Goal: Task Accomplishment & Management: Complete application form

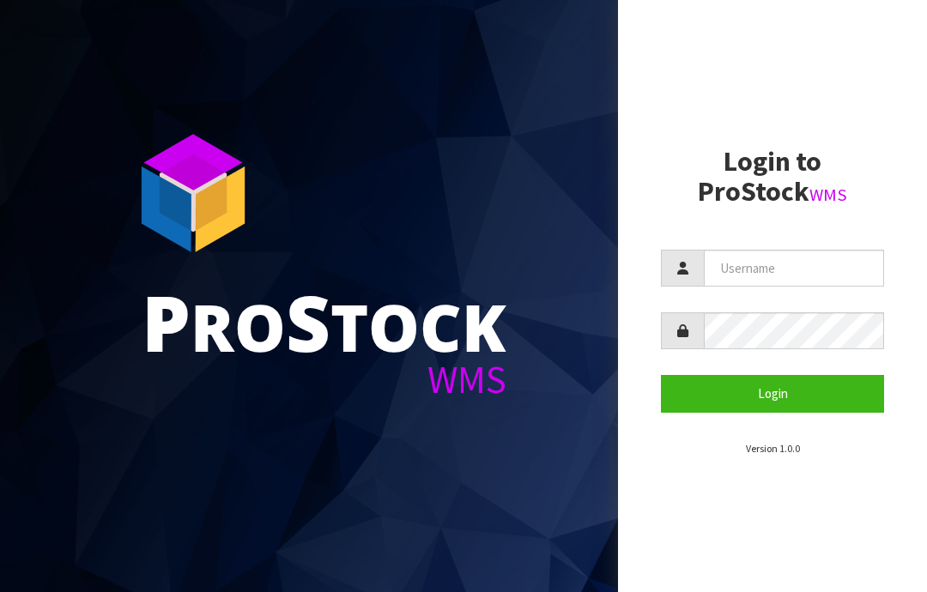
click at [760, 263] on input "text" at bounding box center [794, 268] width 180 height 37
type input "JGBIMPORTS"
click at [783, 388] on button "Login" at bounding box center [772, 393] width 223 height 37
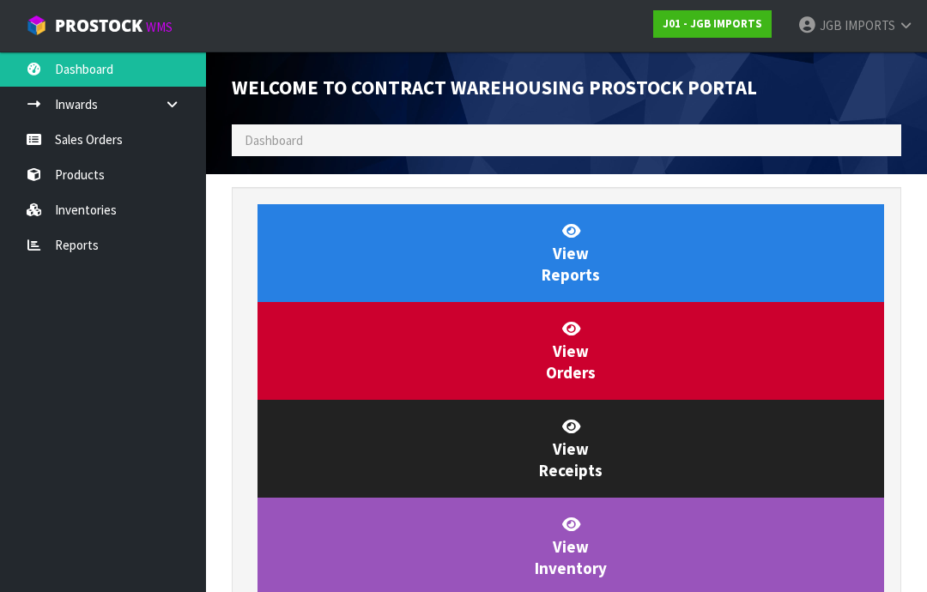
scroll to position [791, 695]
click at [88, 136] on link "Sales Orders" at bounding box center [103, 139] width 206 height 35
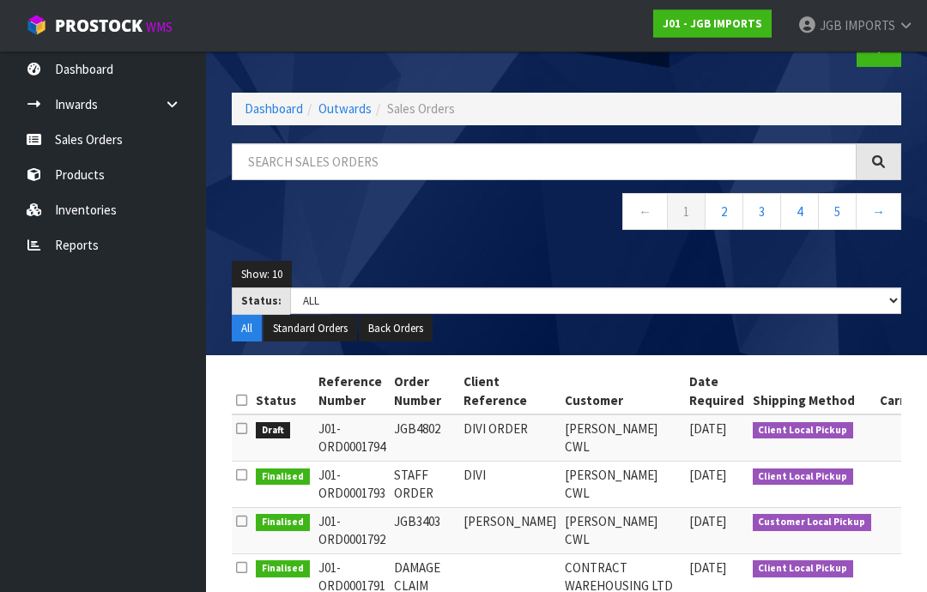
scroll to position [49, 0]
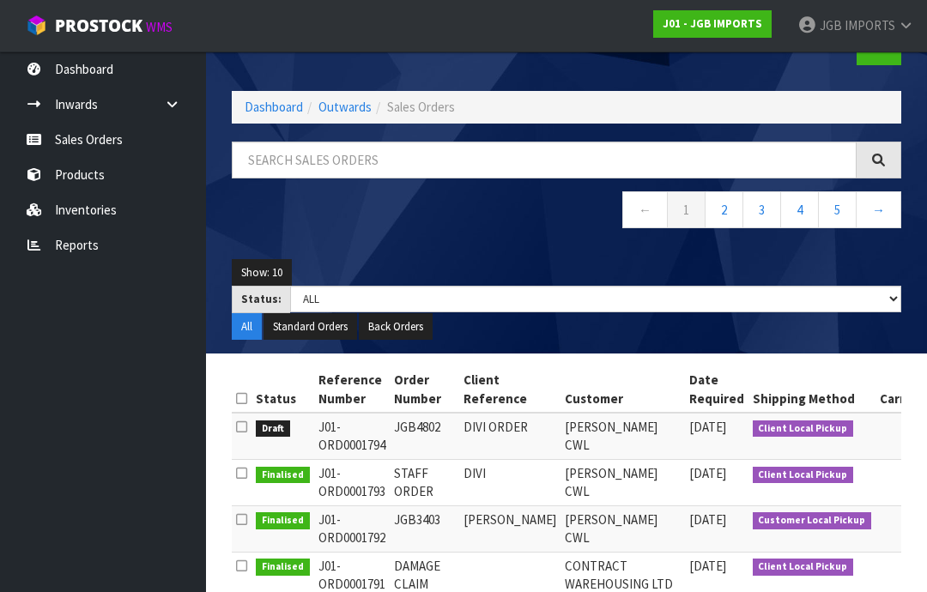
click at [723, 209] on link "2" at bounding box center [724, 209] width 39 height 37
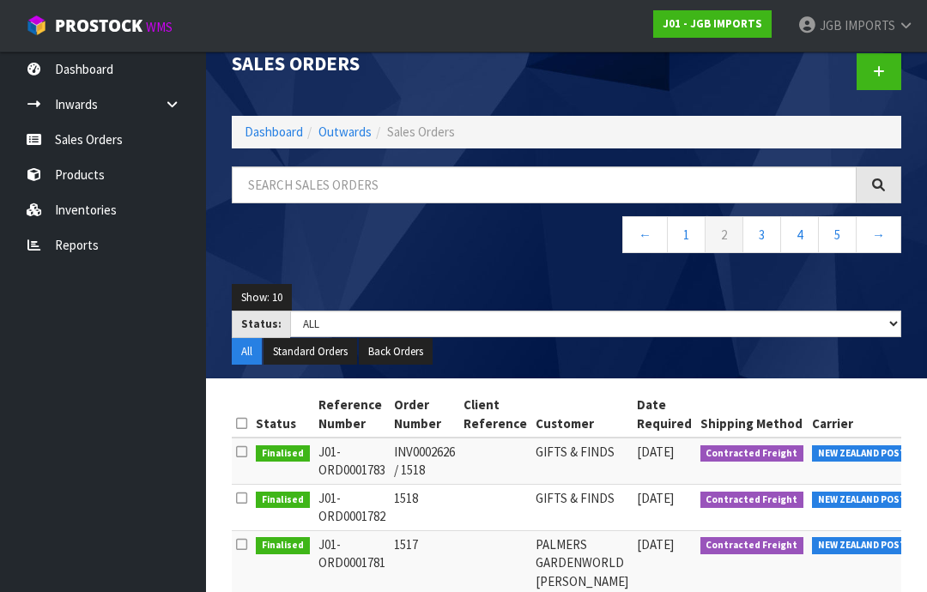
scroll to position [0, 0]
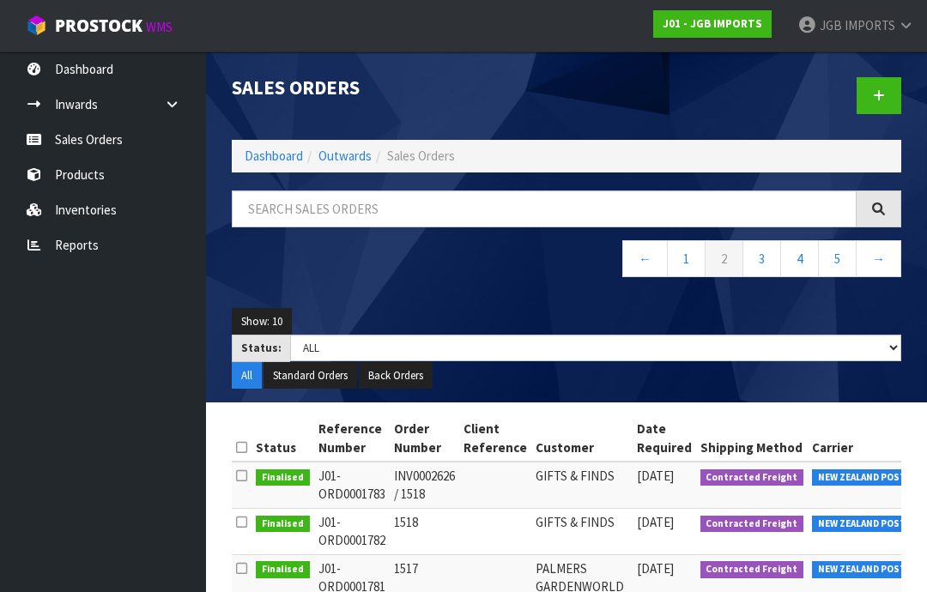
click at [682, 263] on link "1" at bounding box center [686, 258] width 39 height 37
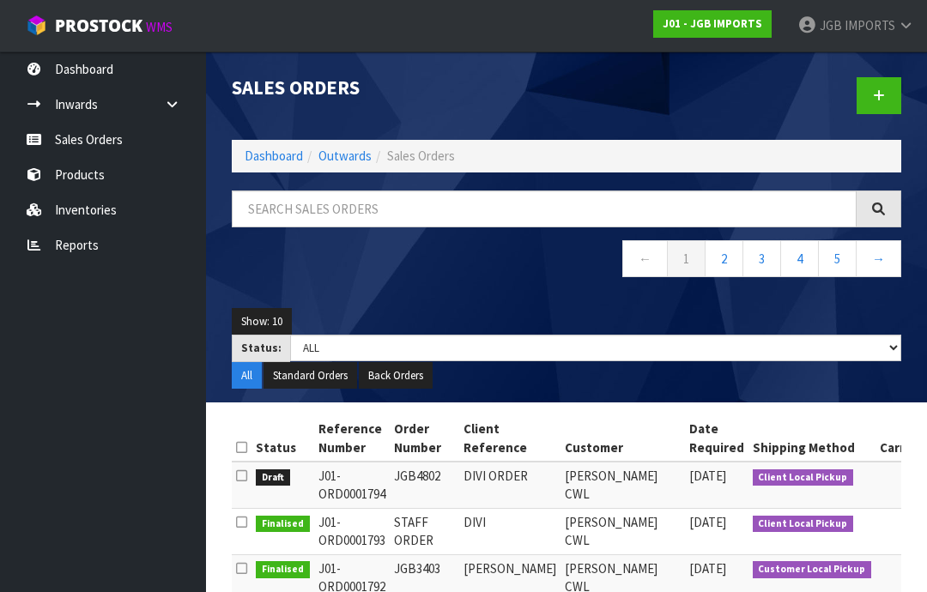
click at [885, 97] on link at bounding box center [879, 95] width 45 height 37
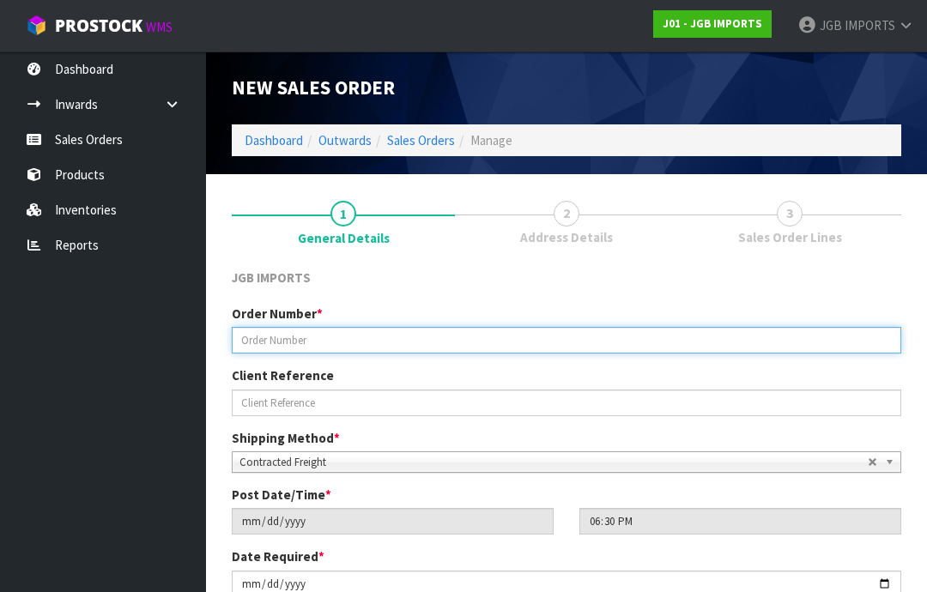
click at [302, 335] on input "text" at bounding box center [567, 340] width 670 height 27
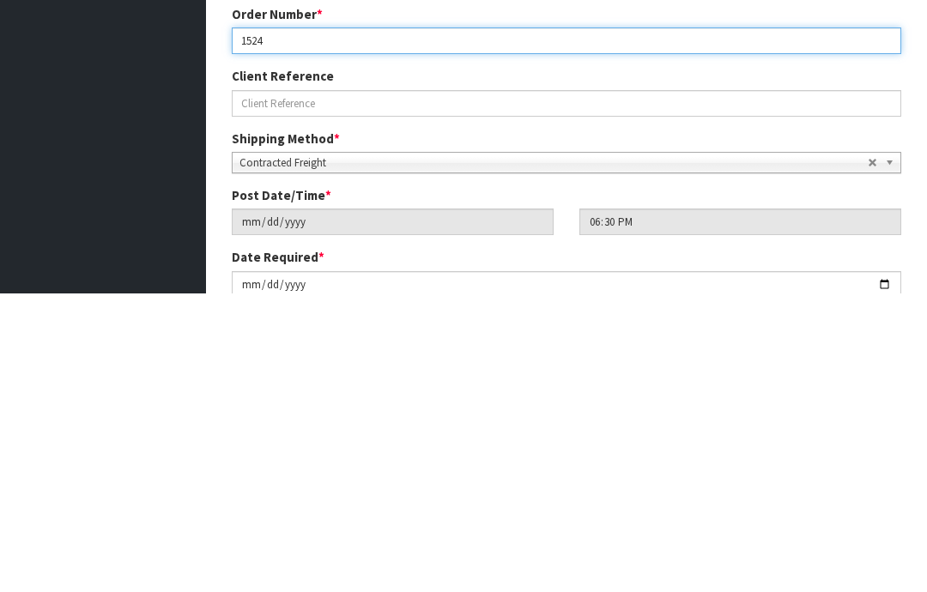
type input "1524"
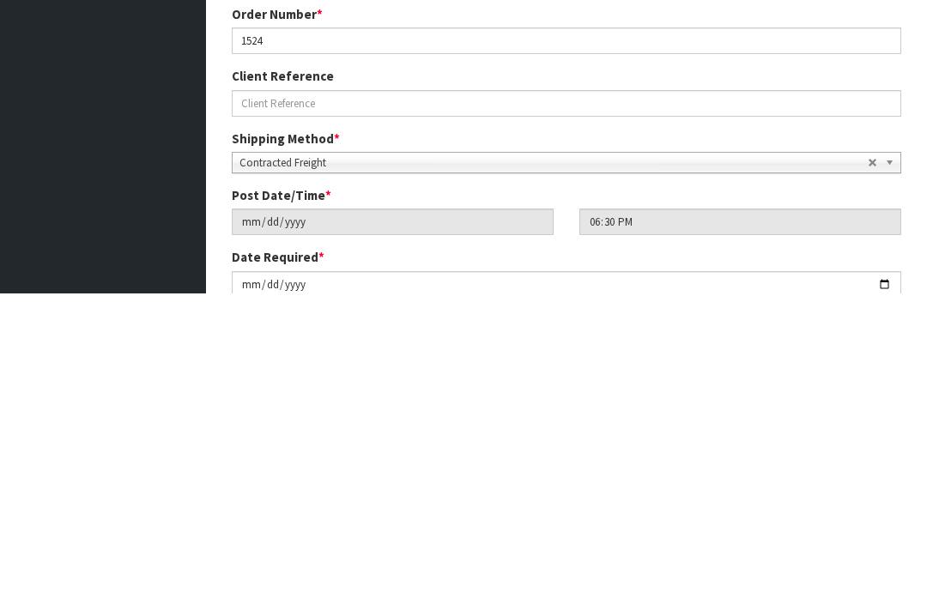
click at [124, 122] on ul "Dashboard Inwards Purchase Orders Receipts Sales Orders Products Inventories Re…" at bounding box center [103, 322] width 206 height 541
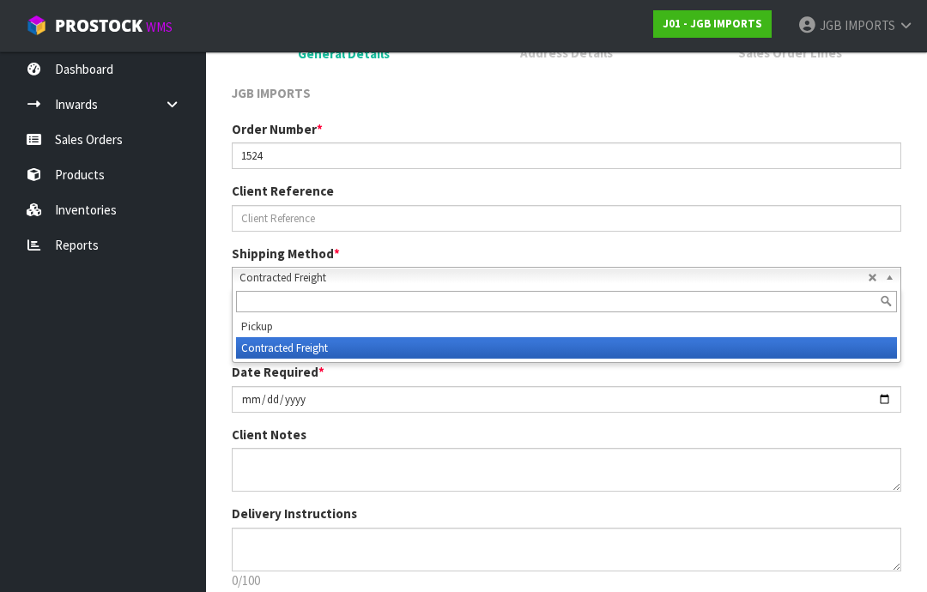
scroll to position [184, 0]
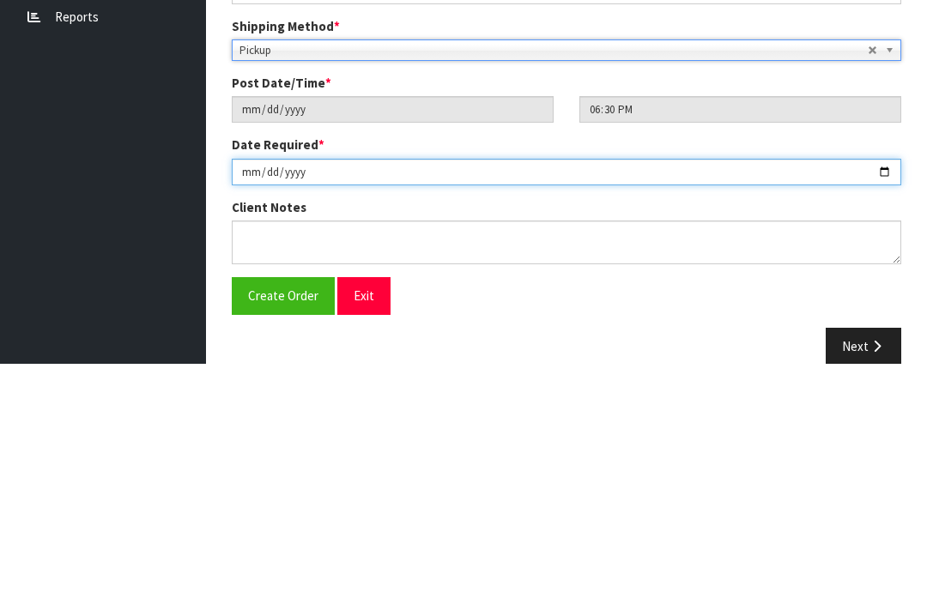
click at [555, 387] on input "[DATE]" at bounding box center [567, 400] width 670 height 27
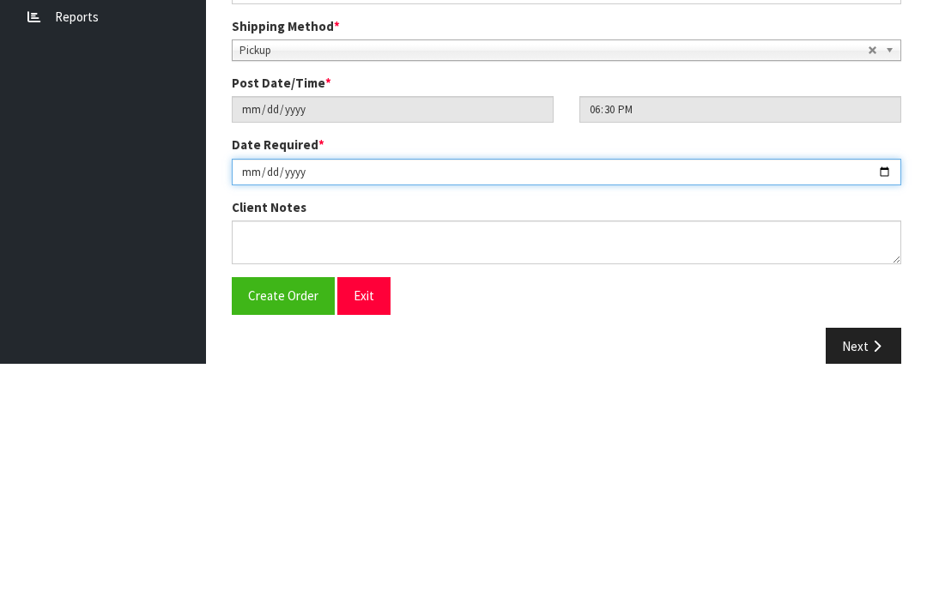
scroll to position [211, 0]
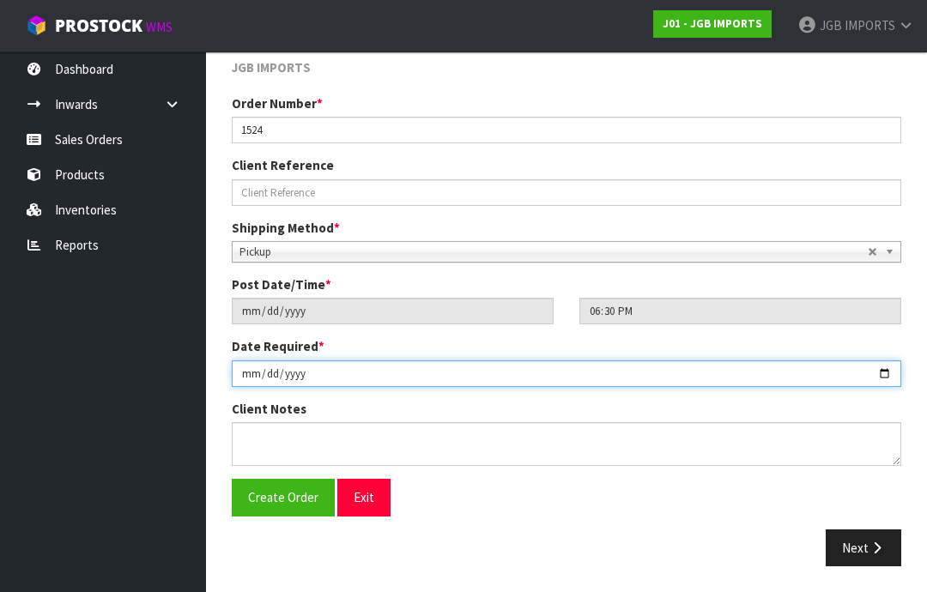
type input "[DATE]"
click at [328, 364] on input "date" at bounding box center [567, 374] width 670 height 27
type input "[DATE]"
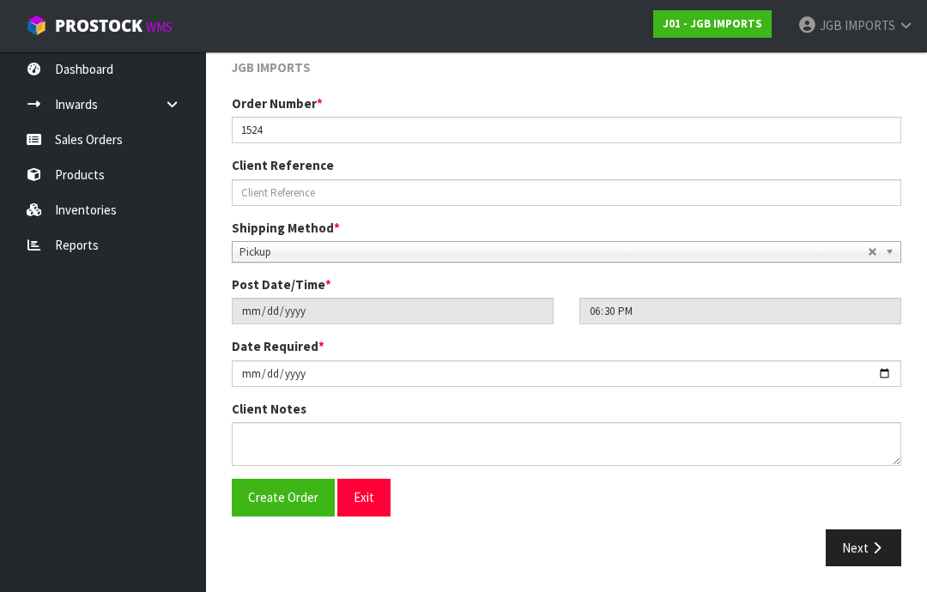
click at [876, 547] on icon "button" at bounding box center [877, 548] width 16 height 13
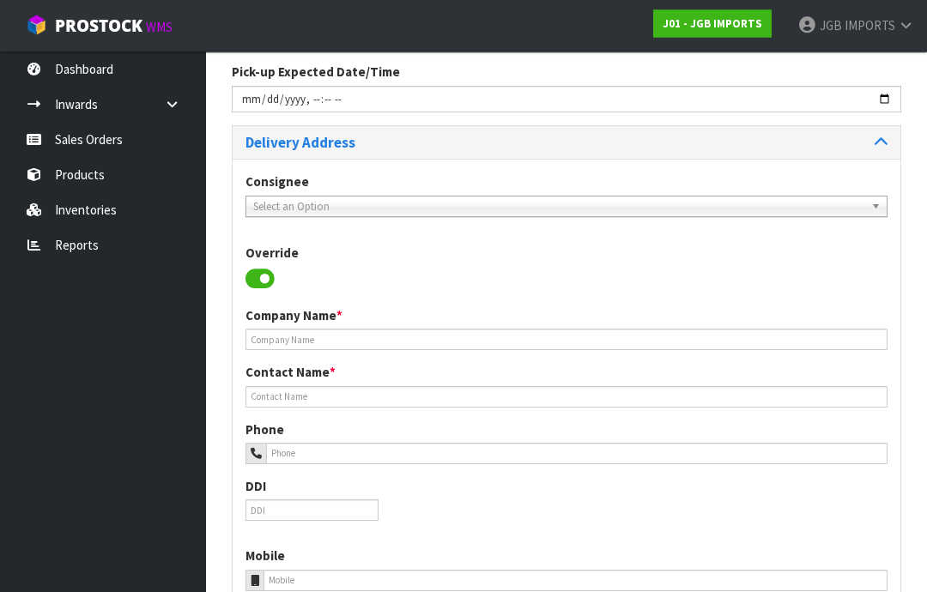
scroll to position [206, 0]
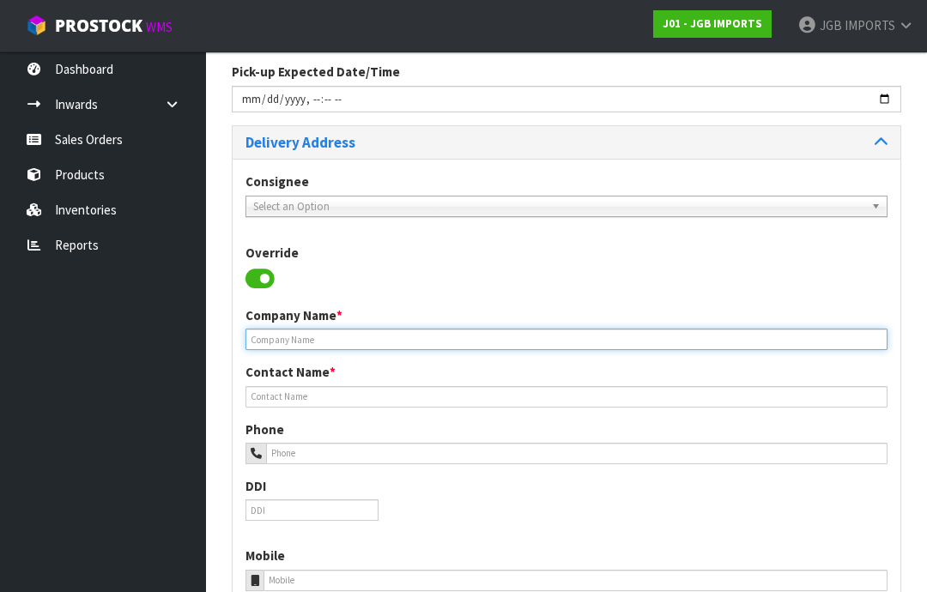
click at [298, 336] on input "text" at bounding box center [566, 339] width 642 height 21
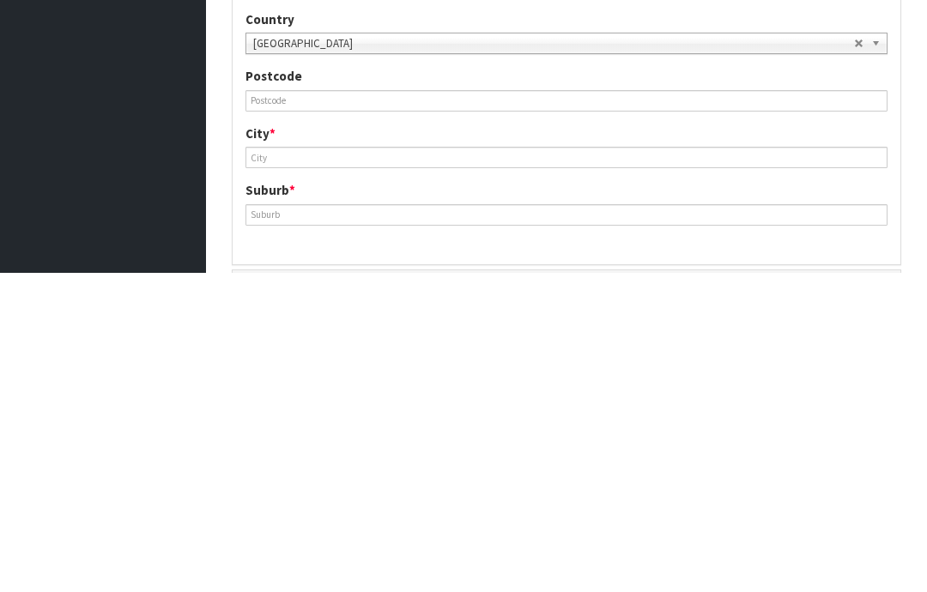
scroll to position [792, 0]
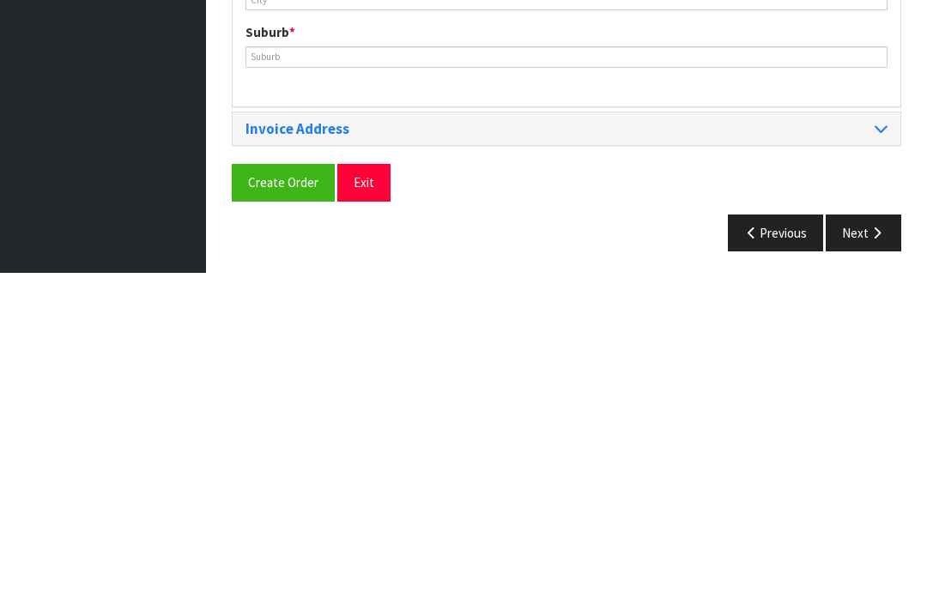
click at [768, 534] on button "Previous" at bounding box center [776, 552] width 96 height 37
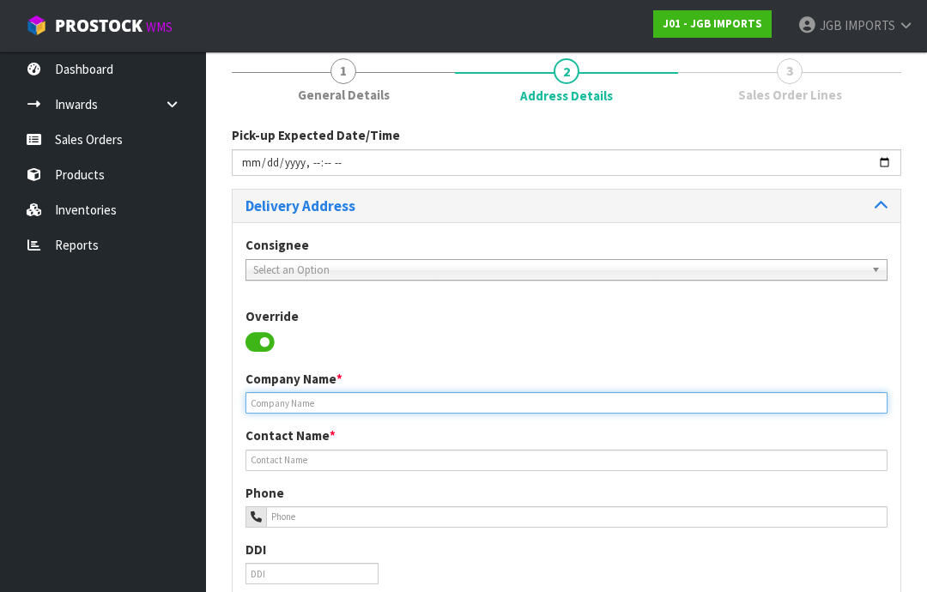
click at [330, 396] on input "text" at bounding box center [566, 402] width 642 height 21
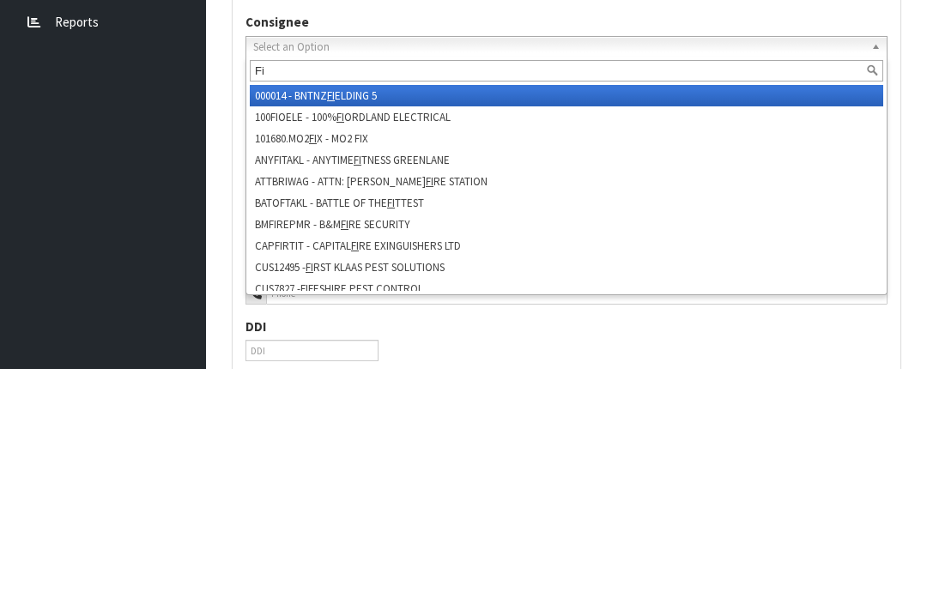
type input "Fit"
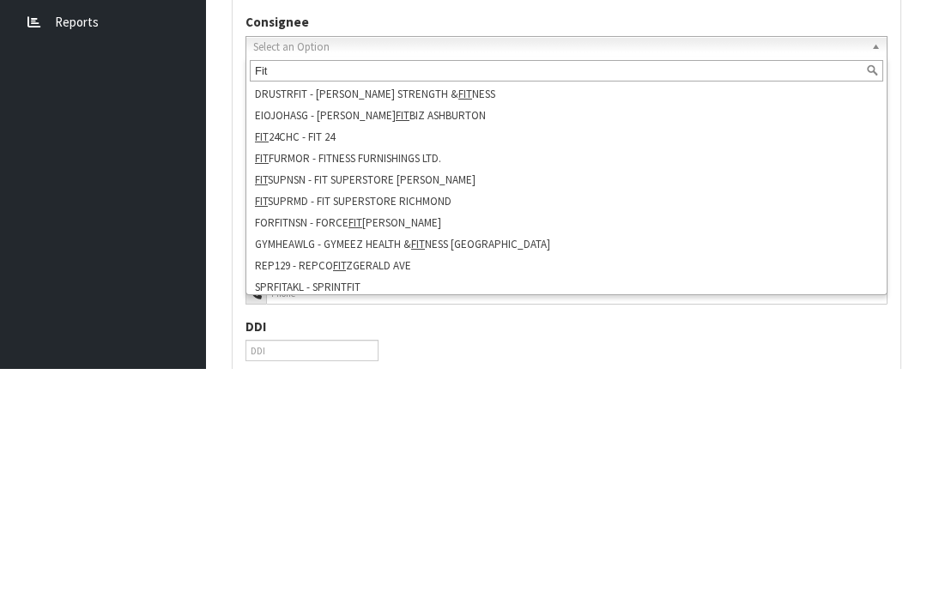
scroll to position [48, 0]
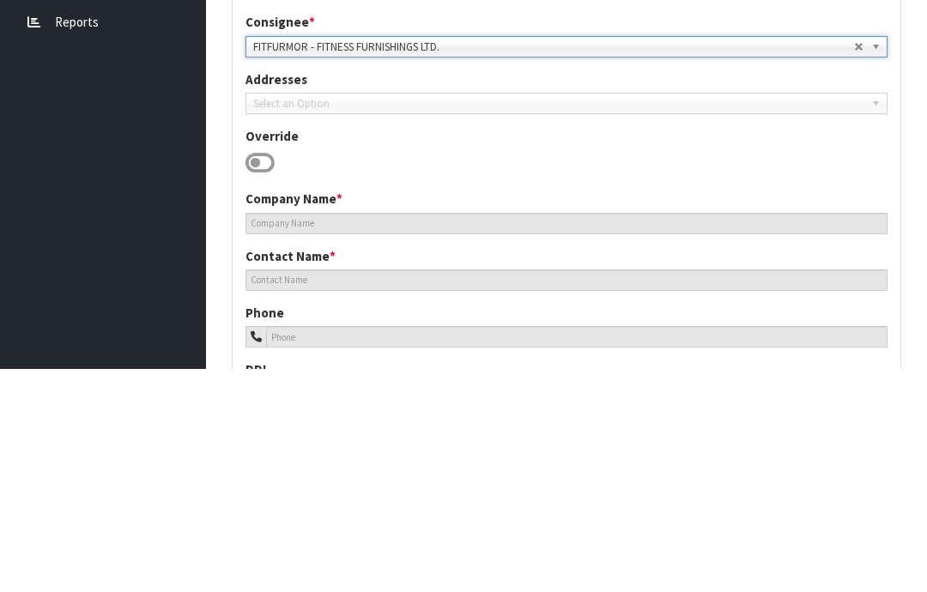
type input "FITNESS FURNISHINGS"
type input "07-8896410"
type input "[STREET_ADDRESS]"
type input "3300"
type input "[GEOGRAPHIC_DATA]"
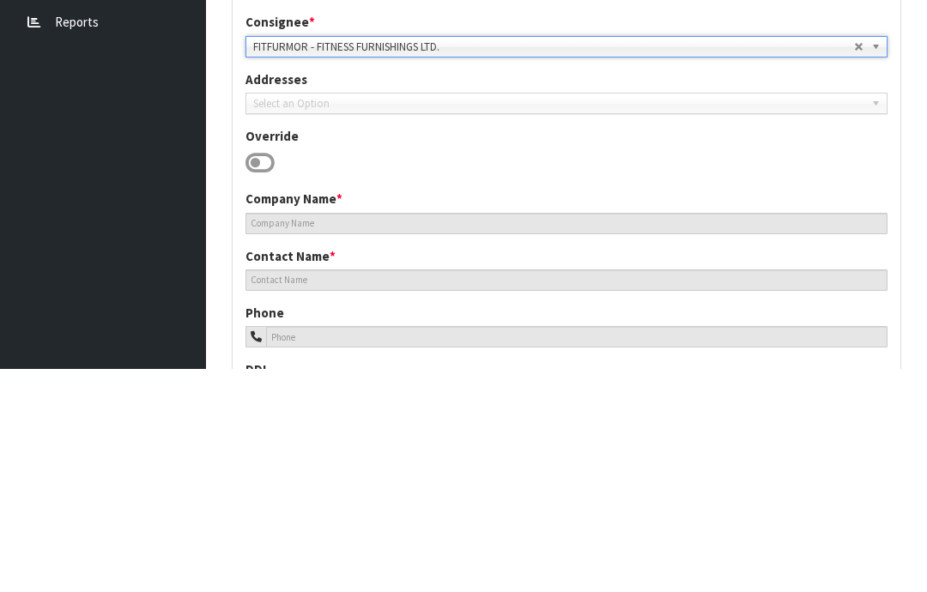
type input "[GEOGRAPHIC_DATA]"
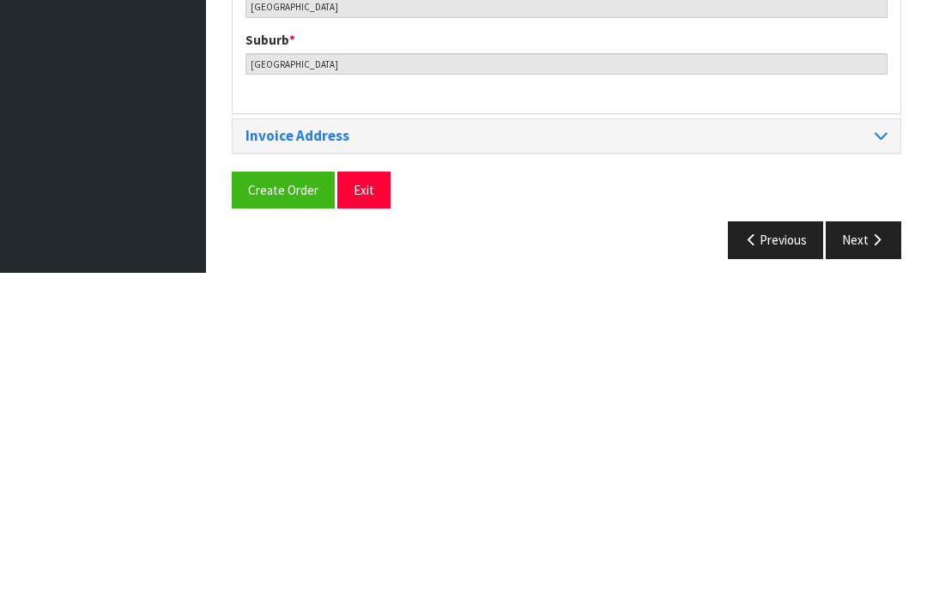
scroll to position [835, 0]
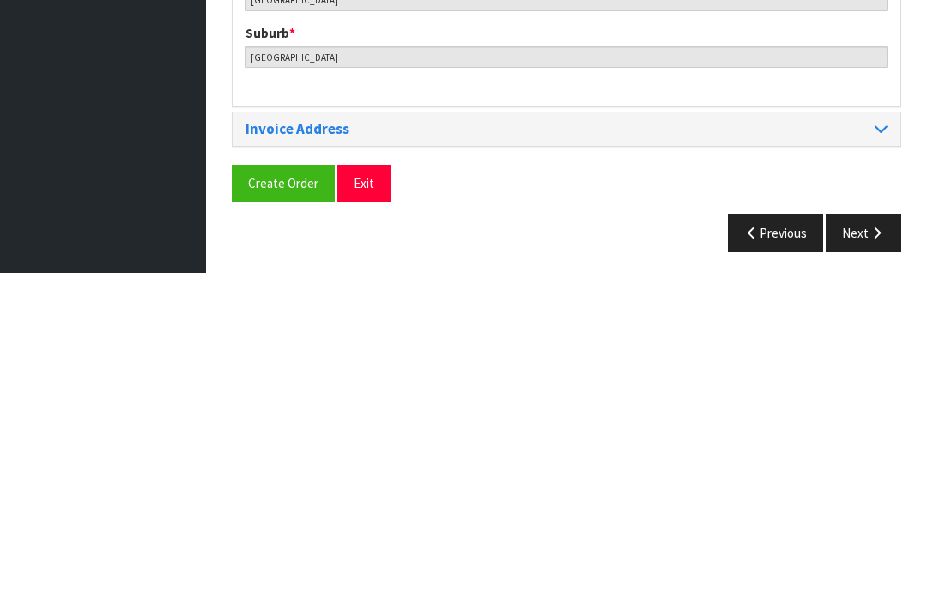
click at [864, 534] on button "Next" at bounding box center [864, 552] width 76 height 37
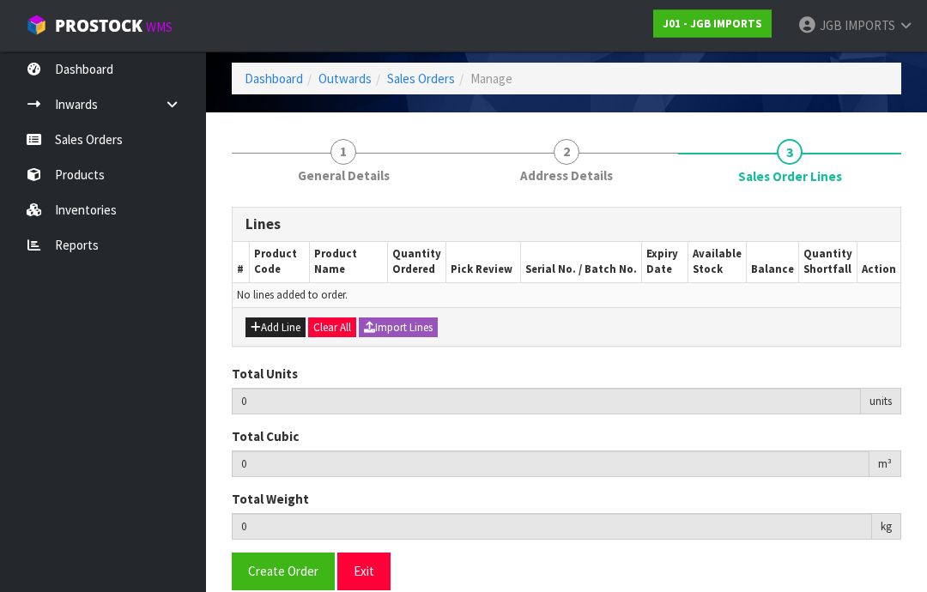
scroll to position [38, 0]
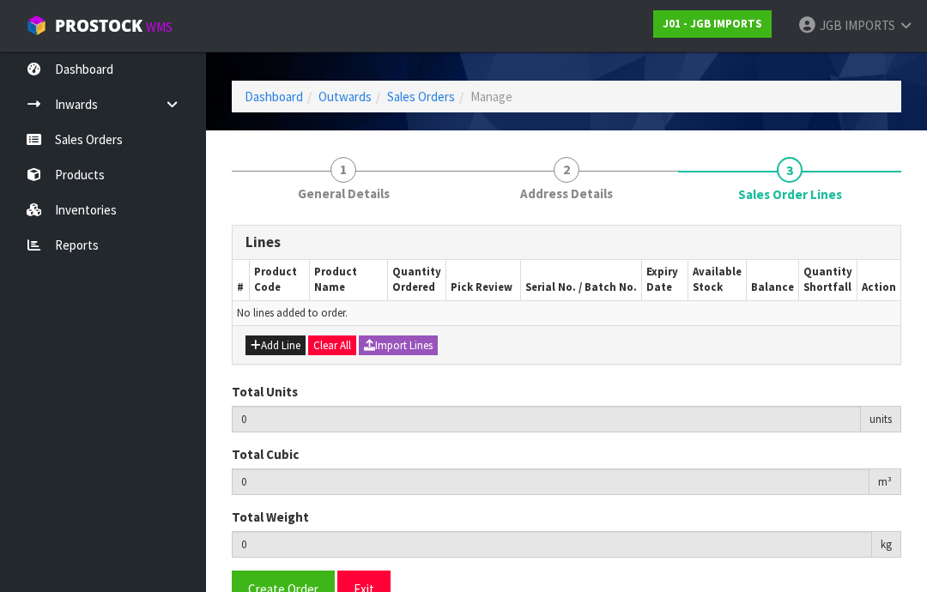
click at [284, 336] on button "Add Line" at bounding box center [275, 346] width 60 height 21
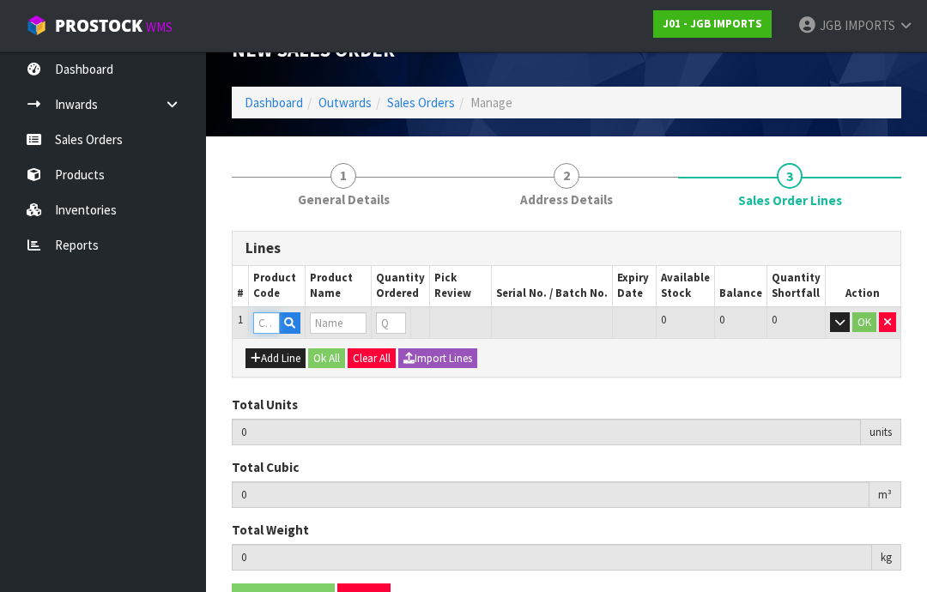
click at [268, 314] on input "text" at bounding box center [266, 322] width 27 height 21
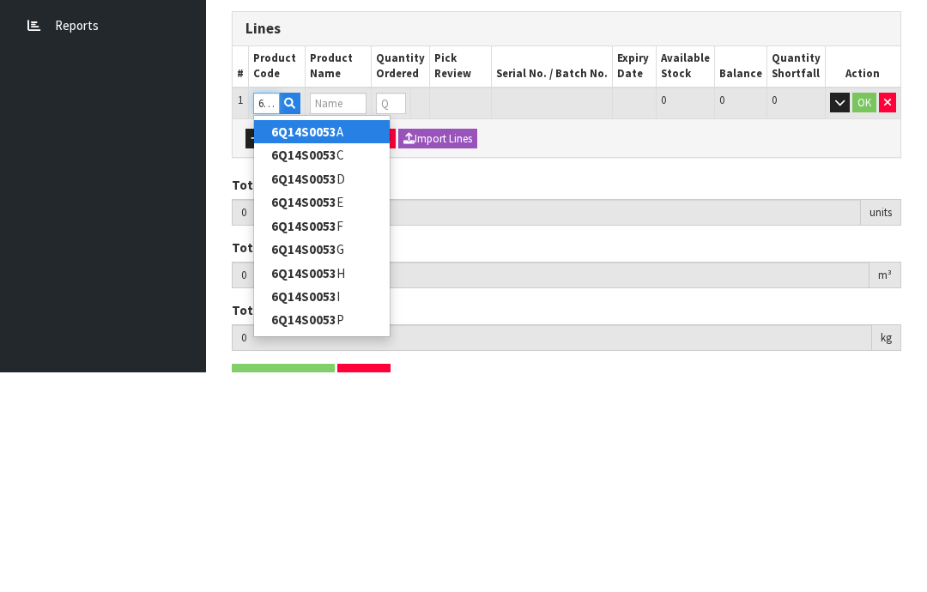
type input "6Q14S0053F"
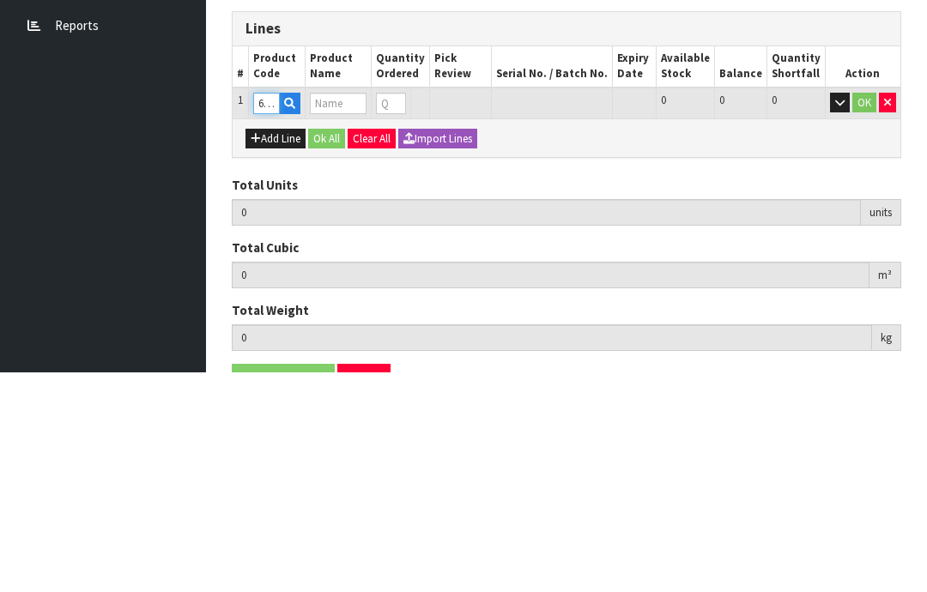
type input "0.000000"
type input "0.000"
type input "POLYRESIN COW"
type input "0"
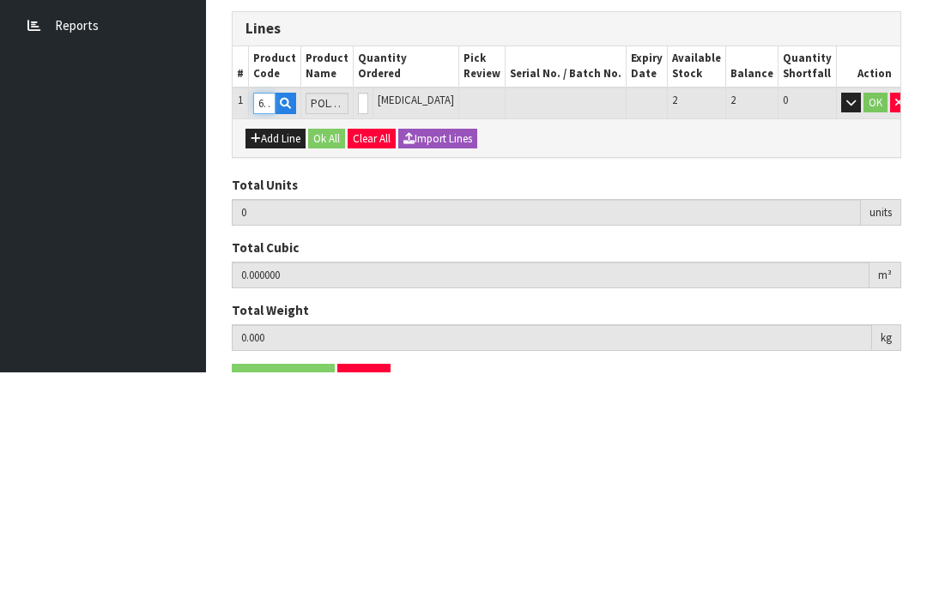
type input "6Q14S0053F"
click at [368, 312] on input "0" at bounding box center [363, 322] width 10 height 21
type input "0"
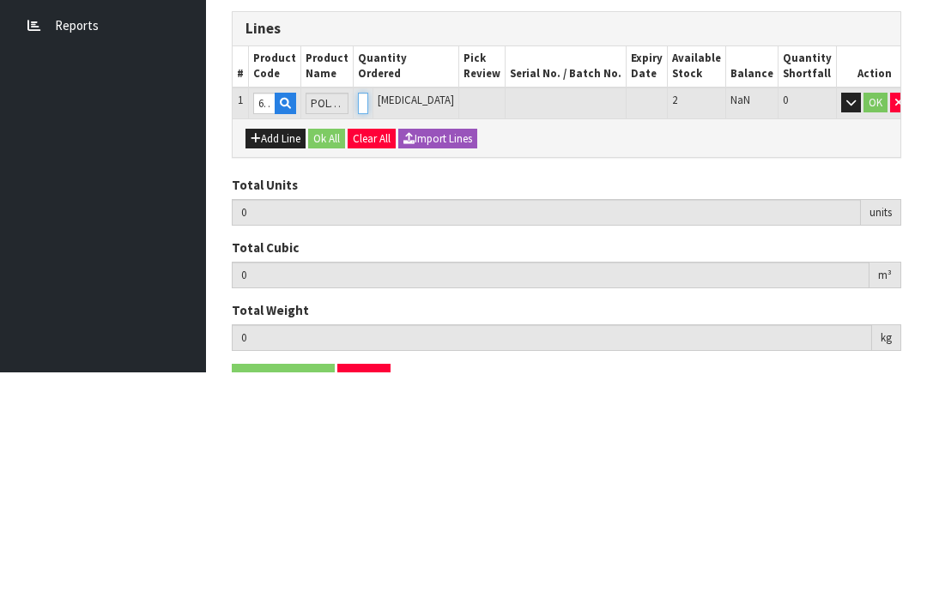
type input "2"
type input "0.023464"
type input "1.48"
type input "2"
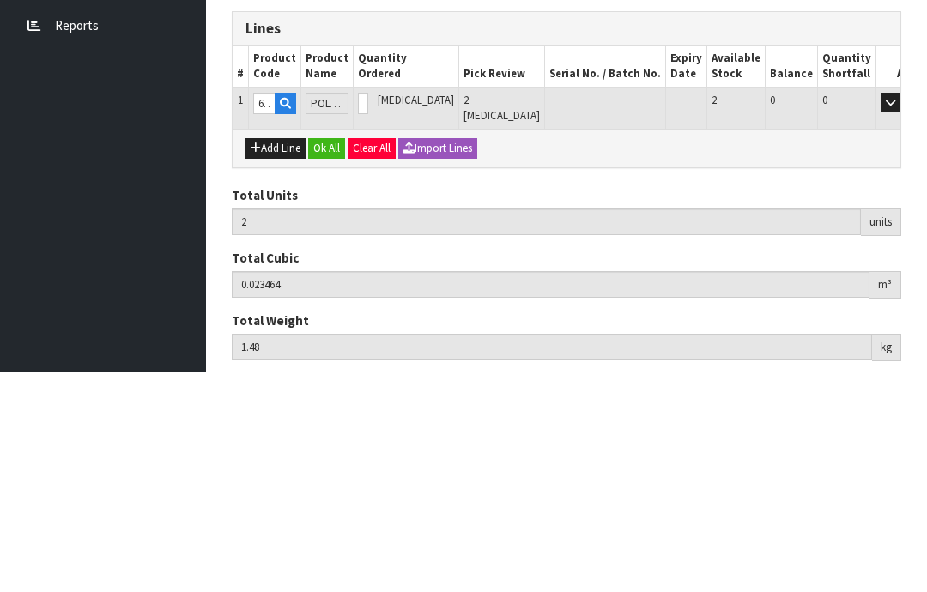
click at [903, 312] on button "OK" at bounding box center [915, 322] width 24 height 21
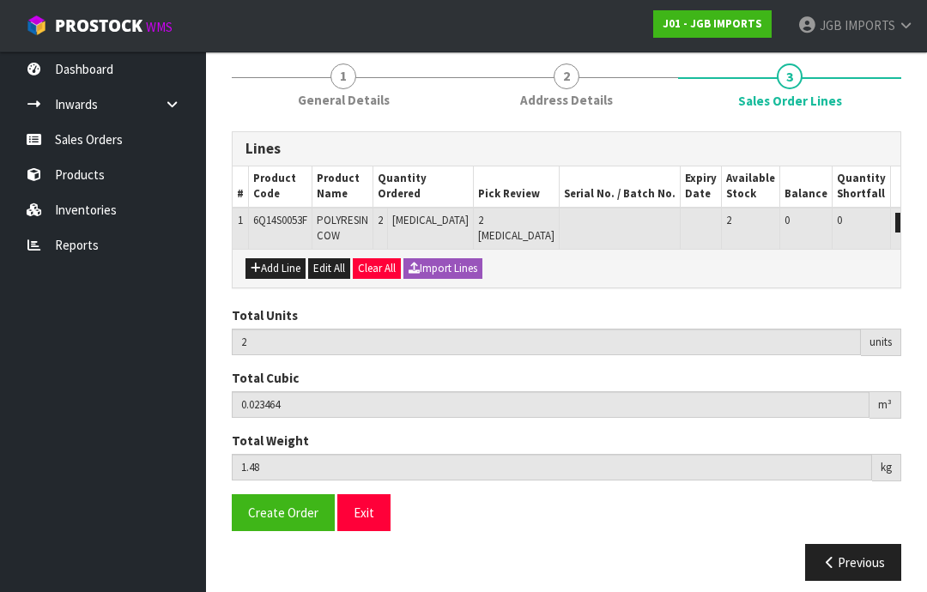
click at [287, 263] on button "Add Line" at bounding box center [275, 268] width 60 height 21
type input "0"
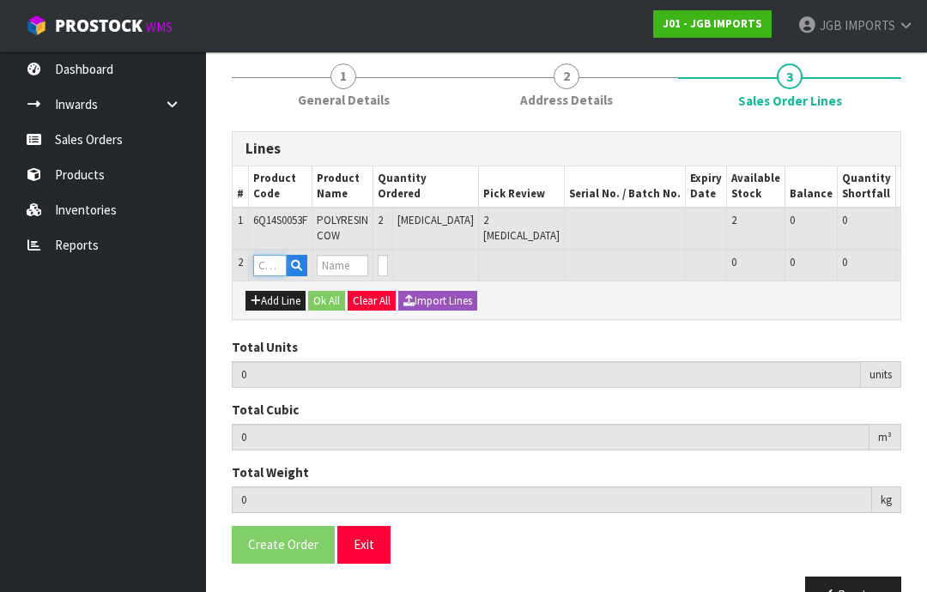
click at [273, 260] on input "text" at bounding box center [269, 265] width 33 height 21
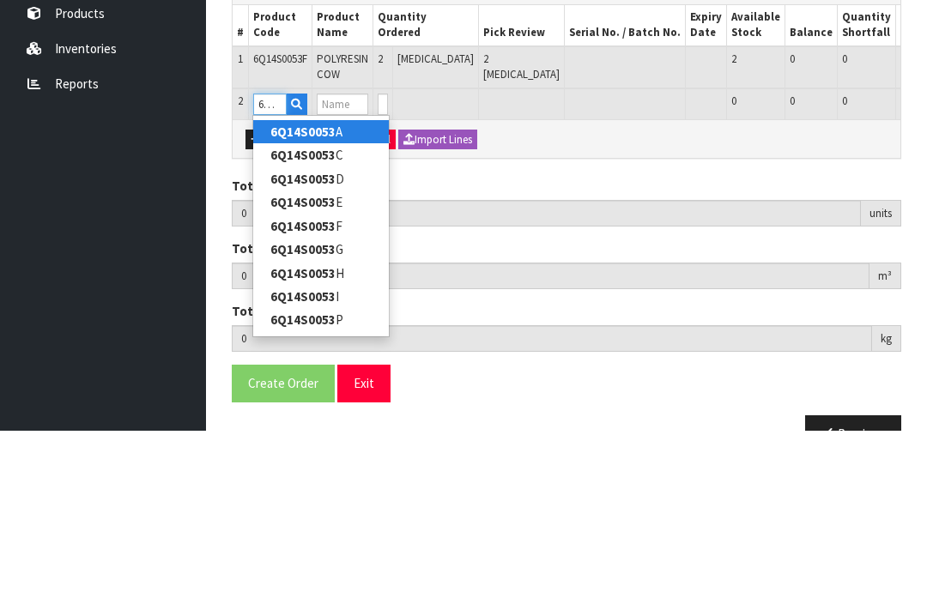
type input "6Q14S0053I"
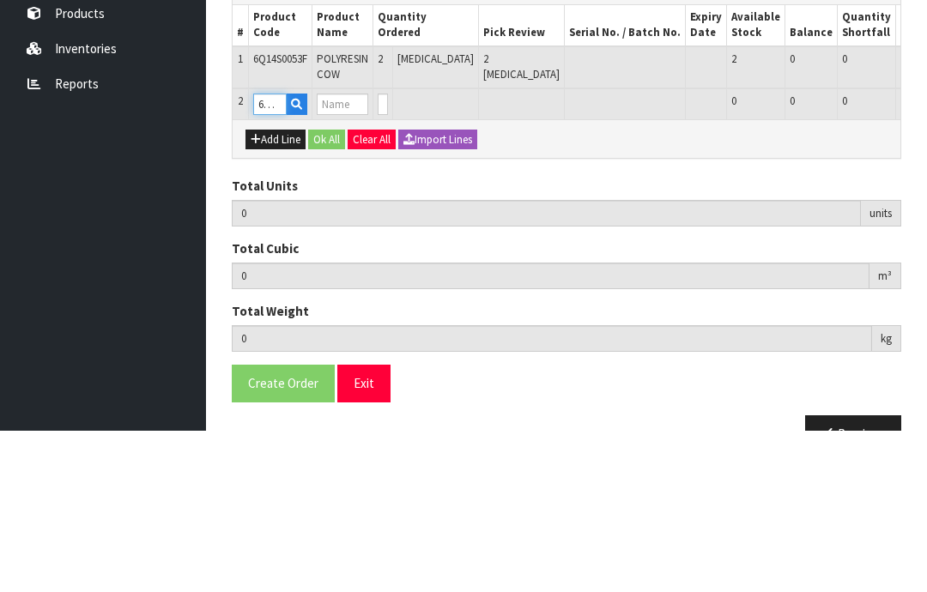
type input "2"
type input "0.023464"
type input "1.48"
type input "POLYRESIN COW"
type input "0"
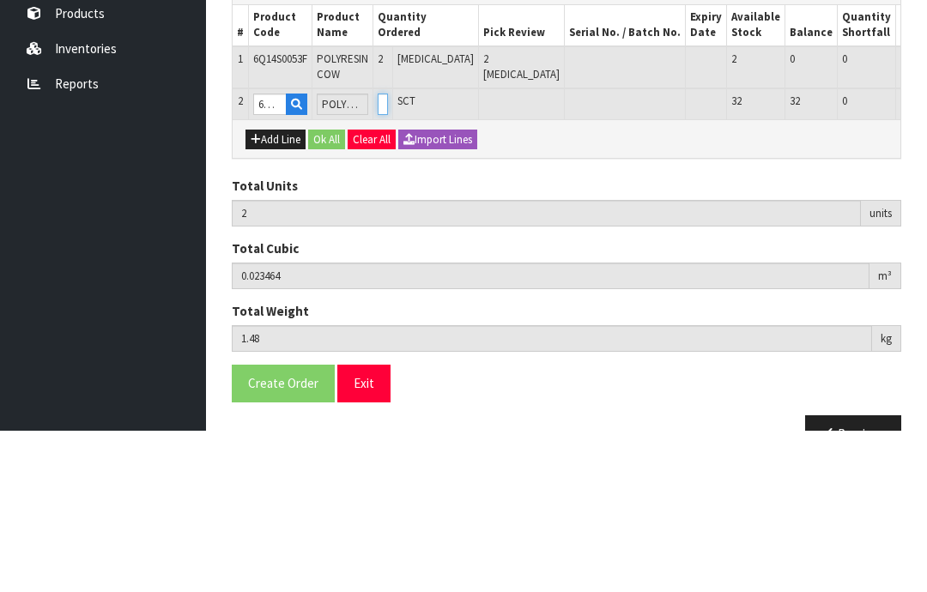
click at [388, 255] on input "0" at bounding box center [383, 265] width 10 height 21
type input "0"
type input "4"
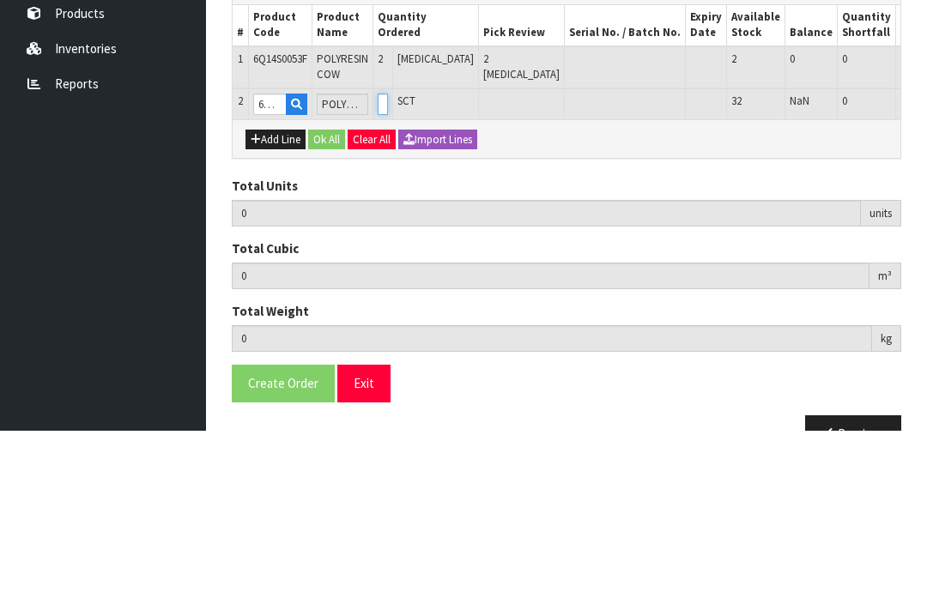
type input "0.044584"
type input "3.32"
type input "2"
click at [925, 255] on button "OK" at bounding box center [937, 265] width 24 height 21
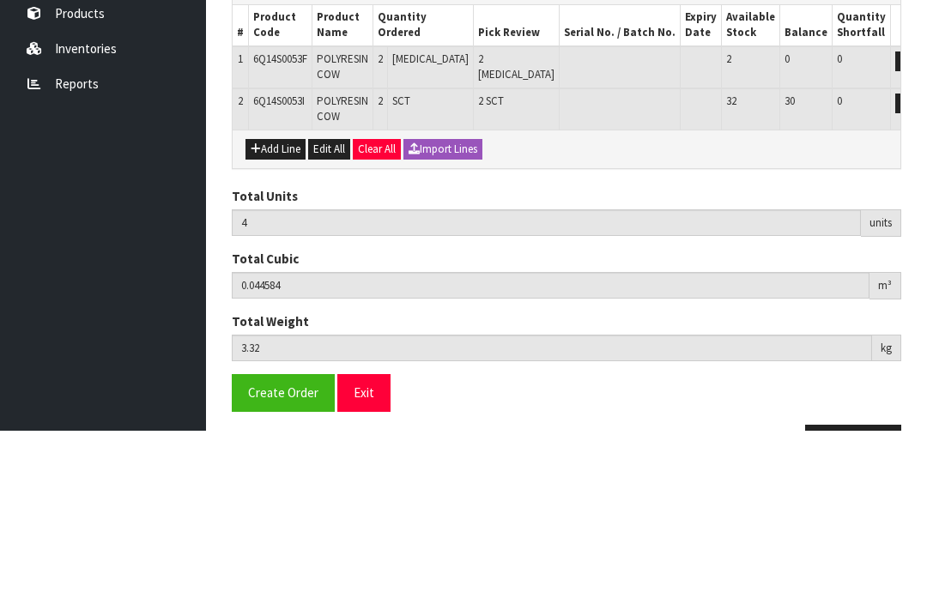
scroll to position [179, 0]
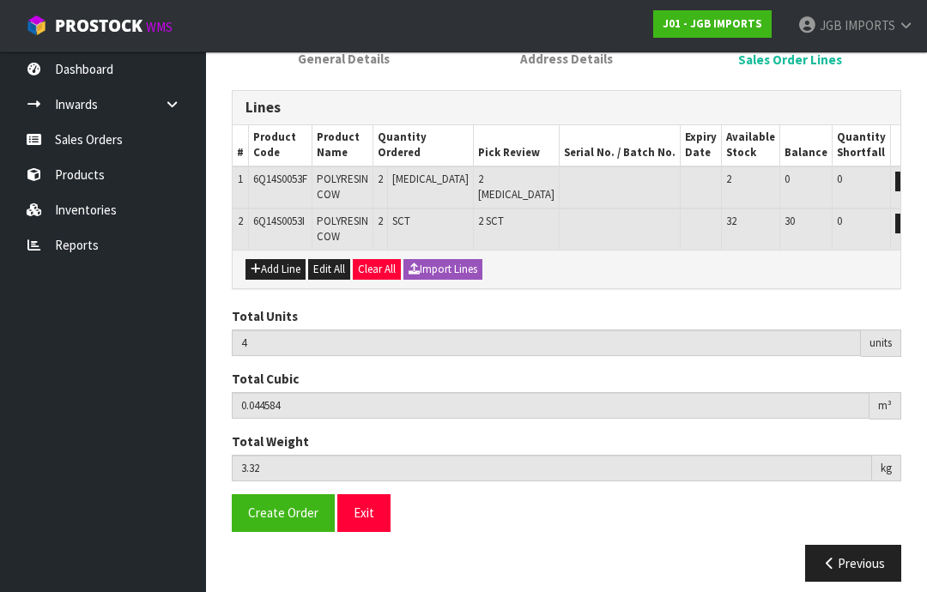
click at [285, 267] on button "Add Line" at bounding box center [275, 269] width 60 height 21
type input "0"
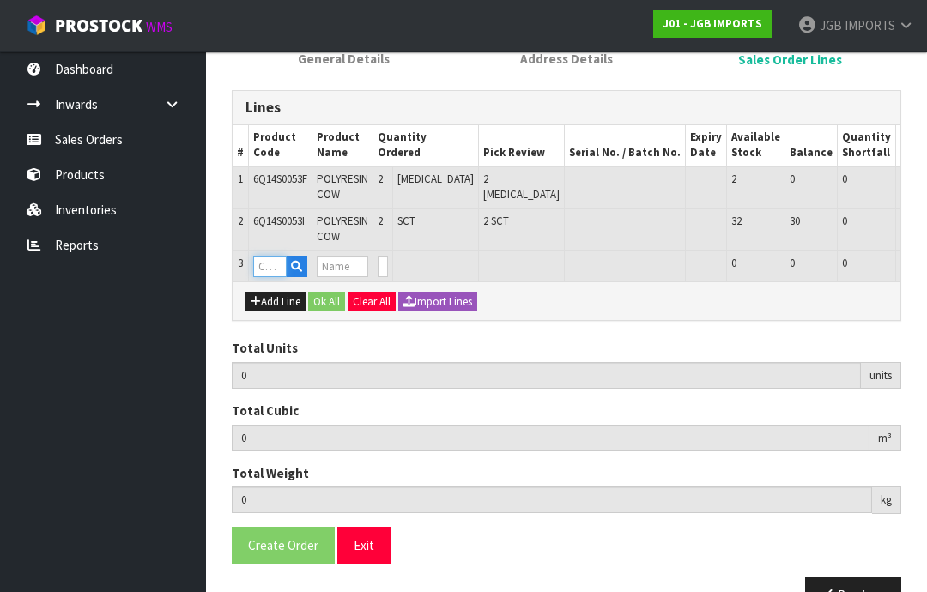
click at [282, 257] on input "text" at bounding box center [269, 266] width 33 height 21
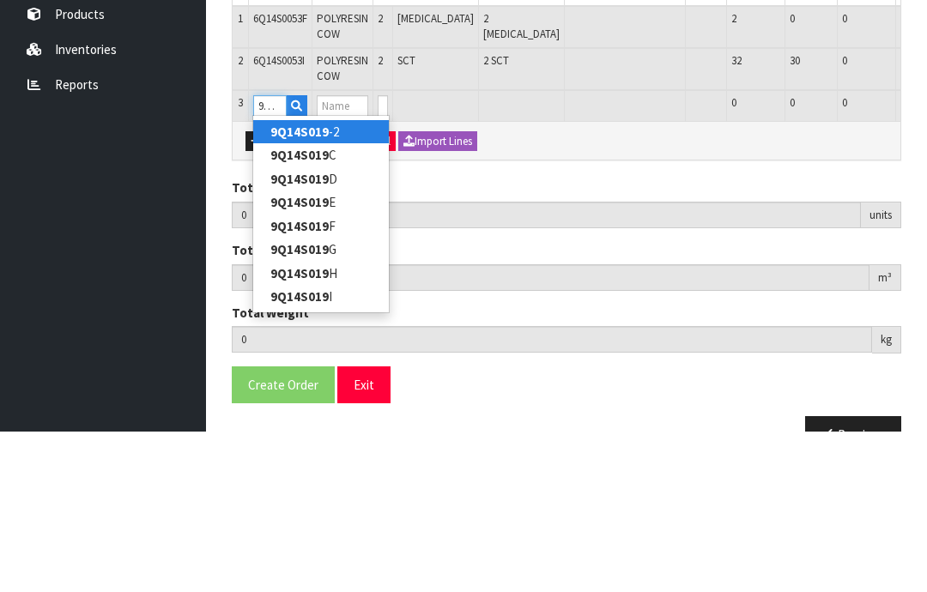
type input "9Q14S019I"
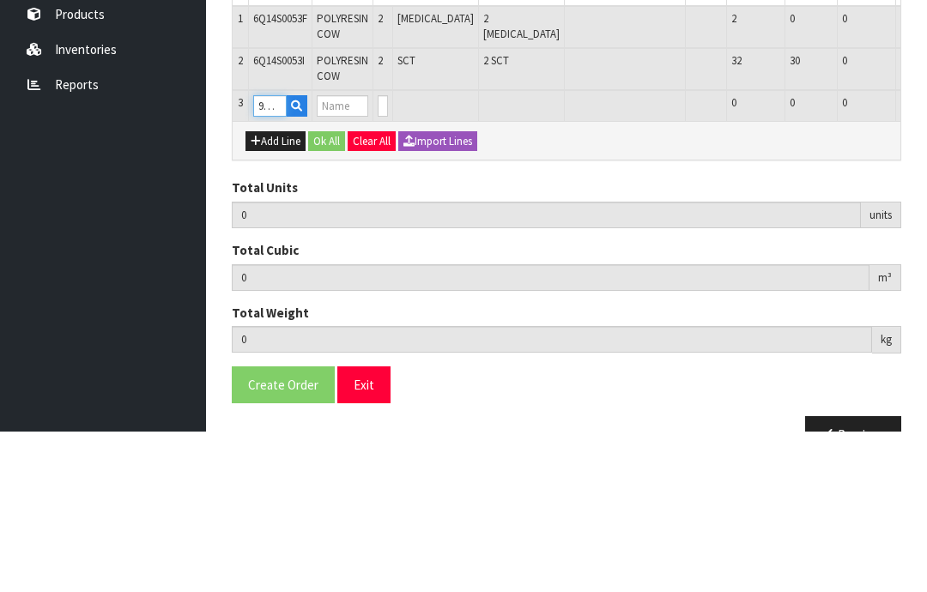
type input "4"
type input "0.044584"
type input "3.32"
type input "POLYRESIN RABBIT STANDING"
type input "0"
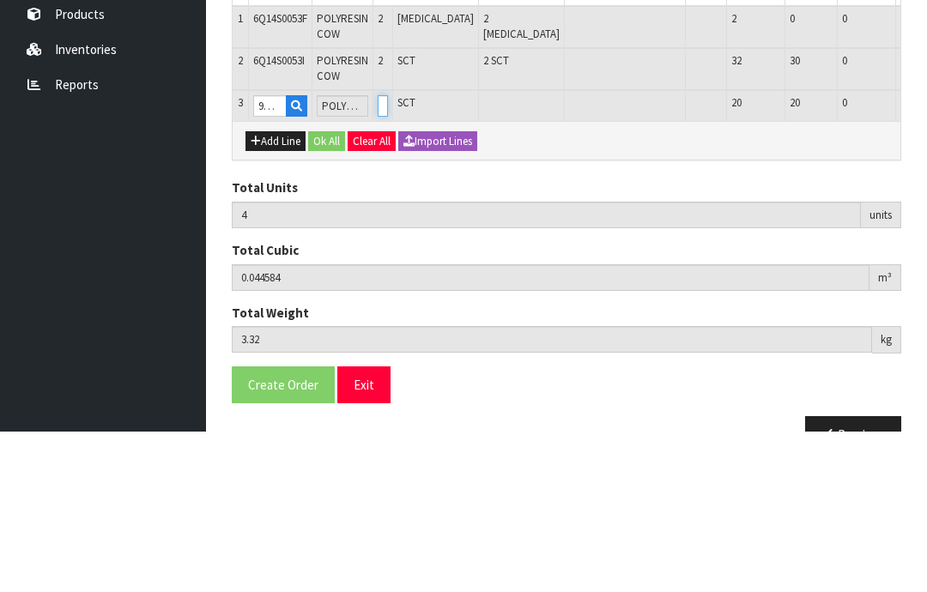
click at [388, 256] on input "0" at bounding box center [383, 266] width 10 height 21
type input "0"
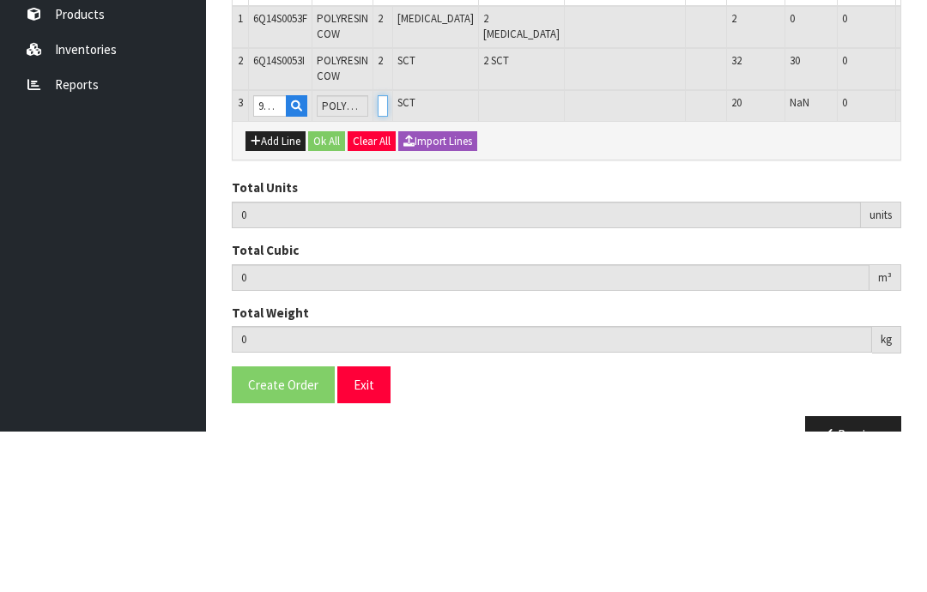
type input "6"
type input "0.056344"
type input "4.04"
type input "2"
click at [925, 256] on button "OK" at bounding box center [937, 266] width 24 height 21
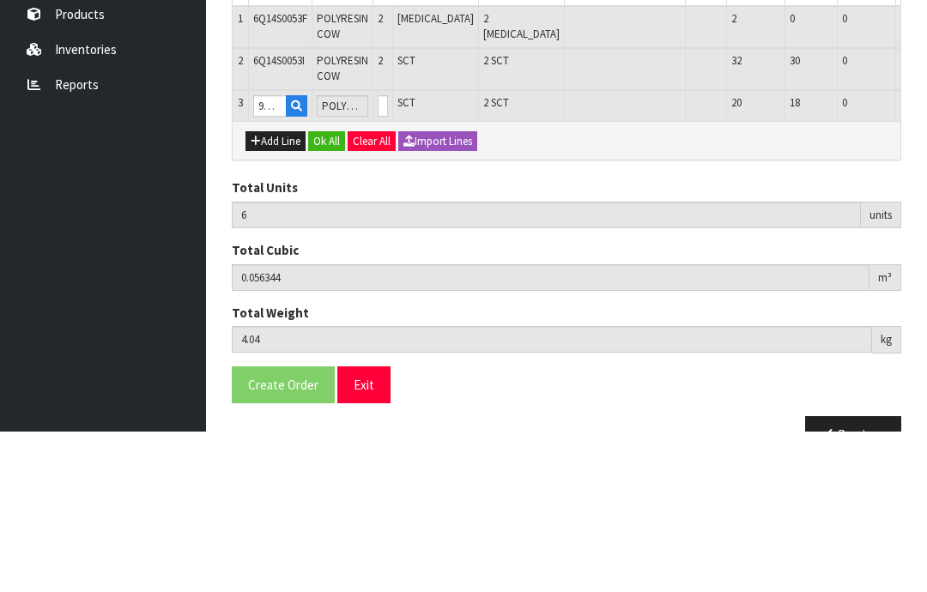
scroll to position [219, 0]
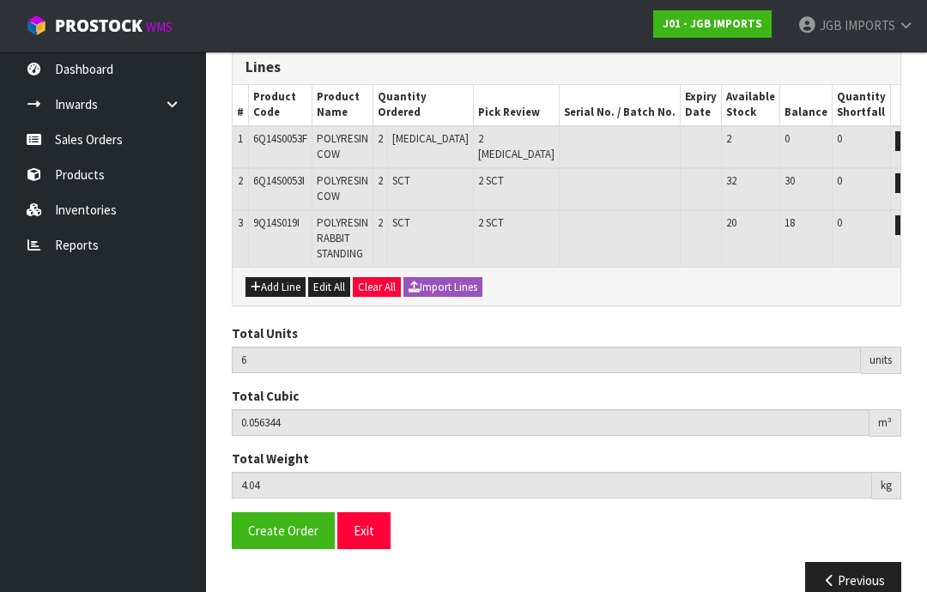
click at [281, 282] on button "Add Line" at bounding box center [275, 287] width 60 height 21
type input "0"
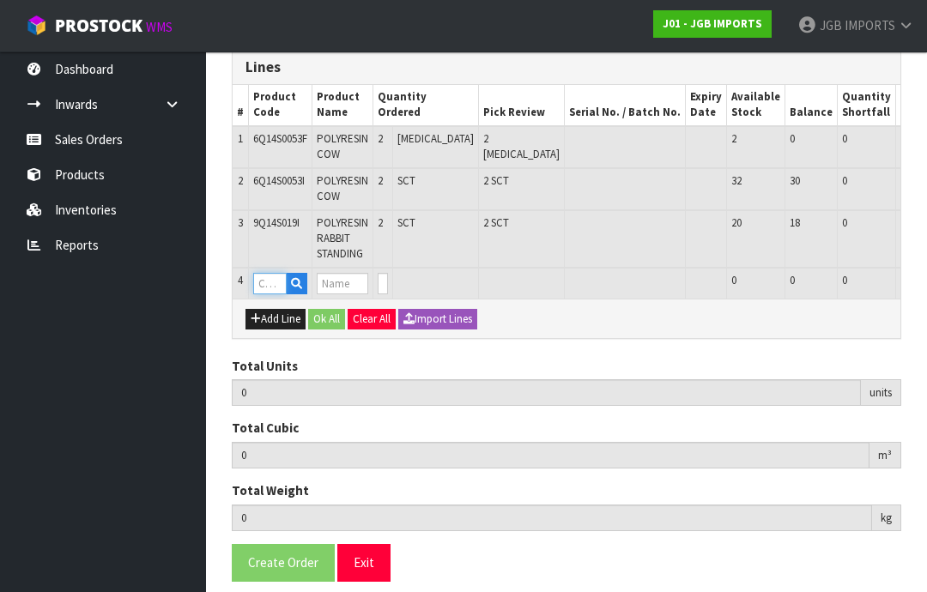
click at [282, 273] on input "text" at bounding box center [269, 283] width 33 height 21
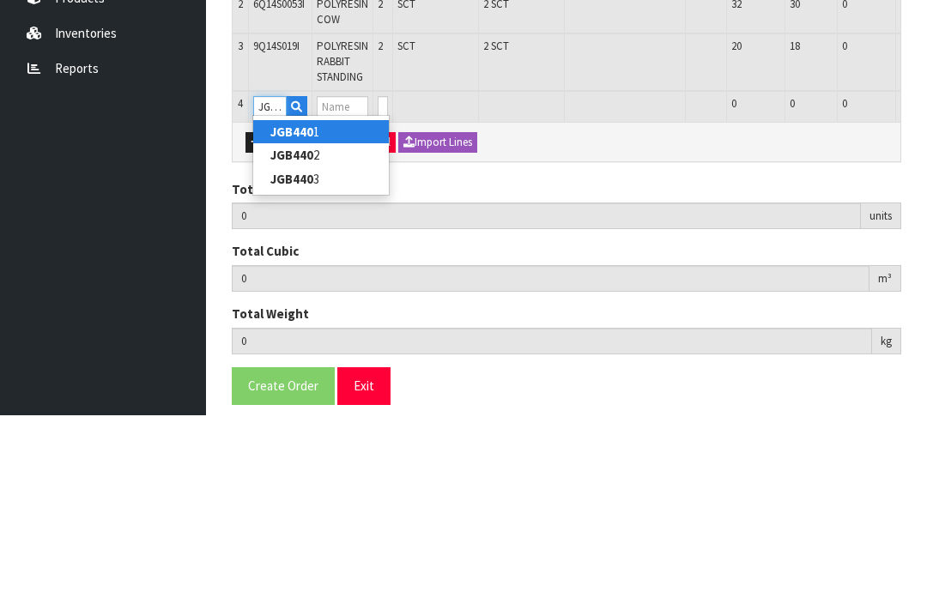
type input "JGB4401"
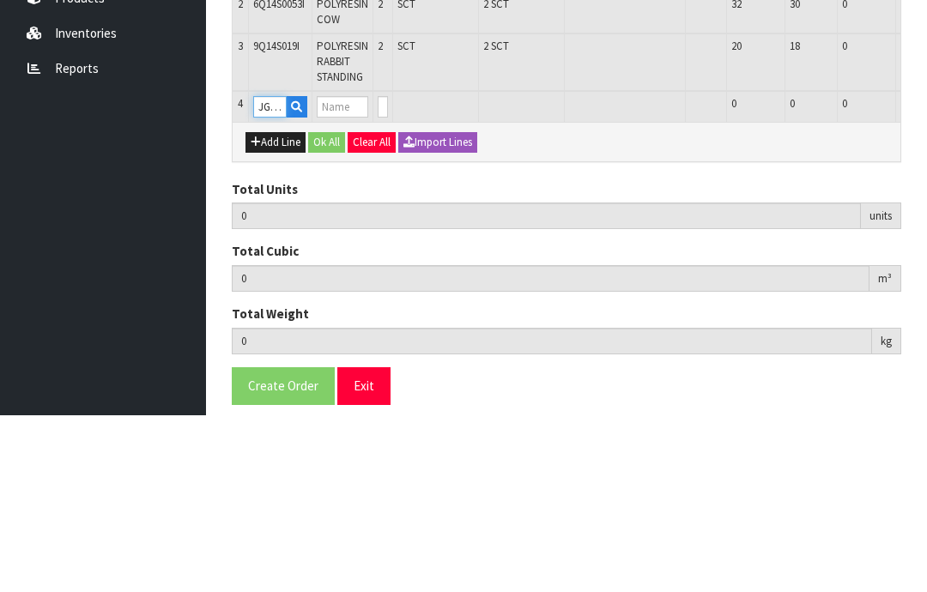
type input "6"
type input "0.056344"
type input "4.04"
type input "Metal Garden Trowel Covered in Flowers"
type input "0"
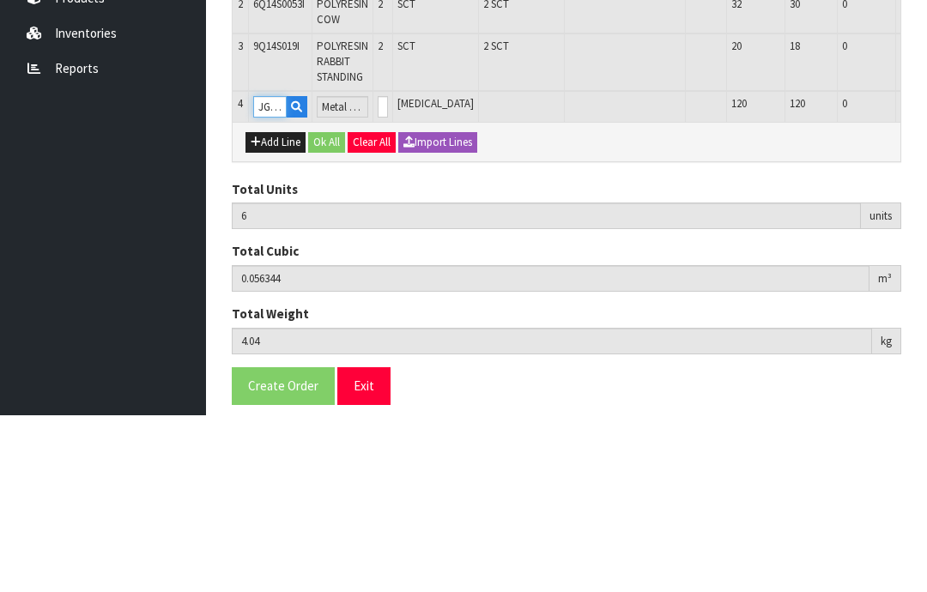
type input "JGB4401"
click at [388, 273] on input "0" at bounding box center [383, 283] width 10 height 21
type input "0"
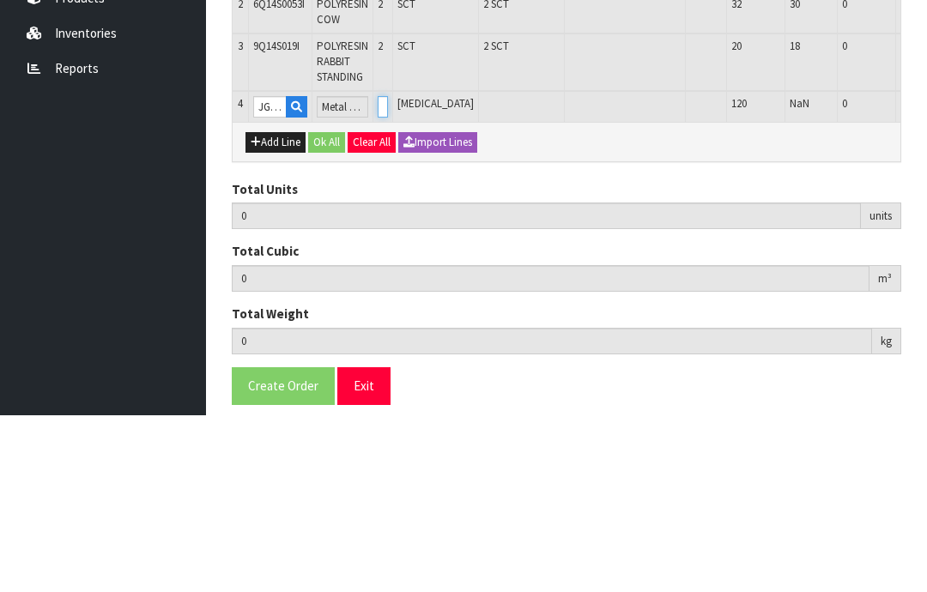
type input "8"
type input "0.058288"
type input "4.24"
type input "2"
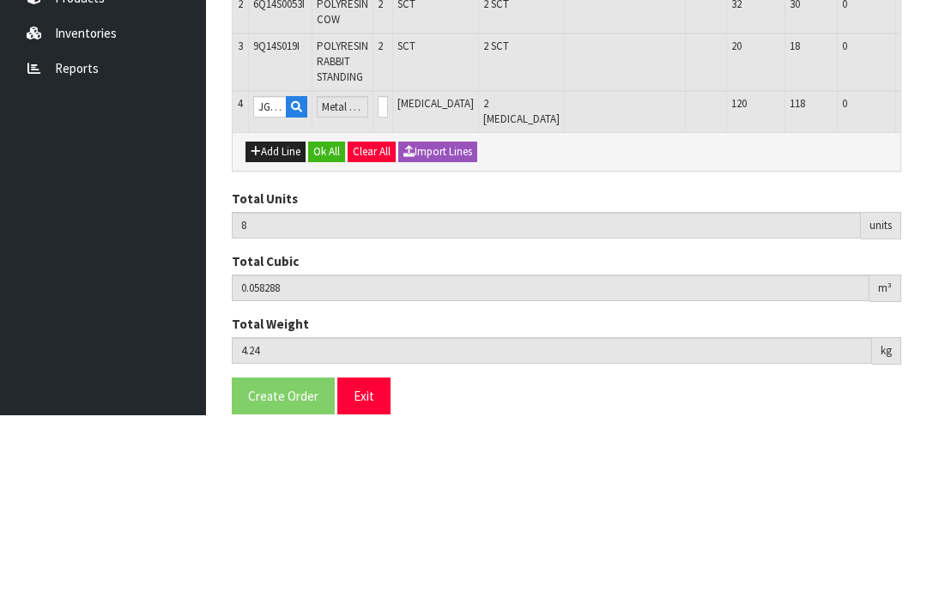
click at [925, 273] on button "OK" at bounding box center [937, 283] width 24 height 21
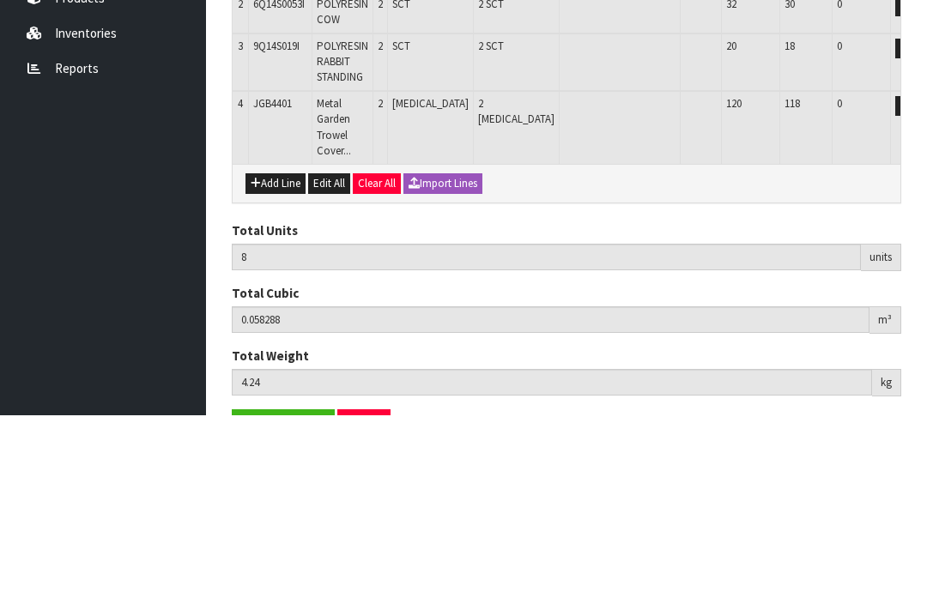
scroll to position [276, 0]
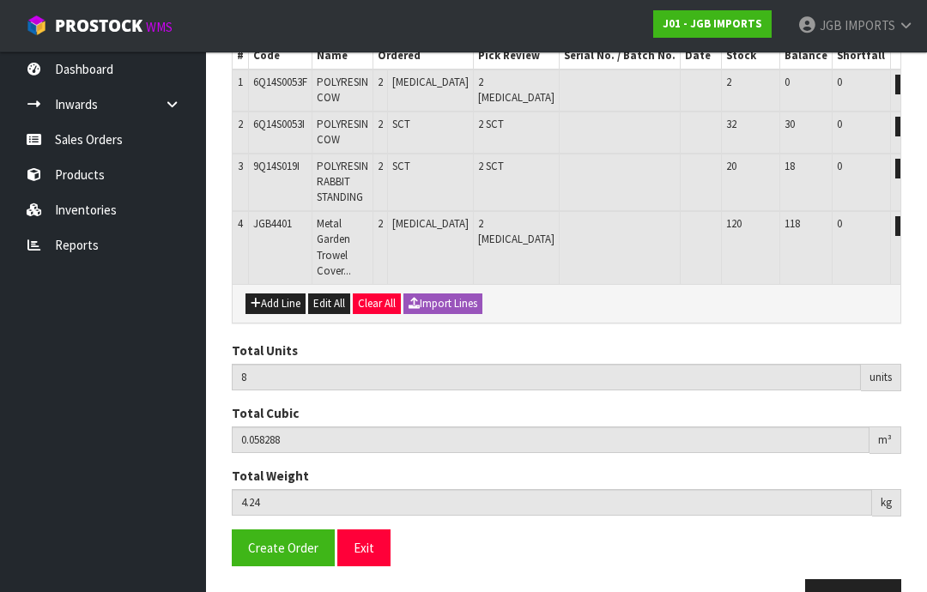
click at [288, 294] on button "Add Line" at bounding box center [275, 304] width 60 height 21
type input "0"
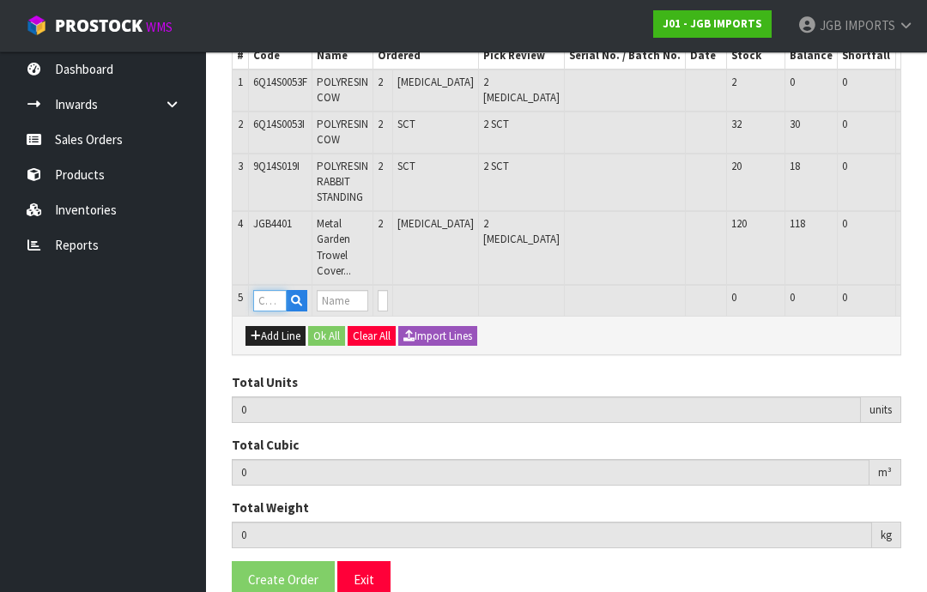
click at [275, 290] on input "text" at bounding box center [269, 300] width 33 height 21
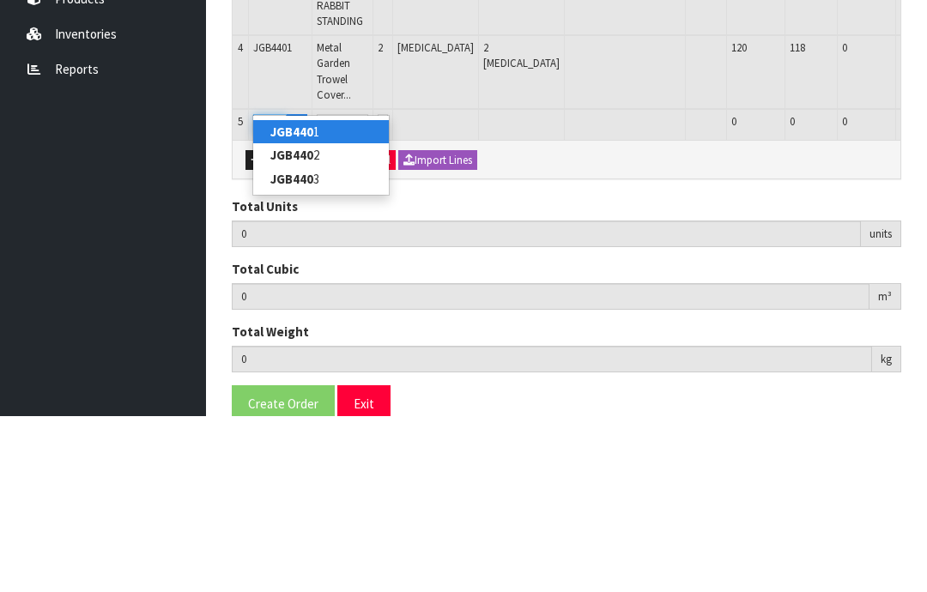
type input "JGB4402"
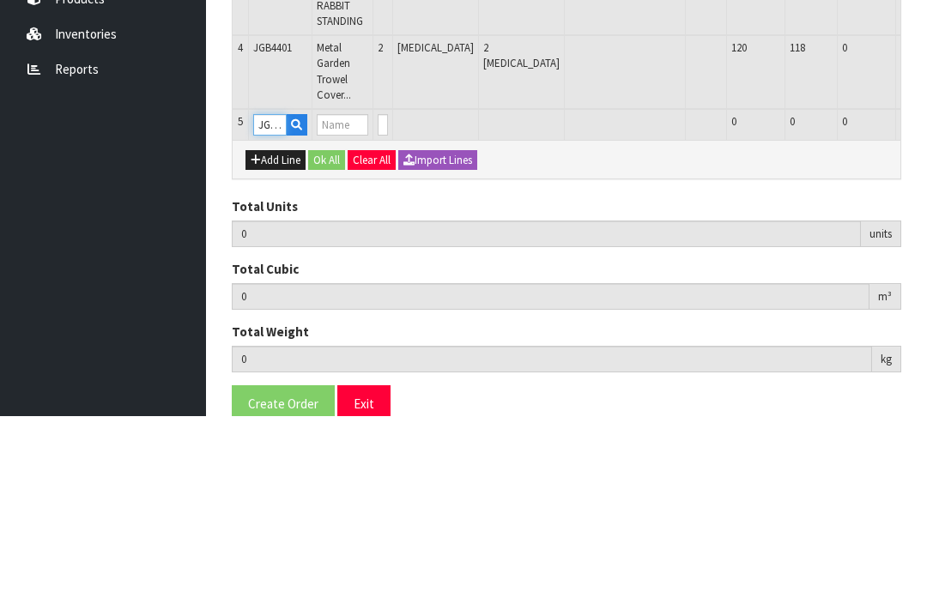
type input "8"
type input "0.058288"
type input "4.24"
type input "Metal Garden Trowel Roses on Turquoise"
type input "0"
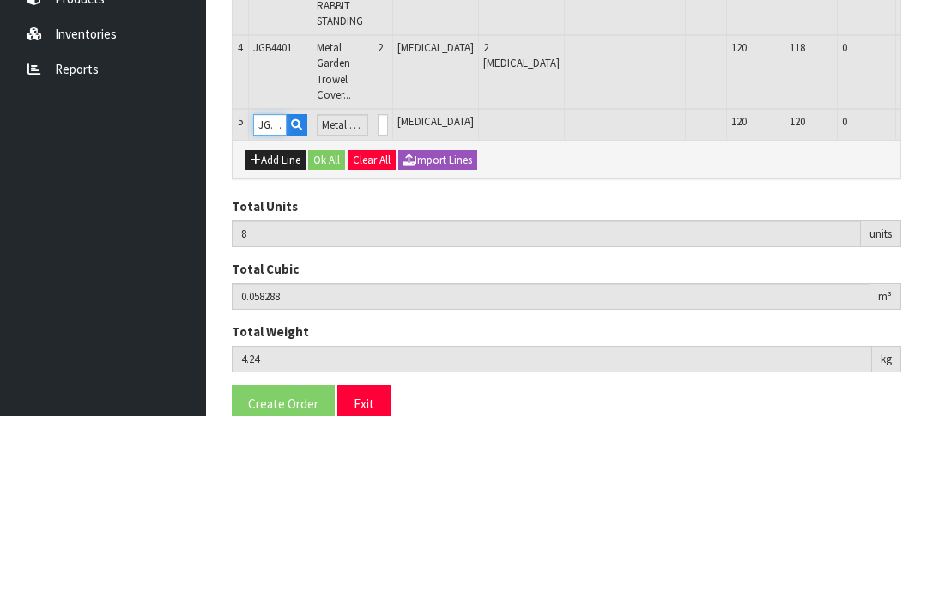
type input "JGB4402"
click at [388, 290] on input "0" at bounding box center [383, 300] width 10 height 21
type input "0"
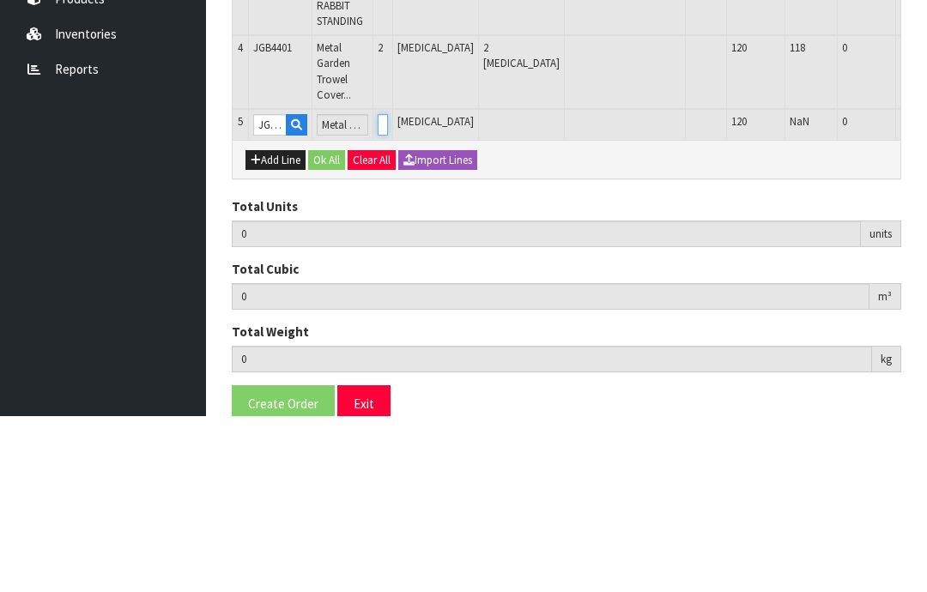
type input "10"
type input "0.060232"
type input "4.44"
type input "2"
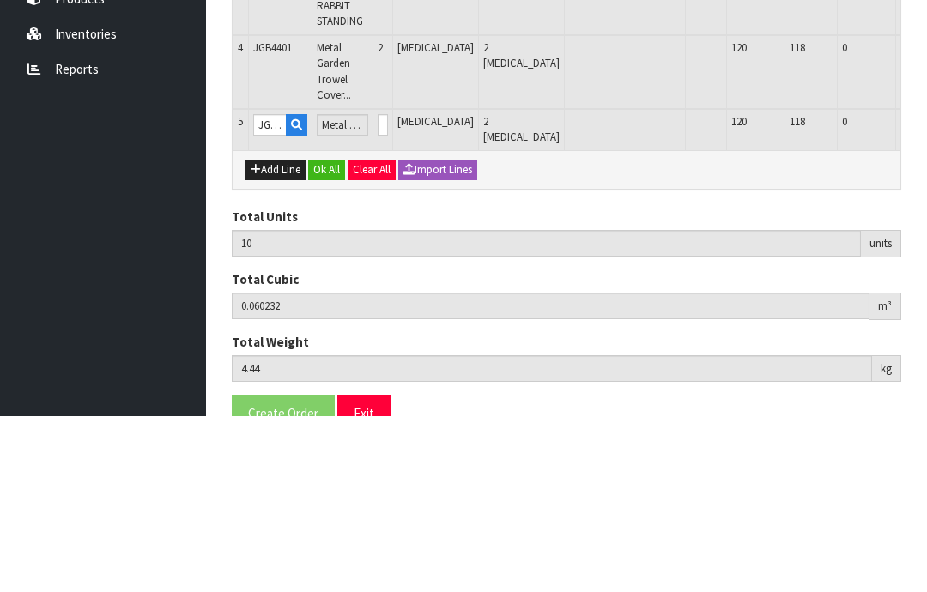
click at [925, 290] on button "OK" at bounding box center [937, 300] width 24 height 21
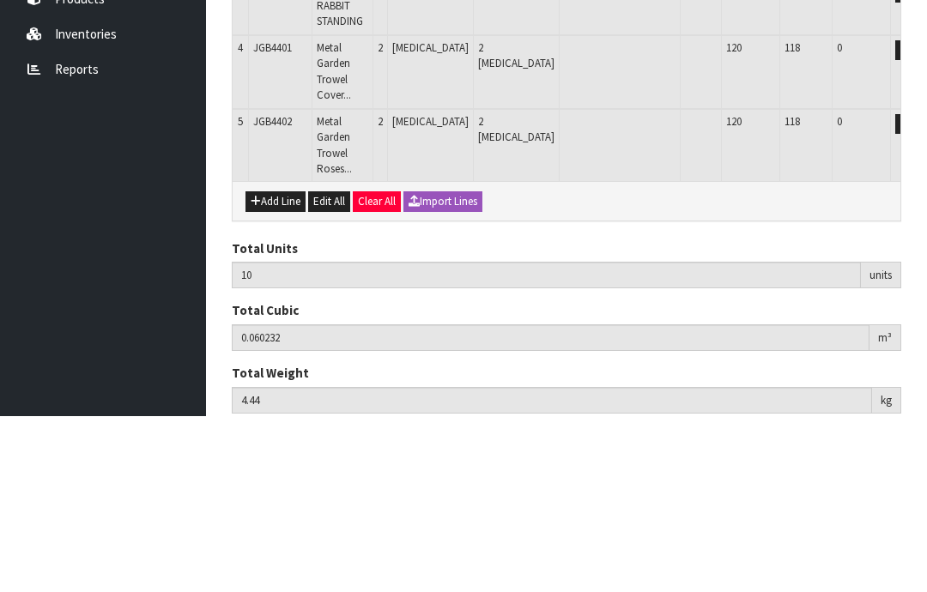
scroll to position [331, 0]
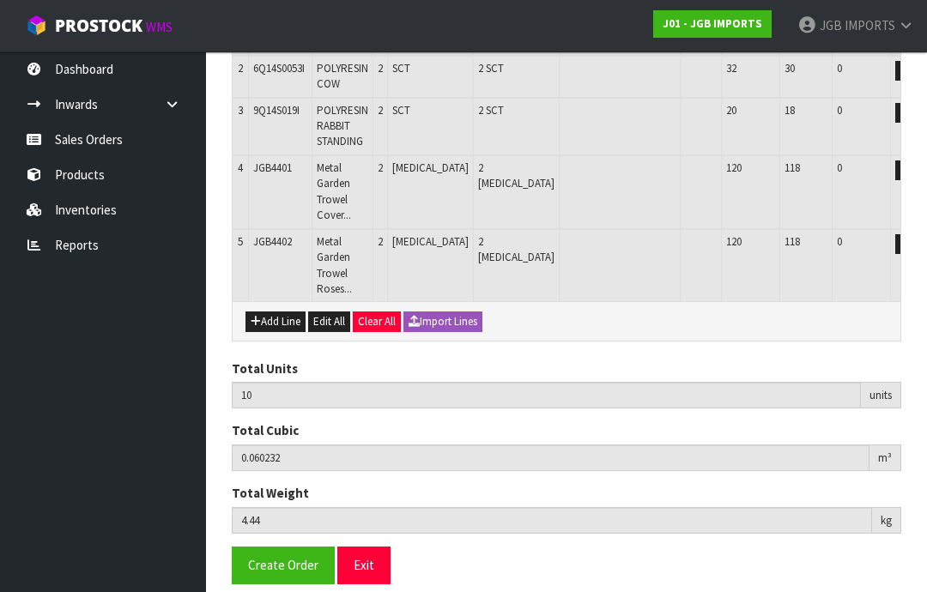
click at [277, 312] on button "Add Line" at bounding box center [275, 322] width 60 height 21
type input "0"
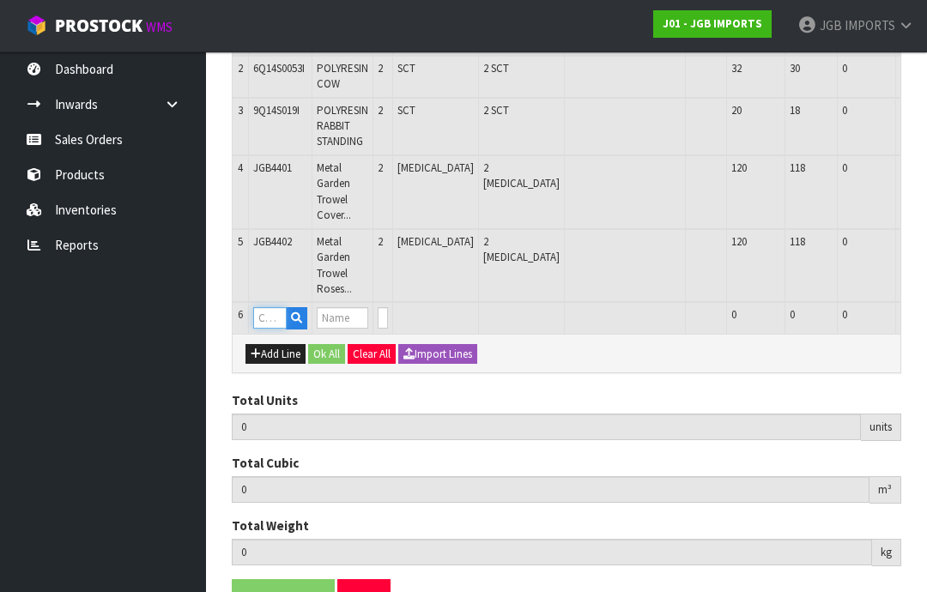
click at [282, 307] on input "text" at bounding box center [269, 317] width 33 height 21
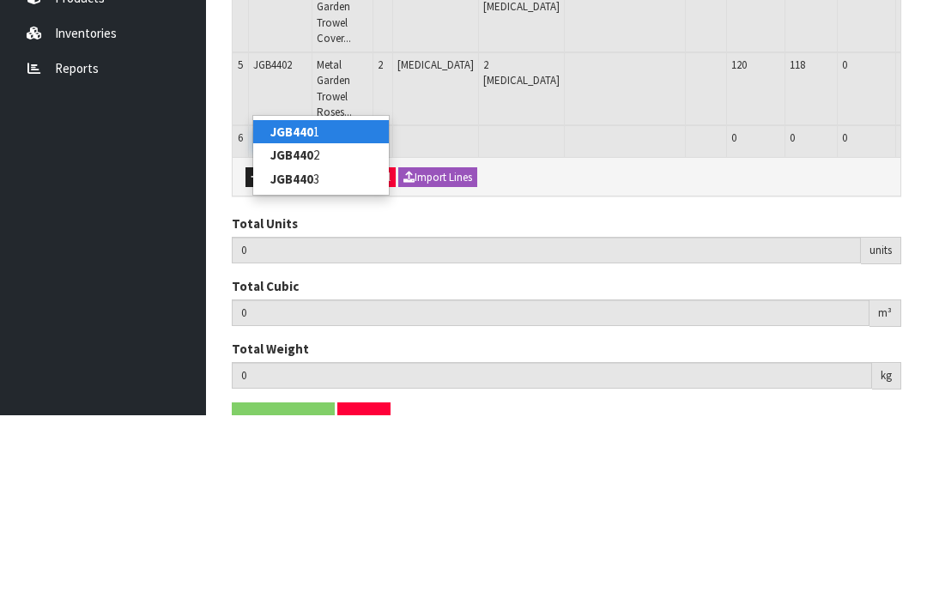
type input "JGB4403"
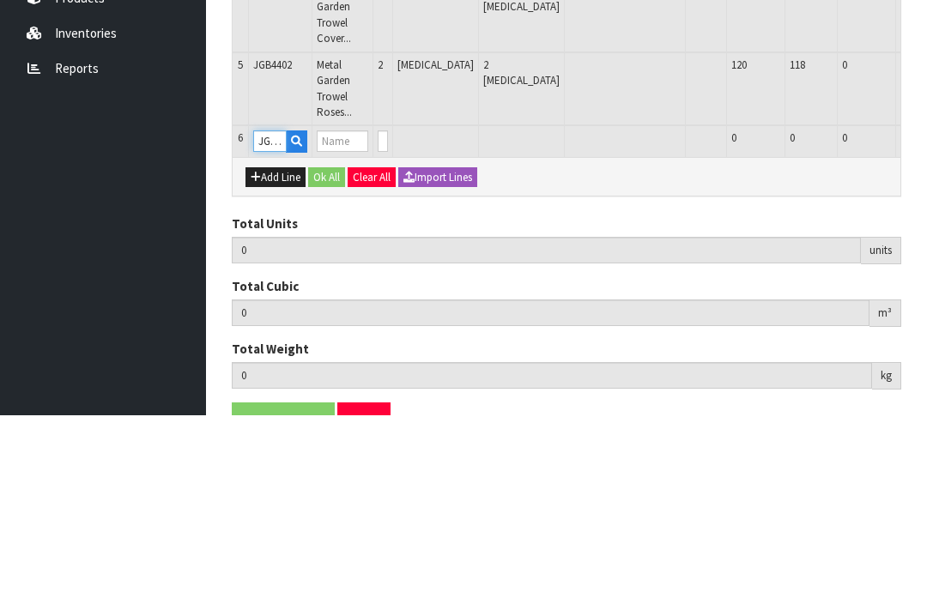
type input "10"
type input "0.060232"
type input "4.44"
type input "Metal Garden Trowel Flowers on Black"
type input "0"
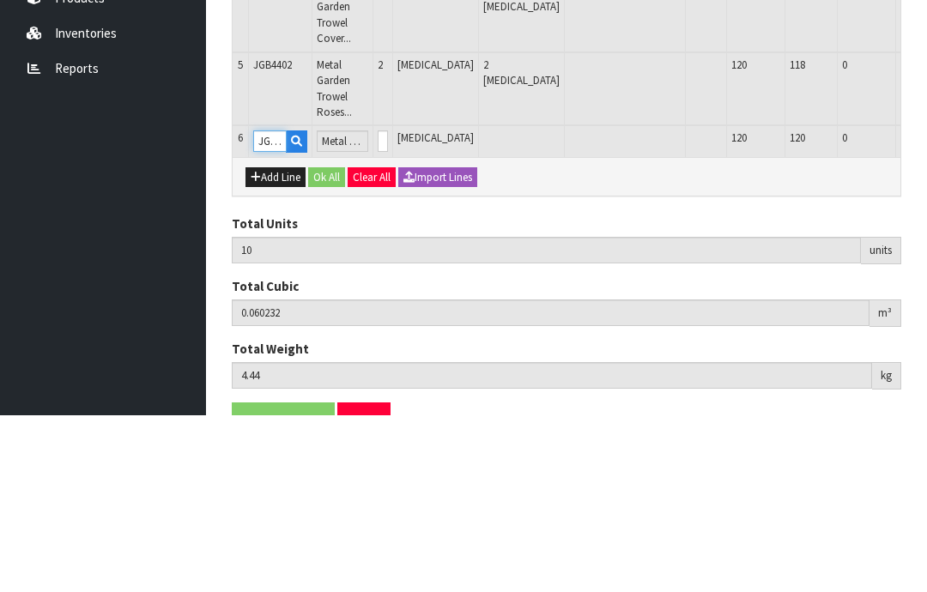
type input "JGB4403"
click at [388, 307] on input "0" at bounding box center [383, 317] width 10 height 21
click at [423, 302] on td "[MEDICAL_DATA]" at bounding box center [436, 318] width 86 height 32
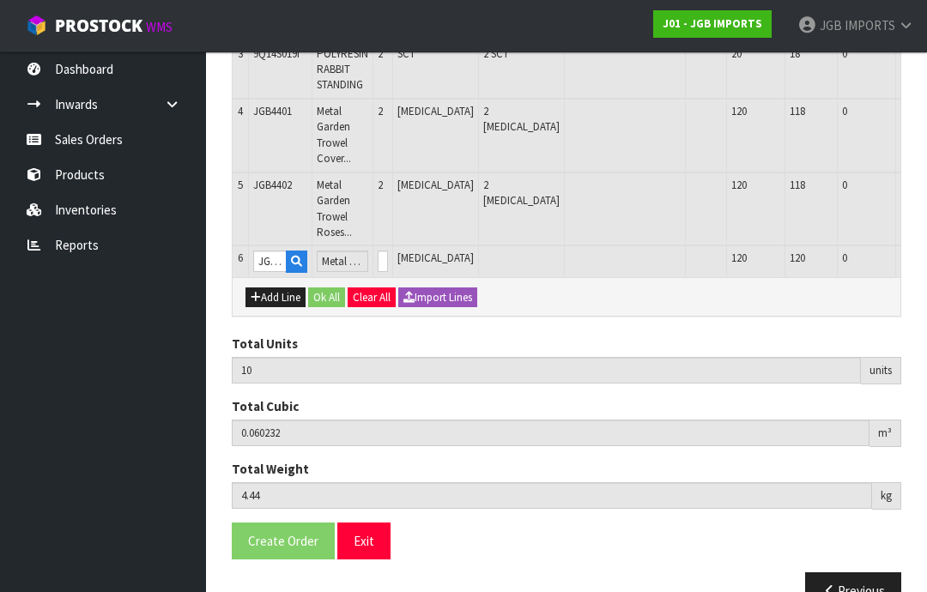
click at [393, 245] on td "0" at bounding box center [383, 261] width 20 height 32
click at [388, 251] on input "0" at bounding box center [383, 261] width 10 height 21
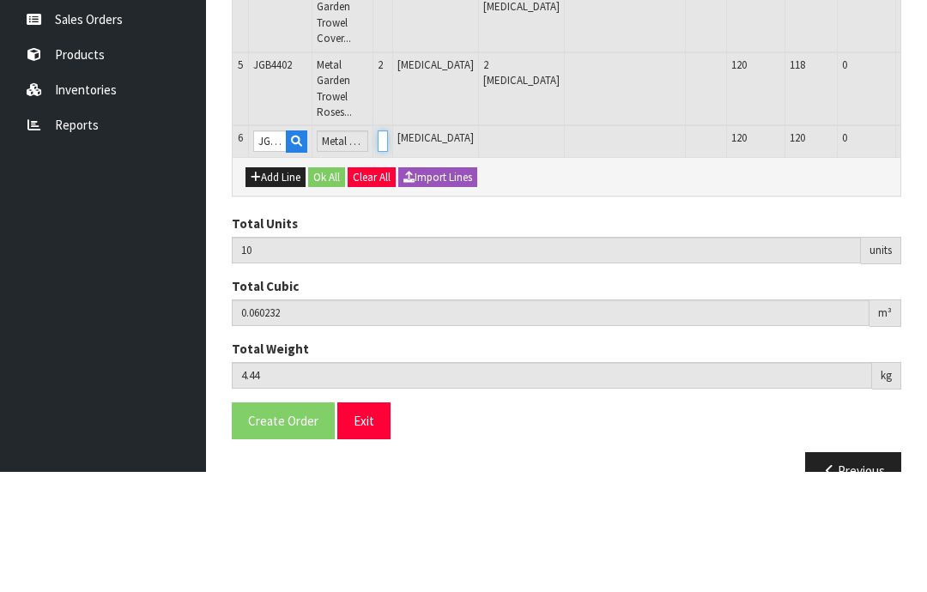
click at [388, 251] on input "0" at bounding box center [383, 261] width 10 height 21
type input "0"
type input "12"
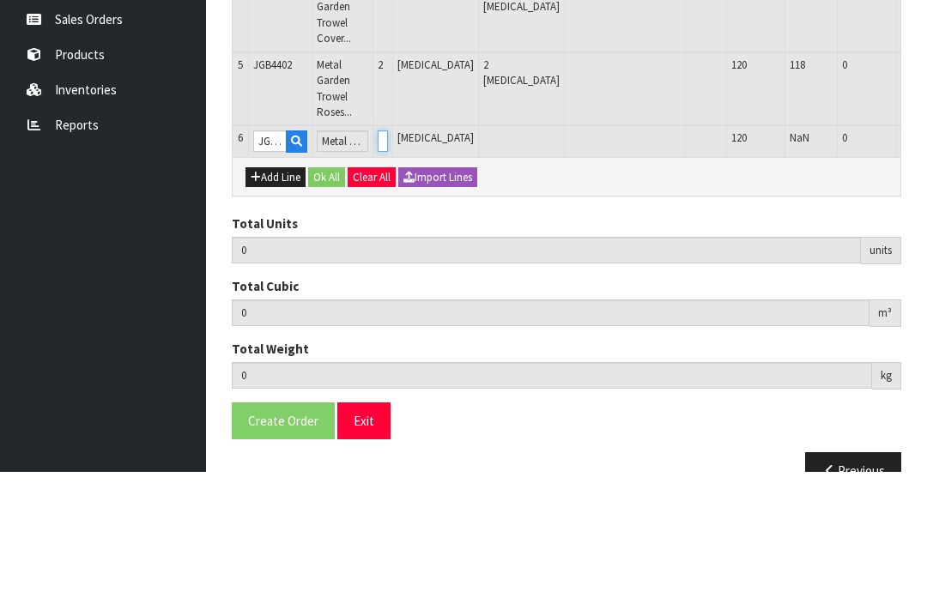
type input "0.062176"
type input "4.64"
type input "2"
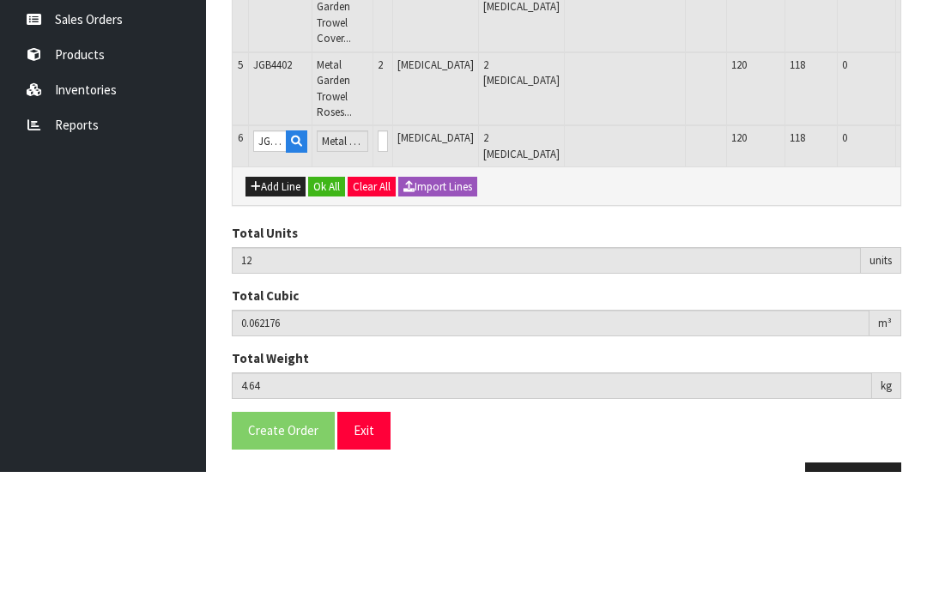
click at [925, 251] on button "OK" at bounding box center [937, 261] width 24 height 21
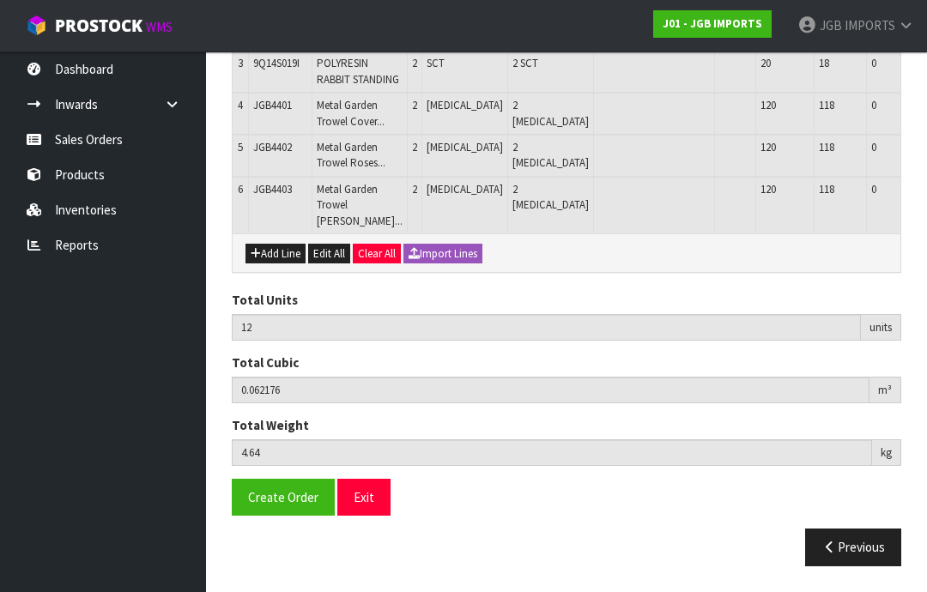
click at [279, 264] on button "Add Line" at bounding box center [275, 254] width 60 height 21
type input "0"
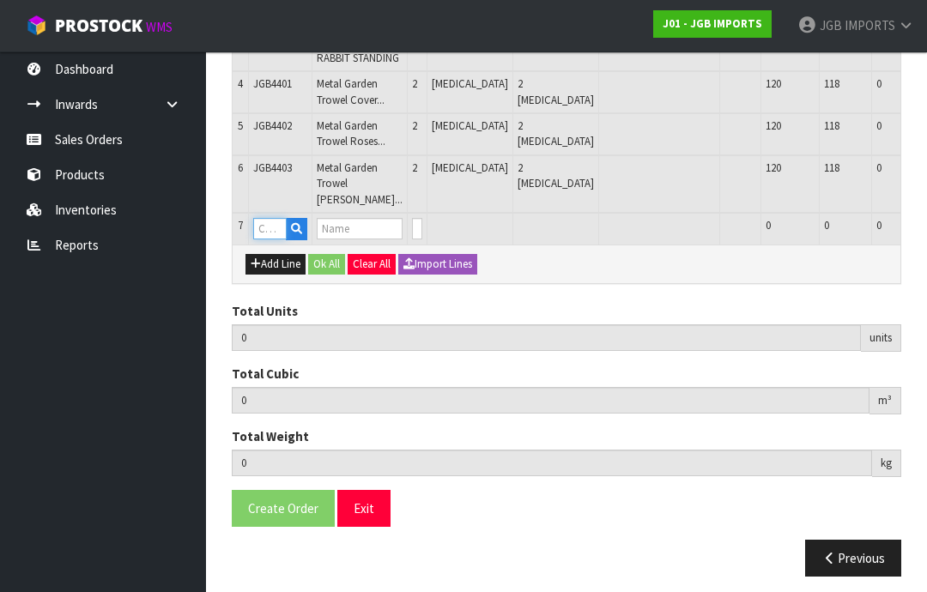
click at [280, 239] on input "text" at bounding box center [269, 228] width 33 height 21
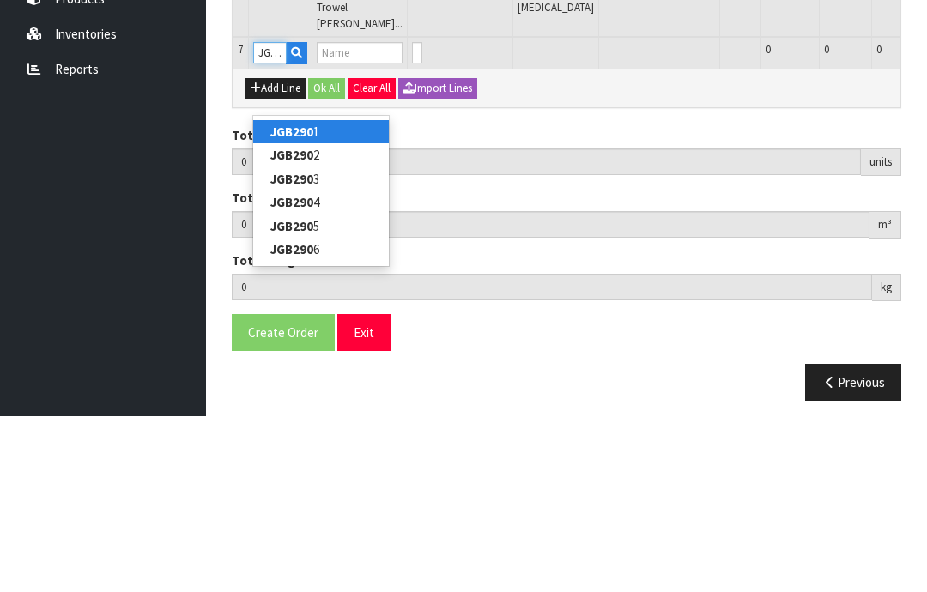
type input "JGB2902"
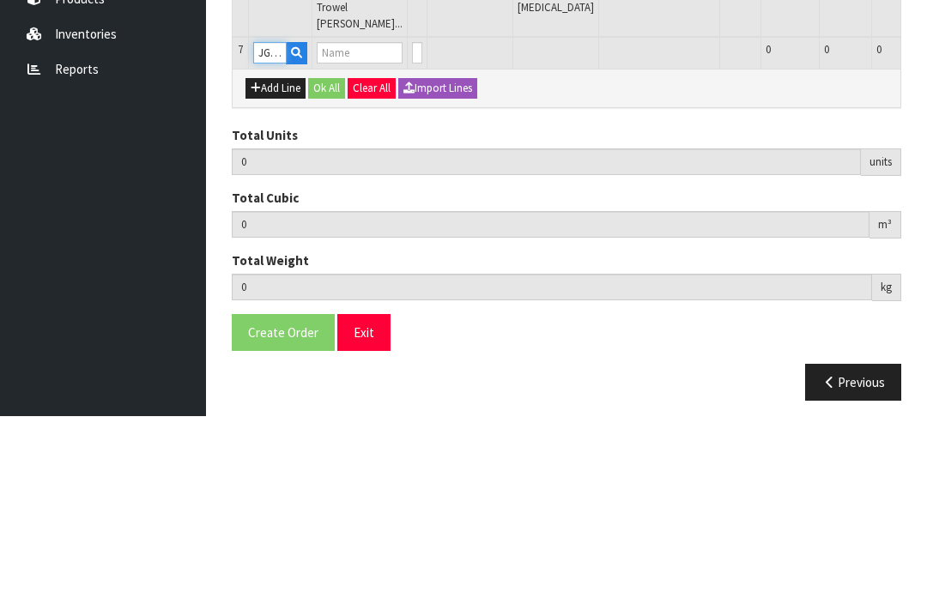
type input "12"
type input "0.062176"
type input "4.64"
type input "SILVER COG CLOCK"
type input "0"
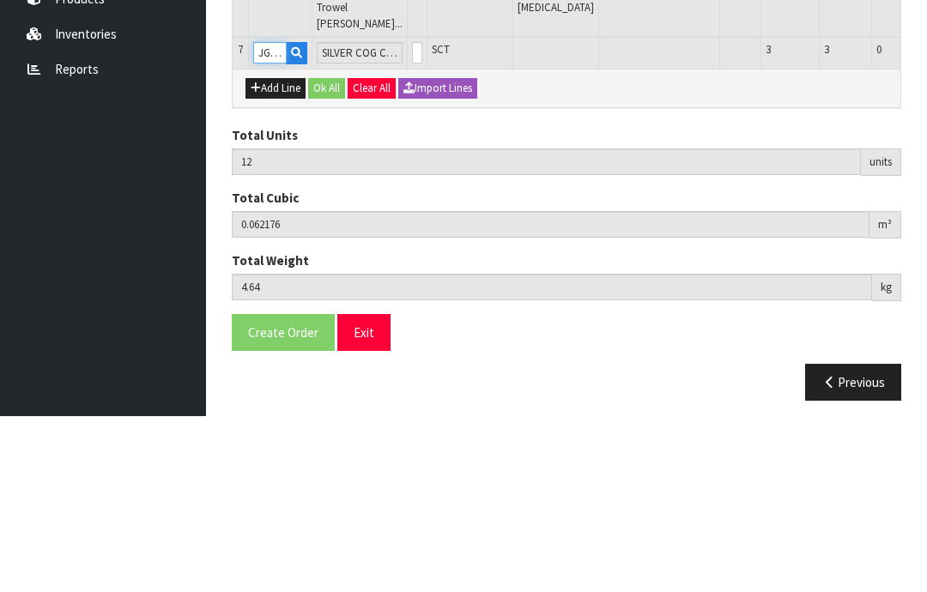
type input "JGB2902"
click at [415, 218] on input "0" at bounding box center [417, 228] width 10 height 21
click at [417, 218] on input "0" at bounding box center [417, 228] width 10 height 21
type input "0"
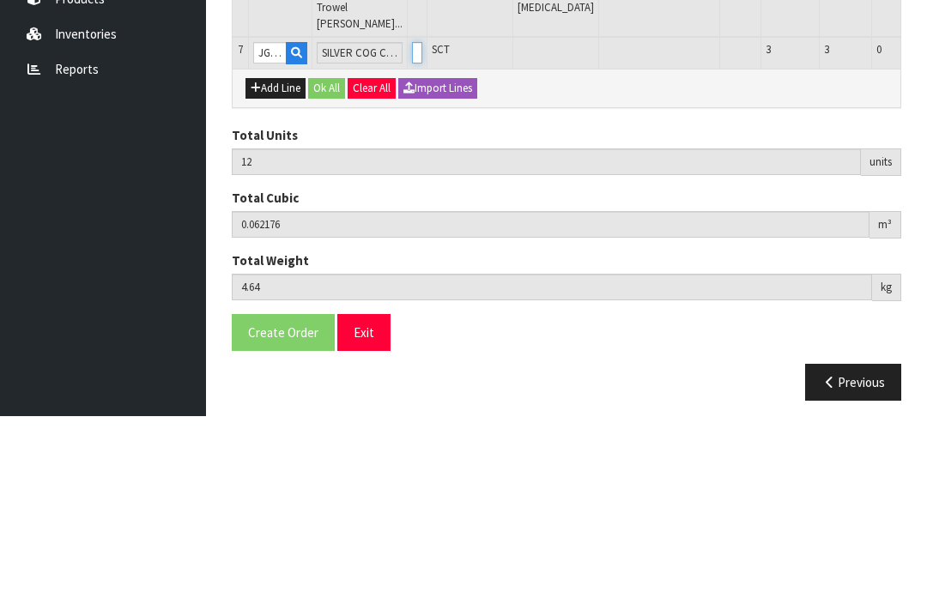
type input "0"
type input "13"
type input "0.093075"
type input "8.3"
type input "1"
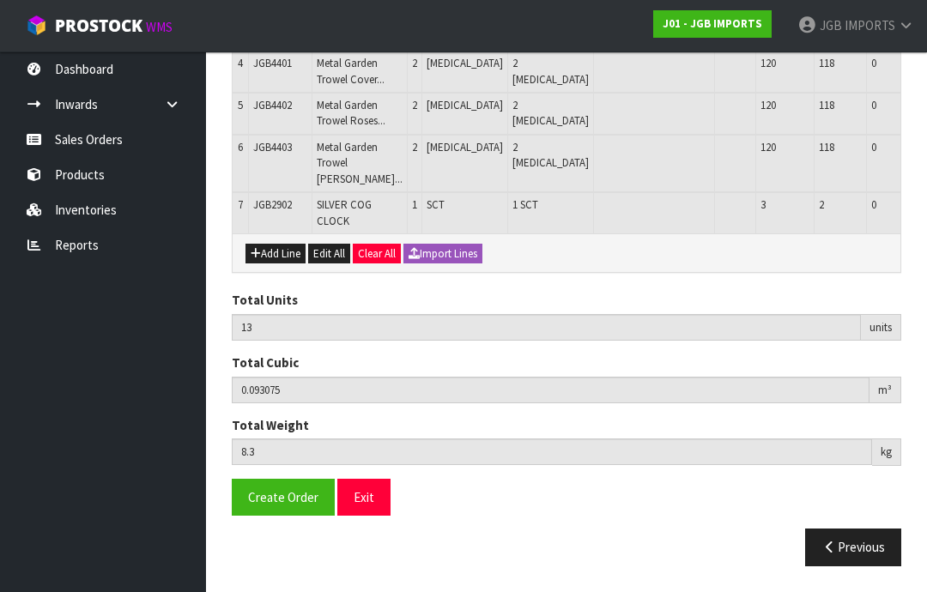
click at [274, 264] on button "Add Line" at bounding box center [275, 254] width 60 height 21
type input "0"
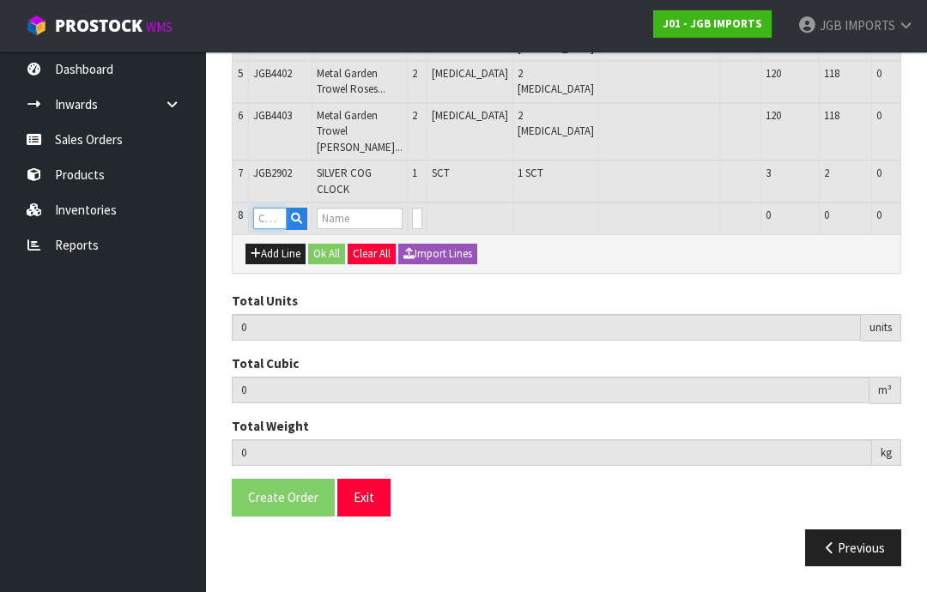
click at [281, 229] on input "text" at bounding box center [269, 218] width 33 height 21
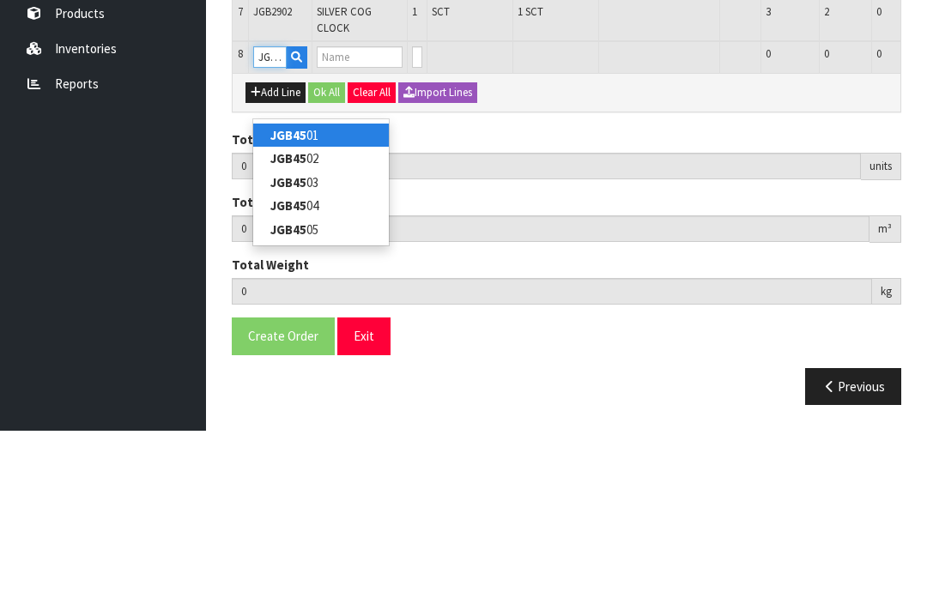
type input "JGB4504"
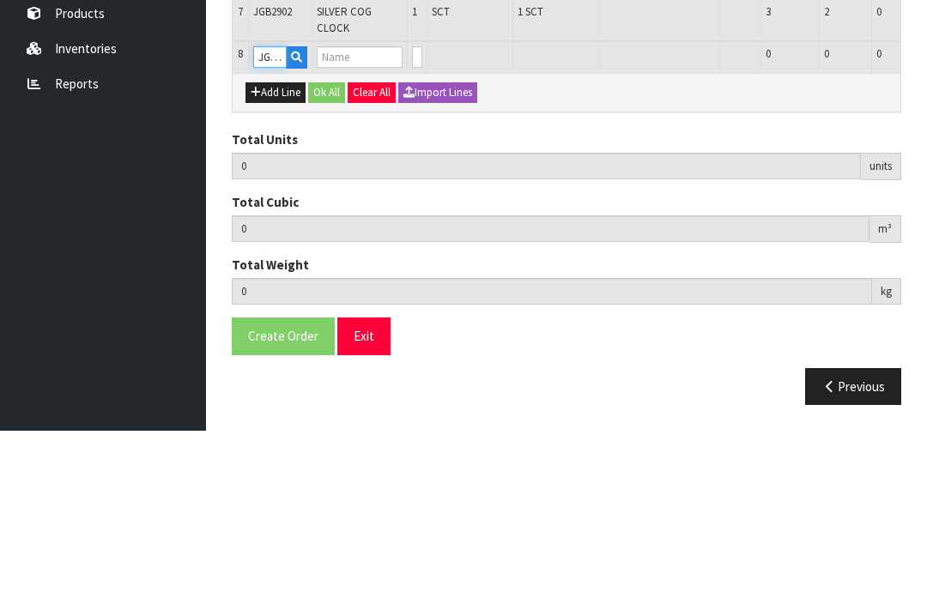
type input "13"
type input "0.093075"
type input "8.3"
type input "Desk Clock - Black Face w Black Frame"
type input "0"
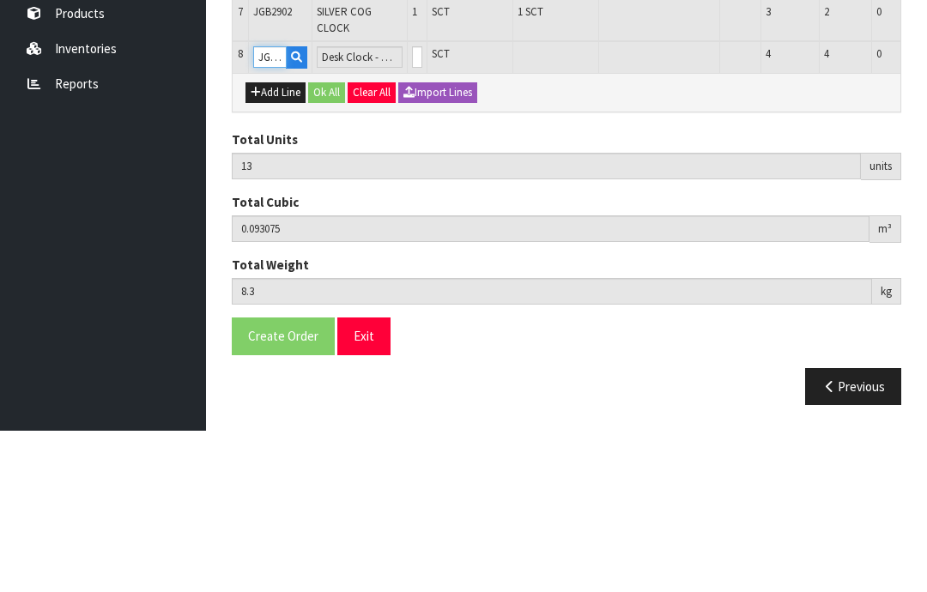
type input "JGB4504"
click at [413, 208] on input "0" at bounding box center [417, 218] width 10 height 21
type input "0"
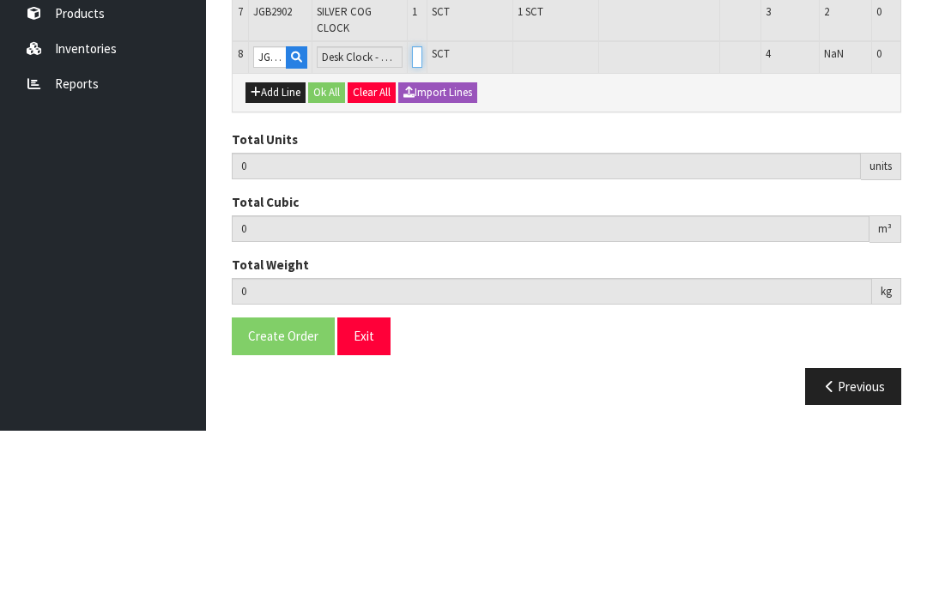
type input "14"
type input "0.124345"
type input "11.7"
type input "1"
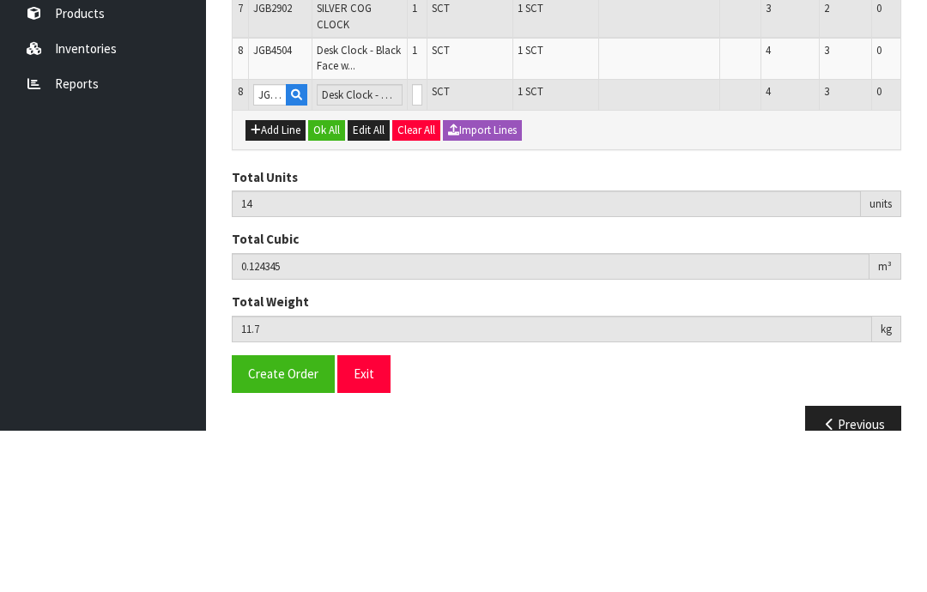
scroll to position [485, 0]
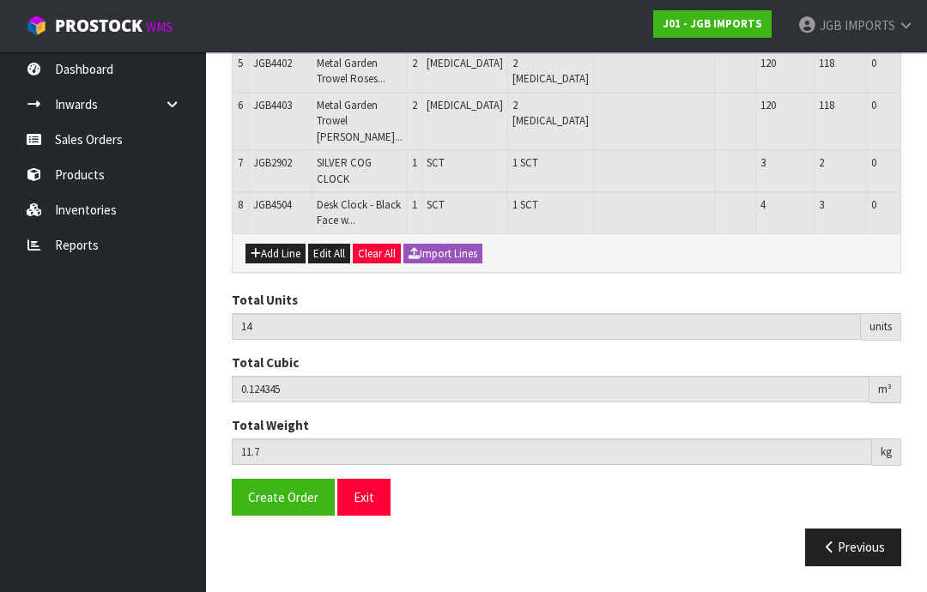
click at [282, 264] on button "Add Line" at bounding box center [275, 254] width 60 height 21
type input "0"
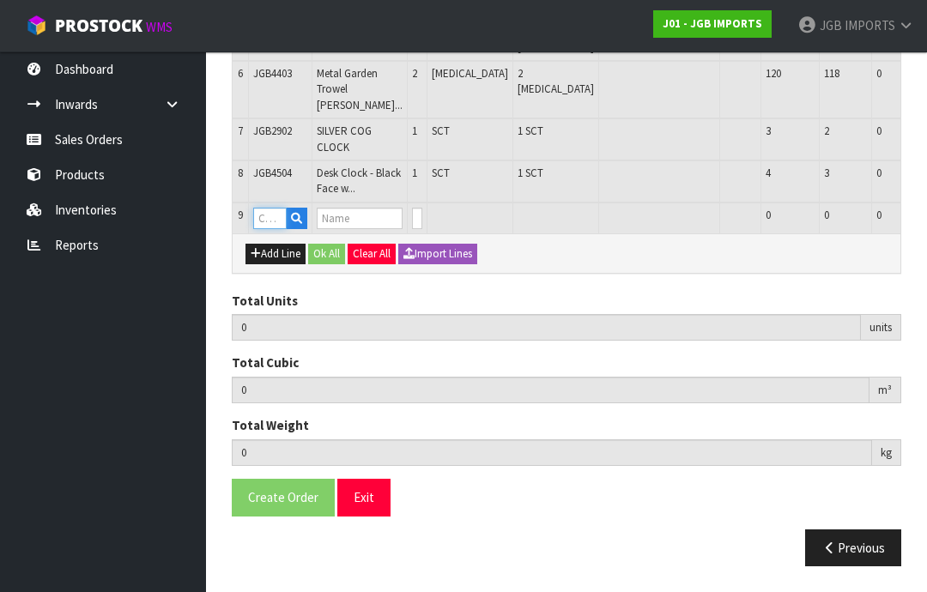
click at [273, 229] on input "text" at bounding box center [269, 218] width 33 height 21
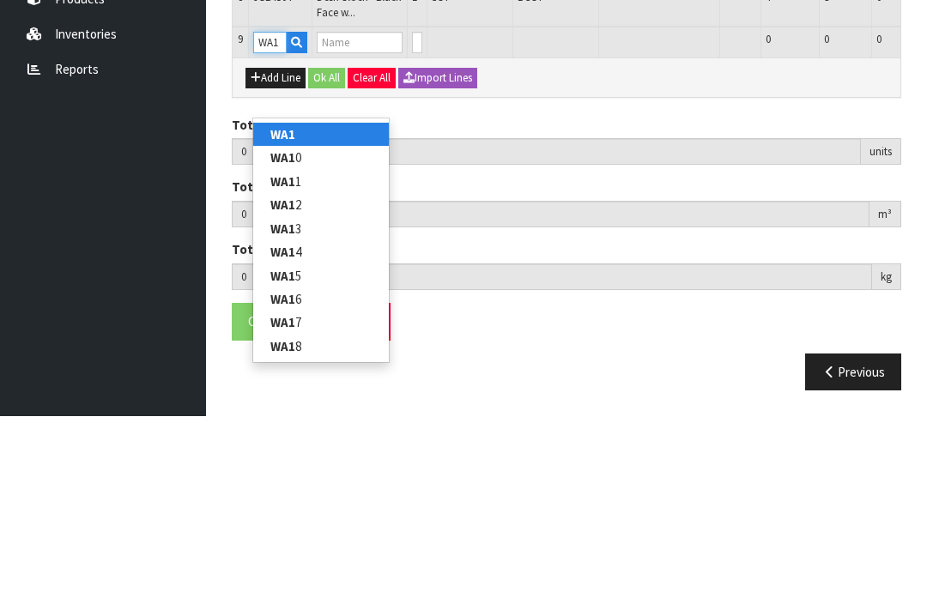
type input "WA10"
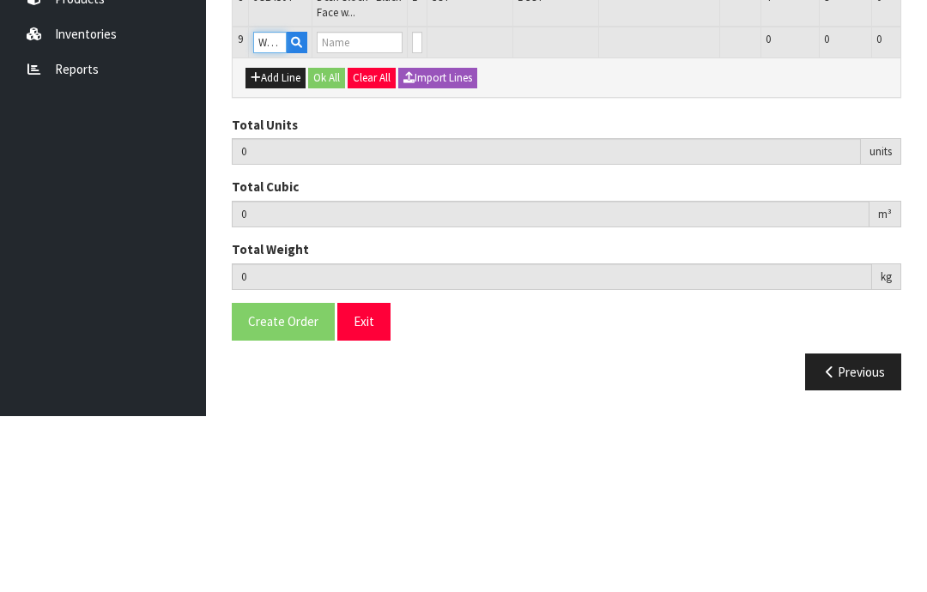
type input "14"
type input "0.124345"
type input "11.7"
type input "HEADS W COLOUR"
type input "0"
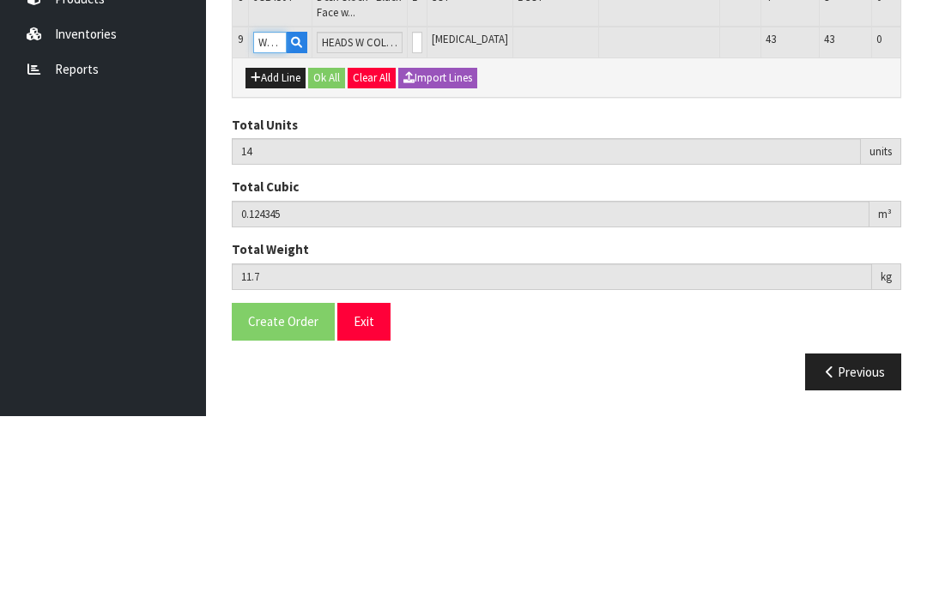
type input "WA10"
click at [413, 208] on input "0" at bounding box center [417, 218] width 10 height 21
type input "0"
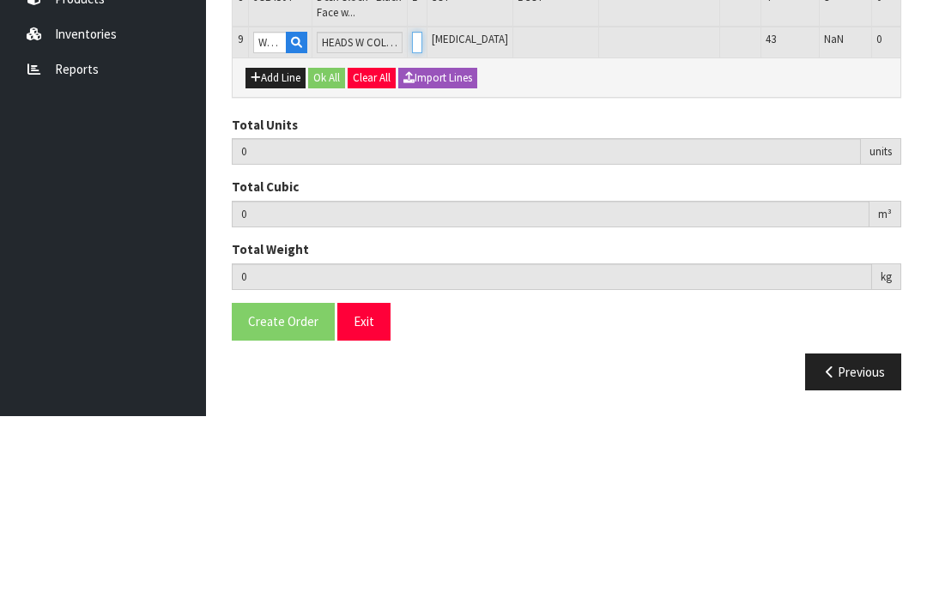
type input "15"
type input "0.137449"
type input "13.075"
type input "1"
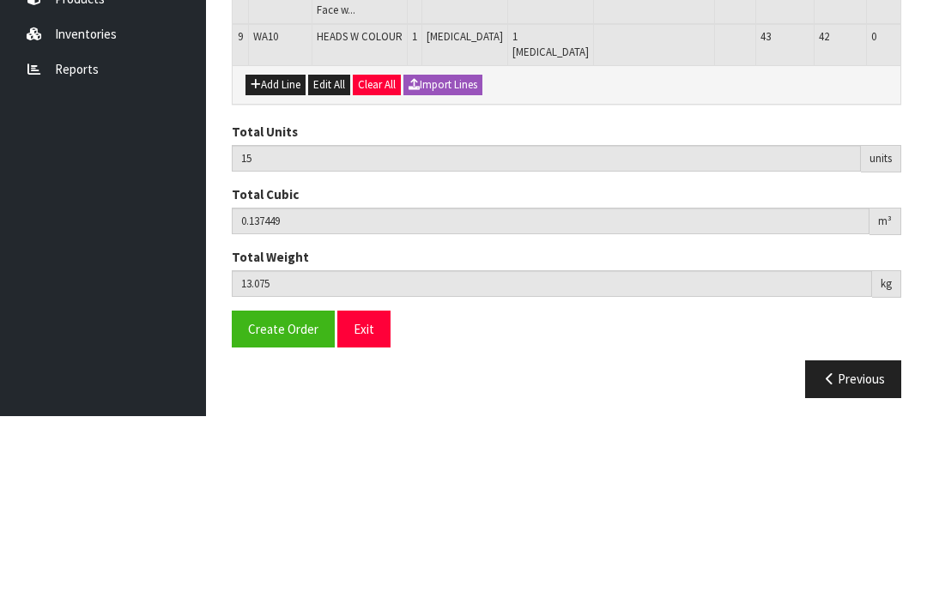
scroll to position [541, 0]
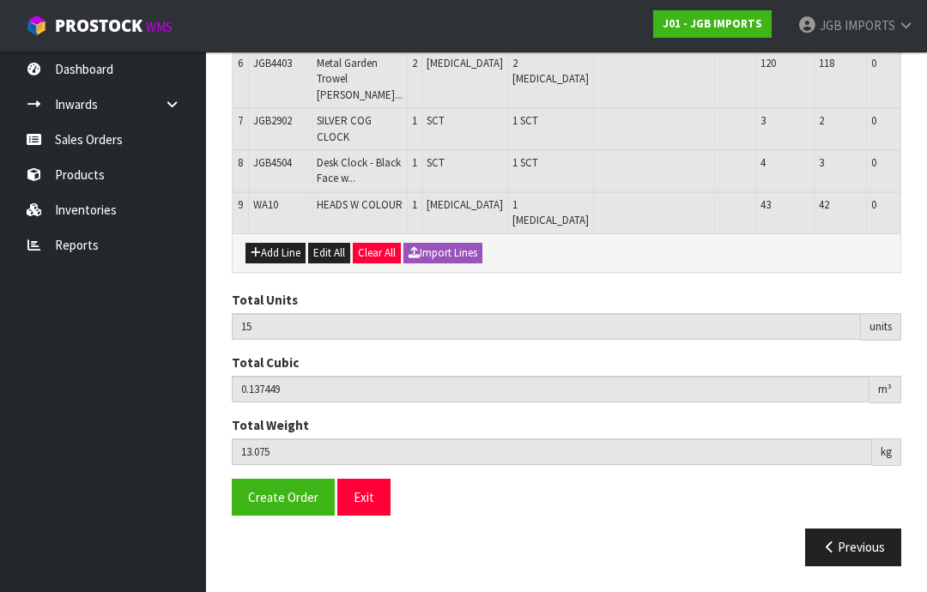
click at [284, 264] on button "Add Line" at bounding box center [275, 253] width 60 height 21
type input "0"
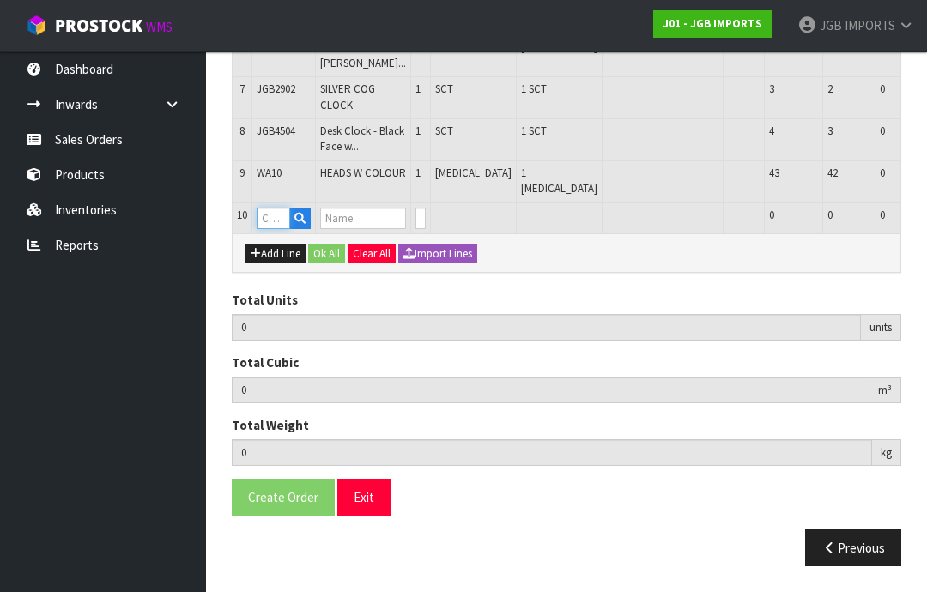
click at [281, 229] on input "text" at bounding box center [273, 218] width 33 height 21
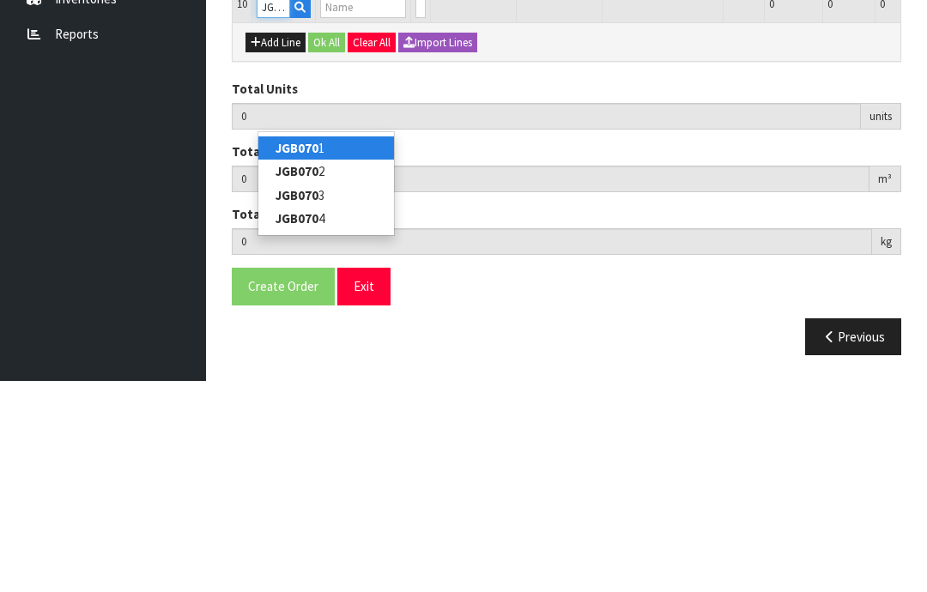
type input "JGB0703"
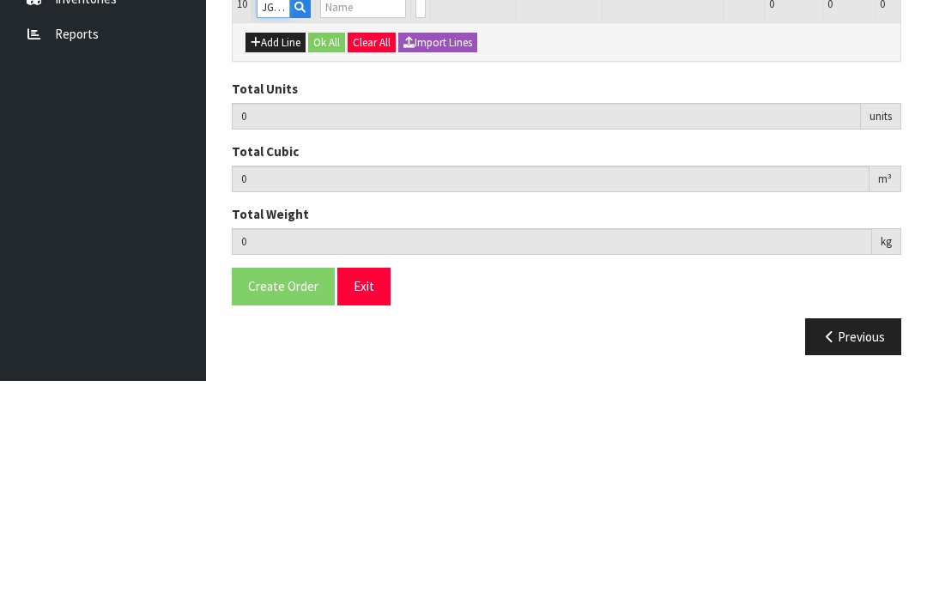
type input "15"
type input "0.137449"
type input "13.075"
type input "GLASS BROWN JUG VASE"
type input "0"
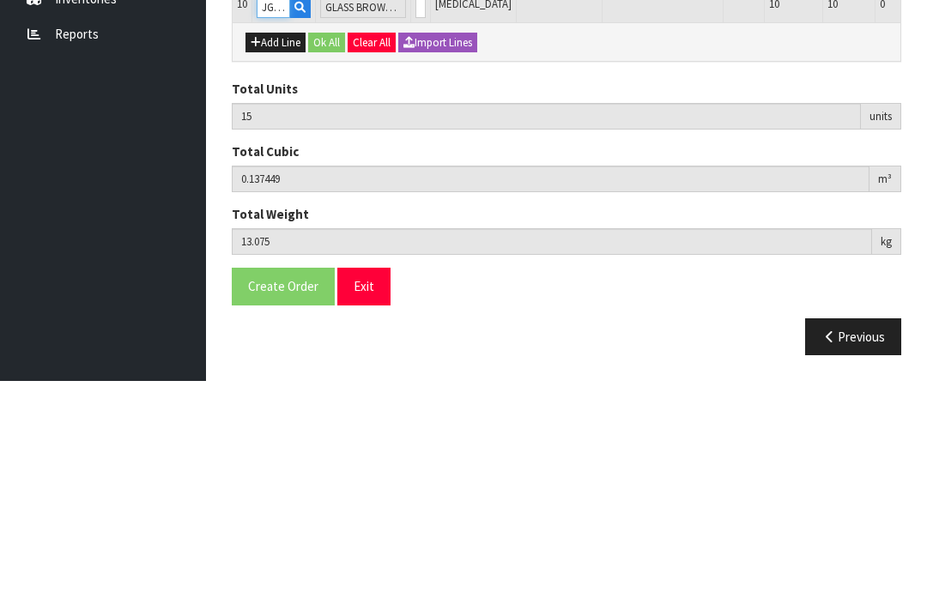
type input "JGB0703"
click at [419, 208] on input "0" at bounding box center [420, 218] width 10 height 21
type input "0"
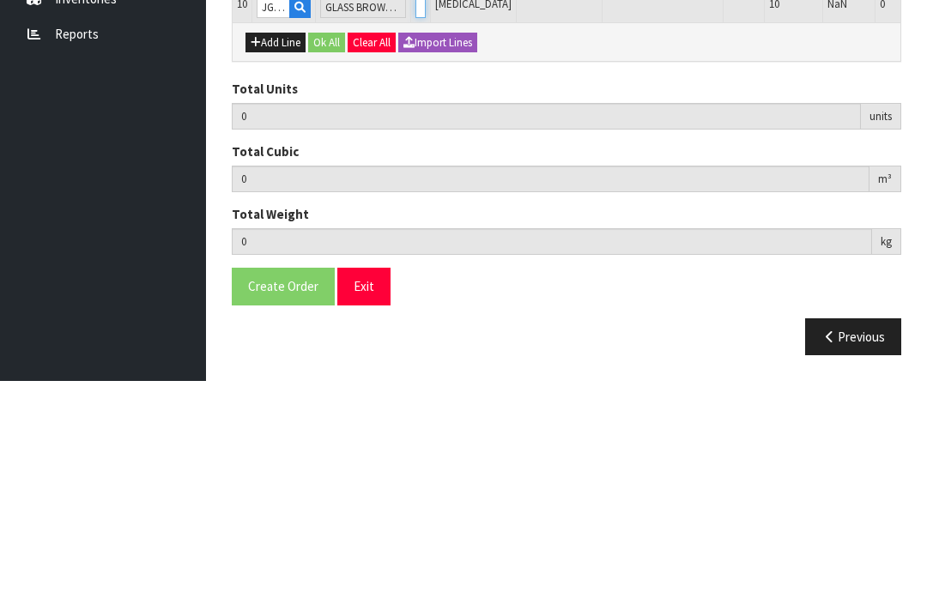
type input "17"
type input "0.144209"
type input "15.155"
type input "2"
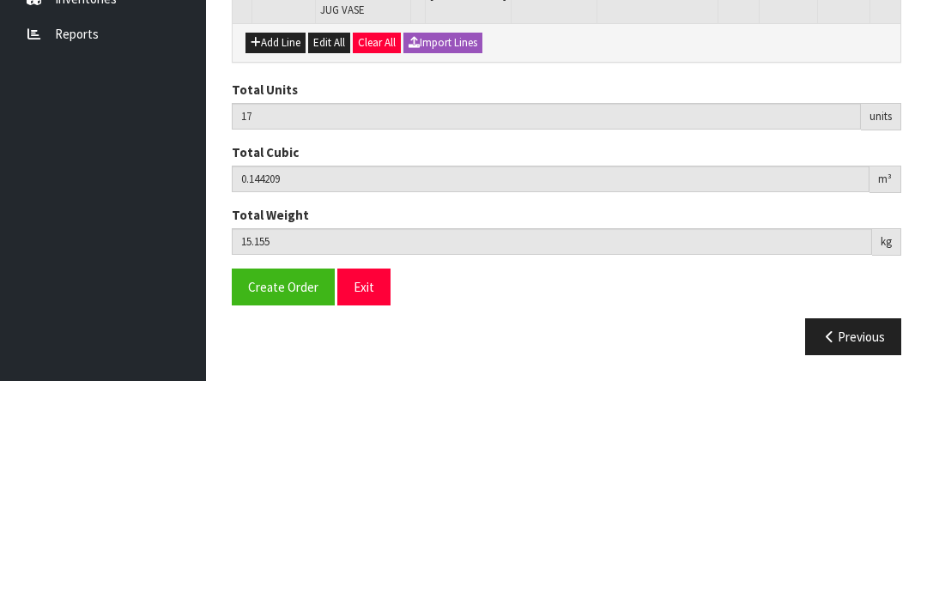
scroll to position [632, 0]
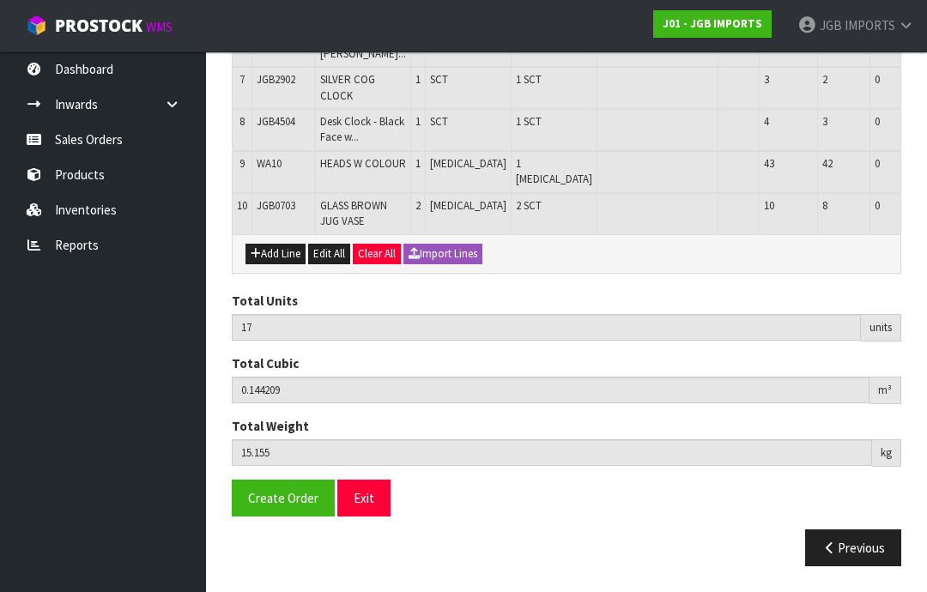
click at [276, 264] on button "Add Line" at bounding box center [275, 254] width 60 height 21
type input "0"
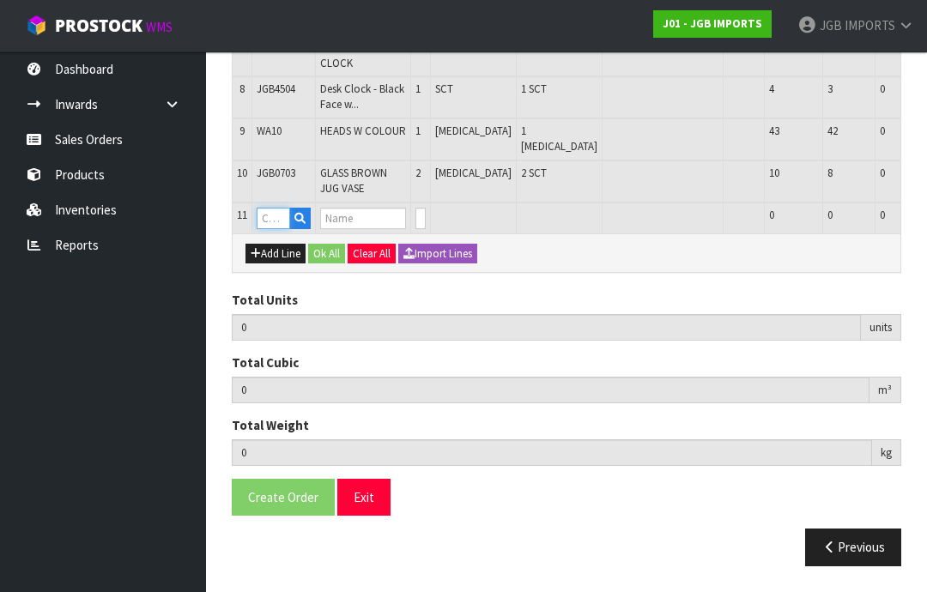
click at [284, 229] on input "text" at bounding box center [273, 218] width 33 height 21
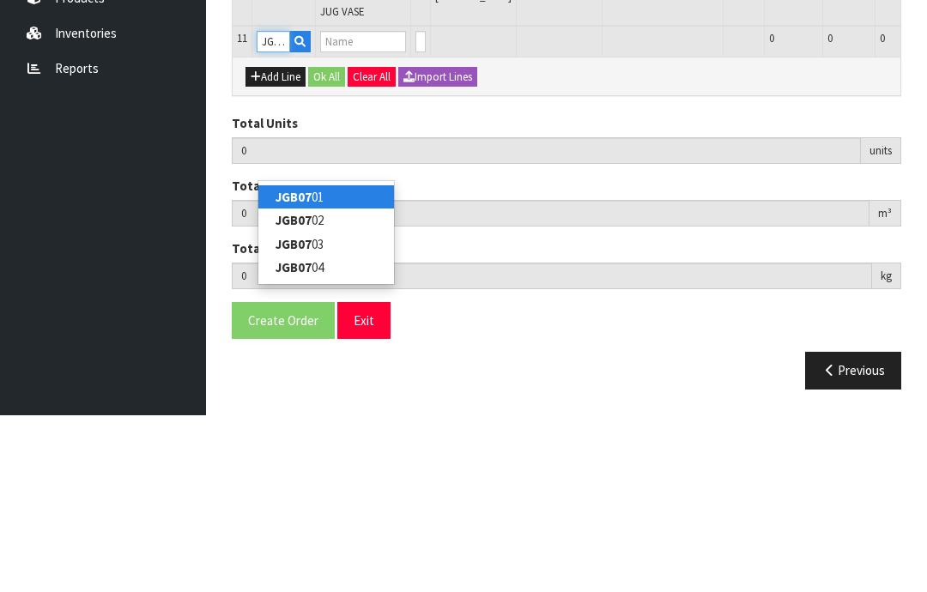
type input "JGB0701"
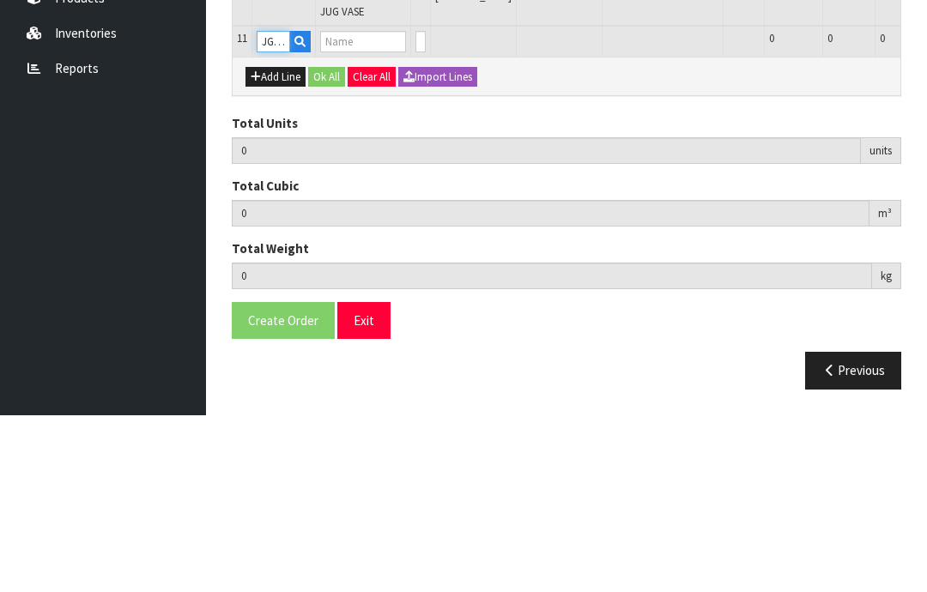
type input "17"
type input "0.144209"
type input "15.155"
type input "GLASS BROWN JUG VASE"
type input "0"
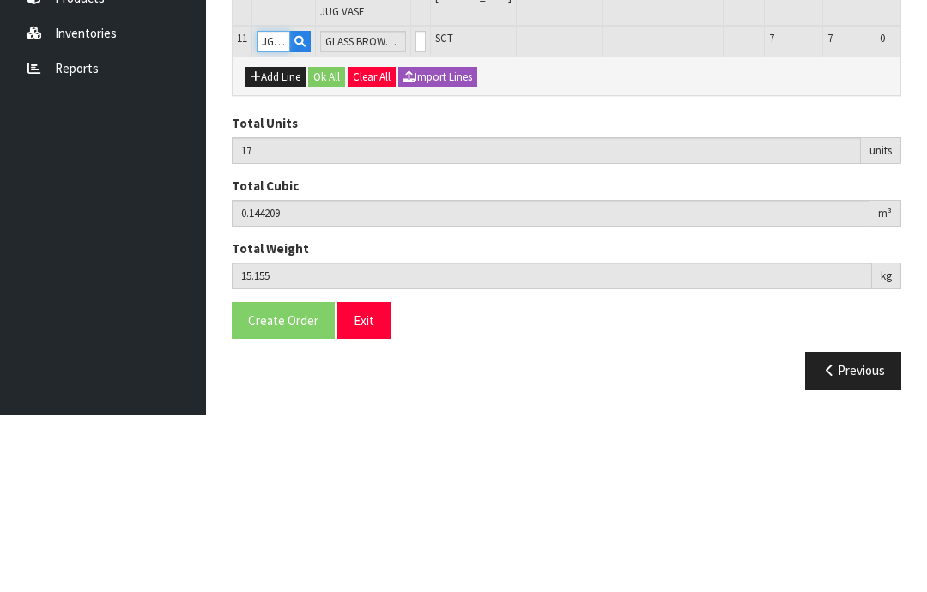
type input "JGB0701"
click at [417, 208] on input "0" at bounding box center [420, 218] width 10 height 21
type input "0"
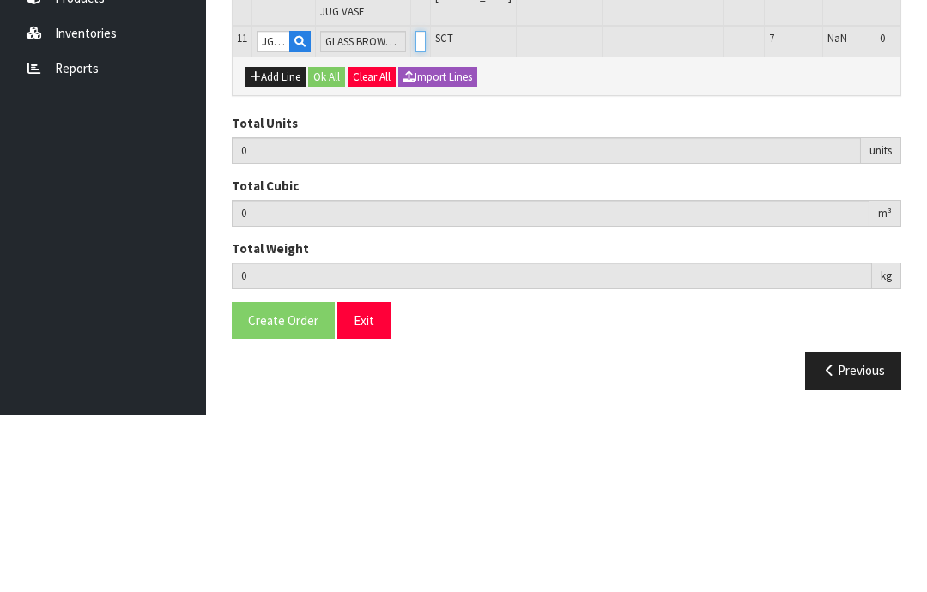
type input "19"
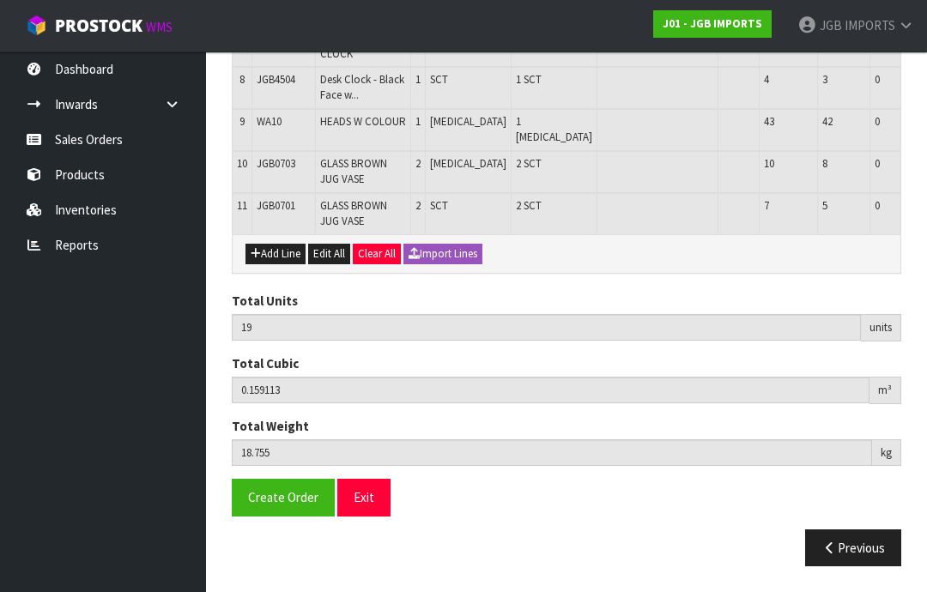
click at [274, 264] on button "Add Line" at bounding box center [275, 254] width 60 height 21
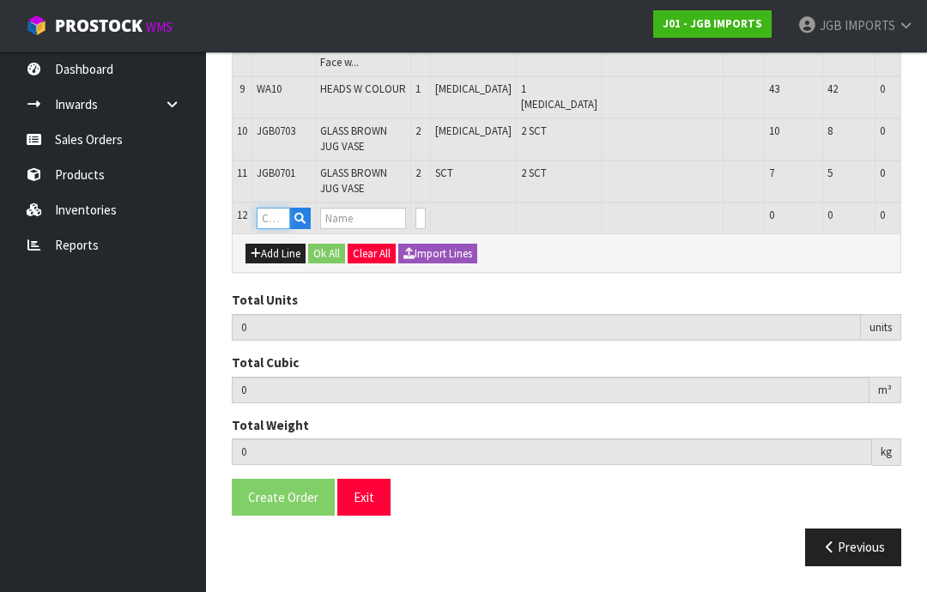
click at [283, 229] on input "text" at bounding box center [273, 218] width 33 height 21
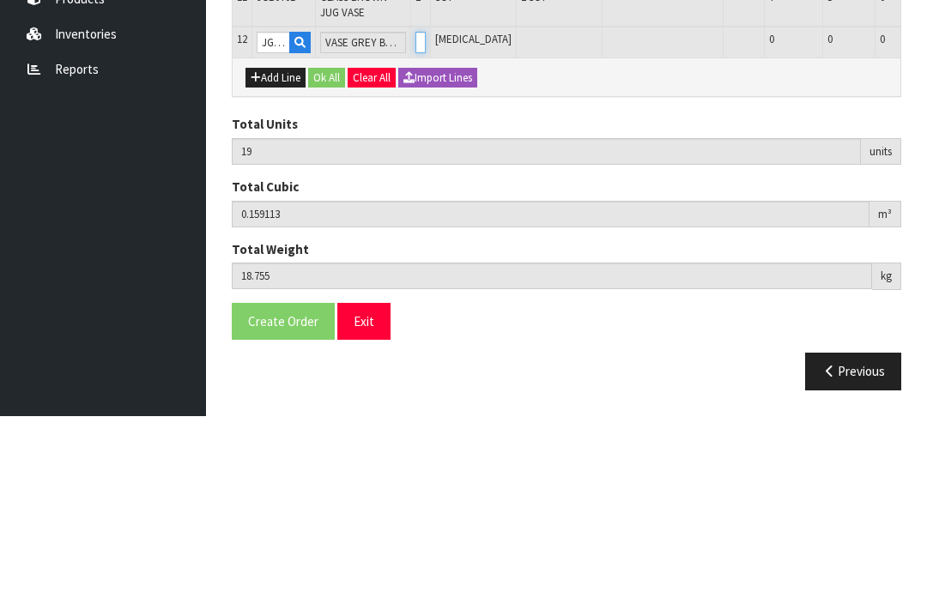
click at [415, 208] on input "0" at bounding box center [420, 218] width 10 height 21
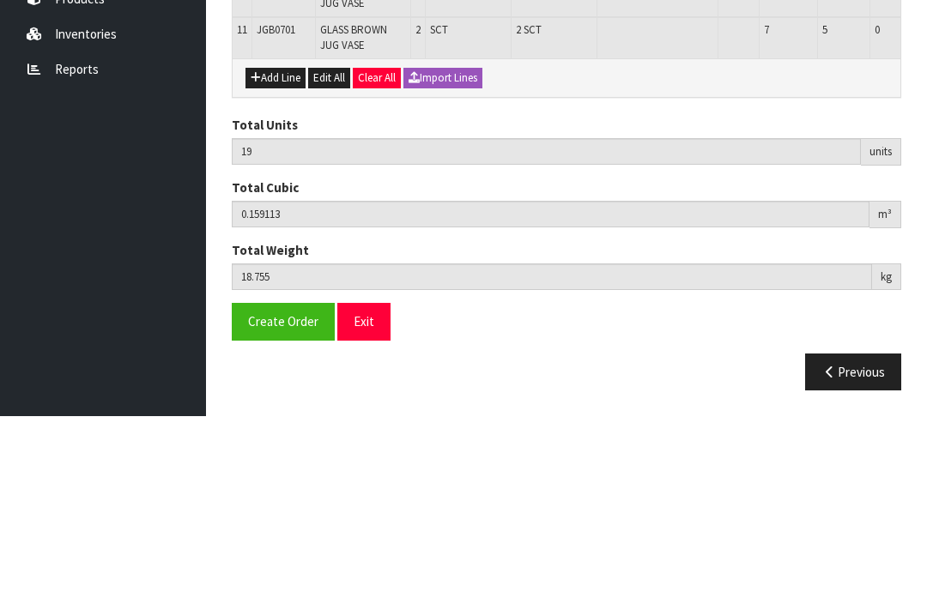
scroll to position [713, 0]
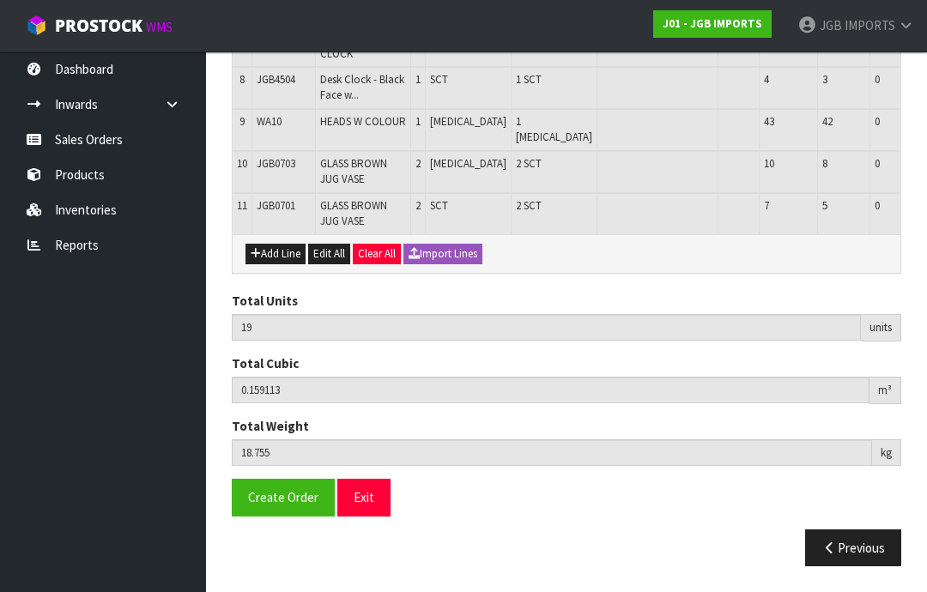
click at [285, 254] on button "Add Line" at bounding box center [275, 254] width 60 height 21
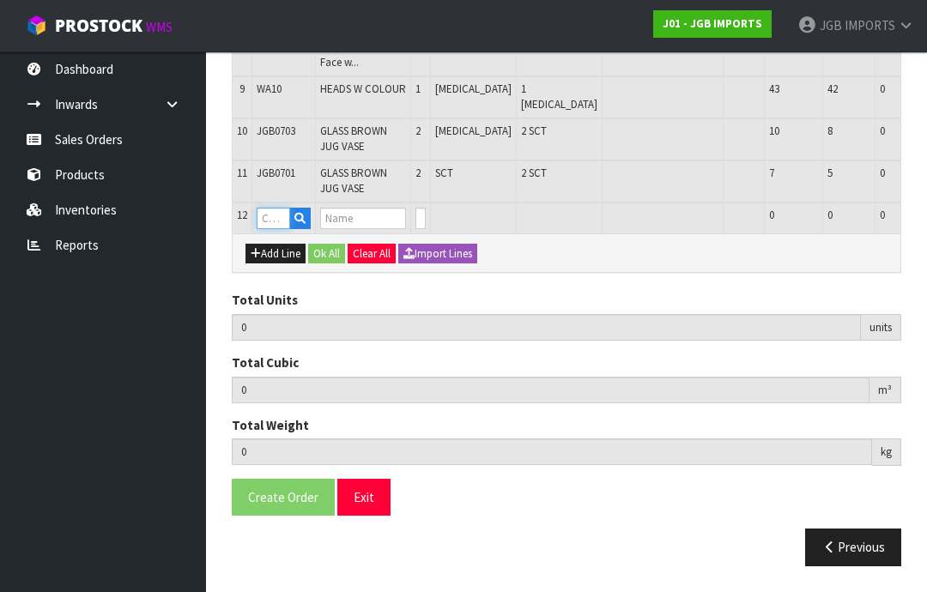
click at [281, 229] on input "text" at bounding box center [273, 218] width 33 height 21
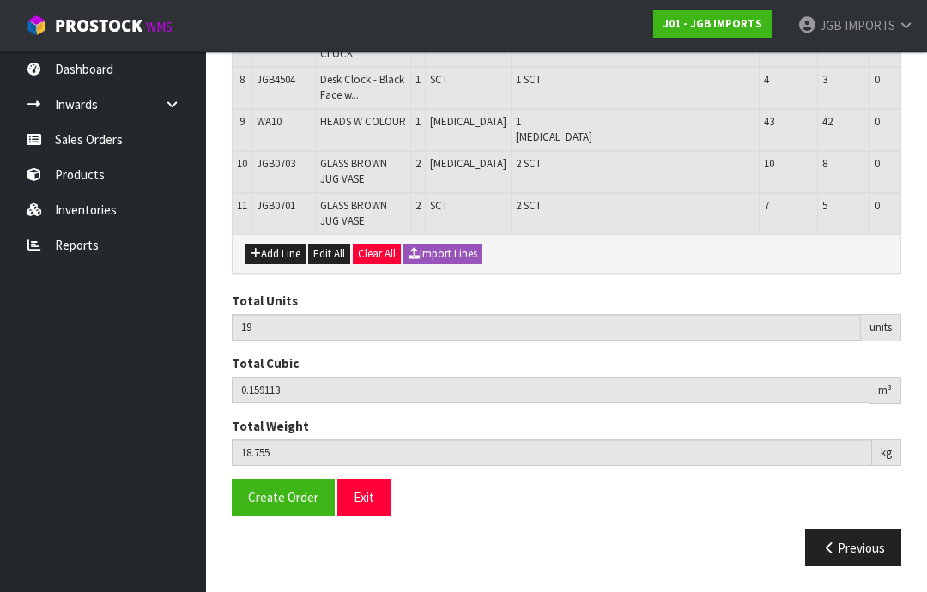
click at [281, 258] on button "Add Line" at bounding box center [275, 254] width 60 height 21
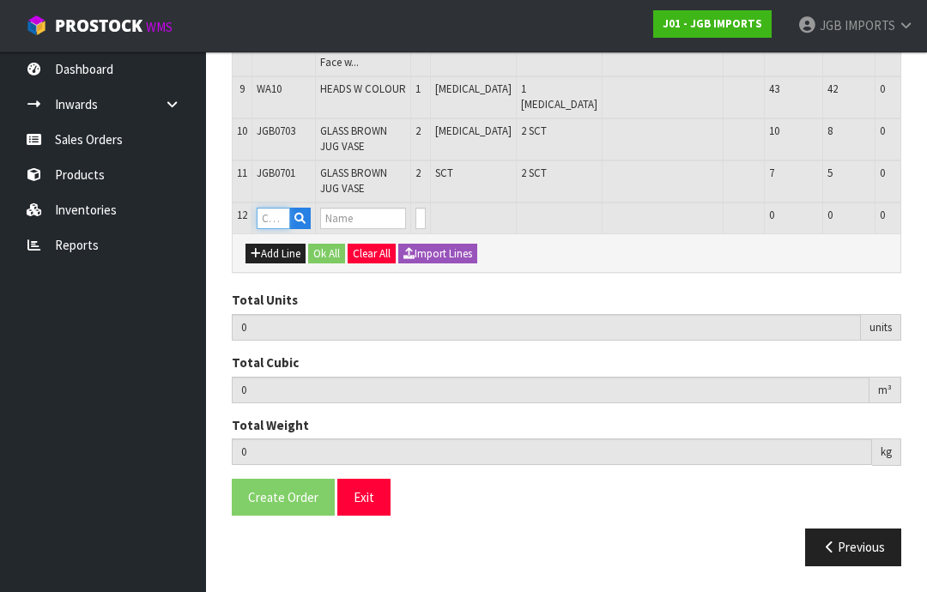
click at [277, 229] on input "text" at bounding box center [273, 218] width 33 height 21
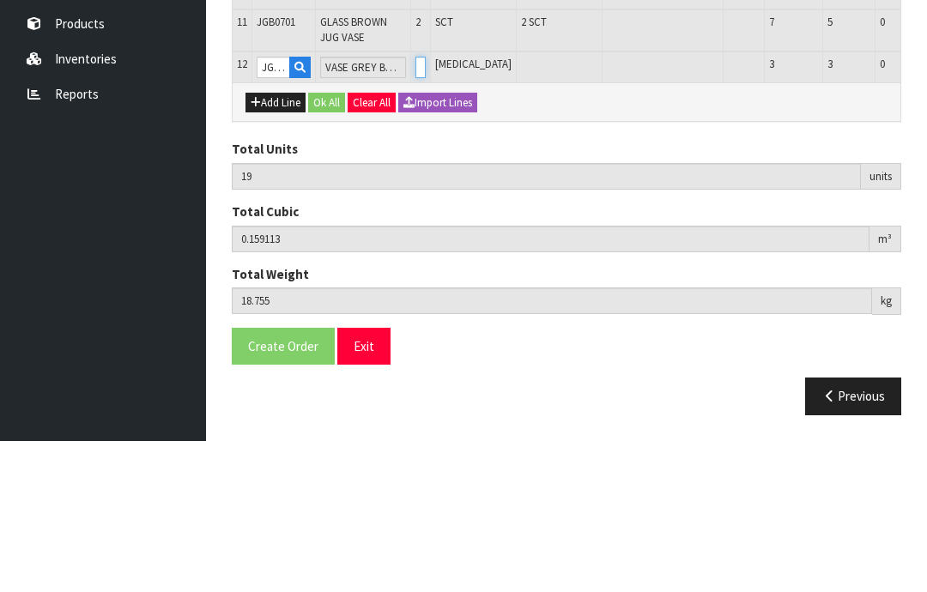
click at [415, 208] on input "0" at bounding box center [420, 218] width 10 height 21
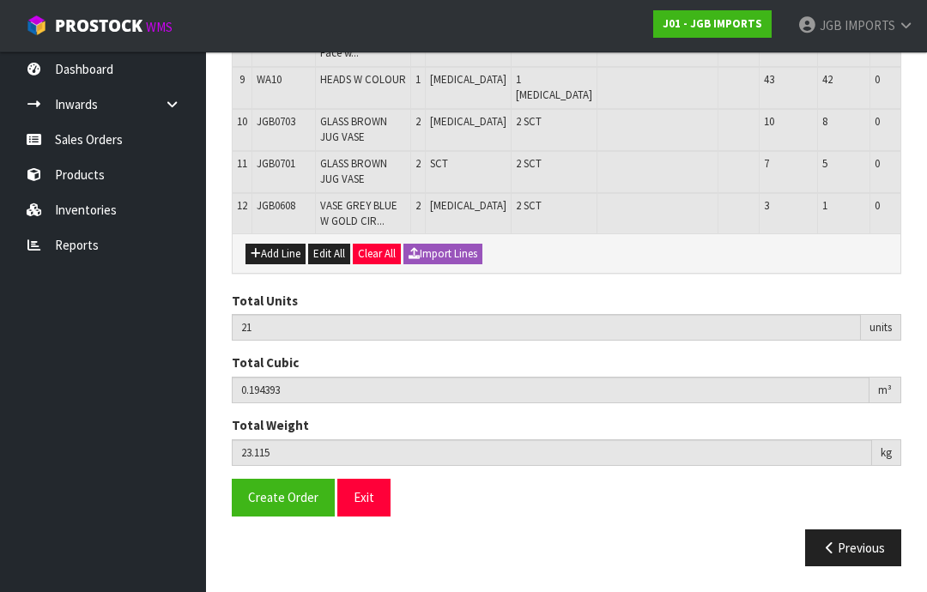
click at [280, 511] on button "Create Order" at bounding box center [283, 497] width 103 height 37
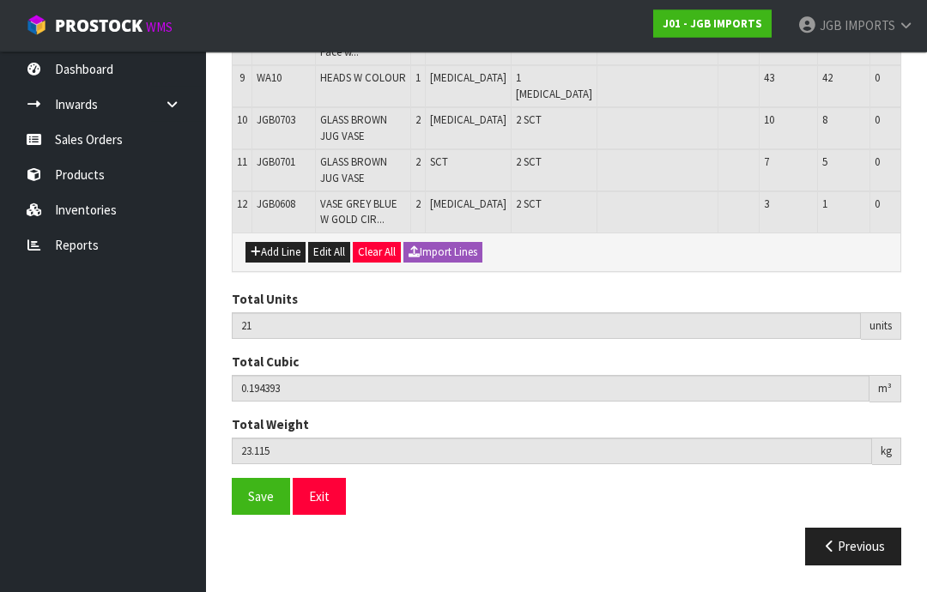
scroll to position [763, 0]
click at [261, 506] on span "Save" at bounding box center [261, 497] width 26 height 16
click at [332, 516] on button "Exit" at bounding box center [319, 497] width 53 height 37
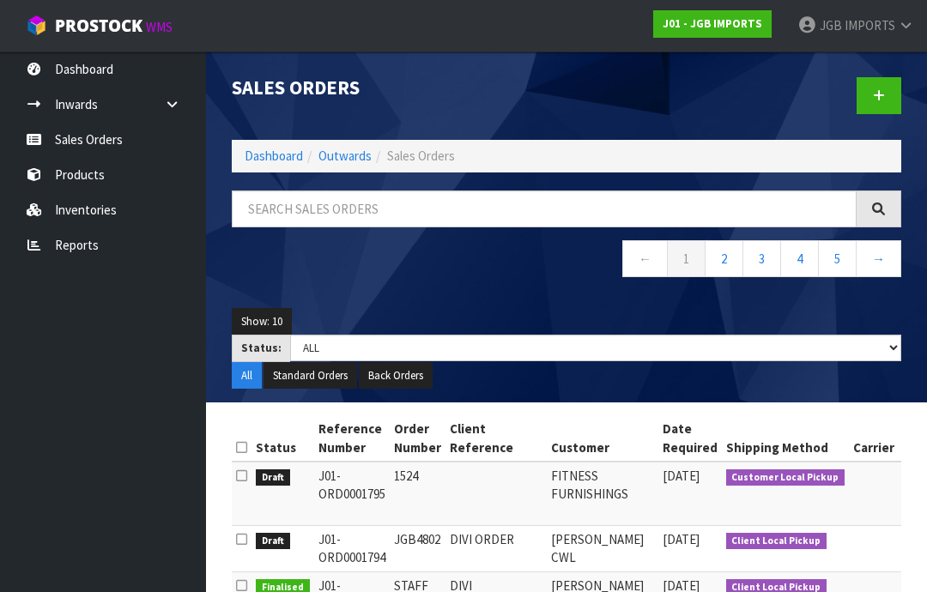
click at [94, 140] on link "Sales Orders" at bounding box center [103, 139] width 206 height 35
click at [872, 100] on link at bounding box center [879, 95] width 45 height 37
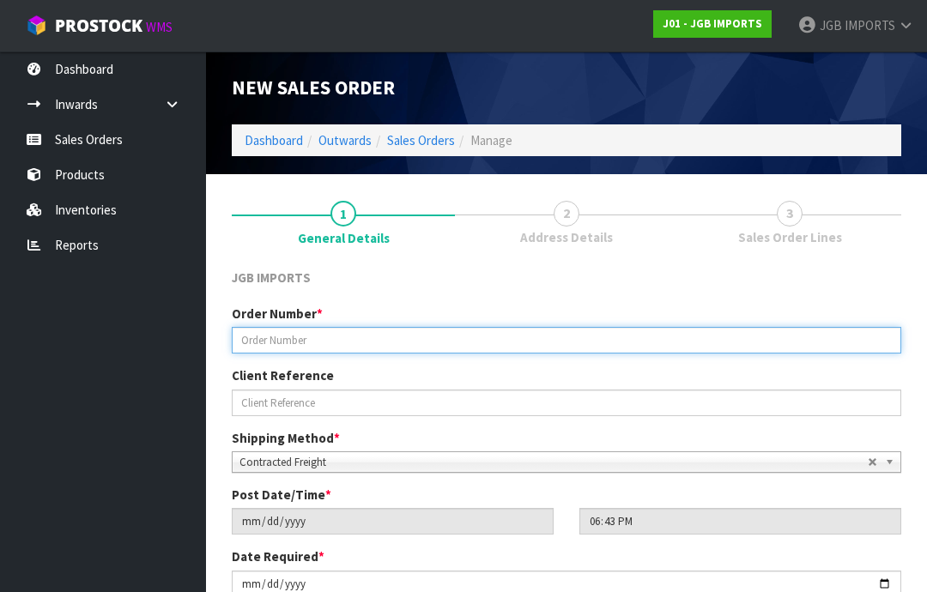
click at [282, 343] on input "text" at bounding box center [567, 340] width 670 height 27
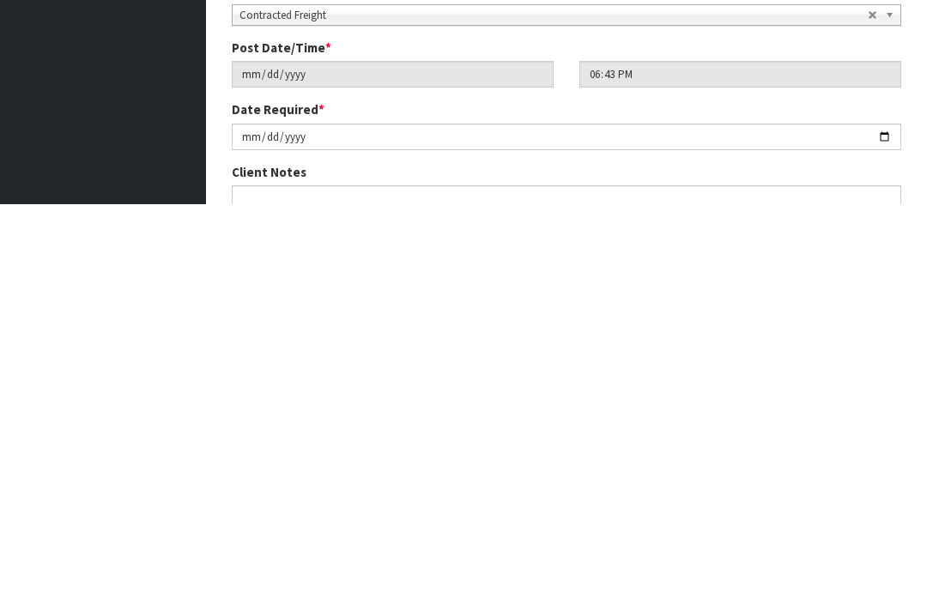
scroll to position [68, 0]
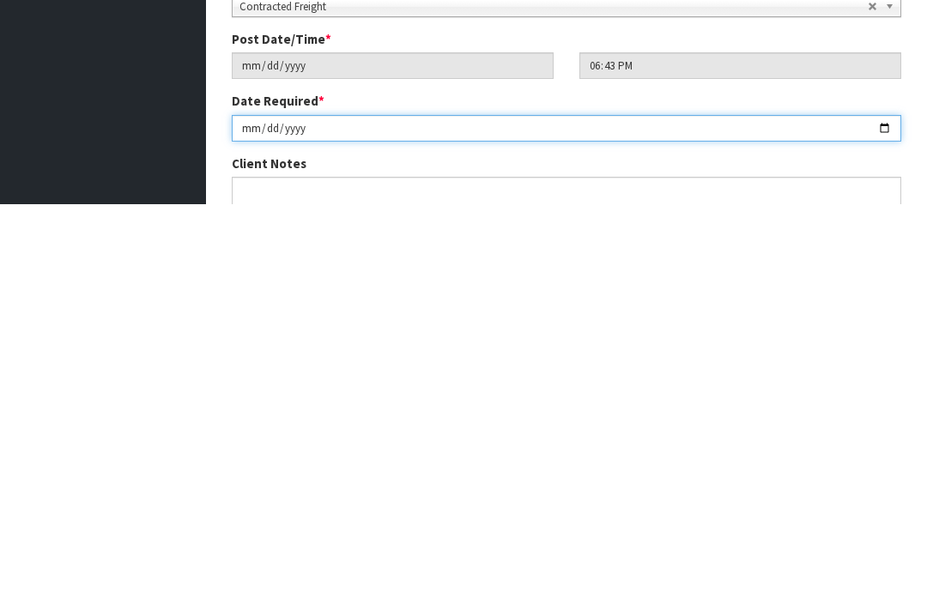
click at [391, 503] on input "[DATE]" at bounding box center [567, 516] width 670 height 27
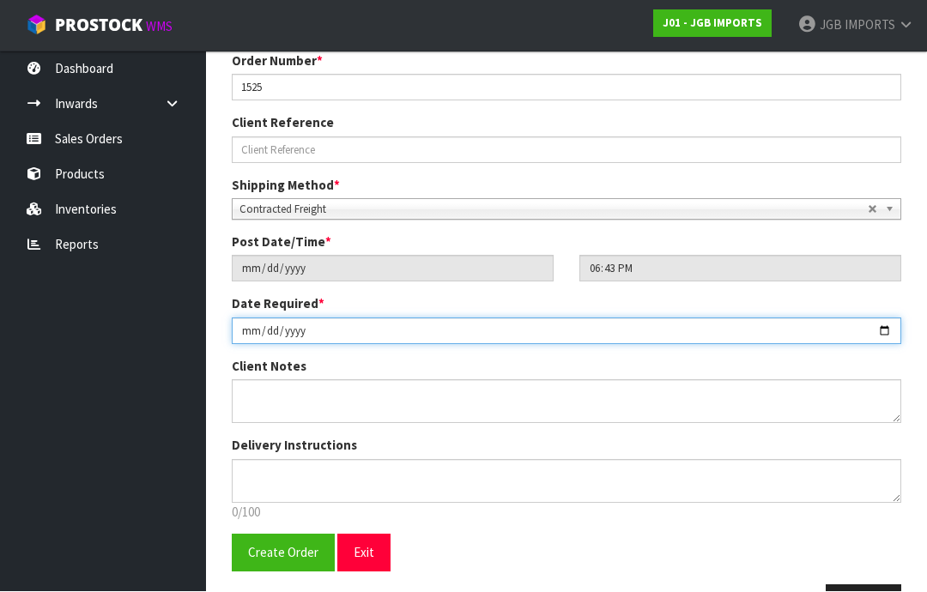
scroll to position [239, 0]
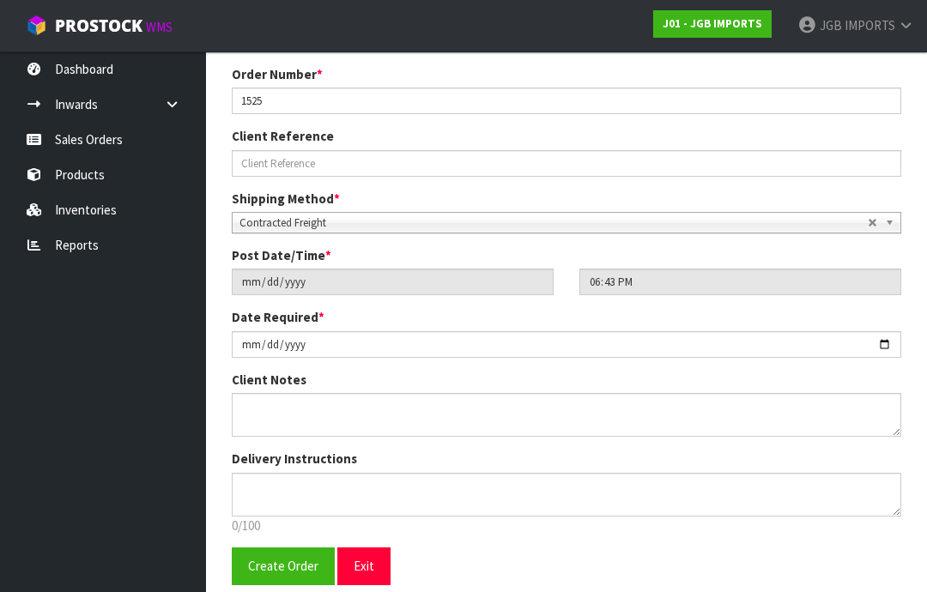
click at [278, 567] on span "Create Order" at bounding box center [283, 566] width 70 height 16
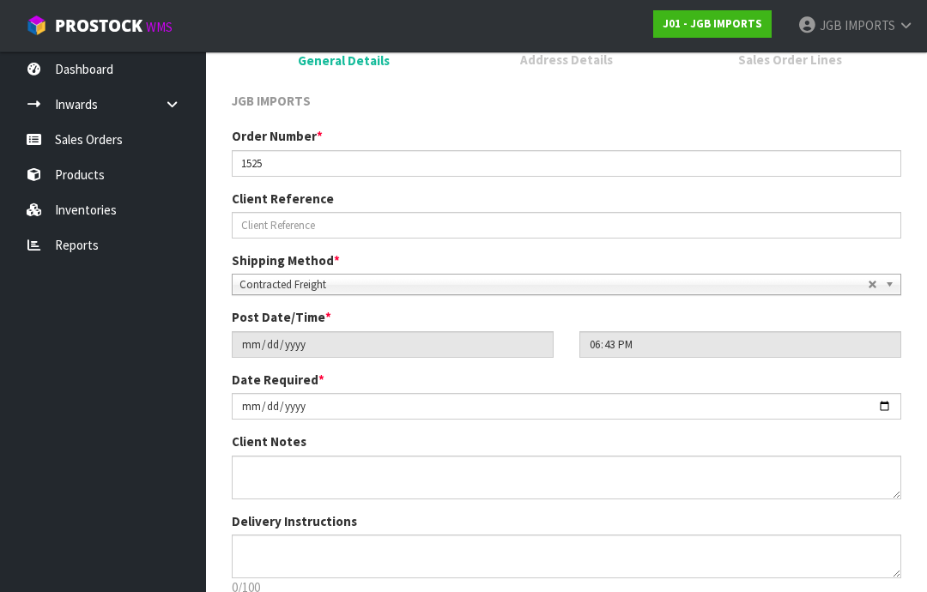
scroll to position [0, 0]
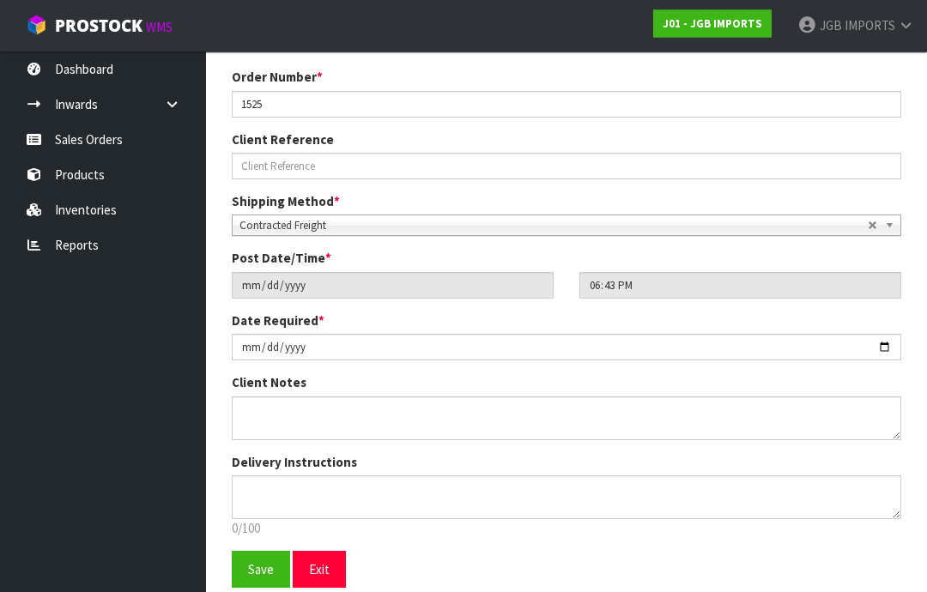
scroll to position [301, 0]
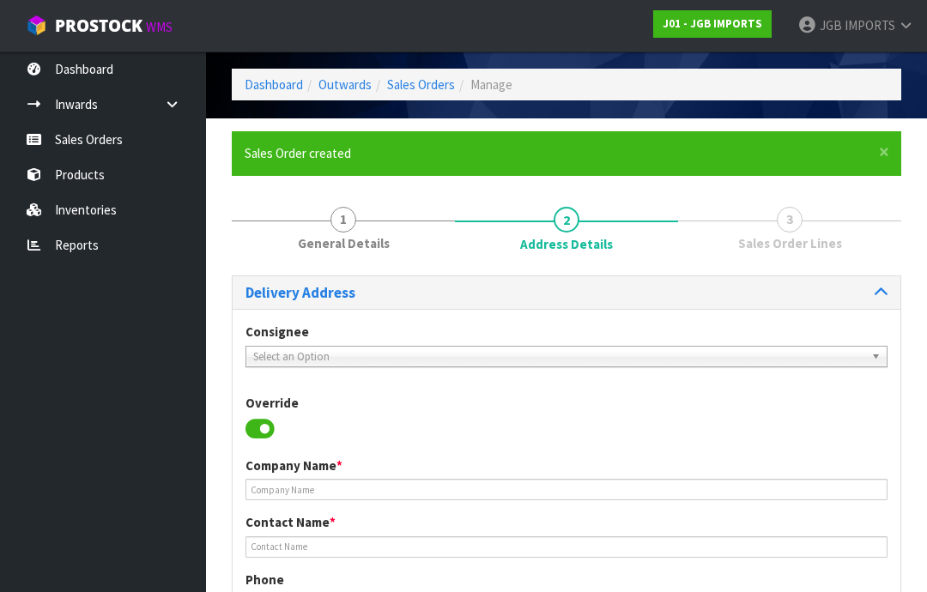
scroll to position [64, 0]
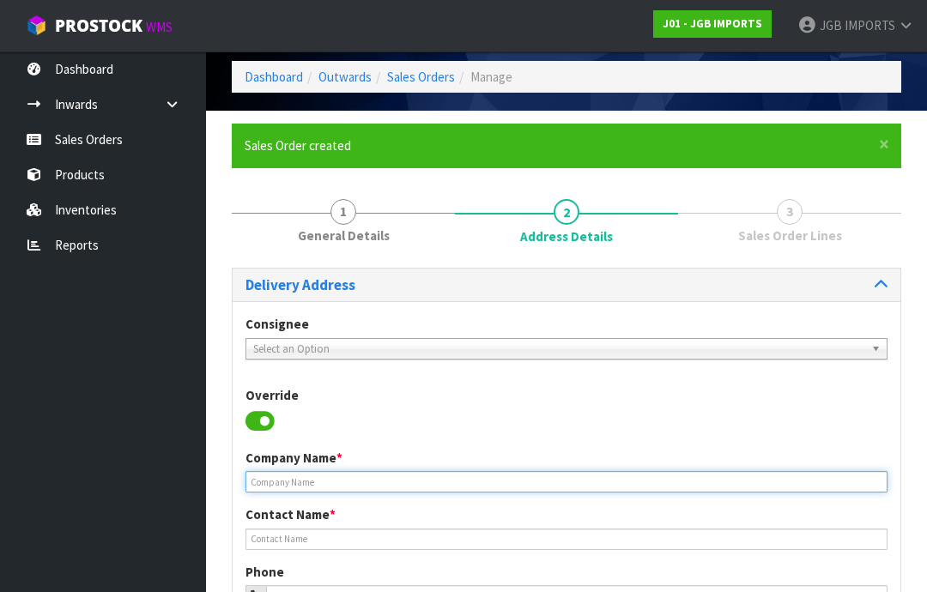
click at [298, 478] on input "text" at bounding box center [566, 481] width 642 height 21
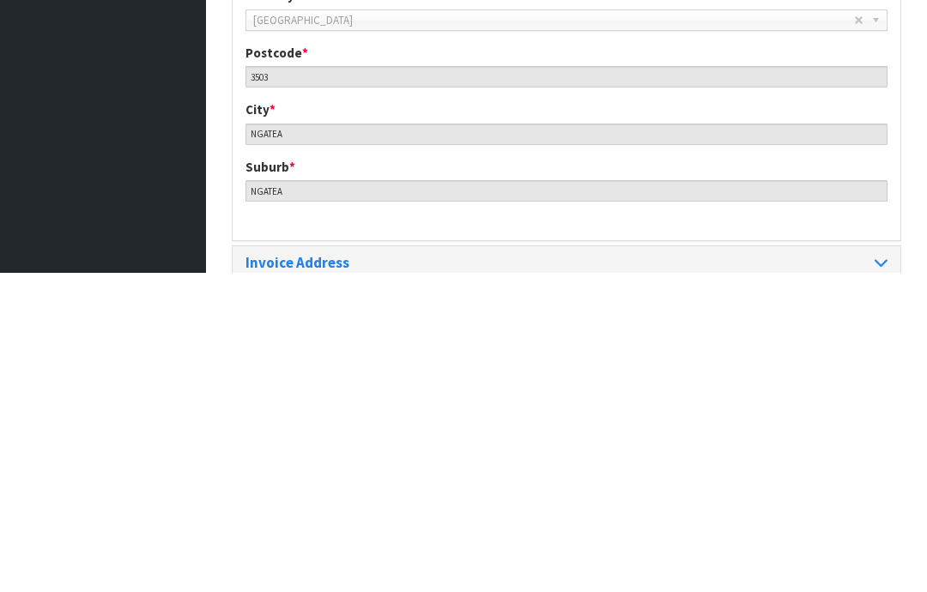
scroll to position [833, 0]
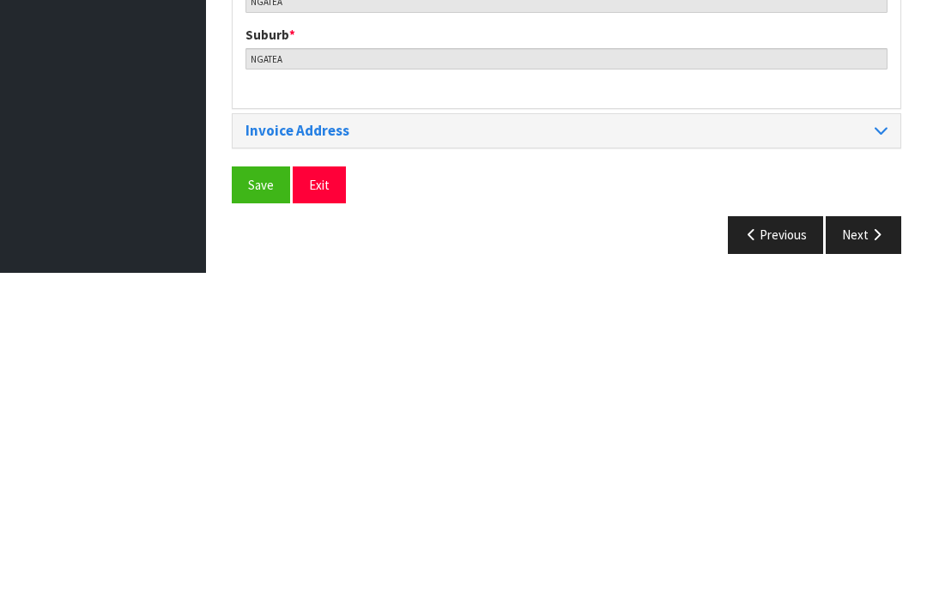
click at [260, 496] on span "Save" at bounding box center [261, 504] width 26 height 16
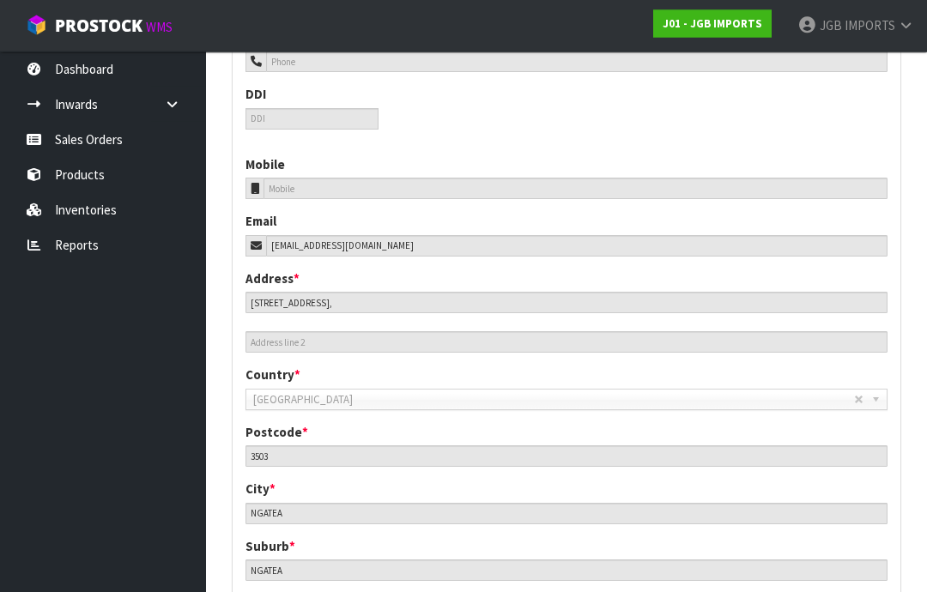
scroll to position [765, 0]
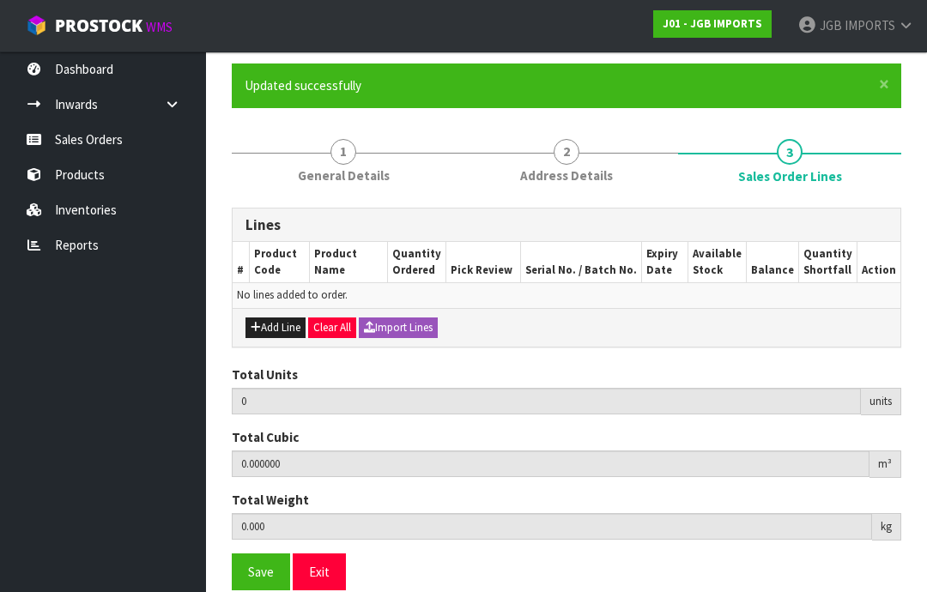
click at [282, 324] on button "Add Line" at bounding box center [275, 328] width 60 height 21
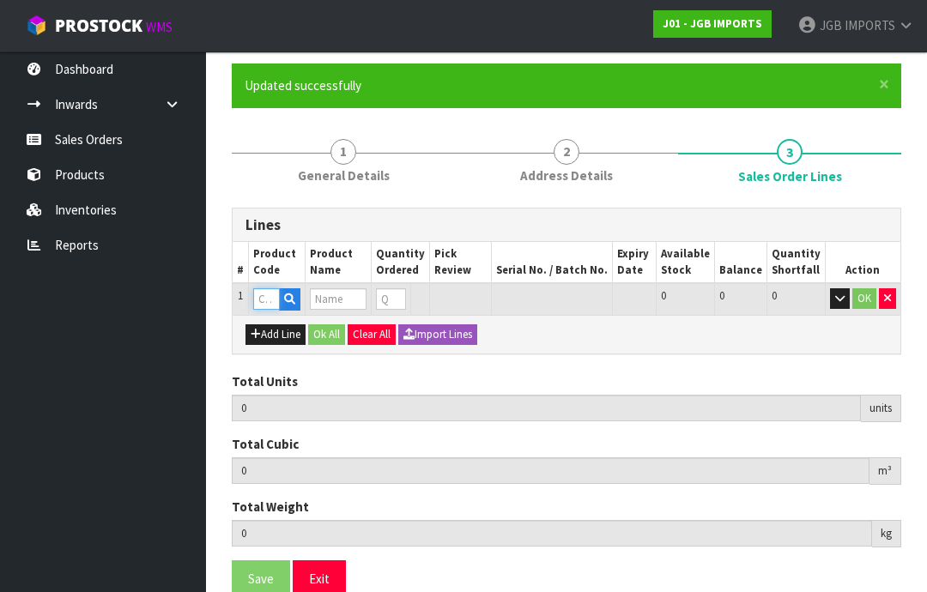
click at [265, 299] on input "text" at bounding box center [266, 298] width 27 height 21
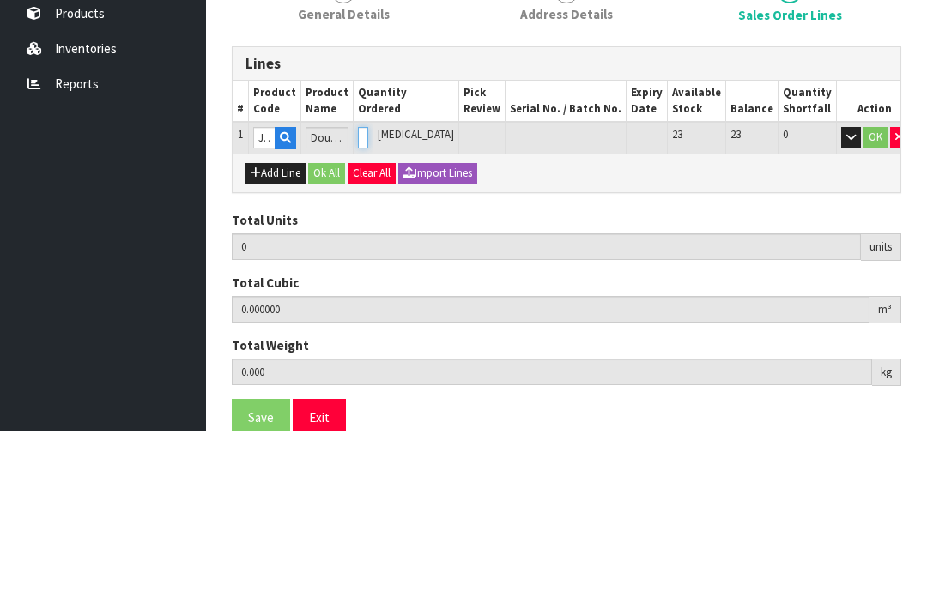
click at [368, 288] on input "0" at bounding box center [363, 298] width 10 height 21
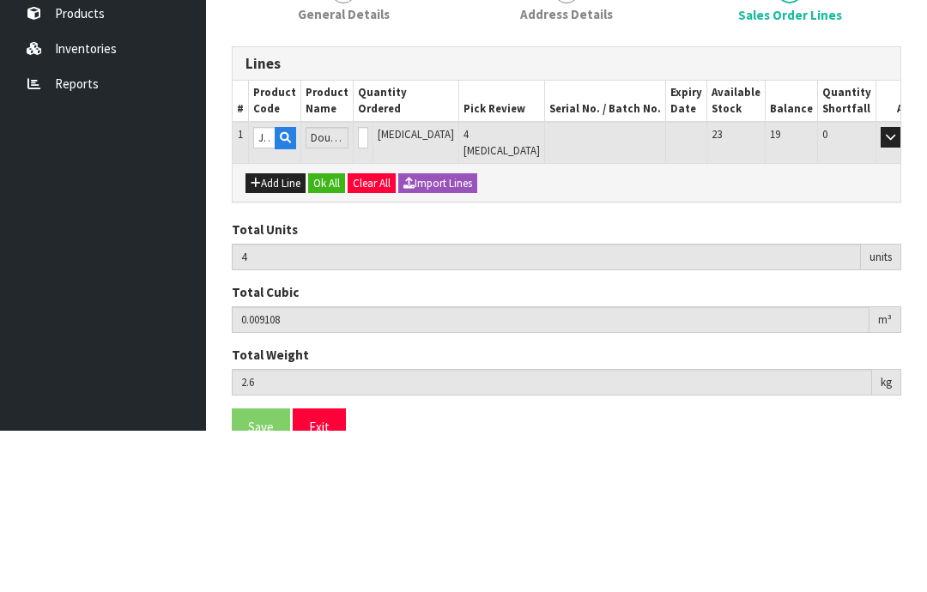
click at [903, 288] on button "OK" at bounding box center [915, 298] width 24 height 21
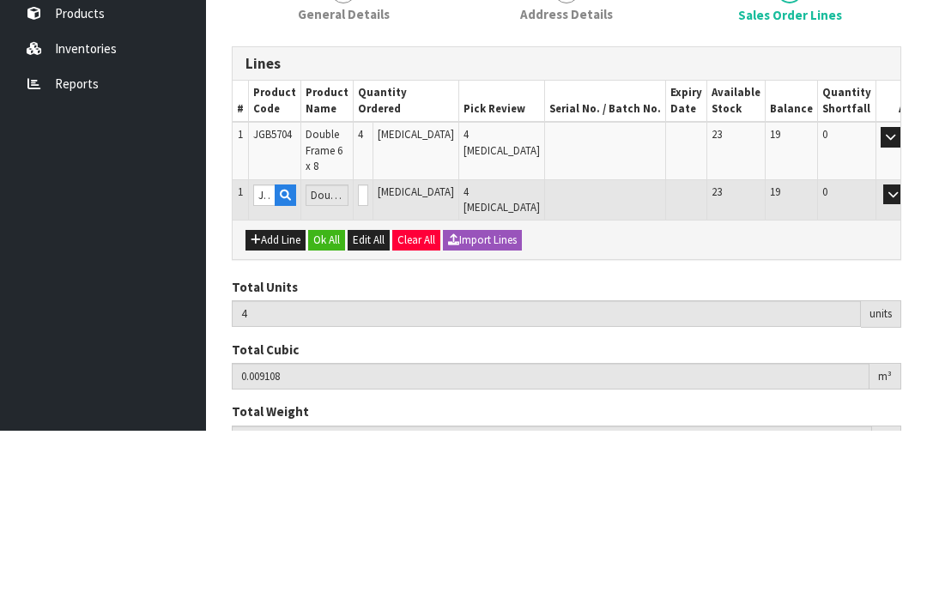
scroll to position [130, 0]
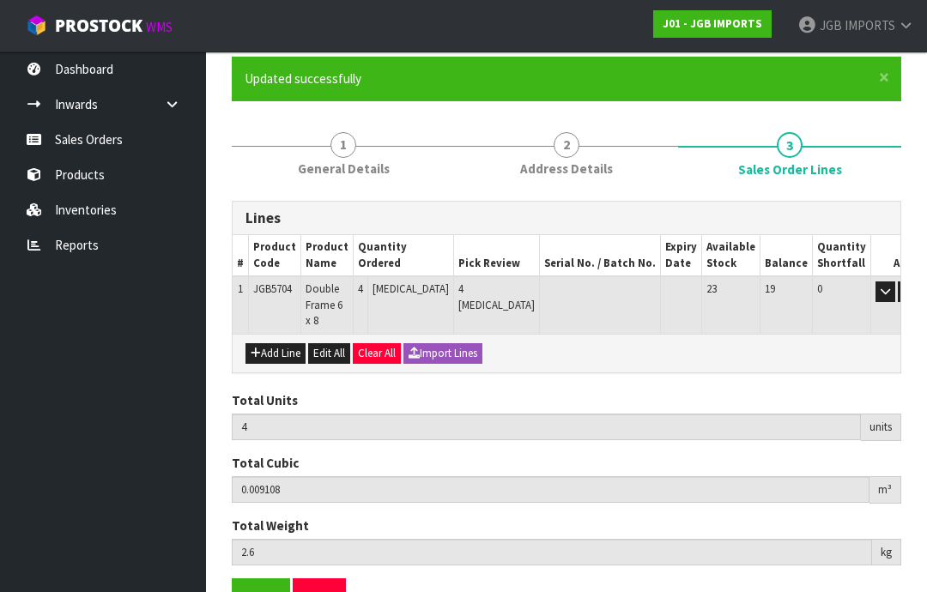
click at [289, 343] on button "Add Line" at bounding box center [275, 353] width 60 height 21
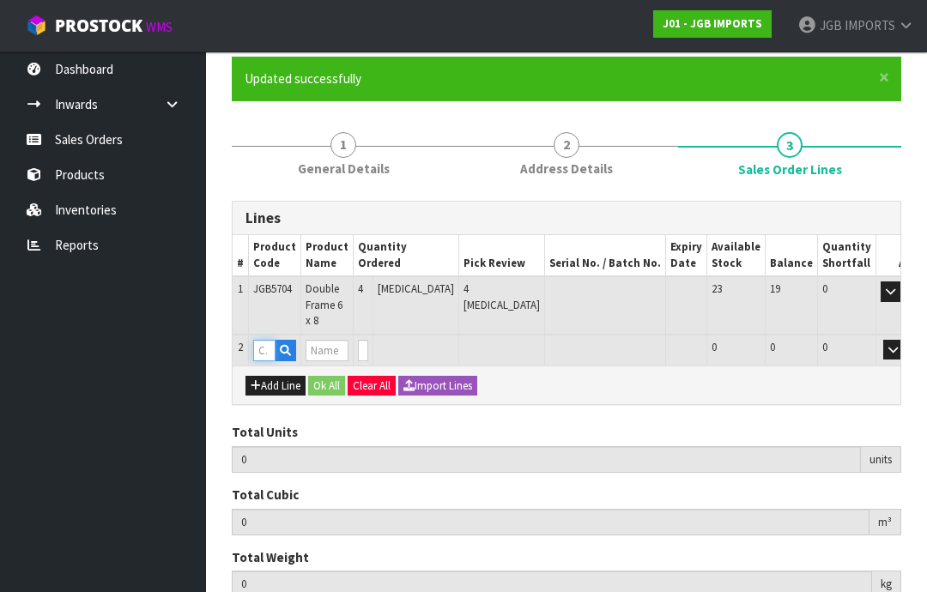
click at [276, 340] on input "text" at bounding box center [264, 350] width 22 height 21
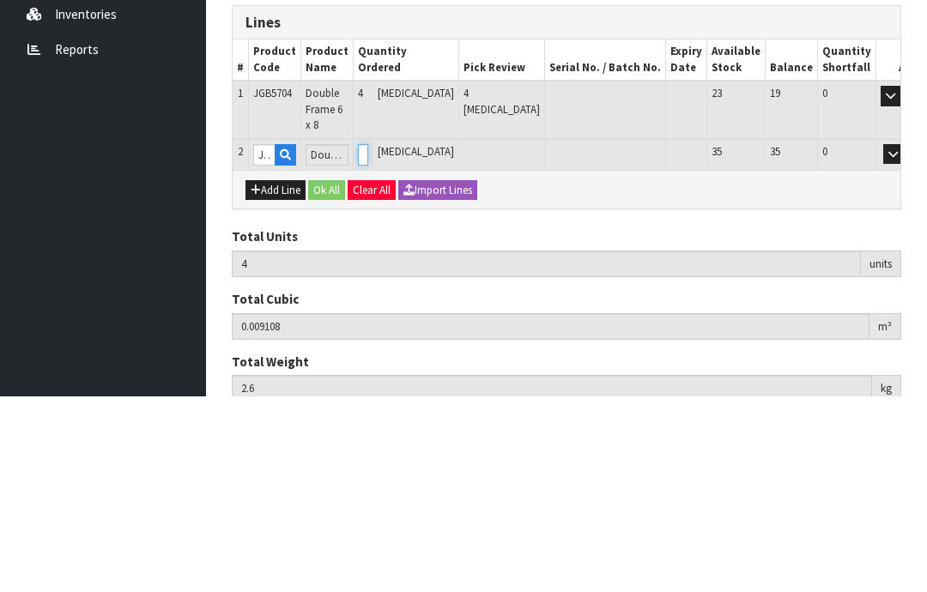
click at [368, 340] on input "0" at bounding box center [363, 350] width 10 height 21
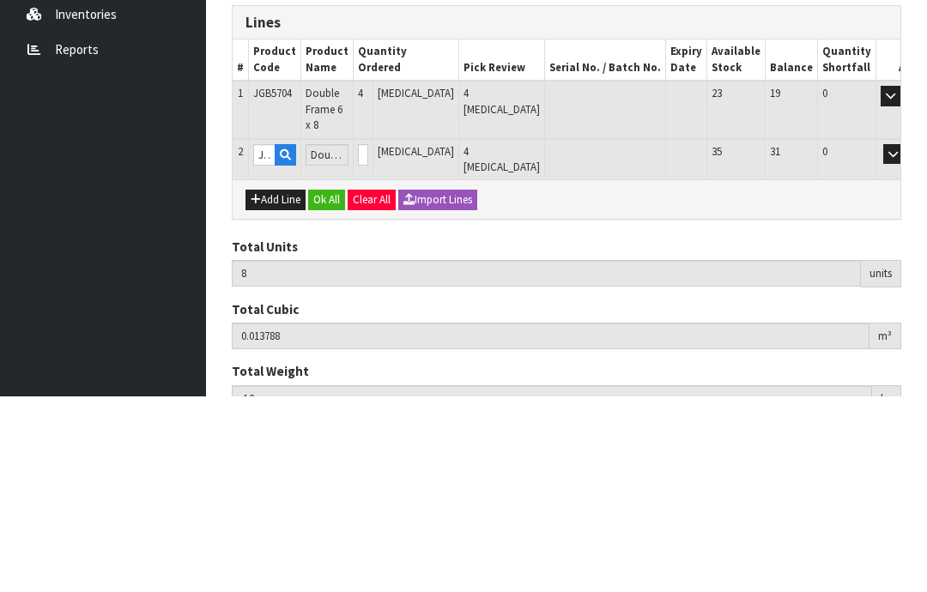
click at [906, 340] on button "OK" at bounding box center [918, 350] width 24 height 21
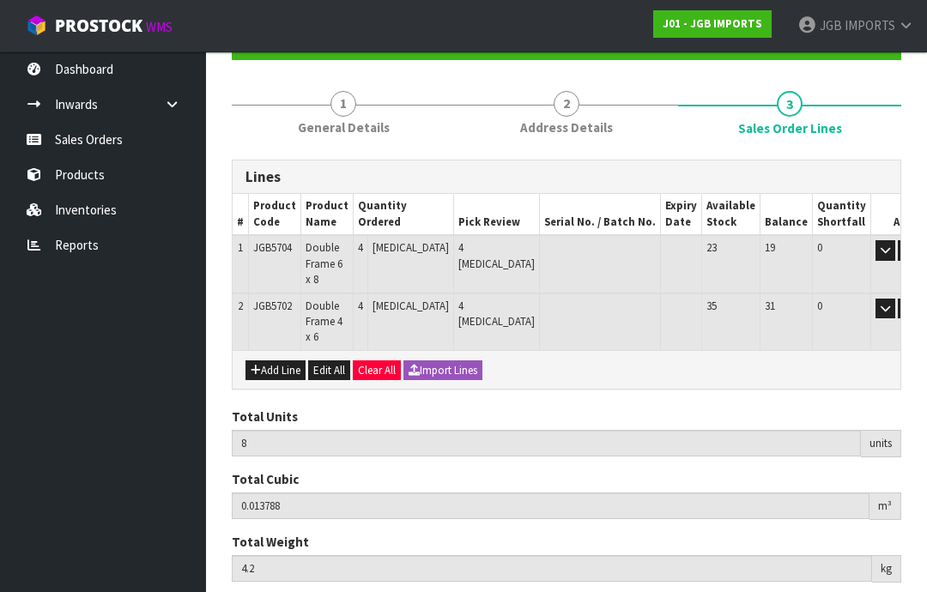
click at [288, 361] on button "Add Line" at bounding box center [275, 371] width 60 height 21
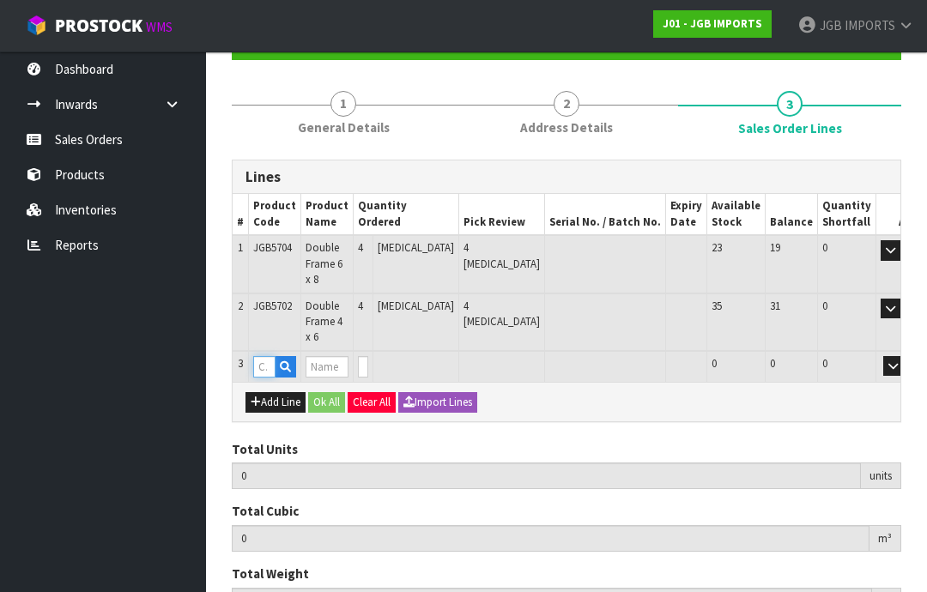
click at [274, 356] on input "text" at bounding box center [264, 366] width 22 height 21
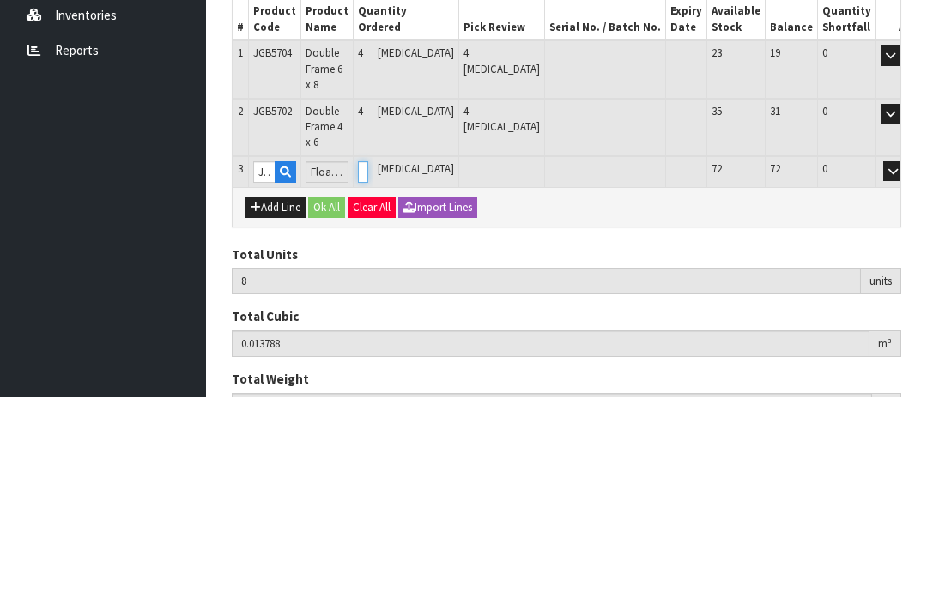
click at [368, 356] on input "0" at bounding box center [363, 366] width 10 height 21
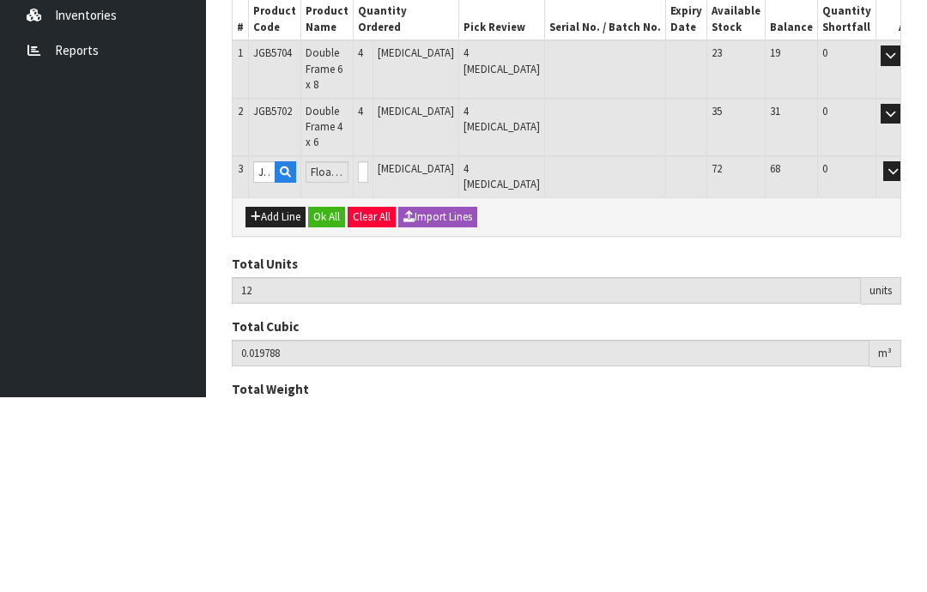
click at [906, 356] on button "OK" at bounding box center [918, 366] width 24 height 21
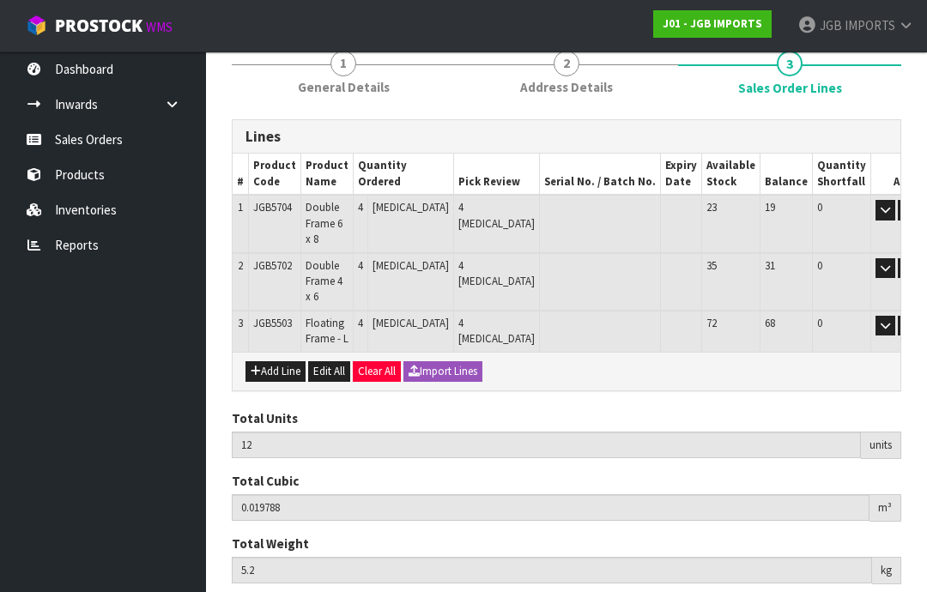
click at [293, 361] on button "Add Line" at bounding box center [275, 371] width 60 height 21
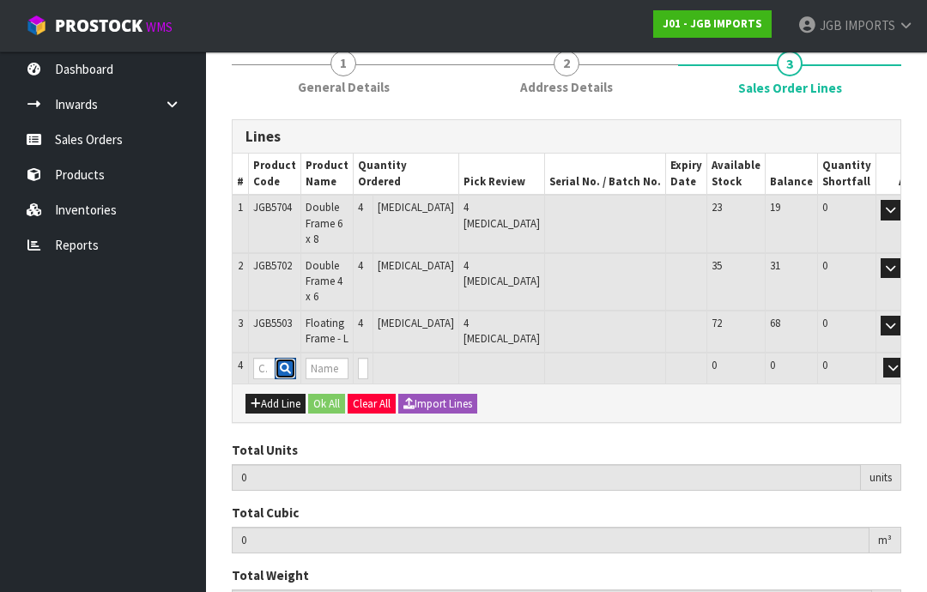
click at [279, 358] on button "button" at bounding box center [285, 369] width 21 height 22
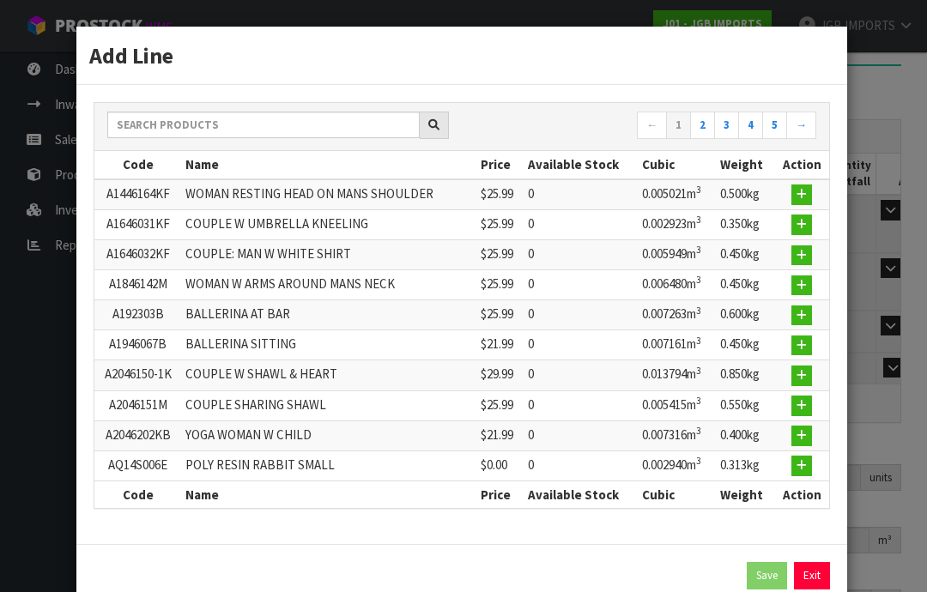
click at [821, 574] on link "Exit" at bounding box center [812, 575] width 36 height 27
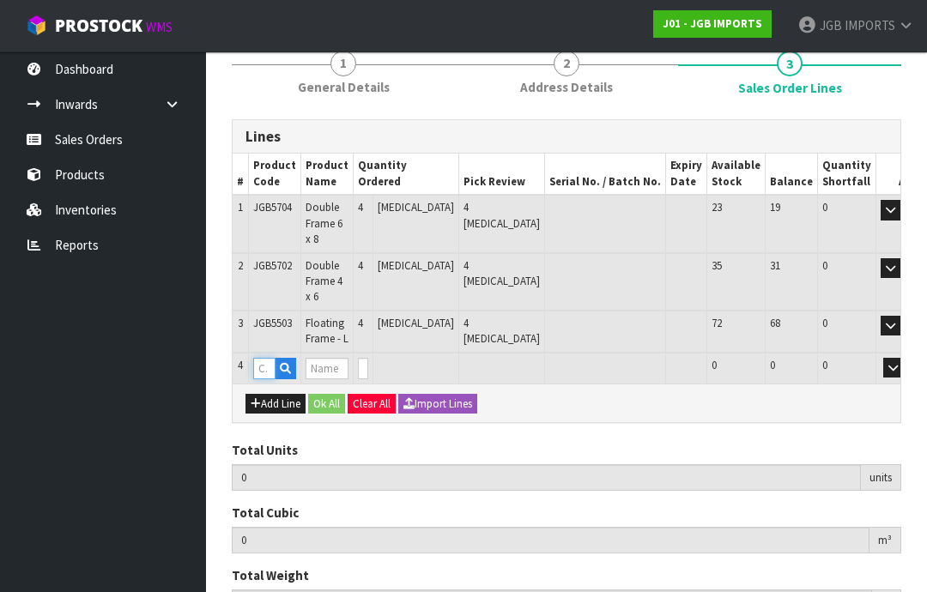
click at [266, 358] on input "text" at bounding box center [264, 368] width 22 height 21
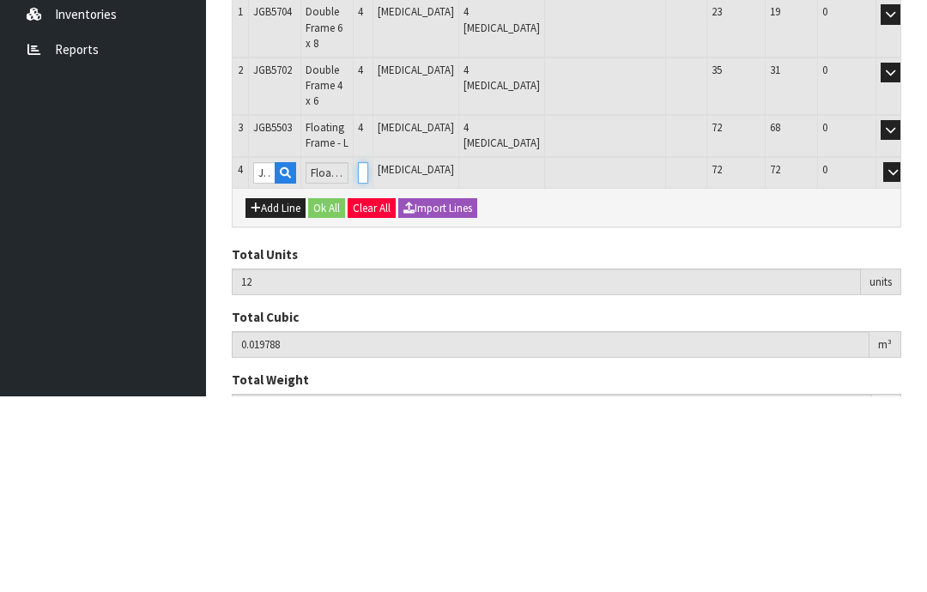
click at [368, 358] on input "0" at bounding box center [363, 368] width 10 height 21
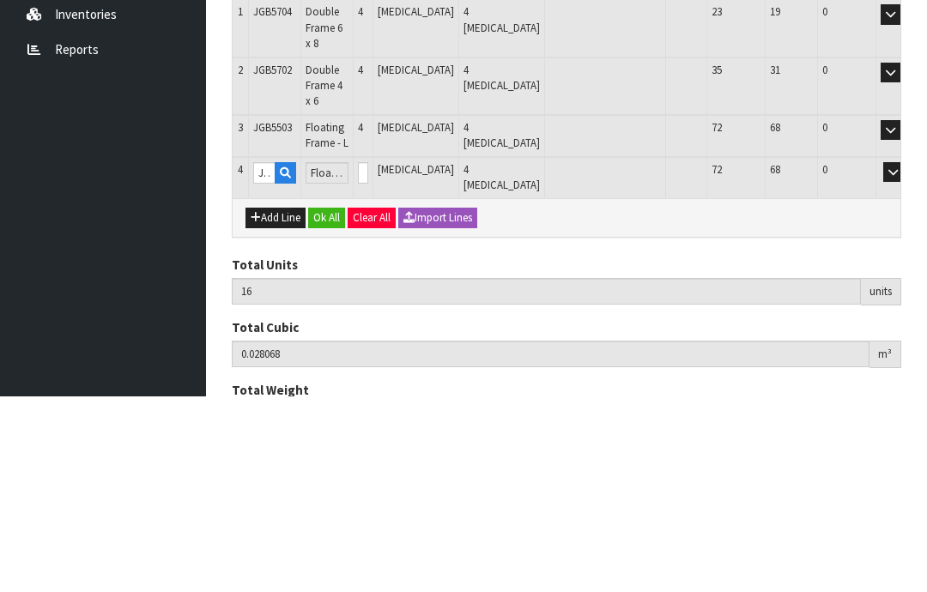
click at [906, 358] on button "OK" at bounding box center [918, 368] width 24 height 21
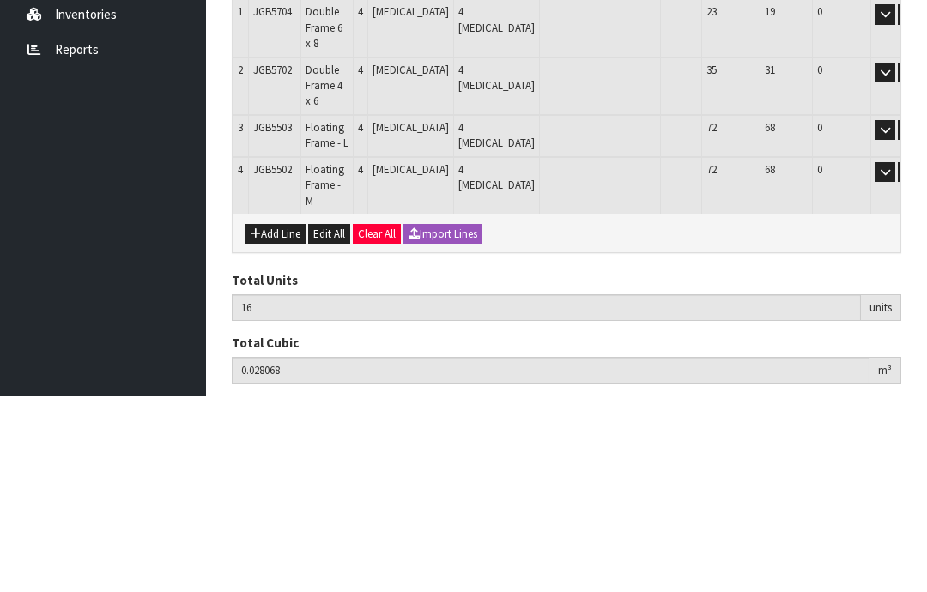
scroll to position [253, 0]
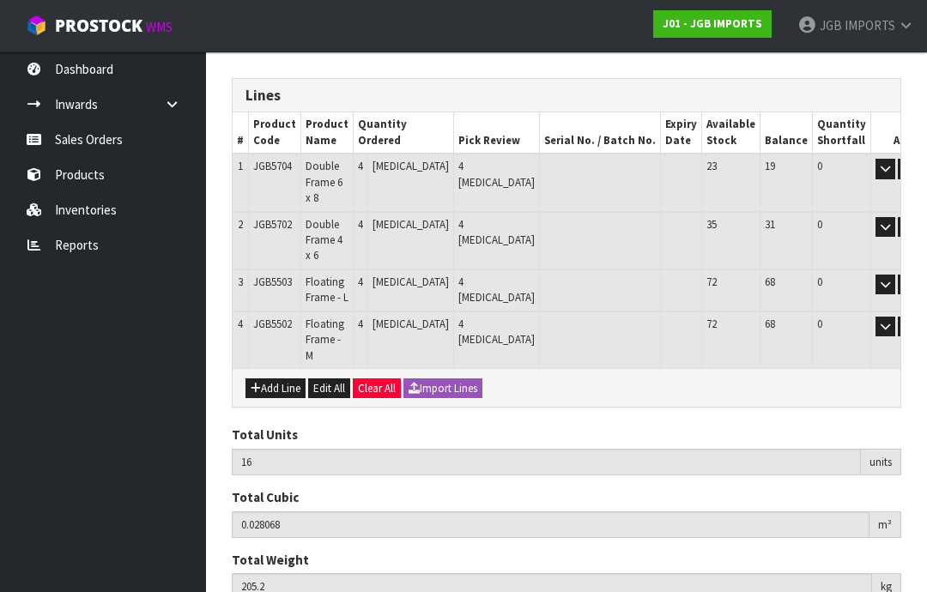
click at [278, 379] on button "Add Line" at bounding box center [275, 389] width 60 height 21
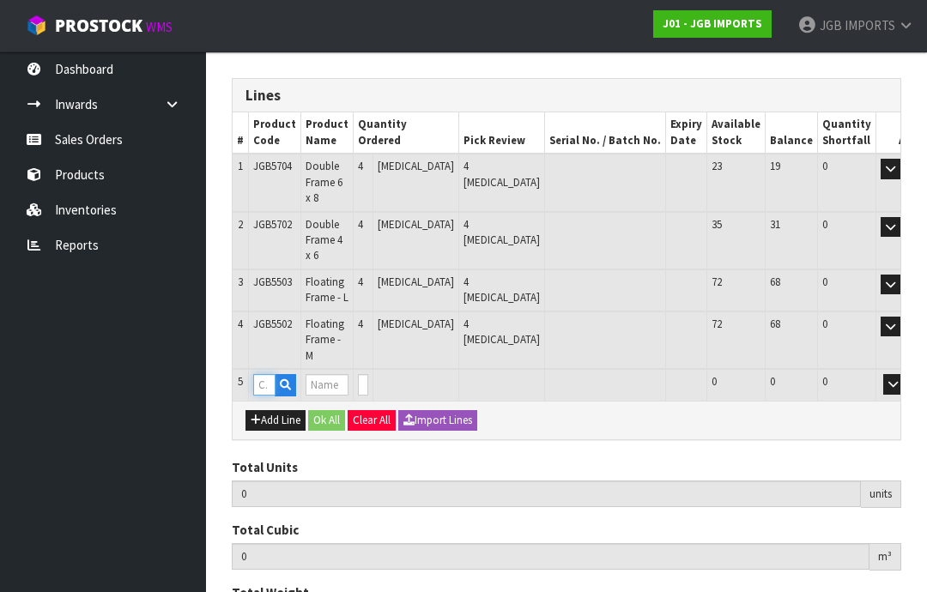
click at [270, 374] on input "text" at bounding box center [264, 384] width 22 height 21
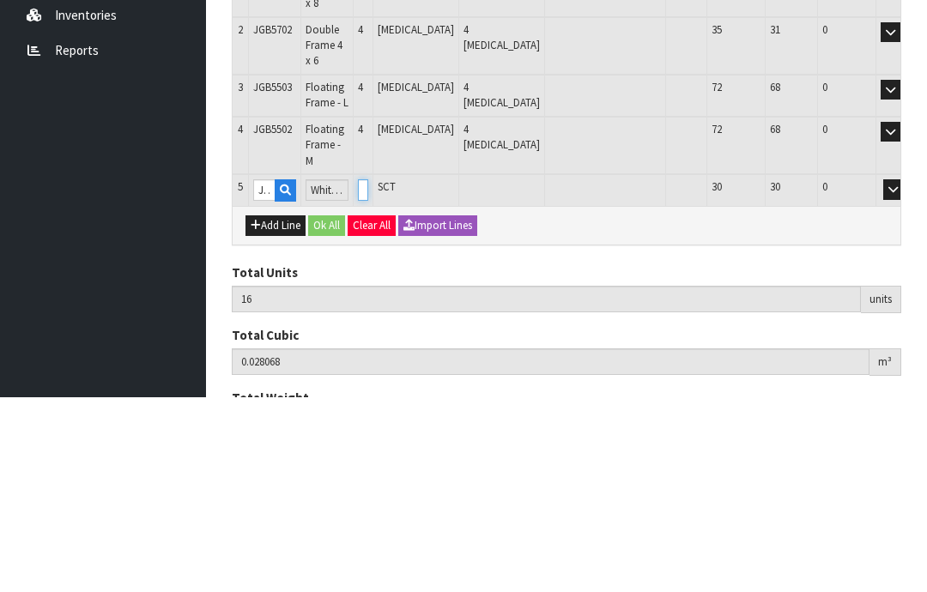
click at [368, 374] on input "0" at bounding box center [363, 384] width 10 height 21
click at [906, 374] on button "OK" at bounding box center [918, 384] width 24 height 21
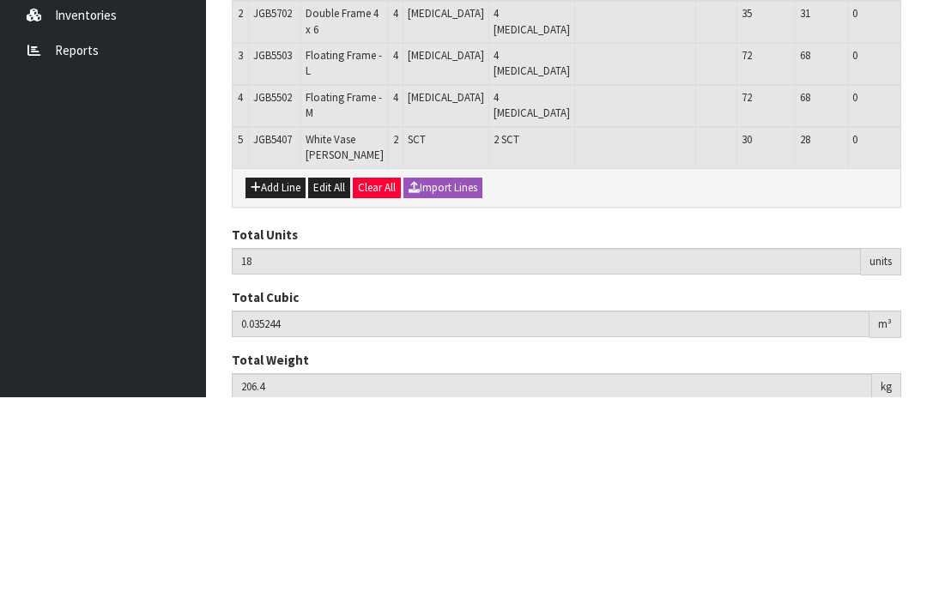
scroll to position [294, 0]
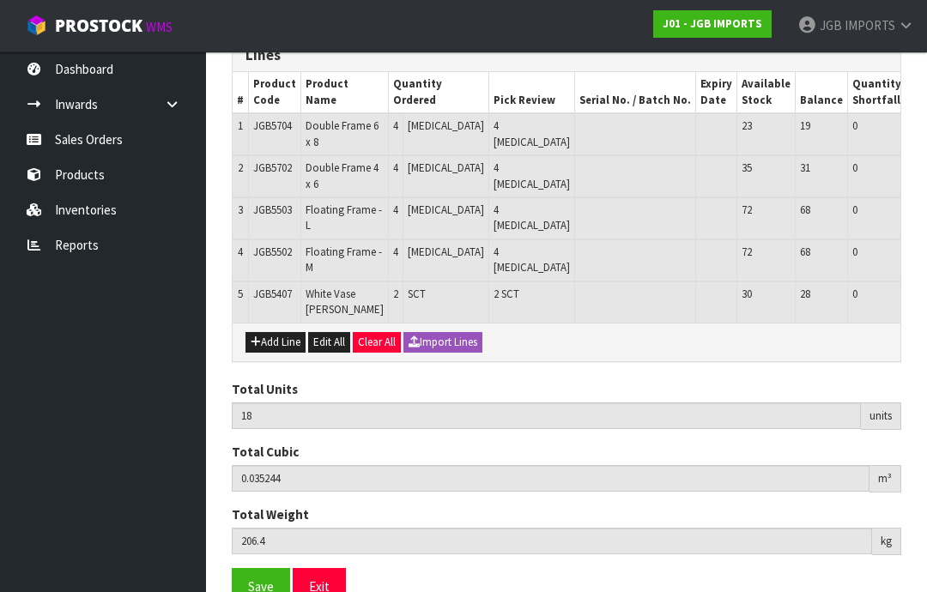
click at [276, 337] on button "Add Line" at bounding box center [275, 342] width 60 height 21
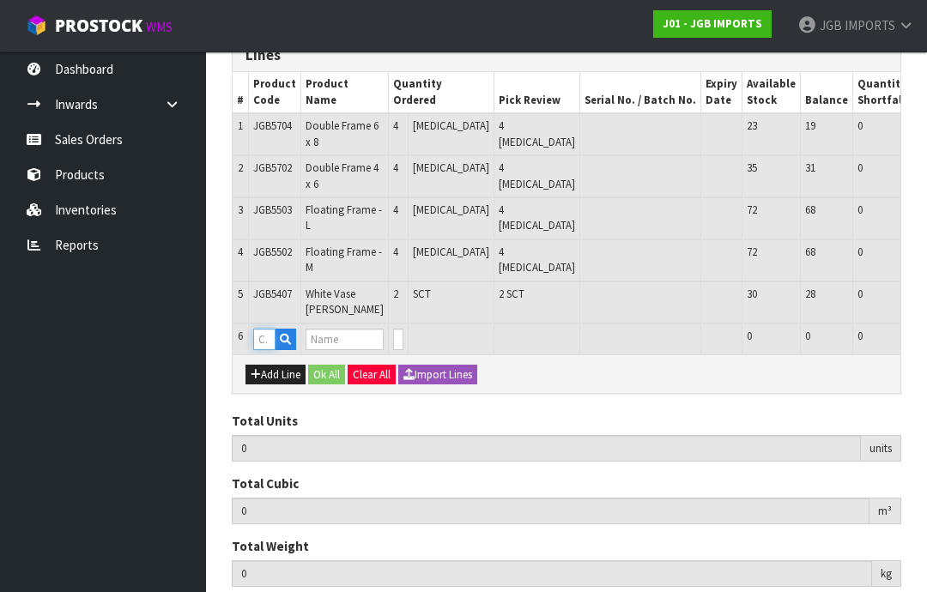
click at [271, 330] on input "text" at bounding box center [264, 339] width 22 height 21
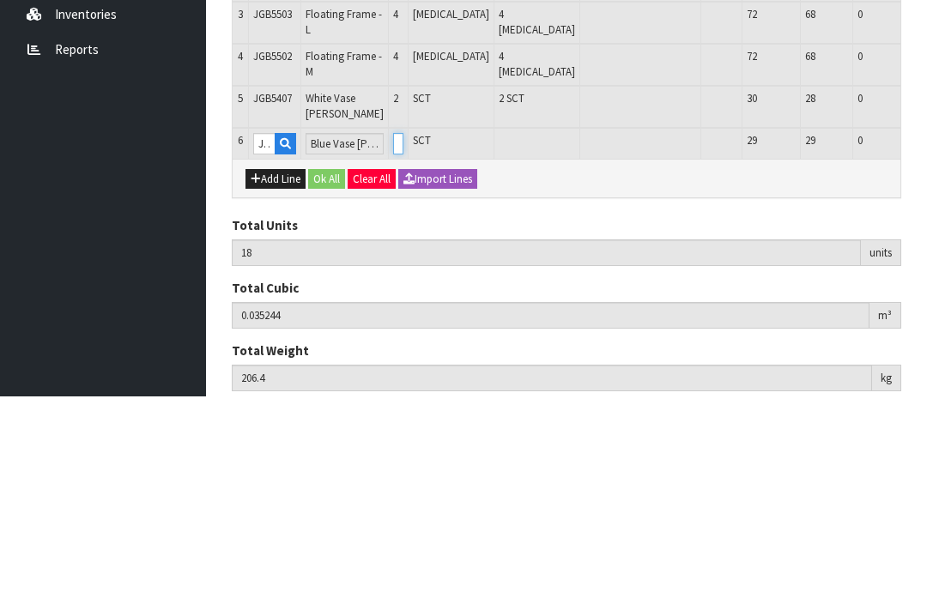
click at [397, 329] on input "0" at bounding box center [398, 339] width 10 height 21
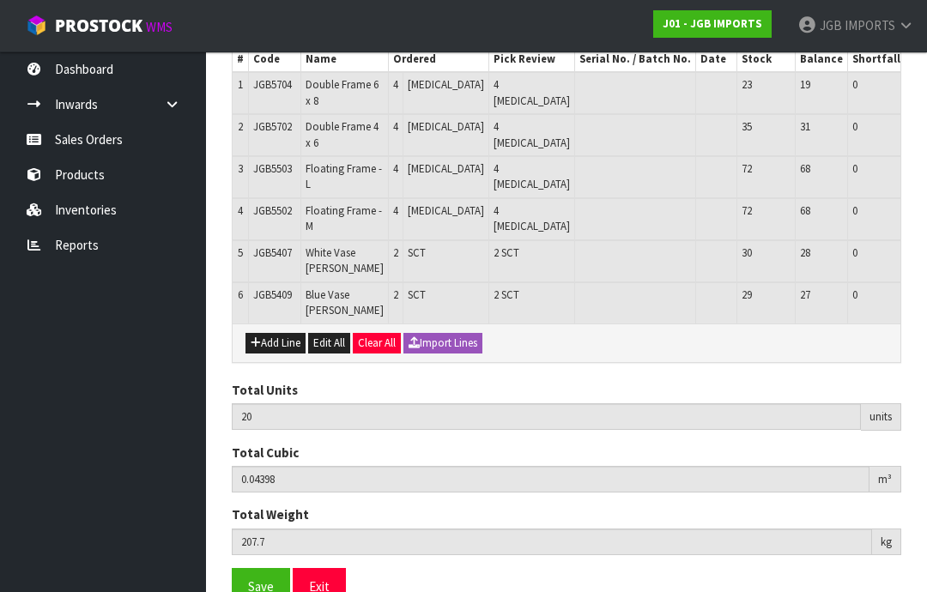
click at [282, 333] on button "Add Line" at bounding box center [275, 343] width 60 height 21
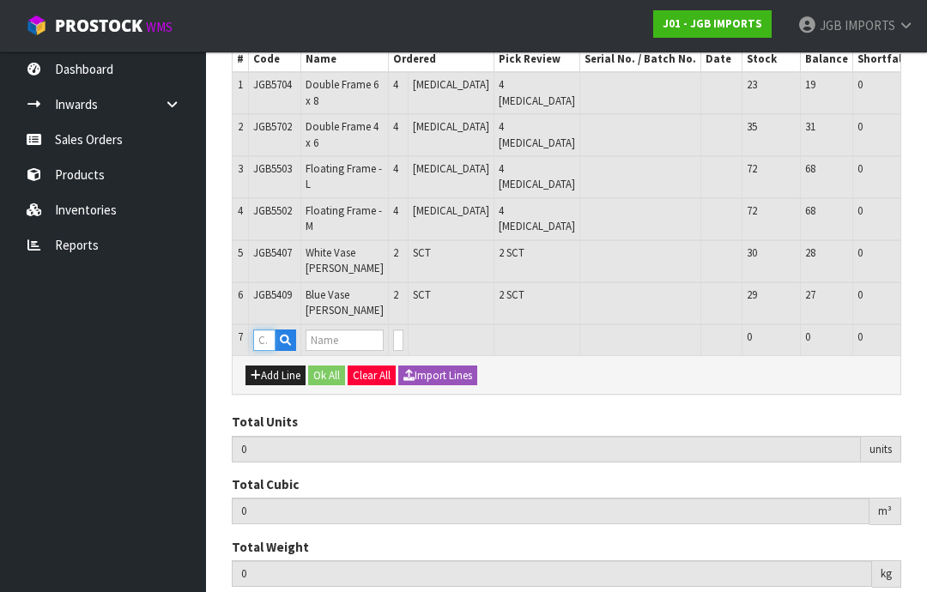
click at [270, 330] on input "text" at bounding box center [264, 340] width 22 height 21
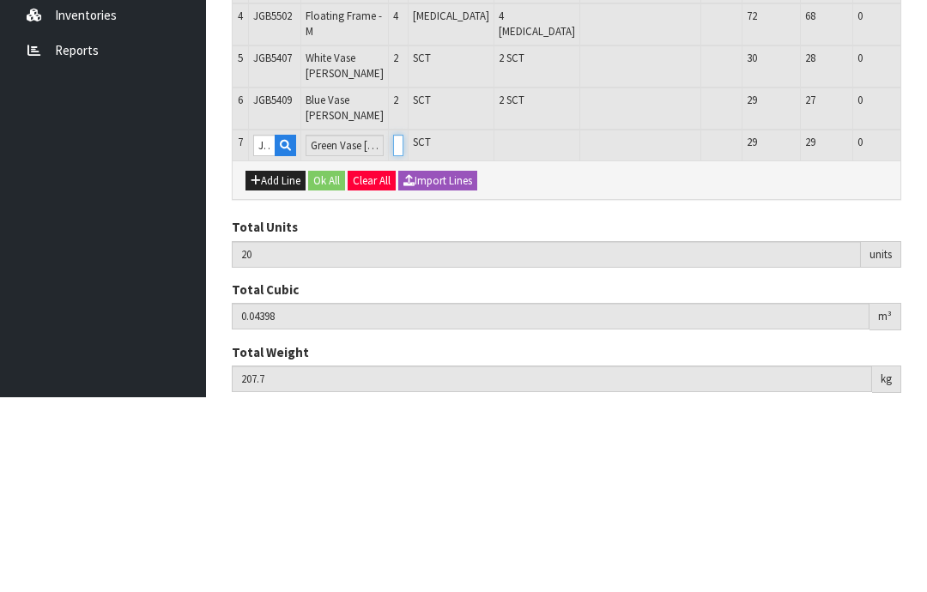
click at [403, 330] on input "0" at bounding box center [398, 340] width 10 height 21
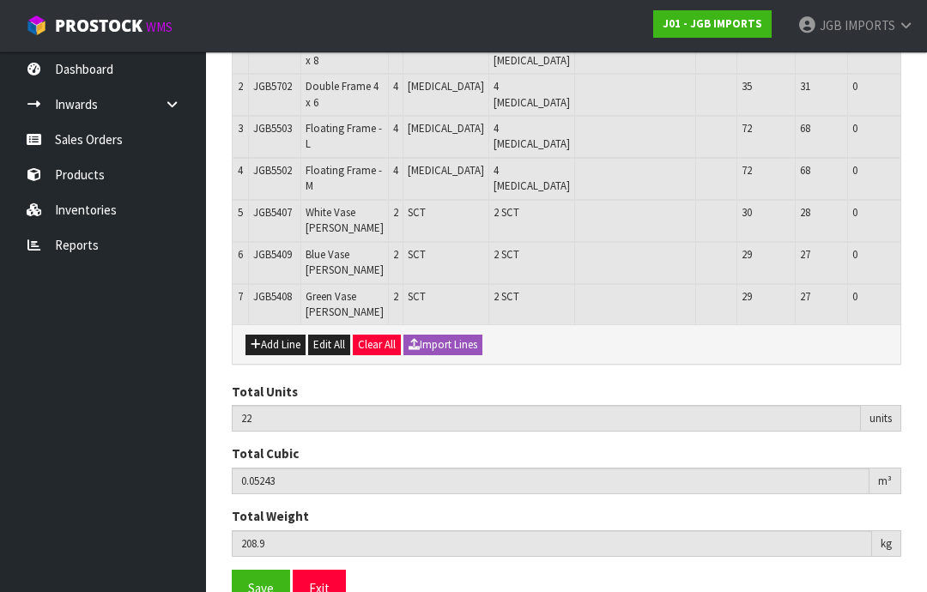
click at [282, 335] on button "Add Line" at bounding box center [275, 345] width 60 height 21
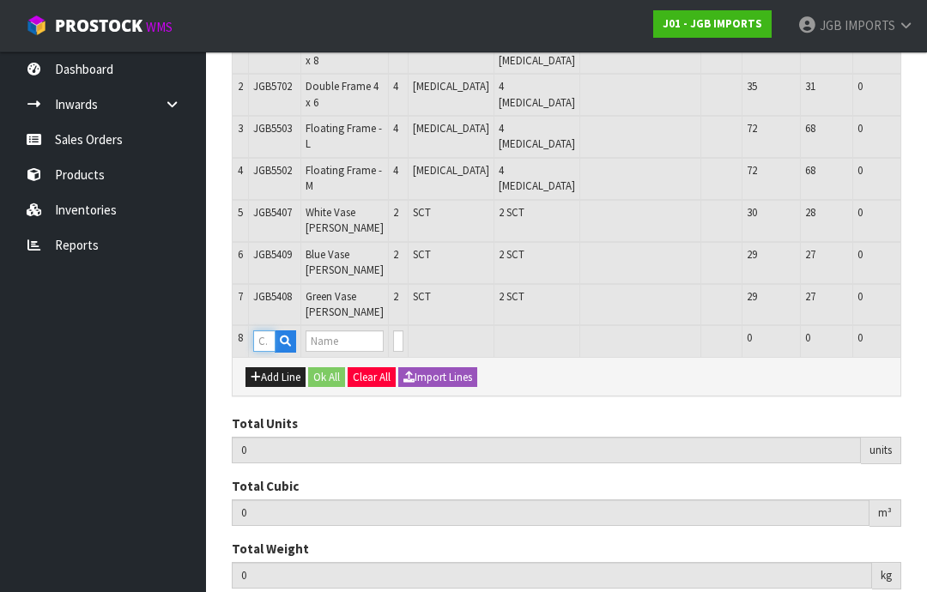
click at [271, 333] on input "text" at bounding box center [264, 340] width 22 height 21
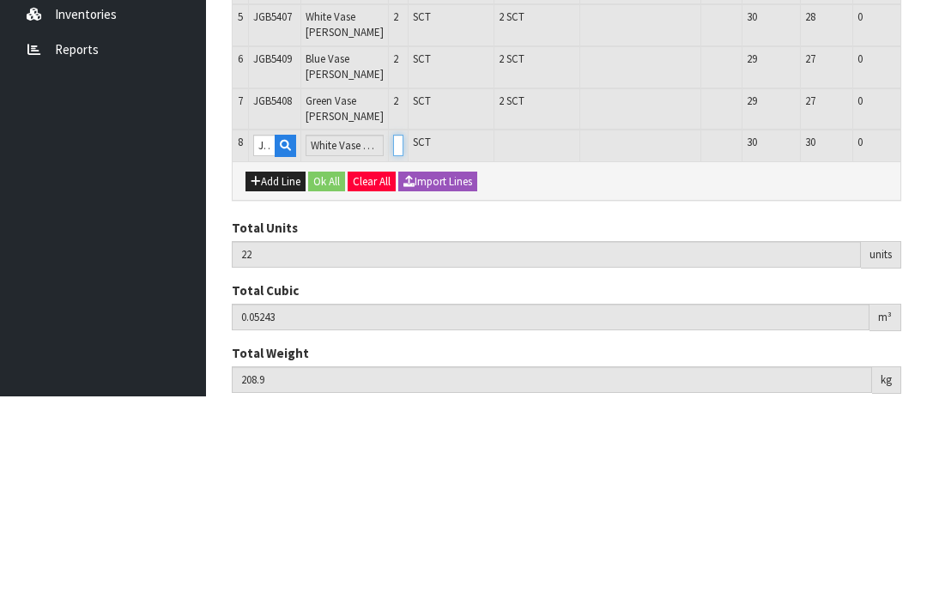
click at [397, 330] on input "0" at bounding box center [398, 340] width 10 height 21
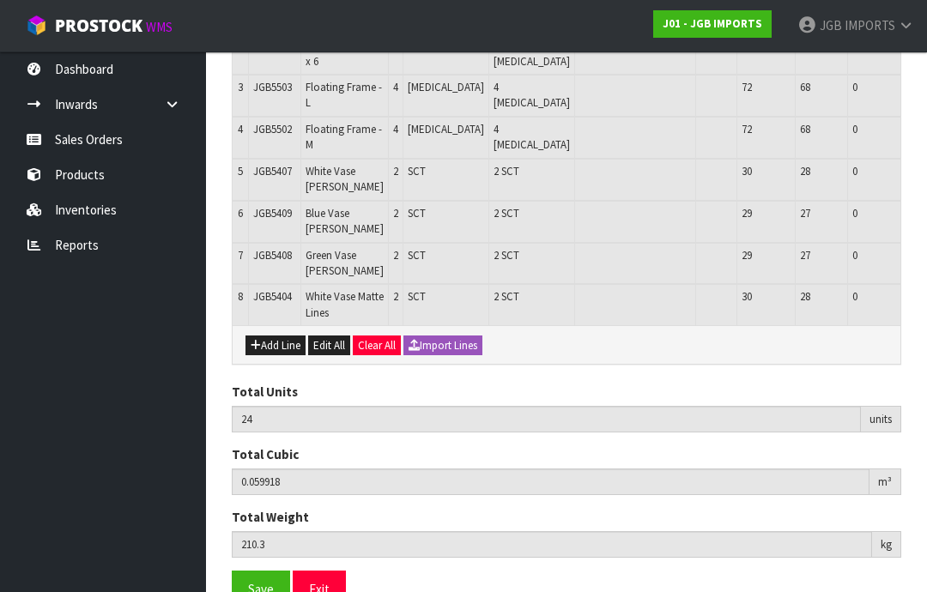
click at [288, 336] on button "Add Line" at bounding box center [275, 346] width 60 height 21
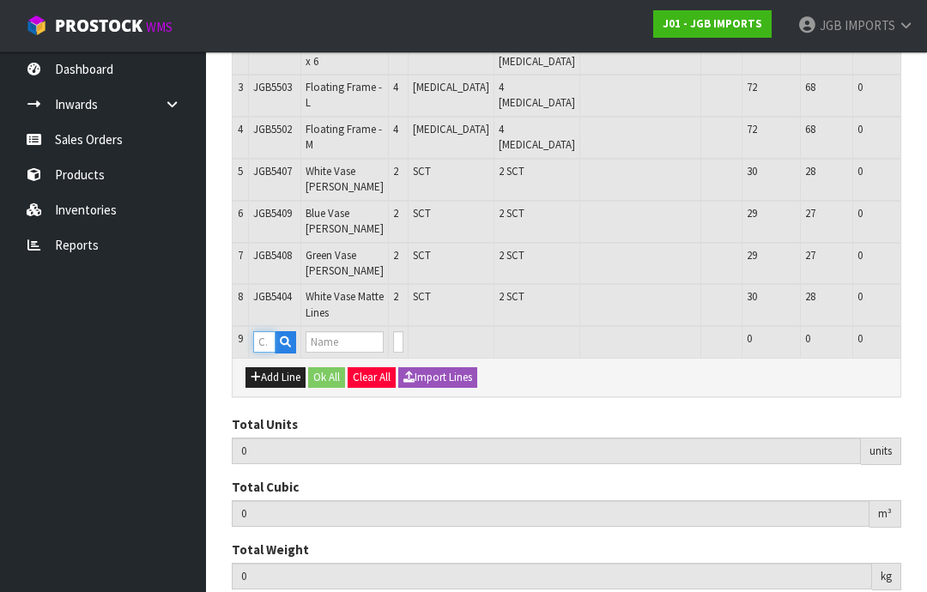
click at [273, 331] on input "text" at bounding box center [264, 341] width 22 height 21
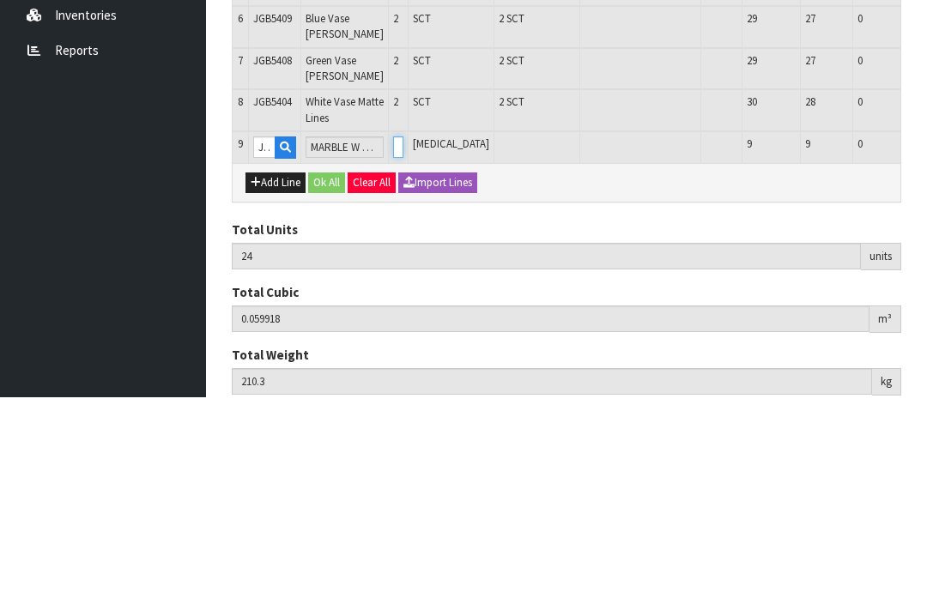
click at [403, 331] on input "0" at bounding box center [398, 341] width 10 height 21
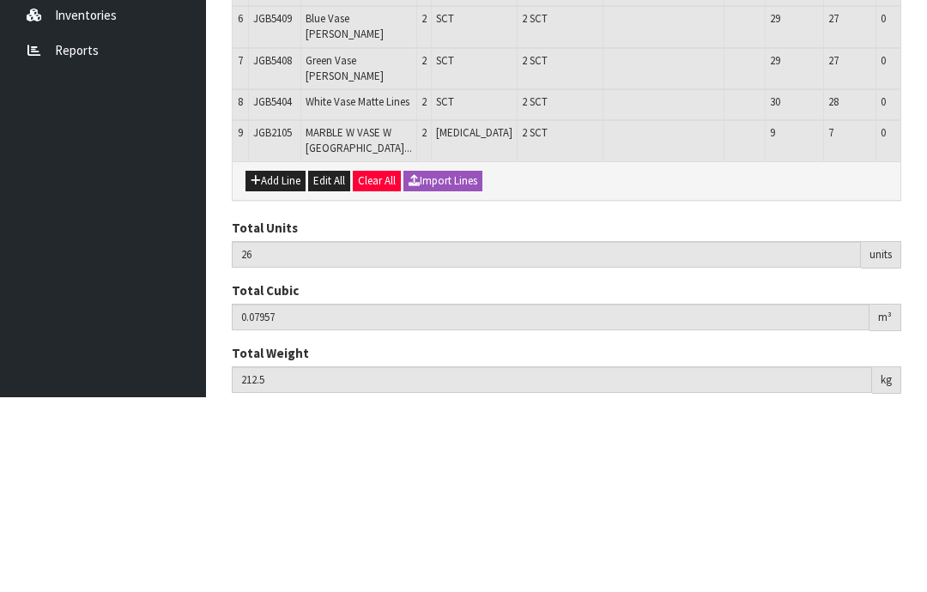
scroll to position [457, 0]
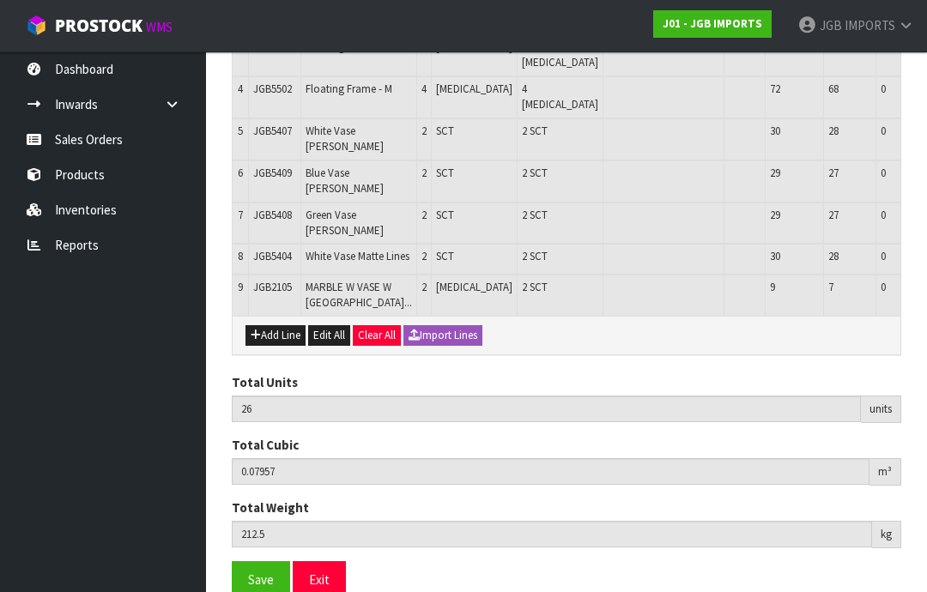
click at [279, 346] on button "Add Line" at bounding box center [275, 335] width 60 height 21
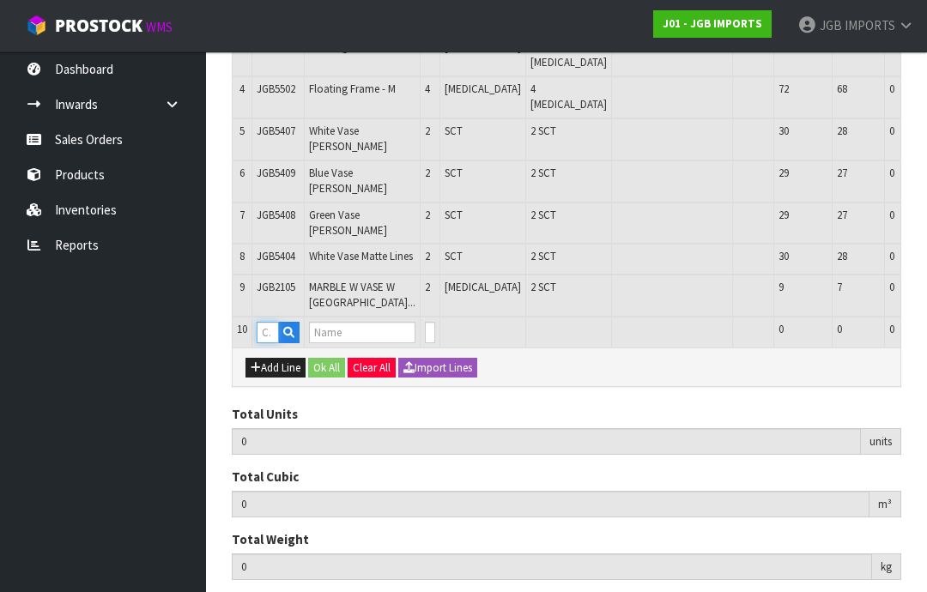
click at [275, 343] on input "text" at bounding box center [268, 332] width 22 height 21
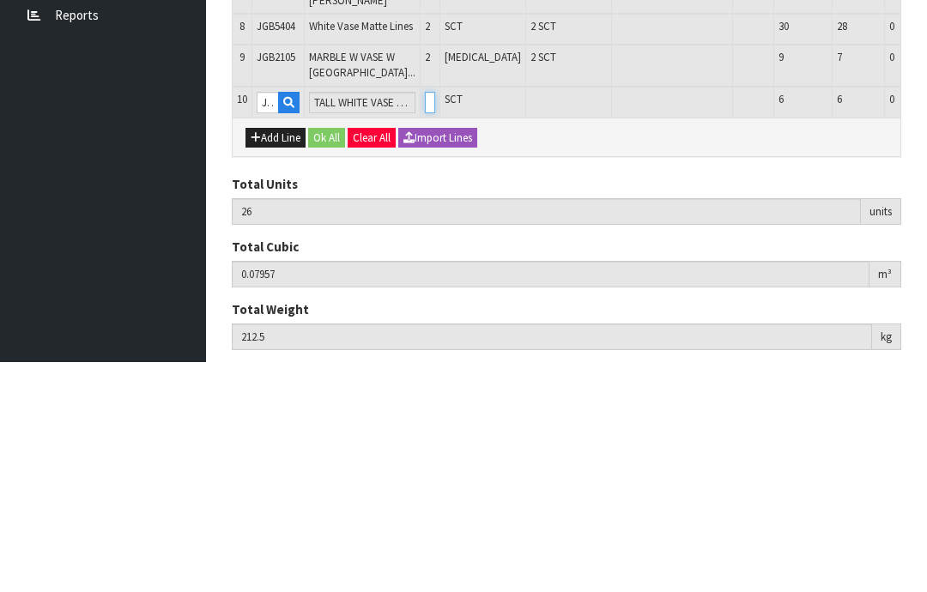
click at [425, 322] on input "0" at bounding box center [430, 332] width 10 height 21
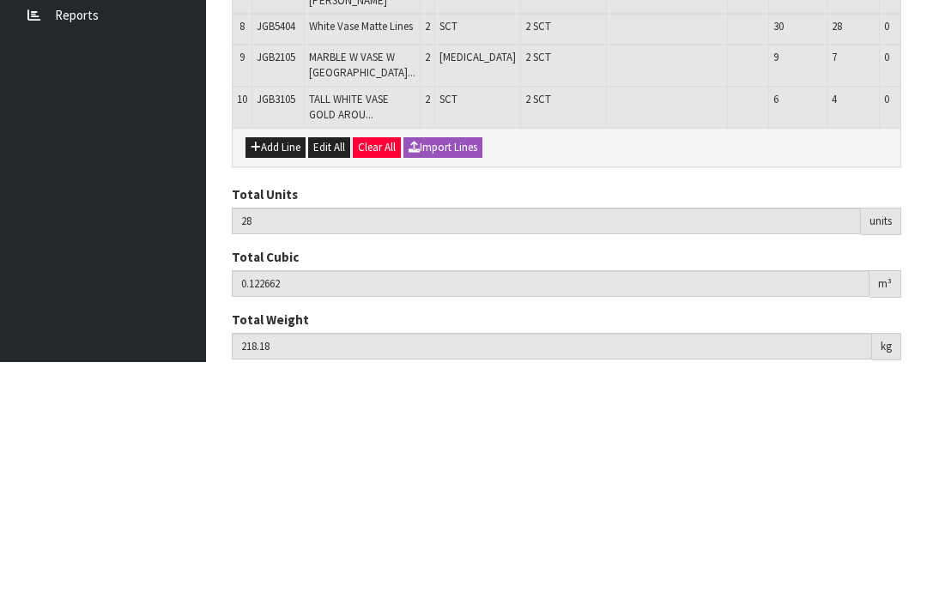
scroll to position [532, 0]
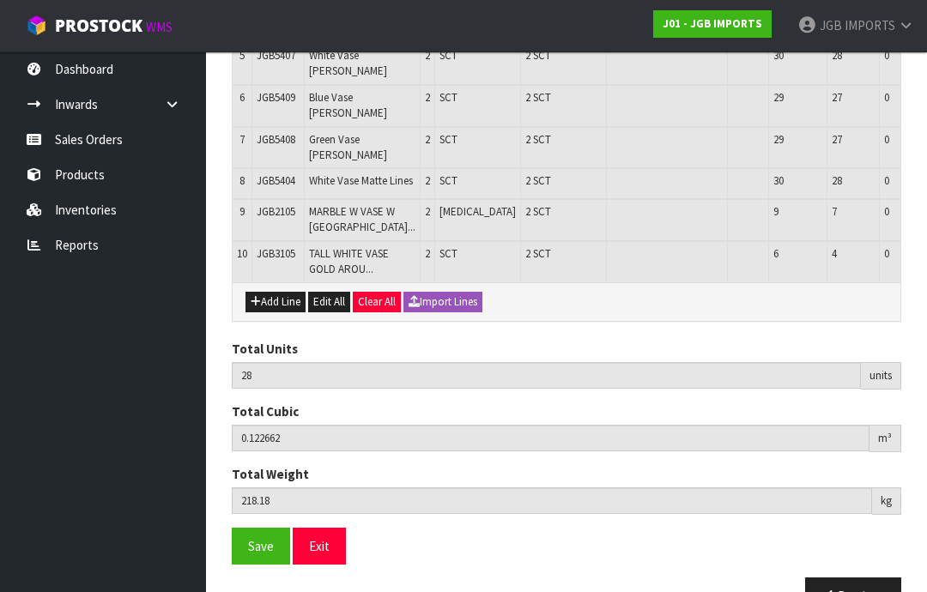
click at [285, 312] on button "Add Line" at bounding box center [275, 302] width 60 height 21
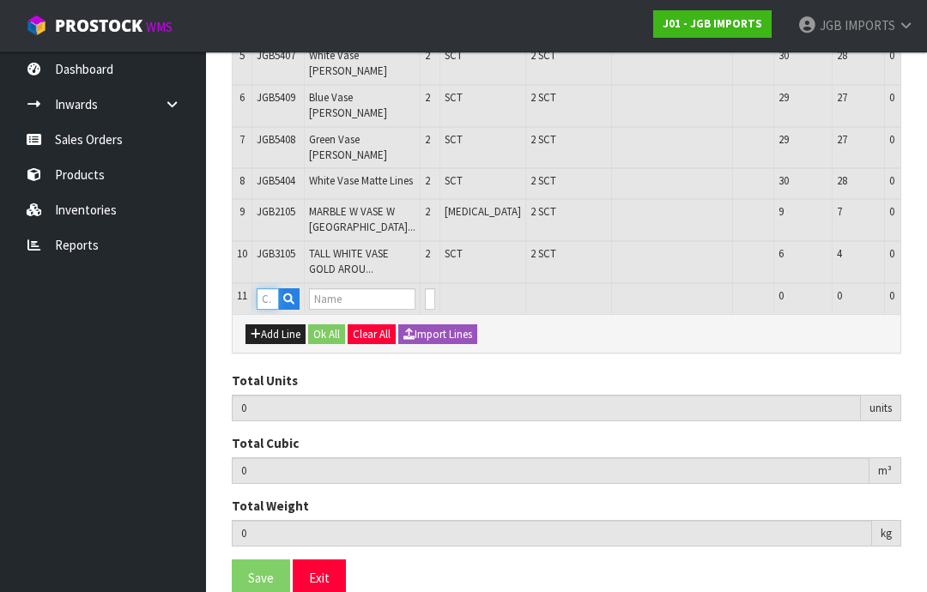
click at [273, 310] on input "text" at bounding box center [268, 298] width 22 height 21
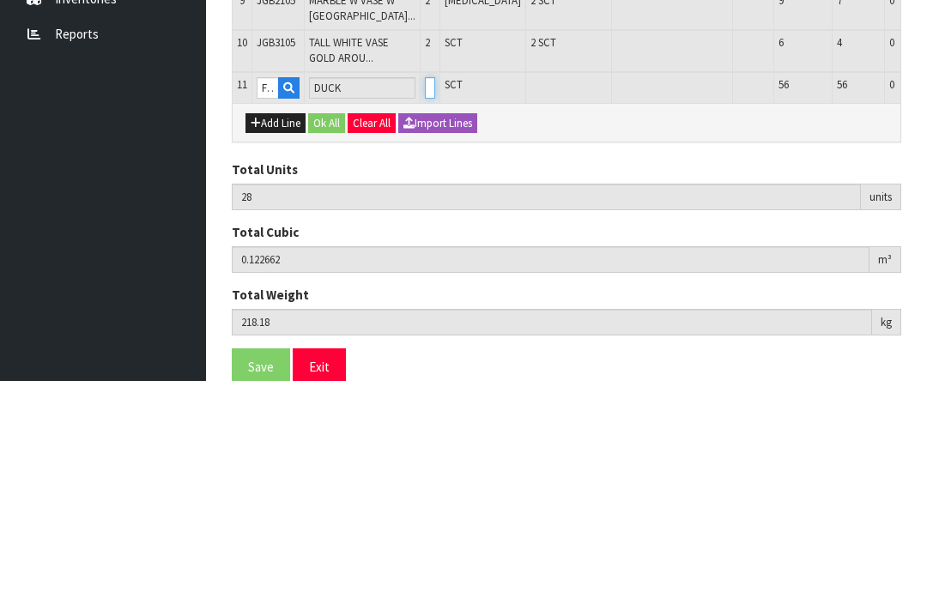
click at [425, 288] on input "0" at bounding box center [430, 298] width 10 height 21
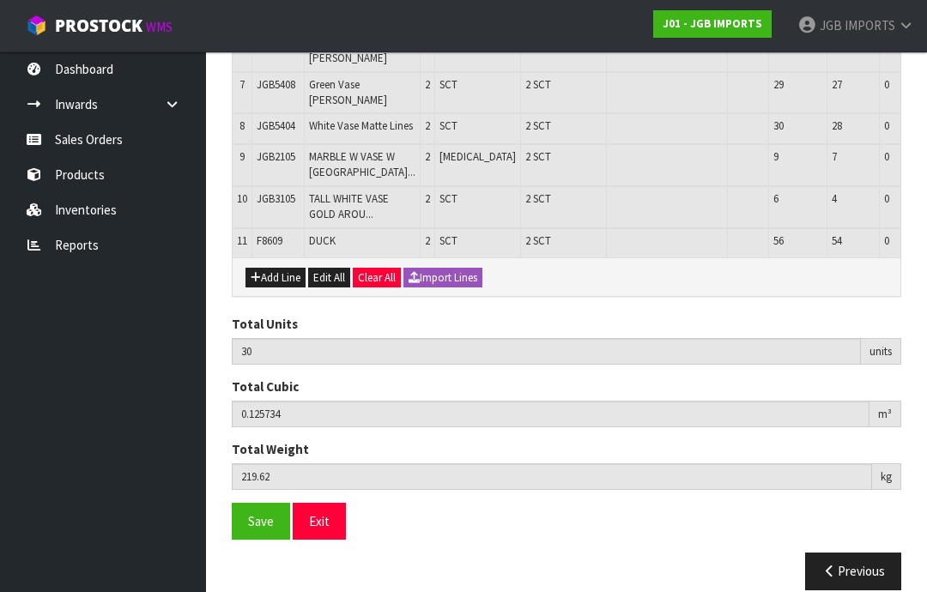
click at [282, 288] on button "Add Line" at bounding box center [275, 278] width 60 height 21
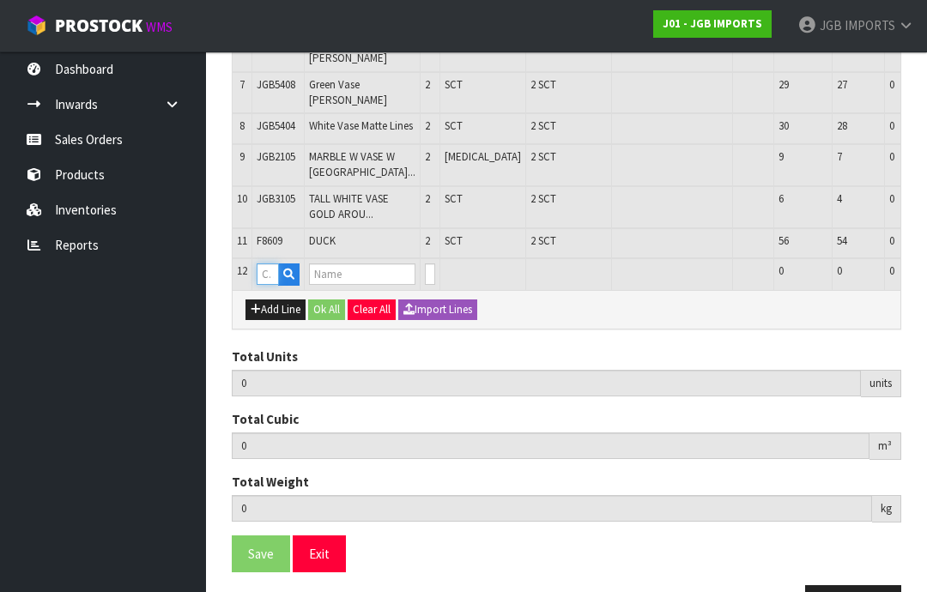
click at [272, 285] on input "text" at bounding box center [268, 274] width 22 height 21
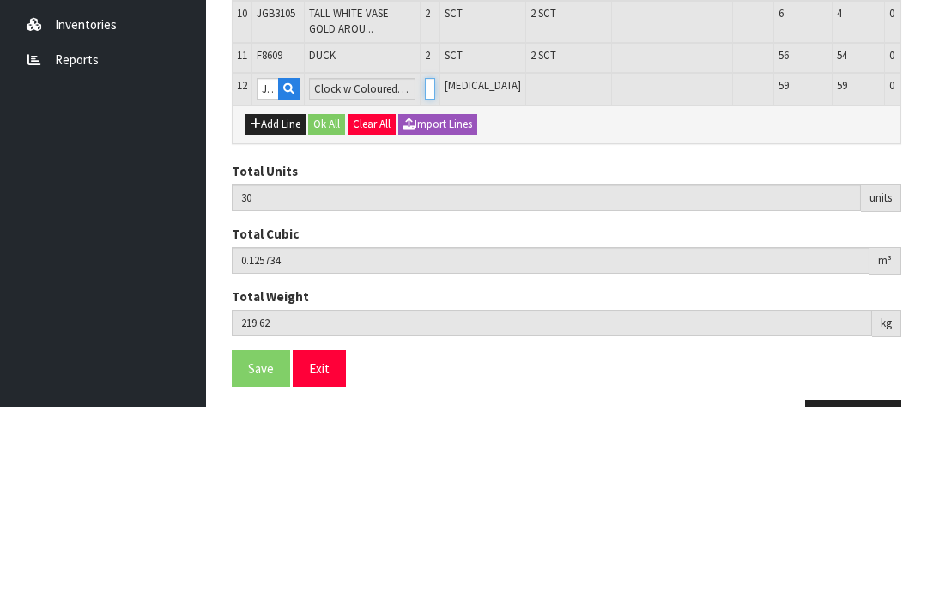
click at [425, 264] on input "0" at bounding box center [430, 274] width 10 height 21
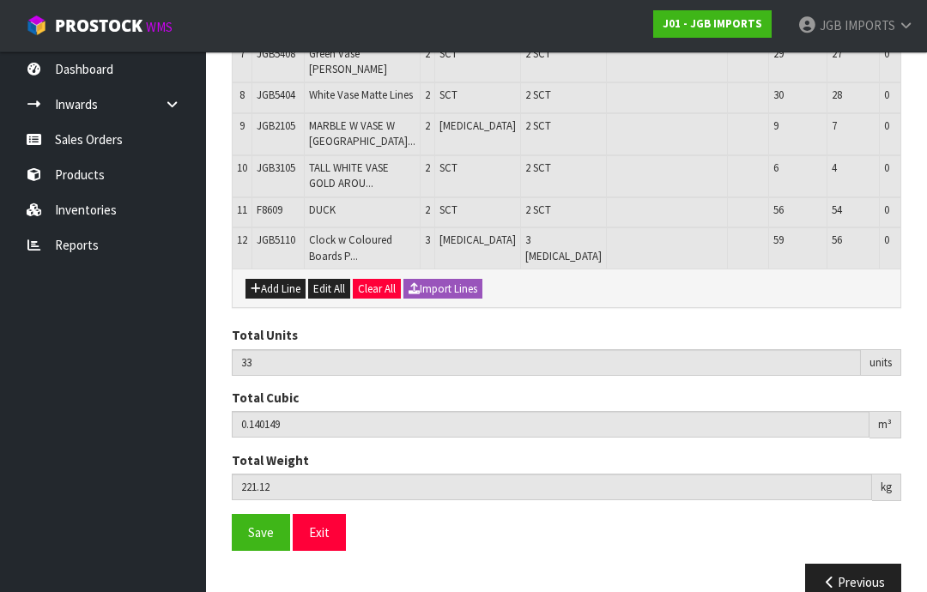
click at [276, 300] on button "Add Line" at bounding box center [275, 289] width 60 height 21
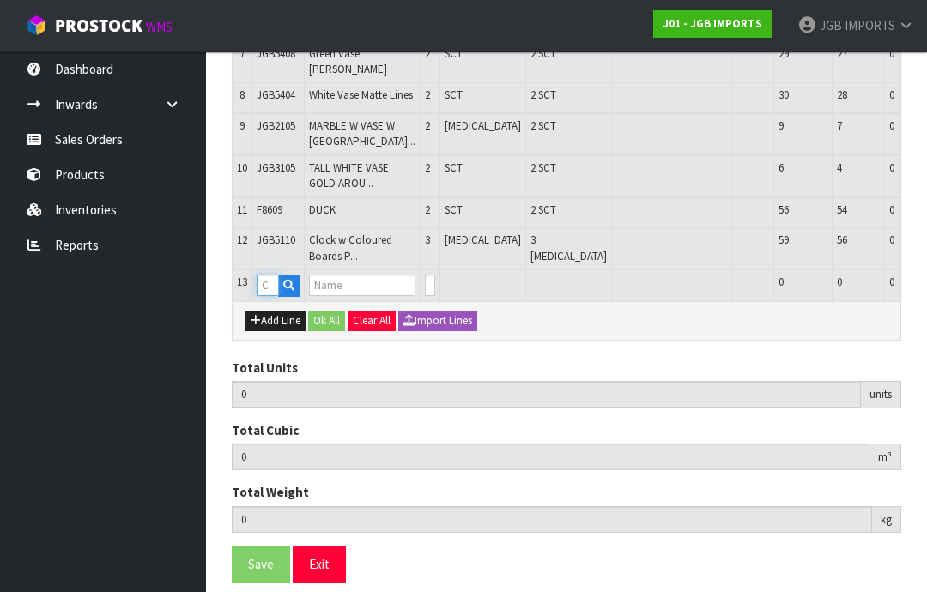
click at [270, 296] on input "text" at bounding box center [268, 285] width 22 height 21
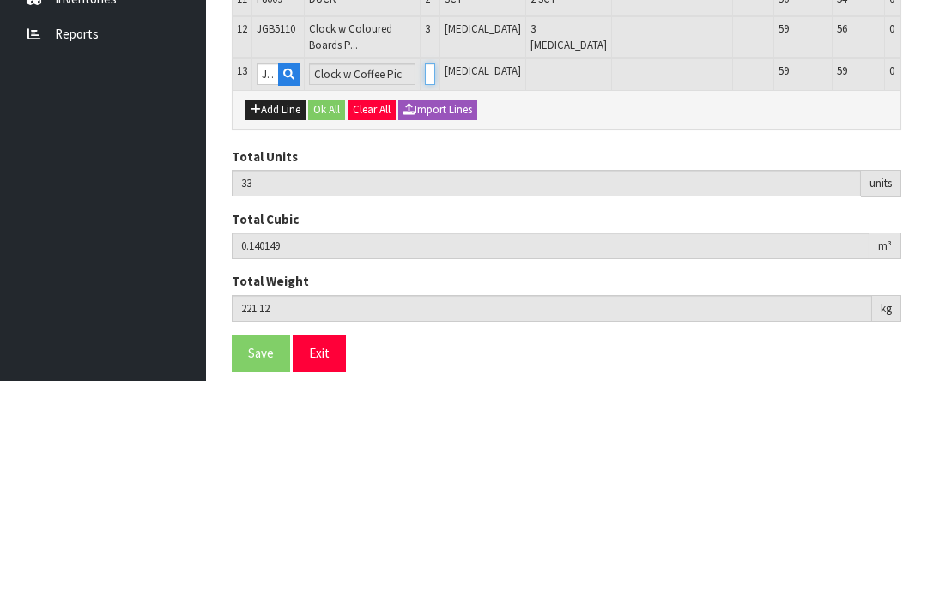
click at [425, 275] on input "0" at bounding box center [430, 285] width 10 height 21
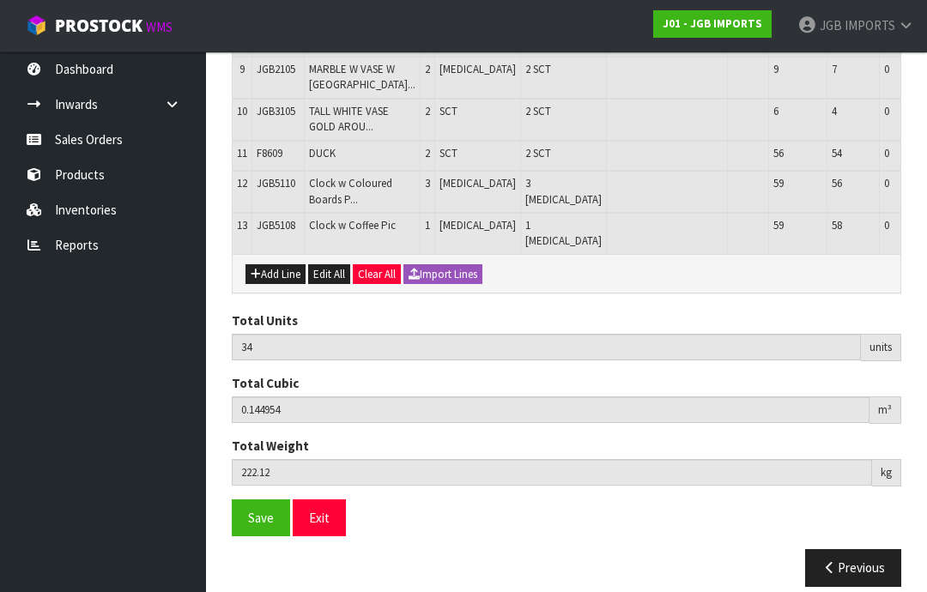
click at [284, 285] on button "Add Line" at bounding box center [275, 274] width 60 height 21
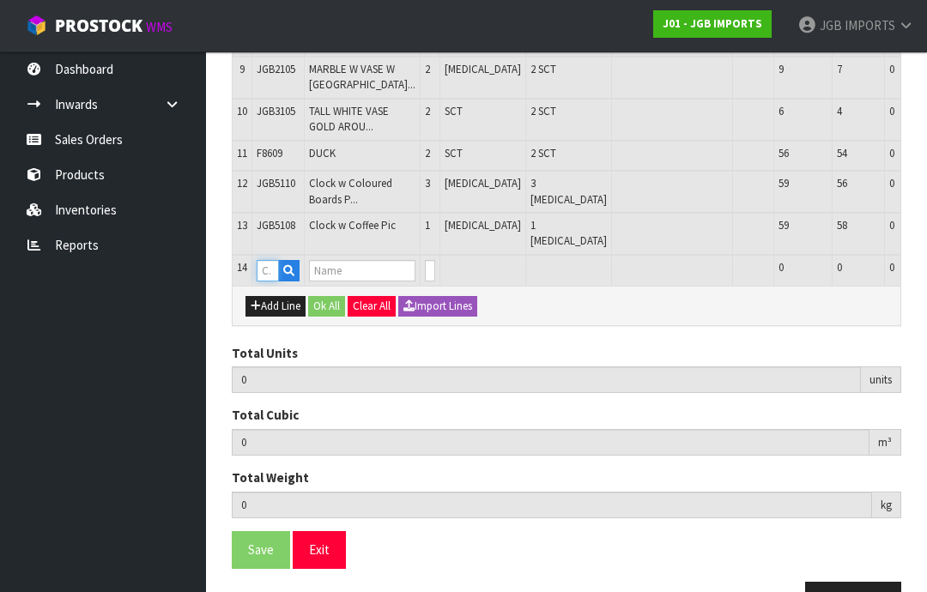
click at [278, 282] on input "text" at bounding box center [268, 270] width 22 height 21
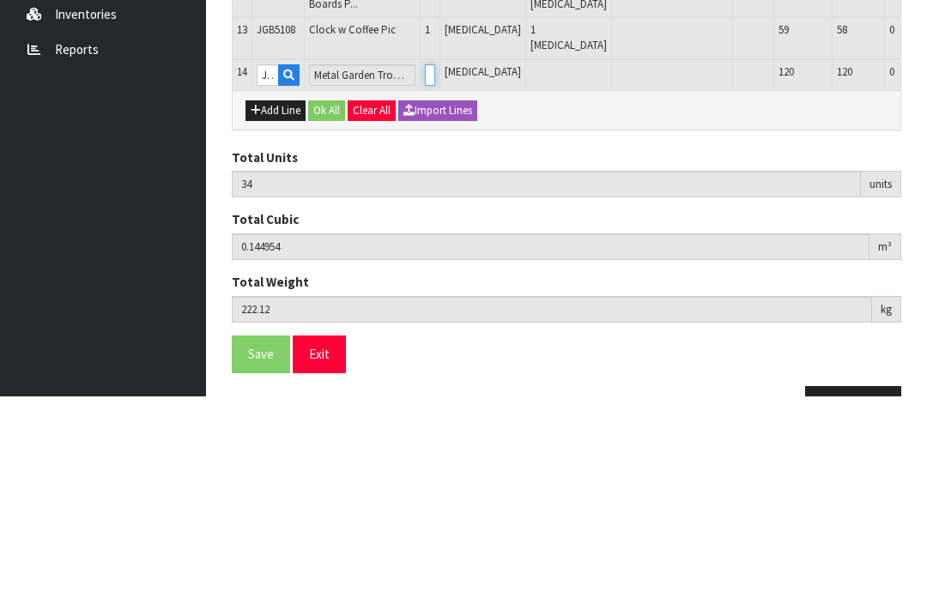
click at [425, 260] on input "0" at bounding box center [430, 270] width 10 height 21
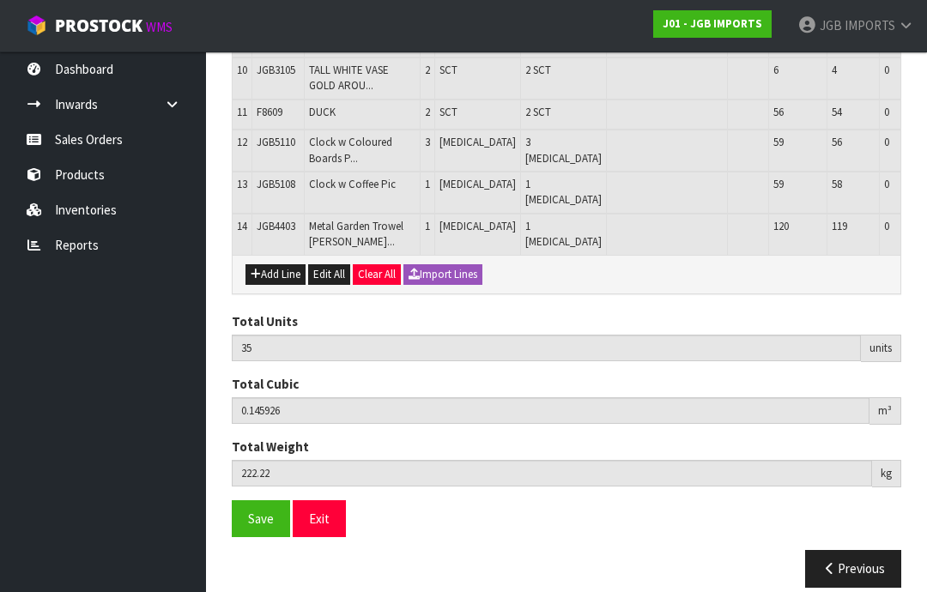
click at [277, 285] on button "Add Line" at bounding box center [275, 274] width 60 height 21
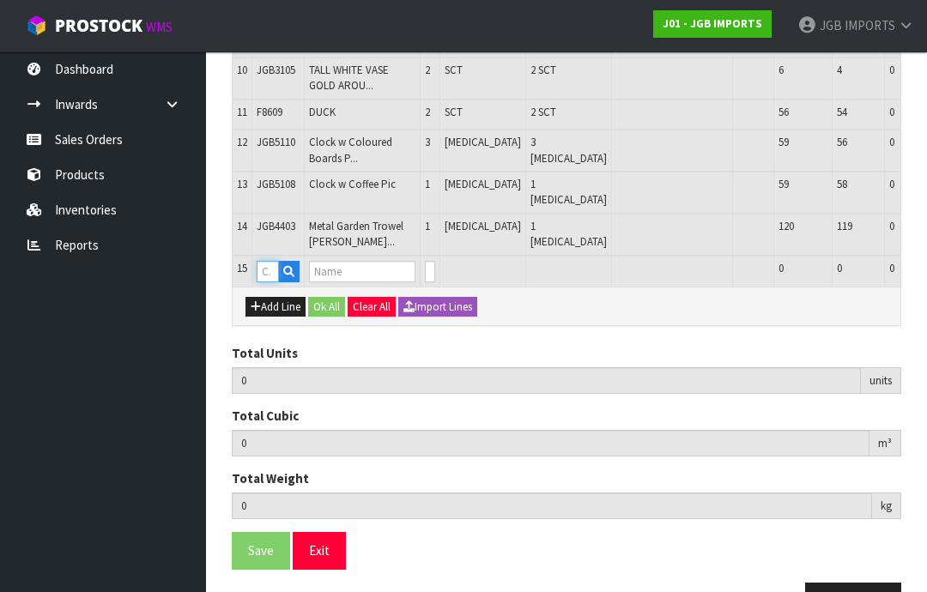
click at [269, 282] on input "text" at bounding box center [268, 271] width 22 height 21
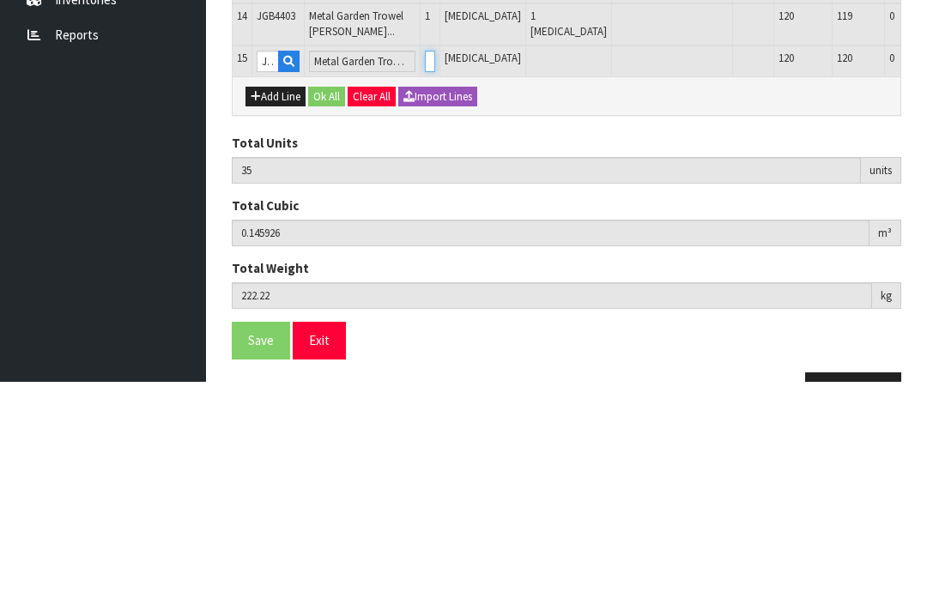
click at [425, 261] on input "0" at bounding box center [430, 271] width 10 height 21
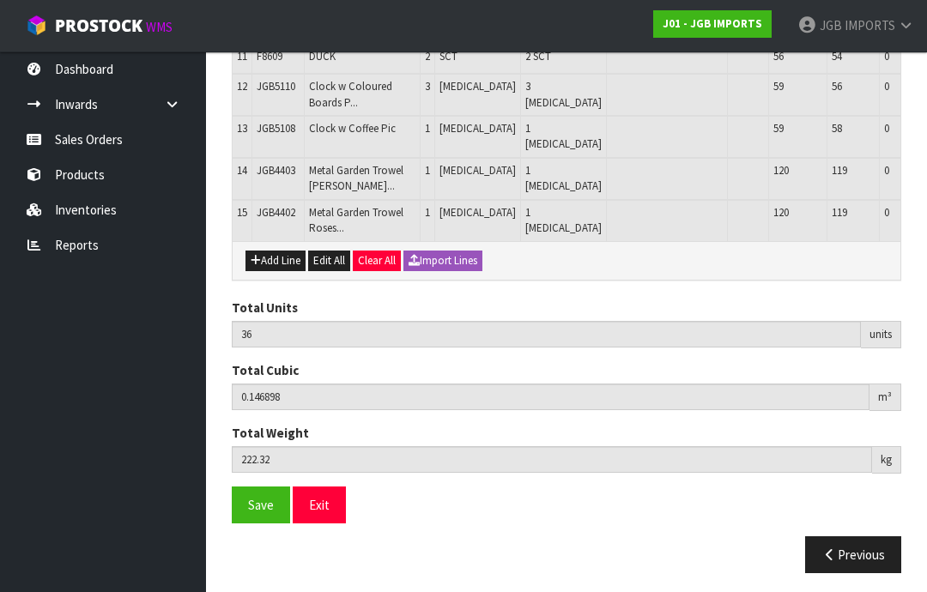
click at [282, 271] on button "Add Line" at bounding box center [275, 261] width 60 height 21
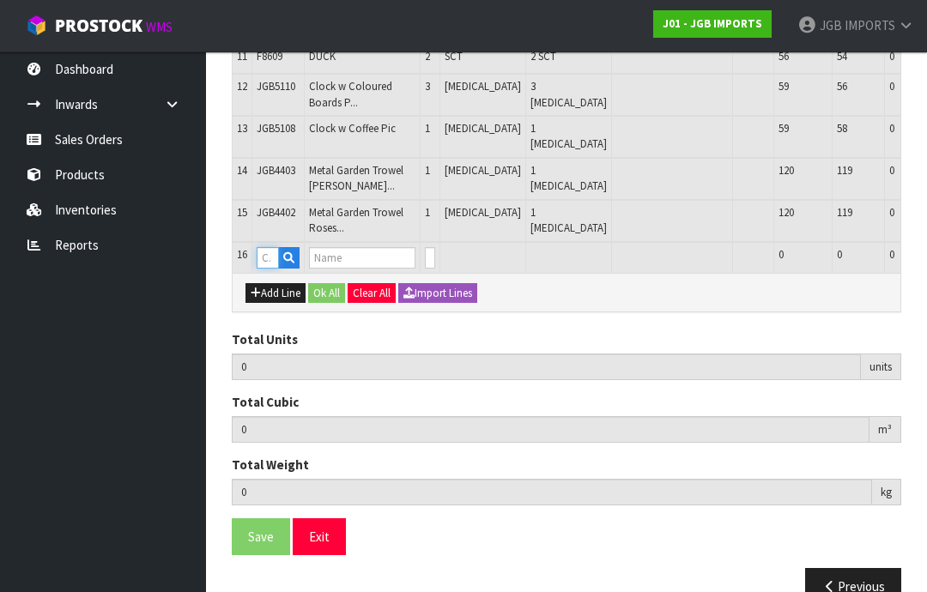
click at [278, 269] on input "text" at bounding box center [268, 257] width 22 height 21
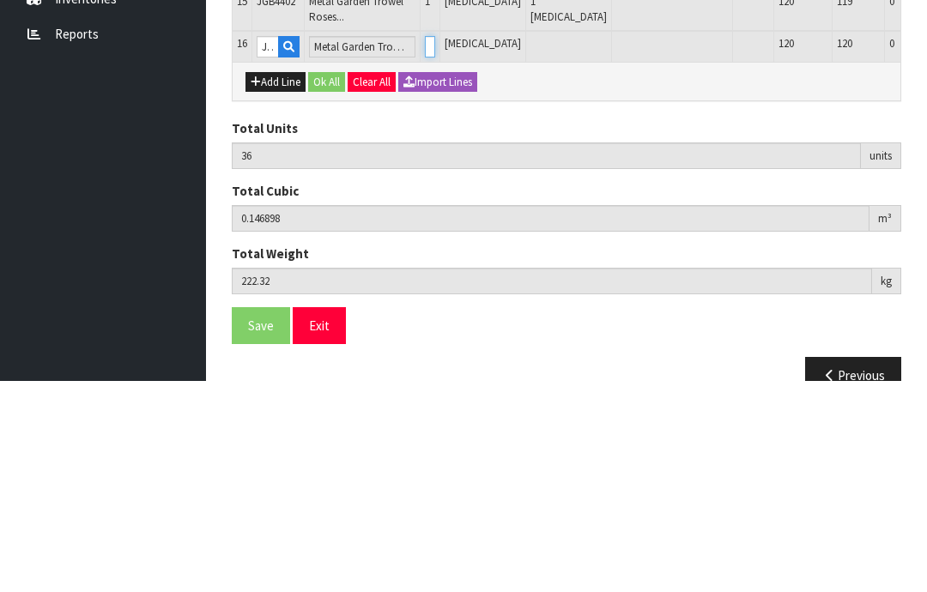
click at [425, 247] on input "0" at bounding box center [430, 257] width 10 height 21
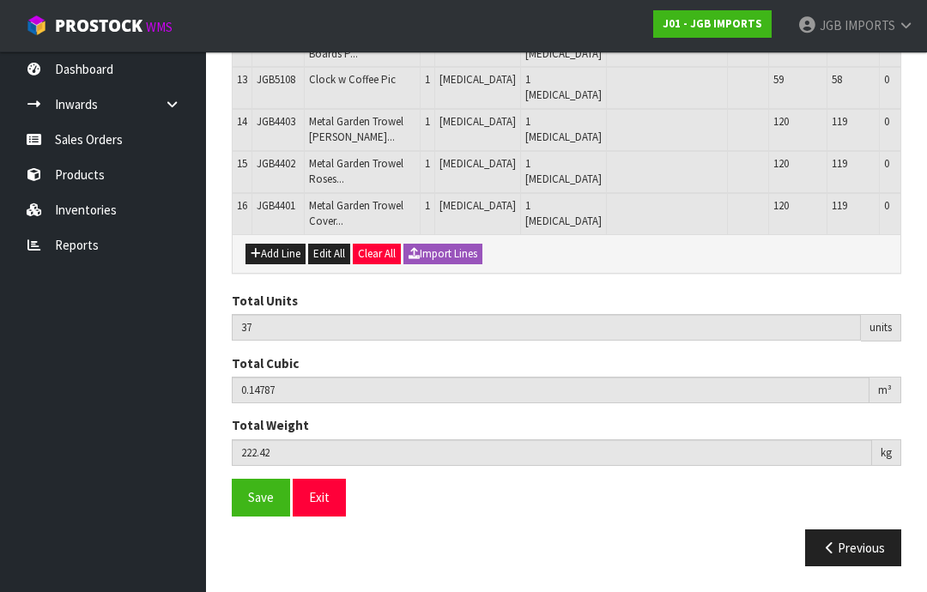
click at [282, 264] on button "Add Line" at bounding box center [275, 254] width 60 height 21
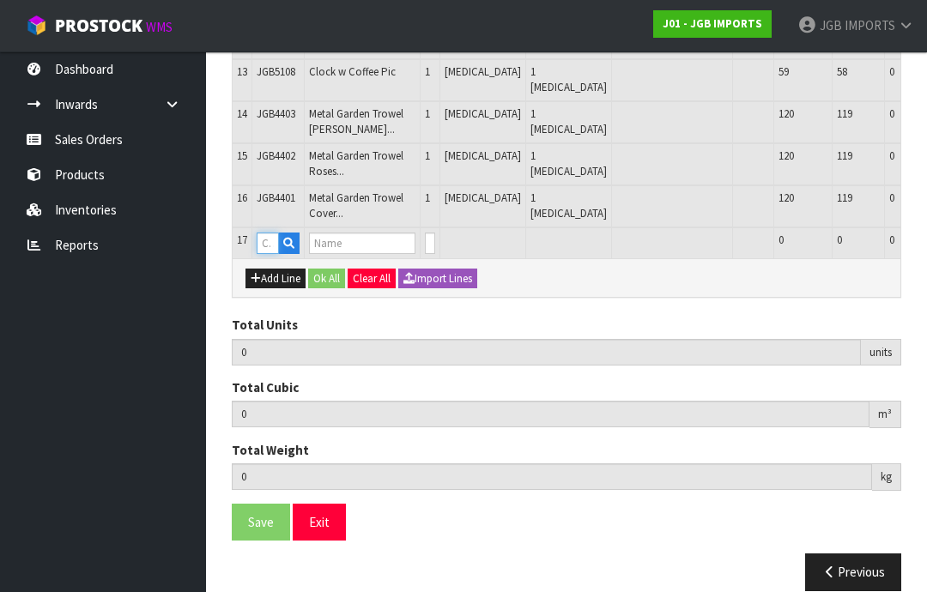
click at [276, 254] on input "text" at bounding box center [268, 243] width 22 height 21
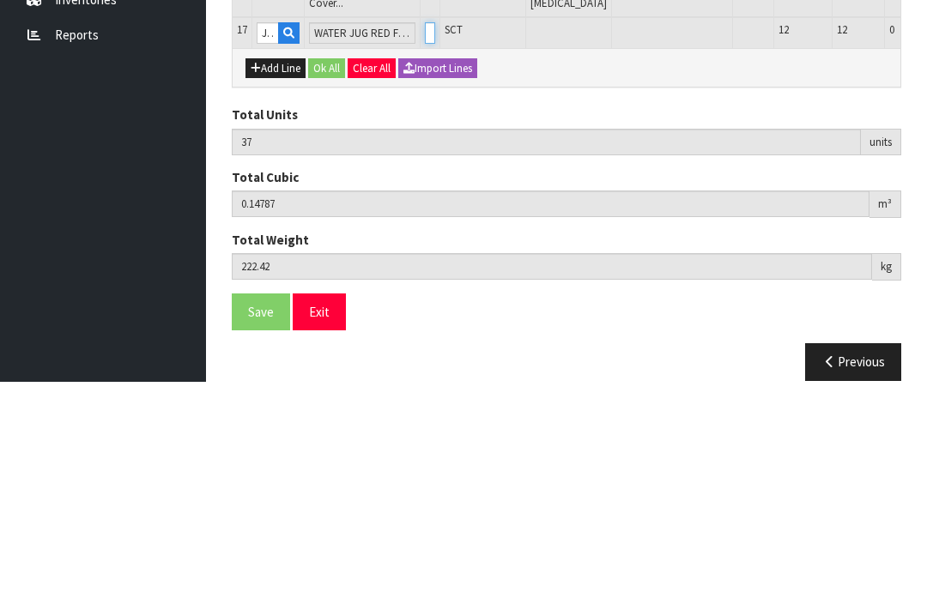
click at [425, 233] on input "0" at bounding box center [430, 243] width 10 height 21
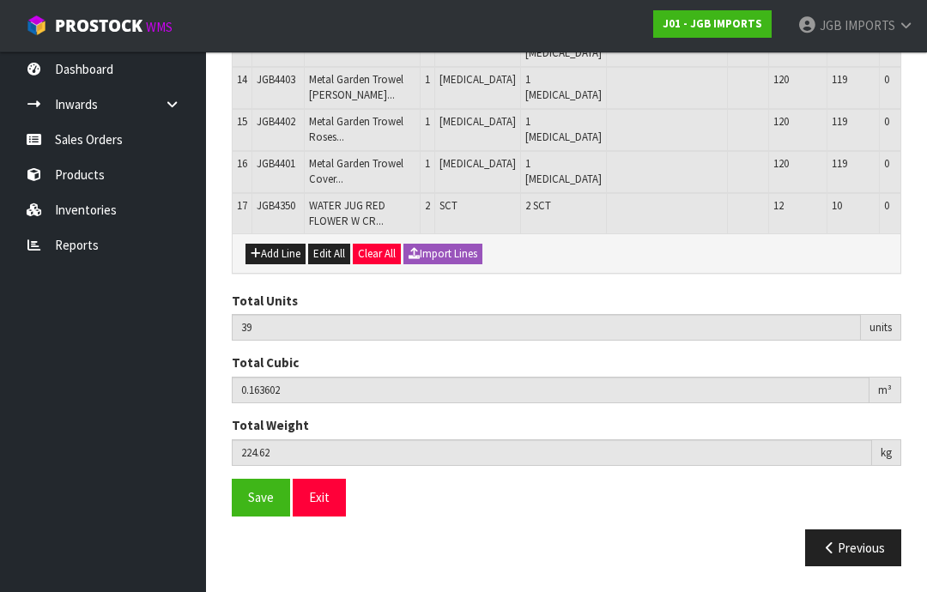
click at [289, 264] on button "Add Line" at bounding box center [275, 254] width 60 height 21
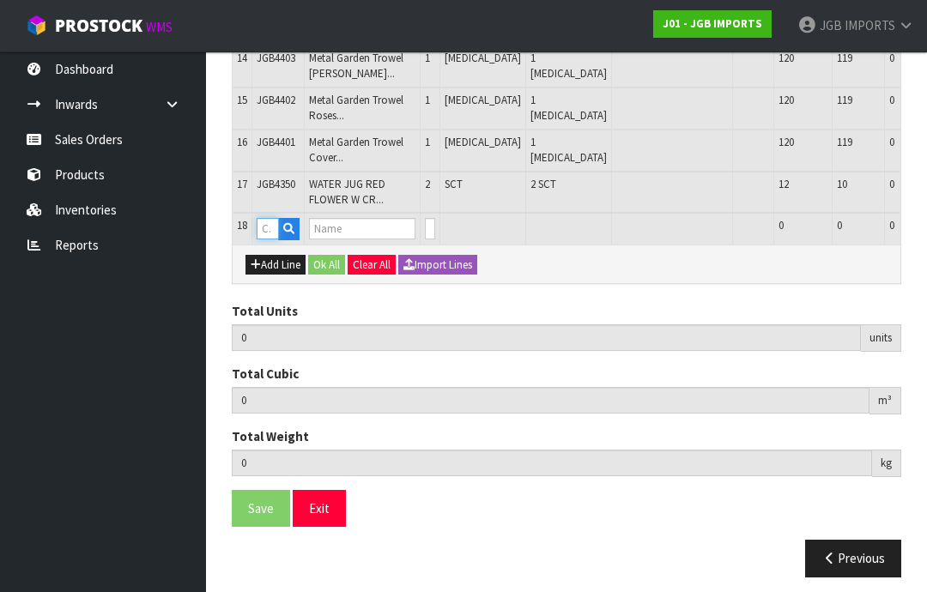
click at [272, 239] on input "text" at bounding box center [268, 228] width 22 height 21
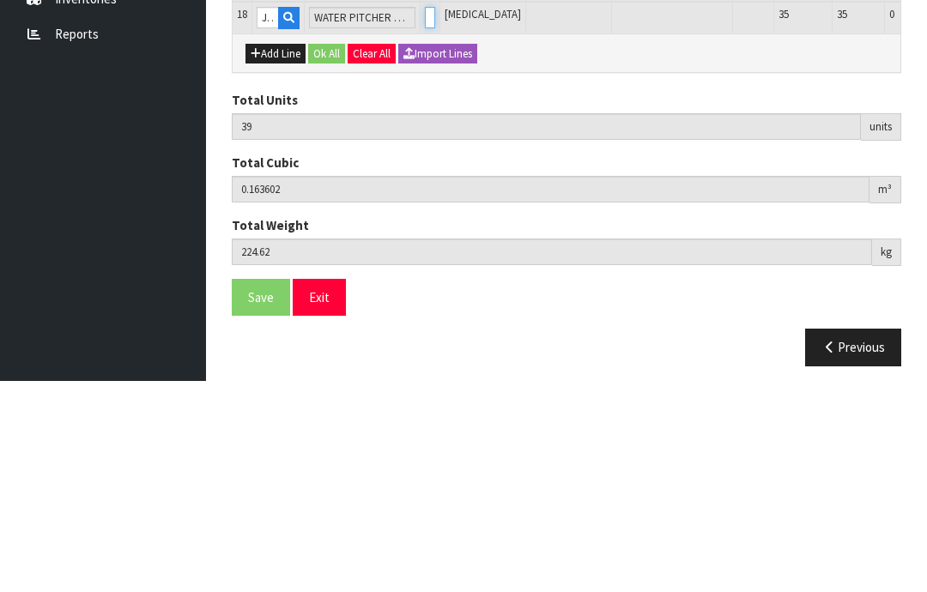
click at [425, 218] on input "0" at bounding box center [430, 228] width 10 height 21
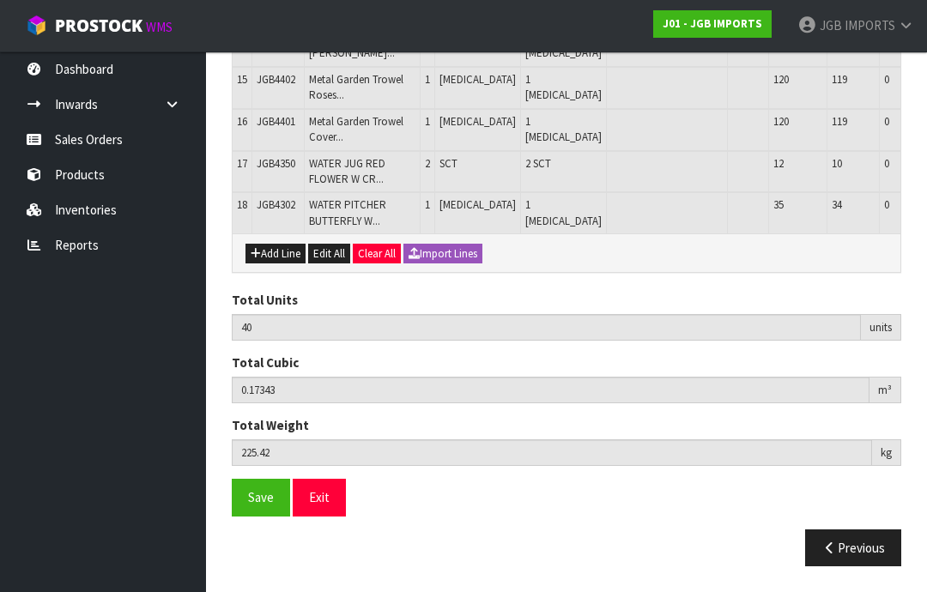
click at [282, 264] on button "Add Line" at bounding box center [275, 254] width 60 height 21
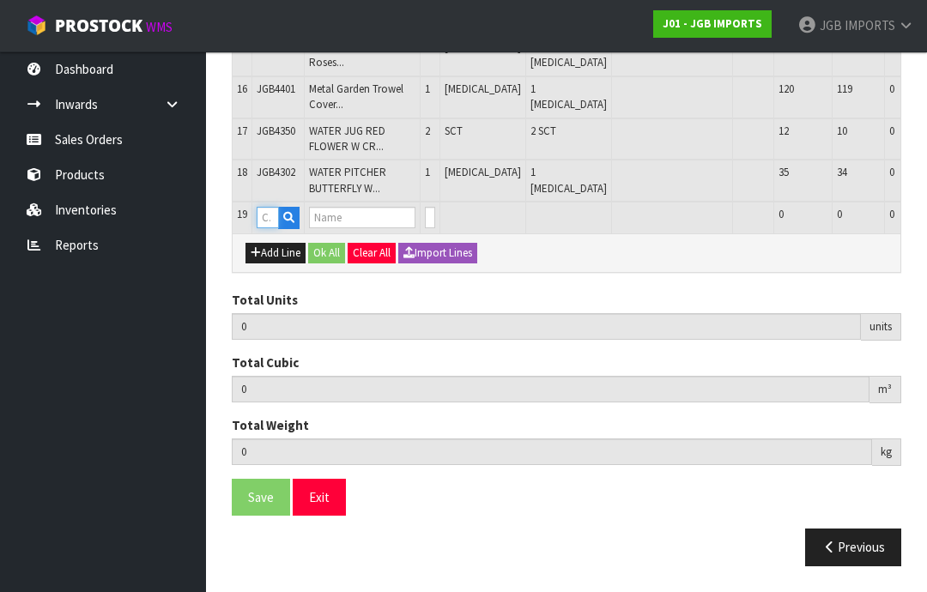
click at [264, 228] on input "text" at bounding box center [268, 217] width 22 height 21
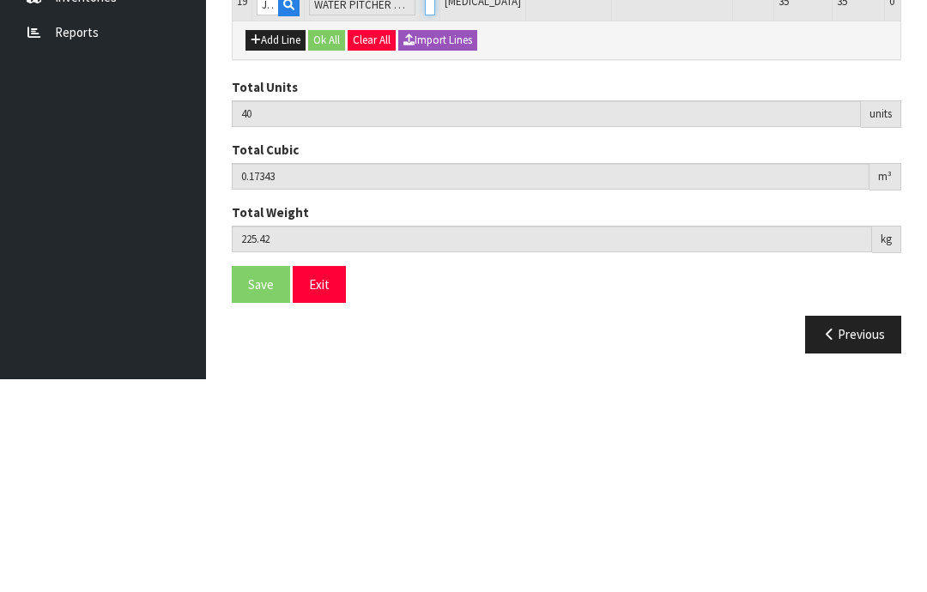
click at [425, 207] on input "0" at bounding box center [430, 217] width 10 height 21
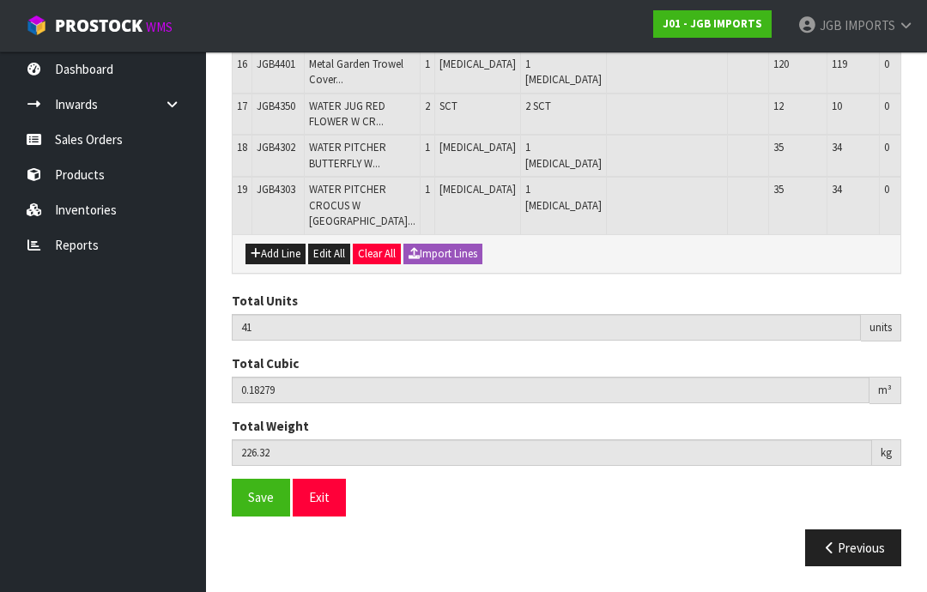
click at [287, 264] on button "Add Line" at bounding box center [275, 254] width 60 height 21
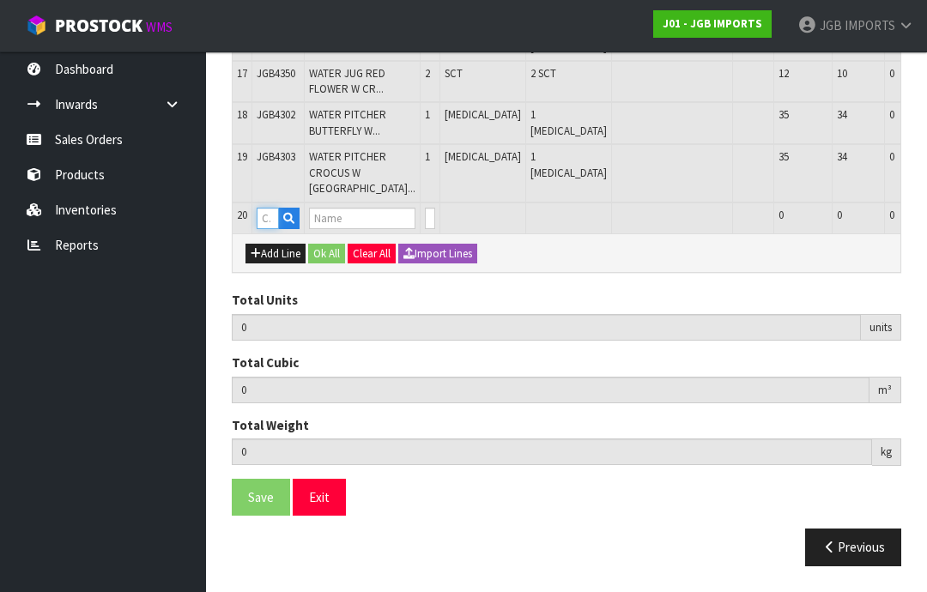
click at [273, 229] on input "text" at bounding box center [268, 218] width 22 height 21
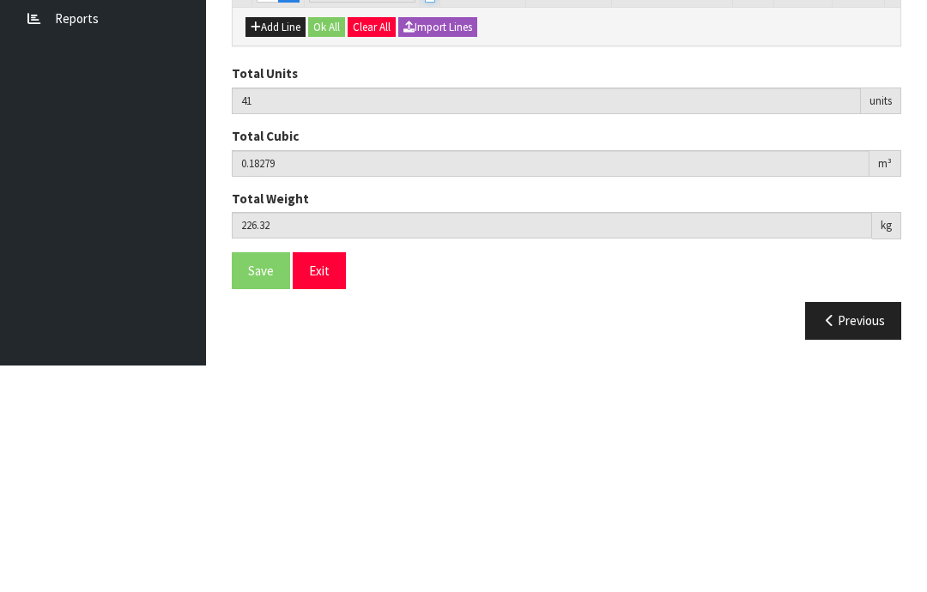
click at [425, 208] on input "0" at bounding box center [430, 218] width 10 height 21
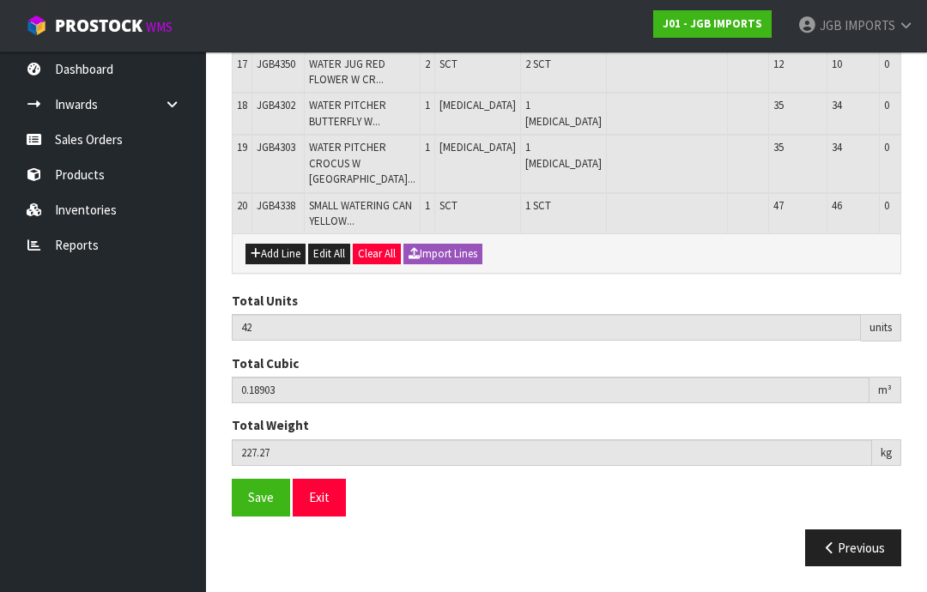
click at [276, 264] on button "Add Line" at bounding box center [275, 254] width 60 height 21
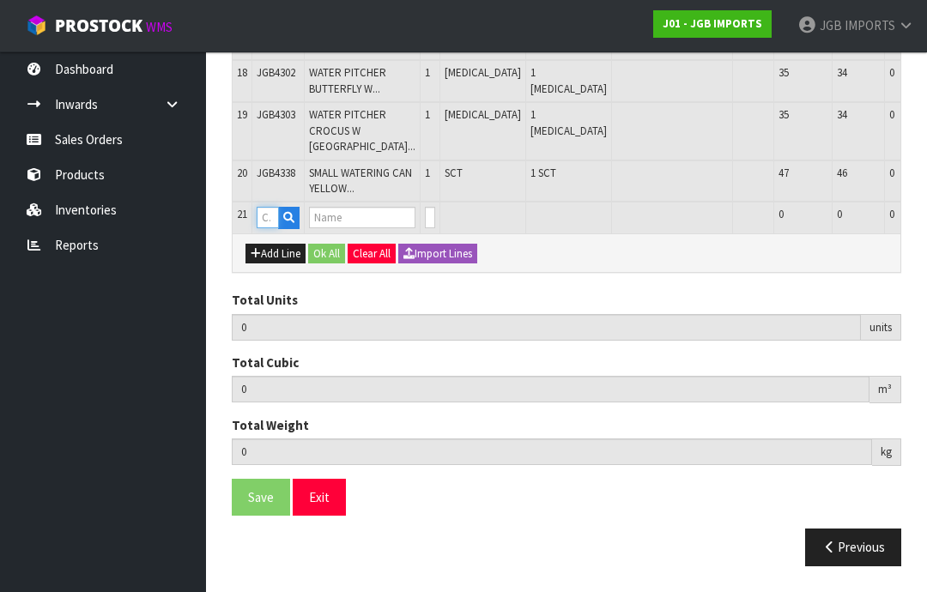
click at [267, 228] on input "text" at bounding box center [268, 217] width 22 height 21
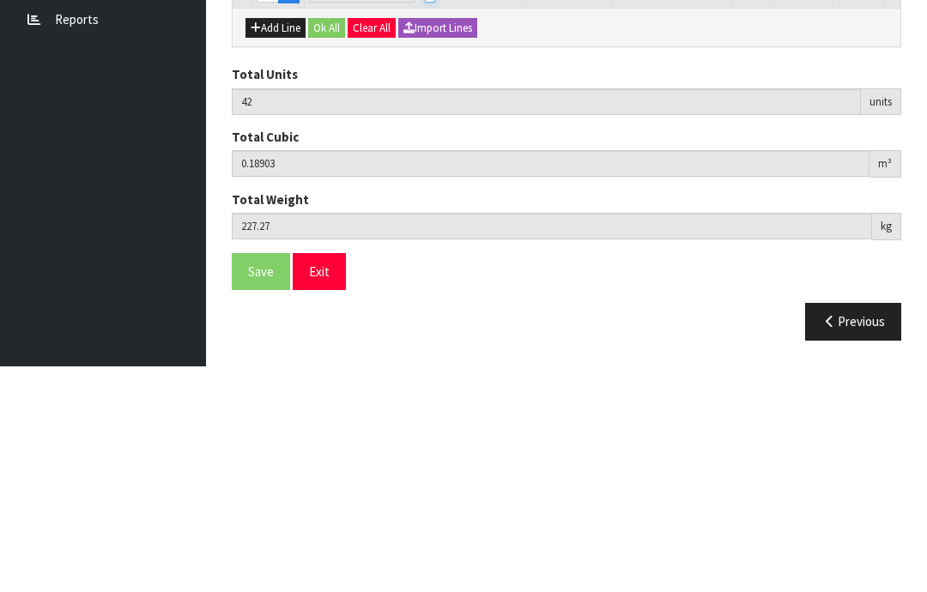
click at [425, 207] on input "0" at bounding box center [430, 217] width 10 height 21
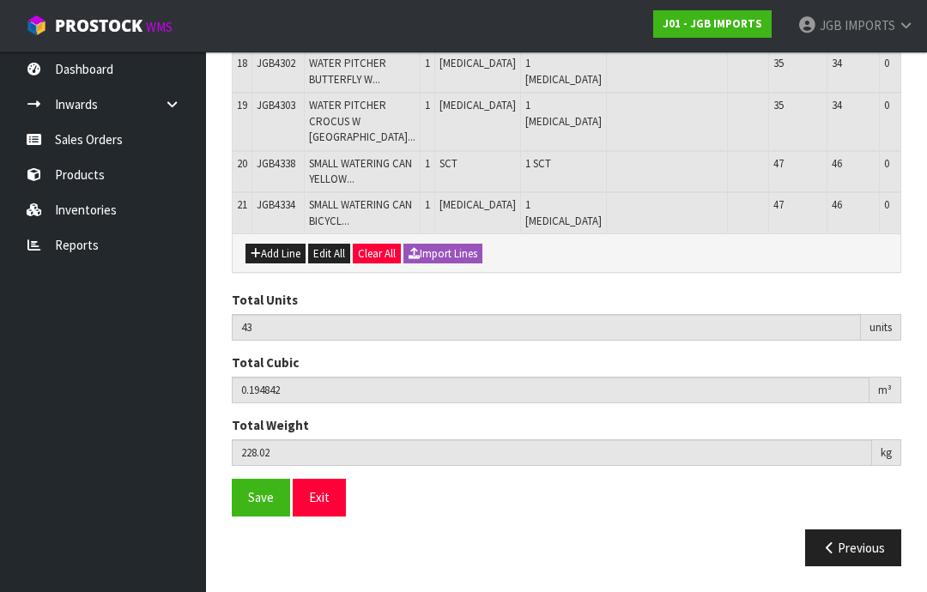
click at [280, 264] on button "Add Line" at bounding box center [275, 254] width 60 height 21
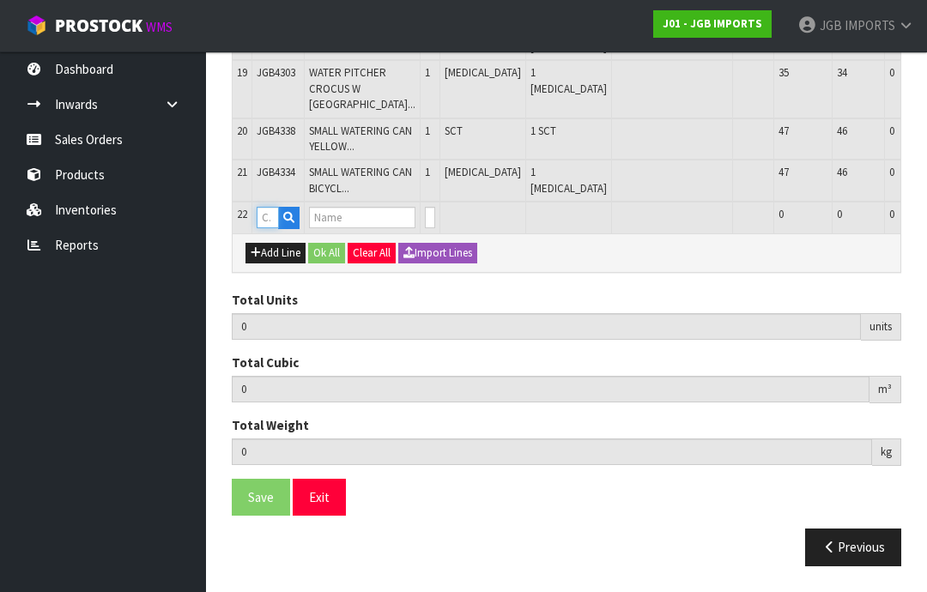
click at [273, 228] on input "text" at bounding box center [268, 217] width 22 height 21
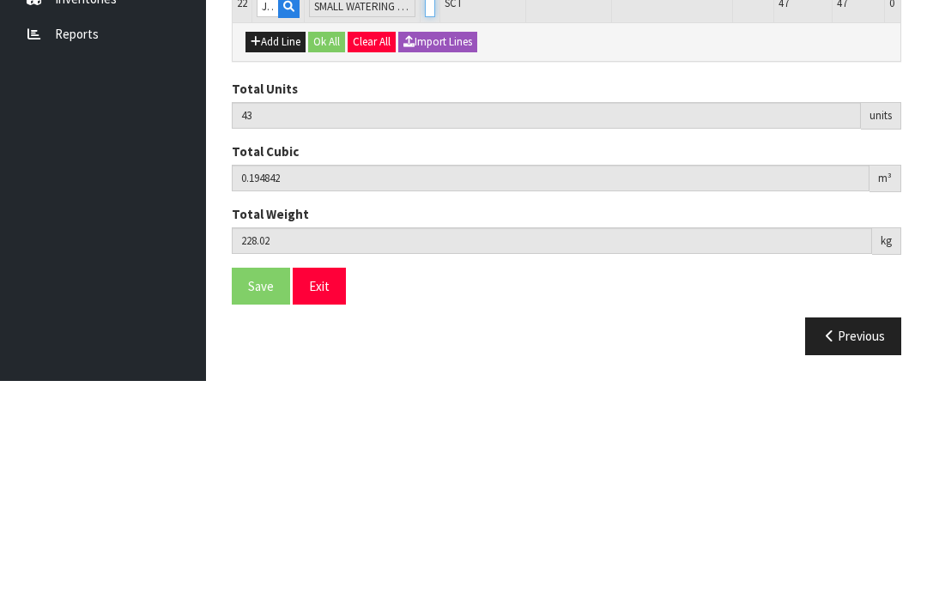
click at [425, 207] on input "0" at bounding box center [430, 217] width 10 height 21
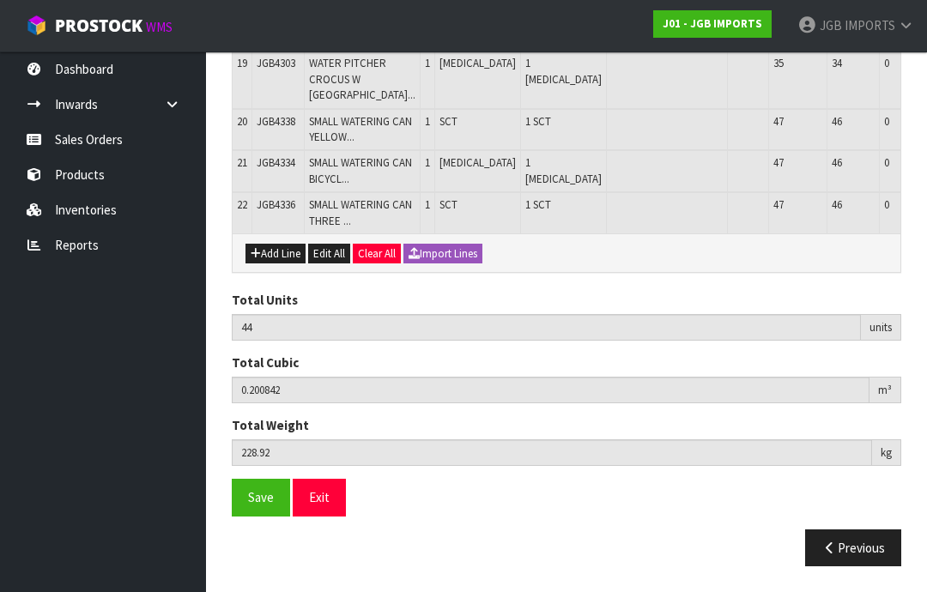
click at [279, 264] on button "Add Line" at bounding box center [275, 254] width 60 height 21
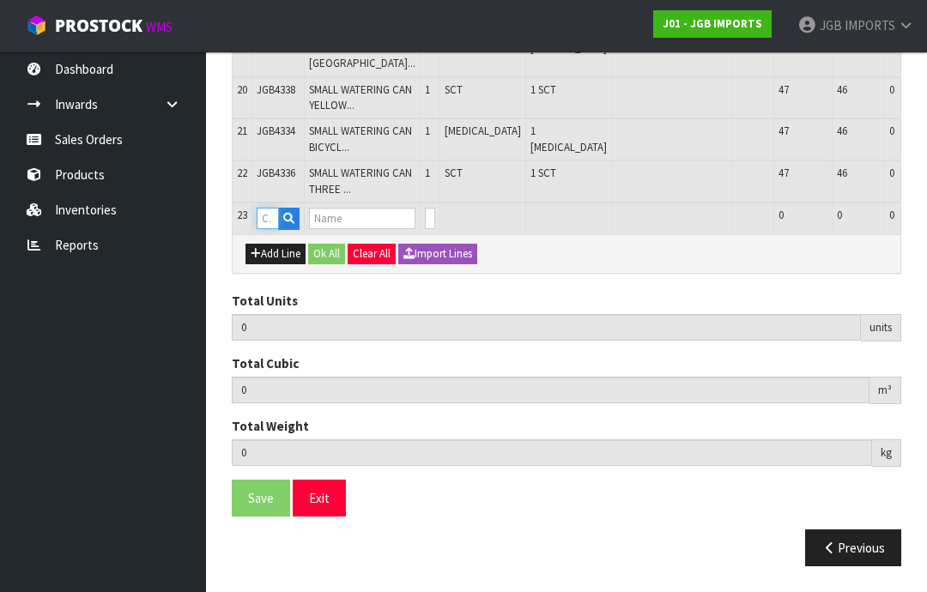
click at [275, 229] on input "text" at bounding box center [268, 218] width 22 height 21
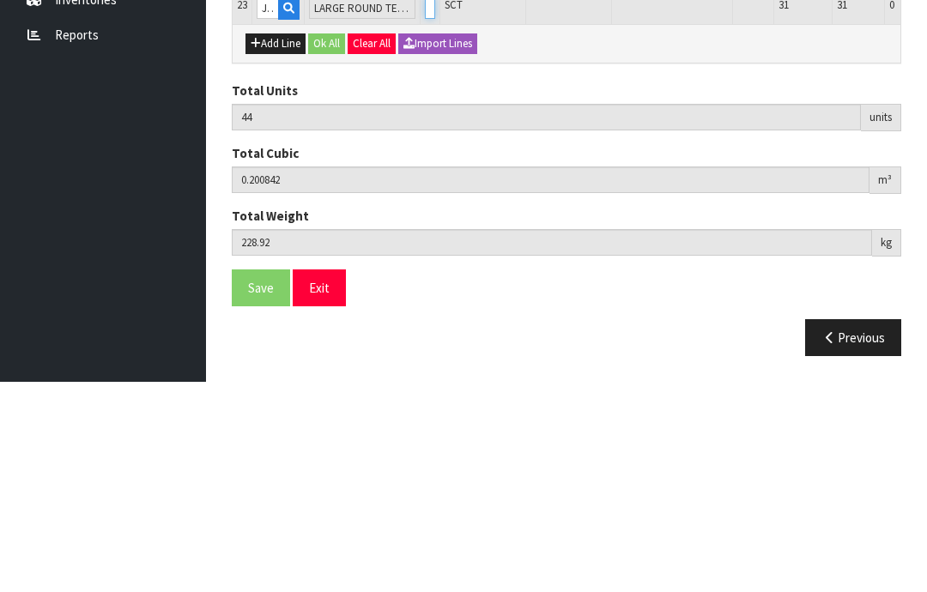
click at [425, 208] on input "0" at bounding box center [430, 218] width 10 height 21
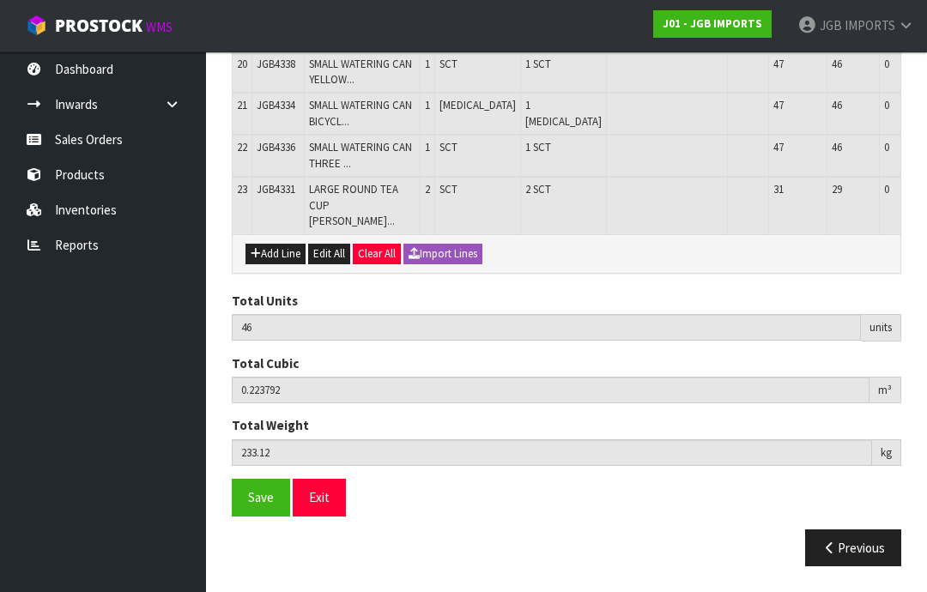
click at [285, 264] on button "Add Line" at bounding box center [275, 254] width 60 height 21
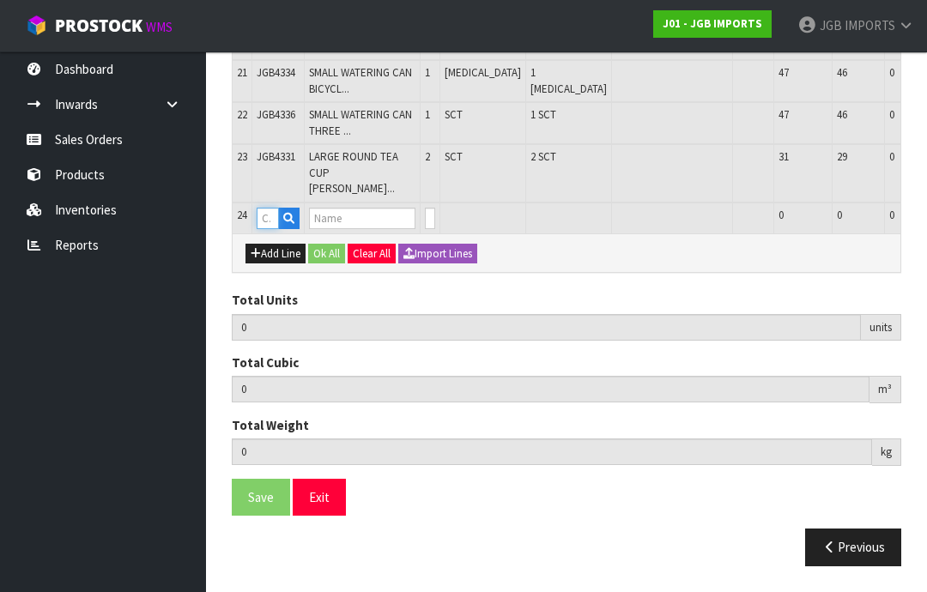
click at [276, 229] on input "text" at bounding box center [268, 218] width 22 height 21
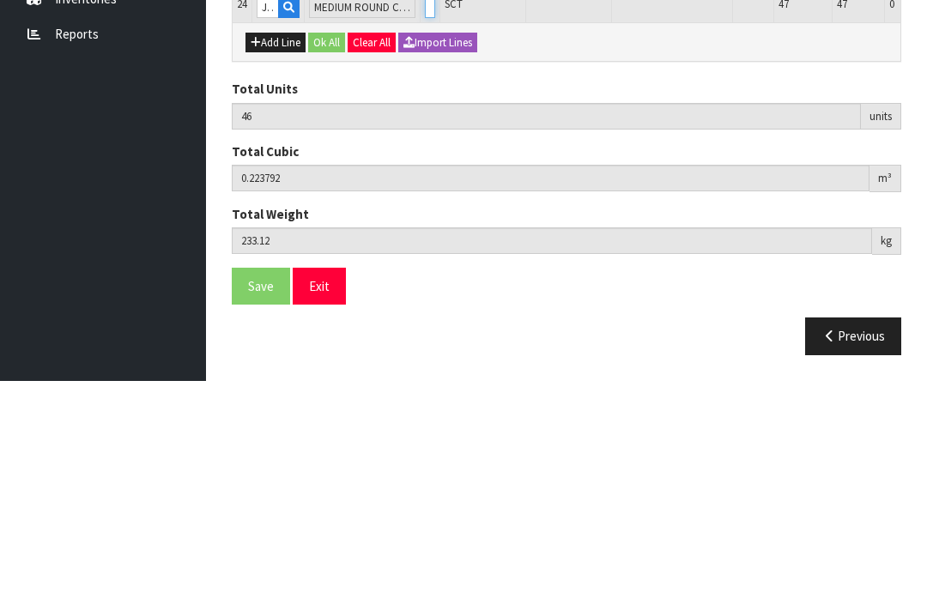
click at [425, 208] on input "0" at bounding box center [430, 218] width 10 height 21
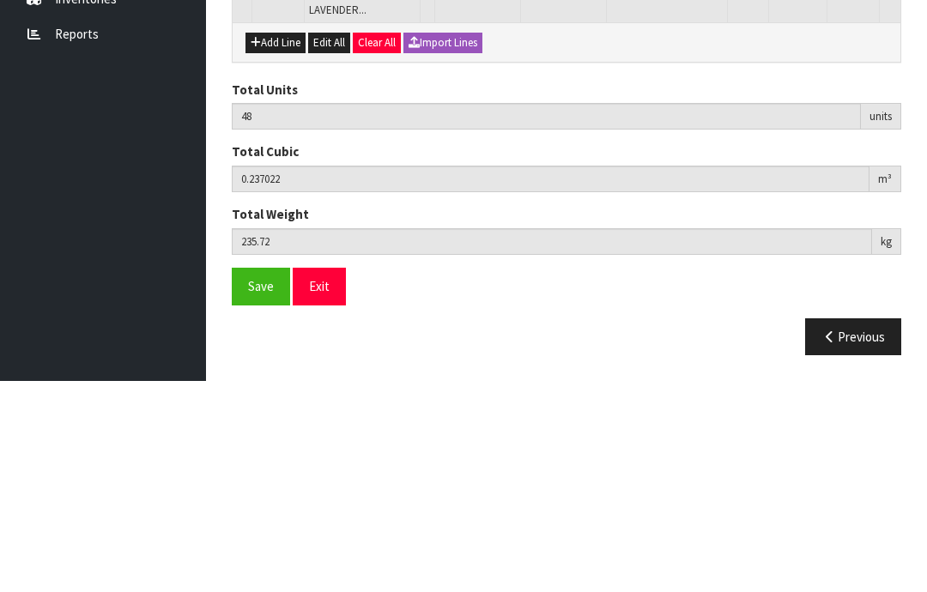
scroll to position [1312, 0]
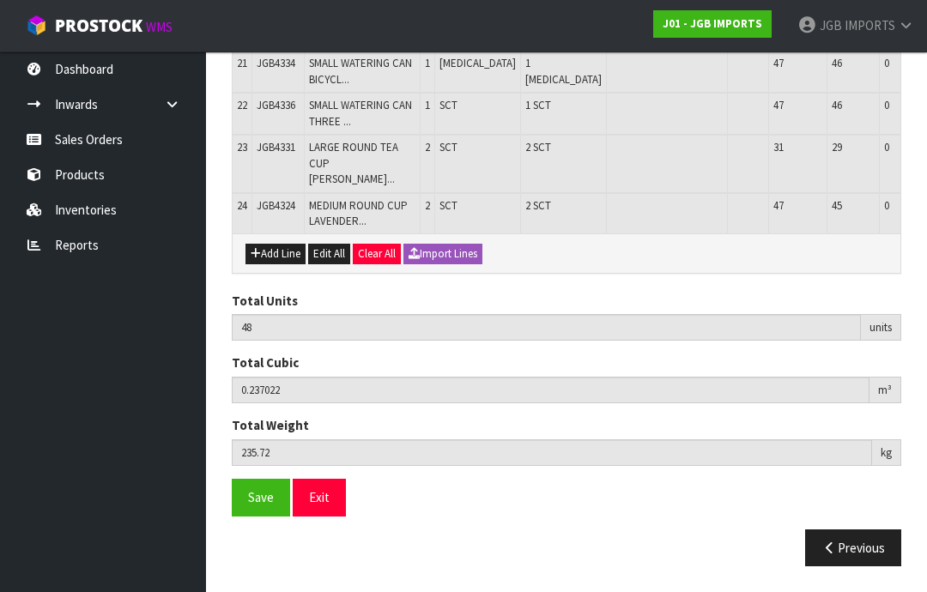
click at [280, 264] on button "Add Line" at bounding box center [275, 254] width 60 height 21
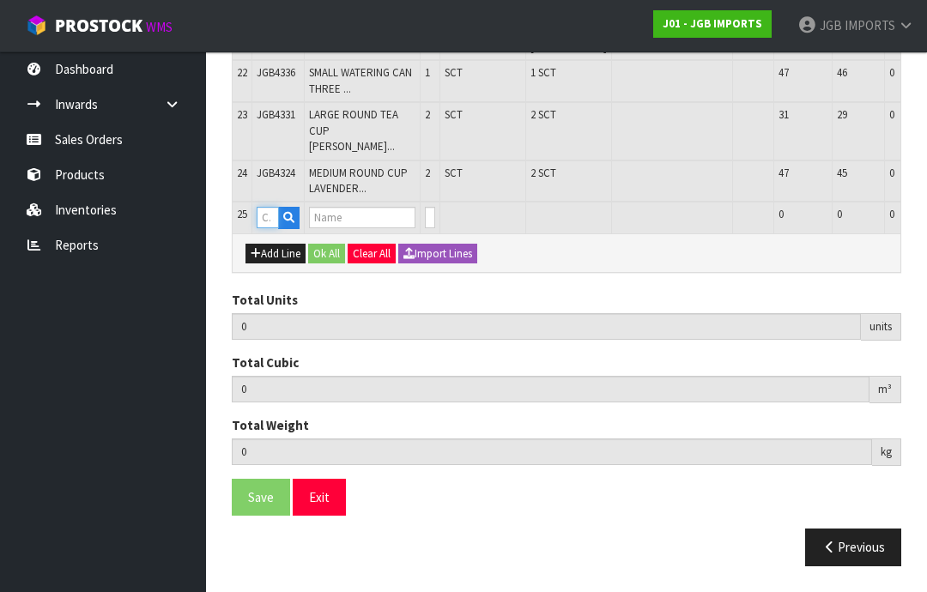
click at [277, 228] on input "text" at bounding box center [268, 217] width 22 height 21
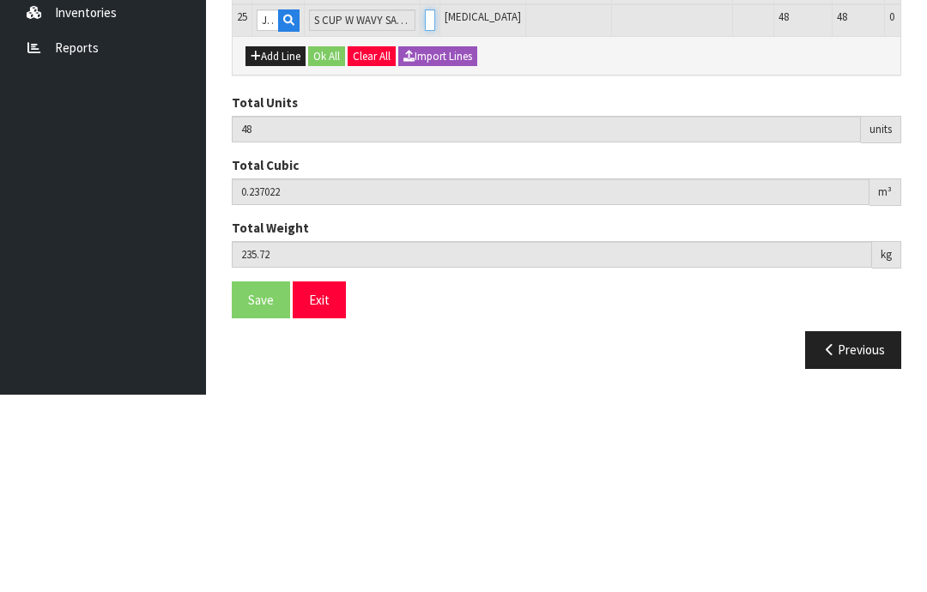
click at [425, 207] on input "0" at bounding box center [430, 217] width 10 height 21
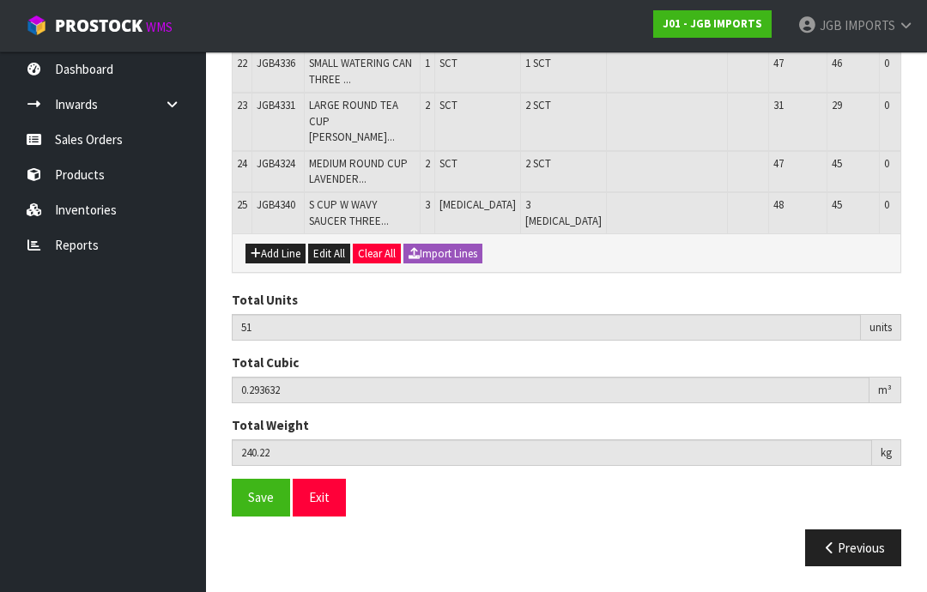
click at [282, 264] on button "Add Line" at bounding box center [275, 254] width 60 height 21
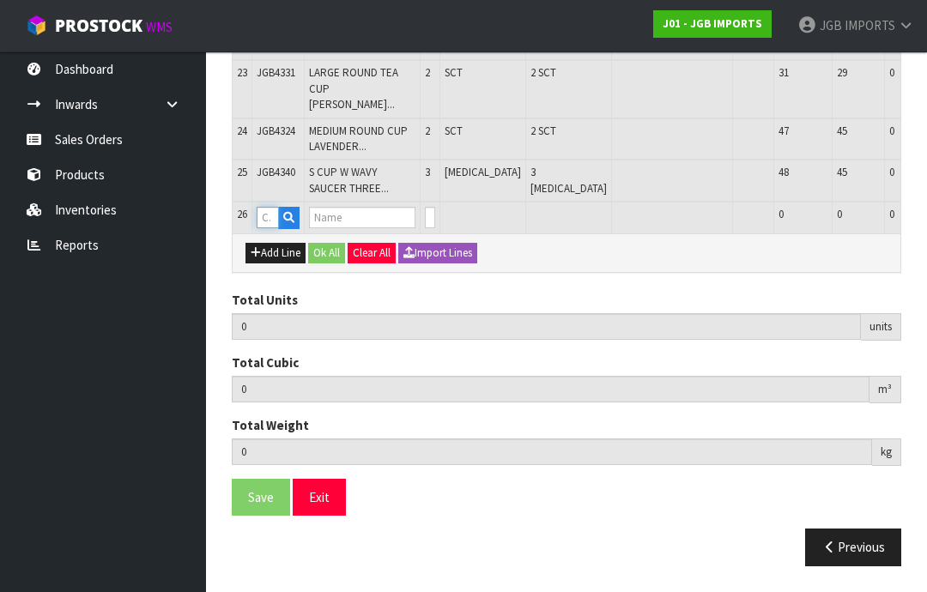
click at [275, 228] on input "text" at bounding box center [268, 217] width 22 height 21
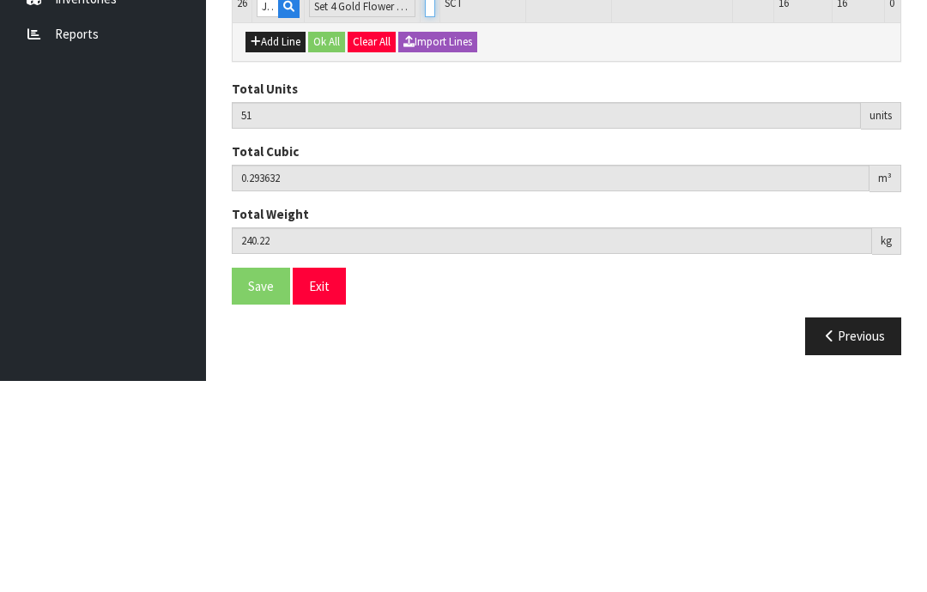
click at [425, 207] on input "0" at bounding box center [430, 217] width 10 height 21
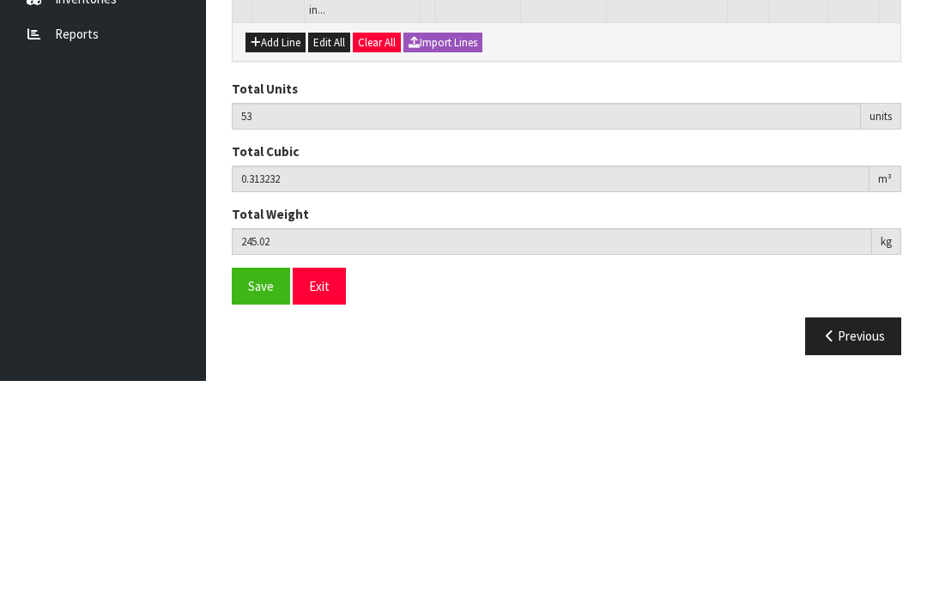
scroll to position [1411, 0]
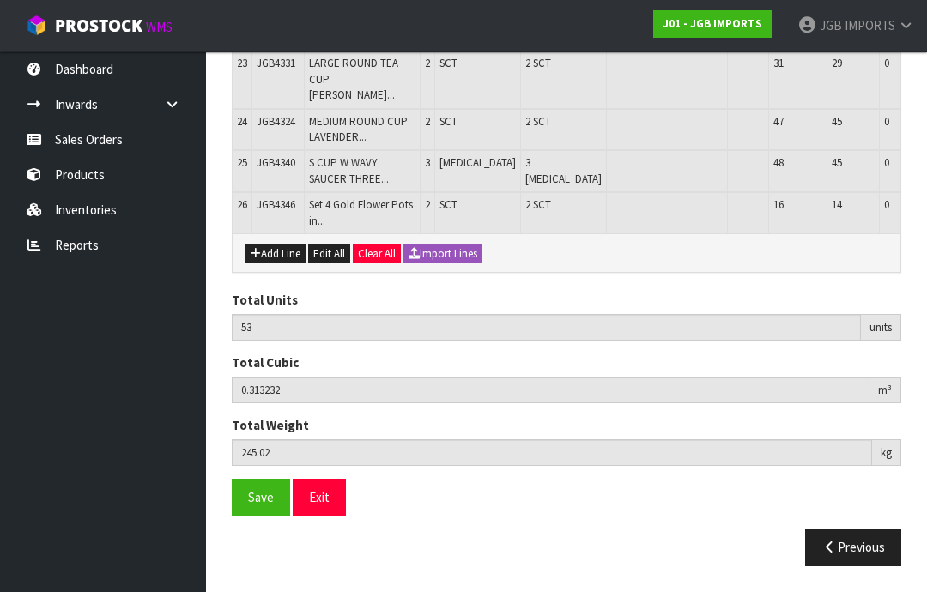
click at [282, 264] on button "Add Line" at bounding box center [275, 254] width 60 height 21
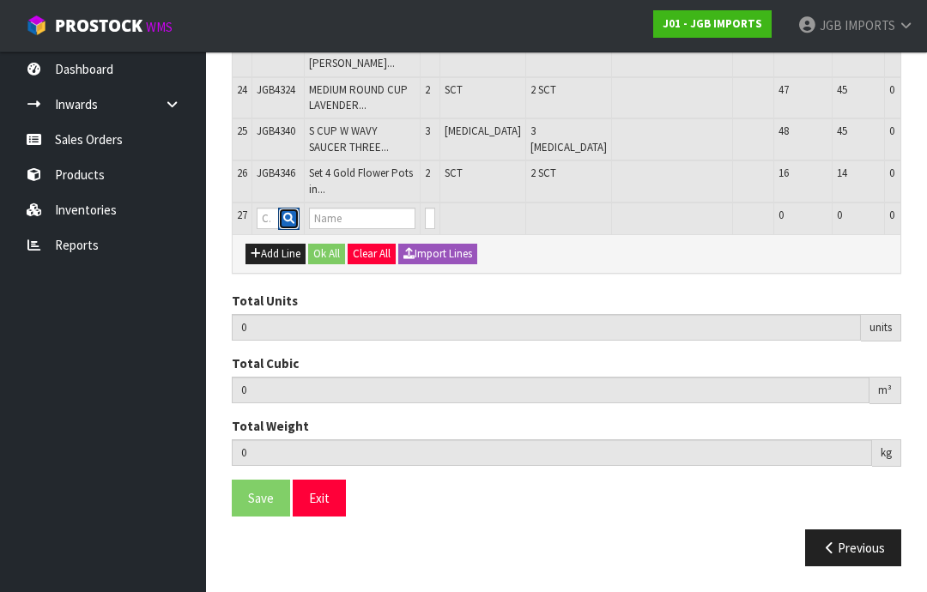
click at [282, 230] on button "button" at bounding box center [288, 219] width 21 height 22
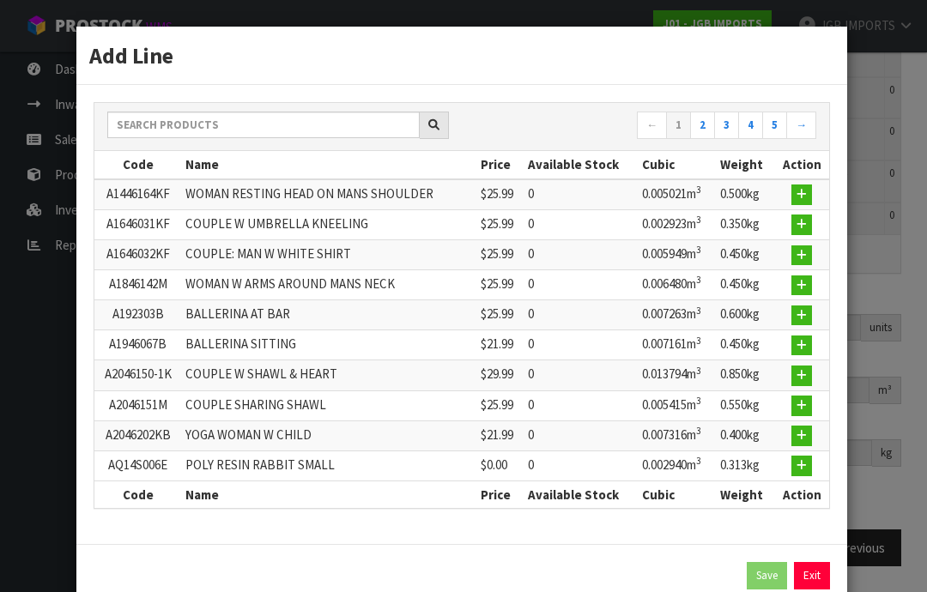
click at [812, 573] on link "Exit" at bounding box center [812, 575] width 36 height 27
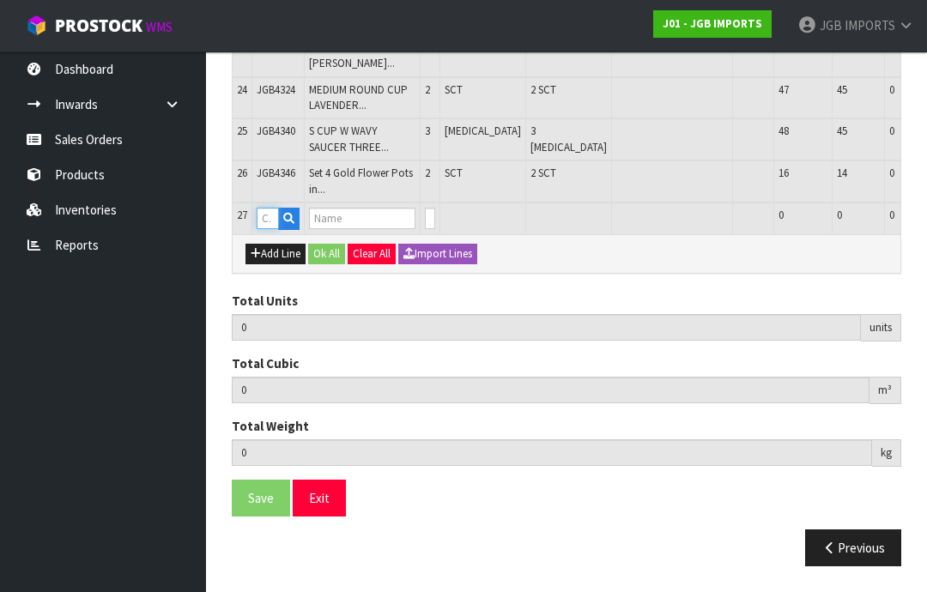
click at [264, 229] on input "text" at bounding box center [268, 218] width 22 height 21
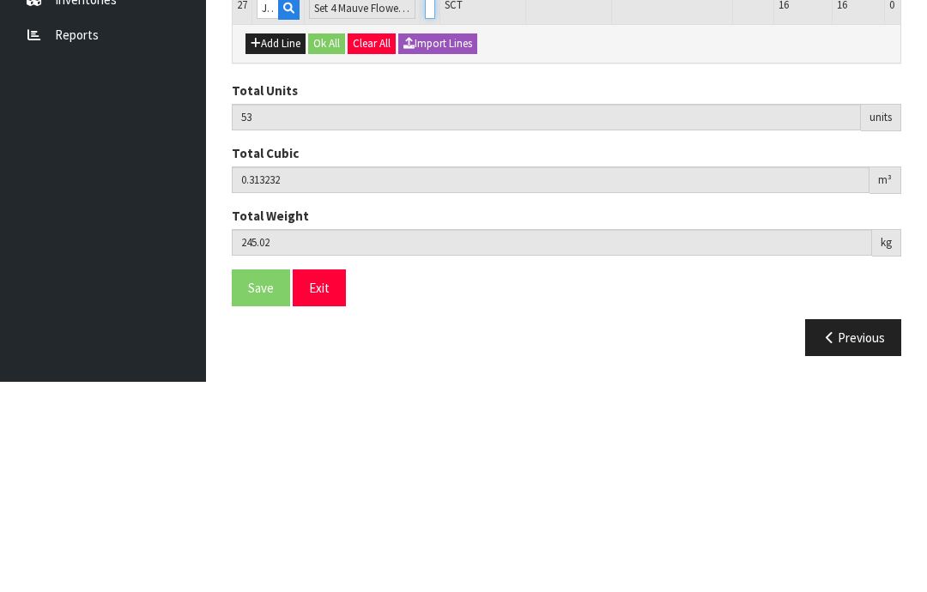
click at [425, 208] on input "0" at bounding box center [430, 218] width 10 height 21
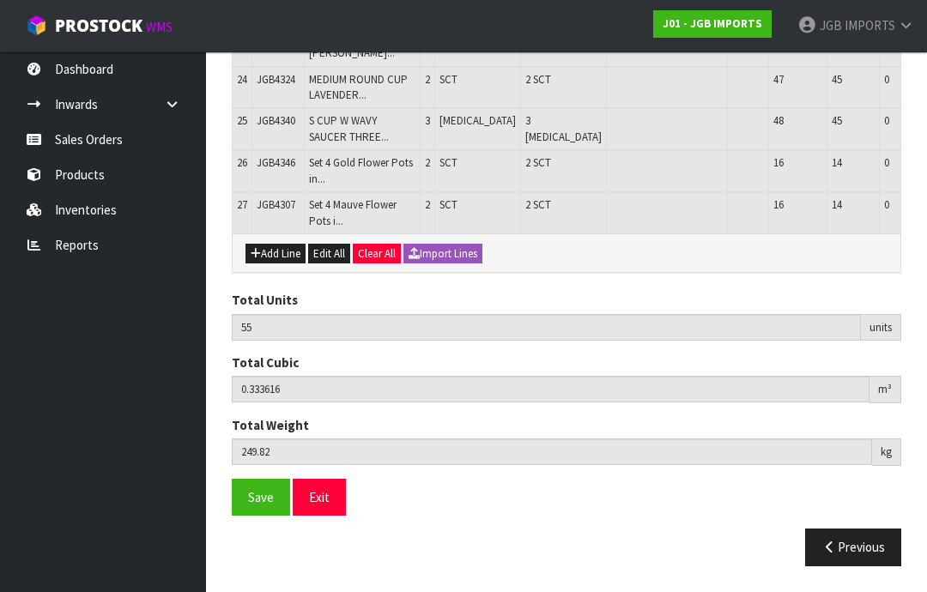
click at [281, 264] on button "Add Line" at bounding box center [275, 254] width 60 height 21
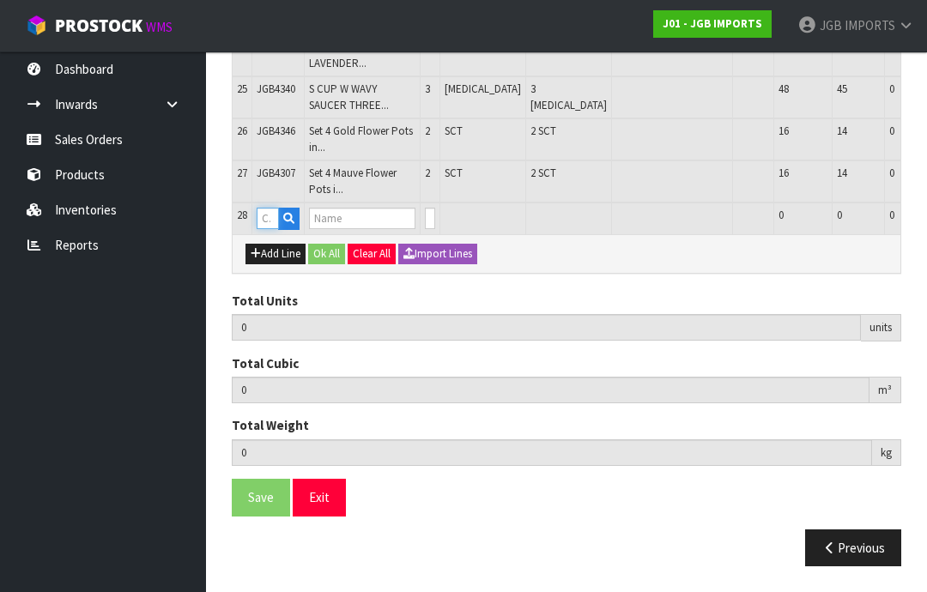
click at [276, 229] on input "text" at bounding box center [268, 218] width 22 height 21
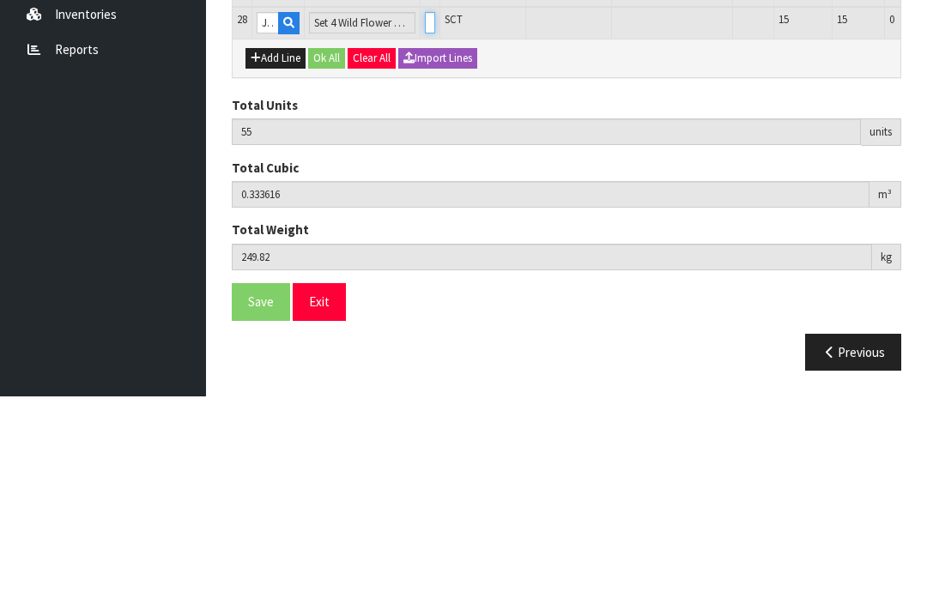
click at [425, 208] on input "0" at bounding box center [430, 218] width 10 height 21
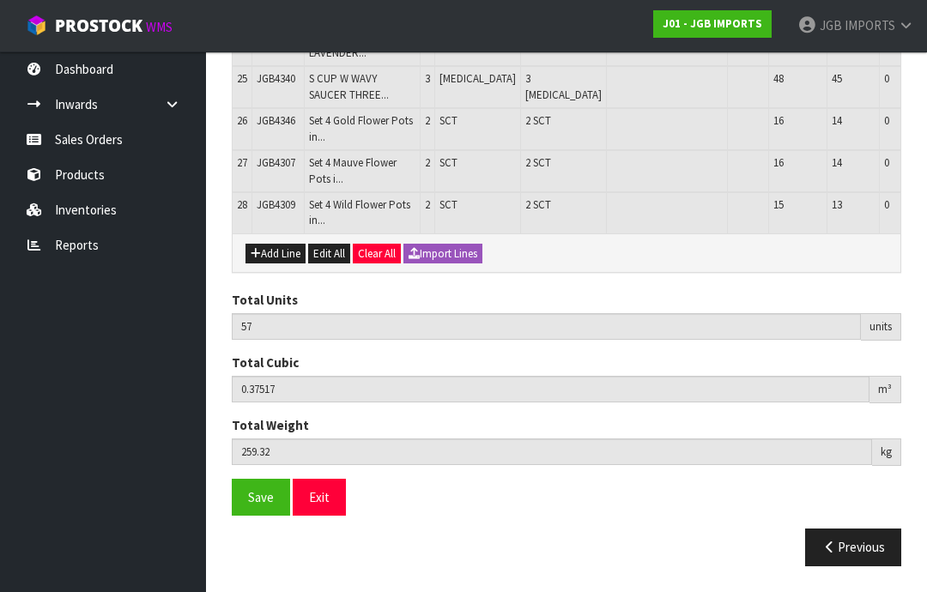
click at [276, 264] on button "Add Line" at bounding box center [275, 254] width 60 height 21
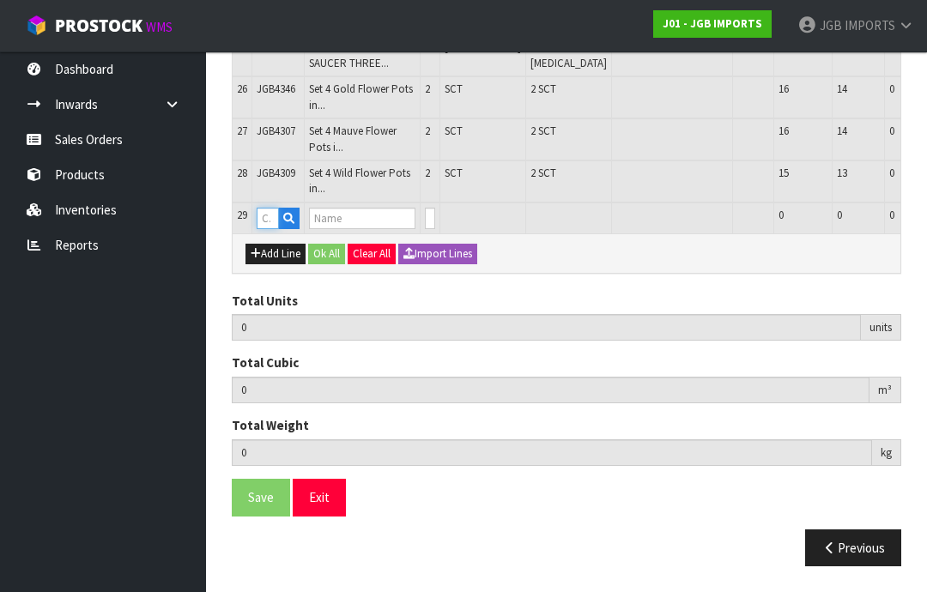
click at [273, 229] on input "text" at bounding box center [268, 218] width 22 height 21
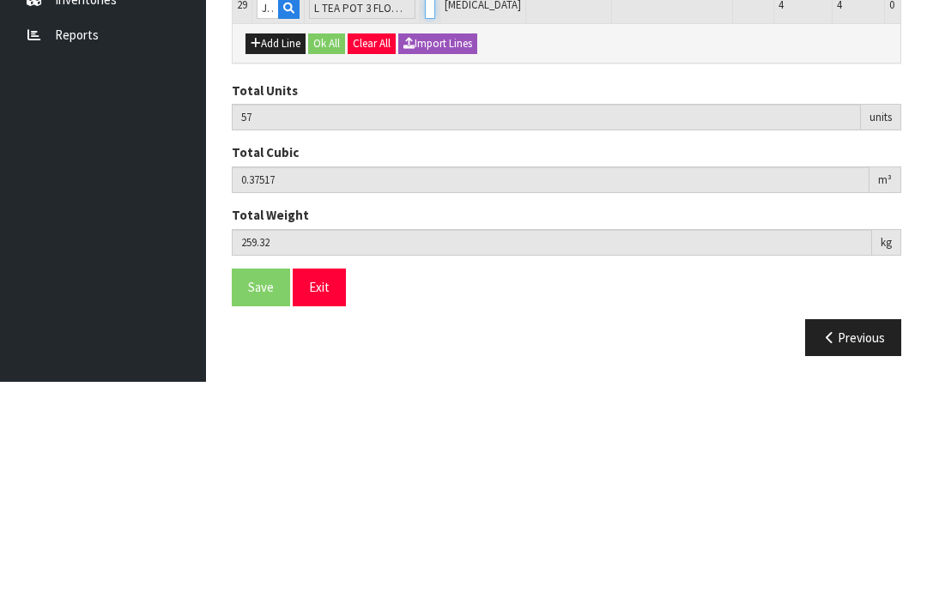
click at [425, 208] on input "0" at bounding box center [430, 218] width 10 height 21
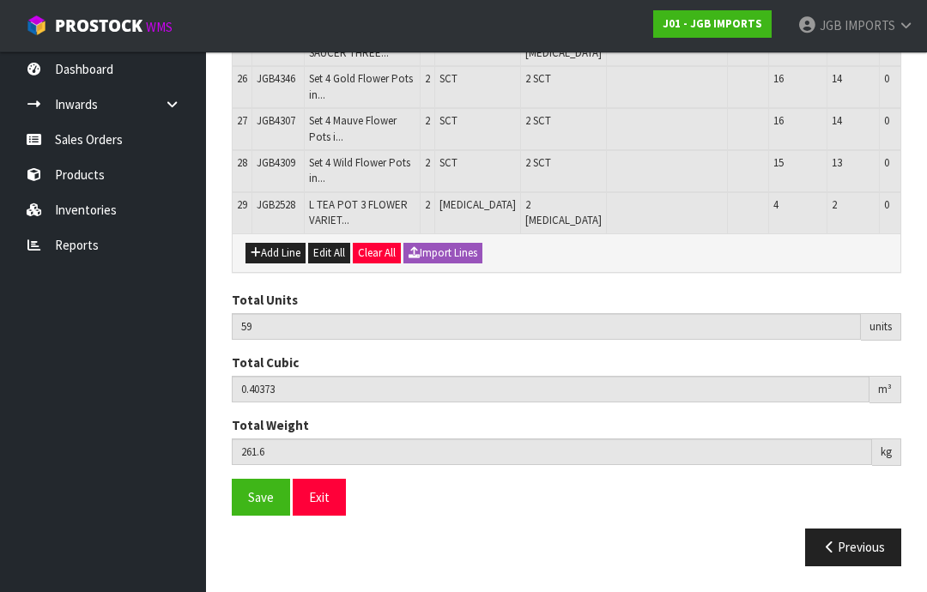
click at [277, 264] on button "Add Line" at bounding box center [275, 253] width 60 height 21
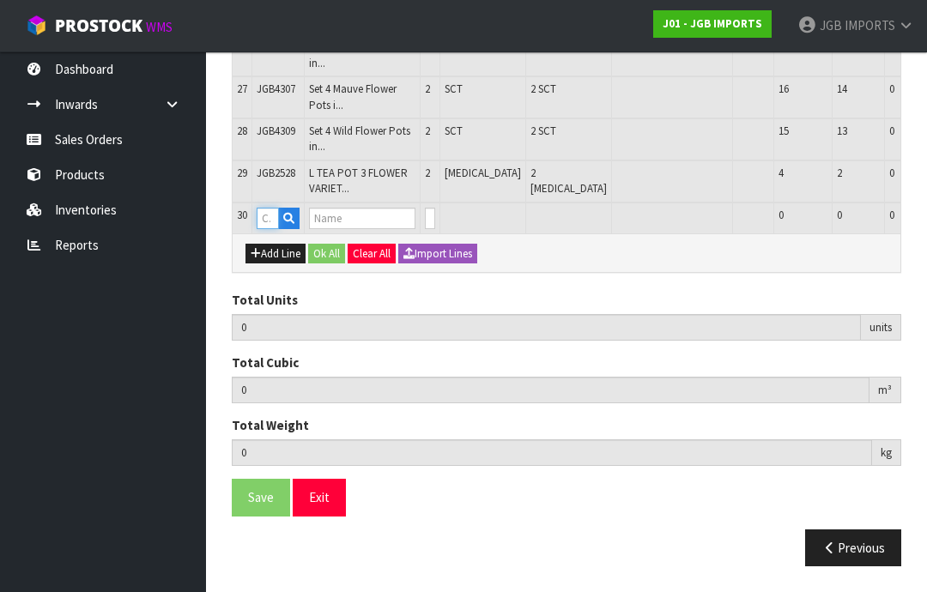
click at [276, 229] on input "text" at bounding box center [268, 218] width 22 height 21
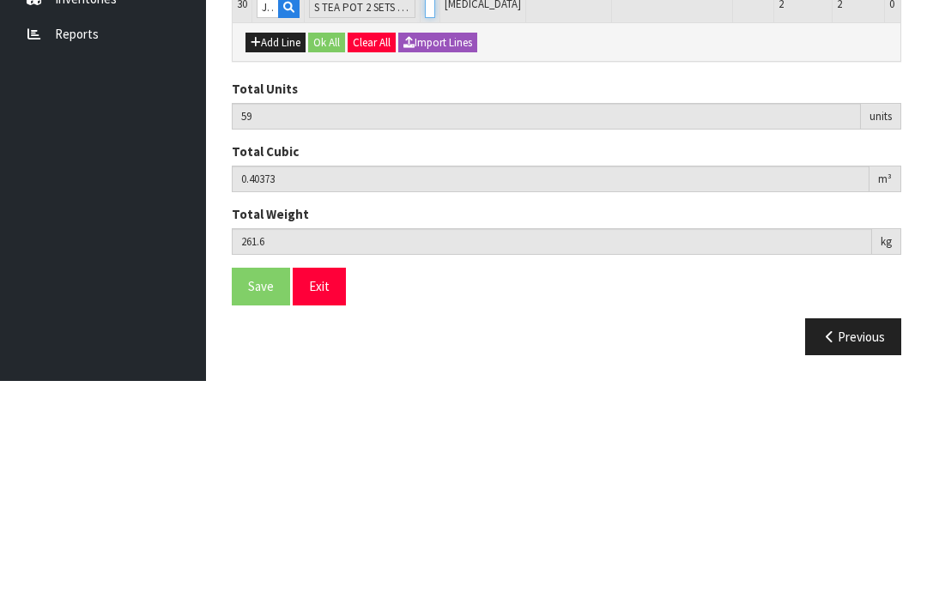
click at [425, 208] on input "0" at bounding box center [430, 218] width 10 height 21
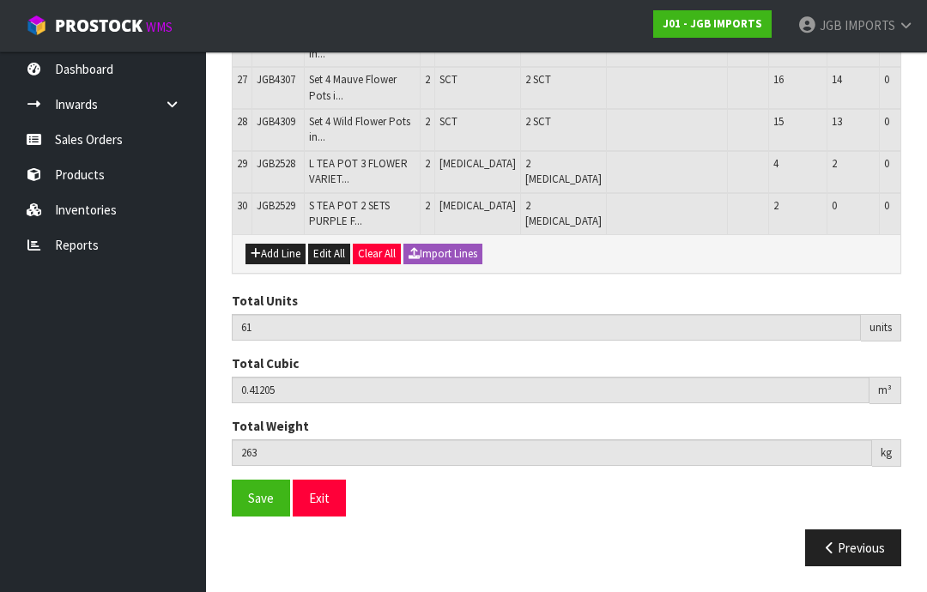
click at [279, 264] on button "Add Line" at bounding box center [275, 254] width 60 height 21
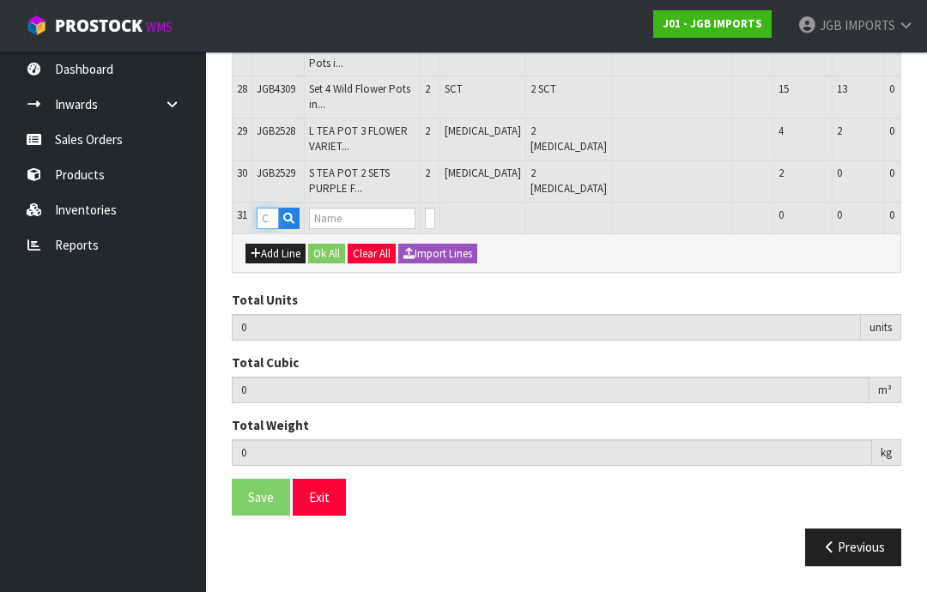
click at [272, 229] on input "text" at bounding box center [268, 218] width 22 height 21
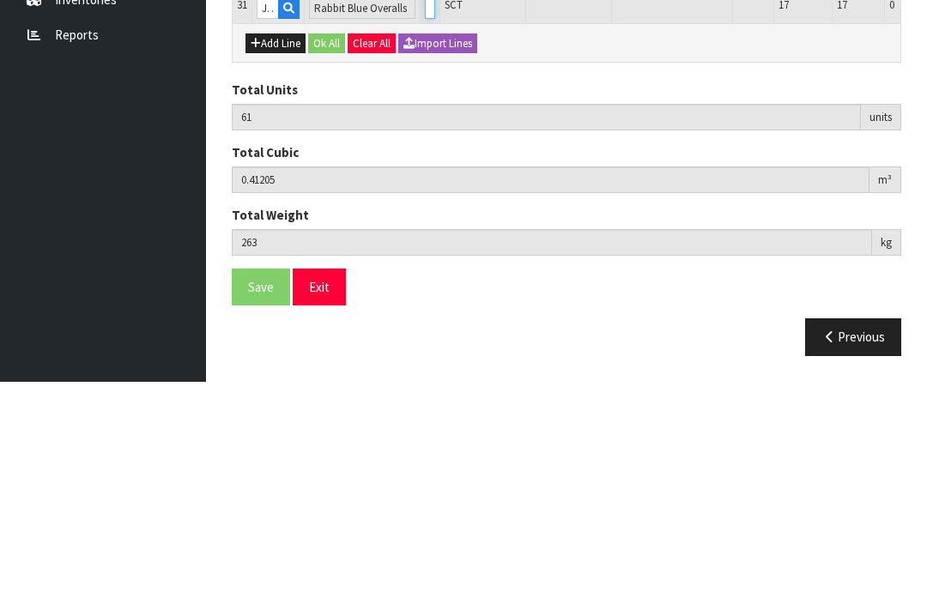
click at [425, 208] on input "0" at bounding box center [430, 218] width 10 height 21
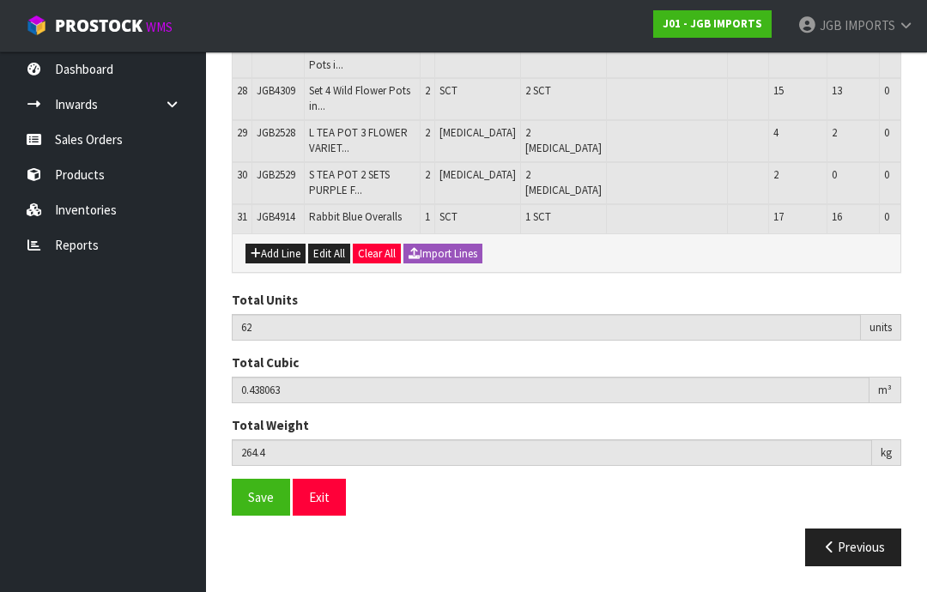
click at [289, 264] on button "Add Line" at bounding box center [275, 254] width 60 height 21
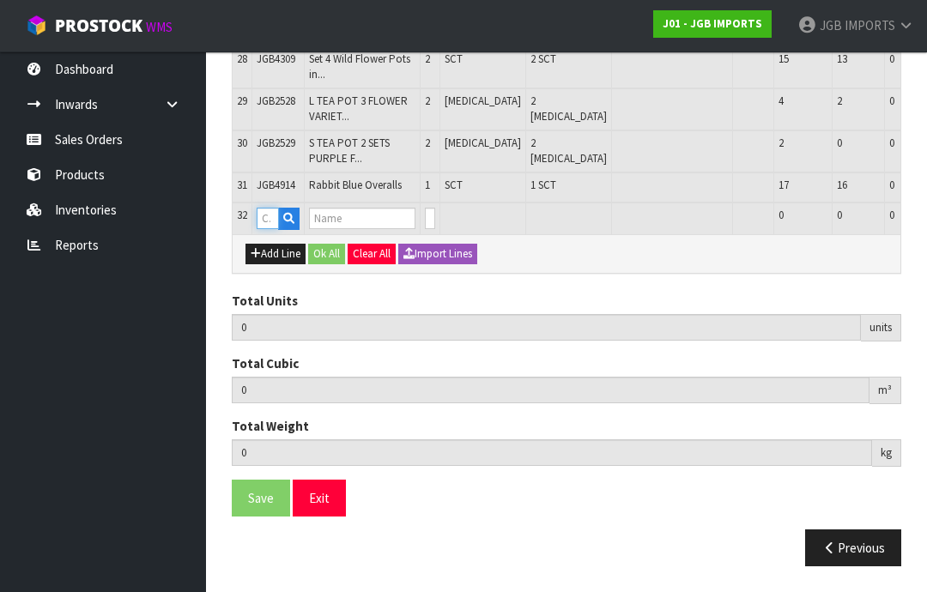
click at [274, 229] on input "text" at bounding box center [268, 218] width 22 height 21
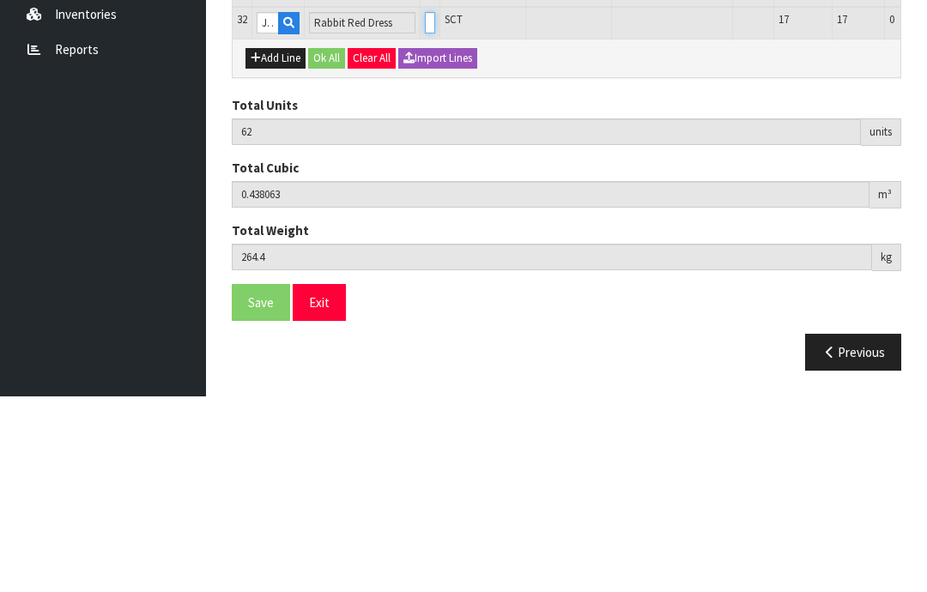
click at [425, 208] on input "0" at bounding box center [430, 218] width 10 height 21
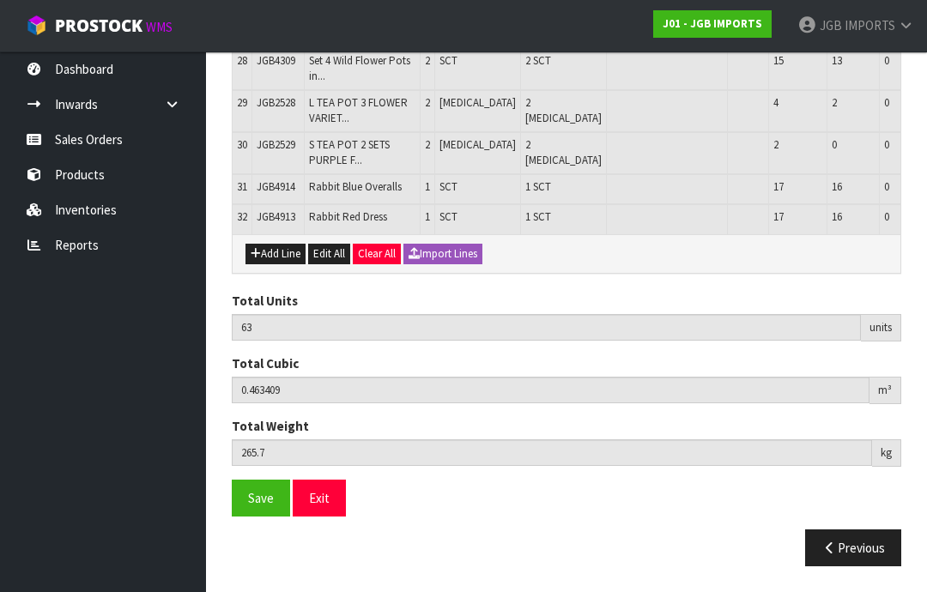
click at [286, 264] on button "Add Line" at bounding box center [275, 254] width 60 height 21
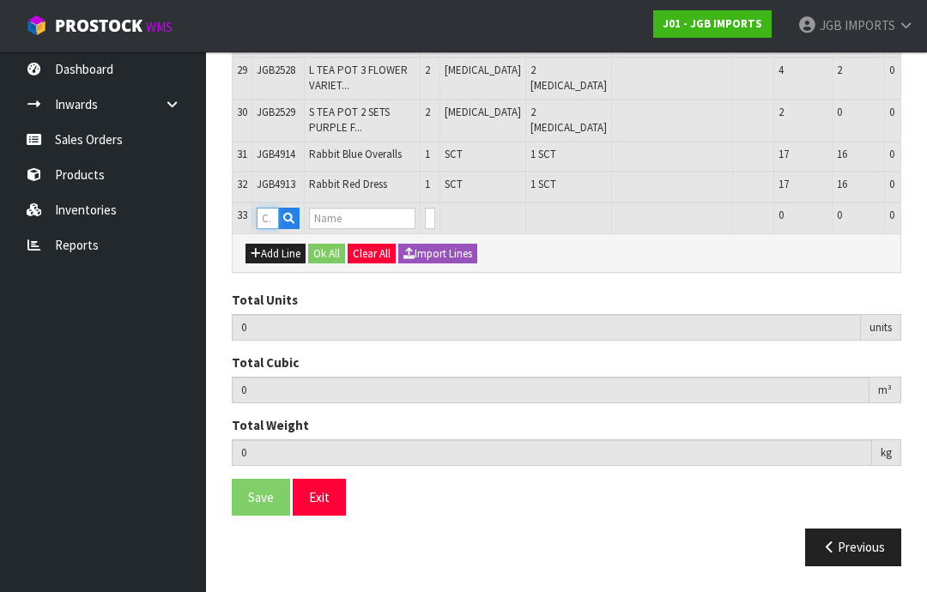
click at [275, 229] on input "text" at bounding box center [268, 218] width 22 height 21
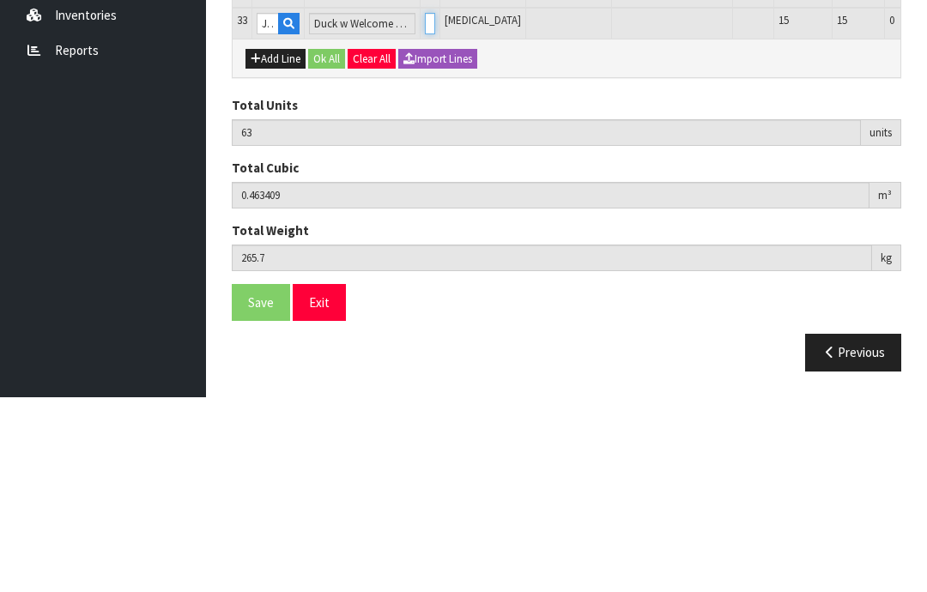
click at [425, 208] on input "0" at bounding box center [430, 218] width 10 height 21
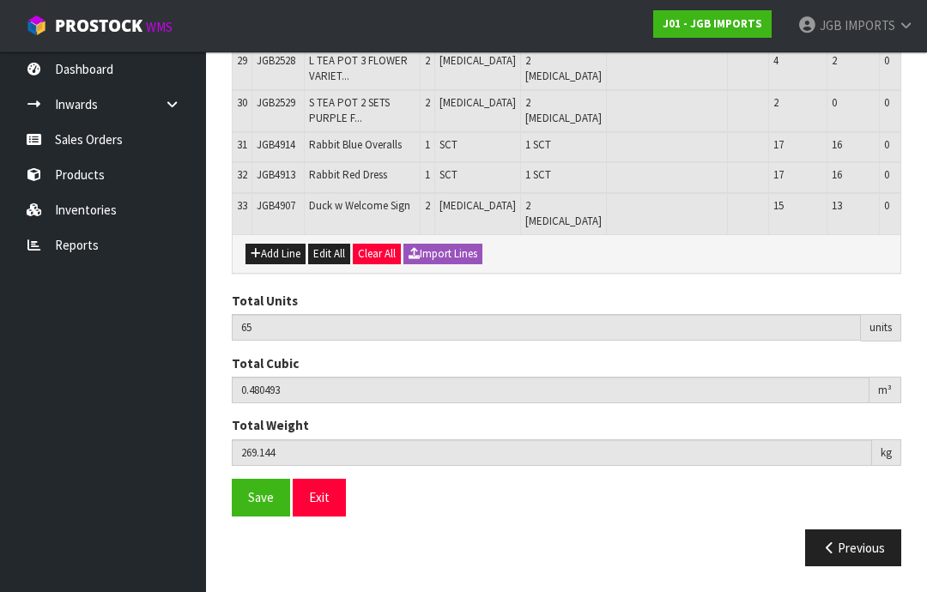
click at [286, 264] on button "Add Line" at bounding box center [275, 254] width 60 height 21
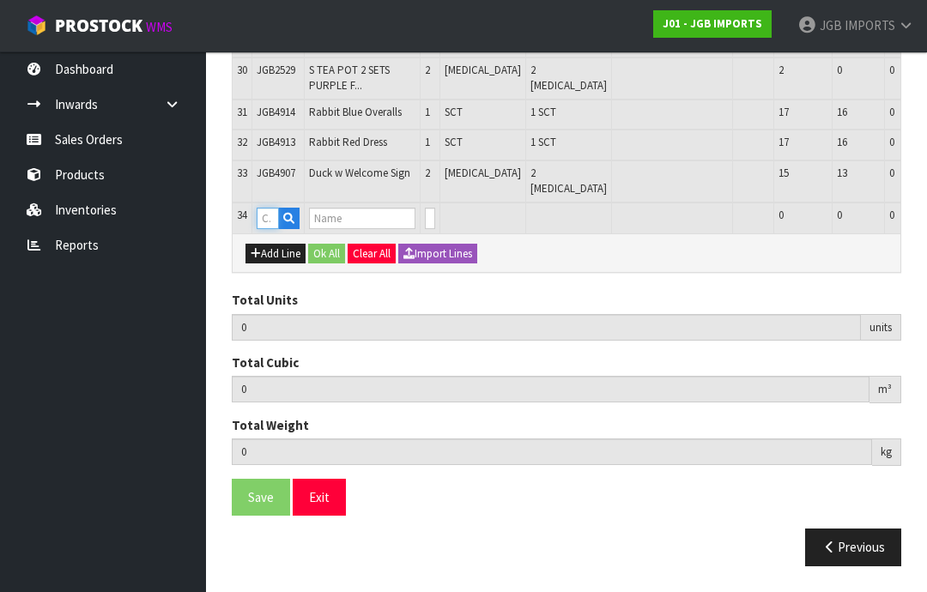
click at [270, 229] on input "text" at bounding box center [268, 218] width 22 height 21
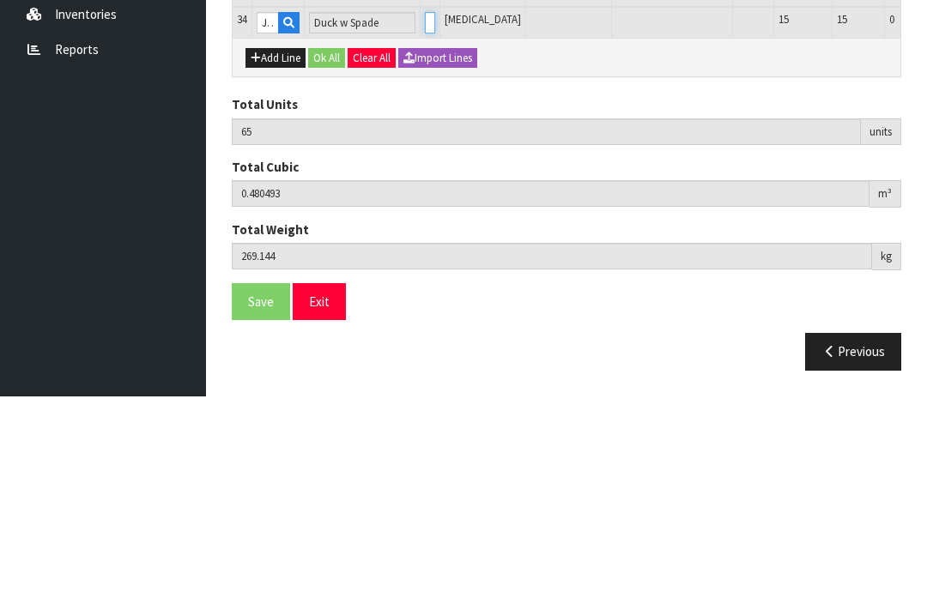
click at [425, 208] on input "0" at bounding box center [430, 218] width 10 height 21
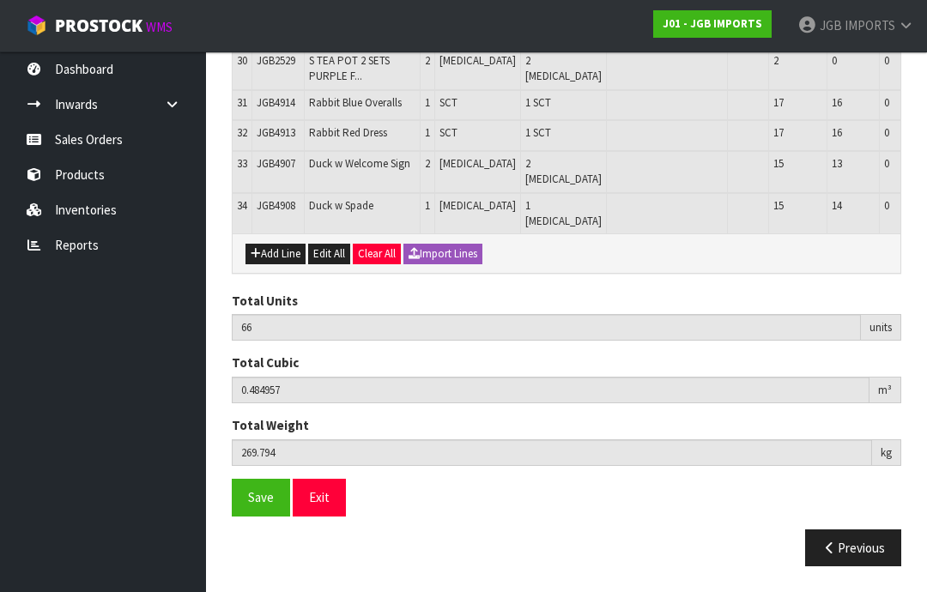
click at [284, 264] on button "Add Line" at bounding box center [275, 254] width 60 height 21
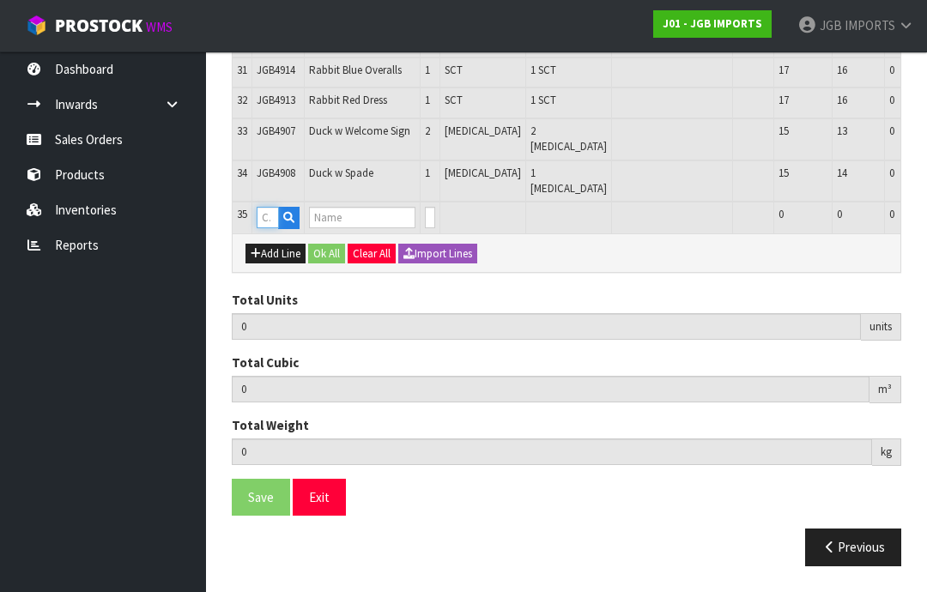
click at [274, 228] on input "text" at bounding box center [268, 217] width 22 height 21
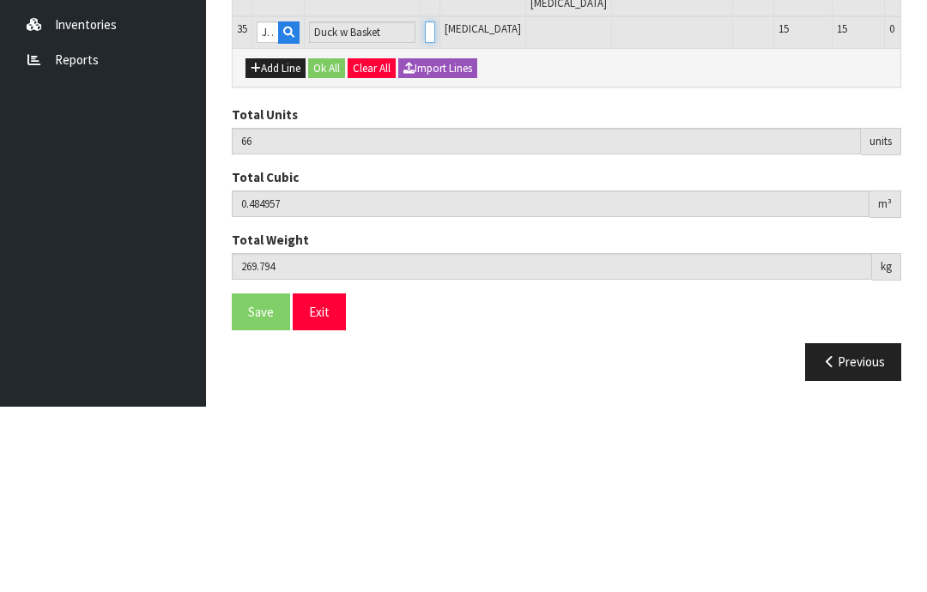
click at [425, 207] on input "0" at bounding box center [430, 217] width 10 height 21
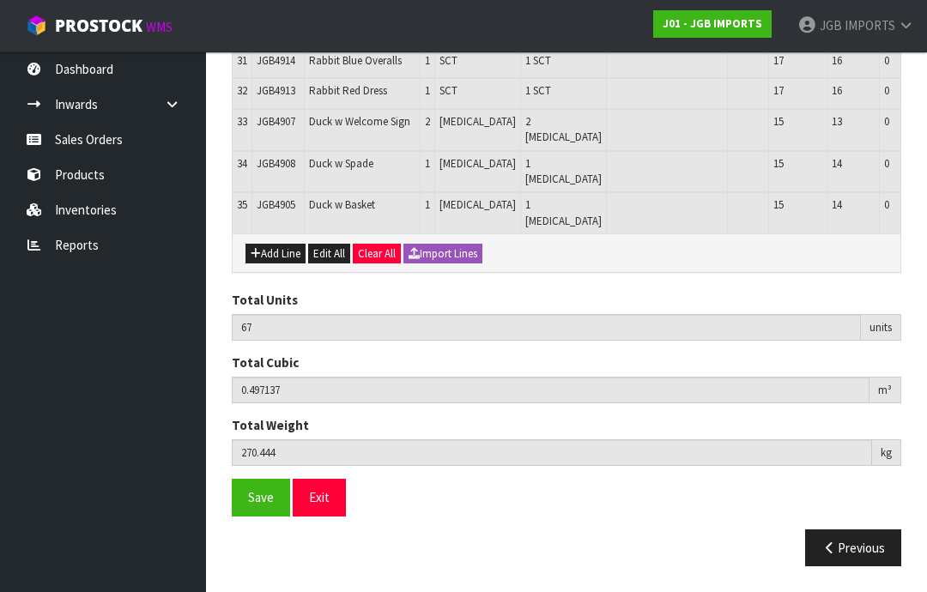
click at [283, 264] on button "Add Line" at bounding box center [275, 254] width 60 height 21
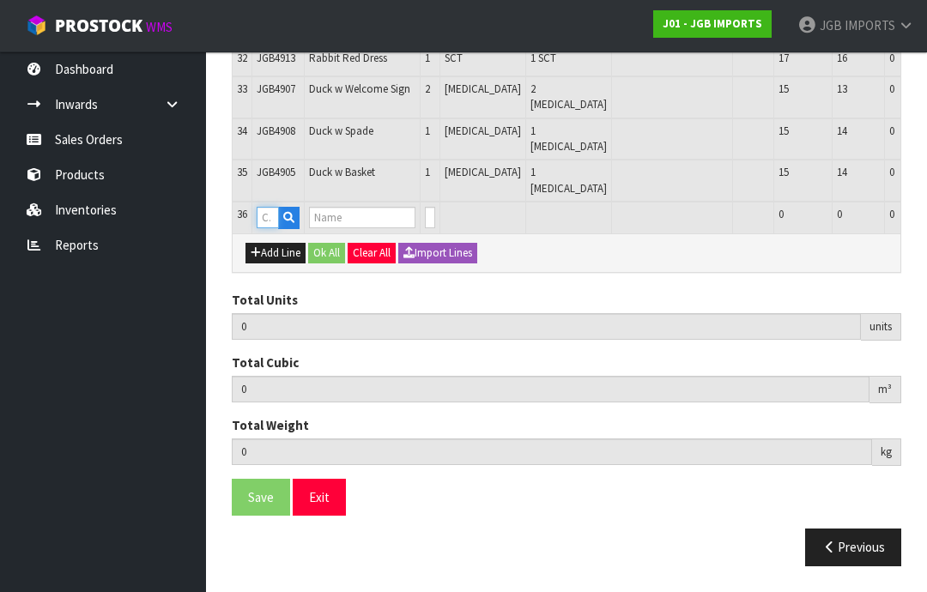
click at [272, 228] on input "text" at bounding box center [268, 217] width 22 height 21
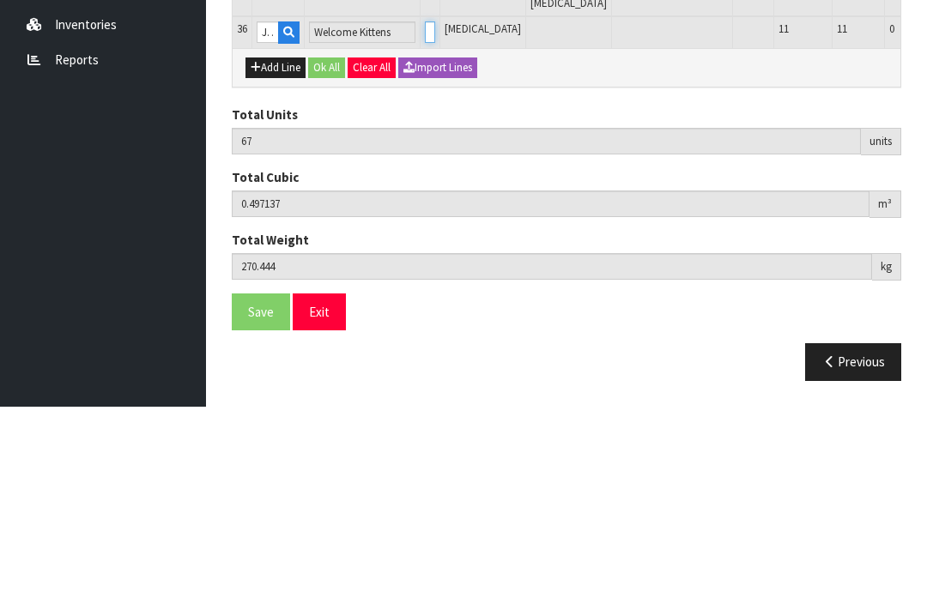
click at [425, 207] on input "0" at bounding box center [430, 217] width 10 height 21
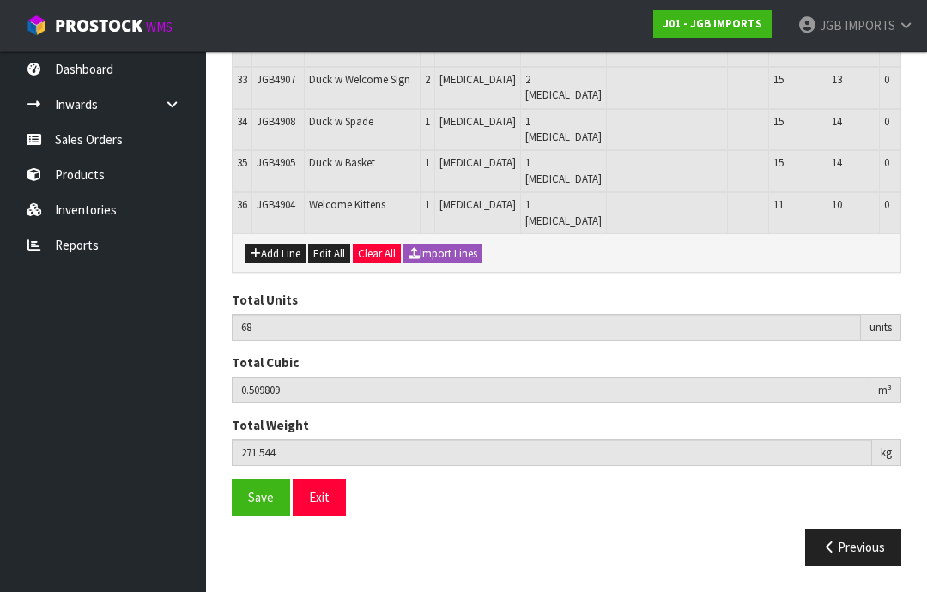
click at [275, 264] on button "Add Line" at bounding box center [275, 254] width 60 height 21
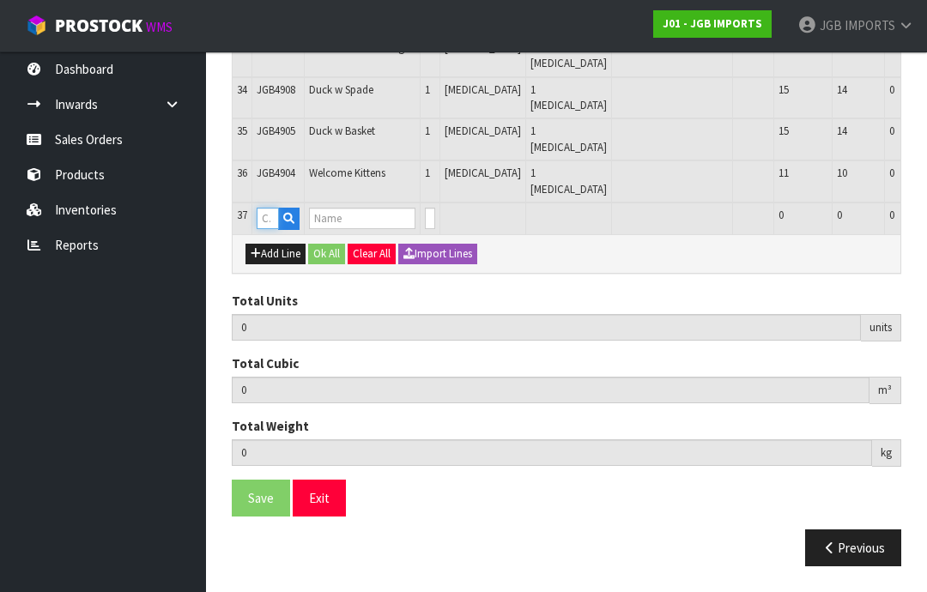
click at [267, 229] on input "text" at bounding box center [268, 218] width 22 height 21
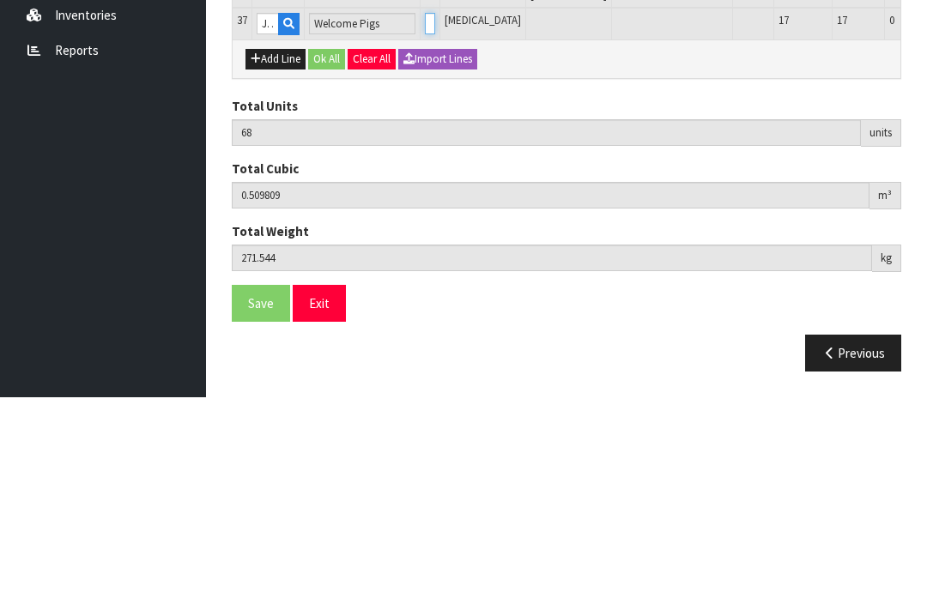
click at [425, 208] on input "0" at bounding box center [430, 218] width 10 height 21
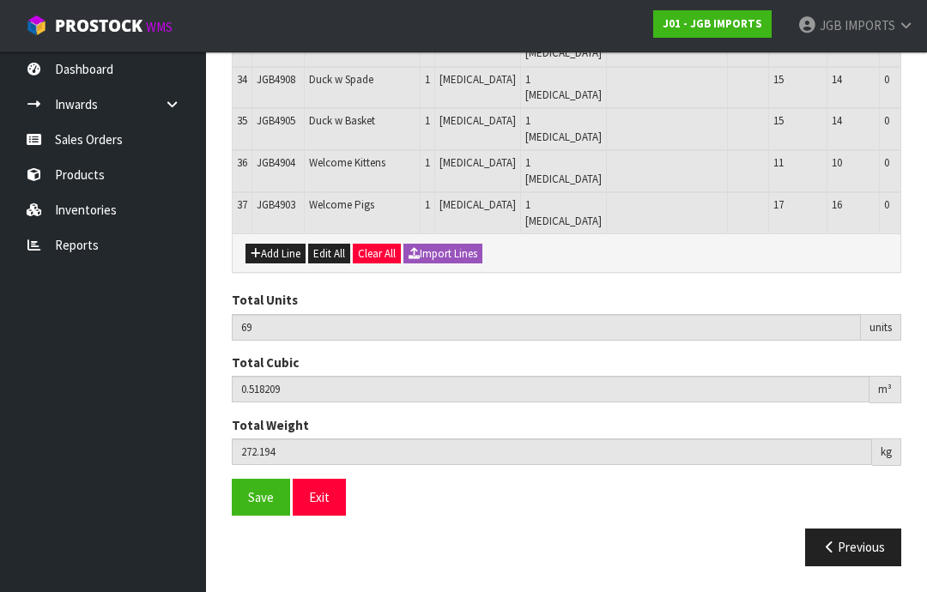
click at [288, 264] on button "Add Line" at bounding box center [275, 254] width 60 height 21
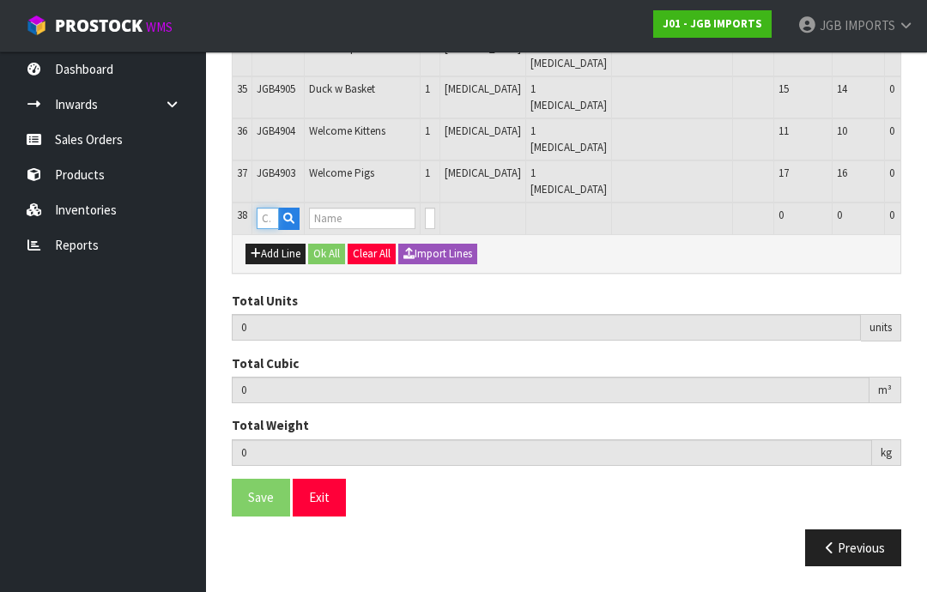
click at [272, 229] on input "text" at bounding box center [268, 218] width 22 height 21
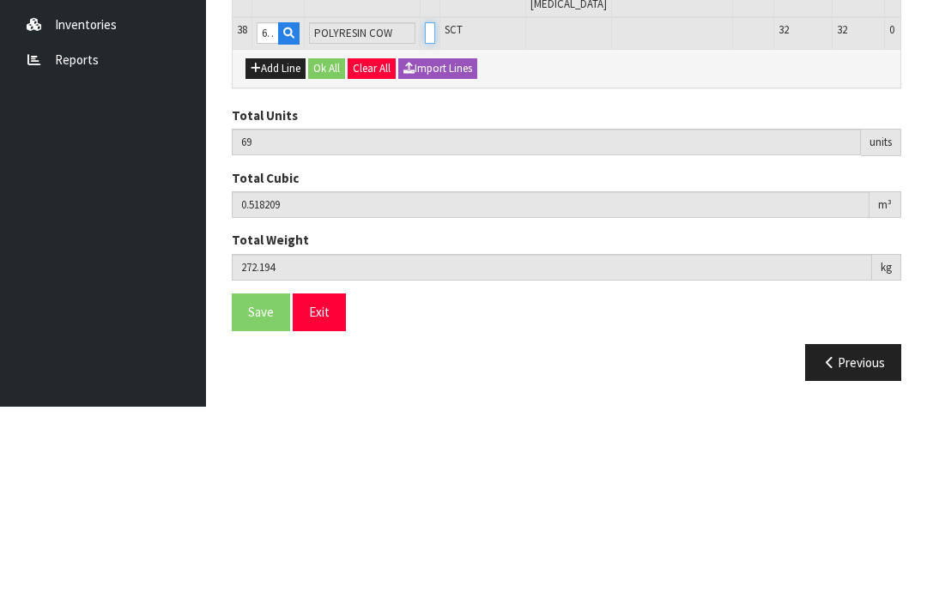
click at [425, 208] on input "0" at bounding box center [430, 218] width 10 height 21
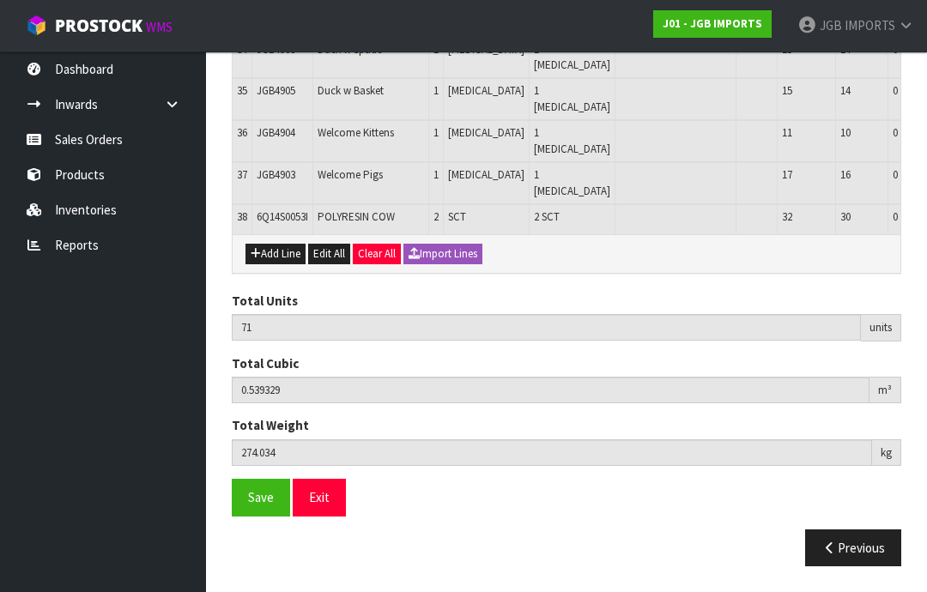
click at [291, 264] on button "Add Line" at bounding box center [275, 254] width 60 height 21
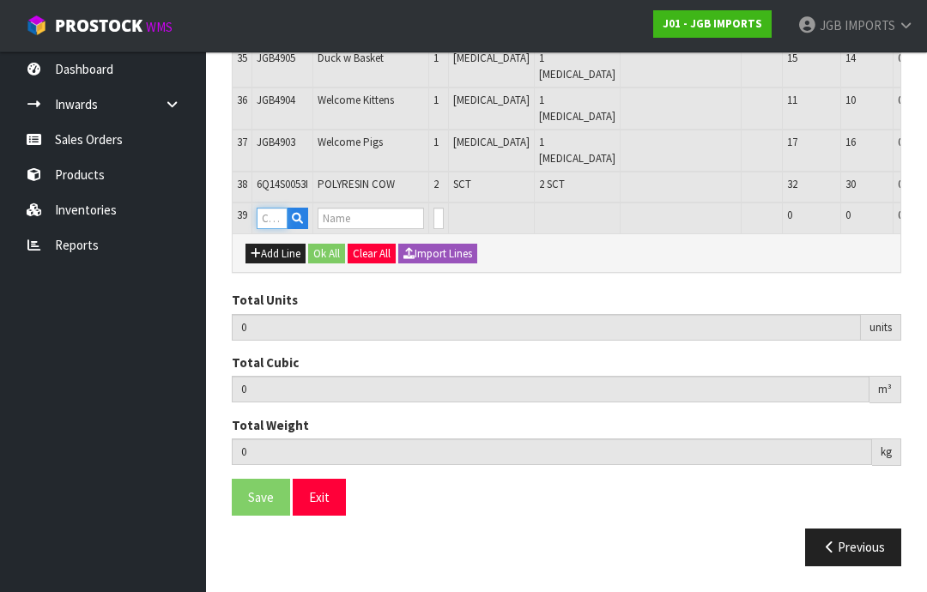
click at [282, 229] on input "text" at bounding box center [272, 218] width 31 height 21
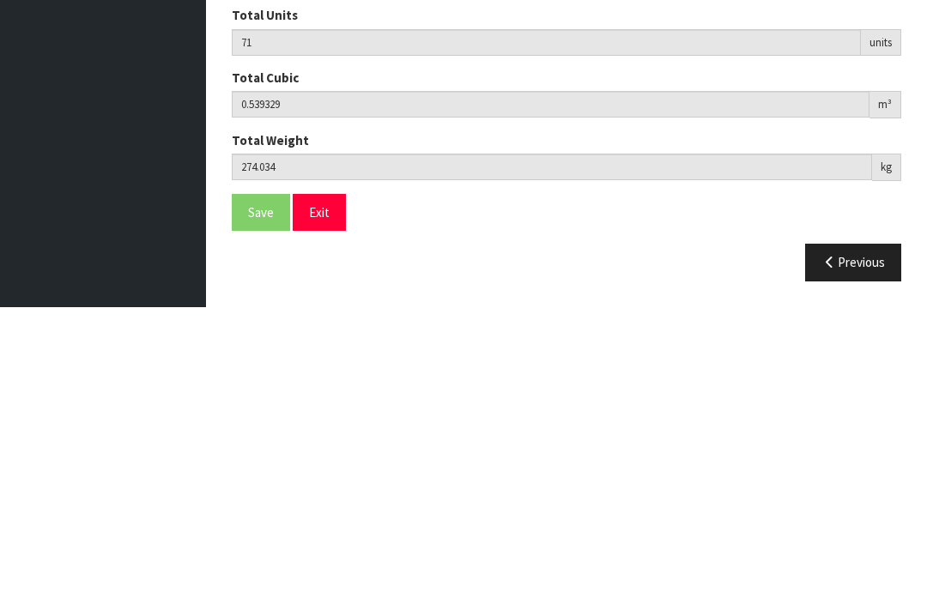
click at [449, 203] on td "SCT" at bounding box center [492, 219] width 86 height 32
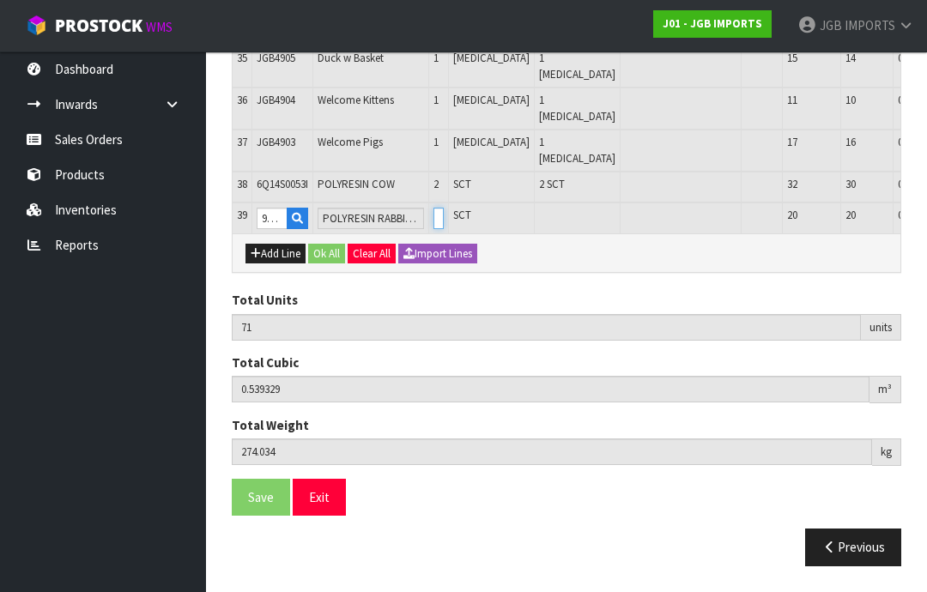
click at [433, 229] on input "0" at bounding box center [438, 218] width 10 height 21
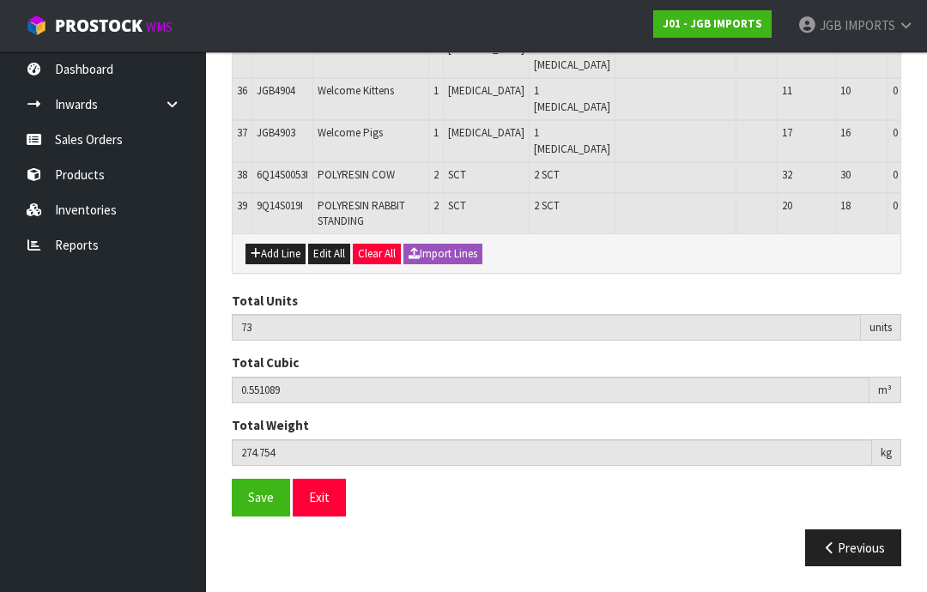
click at [284, 264] on button "Add Line" at bounding box center [275, 254] width 60 height 21
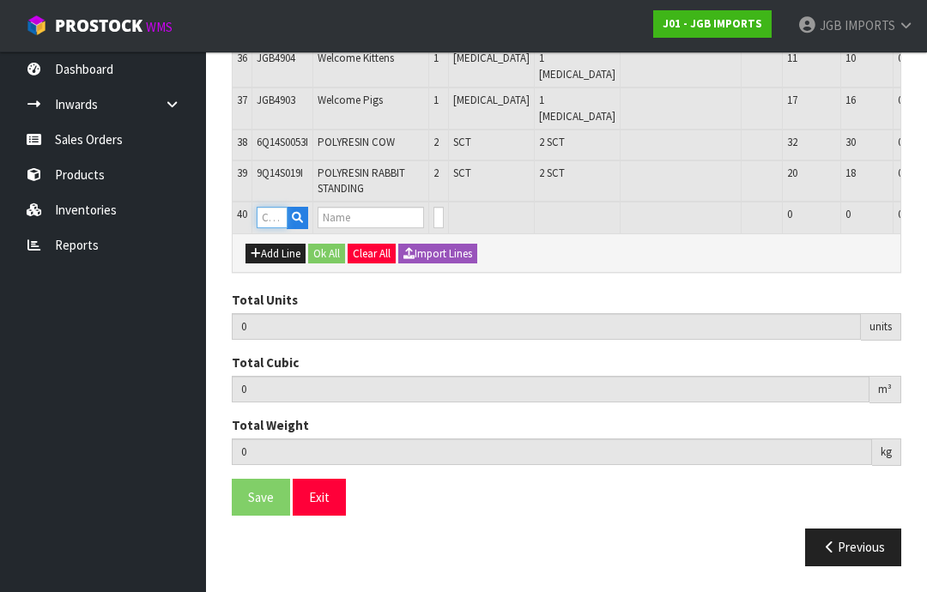
click at [272, 228] on input "text" at bounding box center [272, 217] width 31 height 21
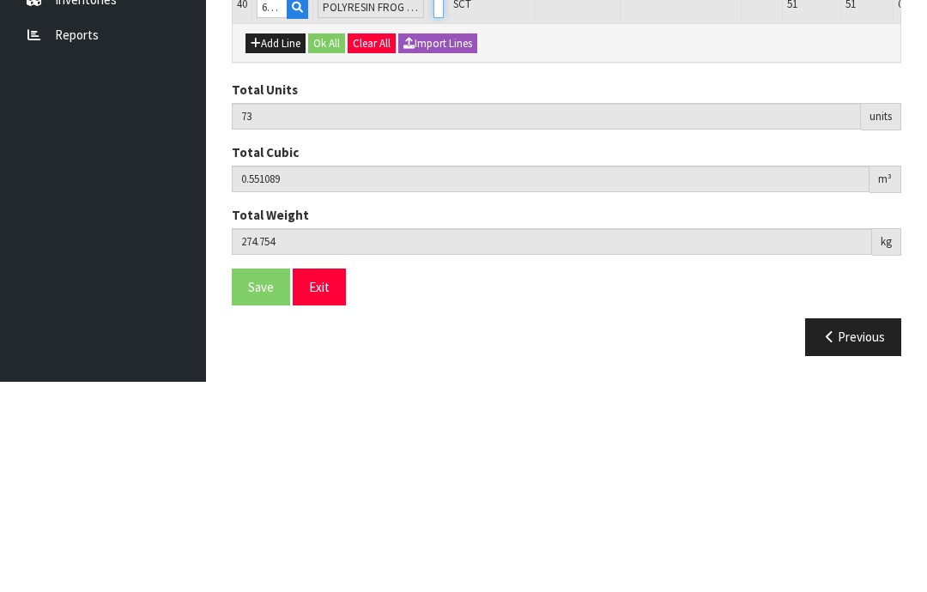
click at [433, 207] on input "0" at bounding box center [438, 217] width 10 height 21
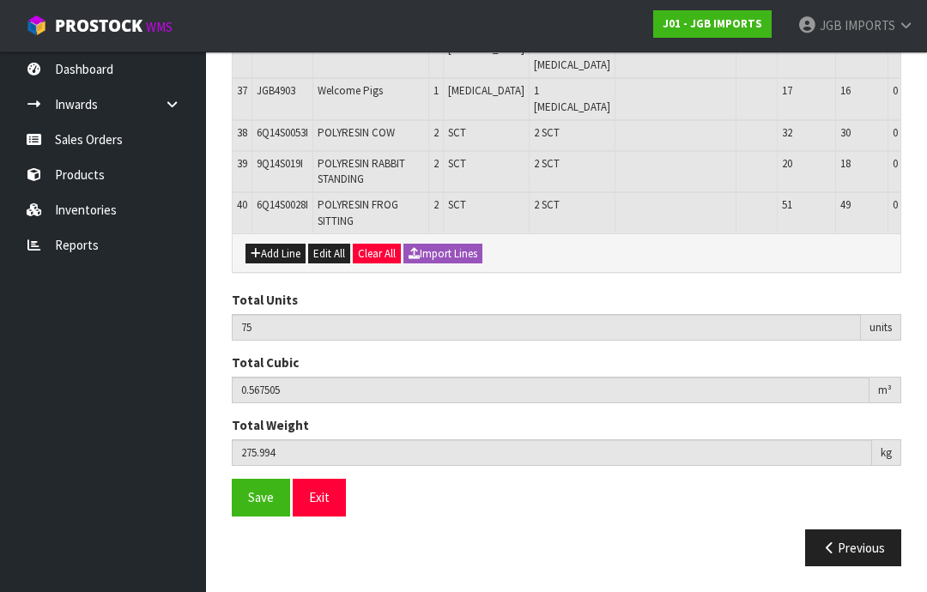
click at [282, 264] on button "Add Line" at bounding box center [275, 254] width 60 height 21
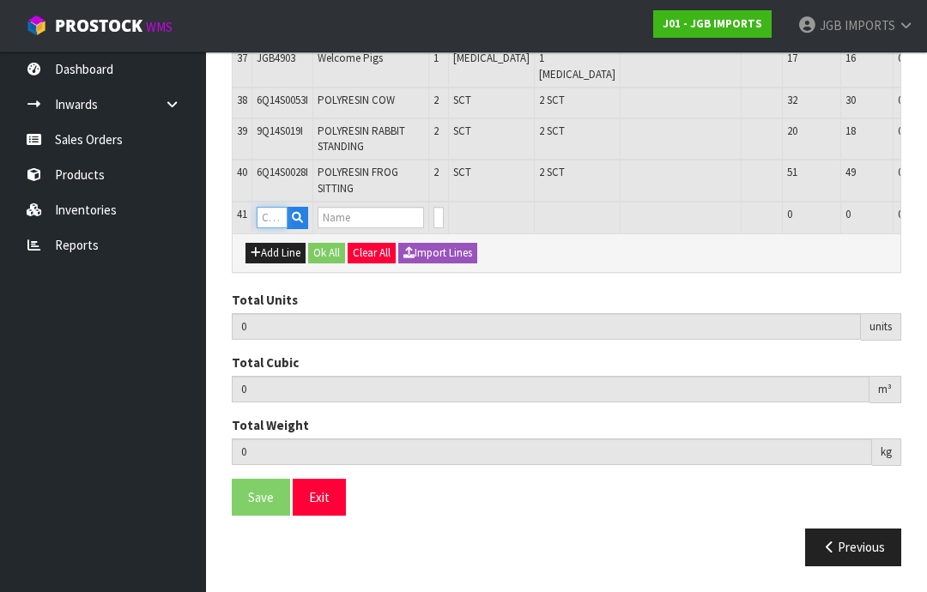
click at [274, 228] on input "text" at bounding box center [272, 217] width 31 height 21
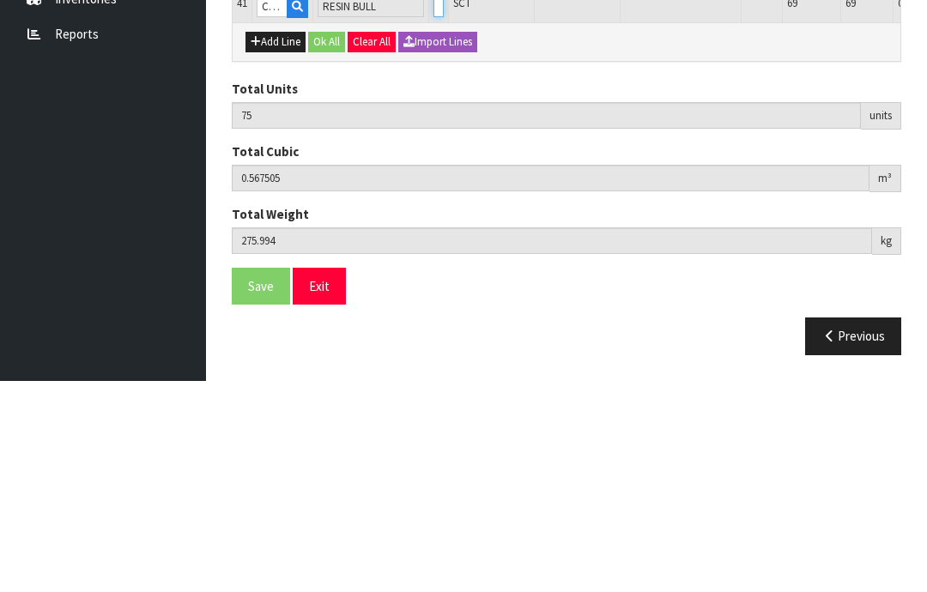
click at [433, 207] on input "0" at bounding box center [438, 217] width 10 height 21
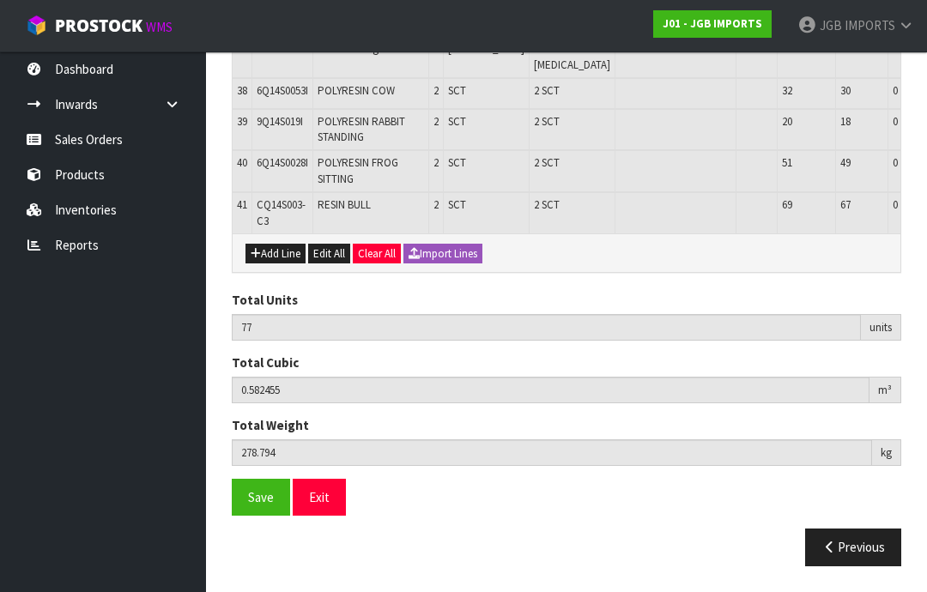
click at [262, 506] on span "Save" at bounding box center [261, 497] width 26 height 16
click at [260, 506] on span "Save" at bounding box center [261, 497] width 26 height 16
click at [325, 516] on button "Exit" at bounding box center [319, 497] width 53 height 37
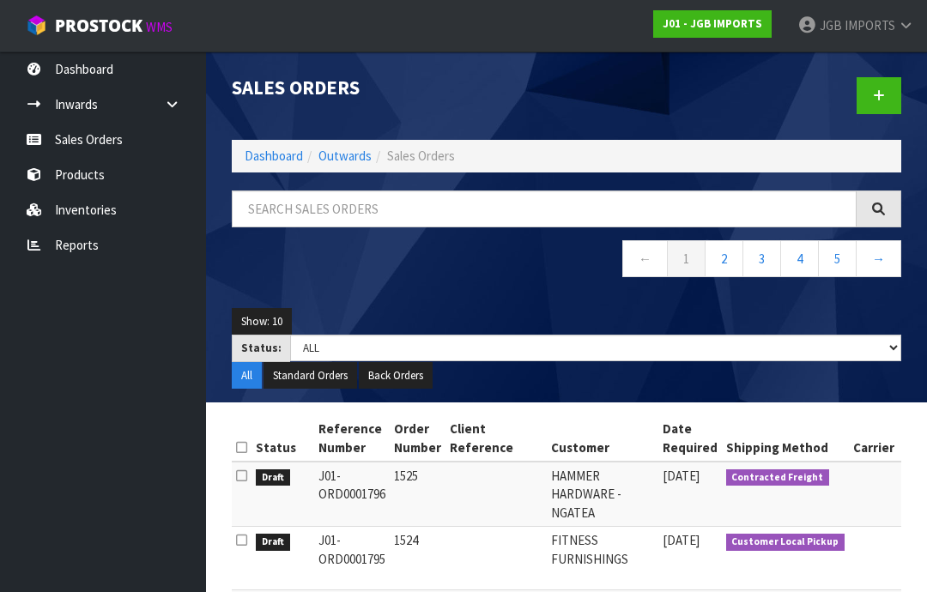
click at [880, 93] on icon at bounding box center [879, 95] width 12 height 13
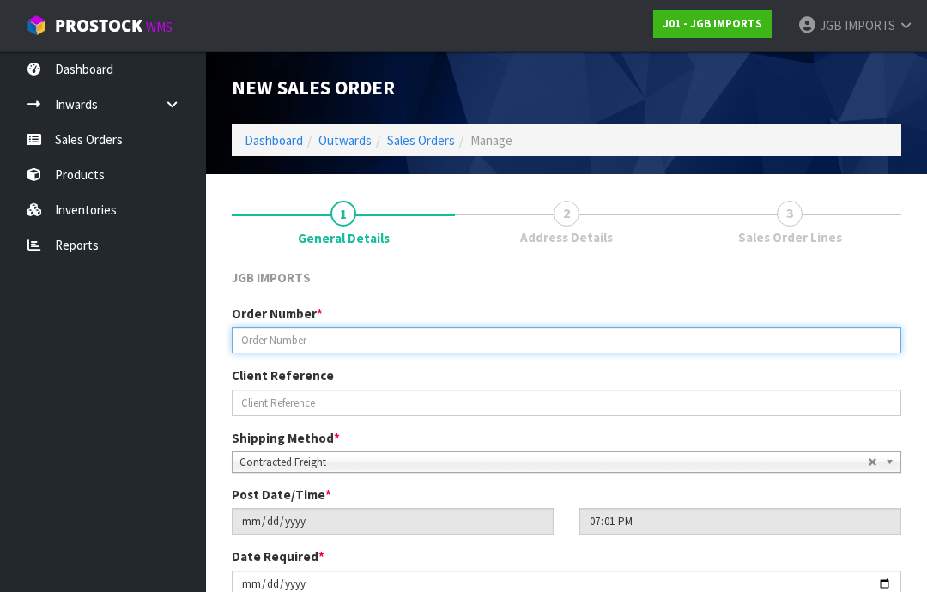
click at [278, 336] on input "text" at bounding box center [567, 340] width 670 height 27
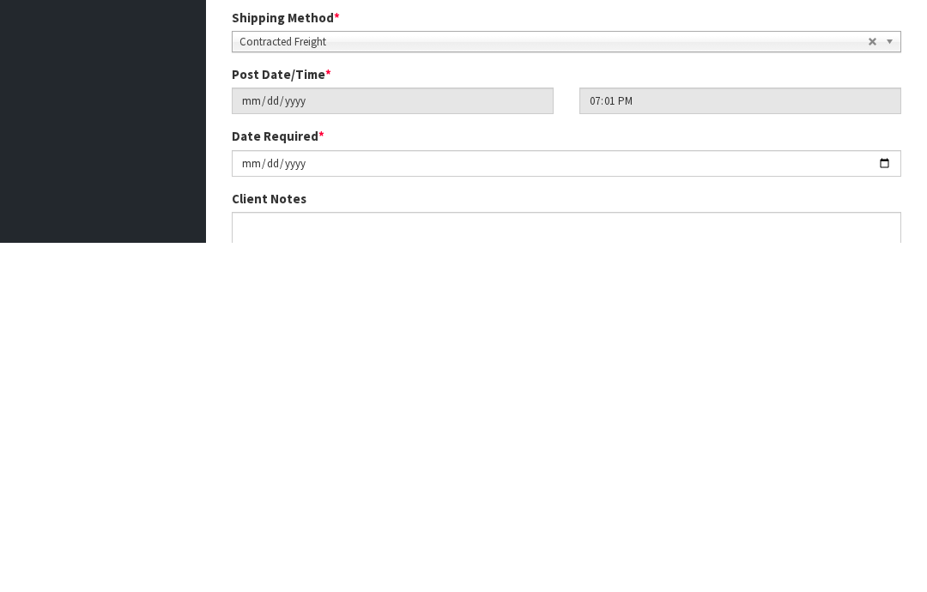
scroll to position [73, 0]
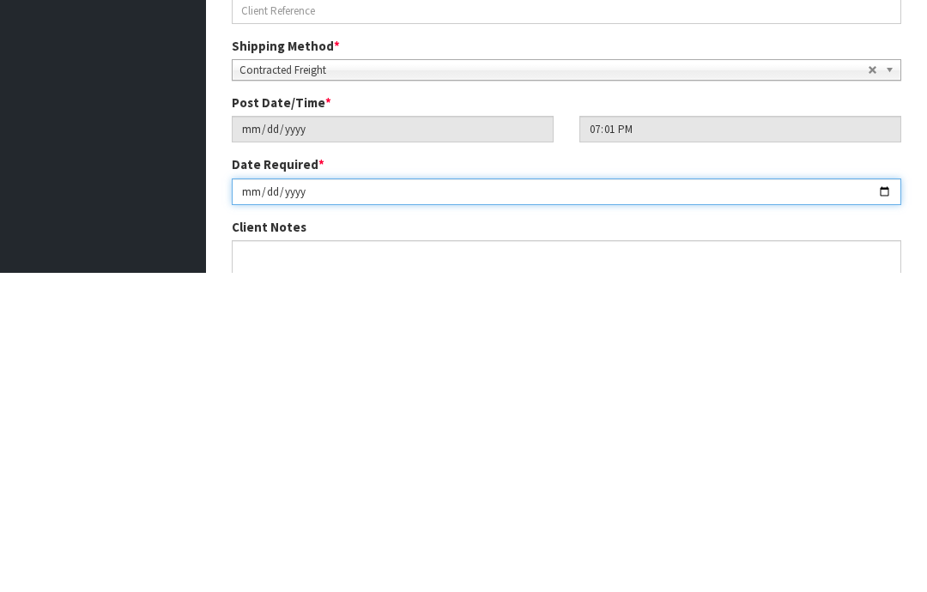
click at [273, 498] on input "[DATE]" at bounding box center [567, 511] width 670 height 27
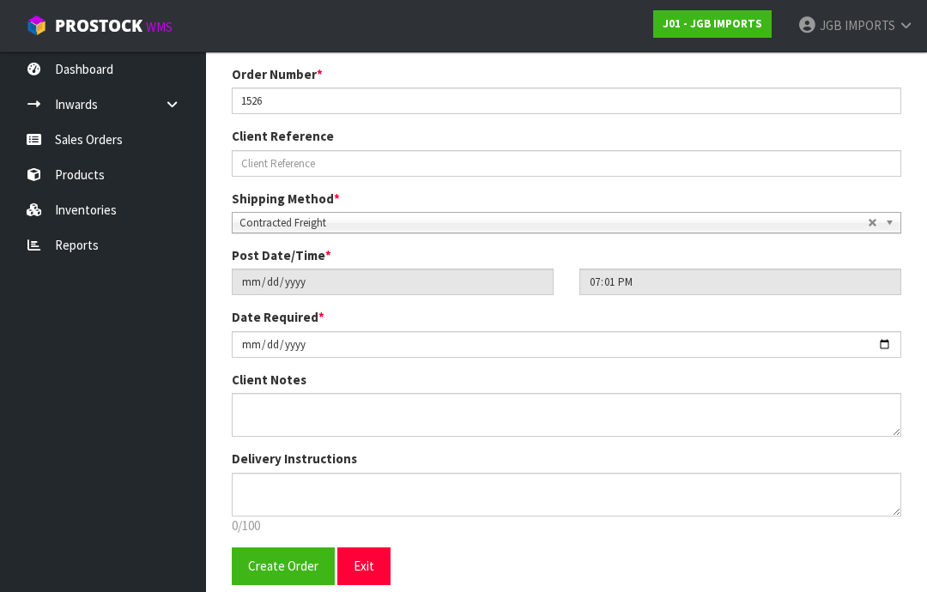
click at [272, 557] on button "Create Order" at bounding box center [283, 566] width 103 height 37
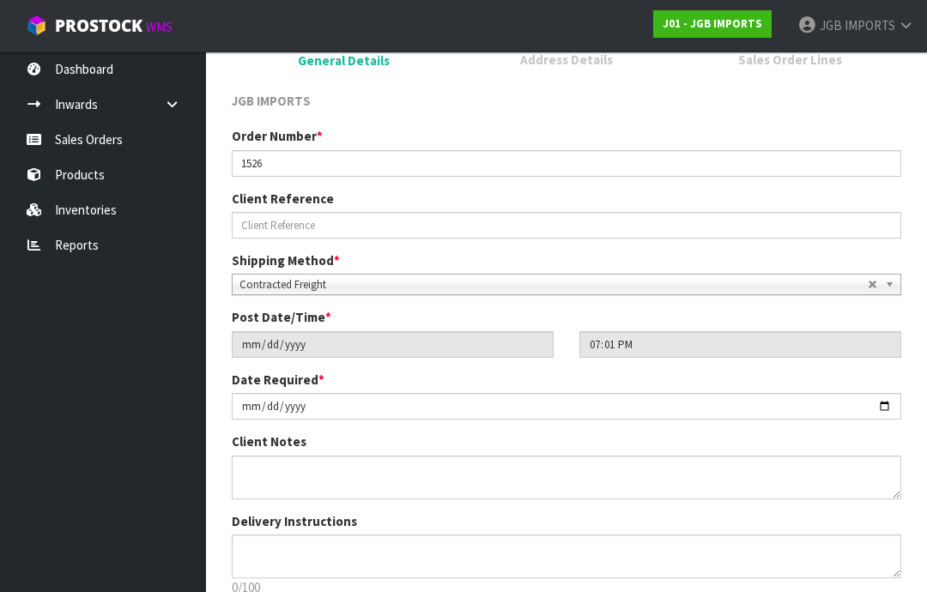
scroll to position [0, 0]
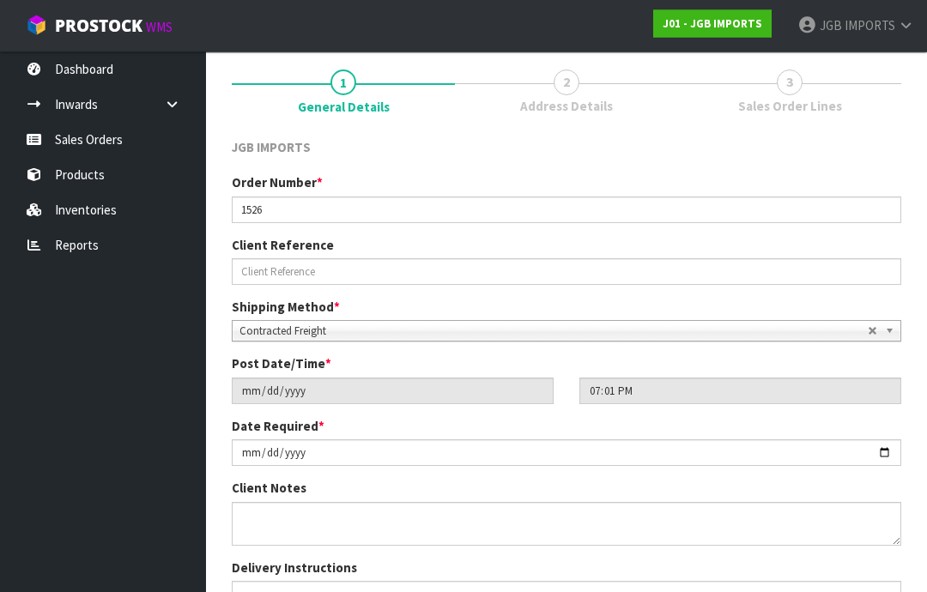
scroll to position [301, 0]
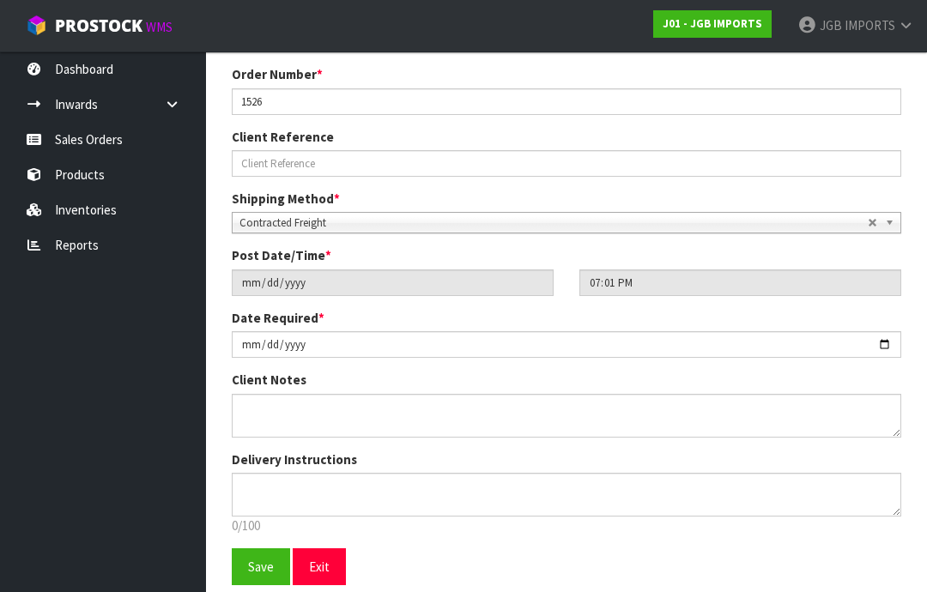
click at [264, 561] on span "Save" at bounding box center [261, 567] width 26 height 16
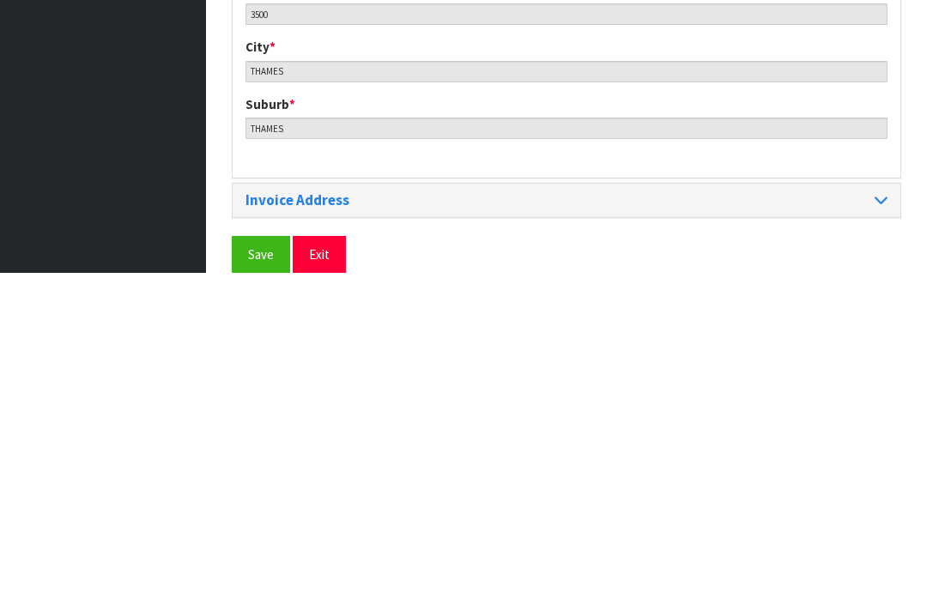
scroll to position [833, 0]
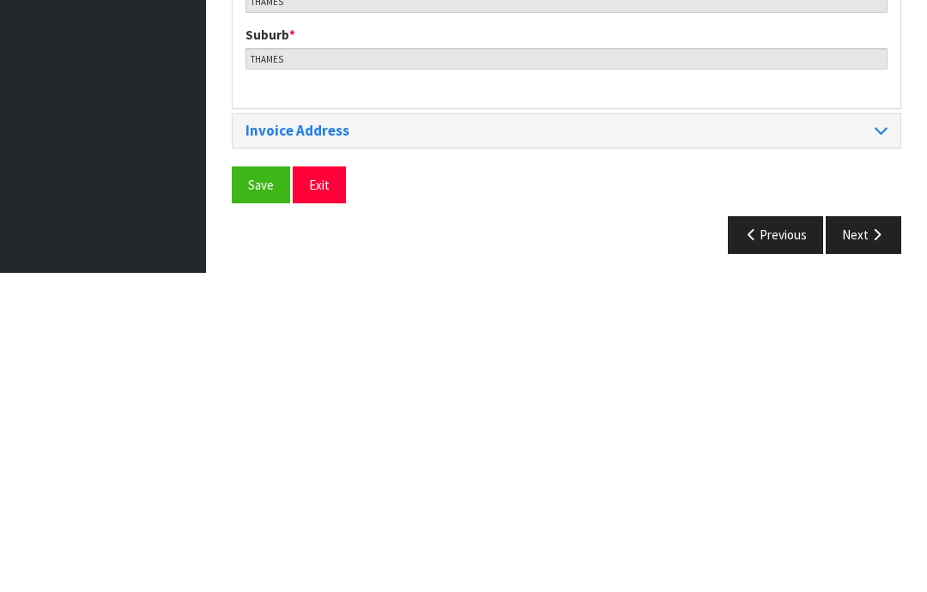
click at [256, 496] on span "Save" at bounding box center [261, 504] width 26 height 16
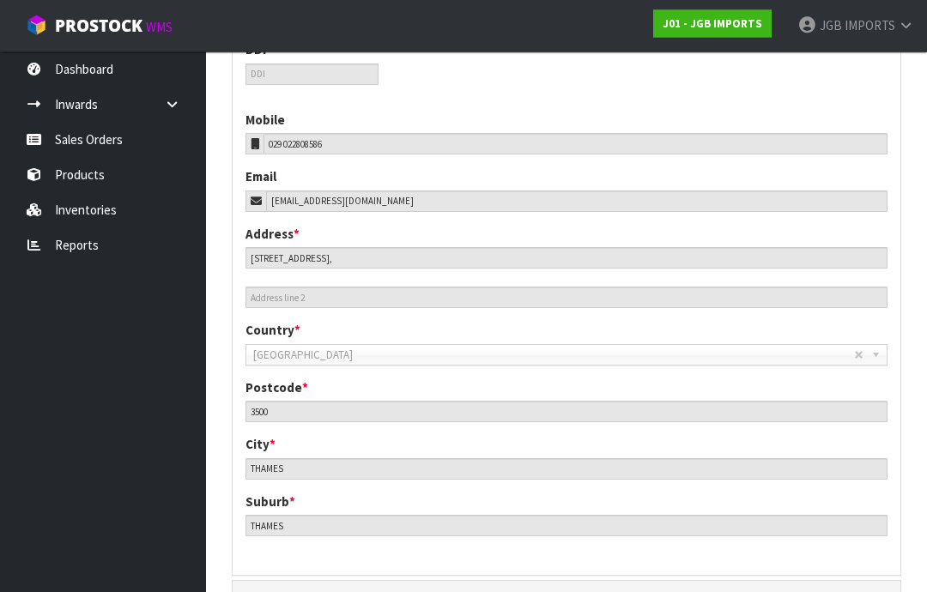
scroll to position [765, 0]
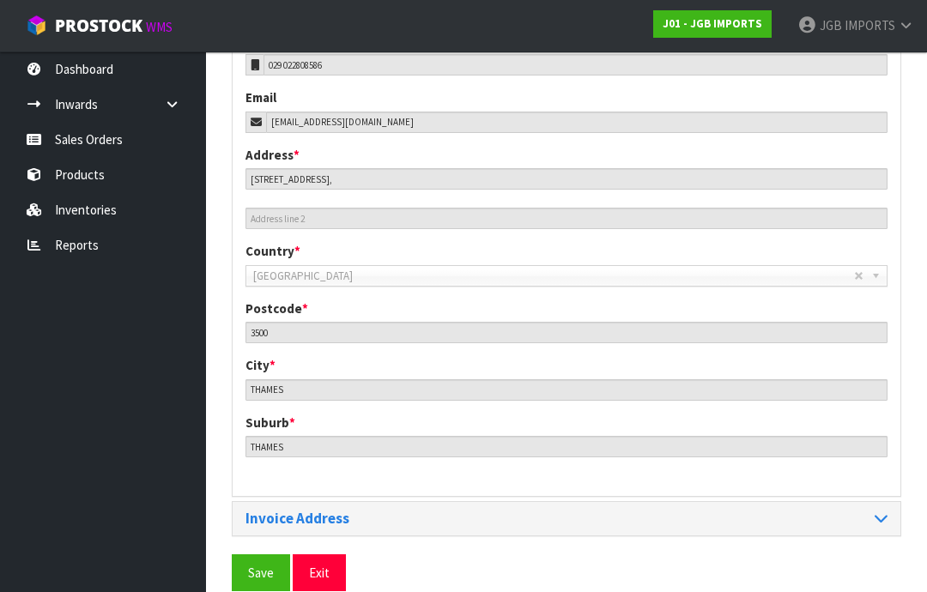
click at [259, 575] on button "Save" at bounding box center [261, 573] width 58 height 37
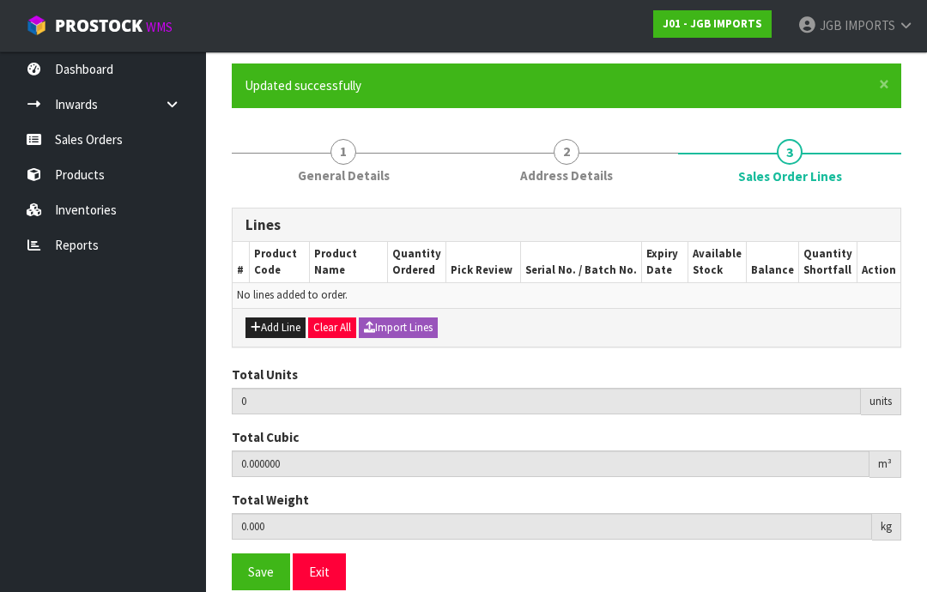
click at [284, 329] on button "Add Line" at bounding box center [275, 328] width 60 height 21
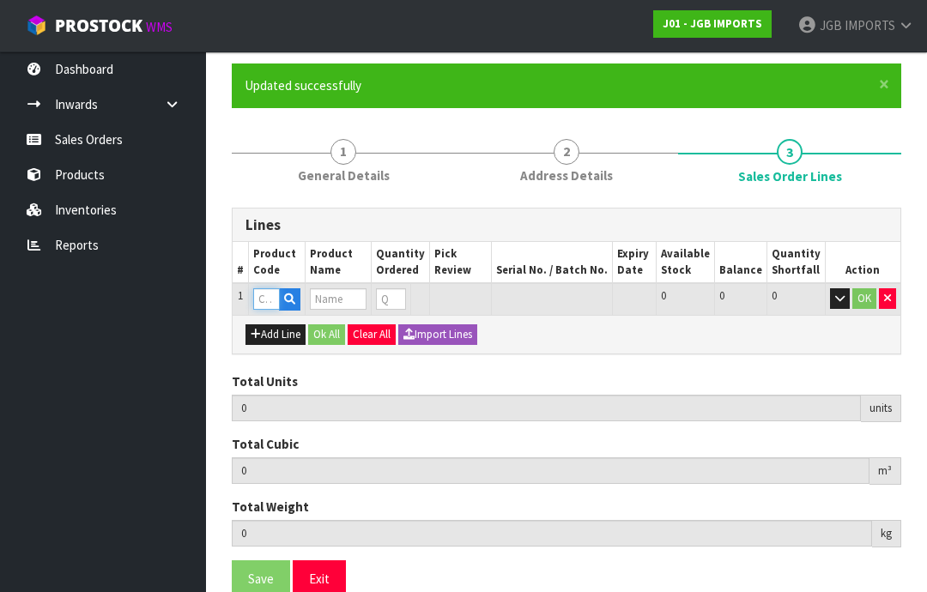
click at [269, 296] on input "text" at bounding box center [266, 298] width 27 height 21
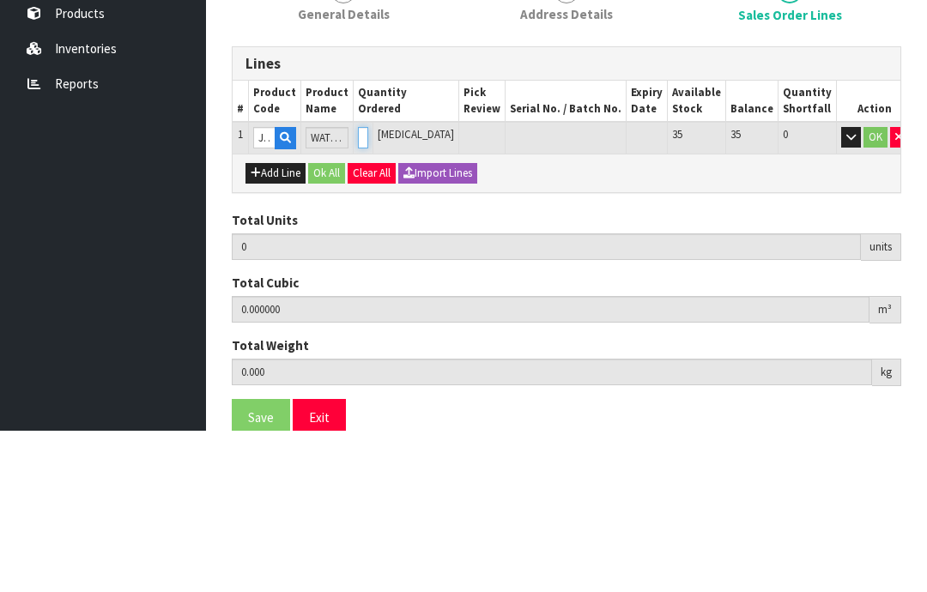
click at [368, 288] on input "0" at bounding box center [363, 298] width 10 height 21
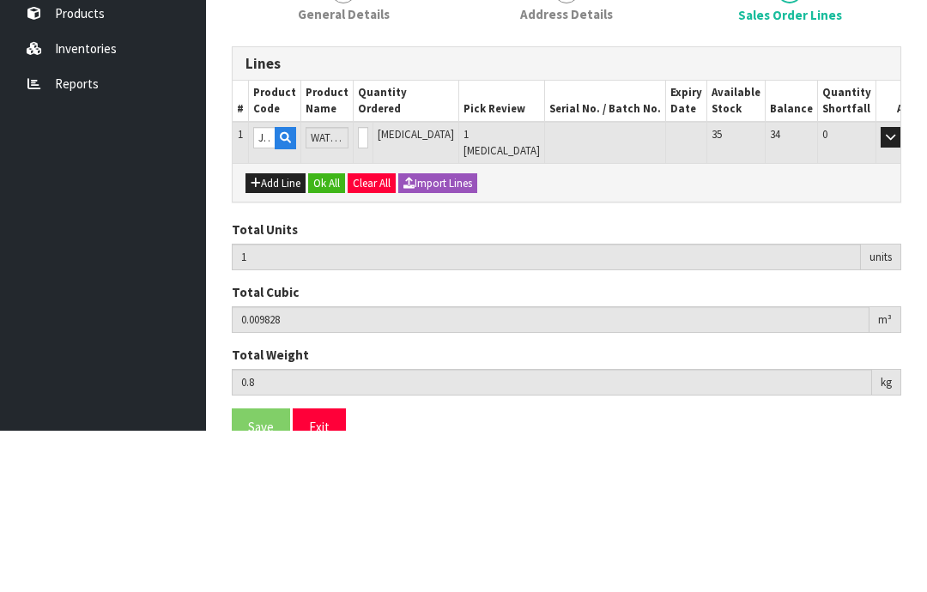
click at [903, 288] on button "OK" at bounding box center [915, 298] width 24 height 21
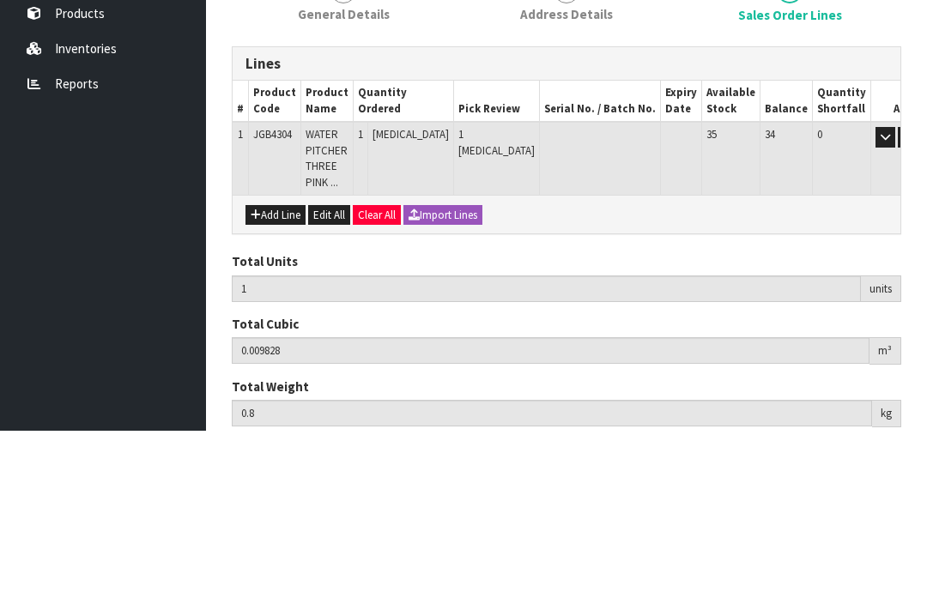
scroll to position [130, 0]
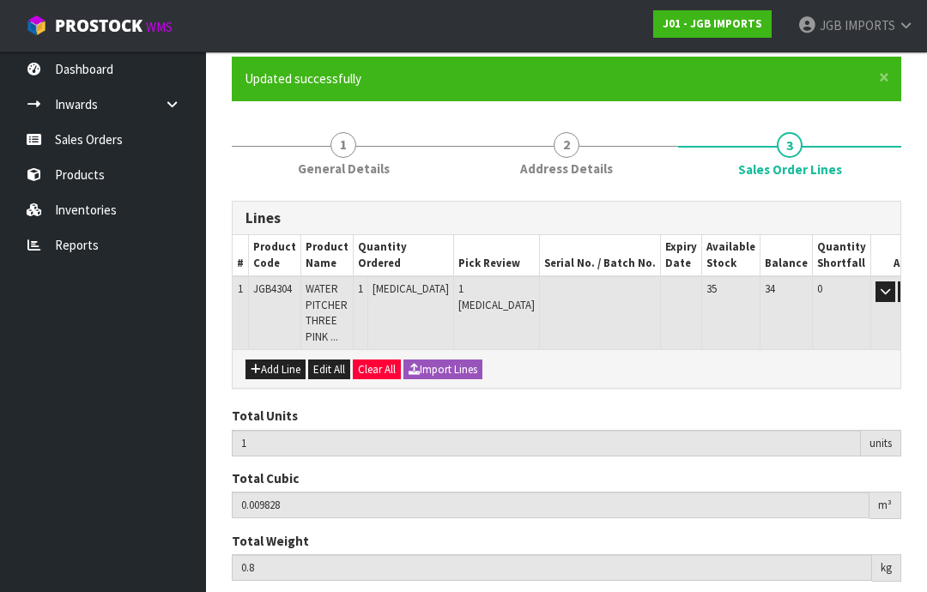
click at [284, 365] on button "Add Line" at bounding box center [275, 370] width 60 height 21
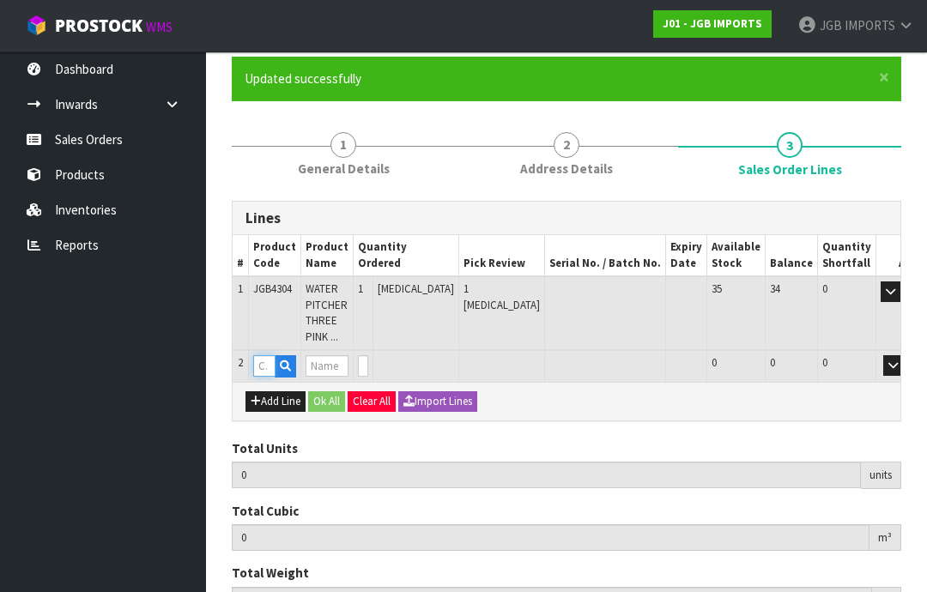
click at [270, 355] on input "text" at bounding box center [264, 365] width 22 height 21
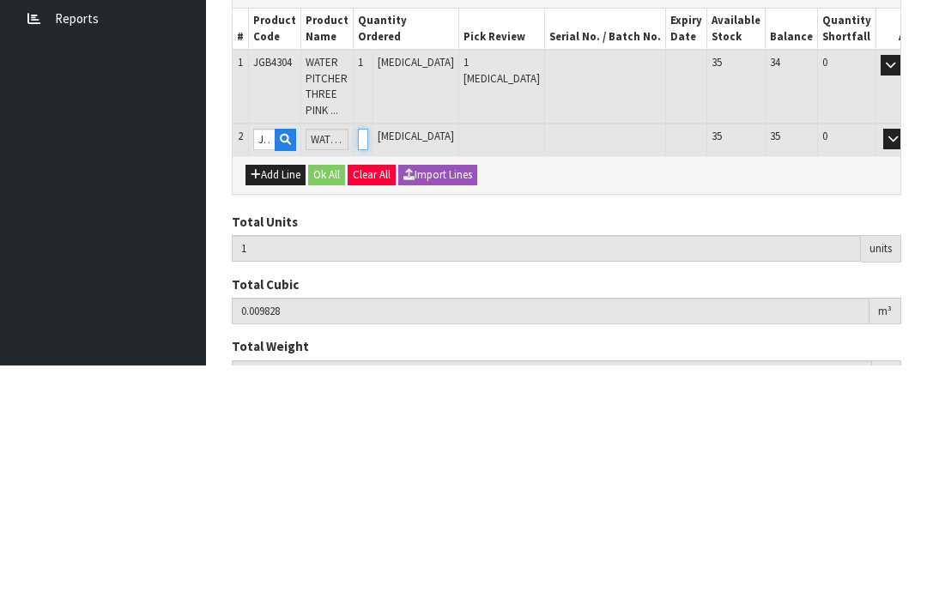
click at [368, 355] on input "0" at bounding box center [363, 365] width 10 height 21
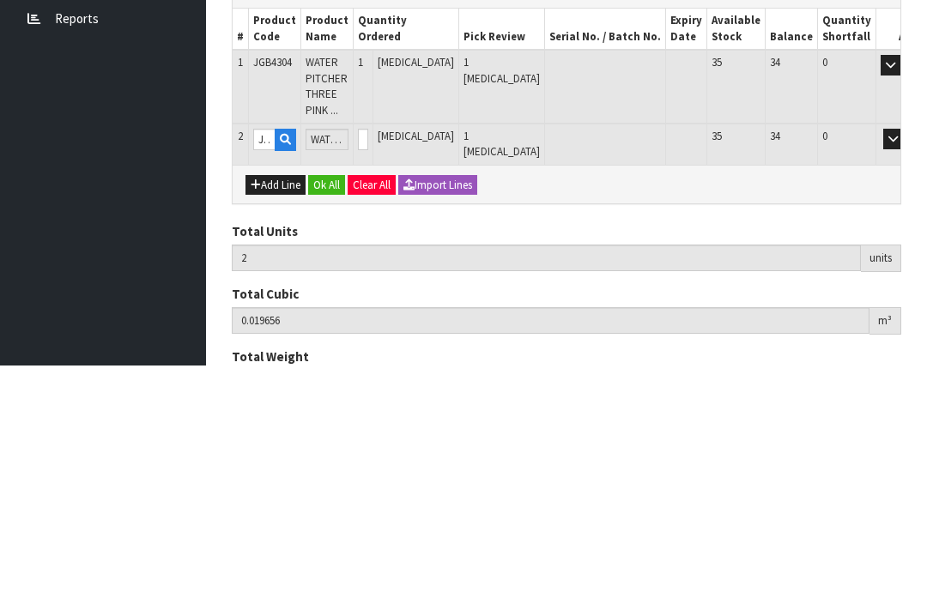
click at [906, 355] on button "OK" at bounding box center [918, 365] width 24 height 21
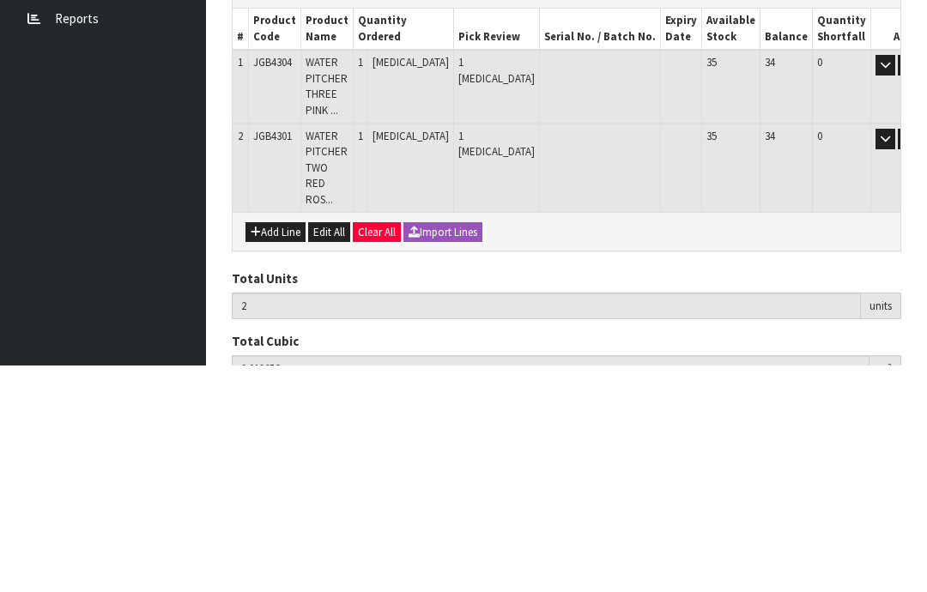
scroll to position [203, 0]
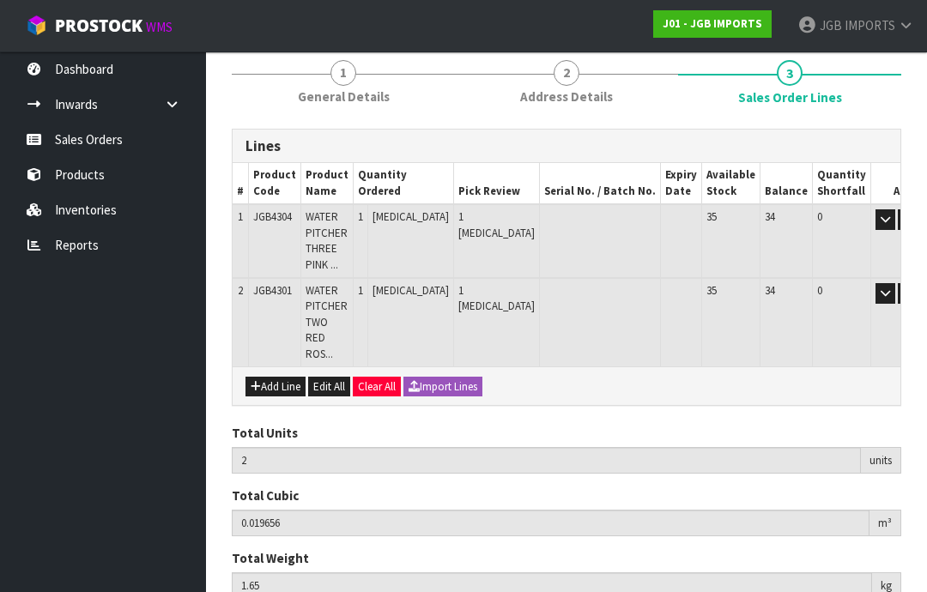
click at [281, 377] on button "Add Line" at bounding box center [275, 387] width 60 height 21
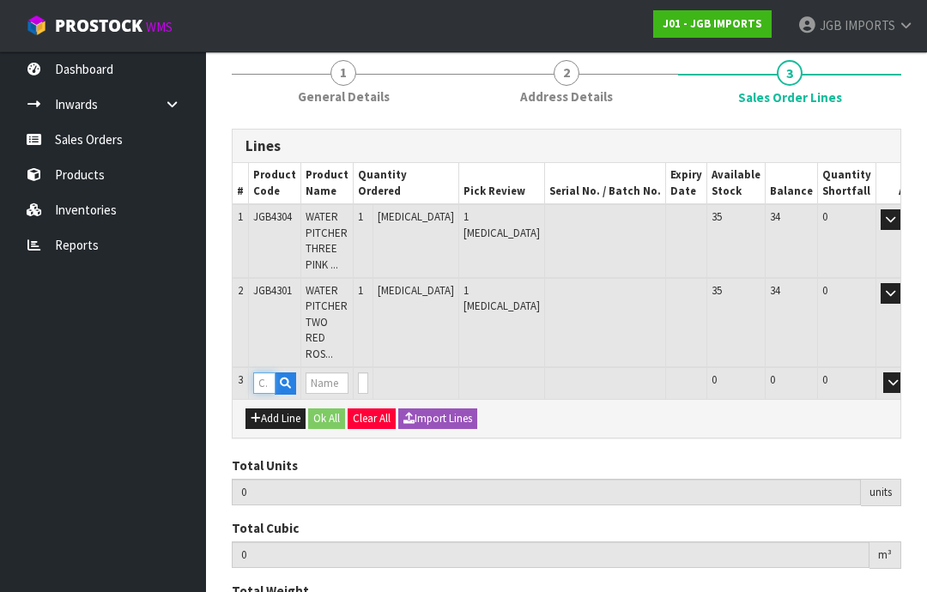
click at [270, 373] on input "text" at bounding box center [264, 383] width 22 height 21
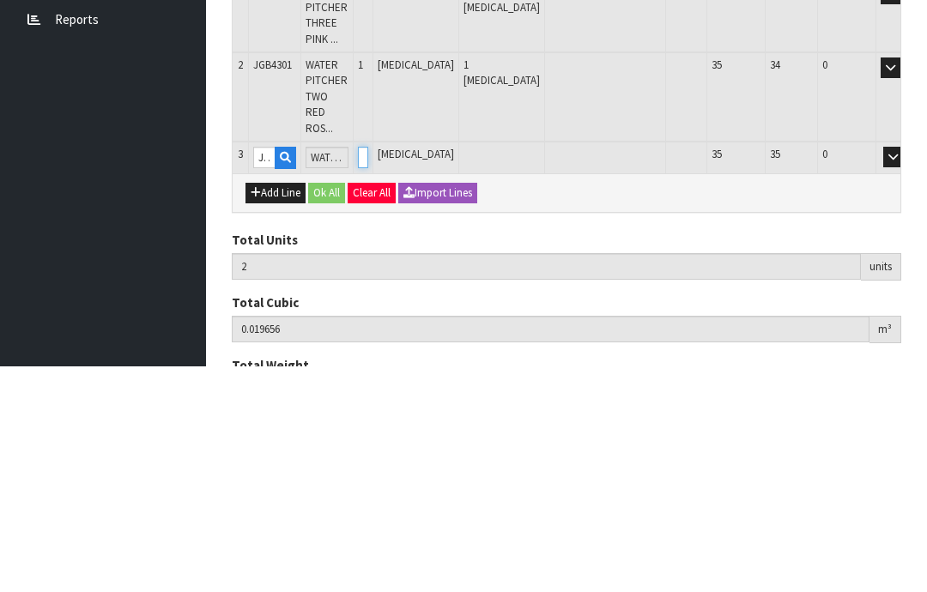
click at [368, 373] on input "0" at bounding box center [363, 383] width 10 height 21
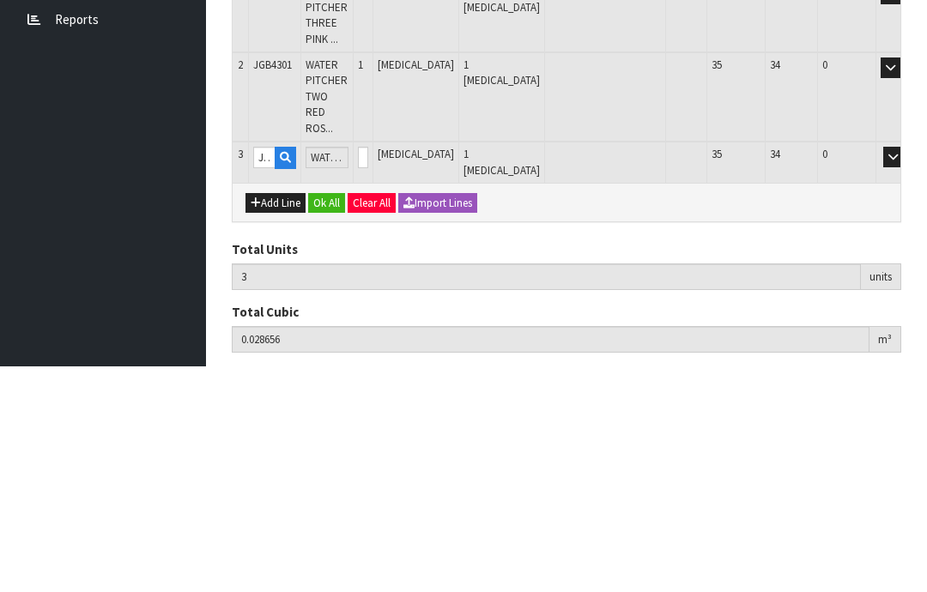
click at [906, 373] on button "OK" at bounding box center [918, 383] width 24 height 21
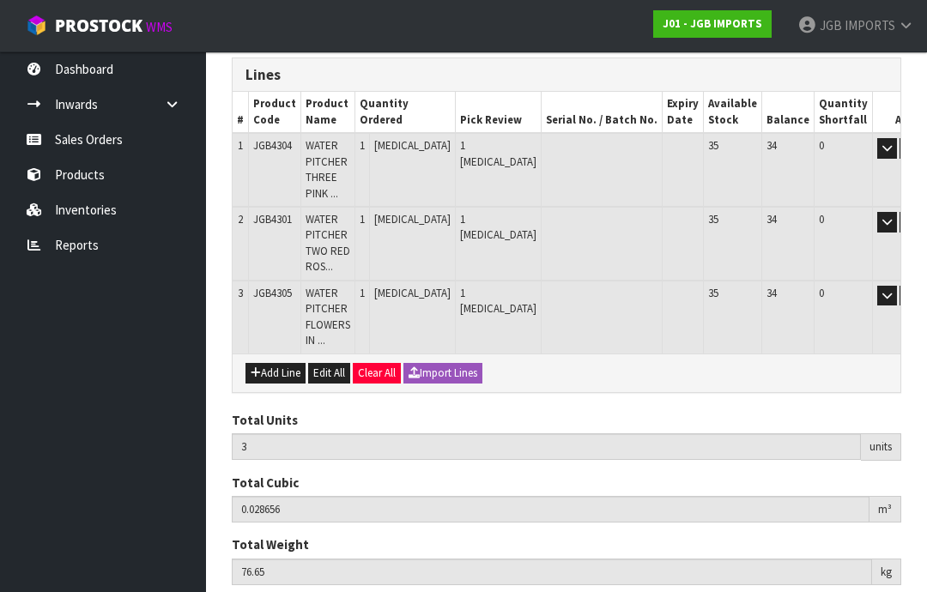
click at [280, 367] on button "Add Line" at bounding box center [275, 373] width 60 height 21
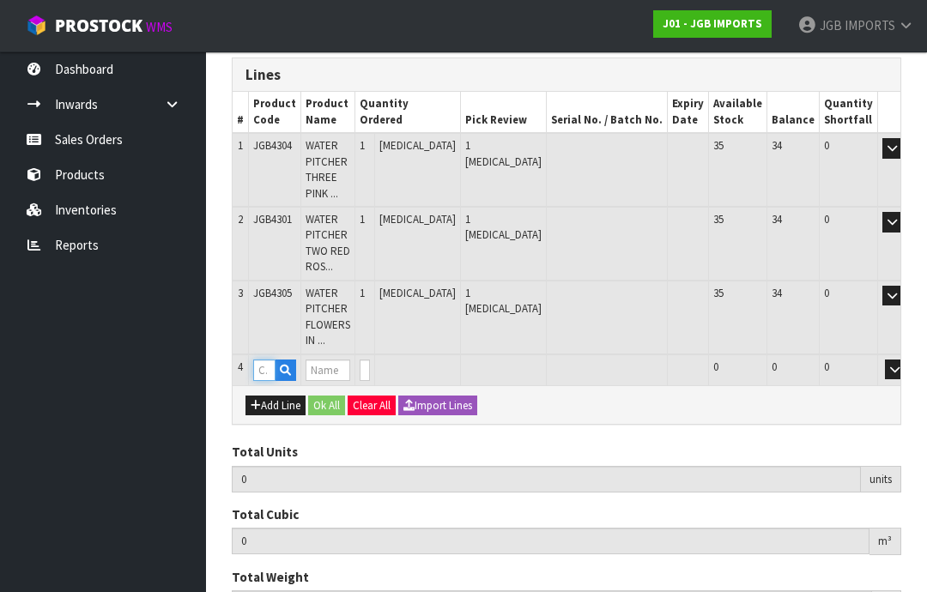
click at [274, 360] on input "text" at bounding box center [264, 370] width 22 height 21
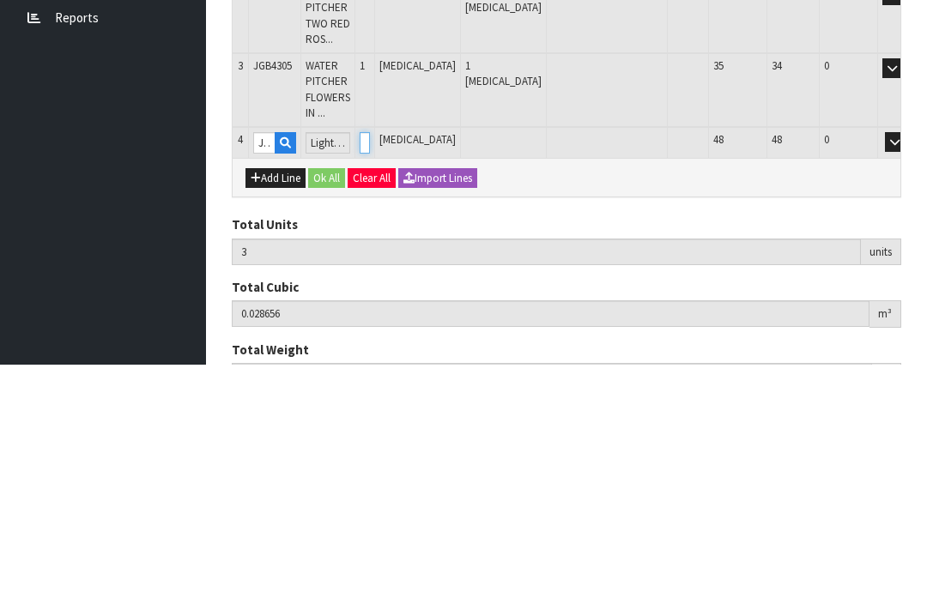
click at [370, 360] on input "0" at bounding box center [365, 370] width 10 height 21
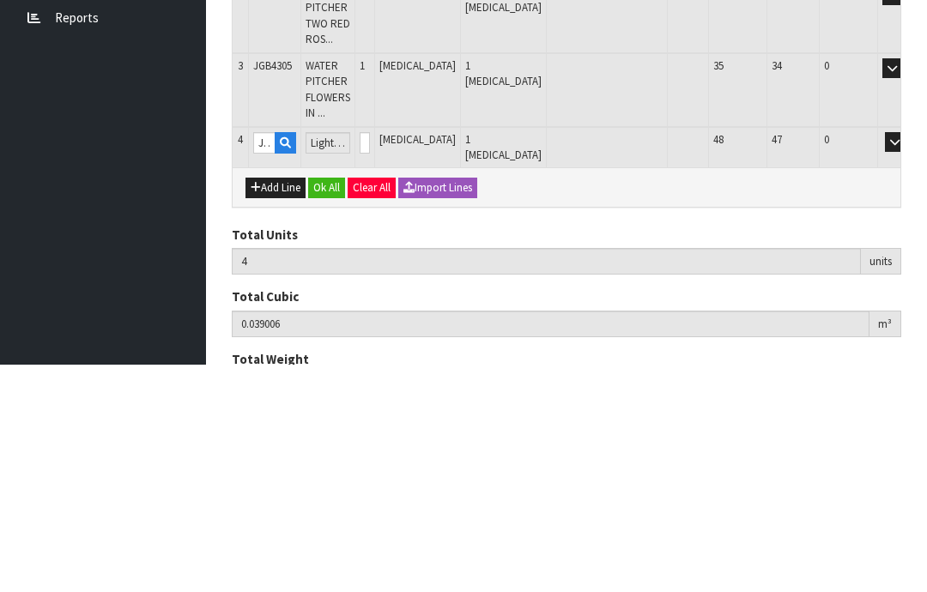
click at [907, 360] on button "OK" at bounding box center [919, 370] width 24 height 21
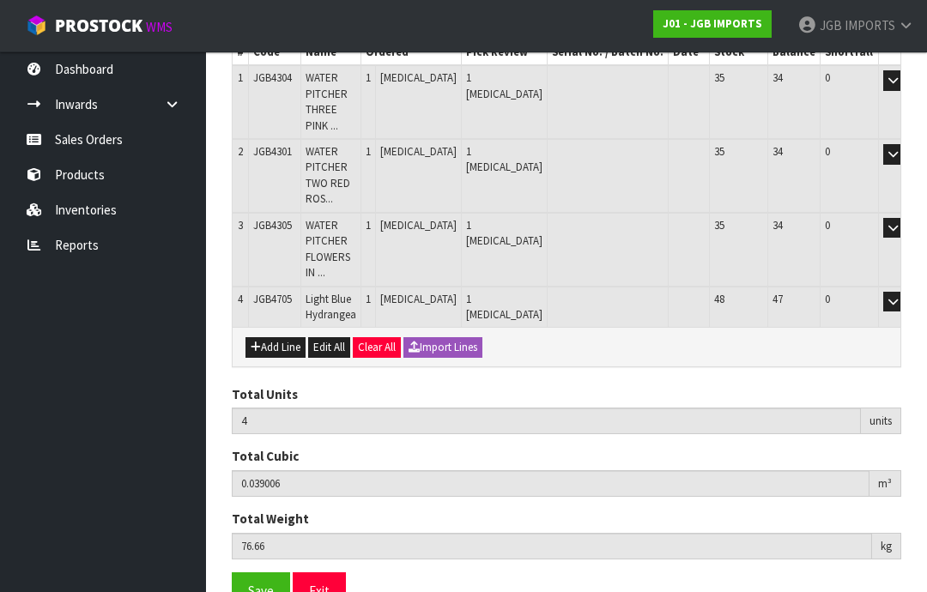
click at [282, 337] on button "Add Line" at bounding box center [275, 347] width 60 height 21
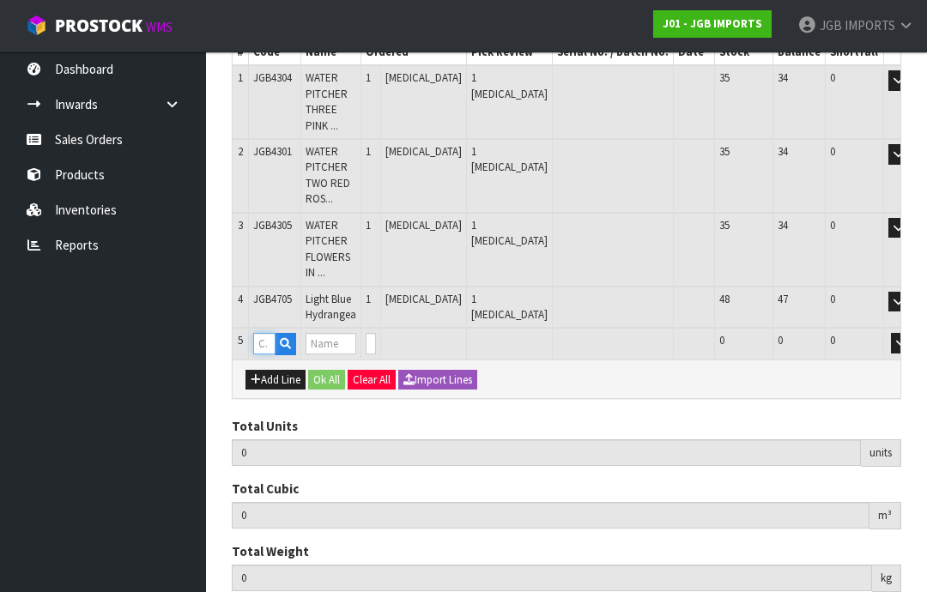
click at [275, 333] on input "text" at bounding box center [264, 343] width 22 height 21
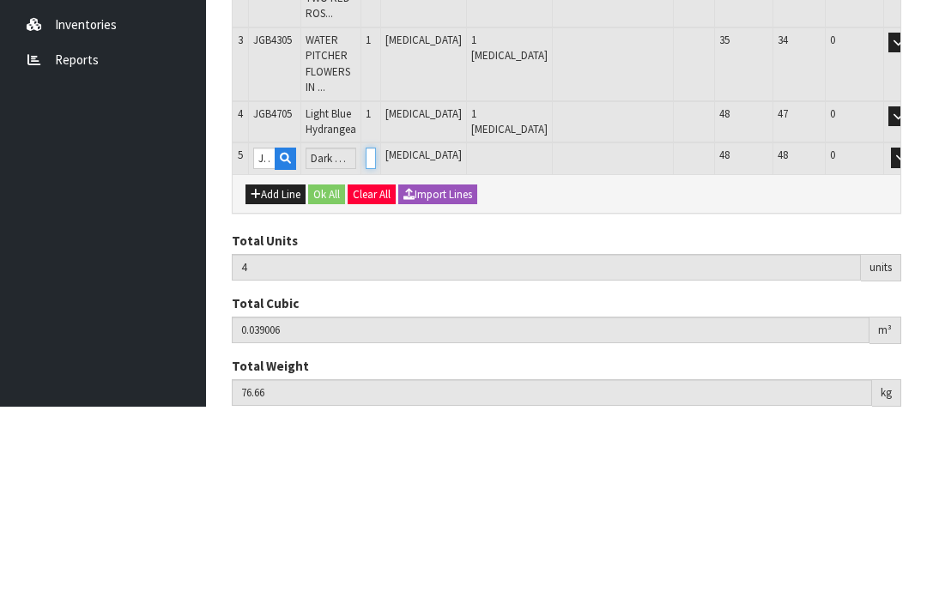
click at [376, 333] on input "0" at bounding box center [371, 343] width 10 height 21
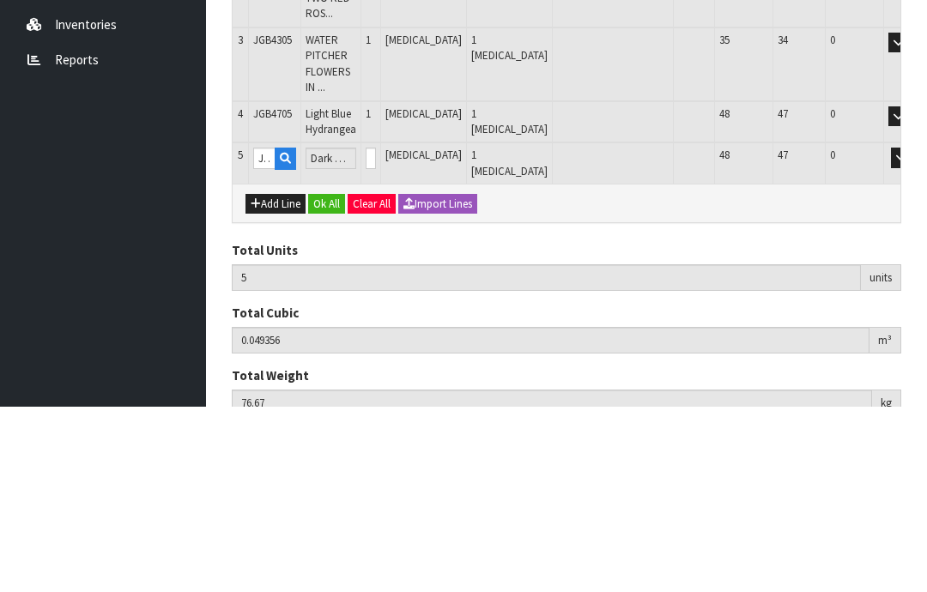
click at [913, 333] on button "OK" at bounding box center [925, 343] width 24 height 21
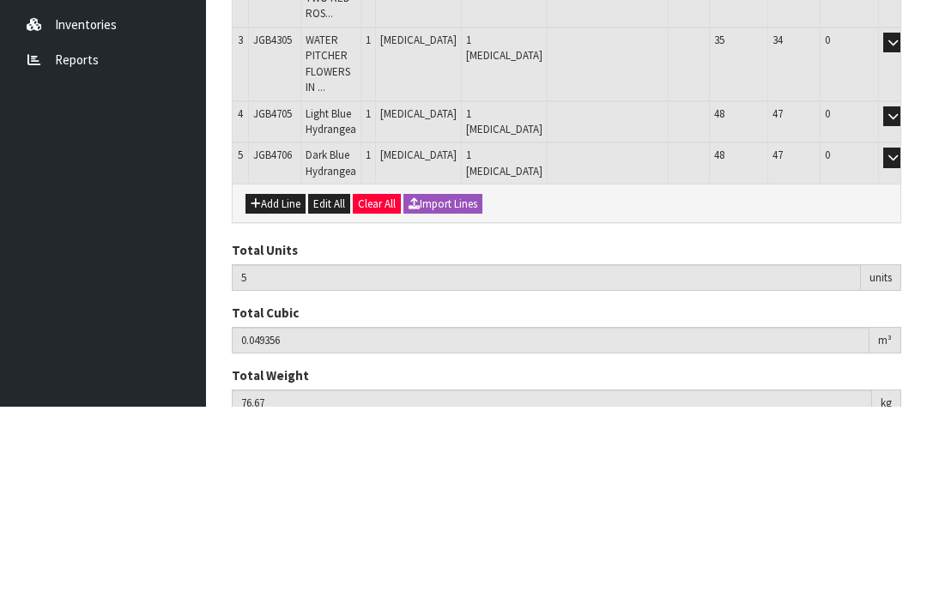
scroll to position [373, 0]
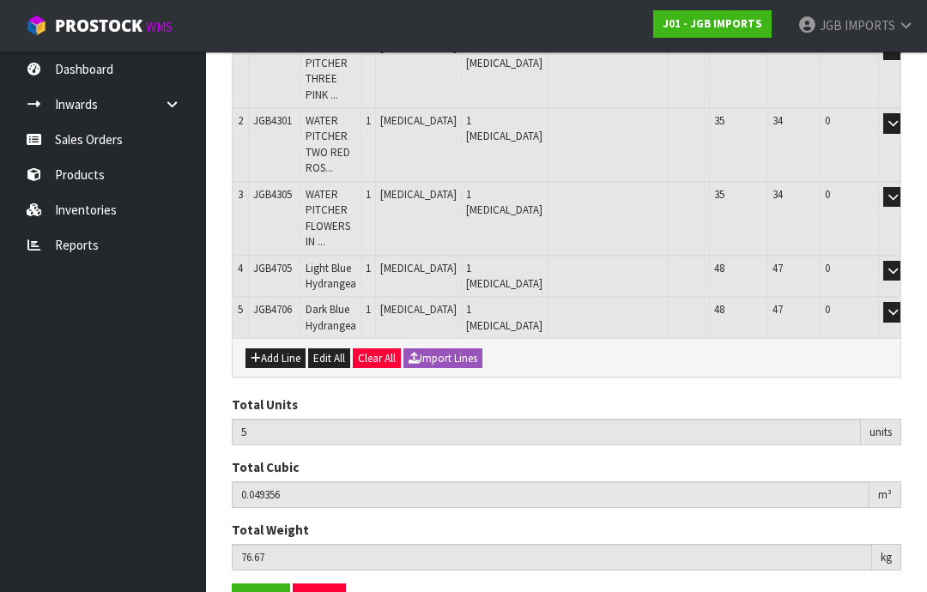
click at [283, 349] on button "Add Line" at bounding box center [275, 359] width 60 height 21
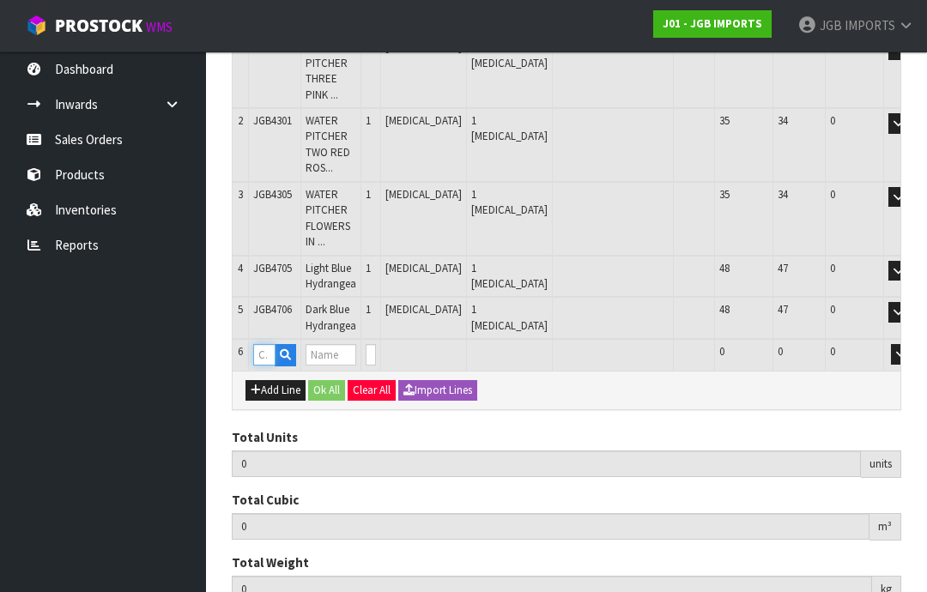
click at [276, 344] on input "text" at bounding box center [264, 354] width 22 height 21
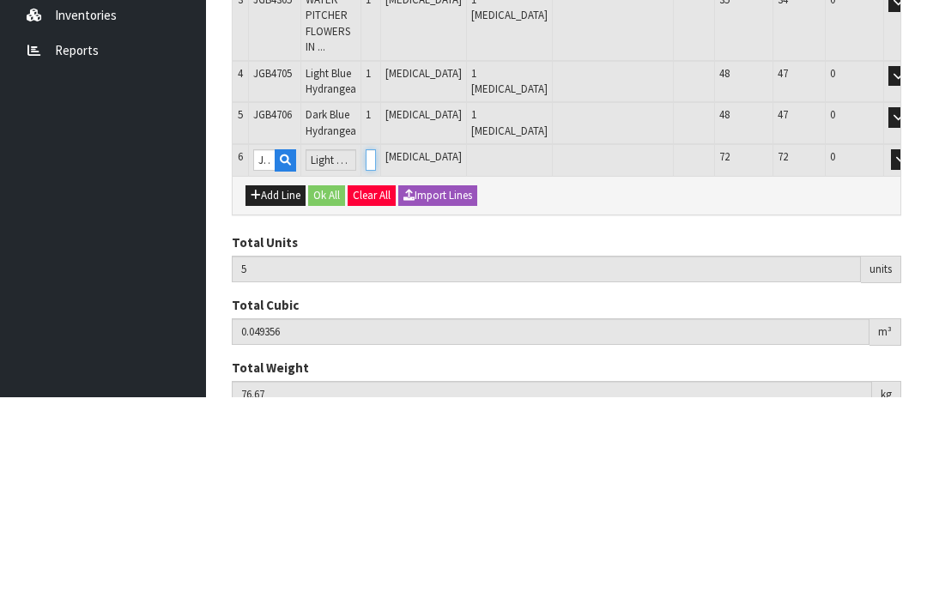
click at [376, 344] on input "0" at bounding box center [371, 354] width 10 height 21
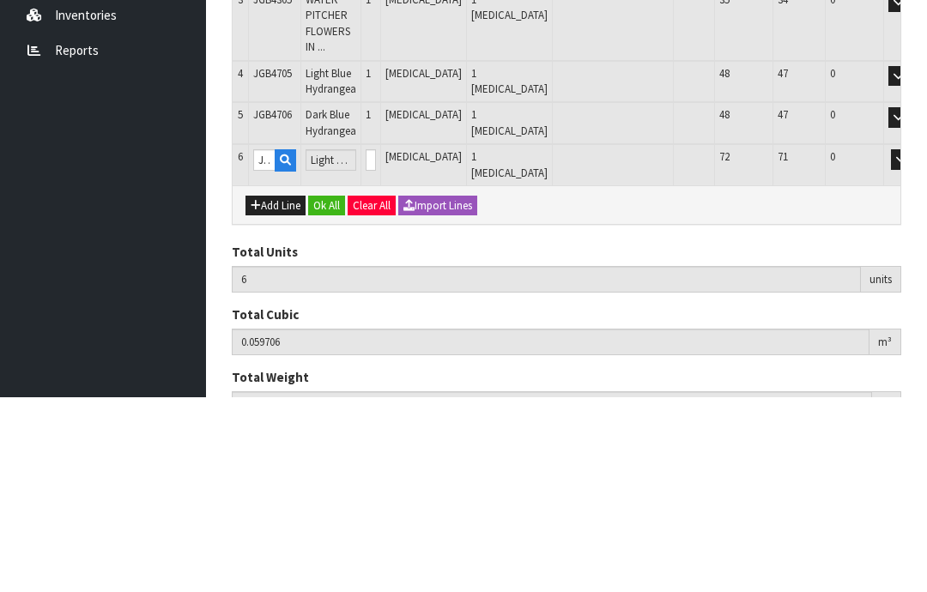
click at [913, 344] on button "OK" at bounding box center [925, 354] width 24 height 21
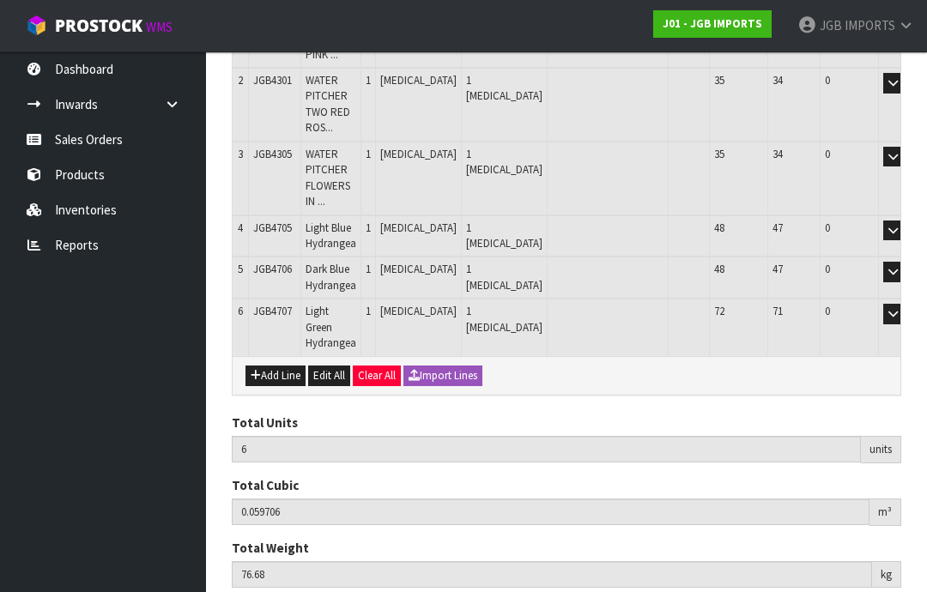
click at [285, 366] on button "Add Line" at bounding box center [275, 376] width 60 height 21
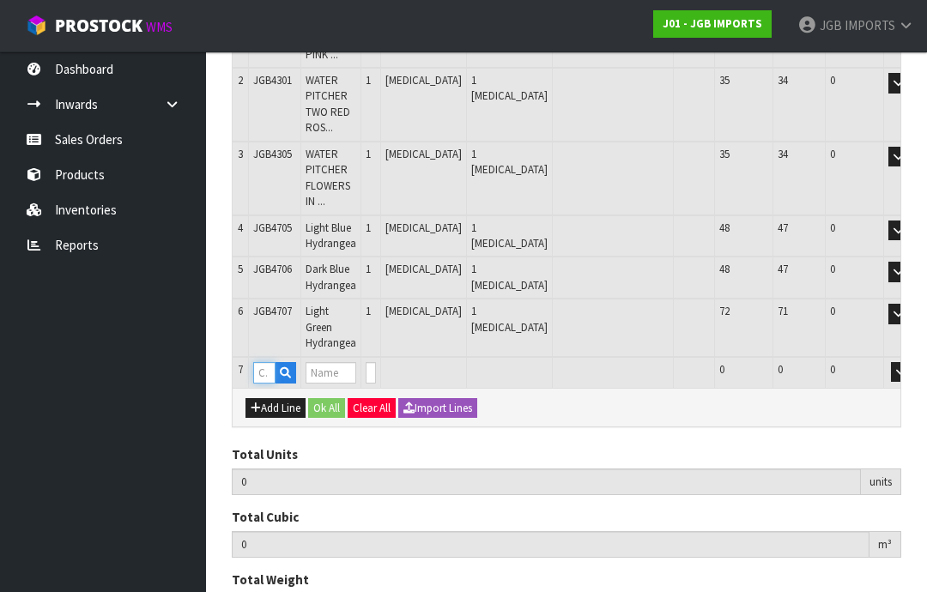
click at [276, 362] on input "text" at bounding box center [264, 372] width 22 height 21
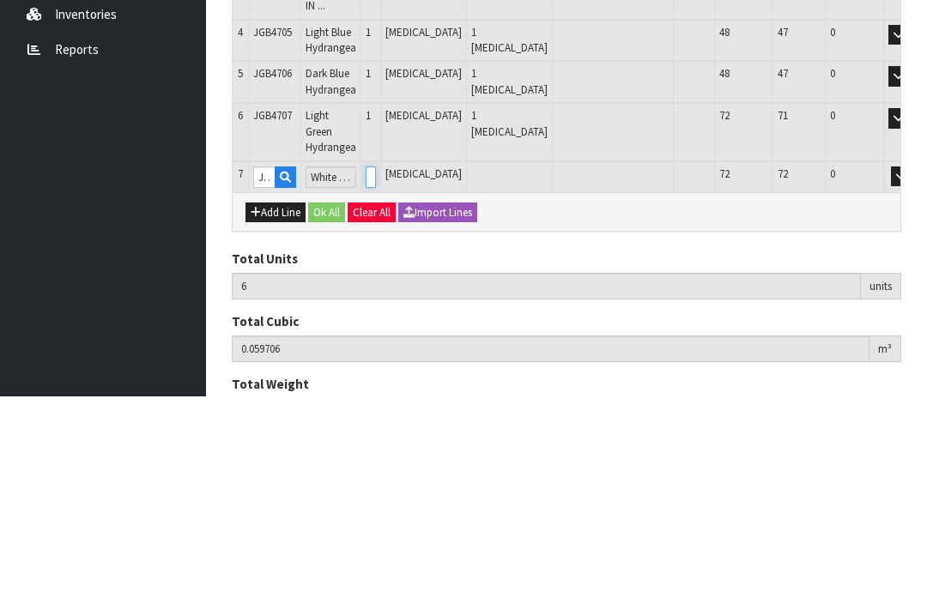
click at [376, 362] on input "0" at bounding box center [371, 372] width 10 height 21
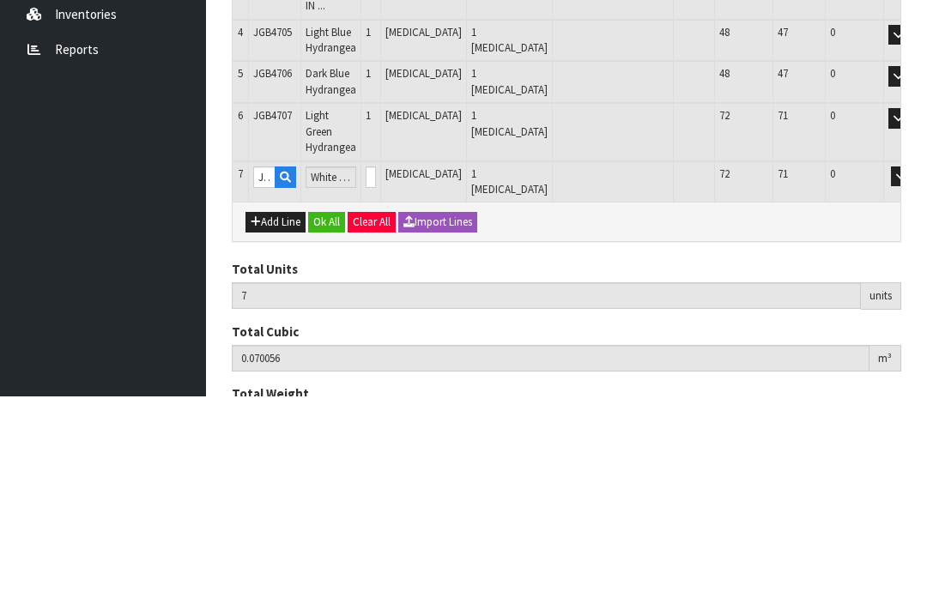
click at [913, 362] on button "OK" at bounding box center [925, 372] width 24 height 21
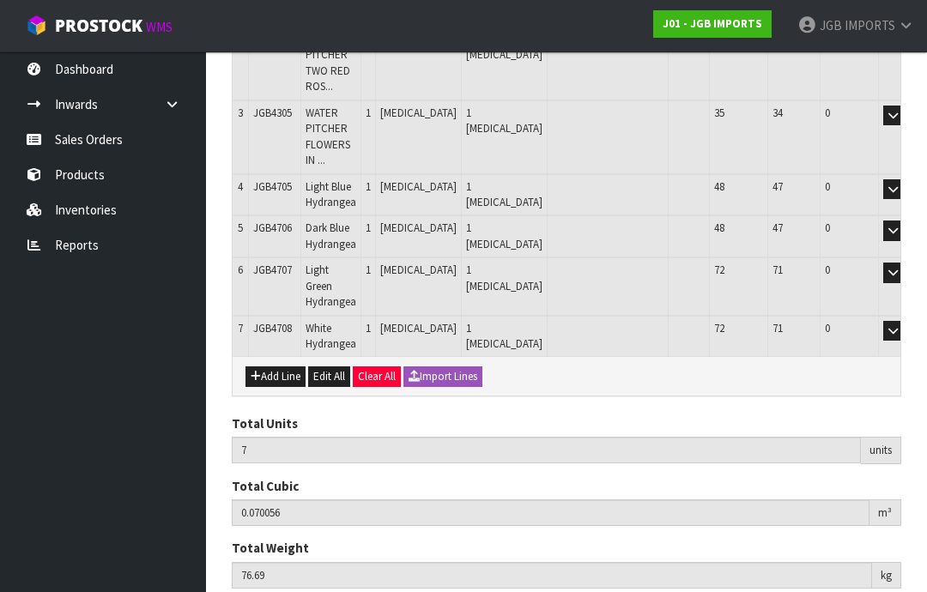
click at [286, 367] on button "Add Line" at bounding box center [275, 377] width 60 height 21
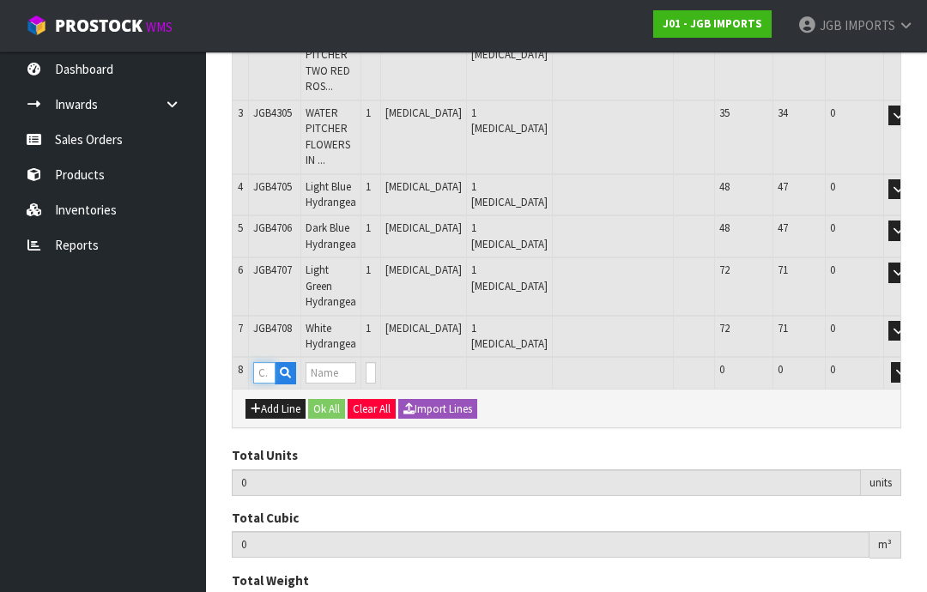
click at [264, 362] on input "text" at bounding box center [264, 372] width 22 height 21
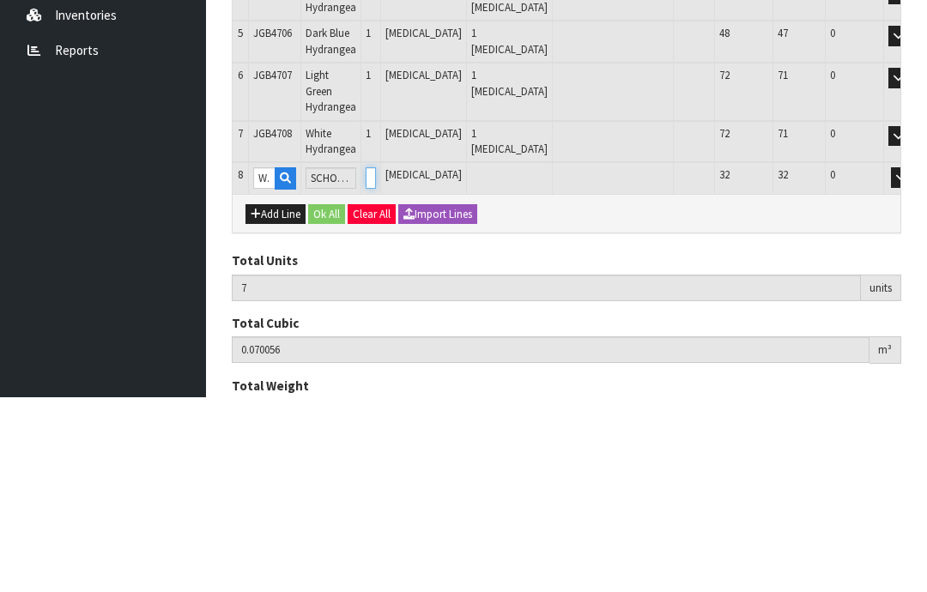
click at [376, 362] on input "0" at bounding box center [371, 372] width 10 height 21
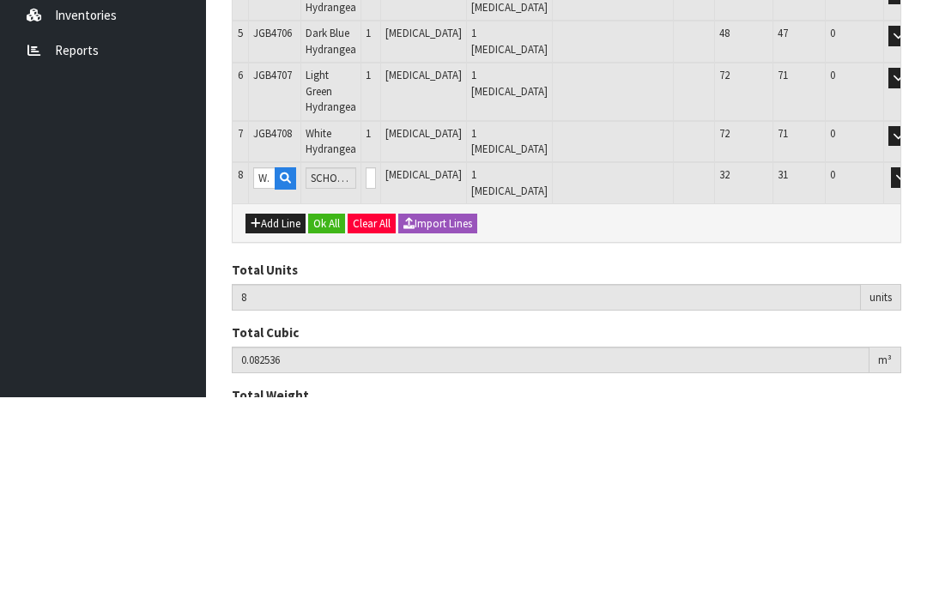
click at [913, 362] on button "OK" at bounding box center [925, 372] width 24 height 21
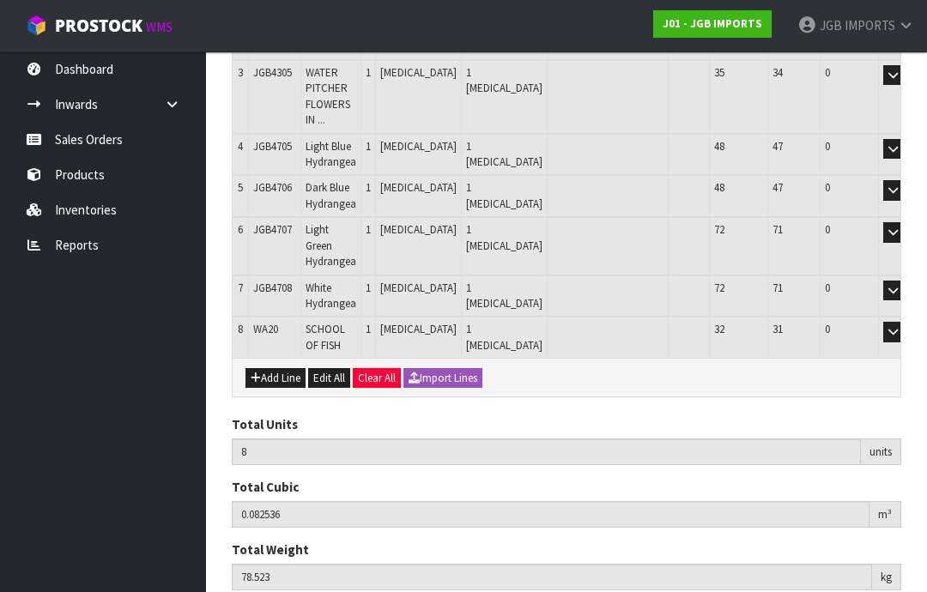
click at [288, 368] on button "Add Line" at bounding box center [275, 378] width 60 height 21
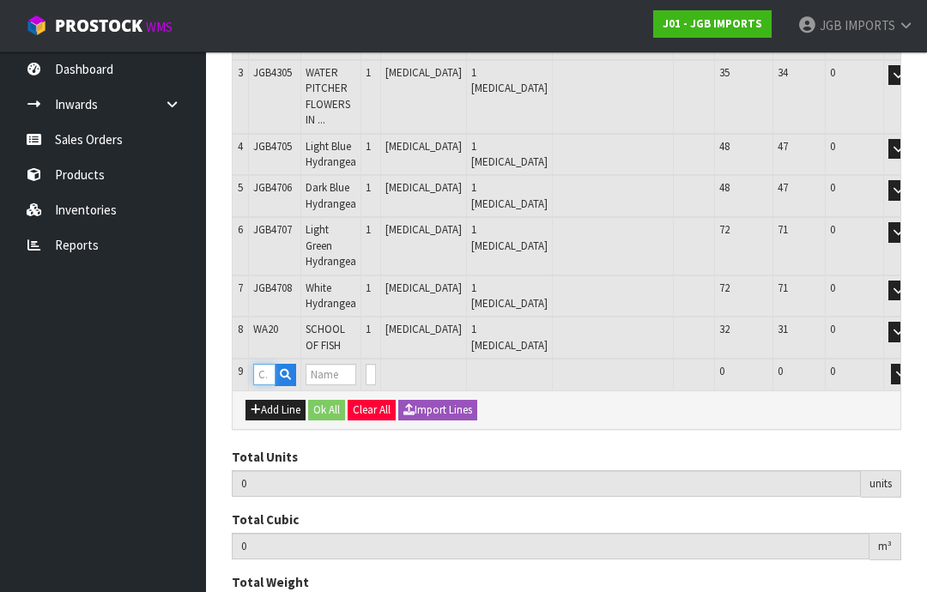
click at [270, 364] on input "text" at bounding box center [264, 374] width 22 height 21
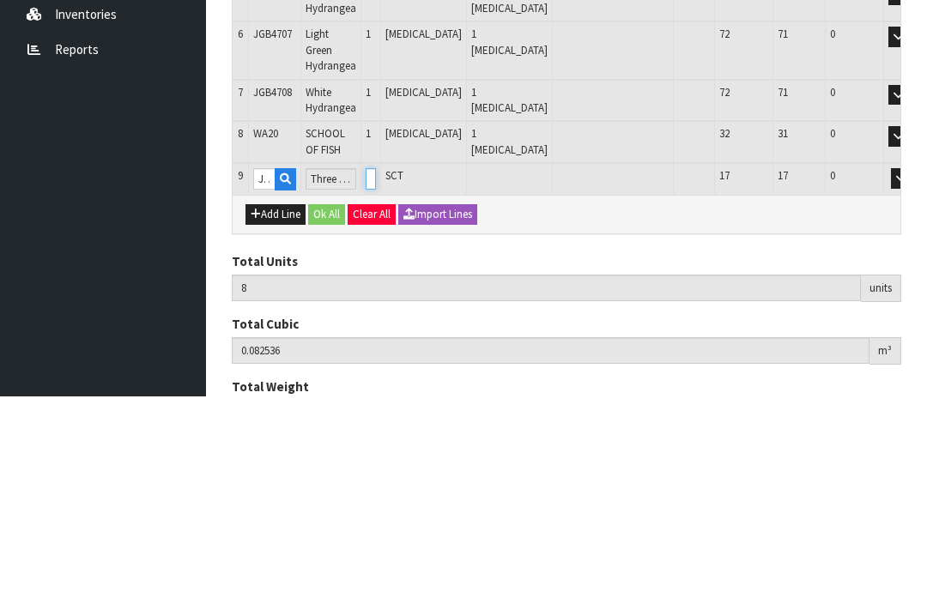
click at [376, 364] on input "0" at bounding box center [371, 374] width 10 height 21
click at [913, 364] on button "OK" at bounding box center [925, 374] width 24 height 21
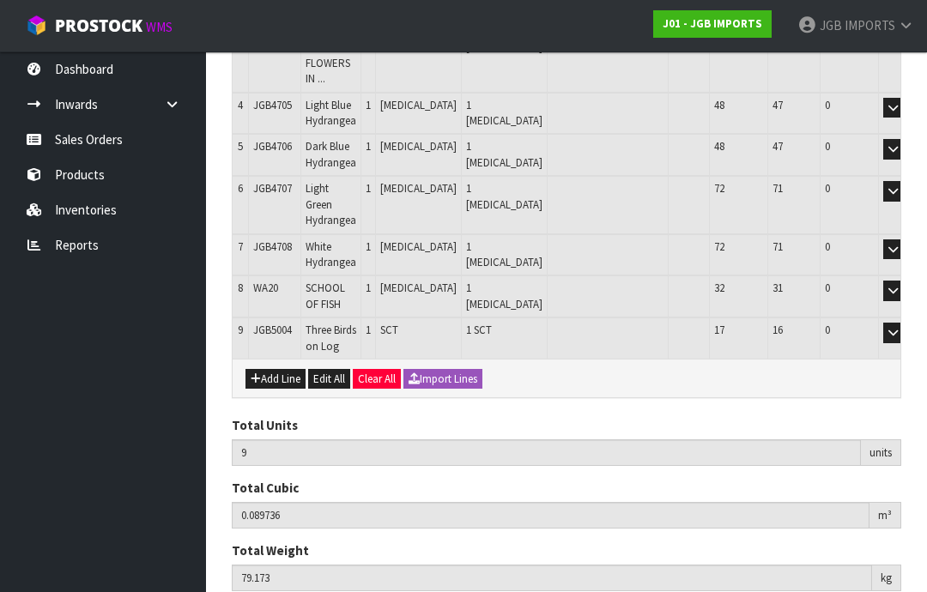
click at [285, 369] on button "Add Line" at bounding box center [275, 379] width 60 height 21
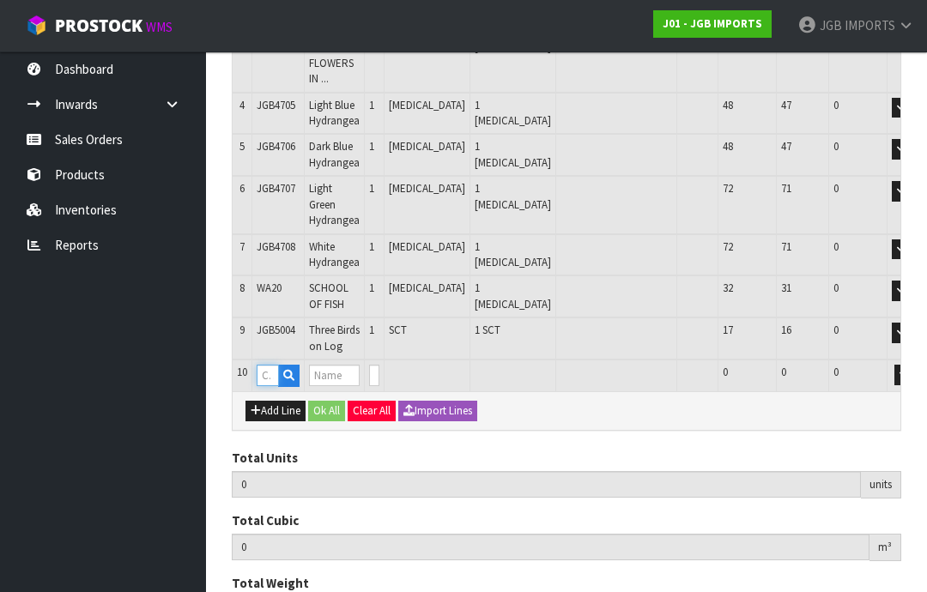
click at [275, 365] on input "text" at bounding box center [268, 375] width 22 height 21
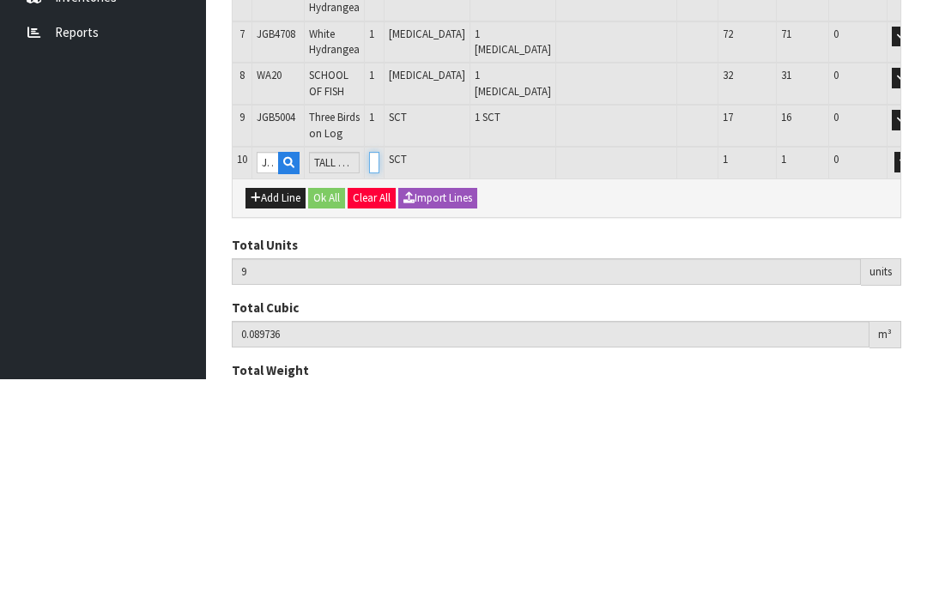
click at [379, 365] on input "0" at bounding box center [374, 375] width 10 height 21
click at [917, 365] on button "OK" at bounding box center [929, 375] width 24 height 21
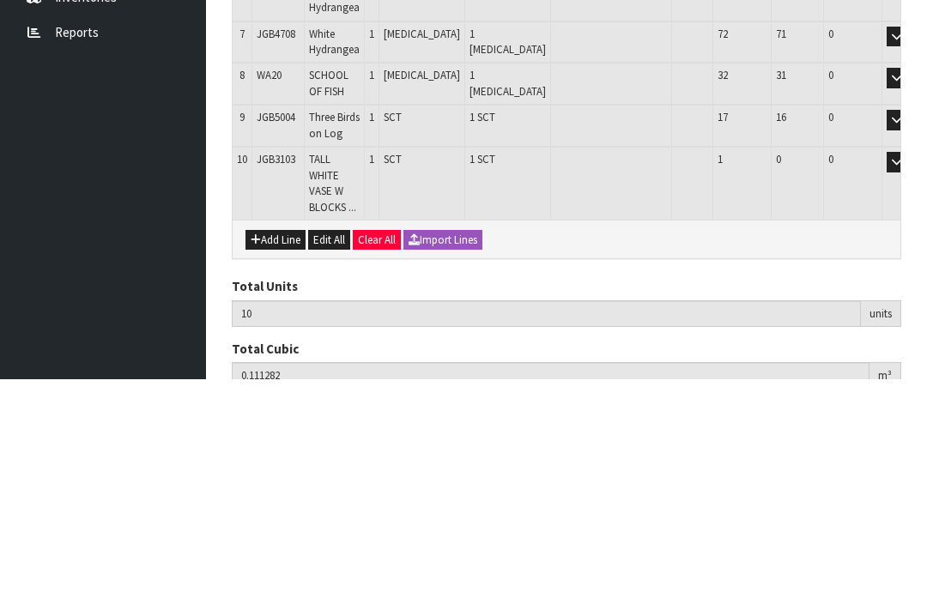
scroll to position [594, 0]
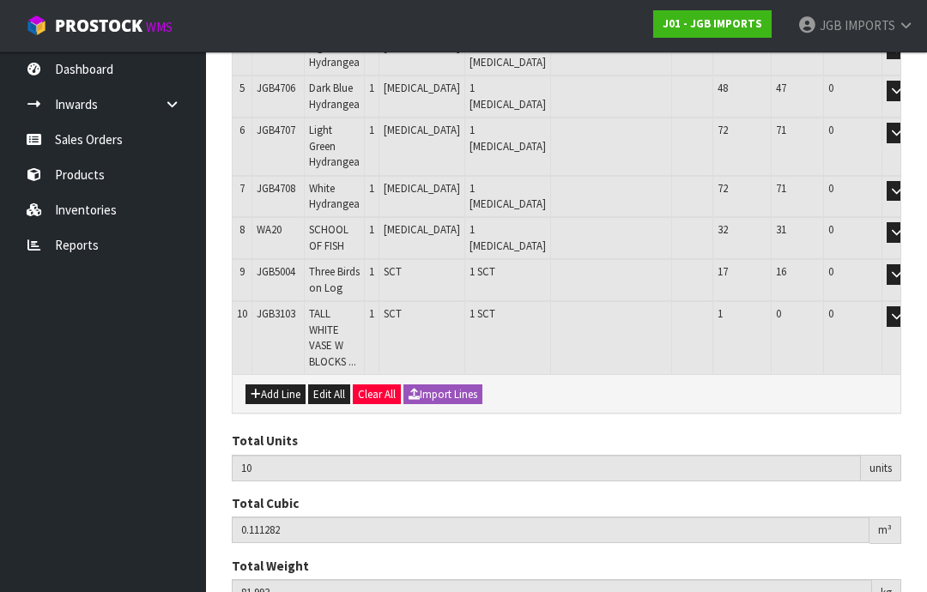
click at [295, 385] on button "Add Line" at bounding box center [275, 395] width 60 height 21
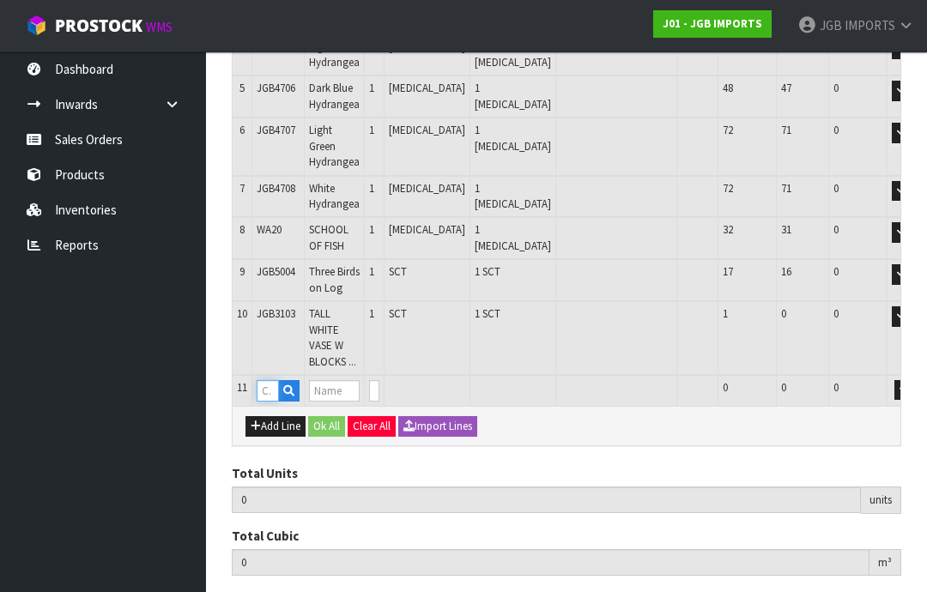
click at [278, 380] on input "text" at bounding box center [268, 390] width 22 height 21
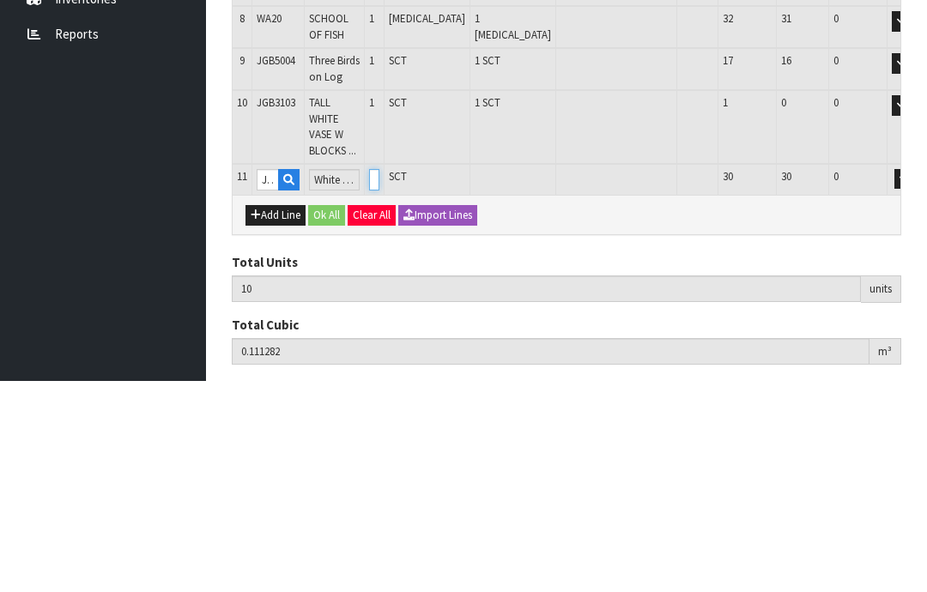
click at [379, 380] on input "0" at bounding box center [374, 390] width 10 height 21
click at [917, 380] on button "OK" at bounding box center [929, 390] width 24 height 21
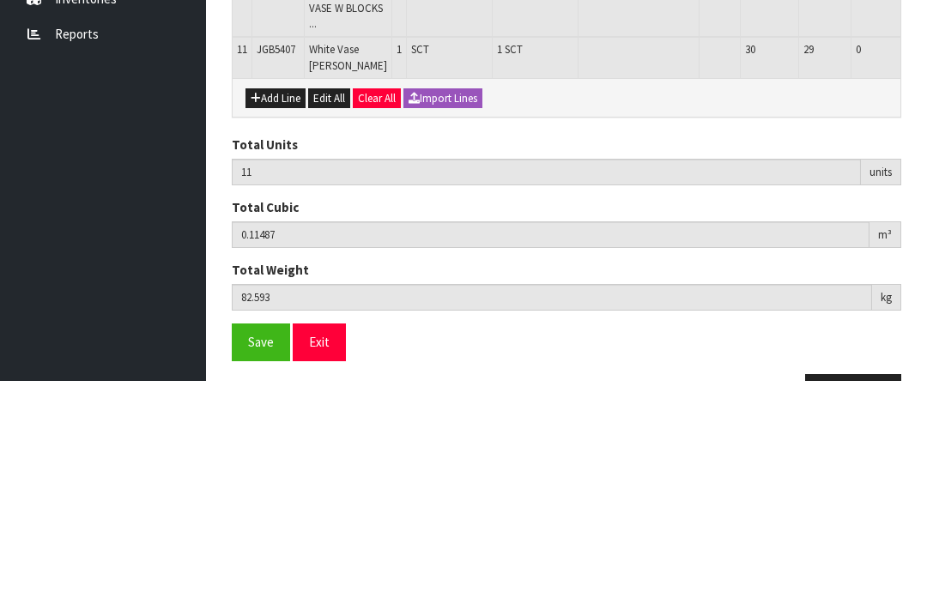
scroll to position [651, 0]
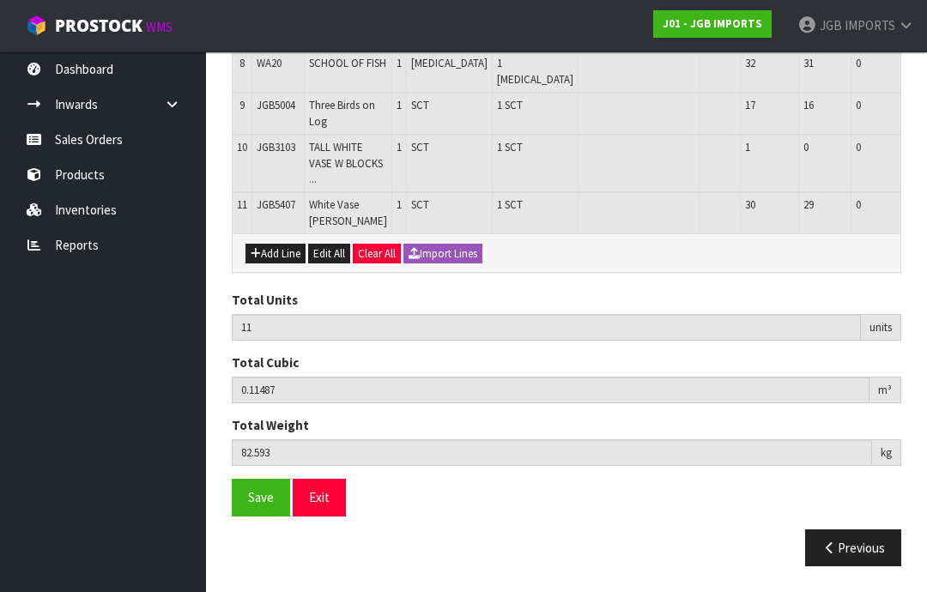
click at [289, 264] on button "Add Line" at bounding box center [275, 254] width 60 height 21
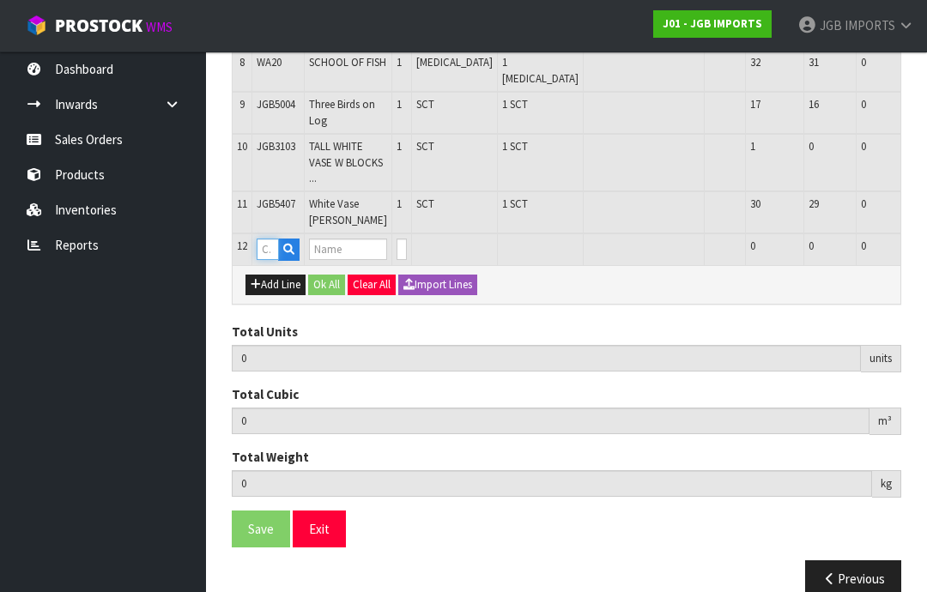
click at [274, 260] on input "text" at bounding box center [268, 249] width 22 height 21
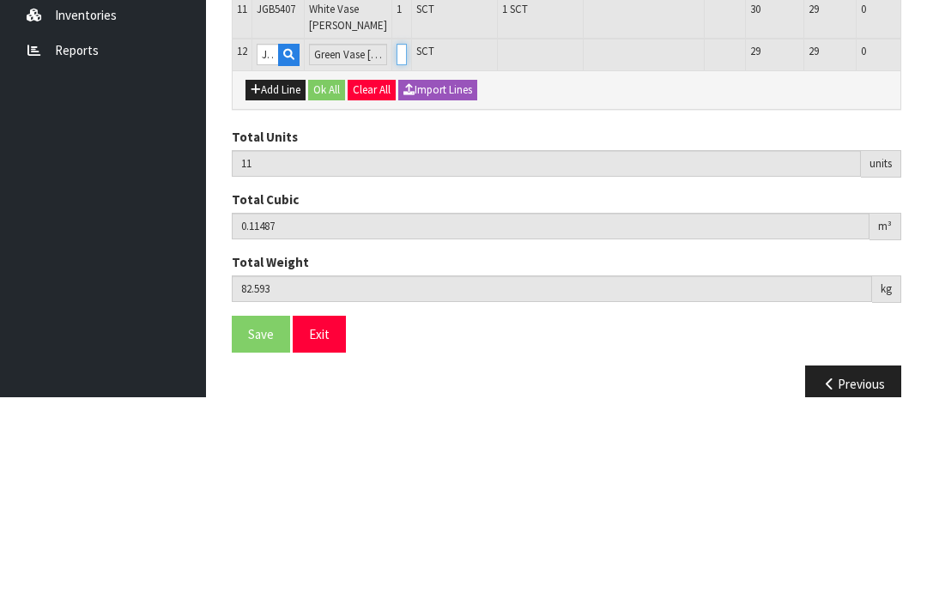
click at [405, 239] on input "0" at bounding box center [402, 249] width 10 height 21
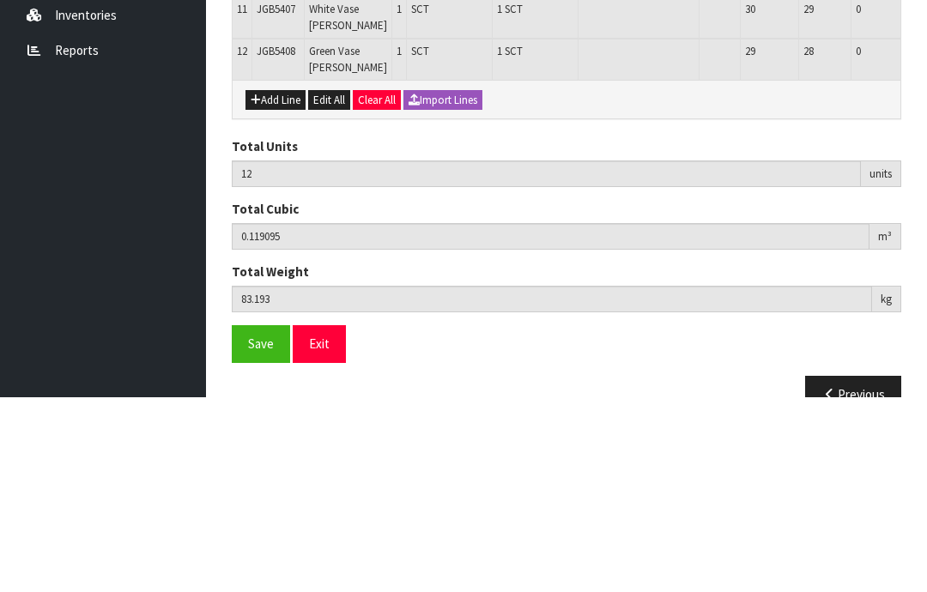
scroll to position [691, 0]
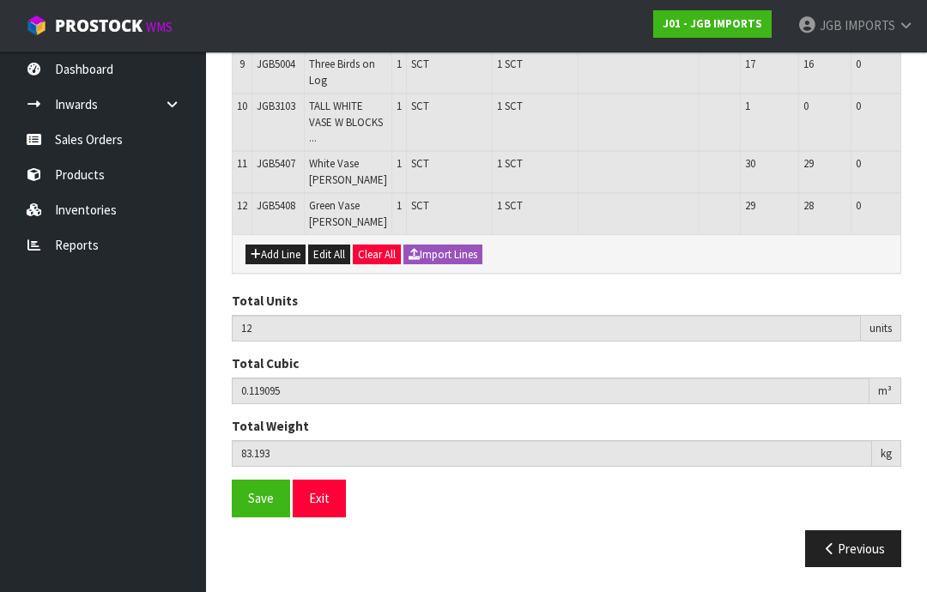
click at [283, 265] on button "Add Line" at bounding box center [275, 255] width 60 height 21
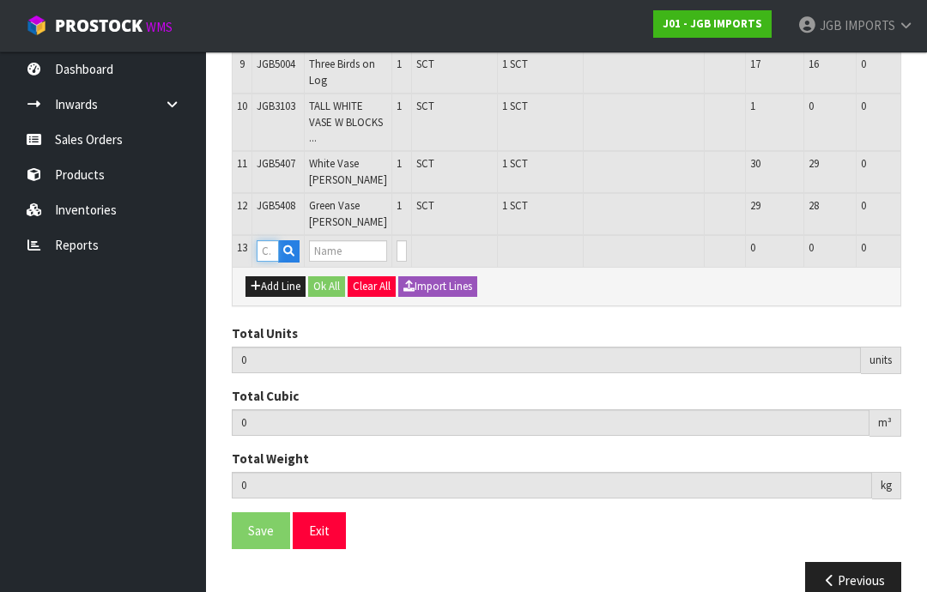
click at [277, 262] on input "text" at bounding box center [268, 250] width 22 height 21
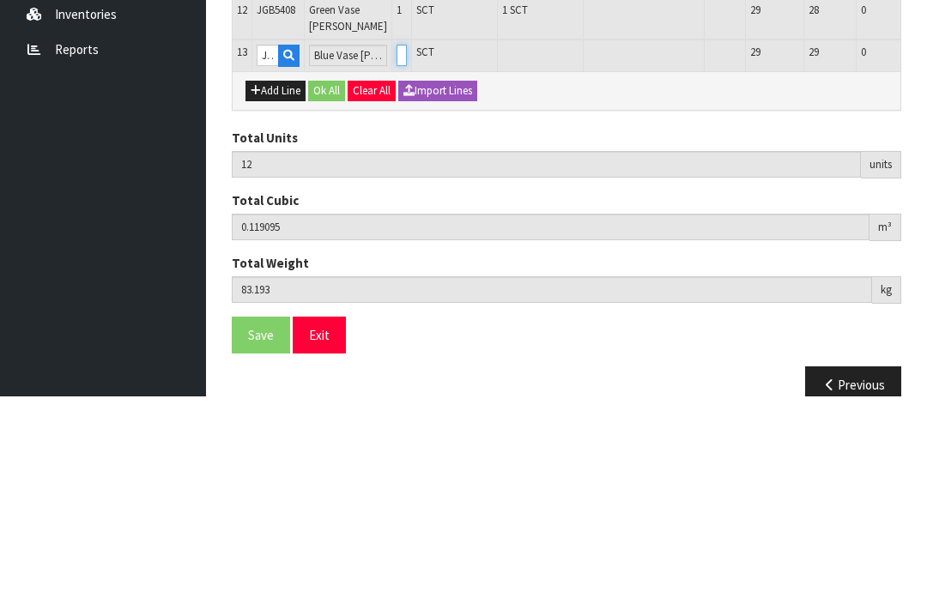
click at [407, 240] on input "0" at bounding box center [402, 250] width 10 height 21
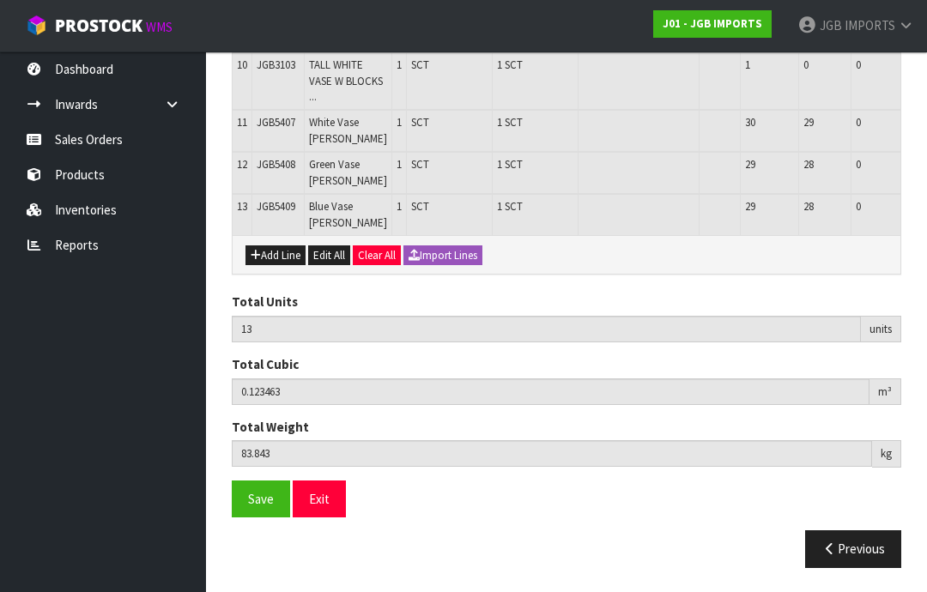
click at [282, 266] on button "Add Line" at bounding box center [275, 255] width 60 height 21
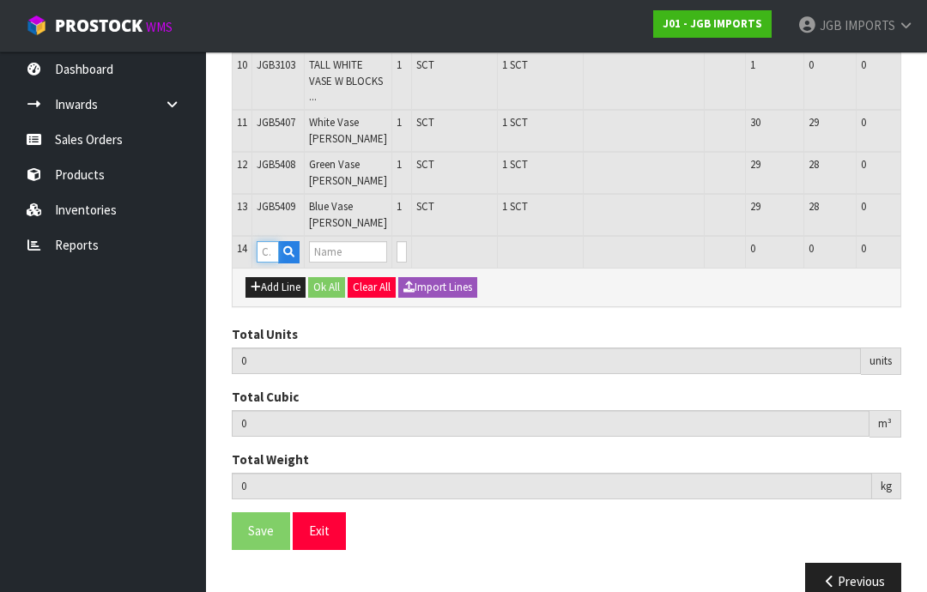
click at [262, 263] on input "text" at bounding box center [268, 251] width 22 height 21
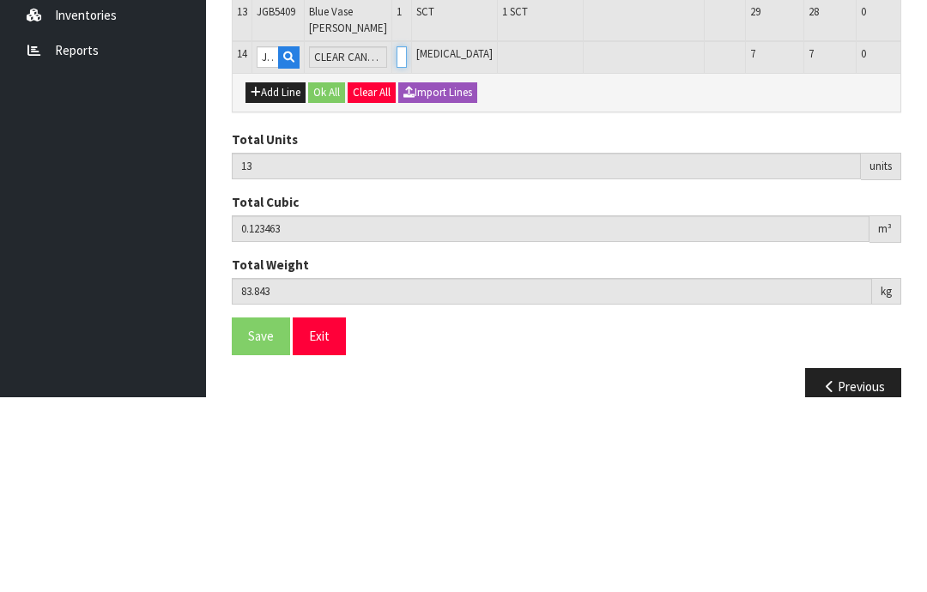
click at [407, 241] on input "0" at bounding box center [402, 251] width 10 height 21
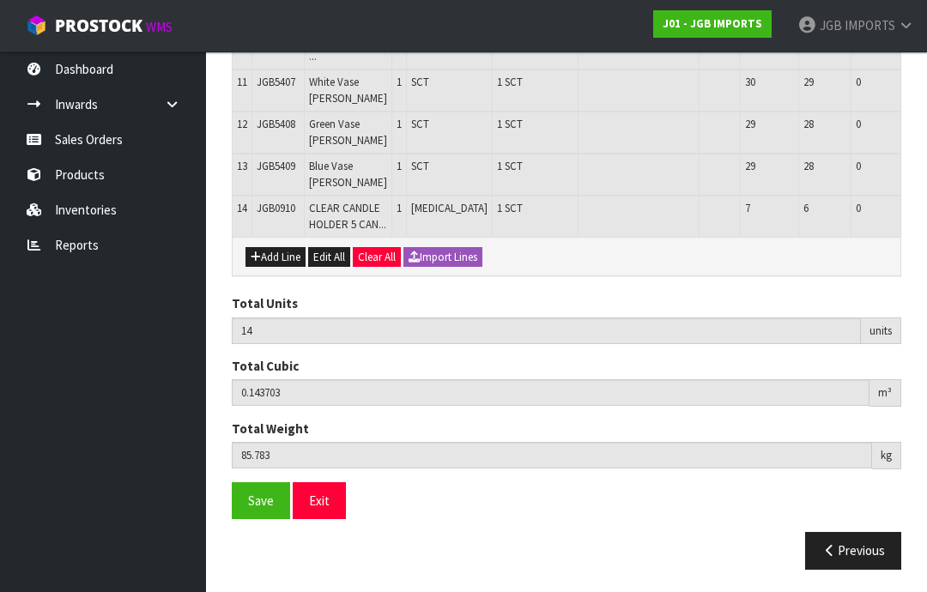
click at [283, 268] on button "Add Line" at bounding box center [275, 257] width 60 height 21
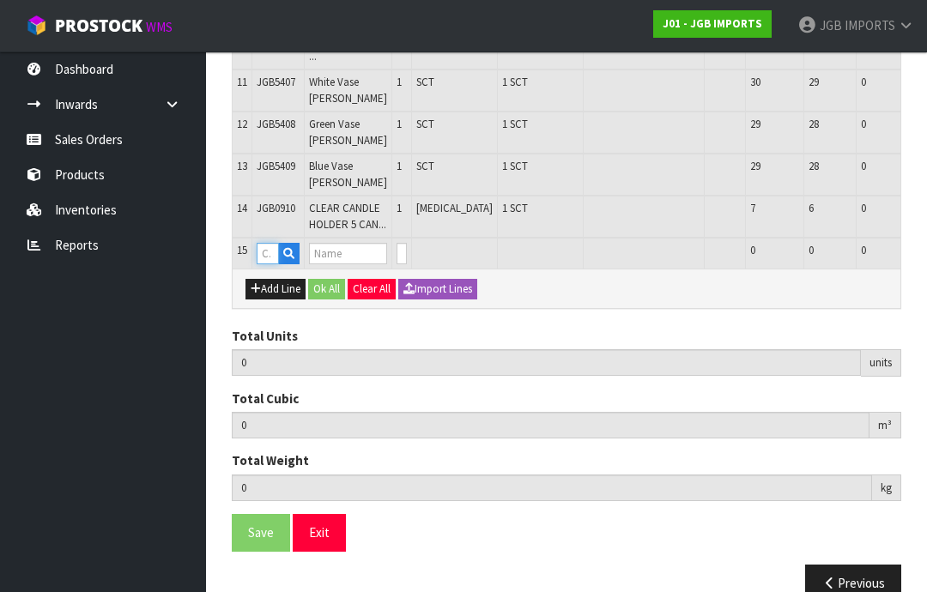
click at [276, 264] on input "text" at bounding box center [268, 253] width 22 height 21
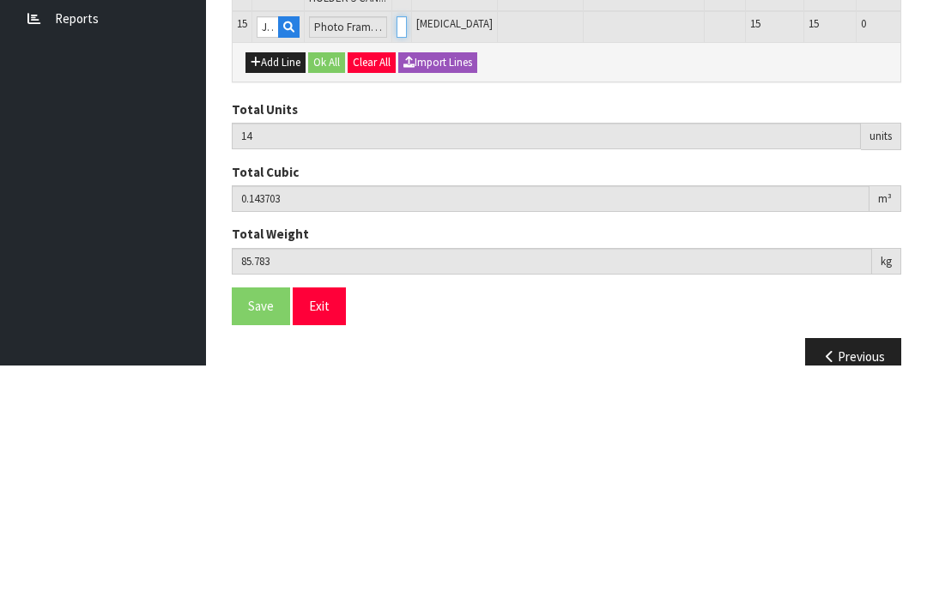
click at [406, 243] on input "0" at bounding box center [402, 253] width 10 height 21
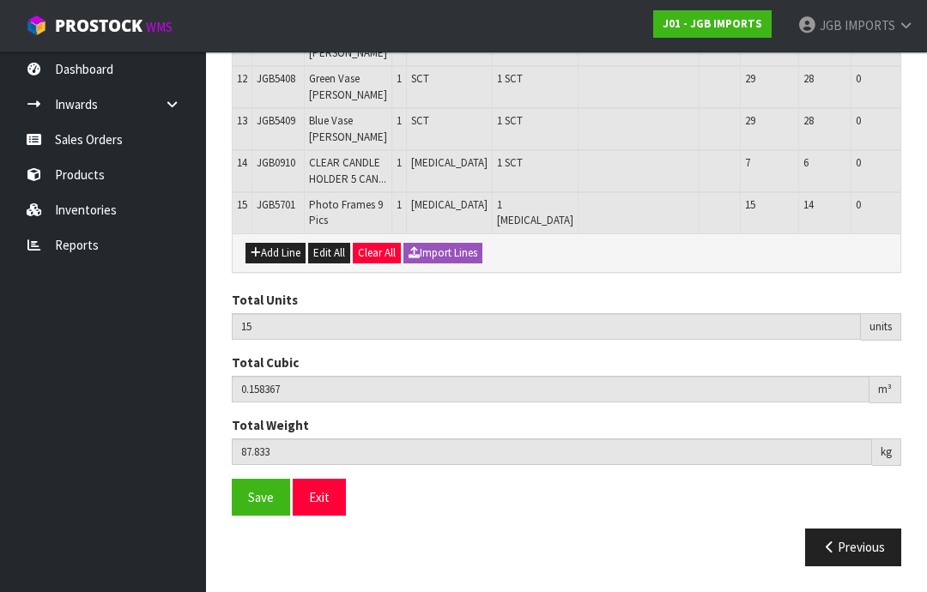
click at [285, 264] on button "Add Line" at bounding box center [275, 253] width 60 height 21
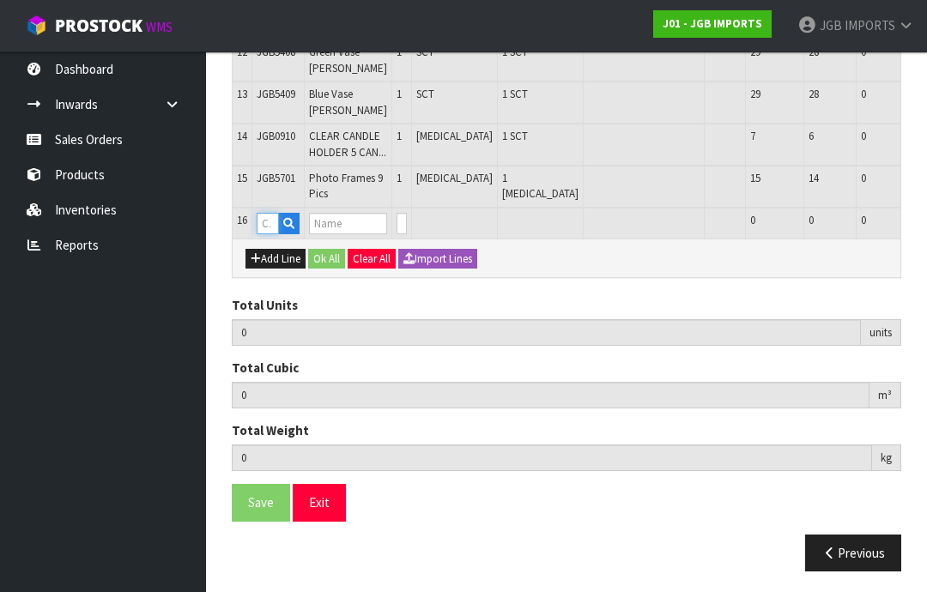
click at [273, 234] on input "text" at bounding box center [268, 223] width 22 height 21
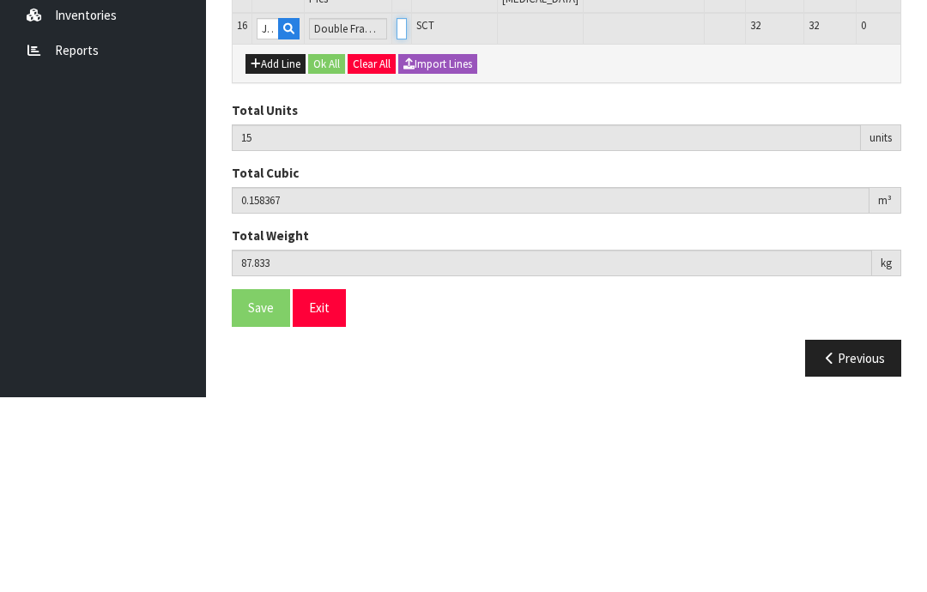
click at [407, 213] on input "0" at bounding box center [402, 223] width 10 height 21
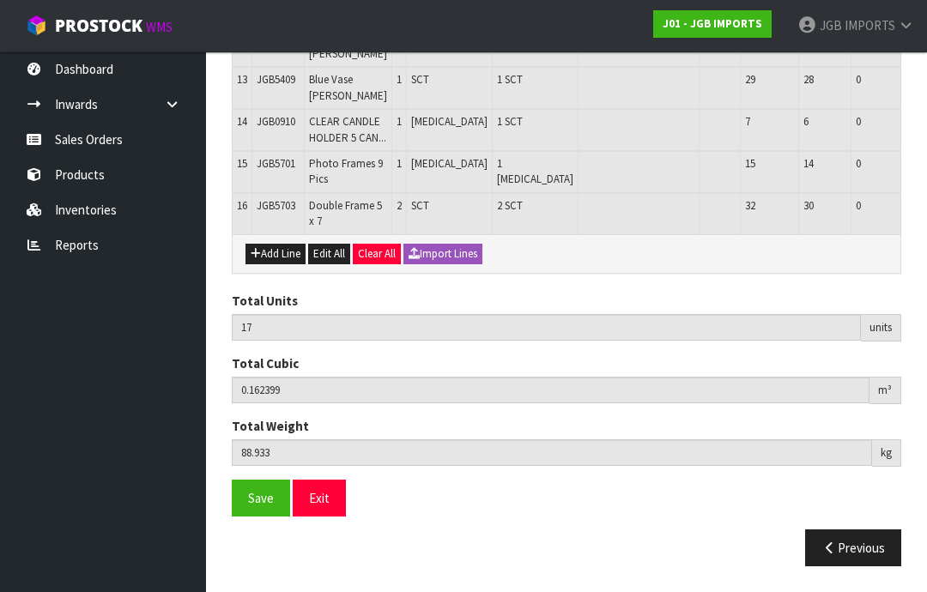
click at [275, 264] on button "Add Line" at bounding box center [275, 254] width 60 height 21
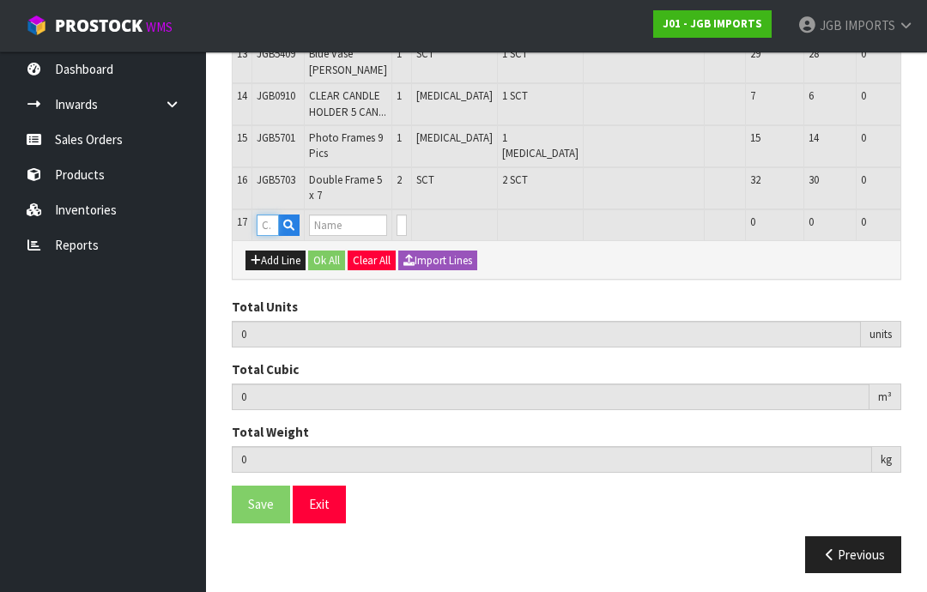
click at [278, 236] on input "text" at bounding box center [268, 225] width 22 height 21
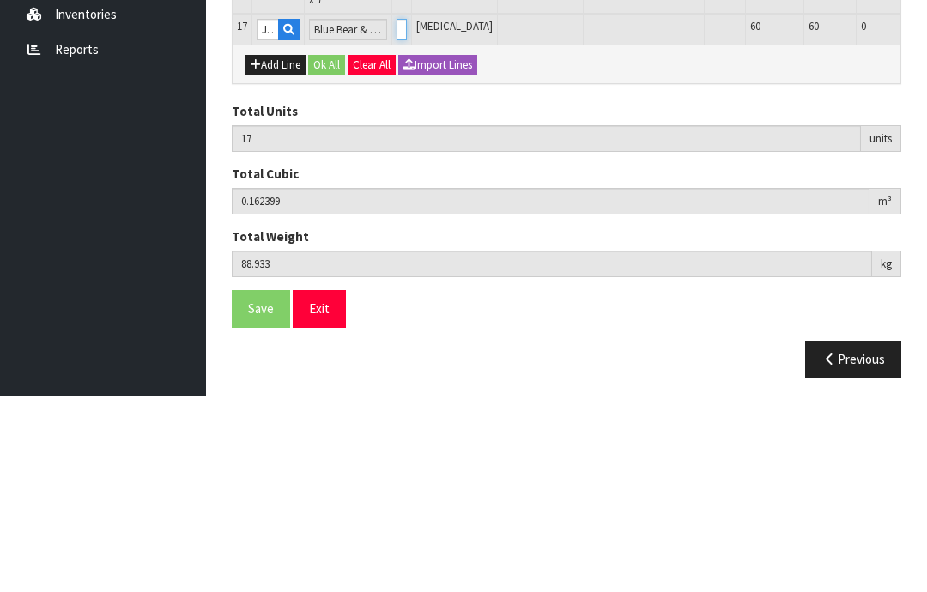
click at [402, 215] on input "0" at bounding box center [402, 225] width 10 height 21
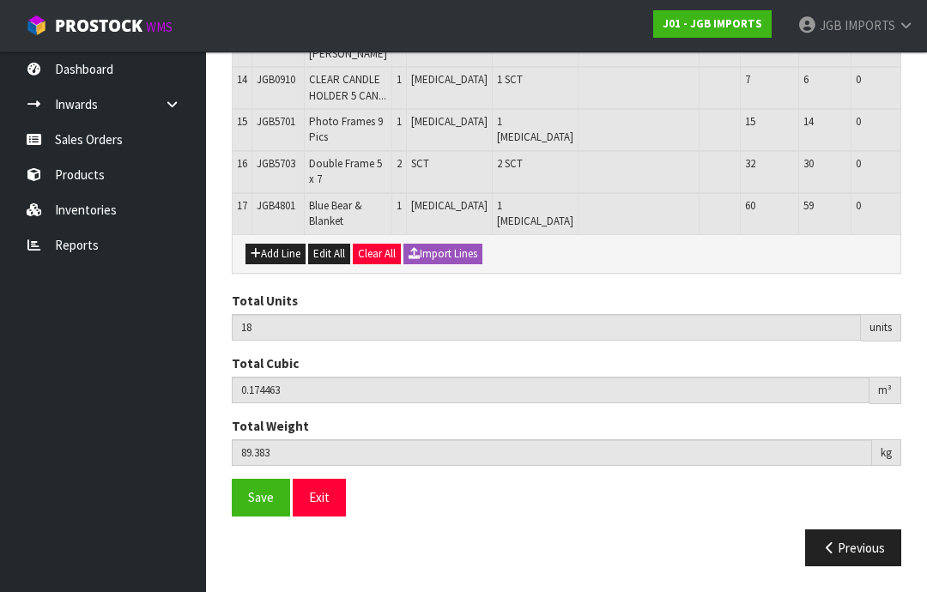
click at [287, 264] on button "Add Line" at bounding box center [275, 254] width 60 height 21
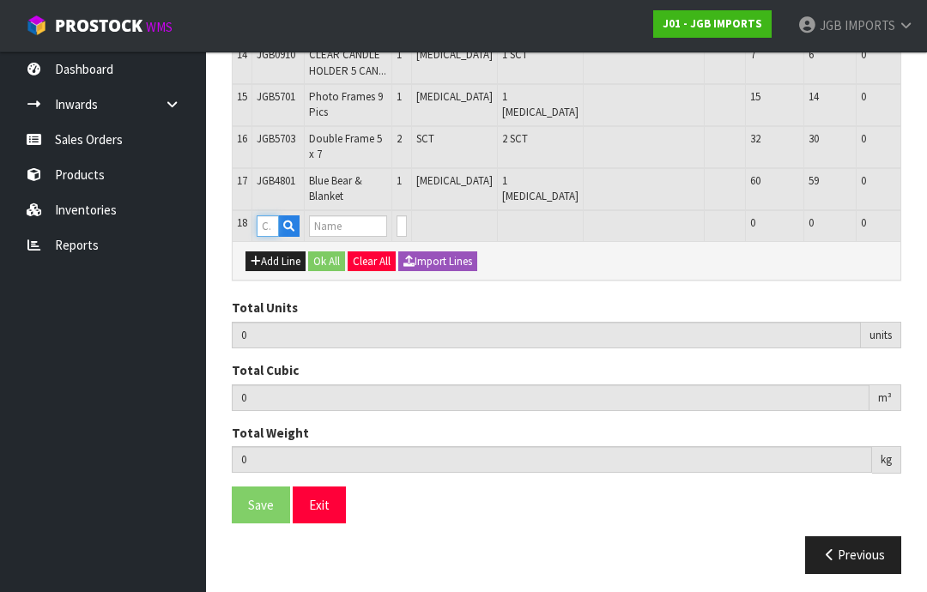
click at [270, 237] on input "text" at bounding box center [268, 225] width 22 height 21
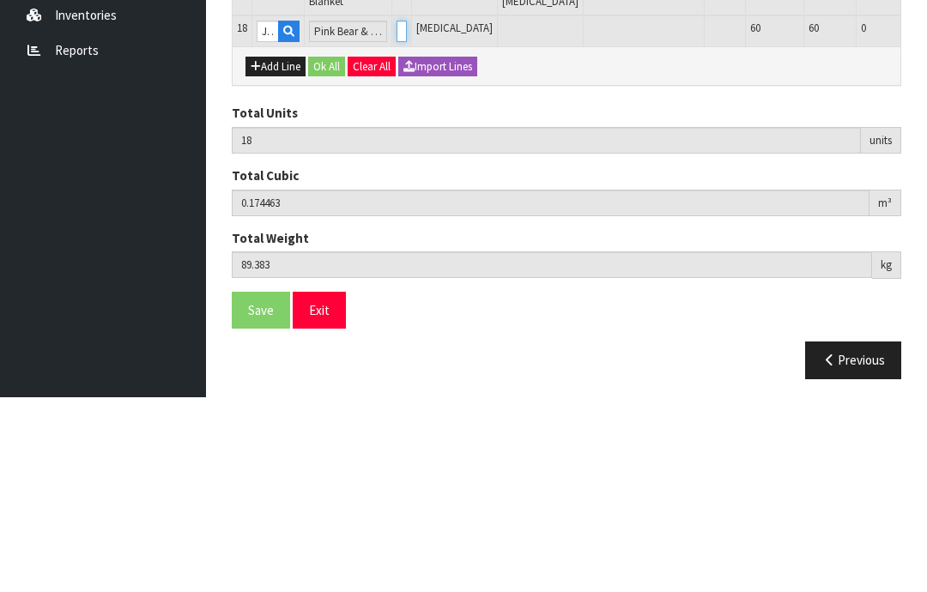
click at [406, 215] on input "0" at bounding box center [402, 225] width 10 height 21
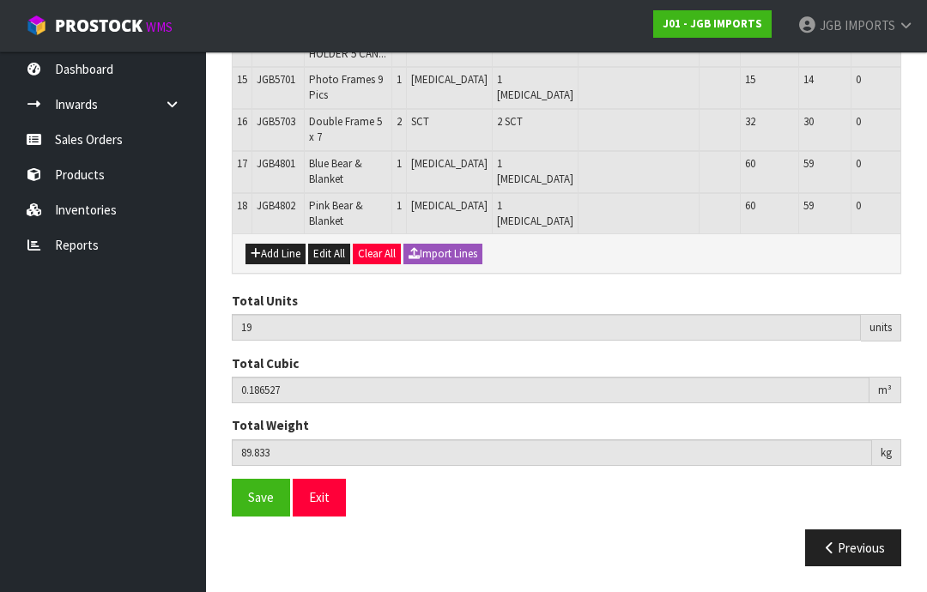
click at [263, 506] on span "Save" at bounding box center [261, 497] width 26 height 16
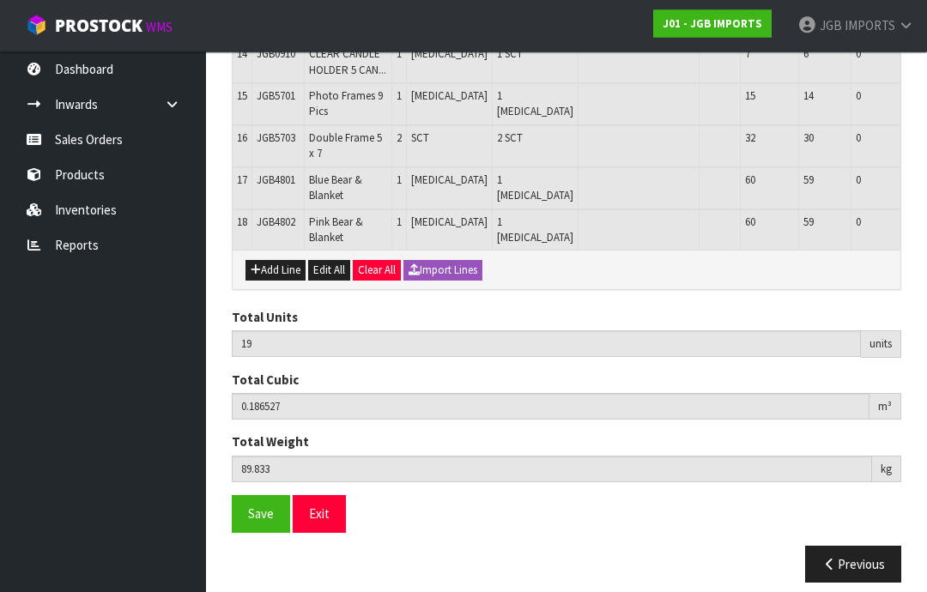
scroll to position [979, 0]
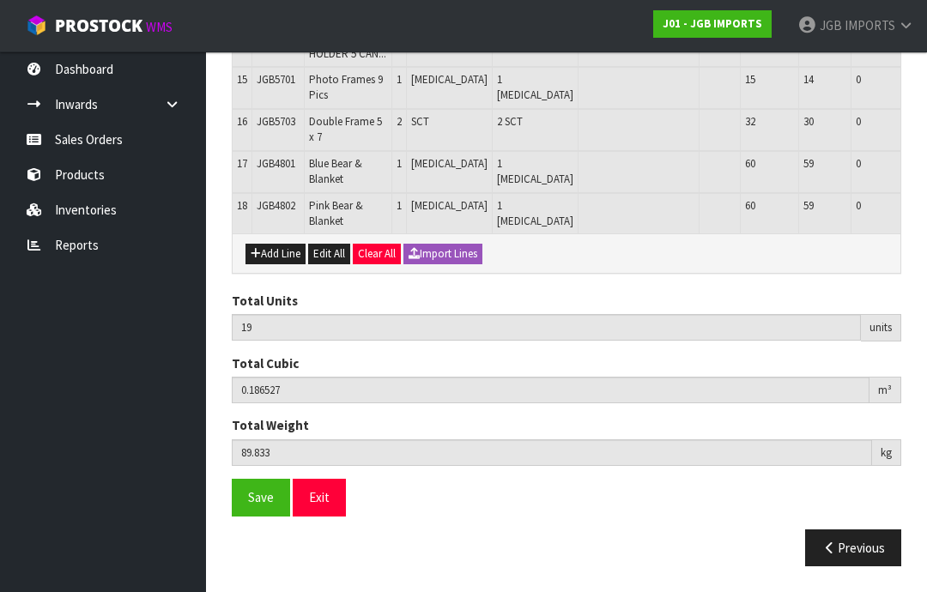
click at [822, 555] on icon "button" at bounding box center [829, 548] width 16 height 13
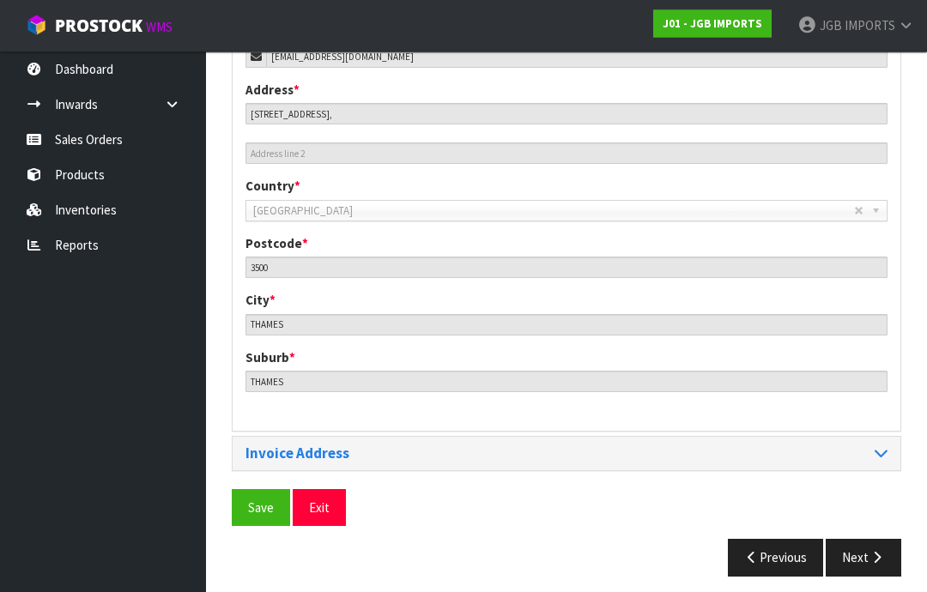
scroll to position [833, 0]
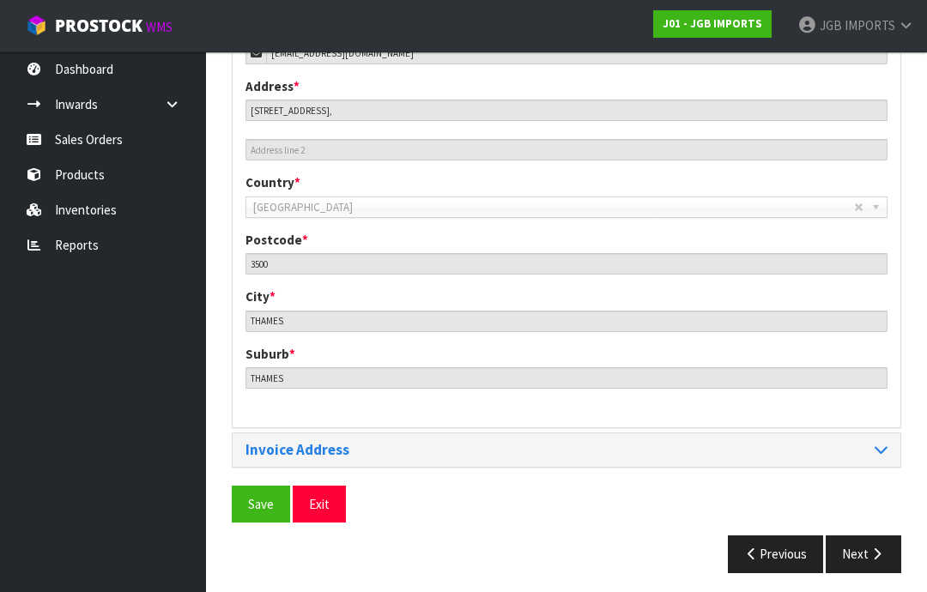
click at [759, 545] on button "Previous" at bounding box center [776, 554] width 96 height 37
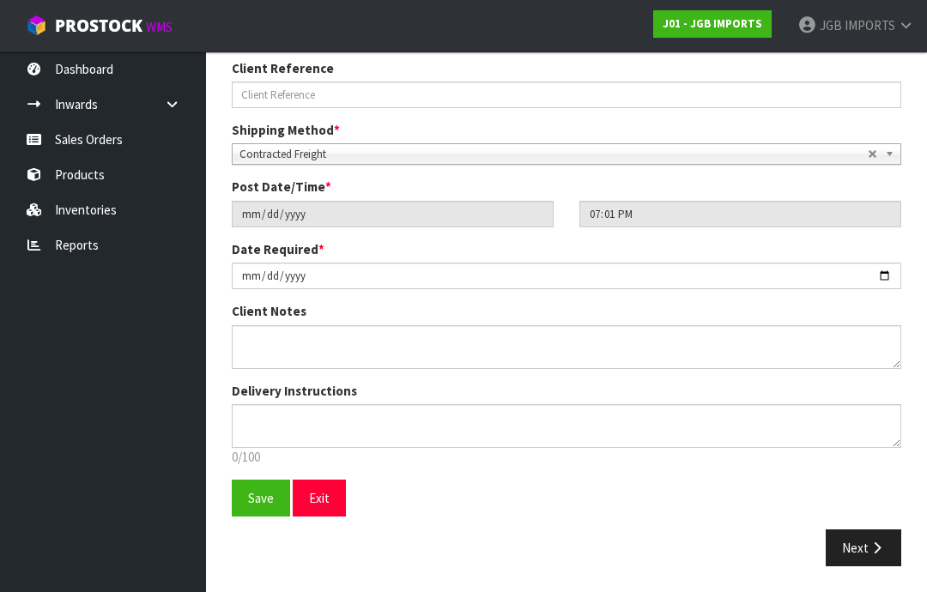
scroll to position [370, 0]
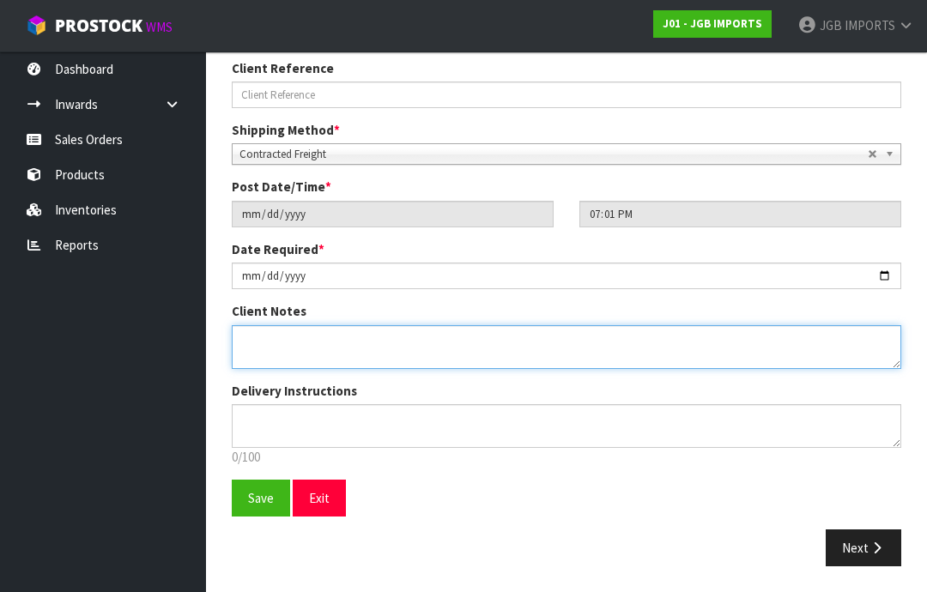
click at [262, 341] on textarea at bounding box center [567, 347] width 670 height 44
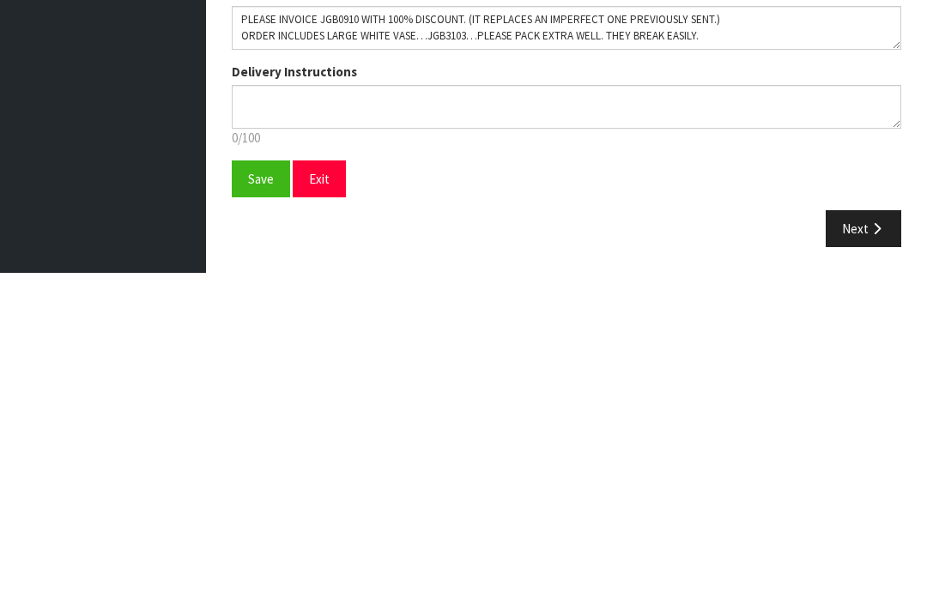
click at [266, 490] on span "Save" at bounding box center [261, 498] width 26 height 16
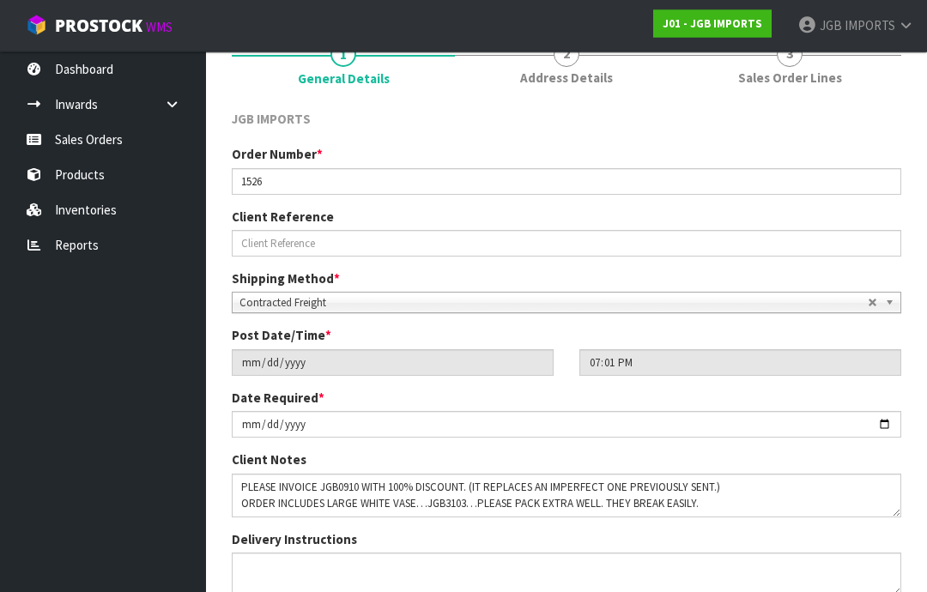
scroll to position [301, 0]
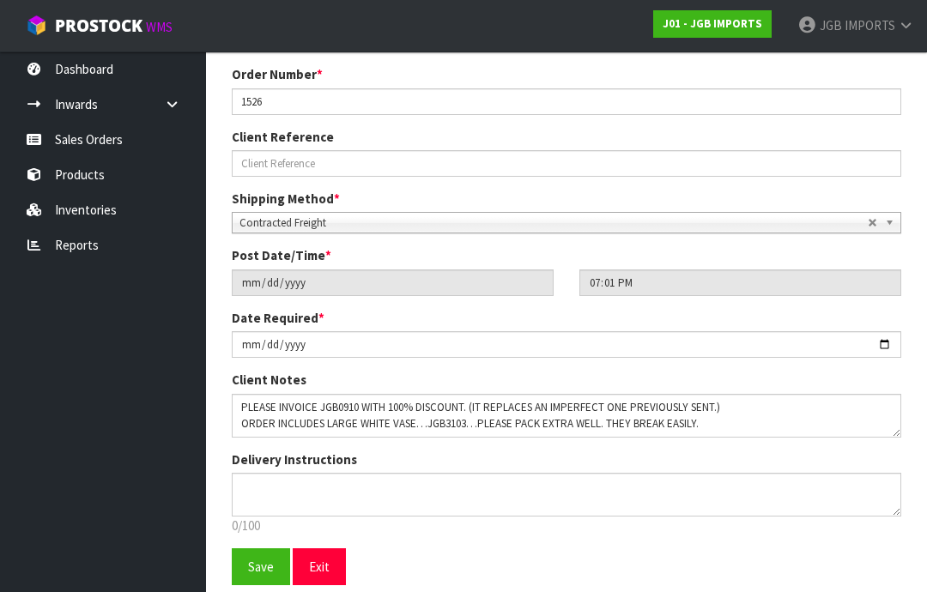
click at [262, 565] on span "Save" at bounding box center [261, 567] width 26 height 16
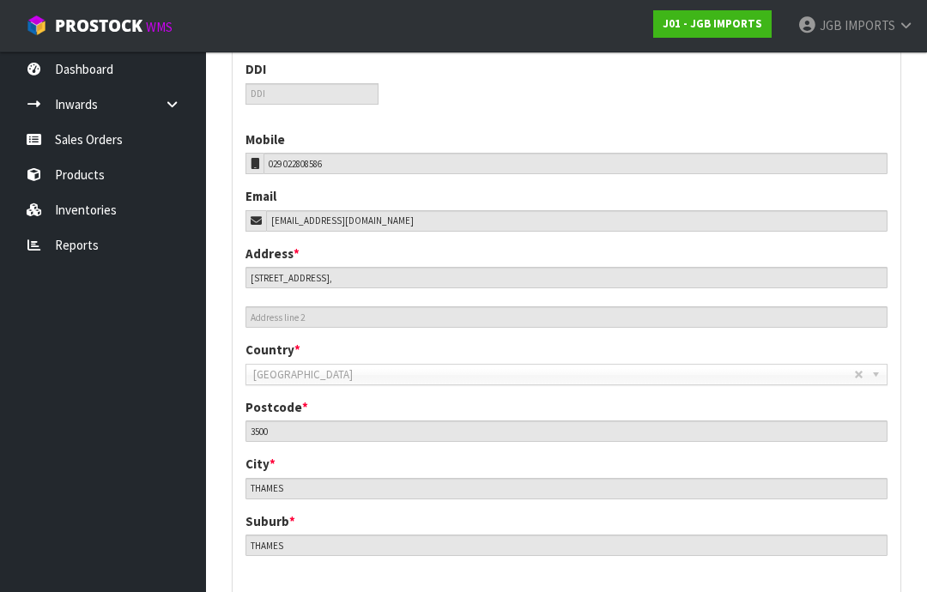
scroll to position [765, 0]
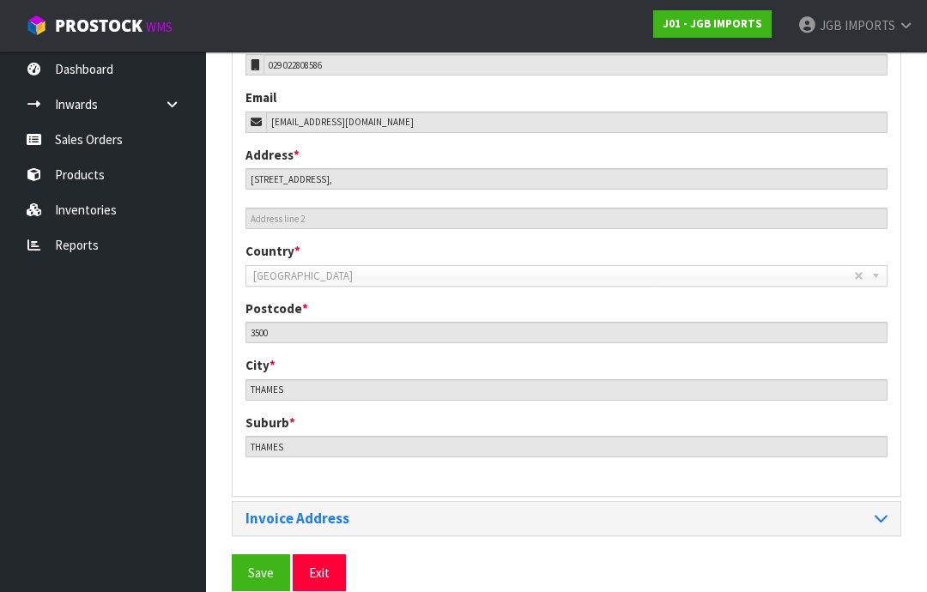
click at [266, 571] on span "Save" at bounding box center [261, 573] width 26 height 16
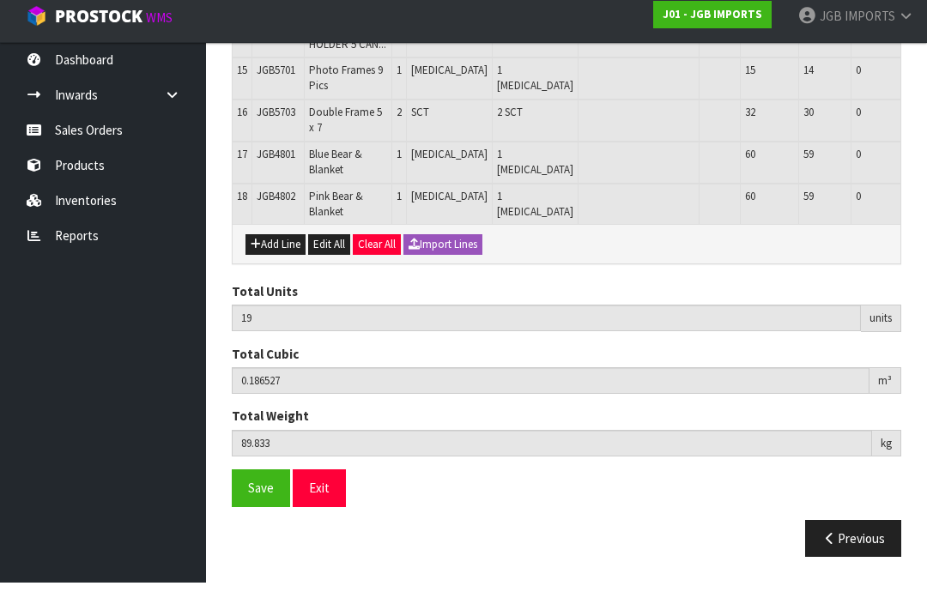
scroll to position [979, 0]
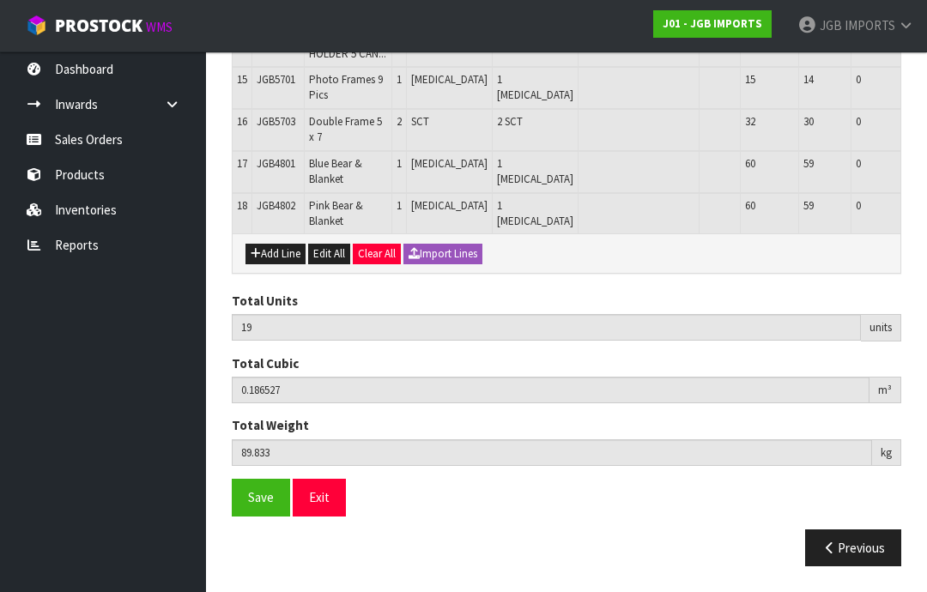
click at [264, 506] on span "Save" at bounding box center [261, 497] width 26 height 16
click at [330, 516] on button "Exit" at bounding box center [319, 497] width 53 height 37
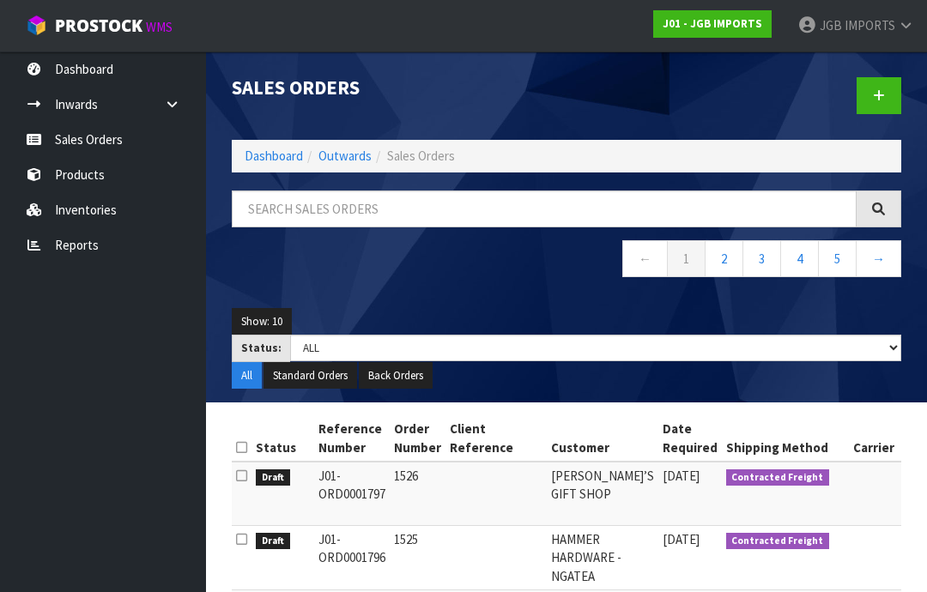
click at [895, 88] on link at bounding box center [879, 95] width 45 height 37
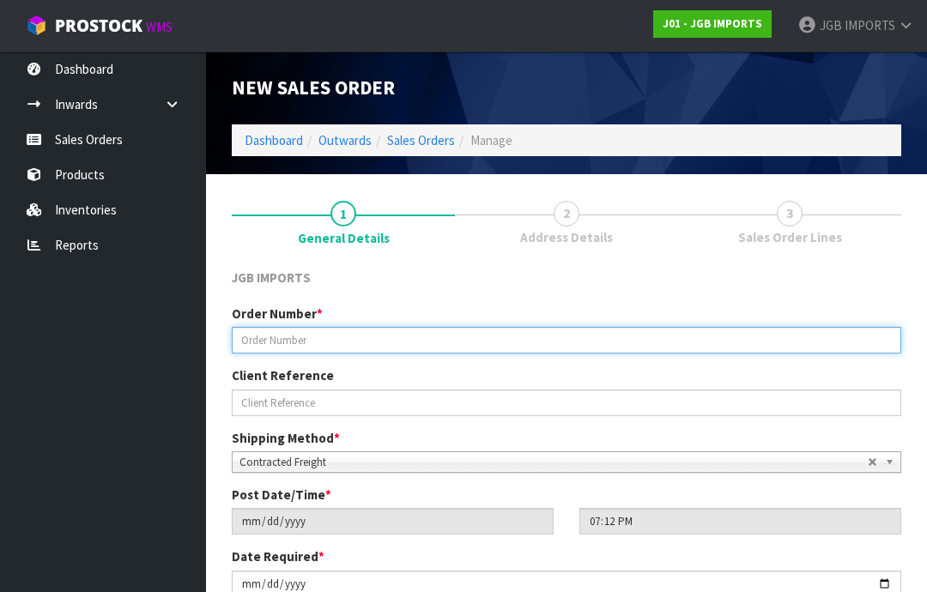
click at [275, 331] on input "text" at bounding box center [567, 340] width 670 height 27
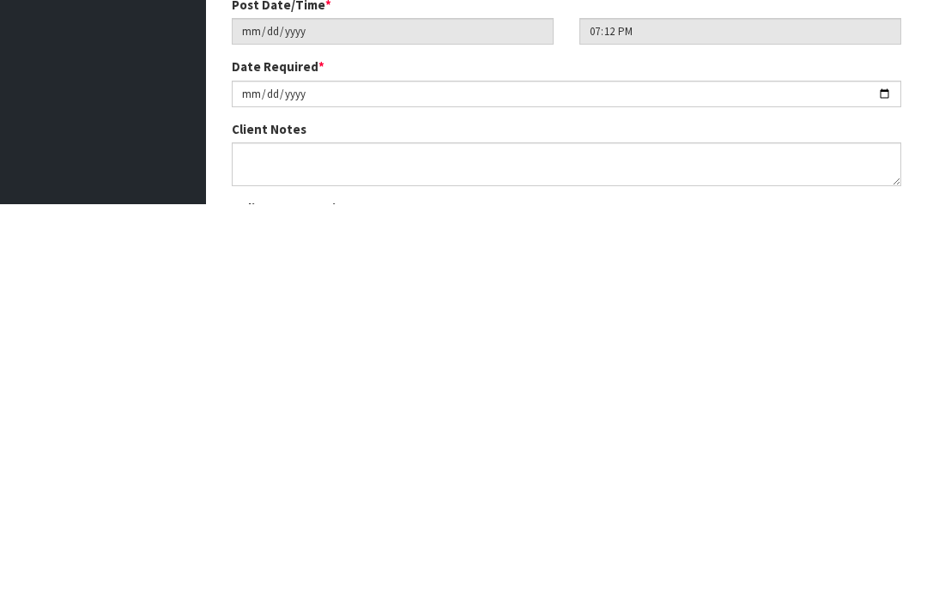
scroll to position [102, 0]
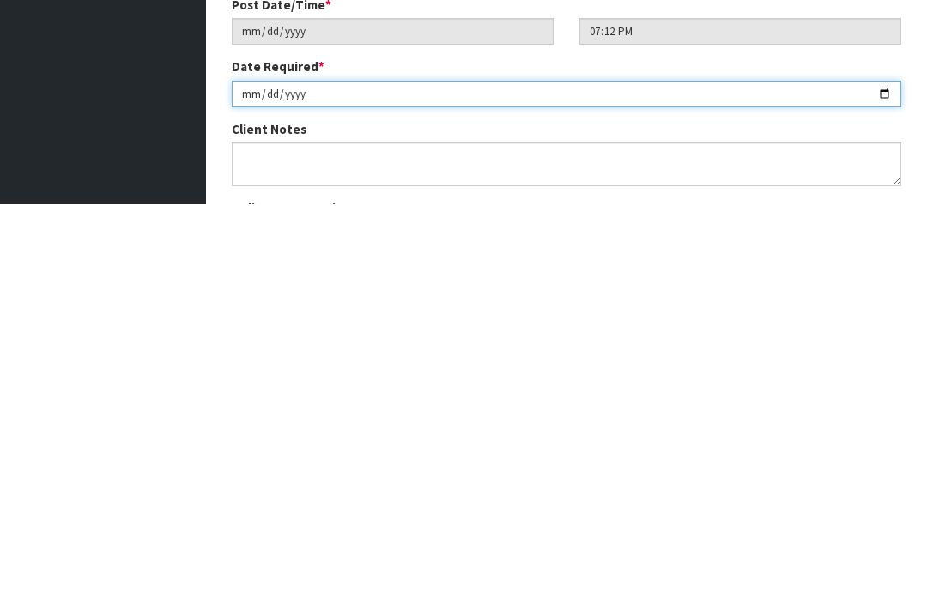
click at [349, 469] on input "[DATE]" at bounding box center [567, 482] width 670 height 27
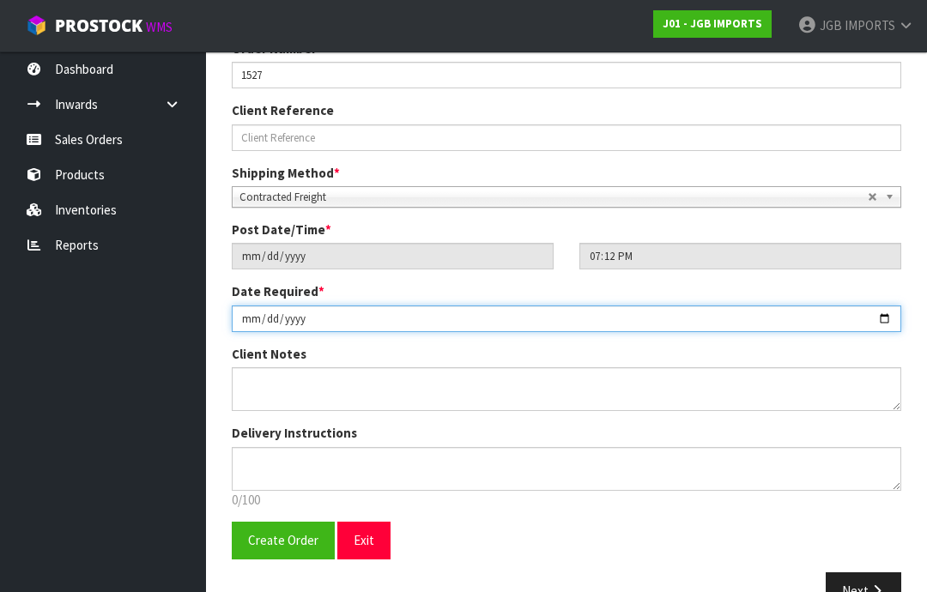
scroll to position [239, 0]
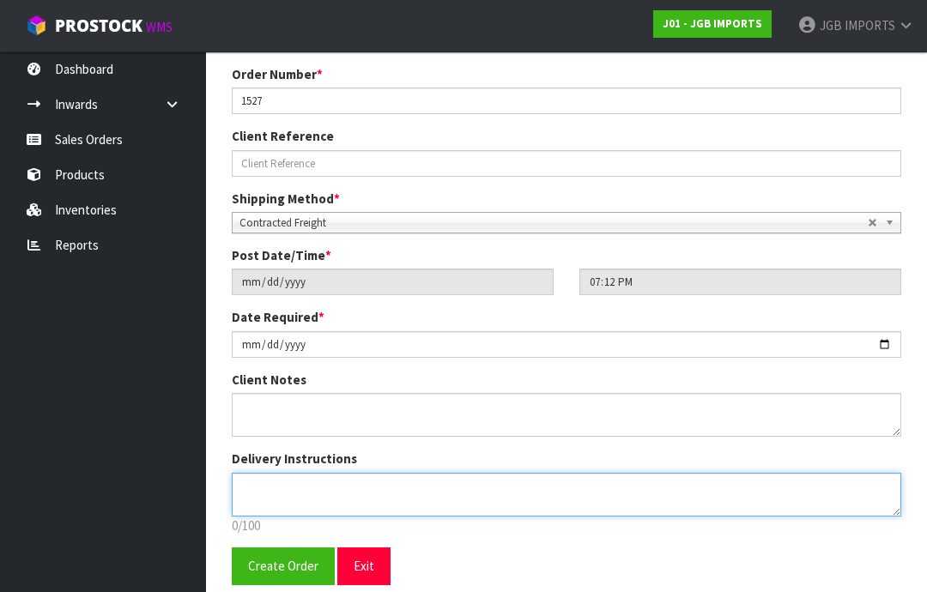
click at [264, 485] on textarea at bounding box center [567, 495] width 670 height 44
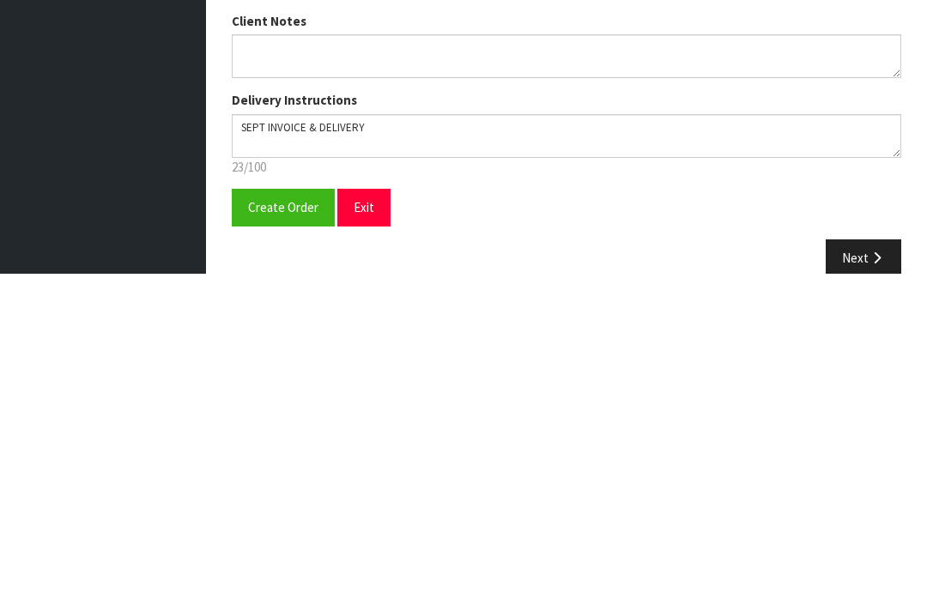
click at [276, 518] on span "Create Order" at bounding box center [283, 526] width 70 height 16
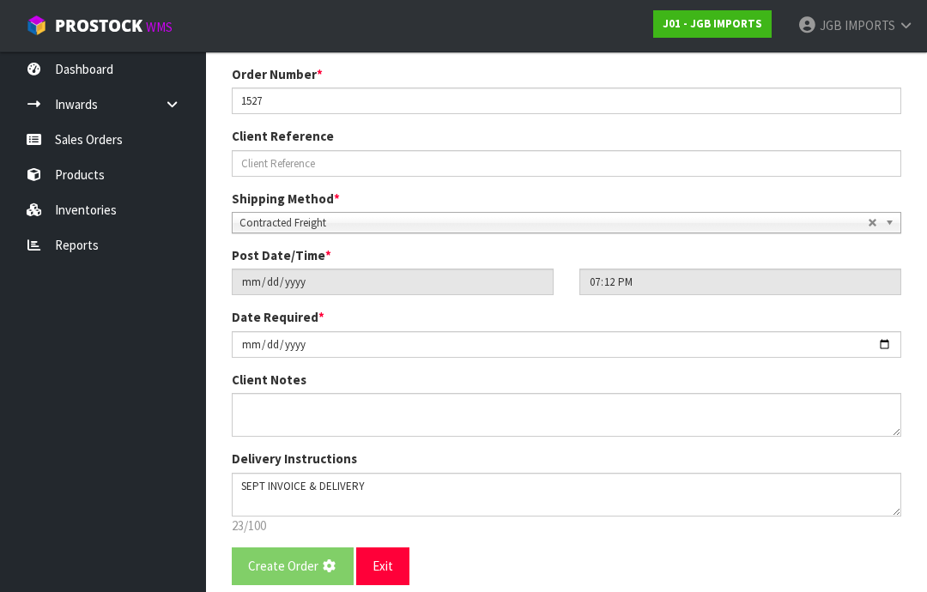
scroll to position [0, 0]
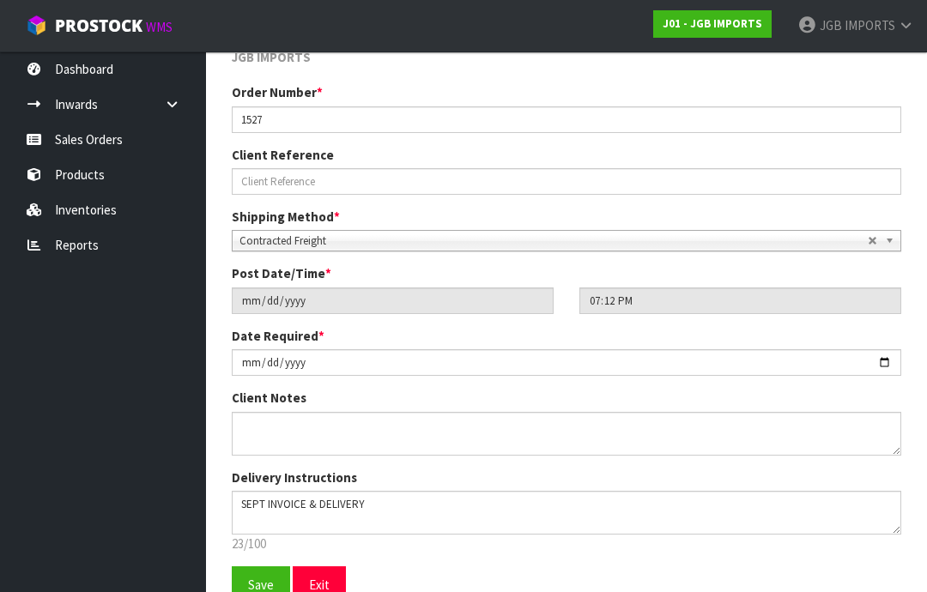
scroll to position [301, 0]
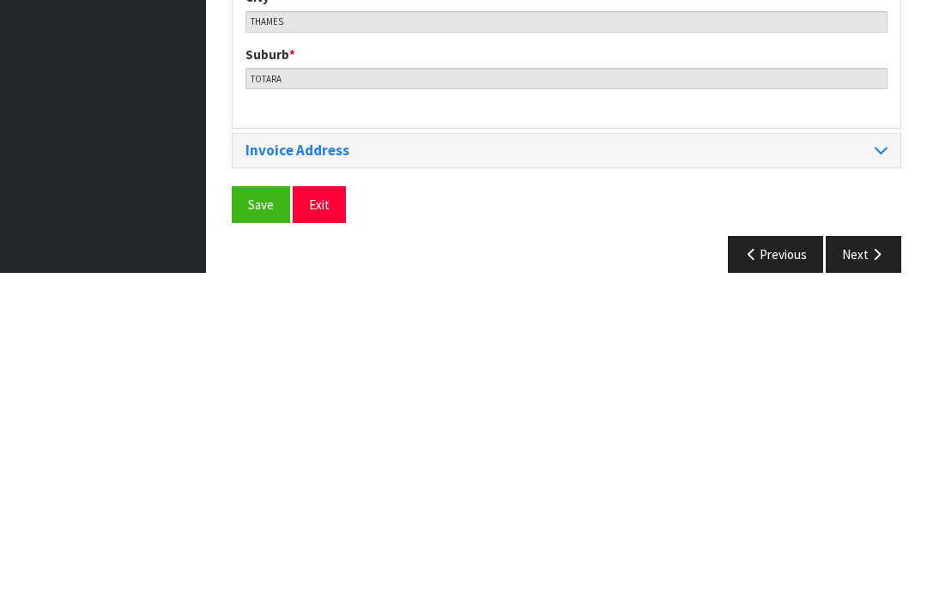
scroll to position [815, 0]
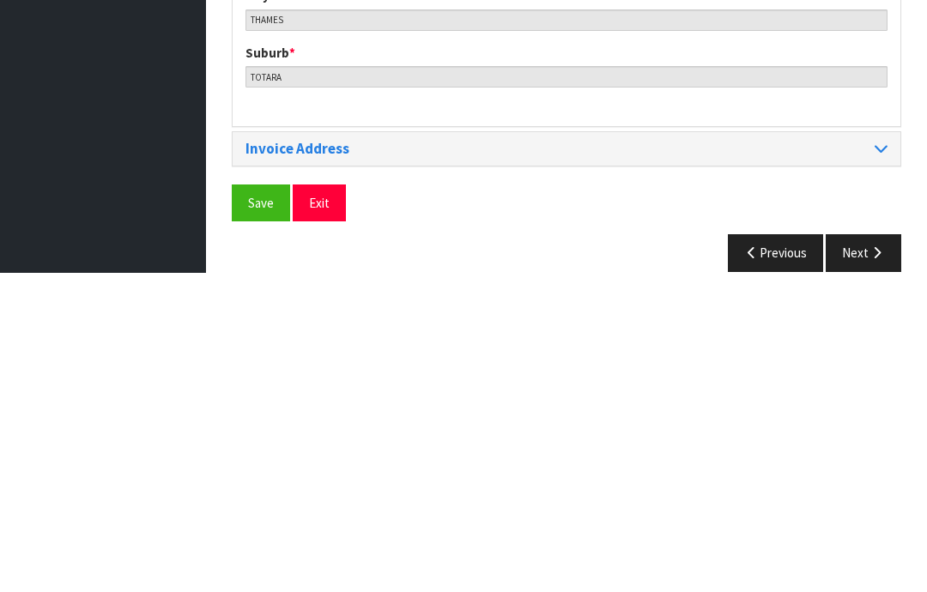
click at [258, 514] on span "Save" at bounding box center [261, 522] width 26 height 16
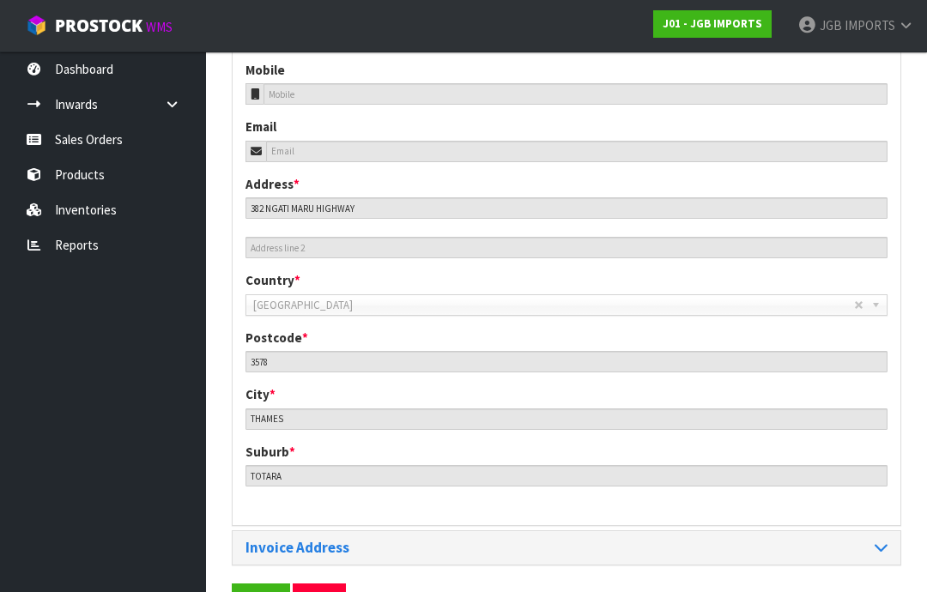
scroll to position [765, 0]
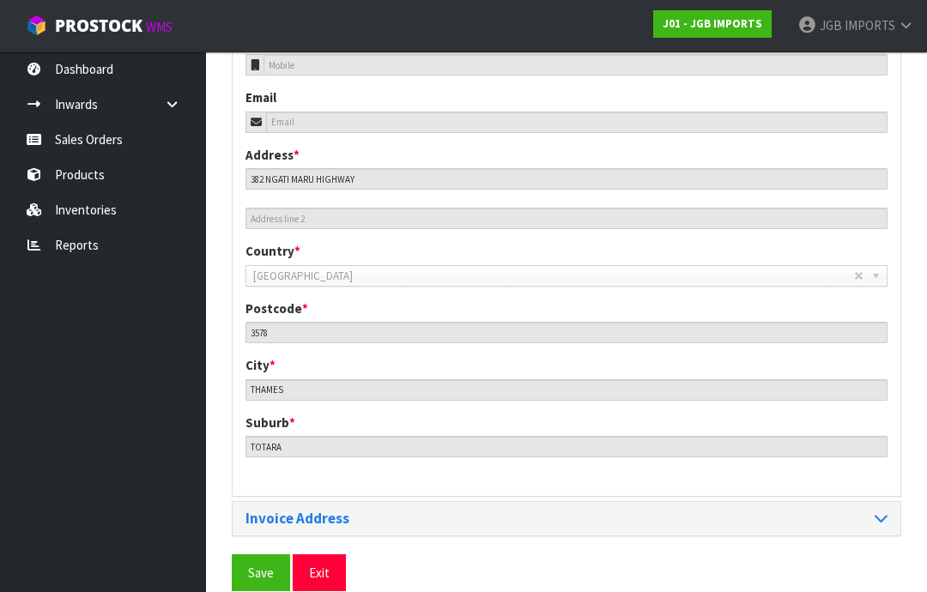
click at [260, 565] on span "Save" at bounding box center [261, 573] width 26 height 16
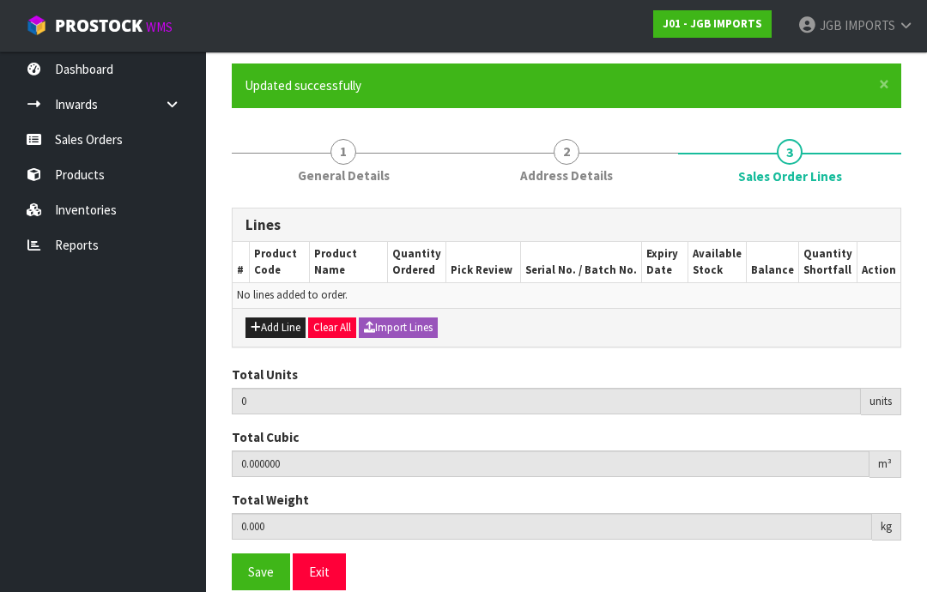
click at [282, 330] on button "Add Line" at bounding box center [275, 328] width 60 height 21
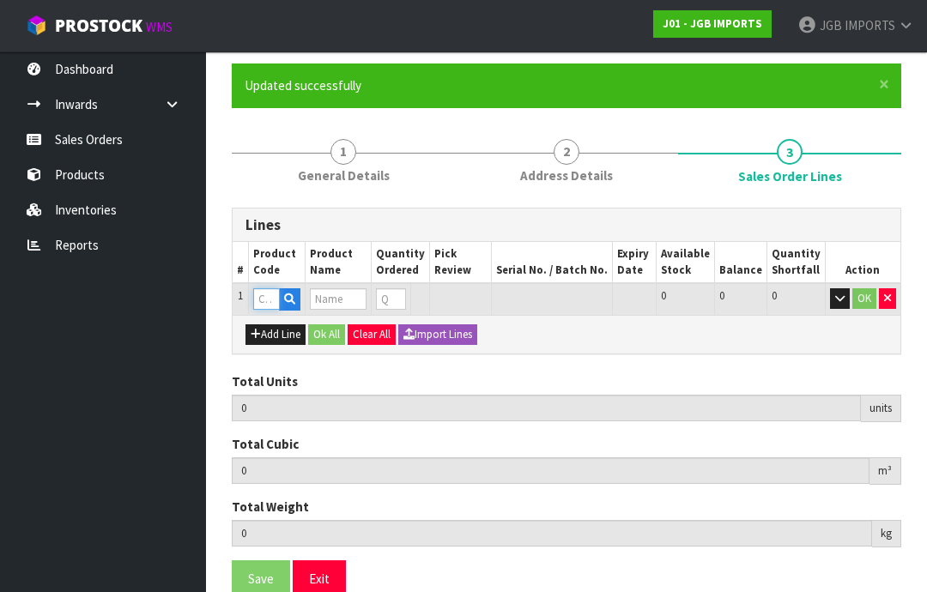
click at [270, 294] on input "text" at bounding box center [266, 298] width 27 height 21
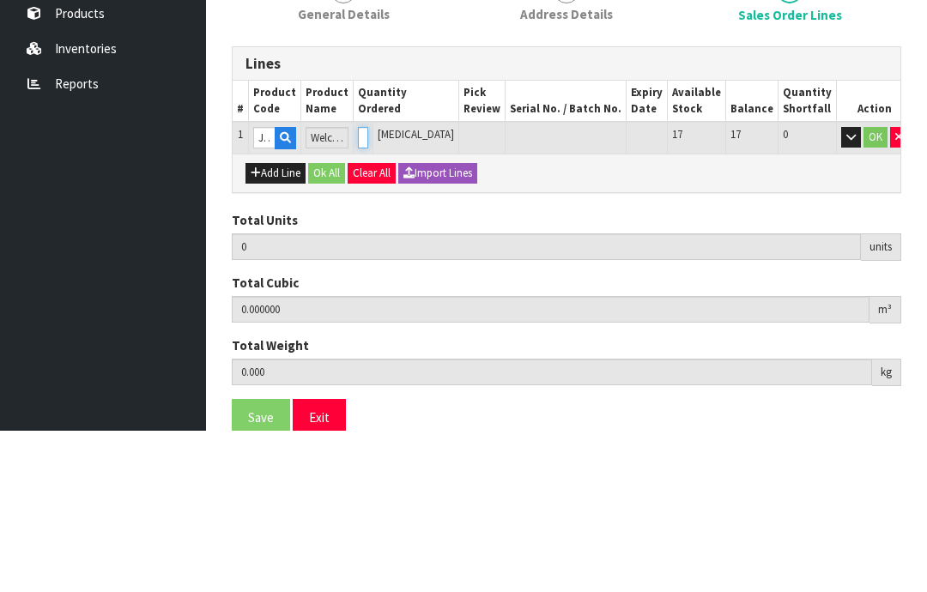
click at [368, 288] on input "0" at bounding box center [363, 298] width 10 height 21
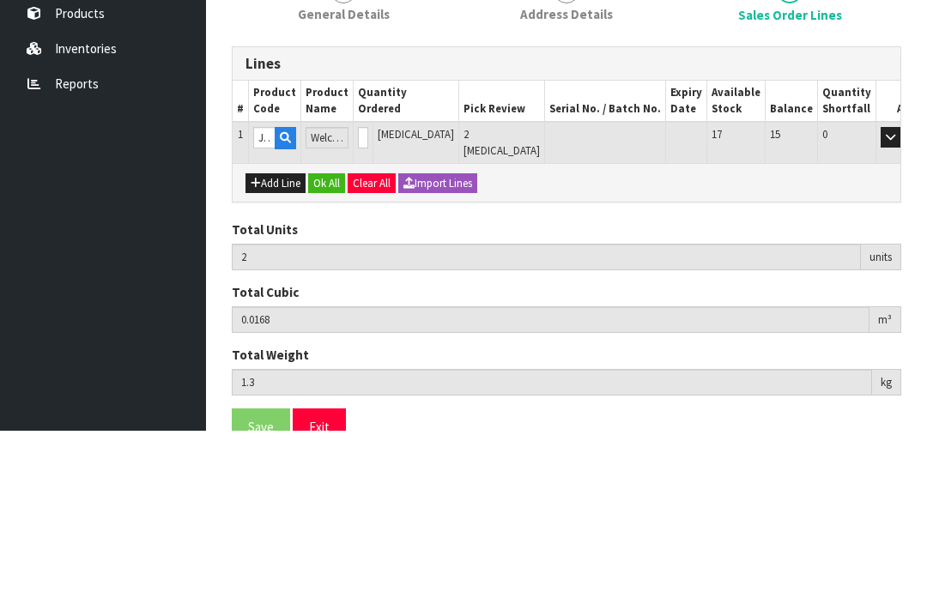
click at [903, 288] on button "OK" at bounding box center [915, 298] width 24 height 21
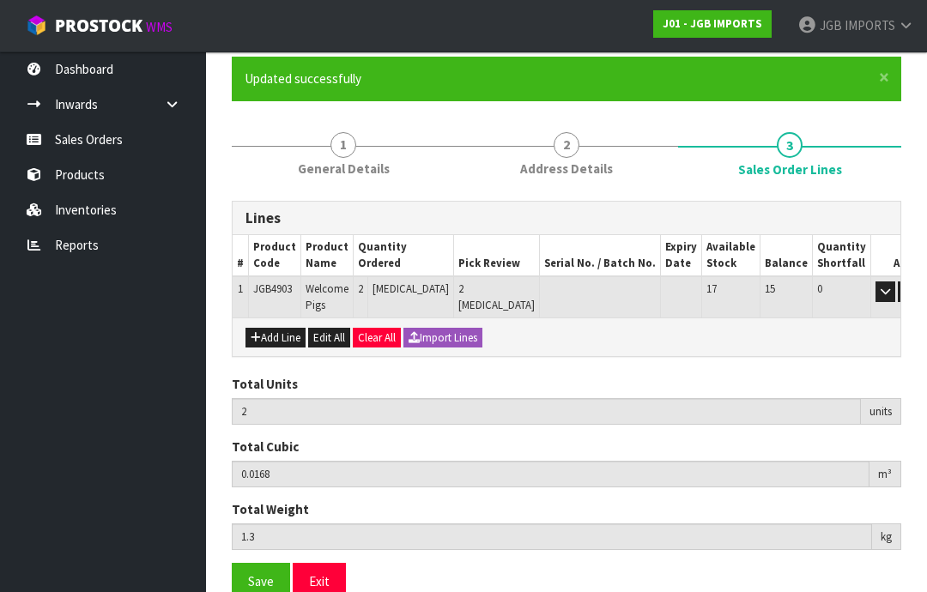
click at [285, 337] on button "Add Line" at bounding box center [275, 338] width 60 height 21
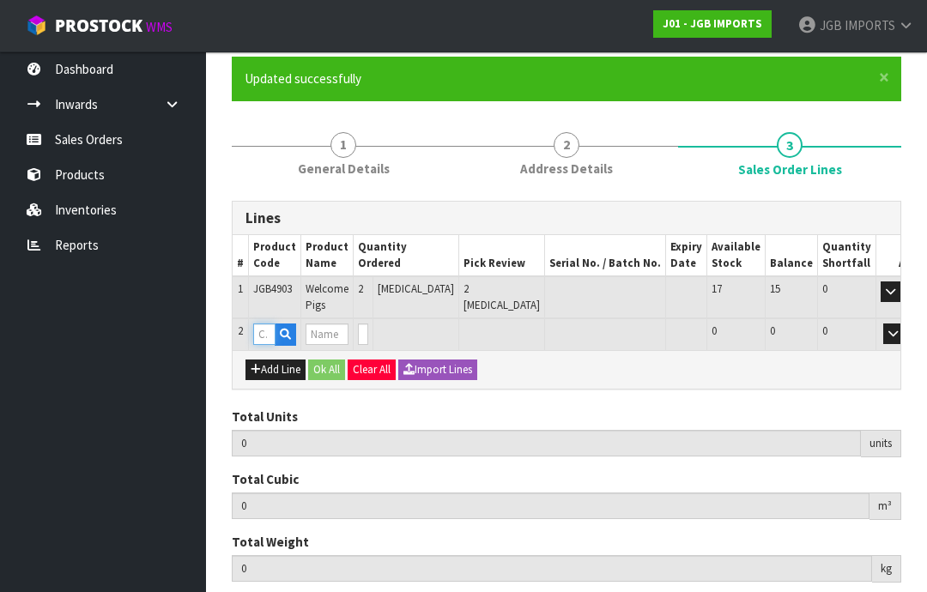
click at [275, 327] on input "text" at bounding box center [264, 334] width 22 height 21
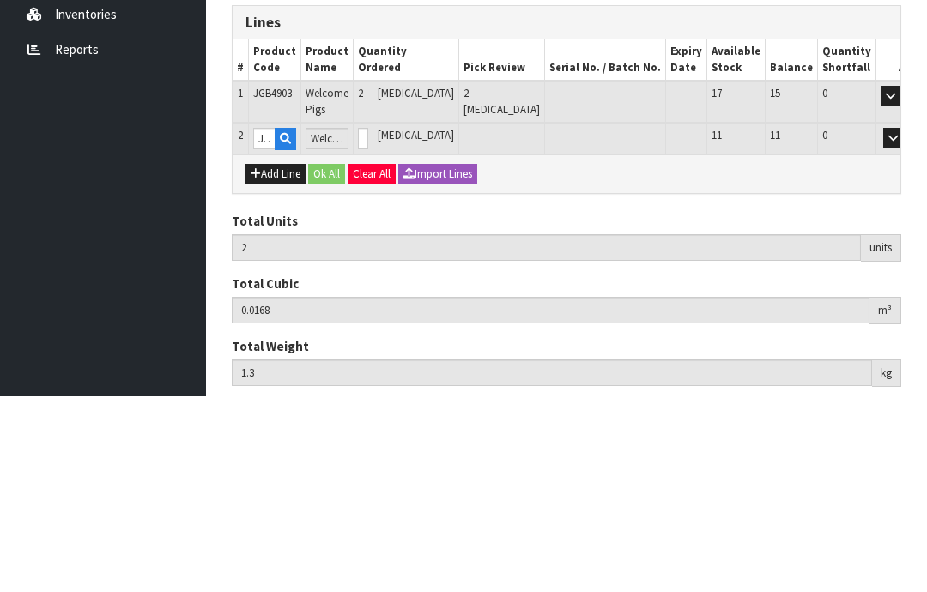
click at [373, 318] on td "0" at bounding box center [364, 334] width 20 height 32
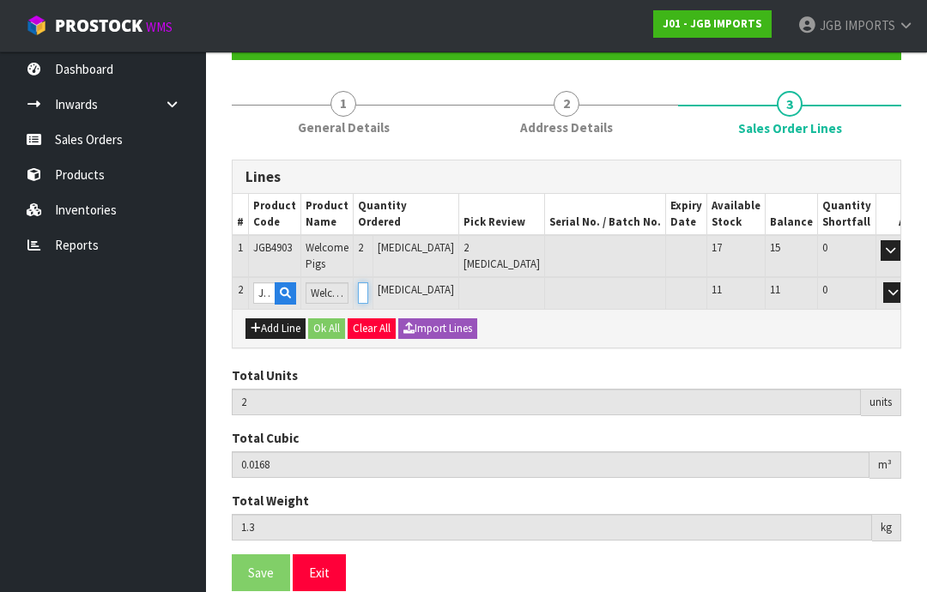
click at [368, 290] on input "0" at bounding box center [363, 292] width 10 height 21
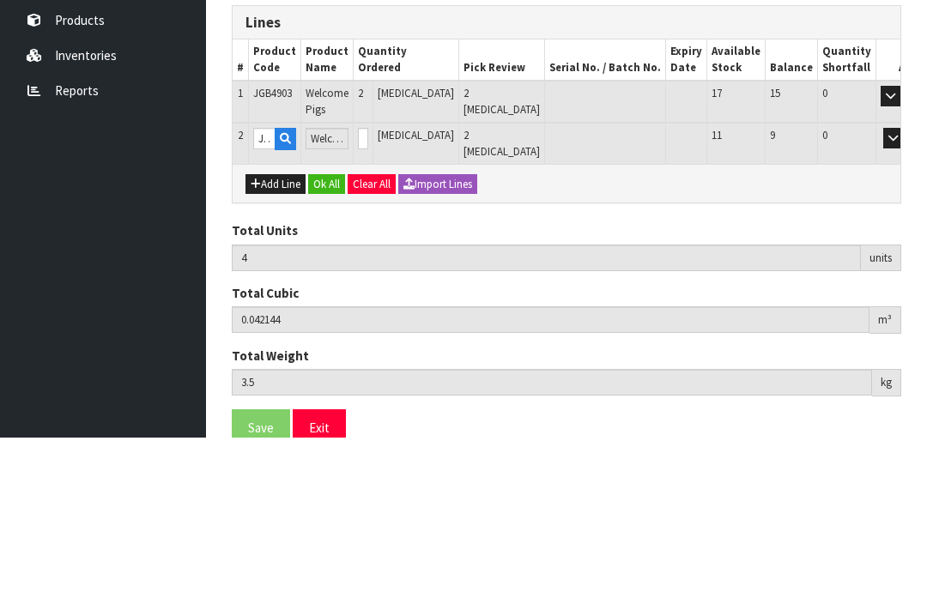
click at [906, 282] on button "OK" at bounding box center [918, 292] width 24 height 21
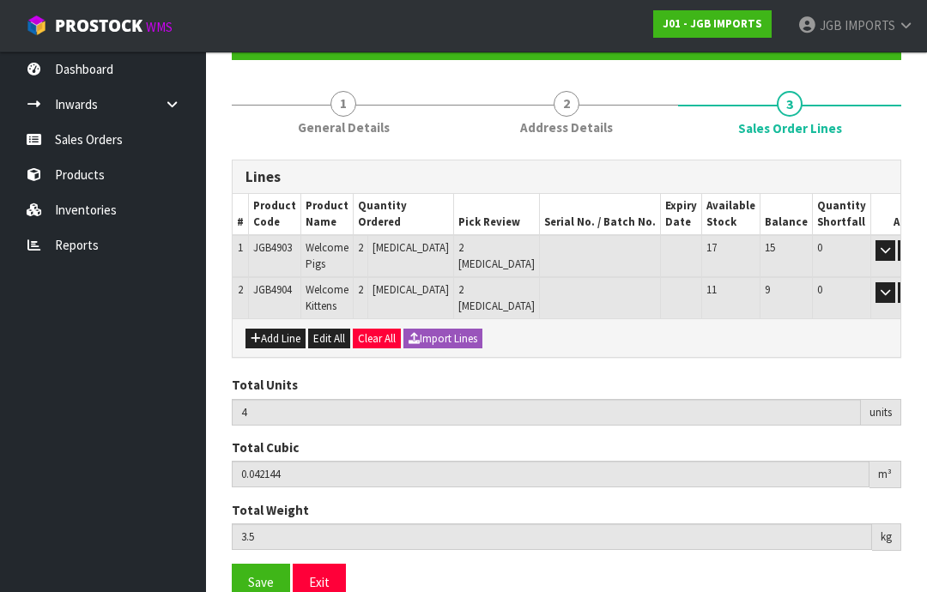
click at [284, 330] on button "Add Line" at bounding box center [275, 339] width 60 height 21
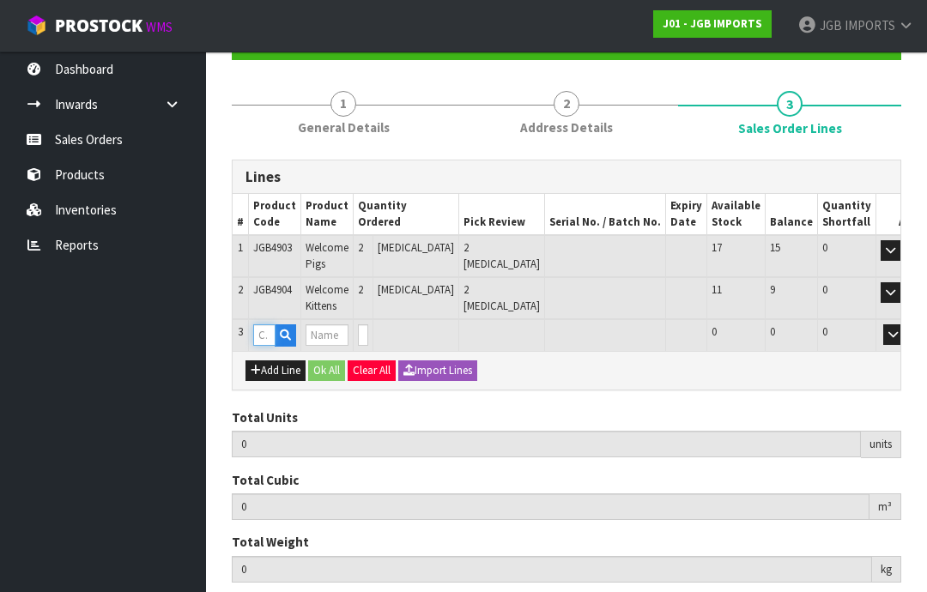
click at [268, 335] on input "text" at bounding box center [264, 334] width 22 height 21
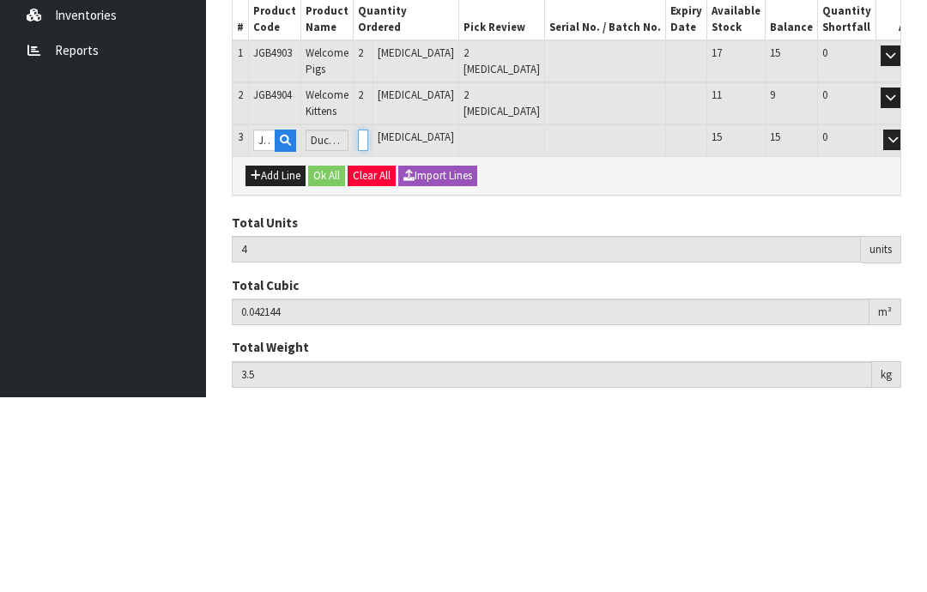
click at [368, 324] on input "0" at bounding box center [363, 334] width 10 height 21
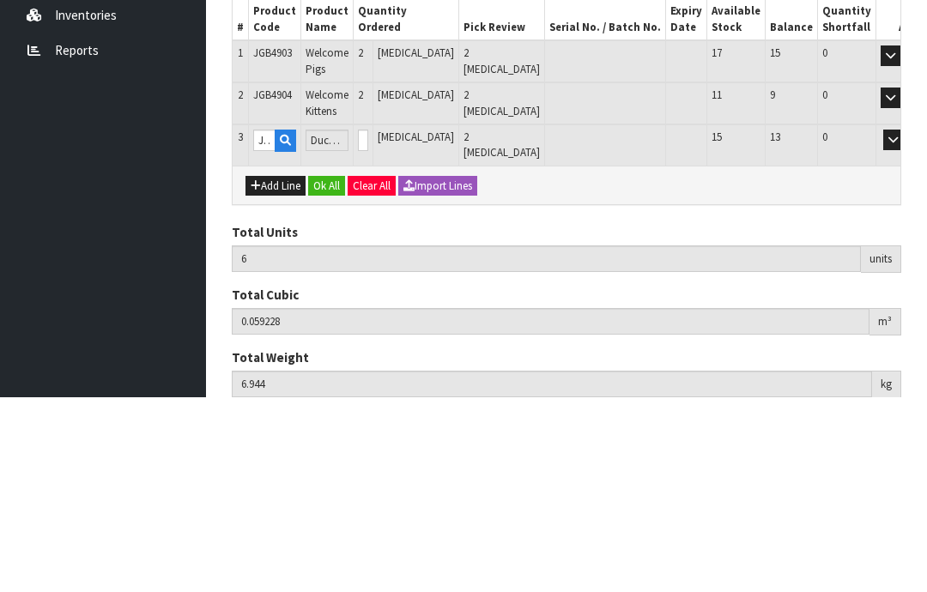
click at [906, 324] on button "OK" at bounding box center [918, 334] width 24 height 21
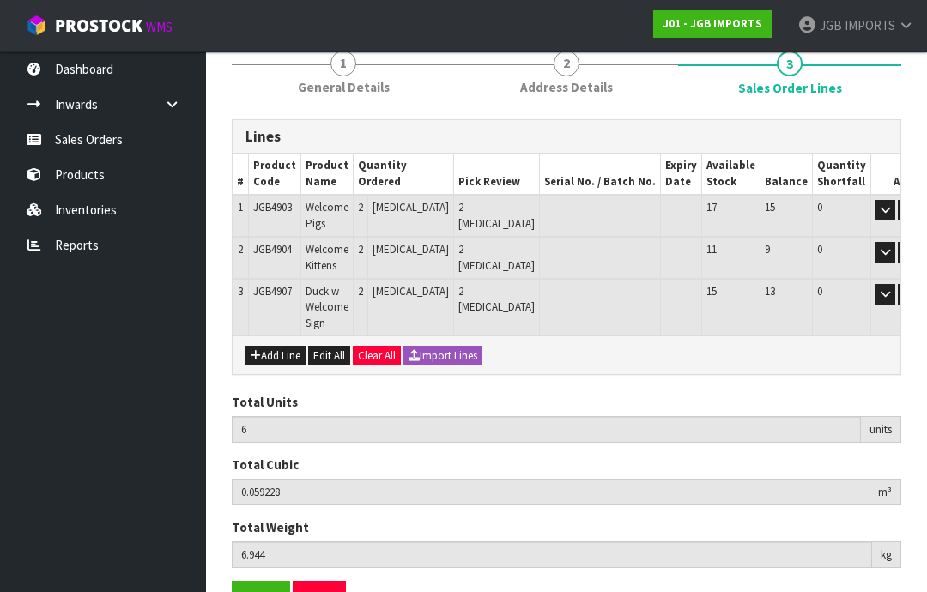
click at [282, 347] on button "Add Line" at bounding box center [275, 356] width 60 height 21
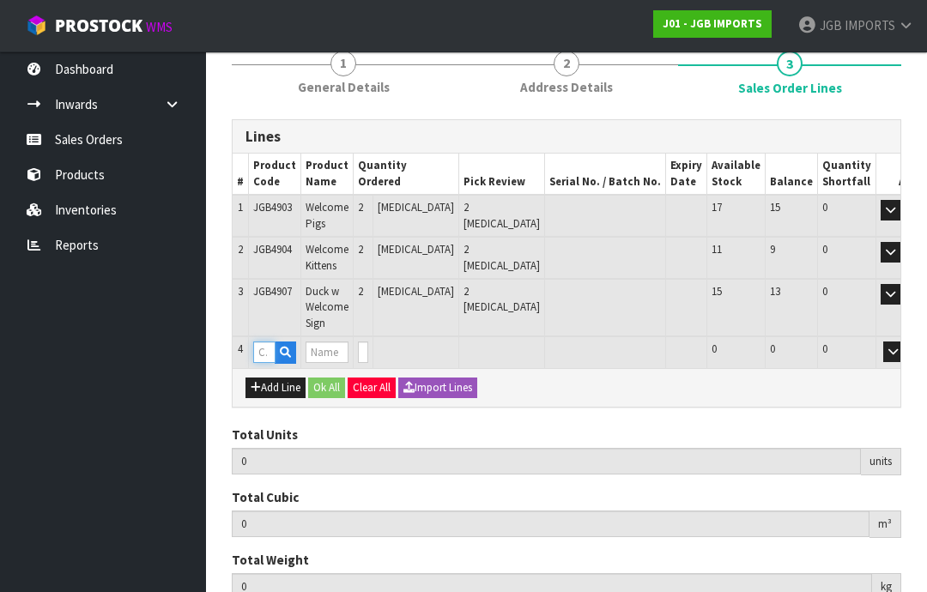
click at [271, 351] on input "text" at bounding box center [264, 352] width 22 height 21
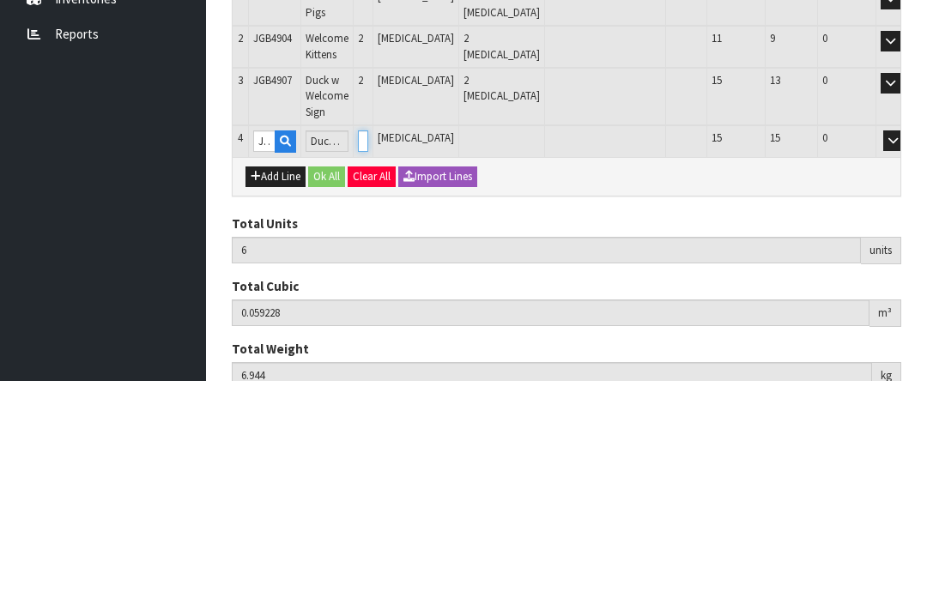
click at [368, 342] on input "0" at bounding box center [363, 352] width 10 height 21
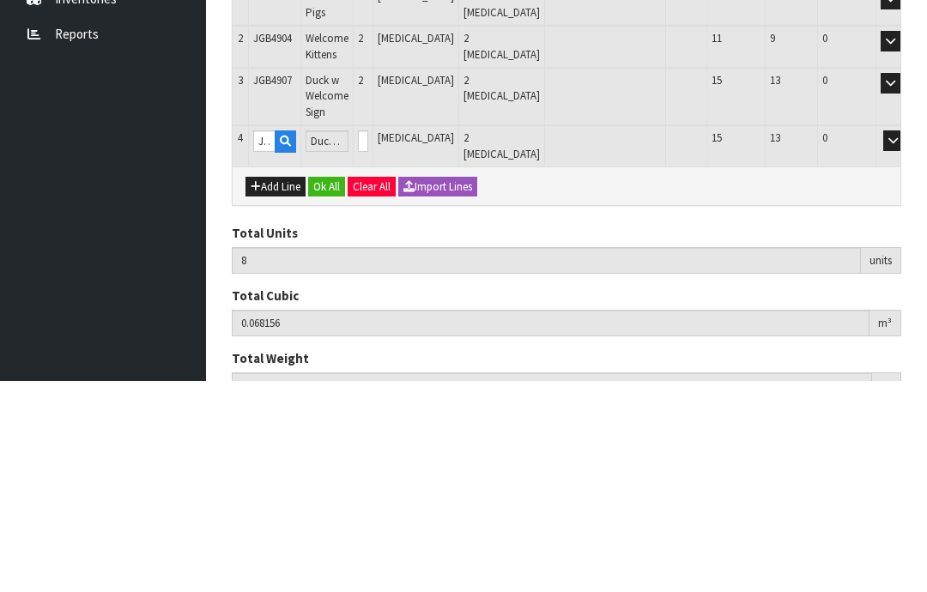
click at [906, 342] on button "OK" at bounding box center [918, 352] width 24 height 21
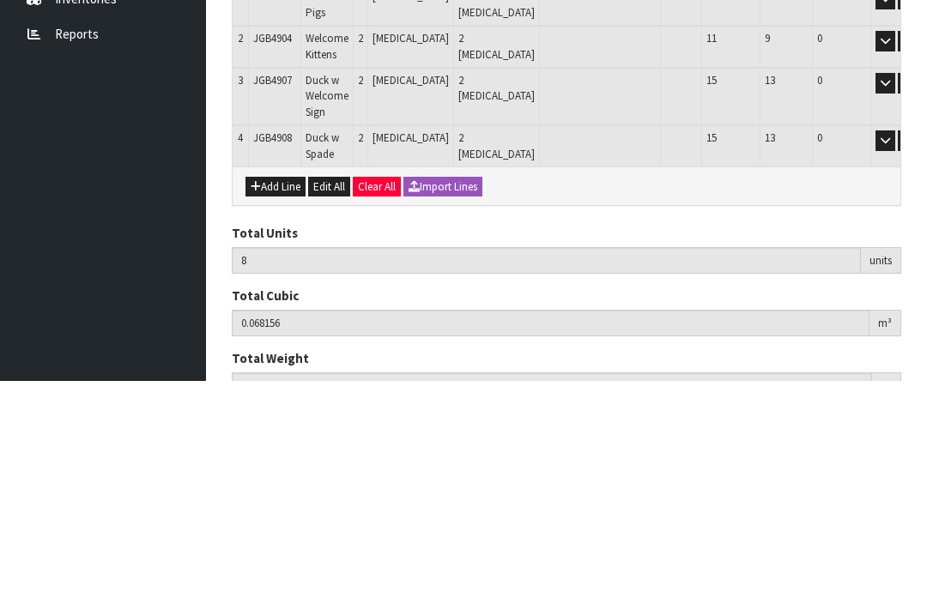
scroll to position [269, 0]
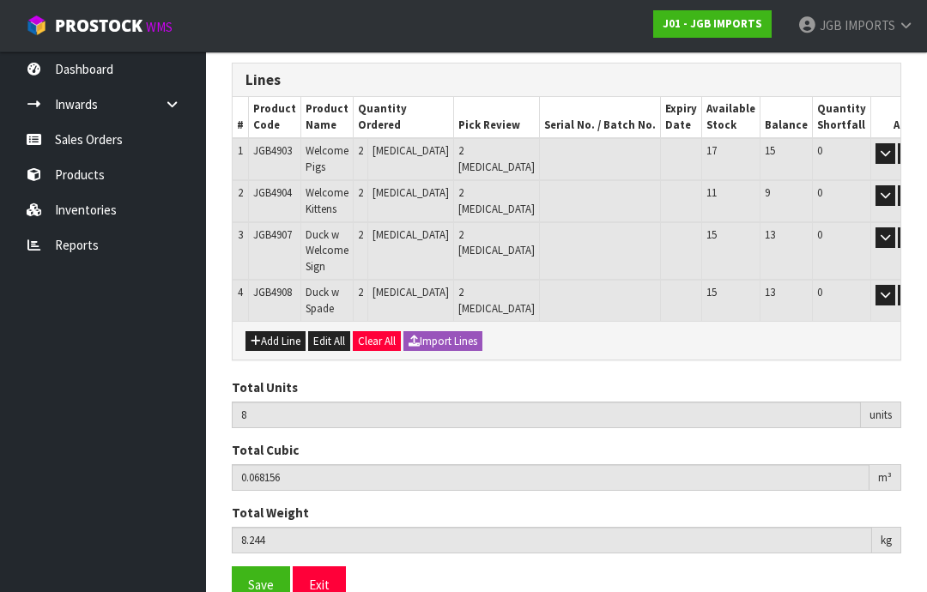
click at [283, 331] on button "Add Line" at bounding box center [275, 341] width 60 height 21
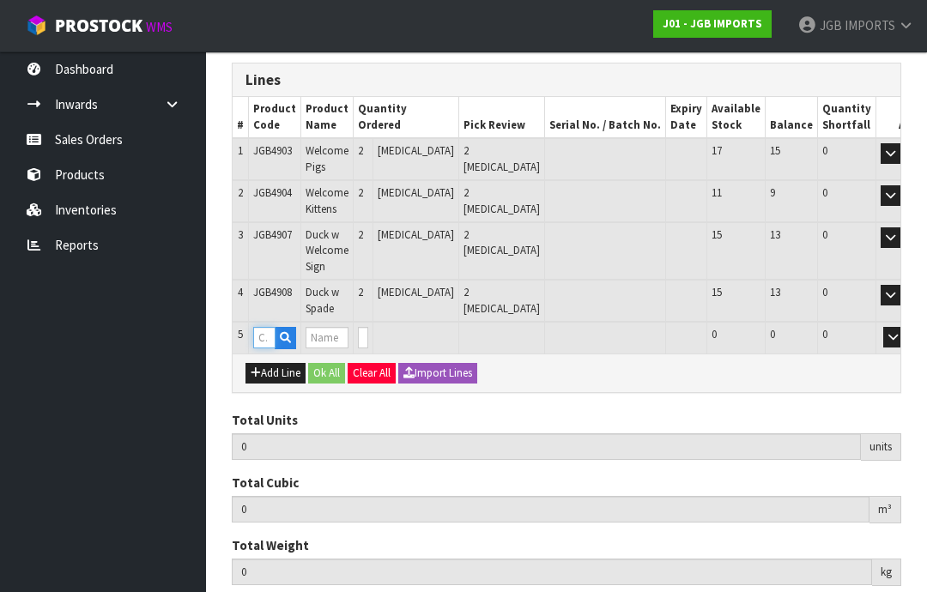
click at [266, 334] on input "text" at bounding box center [264, 337] width 22 height 21
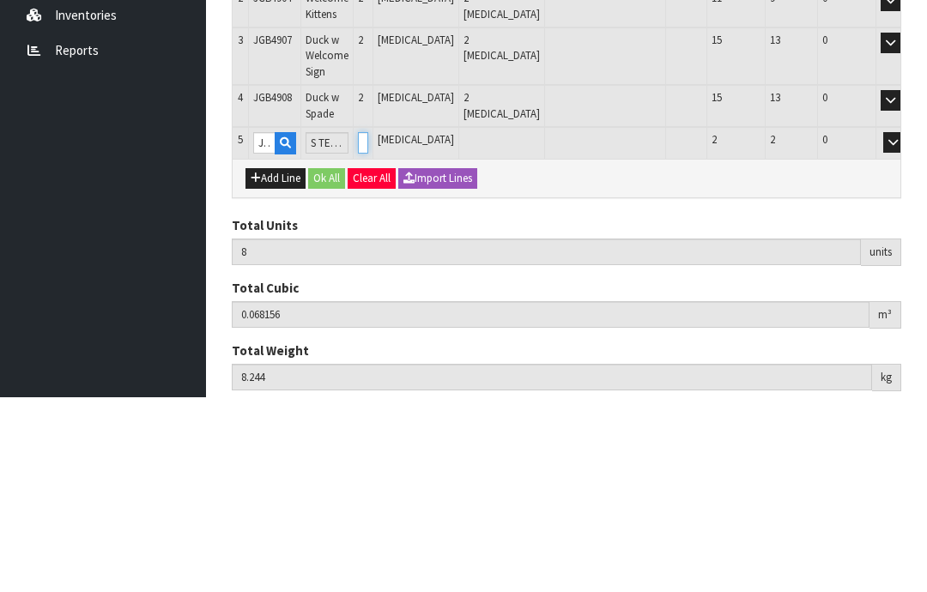
click at [368, 327] on input "0" at bounding box center [363, 337] width 10 height 21
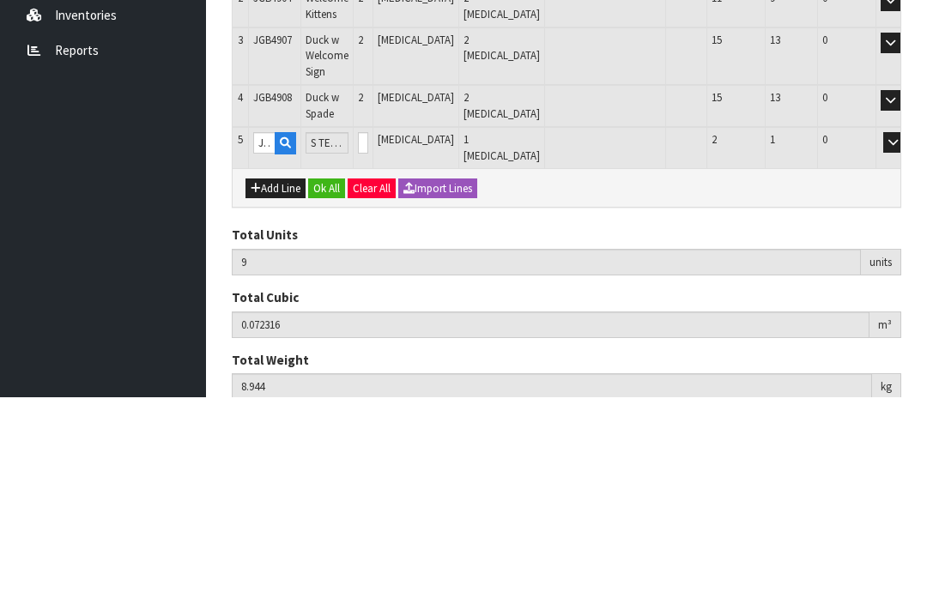
click at [906, 327] on button "OK" at bounding box center [918, 337] width 24 height 21
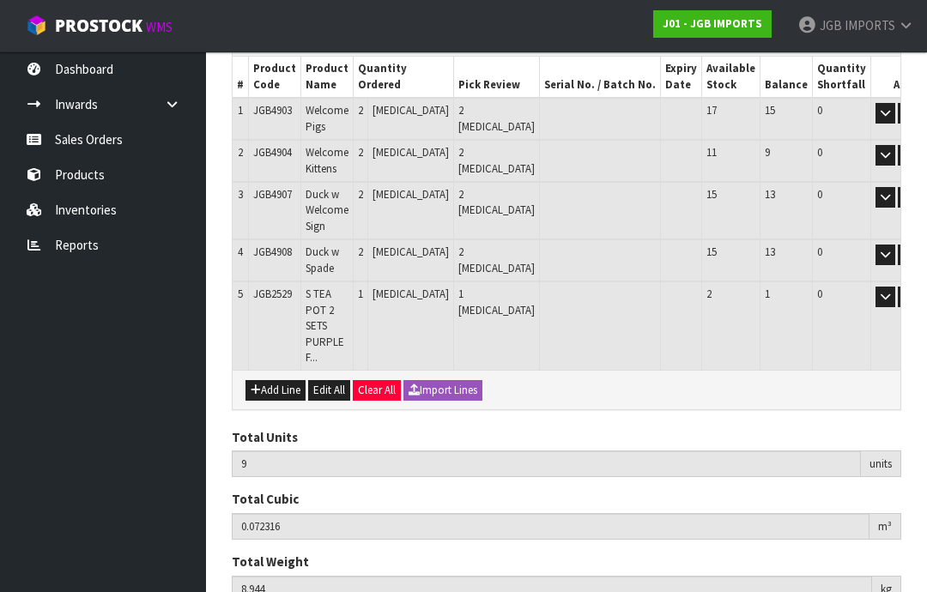
click at [926, 294] on button "button" at bounding box center [937, 297] width 17 height 21
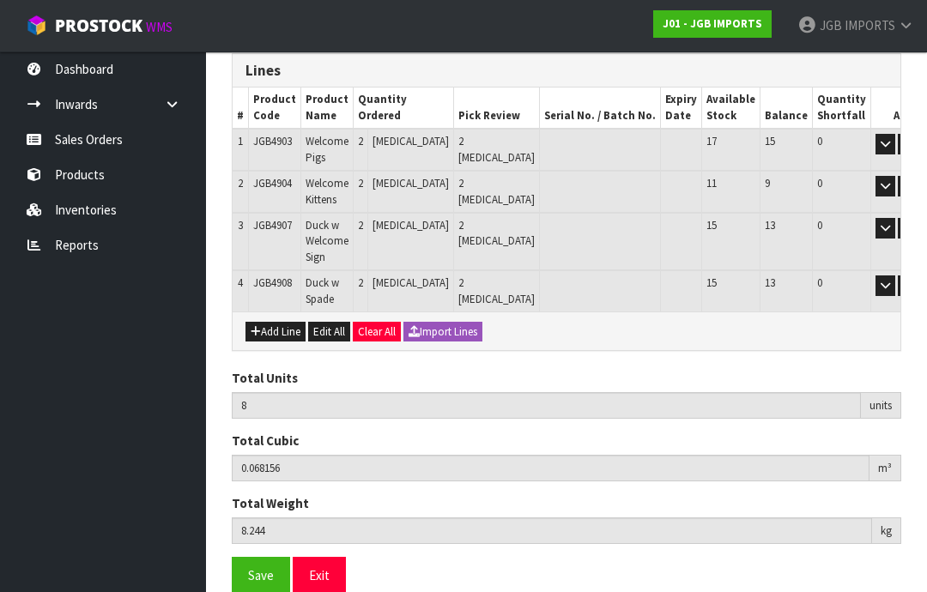
scroll to position [347, 0]
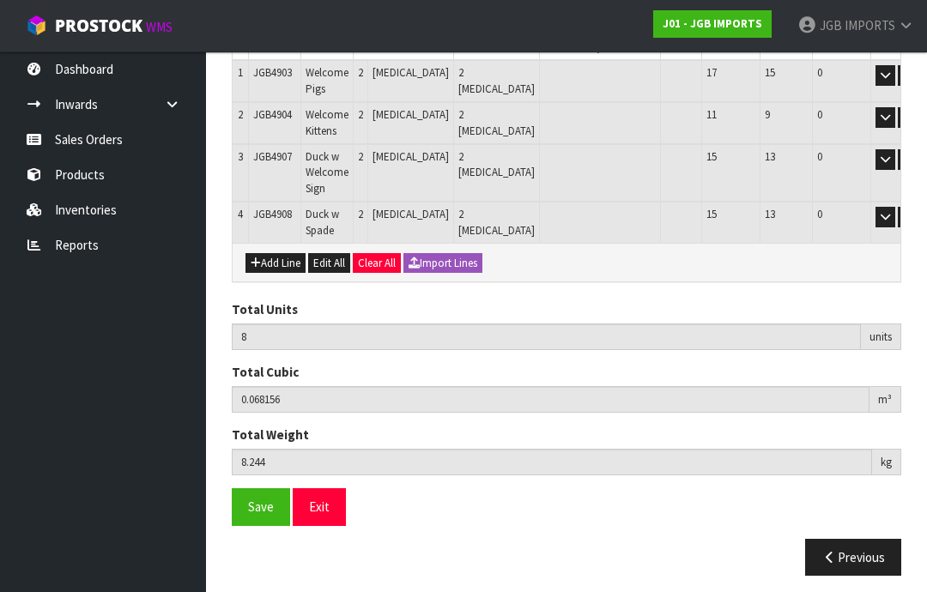
click at [290, 256] on button "Add Line" at bounding box center [275, 263] width 60 height 21
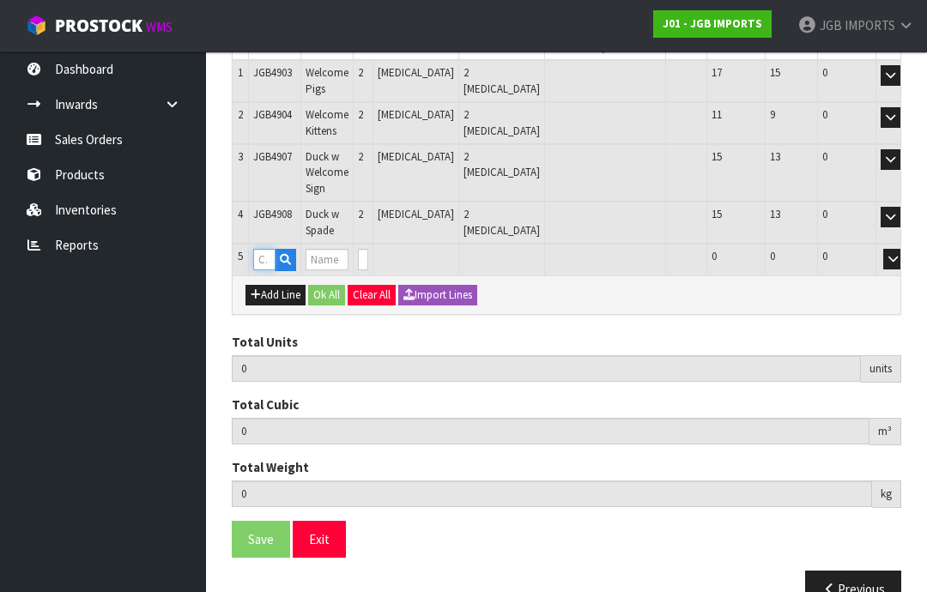
click at [276, 257] on input "text" at bounding box center [264, 259] width 22 height 21
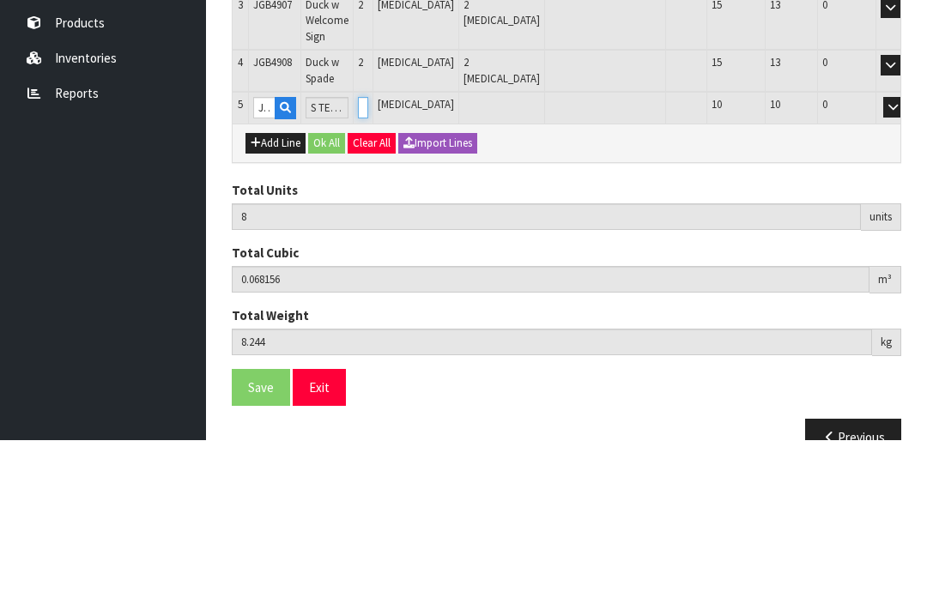
click at [368, 249] on input "0" at bounding box center [363, 259] width 10 height 21
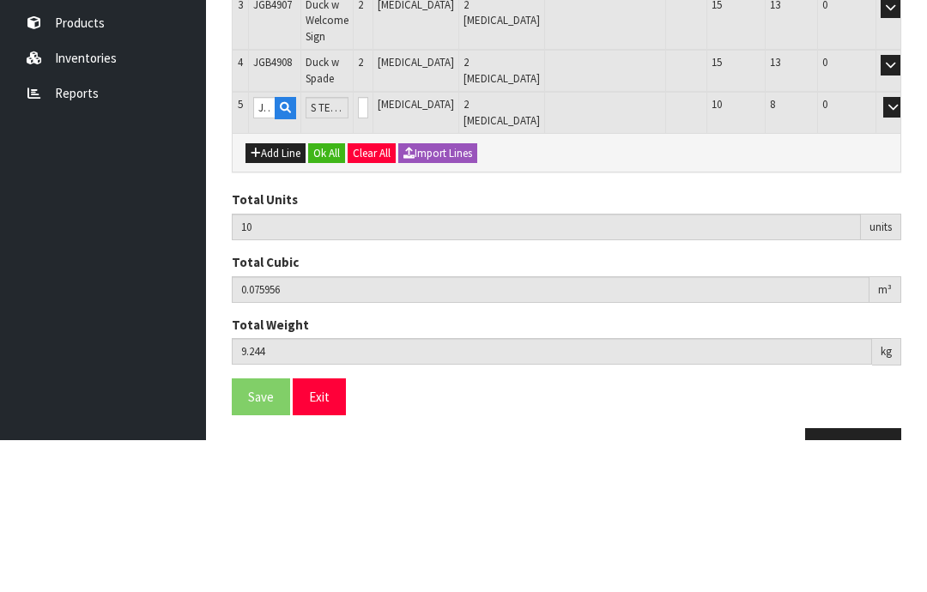
click at [906, 249] on button "OK" at bounding box center [918, 259] width 24 height 21
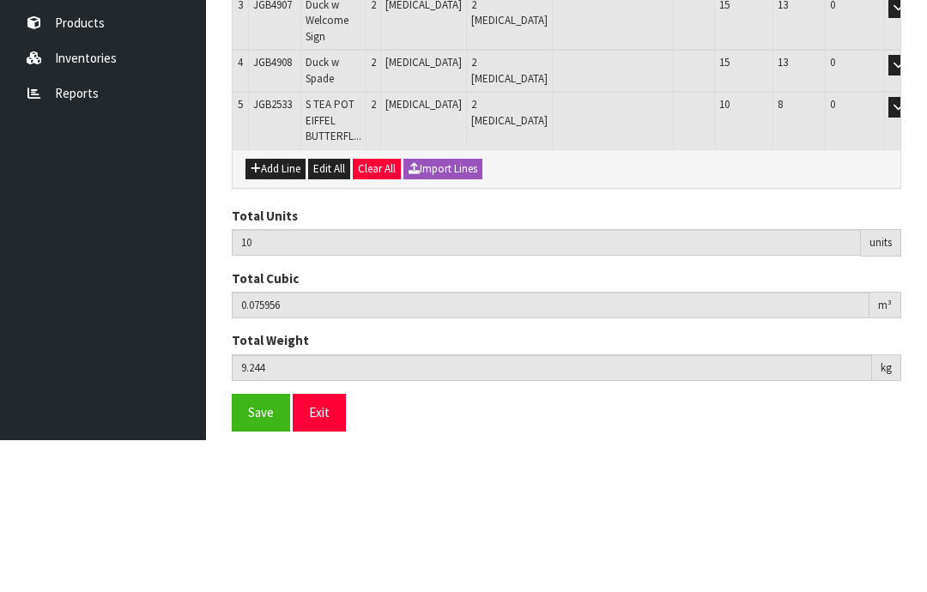
scroll to position [367, 0]
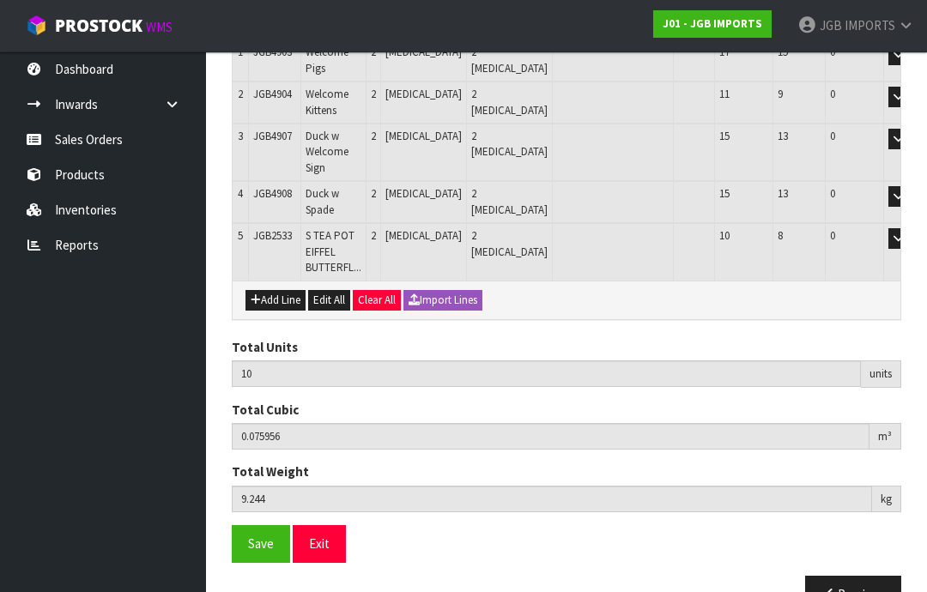
click at [276, 290] on button "Add Line" at bounding box center [275, 300] width 60 height 21
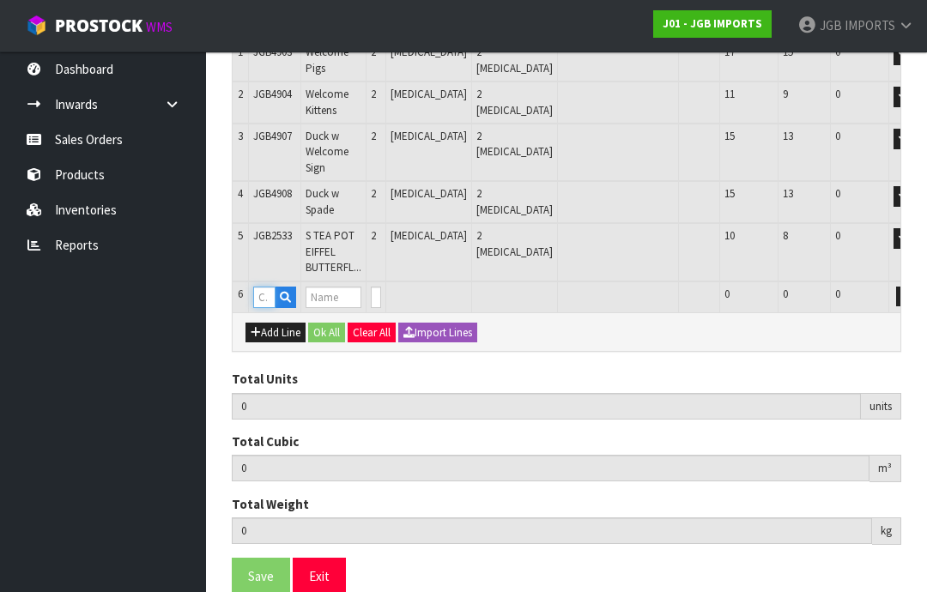
click at [274, 287] on input "text" at bounding box center [264, 297] width 22 height 21
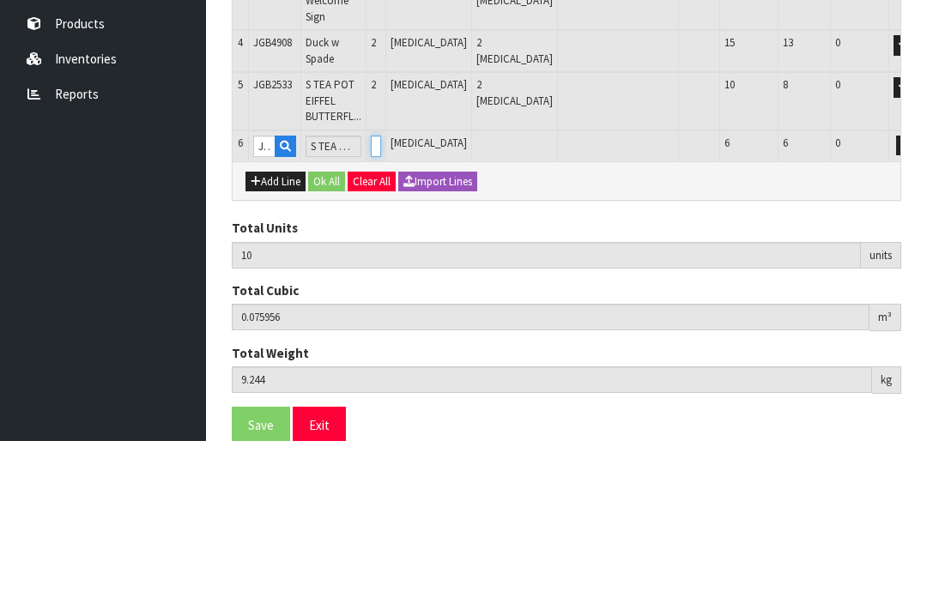
click at [381, 287] on input "0" at bounding box center [376, 297] width 10 height 21
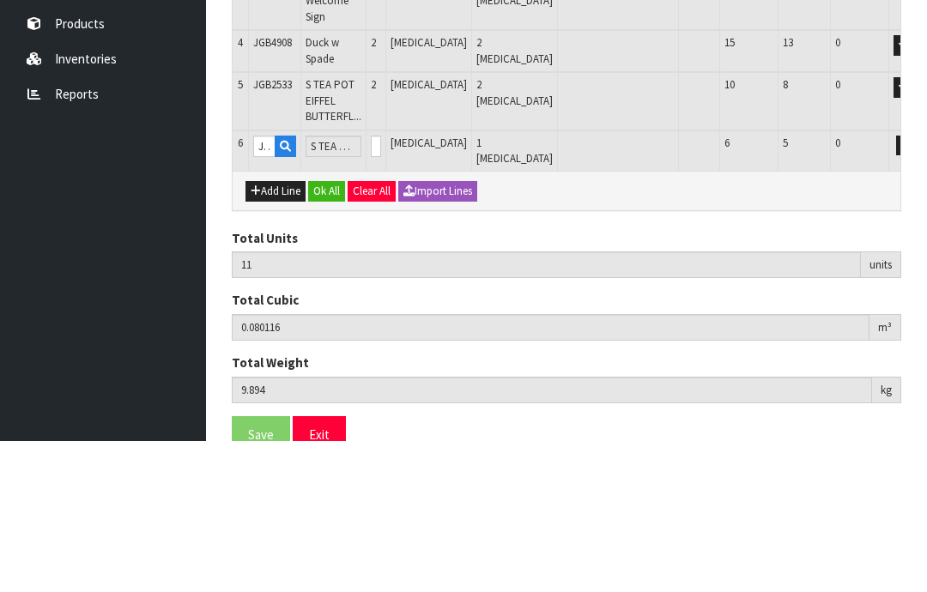
click at [918, 287] on button "OK" at bounding box center [930, 297] width 24 height 21
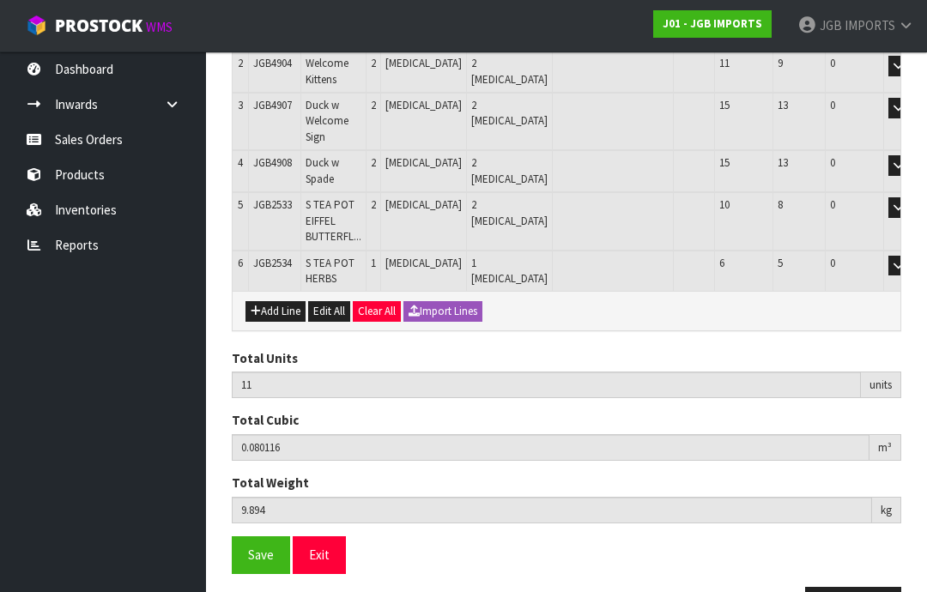
click at [282, 301] on button "Add Line" at bounding box center [275, 311] width 60 height 21
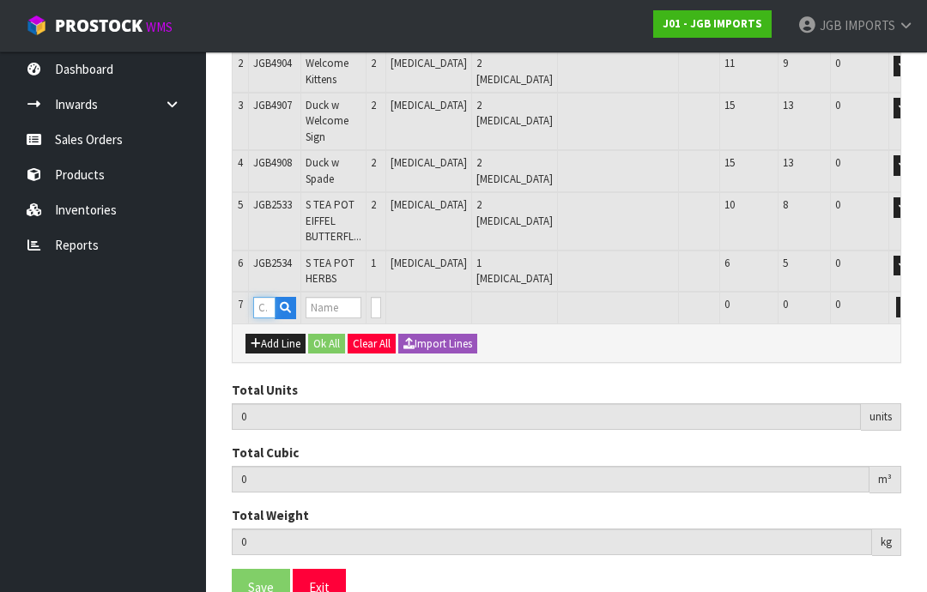
click at [273, 297] on input "text" at bounding box center [264, 307] width 22 height 21
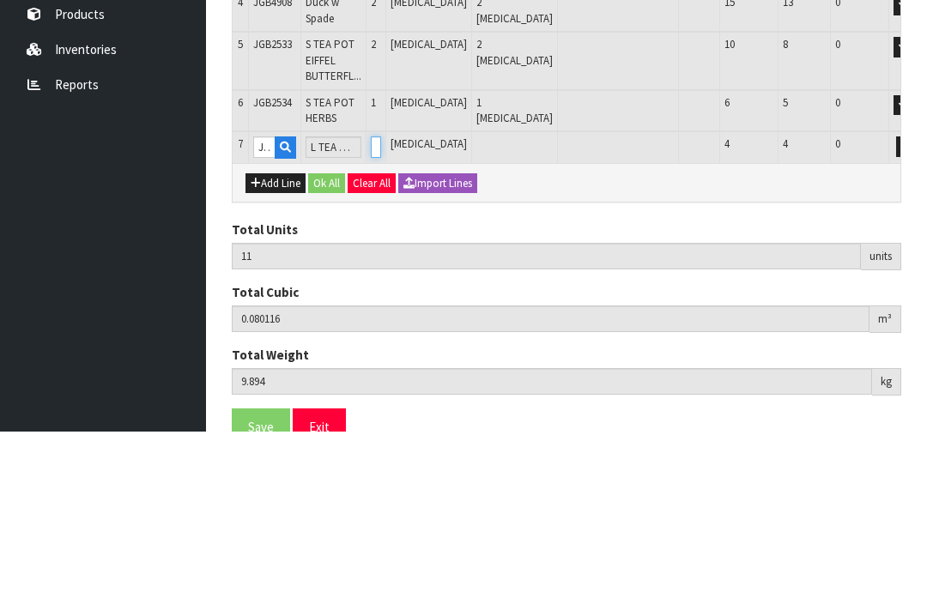
click at [381, 297] on input "0" at bounding box center [376, 307] width 10 height 21
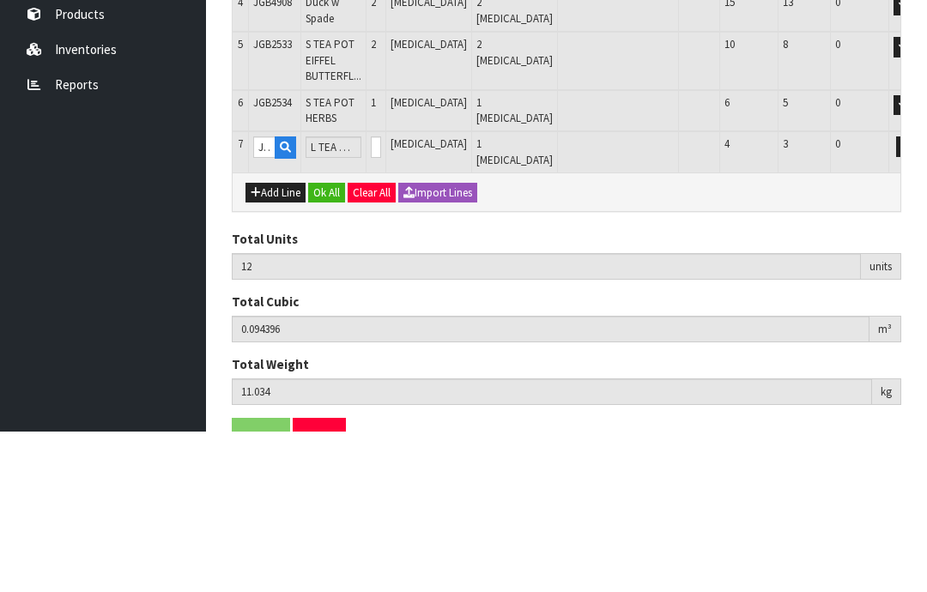
click at [918, 297] on button "OK" at bounding box center [930, 307] width 24 height 21
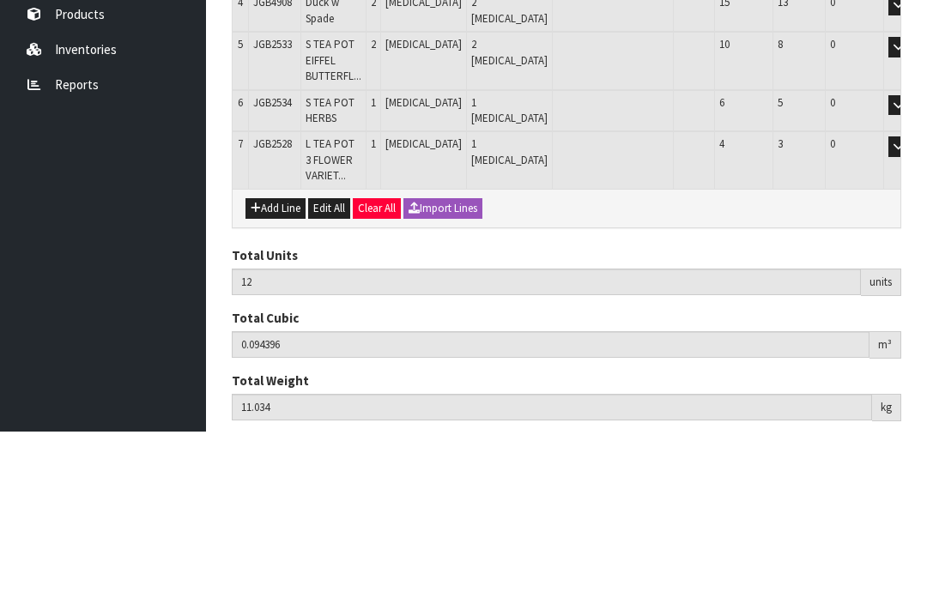
scroll to position [439, 0]
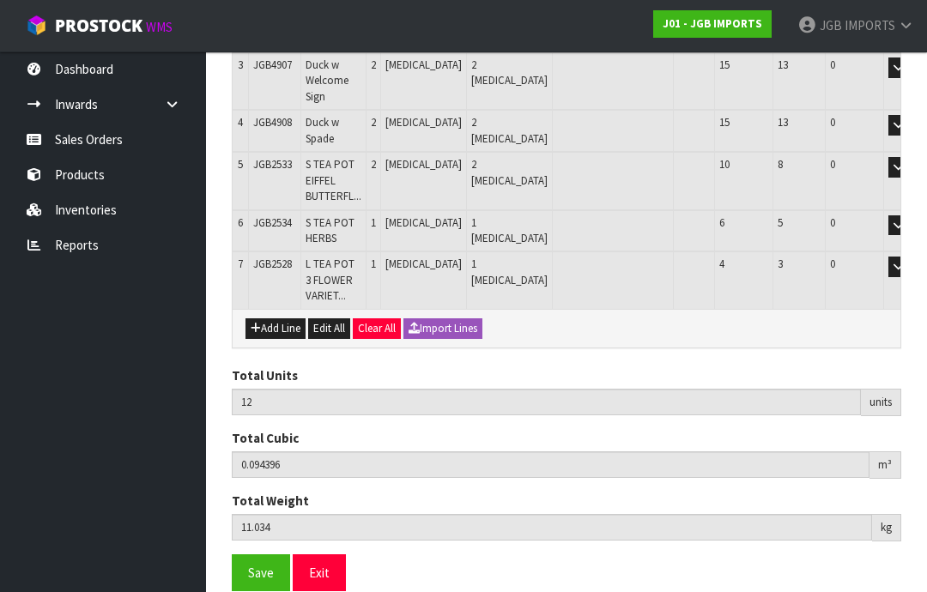
click at [292, 318] on button "Add Line" at bounding box center [275, 328] width 60 height 21
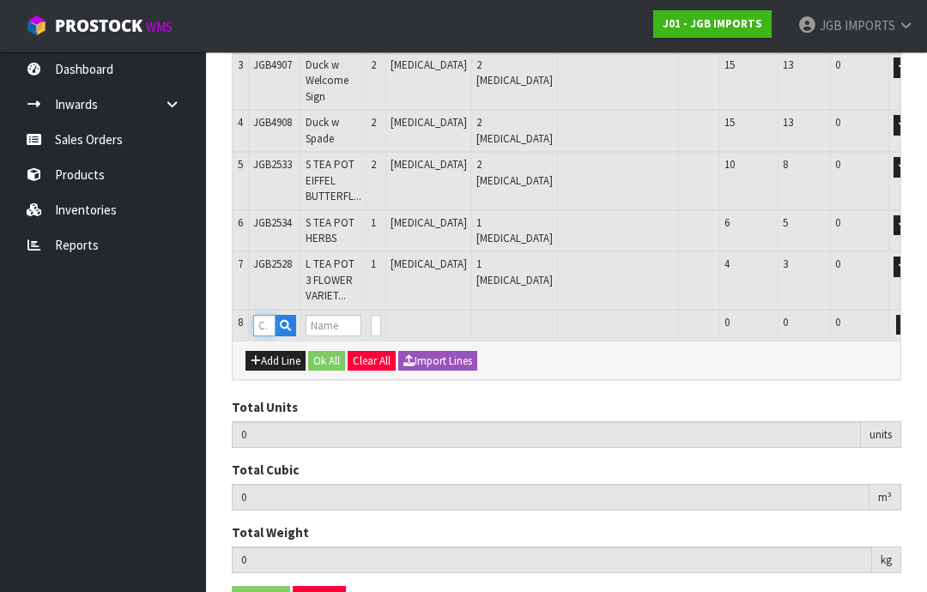
click at [274, 315] on input "text" at bounding box center [264, 325] width 22 height 21
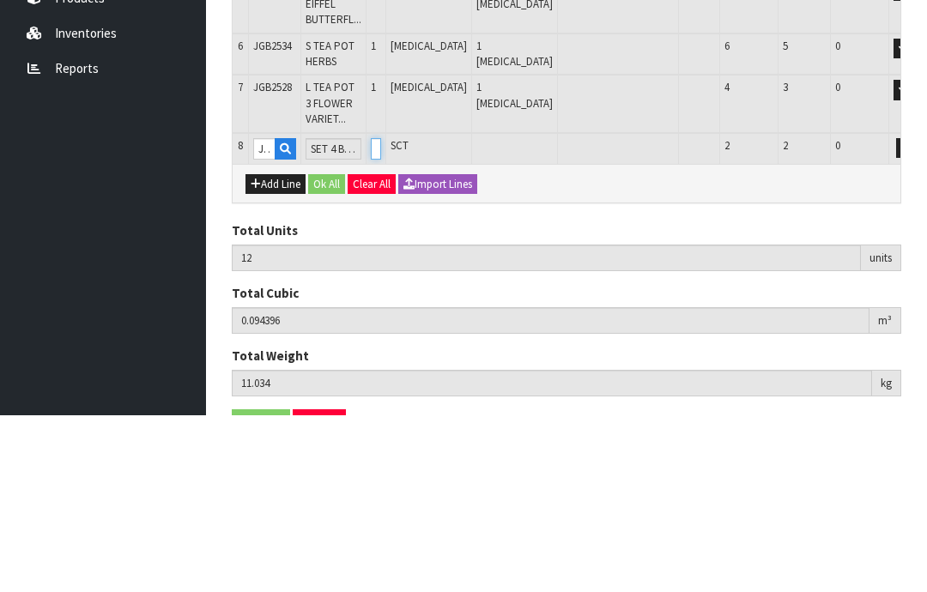
click at [381, 315] on input "0" at bounding box center [376, 325] width 10 height 21
click at [918, 315] on button "OK" at bounding box center [930, 325] width 24 height 21
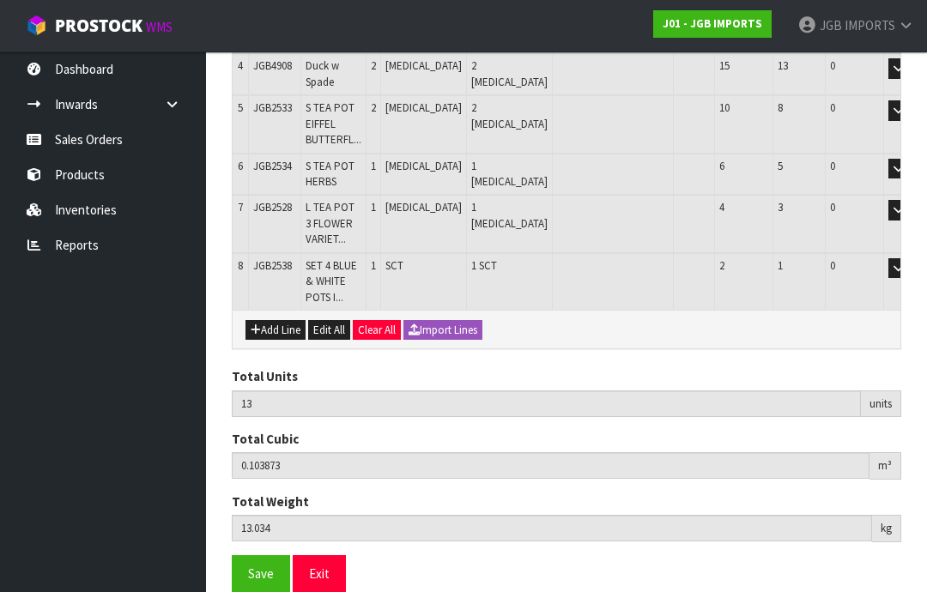
click at [285, 320] on button "Add Line" at bounding box center [275, 330] width 60 height 21
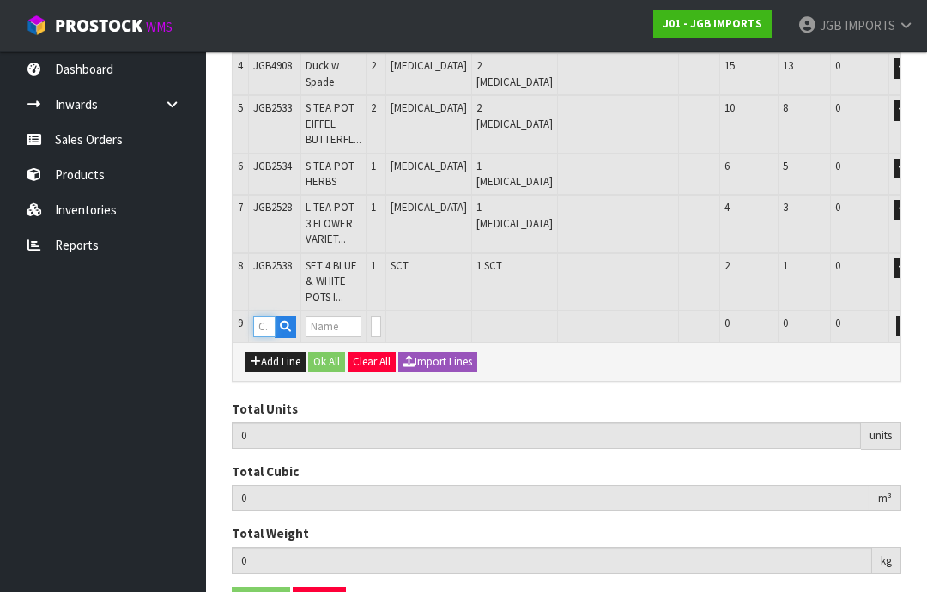
click at [268, 316] on input "text" at bounding box center [264, 326] width 22 height 21
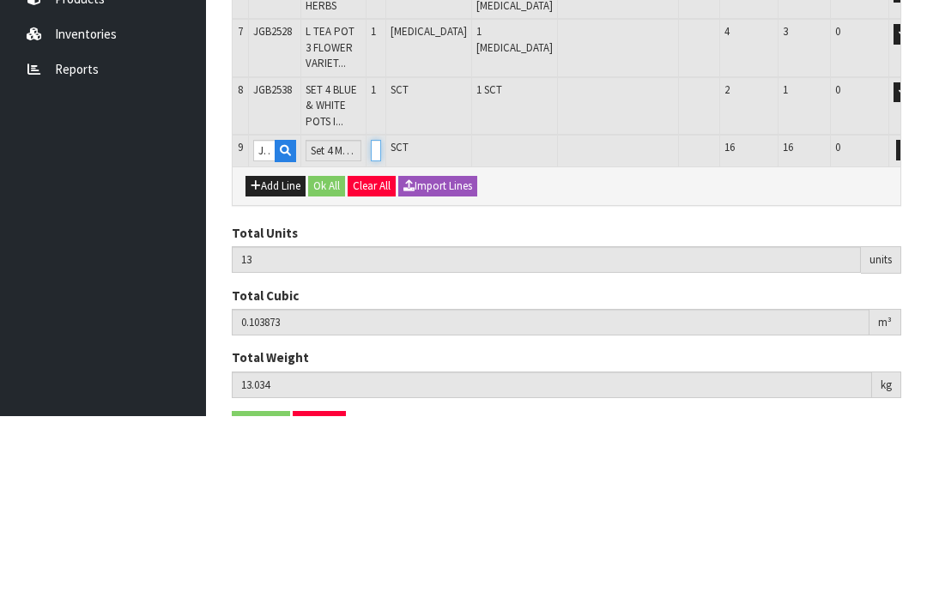
click at [381, 316] on input "0" at bounding box center [376, 326] width 10 height 21
click at [918, 316] on button "OK" at bounding box center [930, 326] width 24 height 21
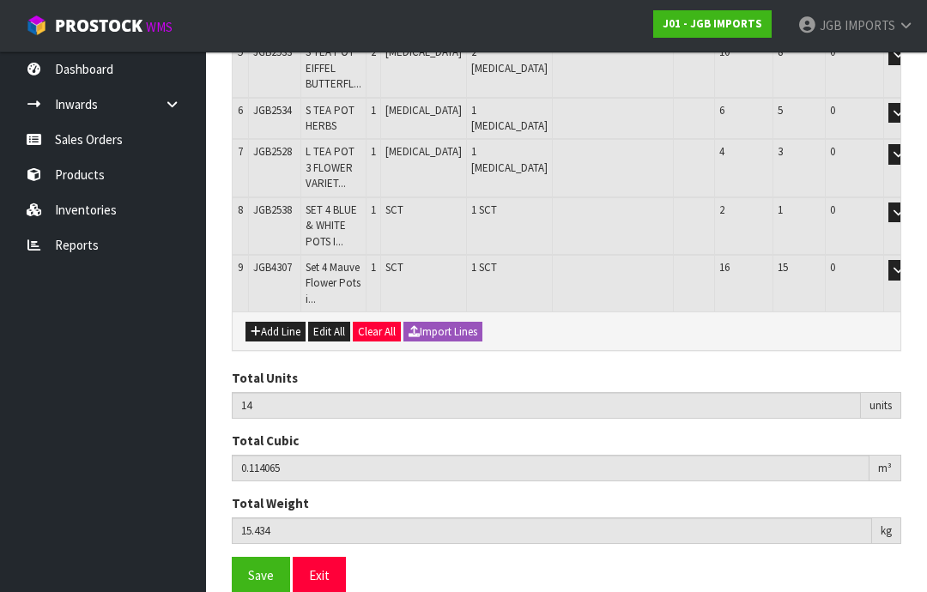
click at [280, 322] on button "Add Line" at bounding box center [275, 332] width 60 height 21
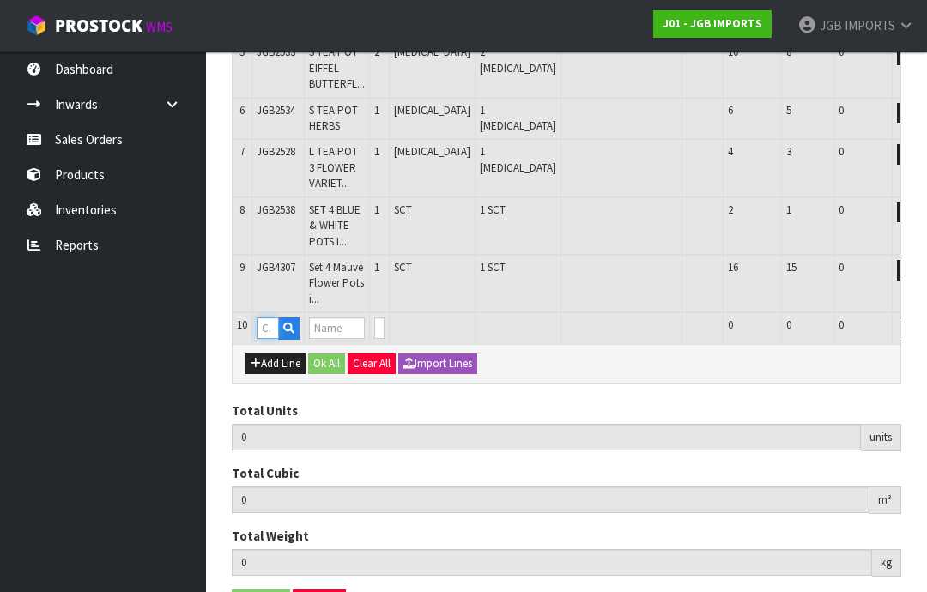
click at [276, 318] on input "text" at bounding box center [268, 328] width 22 height 21
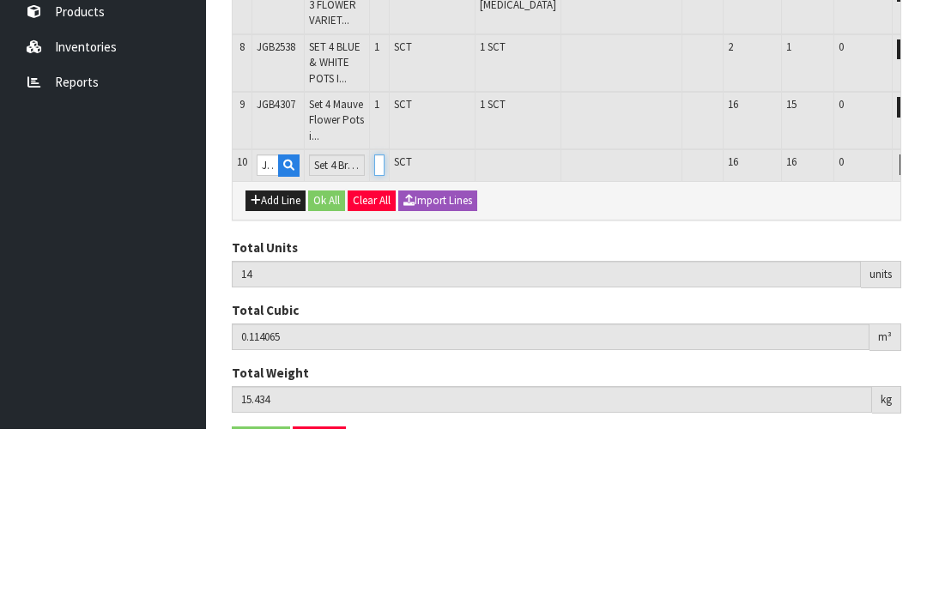
click at [385, 318] on input "0" at bounding box center [379, 328] width 10 height 21
click at [922, 318] on button "OK" at bounding box center [934, 328] width 24 height 21
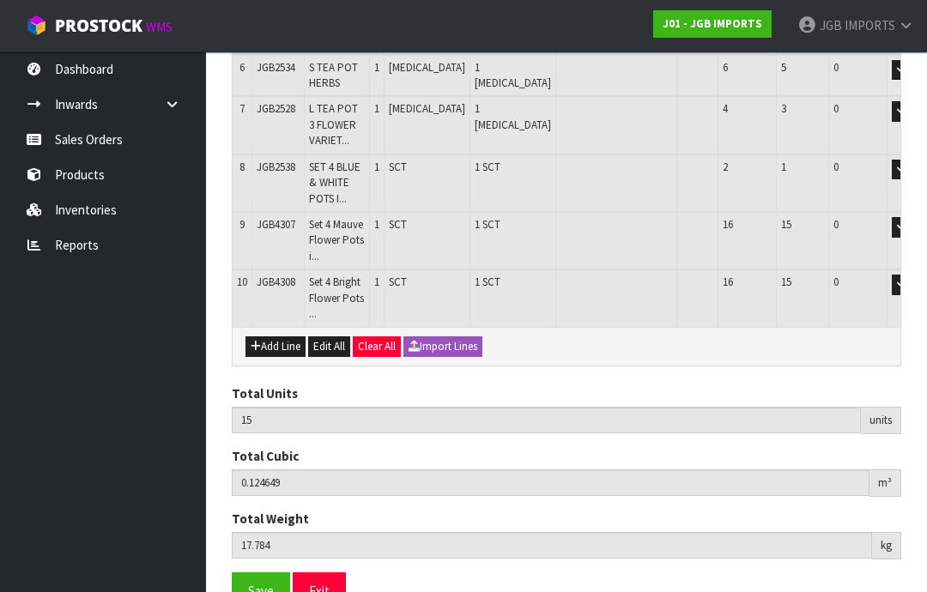
click at [275, 336] on button "Add Line" at bounding box center [275, 346] width 60 height 21
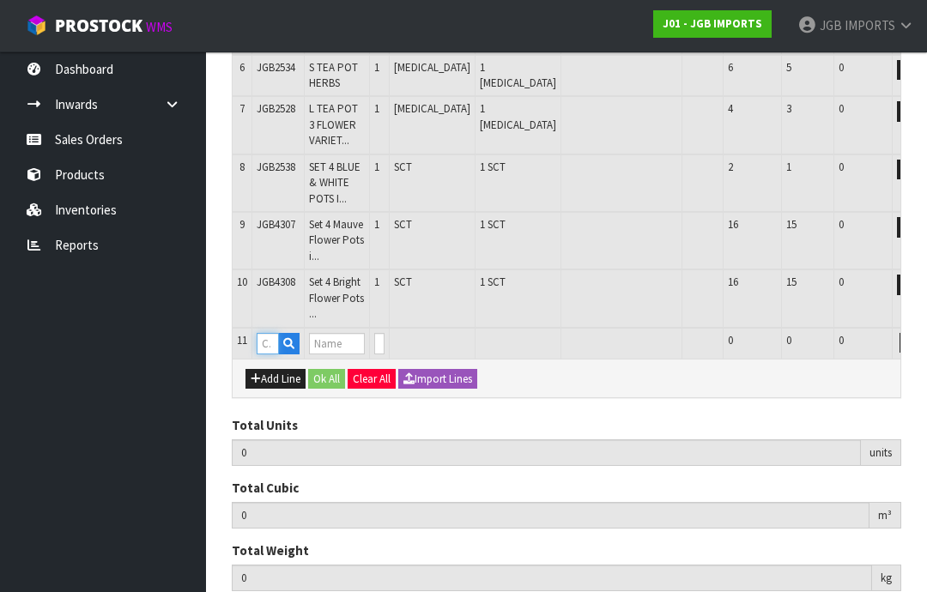
click at [276, 333] on input "text" at bounding box center [268, 343] width 22 height 21
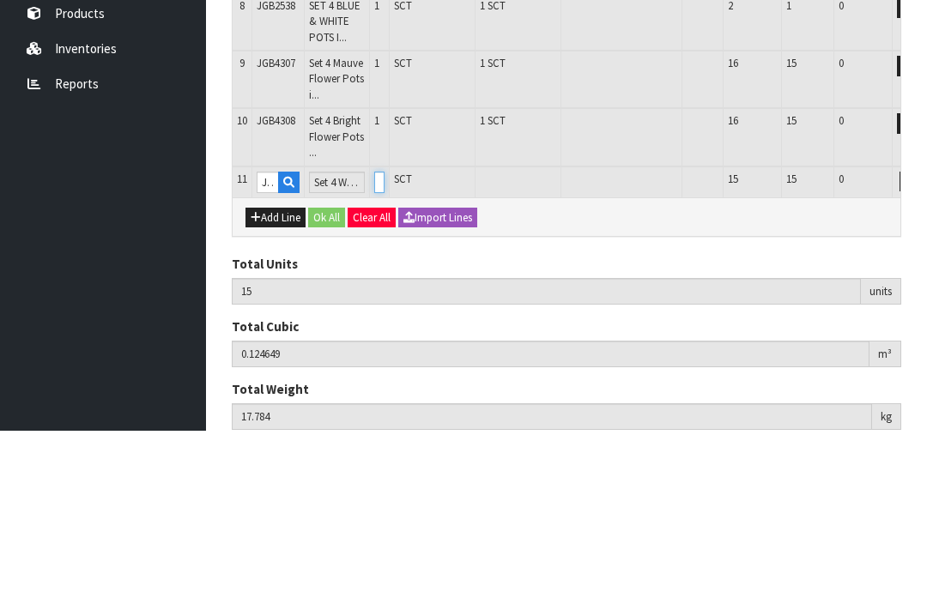
click at [385, 333] on input "0" at bounding box center [379, 343] width 10 height 21
click at [922, 333] on button "OK" at bounding box center [934, 343] width 24 height 21
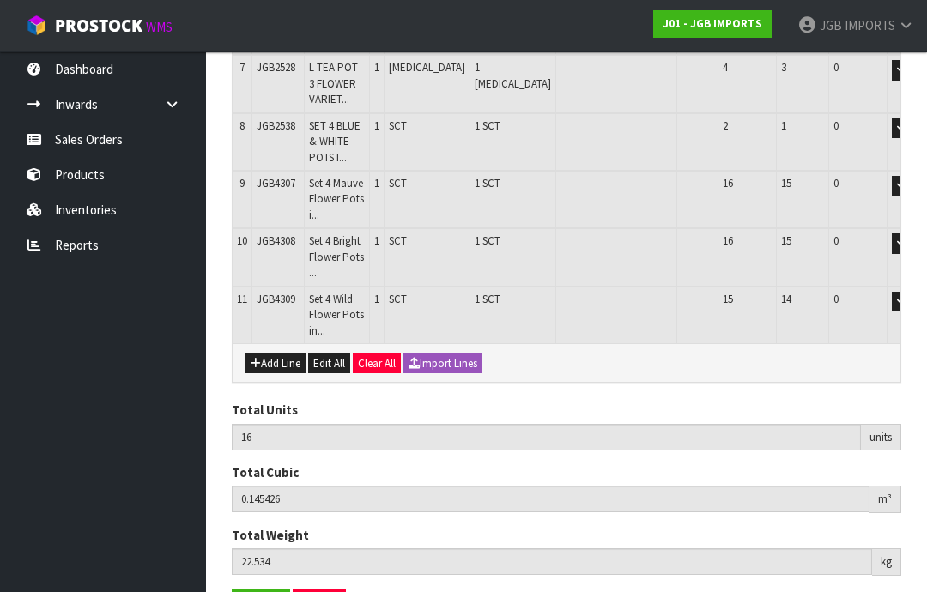
click at [280, 354] on button "Add Line" at bounding box center [275, 364] width 60 height 21
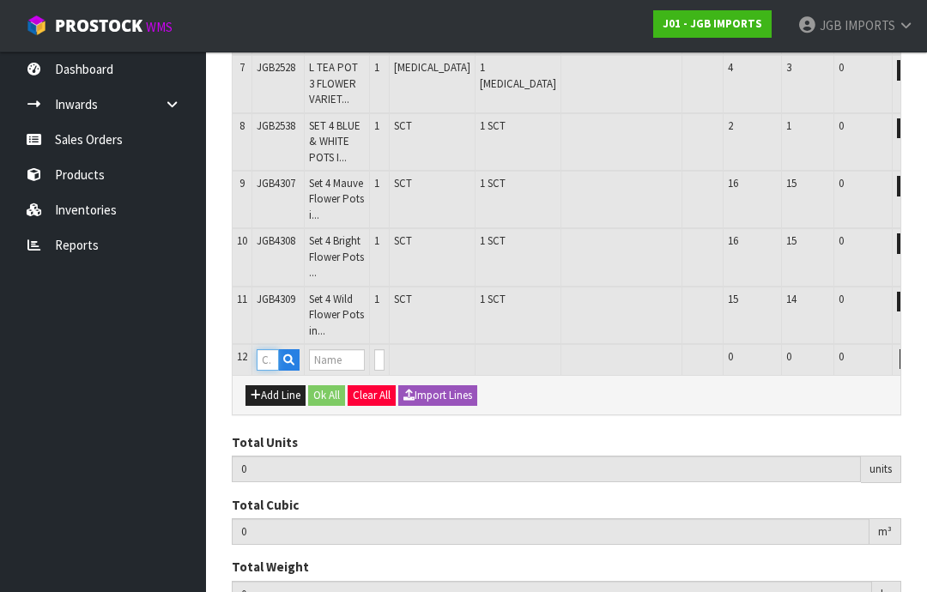
click at [276, 349] on input "text" at bounding box center [268, 359] width 22 height 21
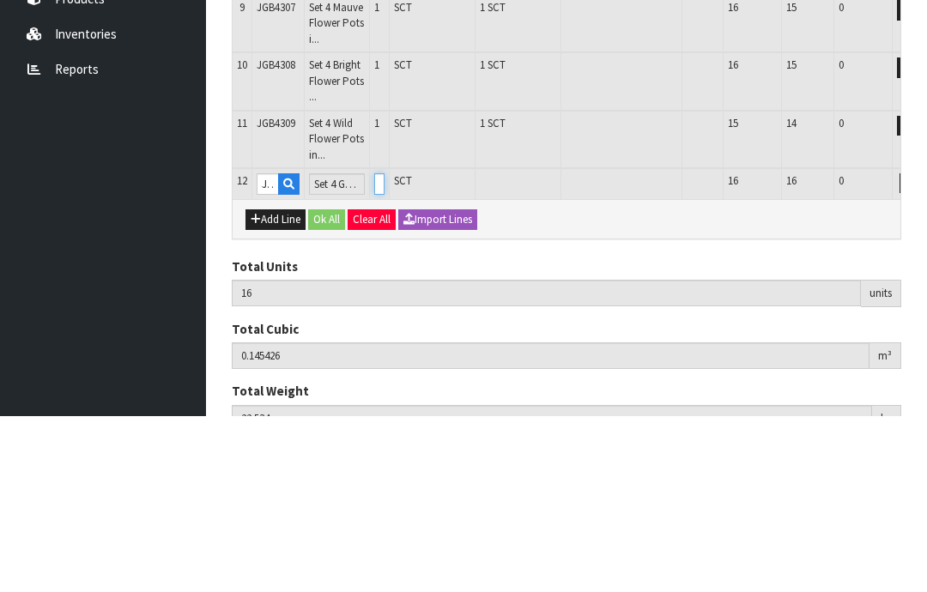
click at [385, 349] on input "0" at bounding box center [379, 359] width 10 height 21
click at [922, 349] on button "OK" at bounding box center [934, 359] width 24 height 21
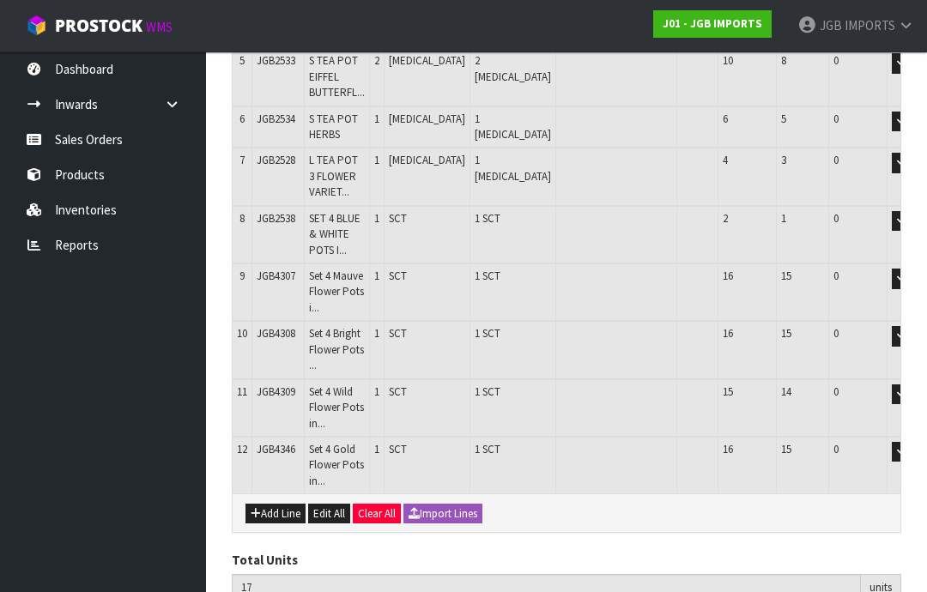
scroll to position [549, 0]
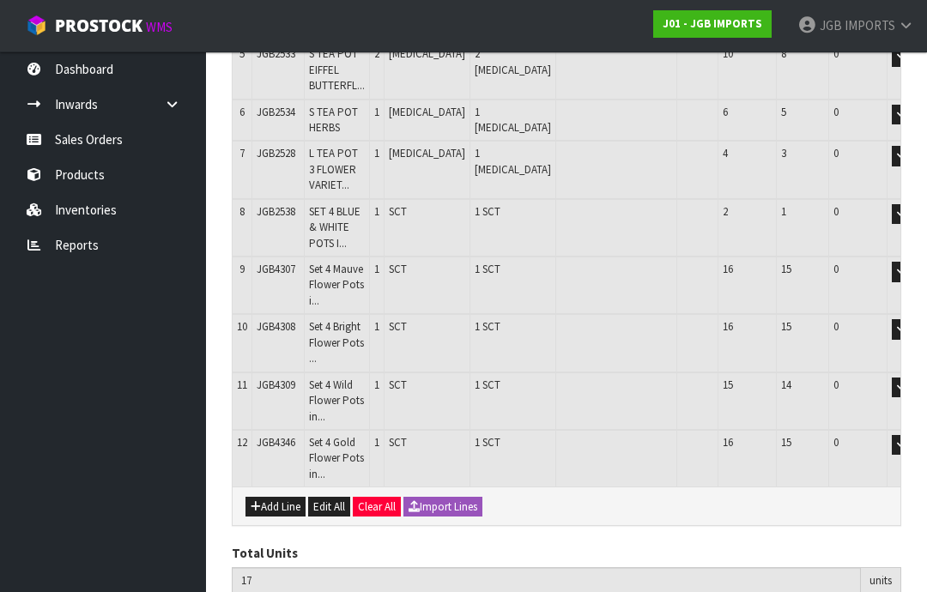
click at [282, 497] on button "Add Line" at bounding box center [275, 507] width 60 height 21
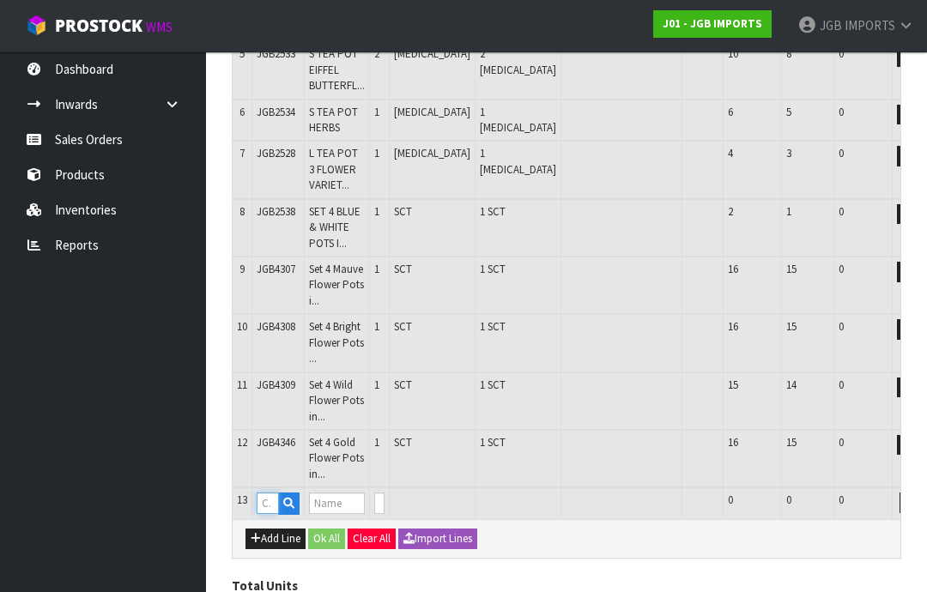
click at [272, 493] on input "text" at bounding box center [268, 503] width 22 height 21
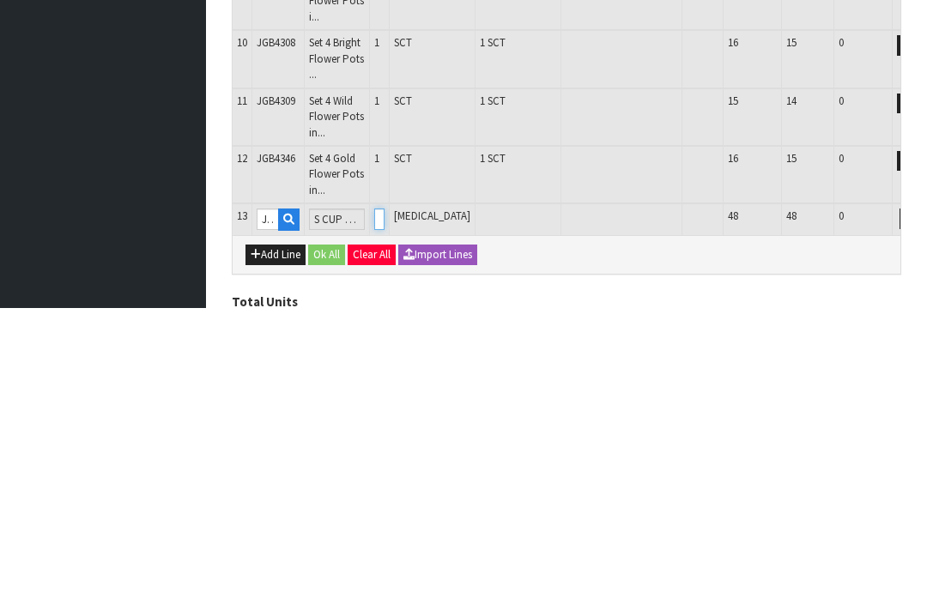
click at [385, 494] on input "0" at bounding box center [379, 504] width 10 height 21
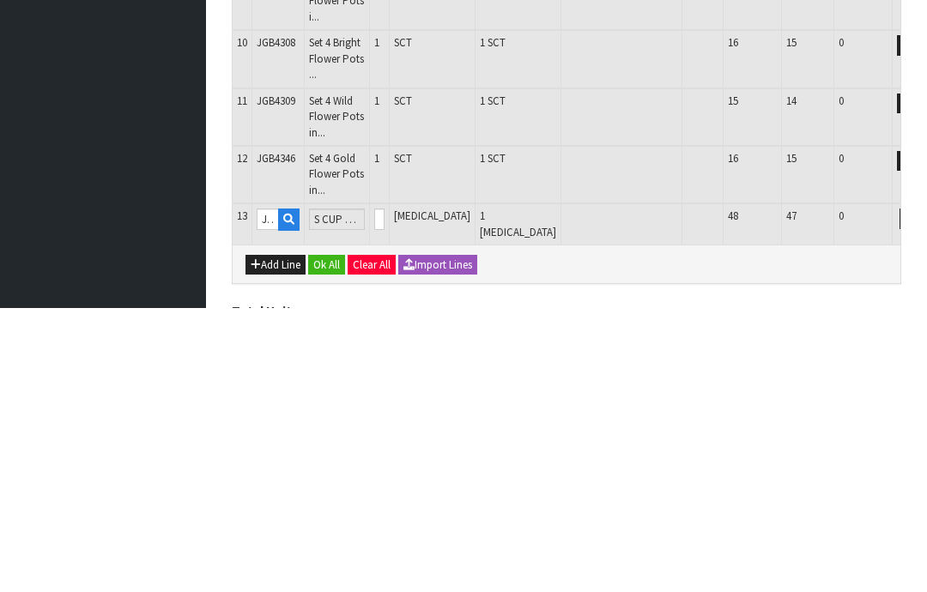
click at [922, 494] on button "OK" at bounding box center [934, 504] width 24 height 21
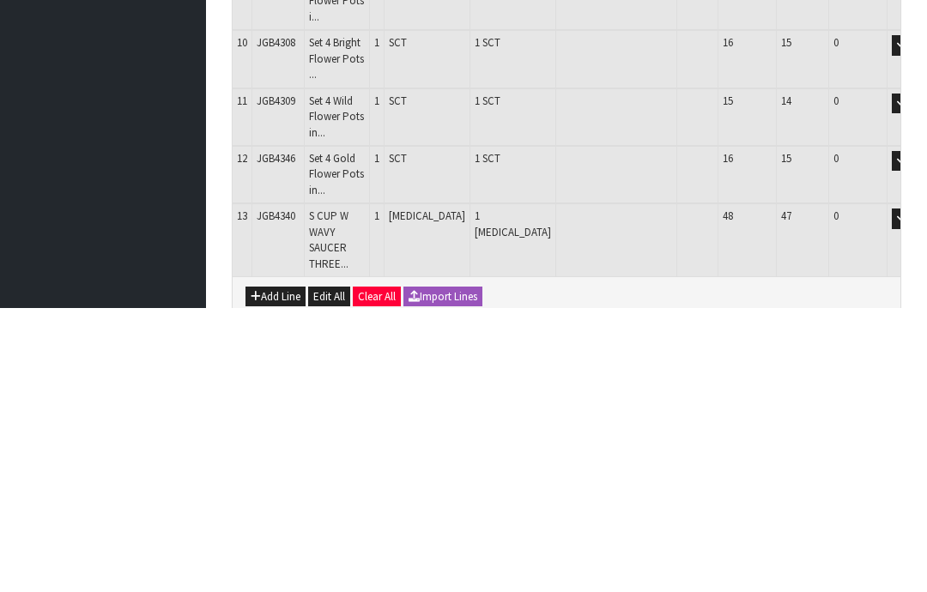
scroll to position [679, 0]
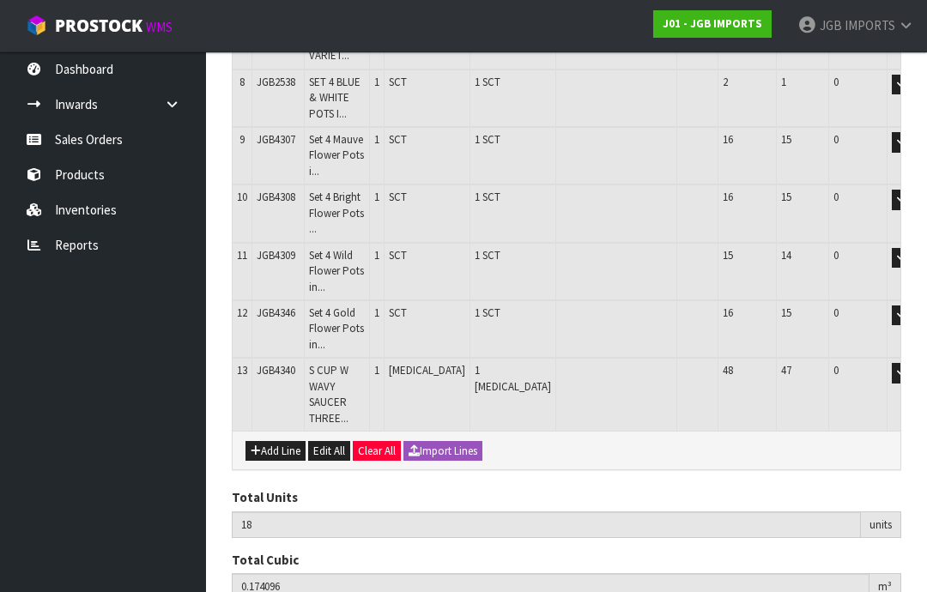
click at [282, 441] on button "Add Line" at bounding box center [275, 451] width 60 height 21
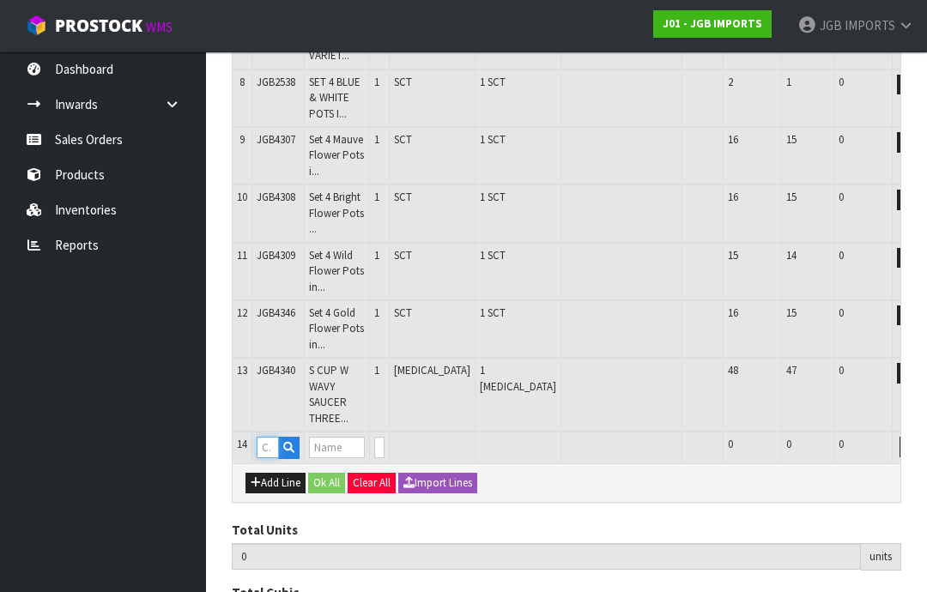
click at [270, 437] on input "text" at bounding box center [268, 447] width 22 height 21
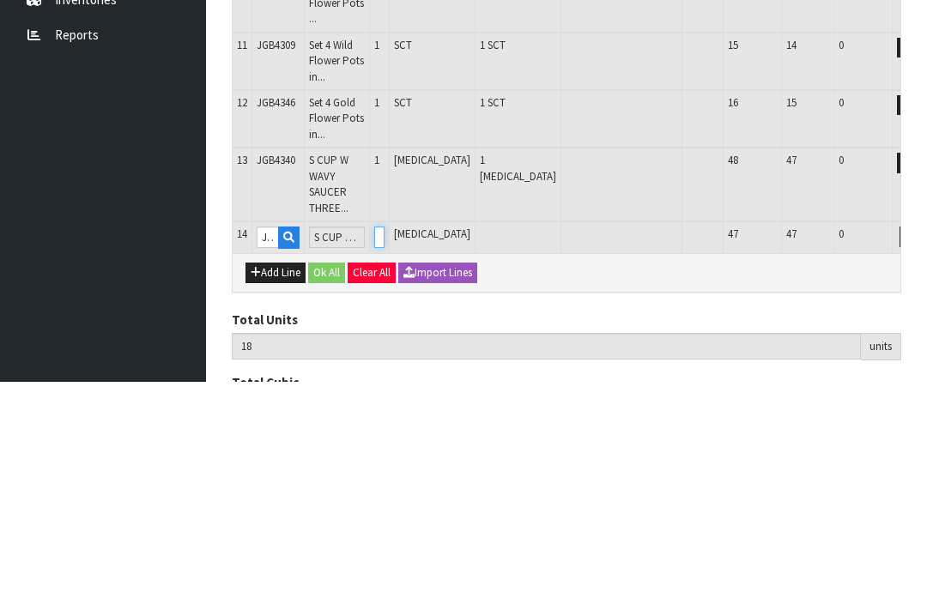
click at [385, 437] on input "0" at bounding box center [379, 447] width 10 height 21
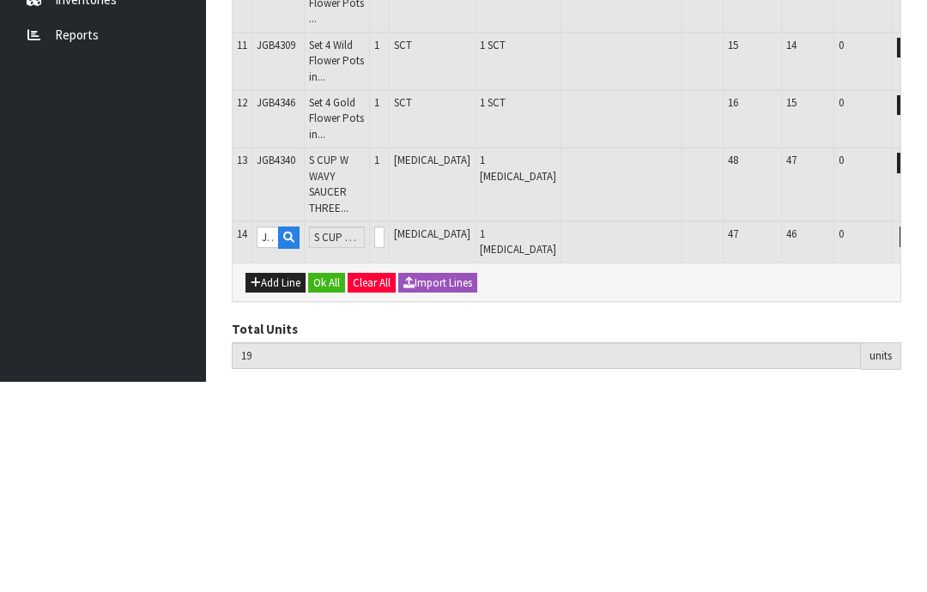
click at [922, 437] on button "OK" at bounding box center [934, 447] width 24 height 21
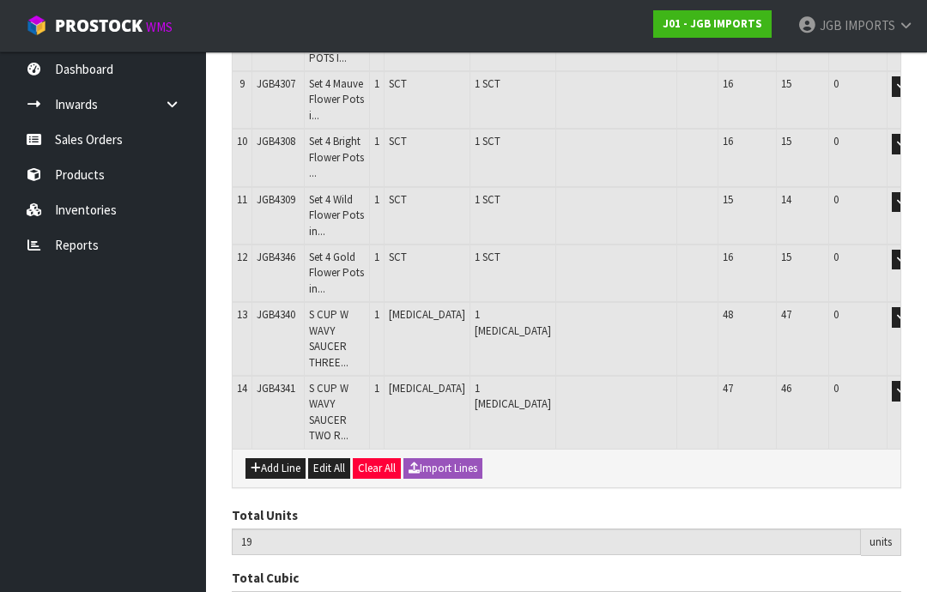
click at [282, 458] on button "Add Line" at bounding box center [275, 468] width 60 height 21
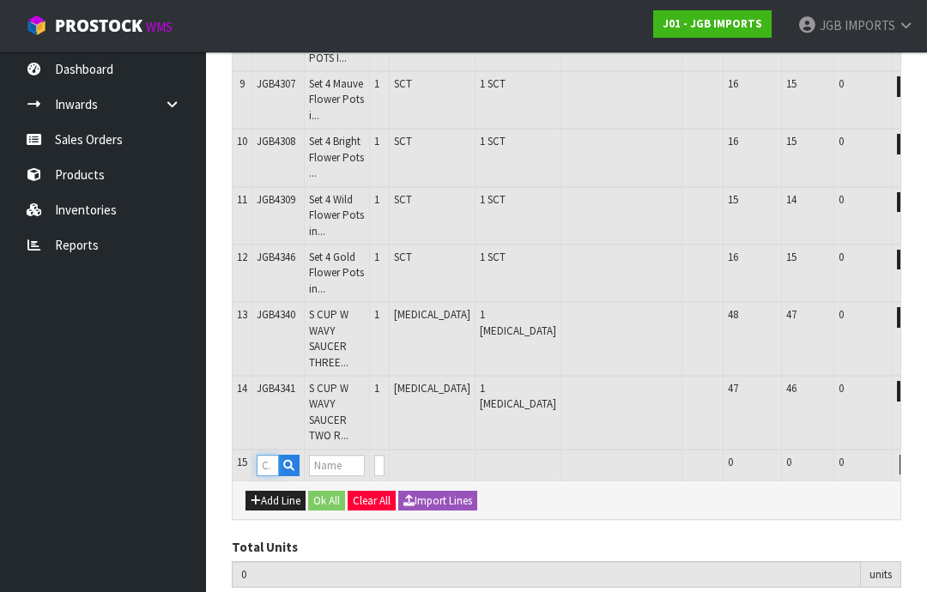
click at [271, 455] on input "text" at bounding box center [268, 465] width 22 height 21
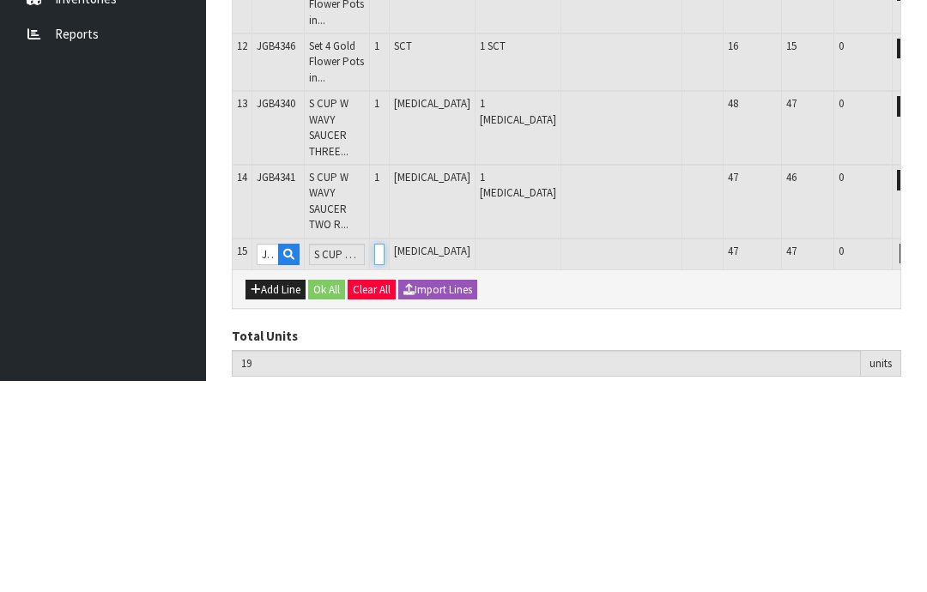
click at [385, 455] on input "0" at bounding box center [379, 465] width 10 height 21
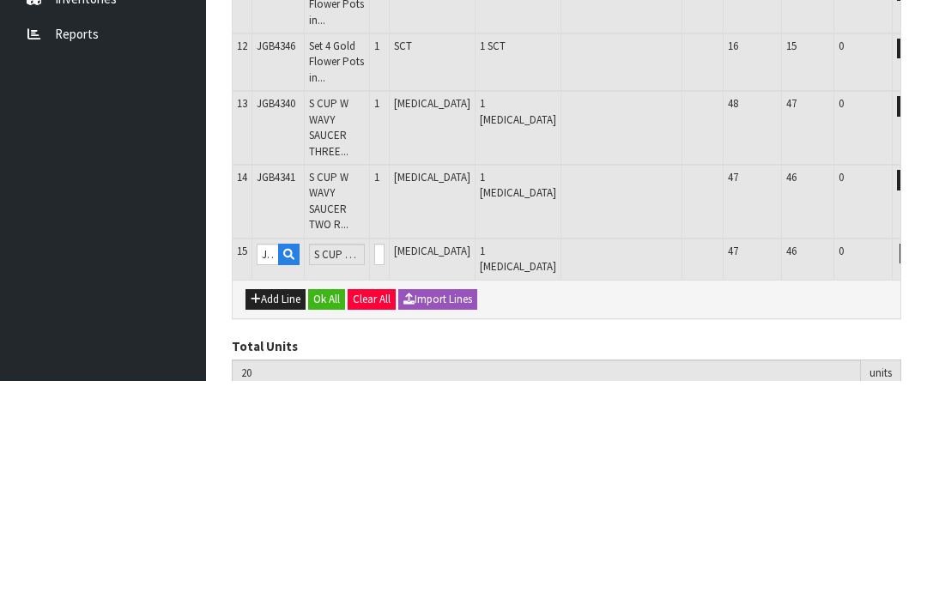
click at [922, 455] on button "OK" at bounding box center [934, 465] width 24 height 21
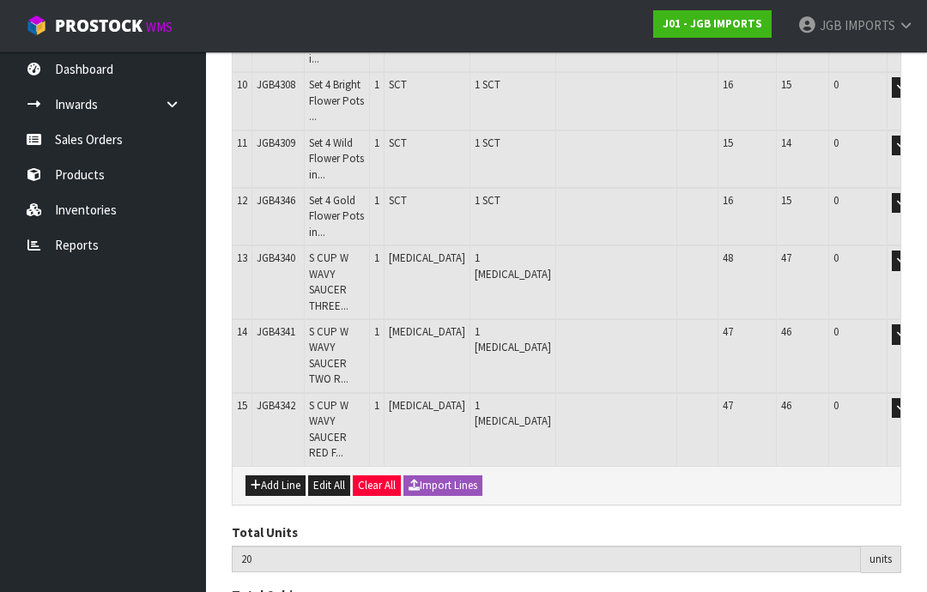
click at [278, 476] on button "Add Line" at bounding box center [275, 486] width 60 height 21
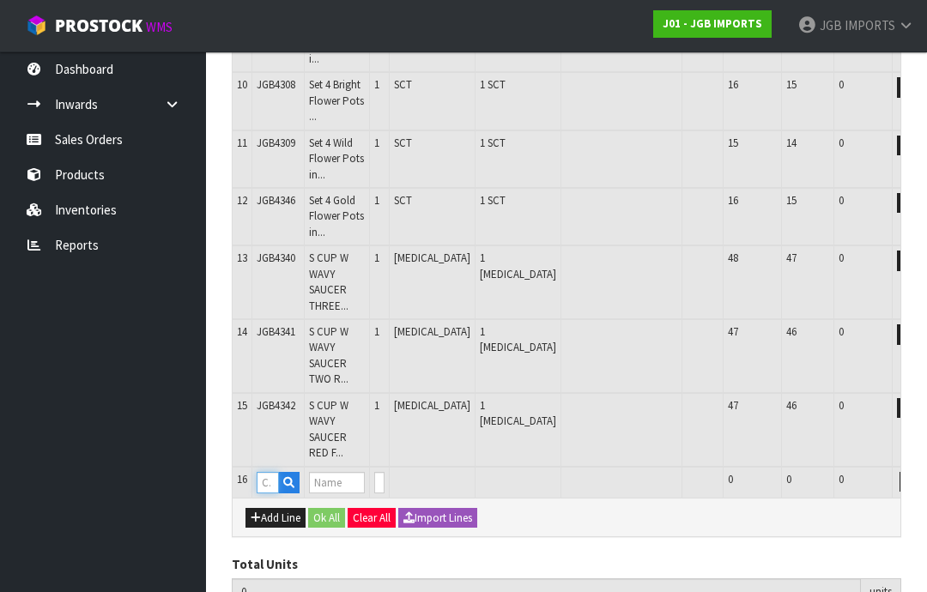
click at [269, 472] on input "text" at bounding box center [268, 482] width 22 height 21
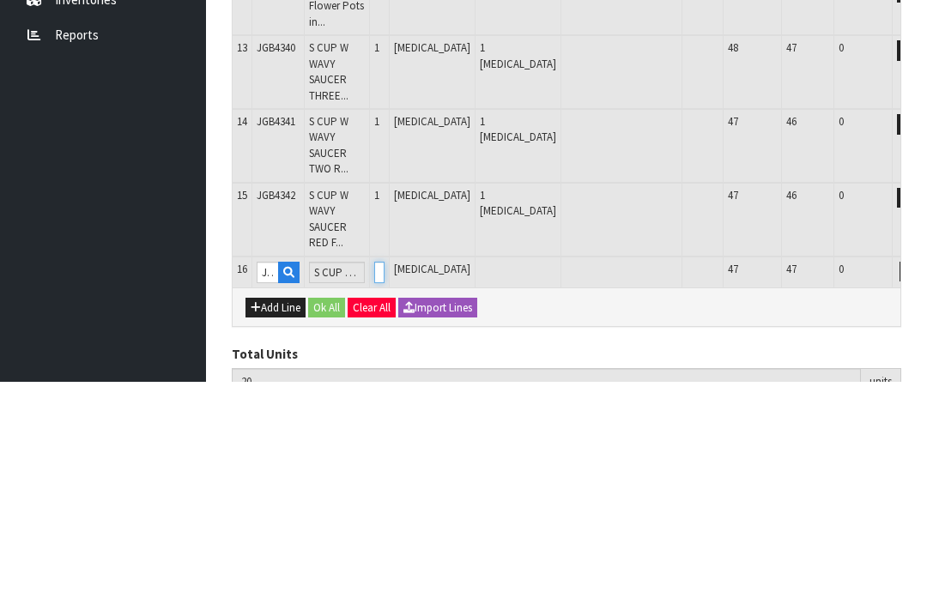
click at [385, 472] on input "0" at bounding box center [379, 482] width 10 height 21
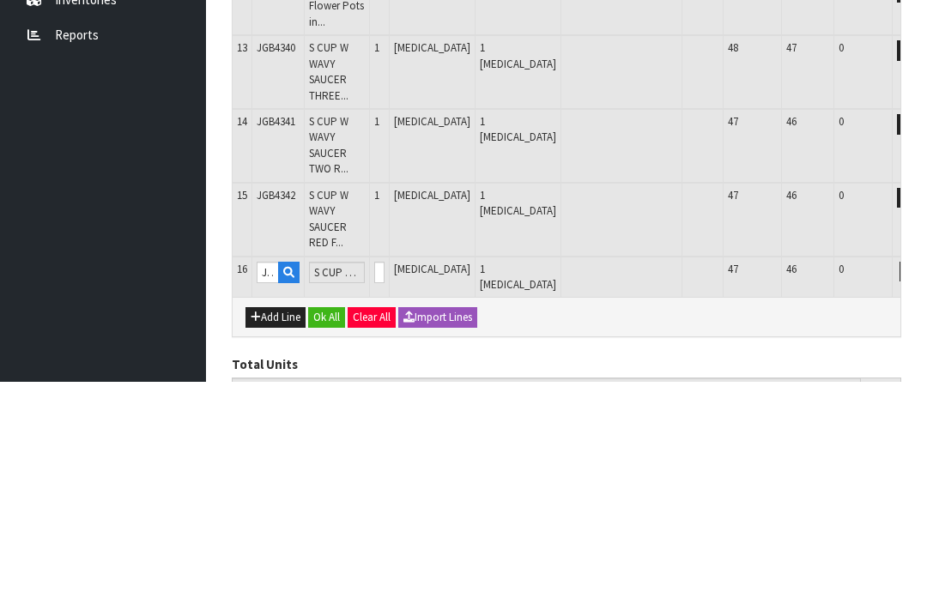
click at [922, 472] on button "OK" at bounding box center [934, 482] width 24 height 21
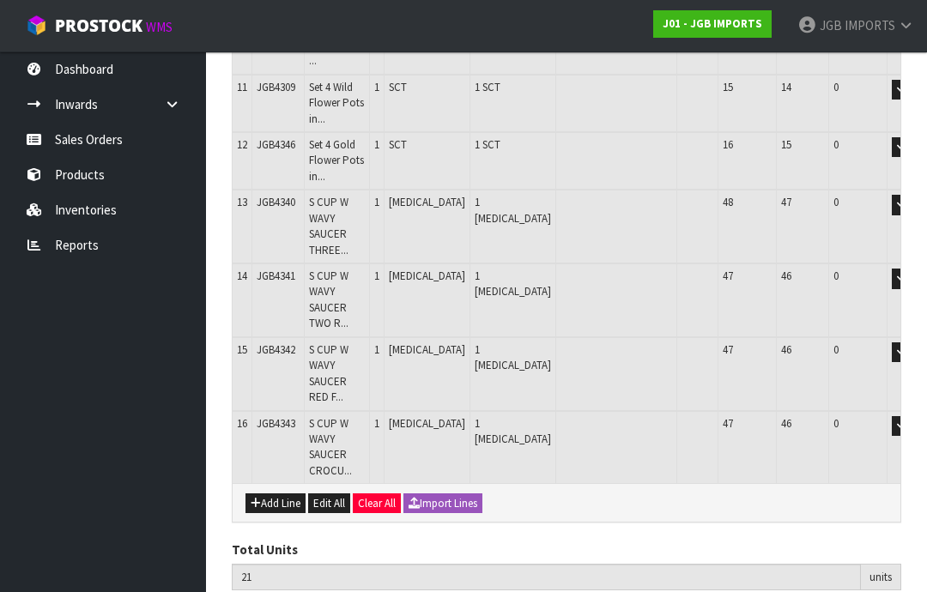
click at [291, 494] on button "Add Line" at bounding box center [275, 504] width 60 height 21
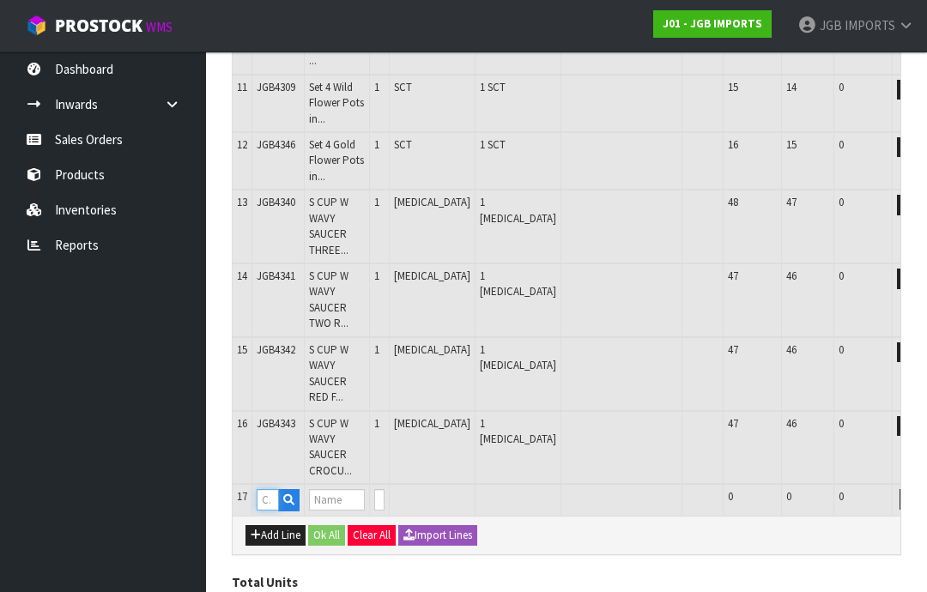
click at [276, 489] on input "text" at bounding box center [268, 499] width 22 height 21
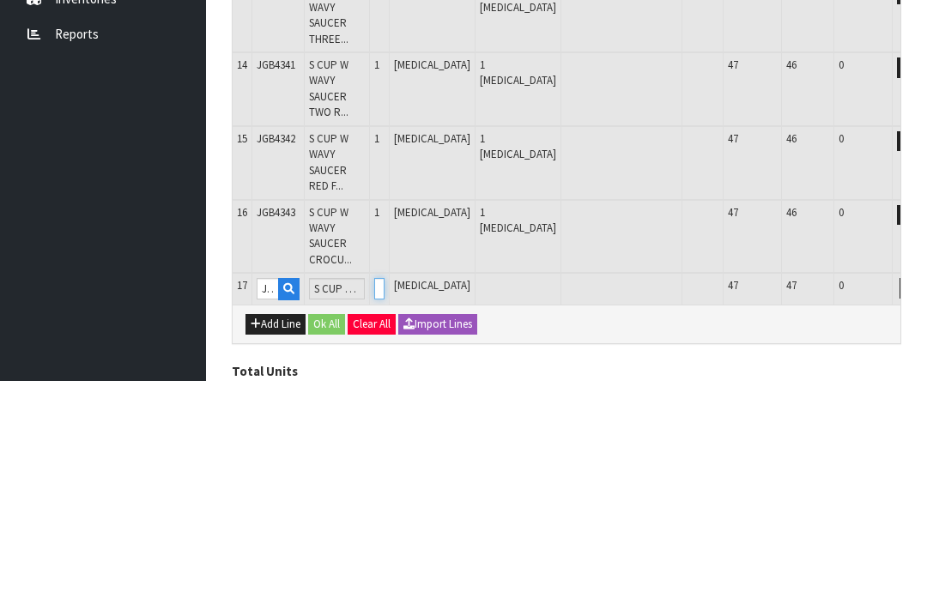
click at [385, 489] on input "0" at bounding box center [379, 499] width 10 height 21
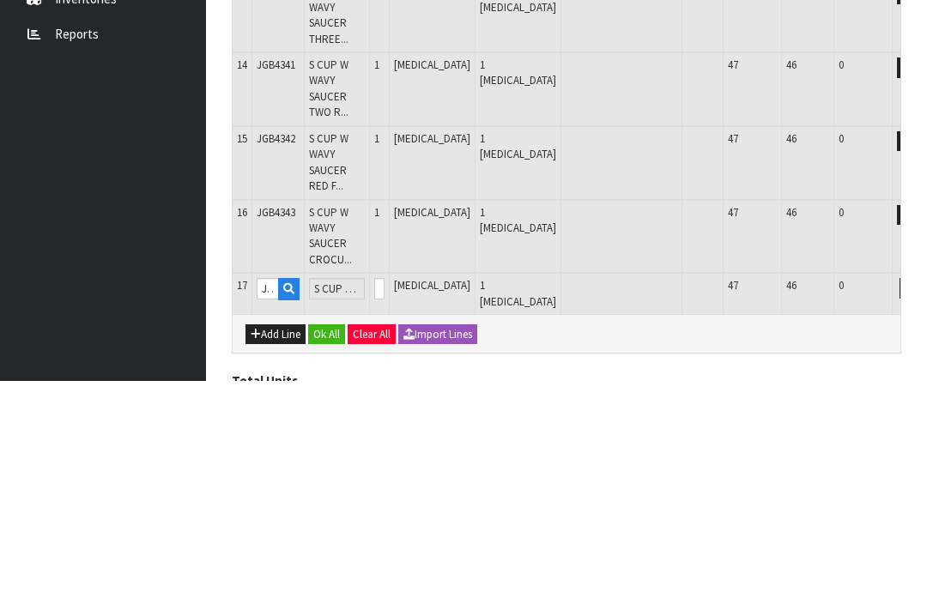
click at [922, 489] on button "OK" at bounding box center [934, 499] width 24 height 21
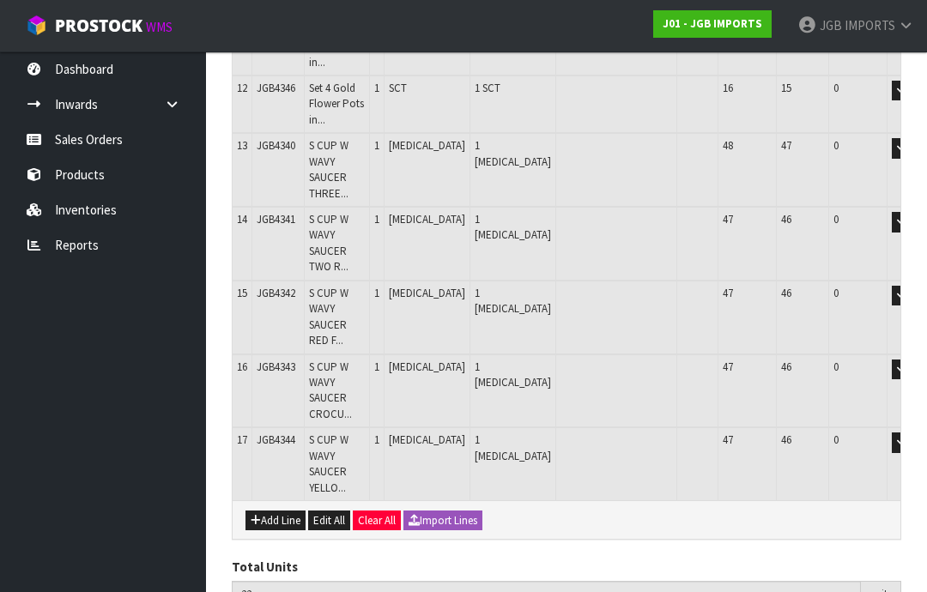
click at [287, 511] on button "Add Line" at bounding box center [275, 521] width 60 height 21
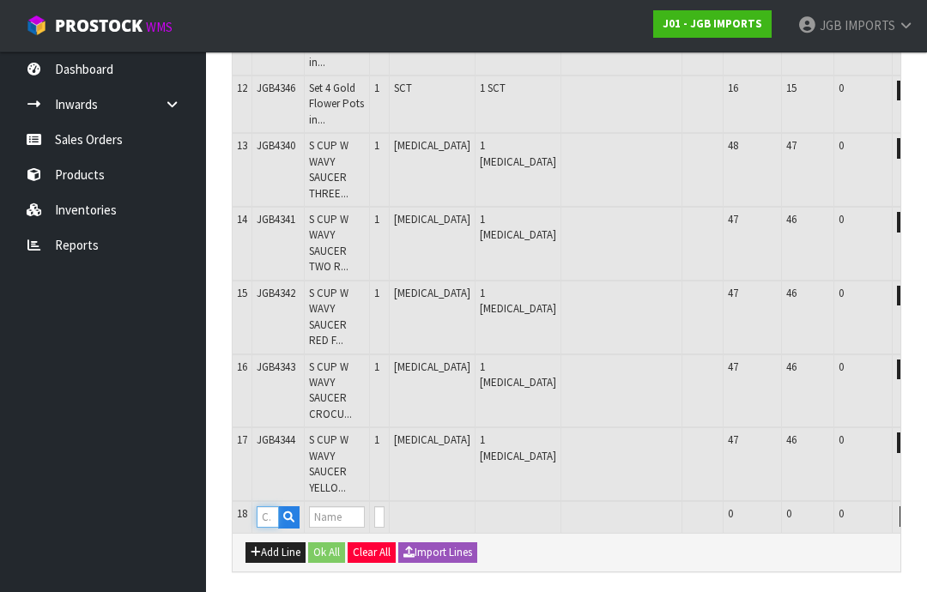
click at [272, 506] on input "text" at bounding box center [268, 516] width 22 height 21
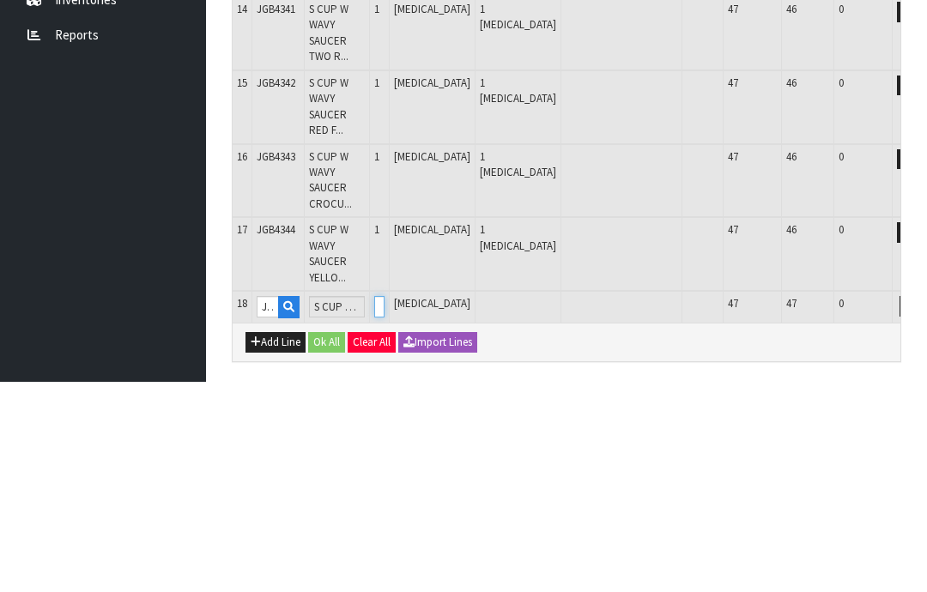
click at [385, 506] on input "0" at bounding box center [379, 516] width 10 height 21
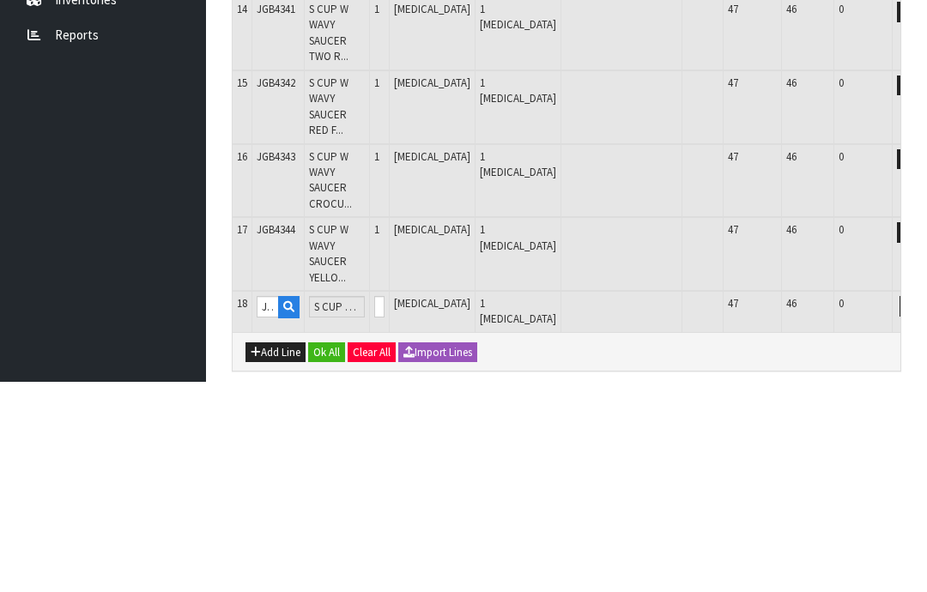
click at [922, 506] on button "OK" at bounding box center [934, 516] width 24 height 21
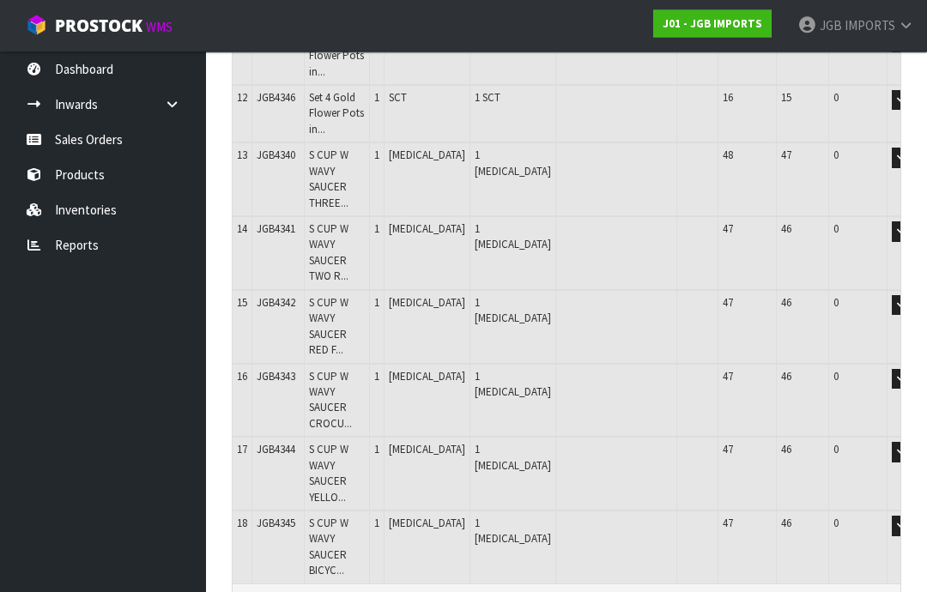
scroll to position [897, 0]
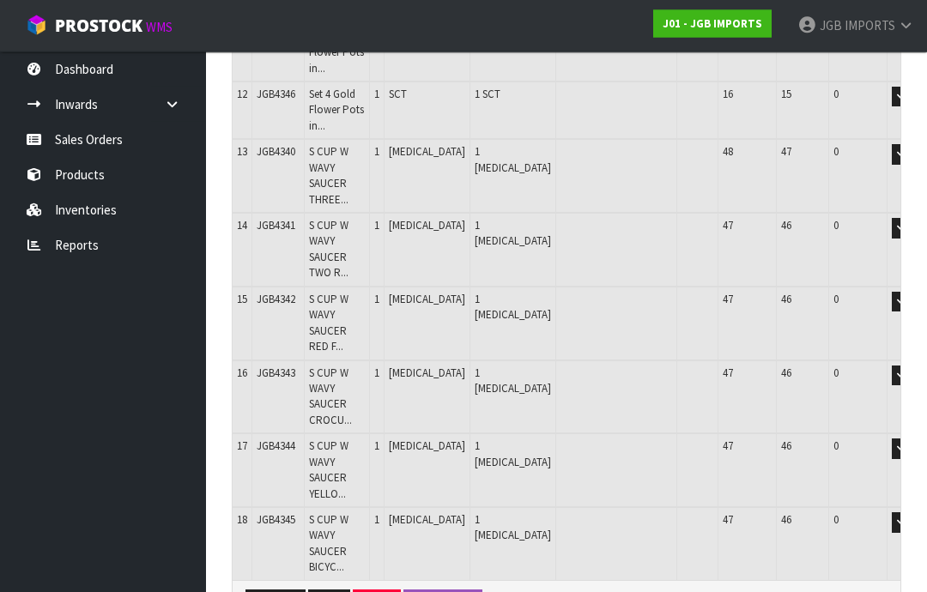
click at [281, 591] on button "Add Line" at bounding box center [275, 601] width 60 height 21
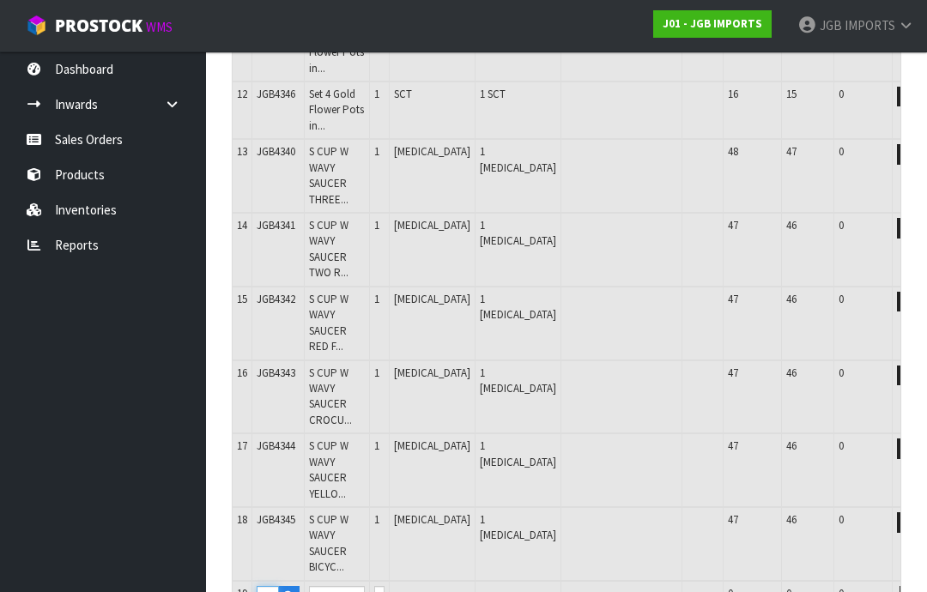
click at [272, 586] on input "text" at bounding box center [268, 596] width 22 height 21
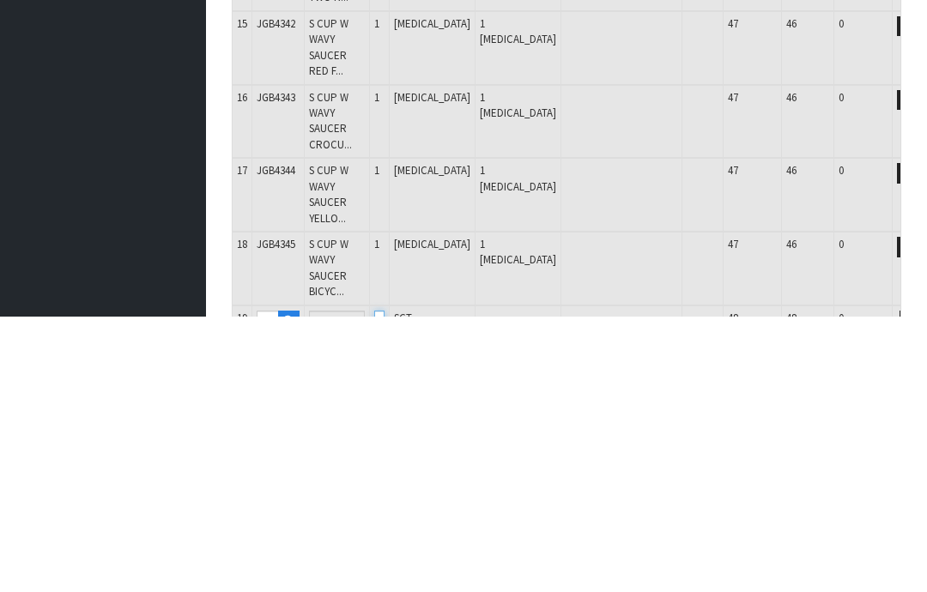
click at [385, 587] on input "0" at bounding box center [379, 597] width 10 height 21
click at [922, 587] on button "OK" at bounding box center [934, 597] width 24 height 21
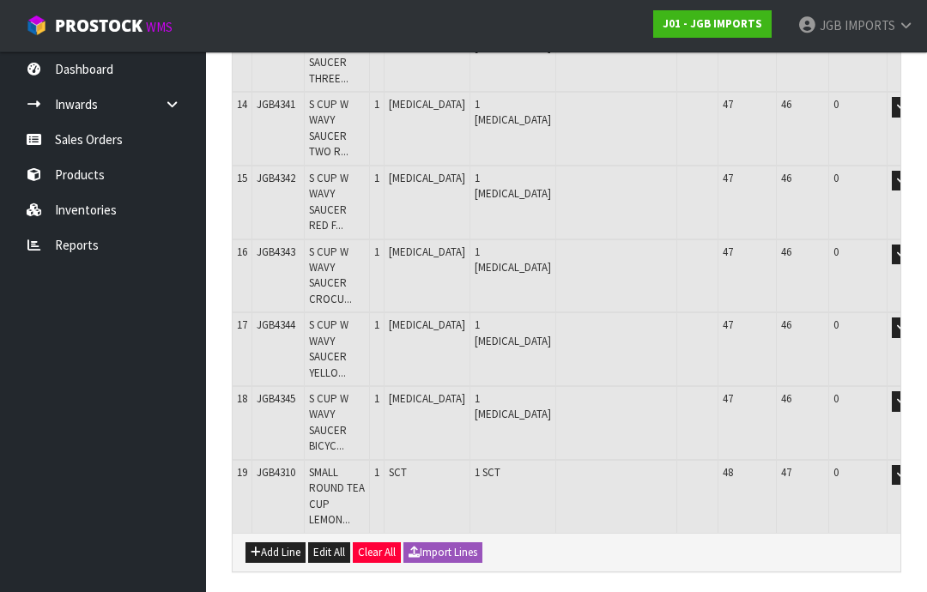
click at [282, 543] on button "Add Line" at bounding box center [275, 553] width 60 height 21
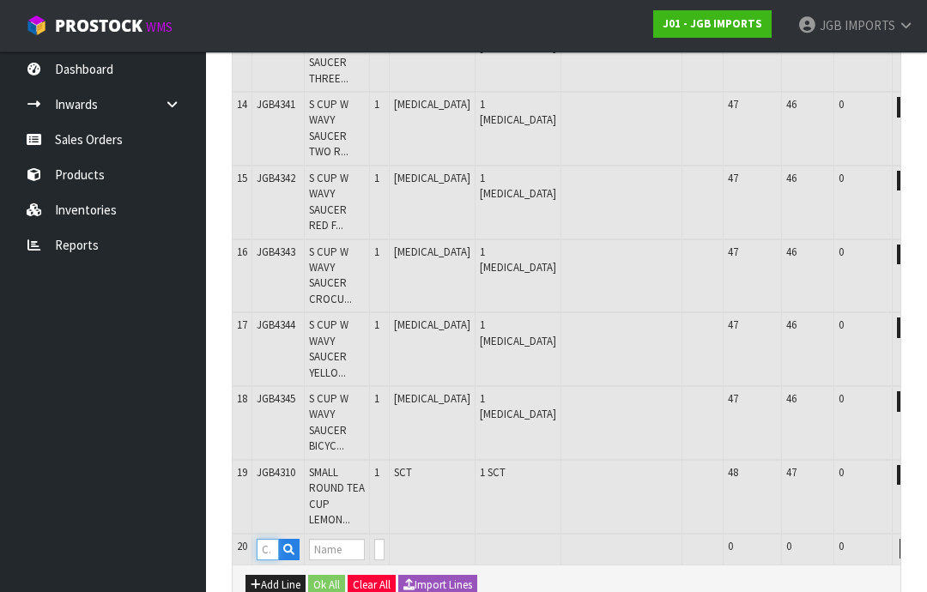
click at [274, 539] on input "text" at bounding box center [268, 549] width 22 height 21
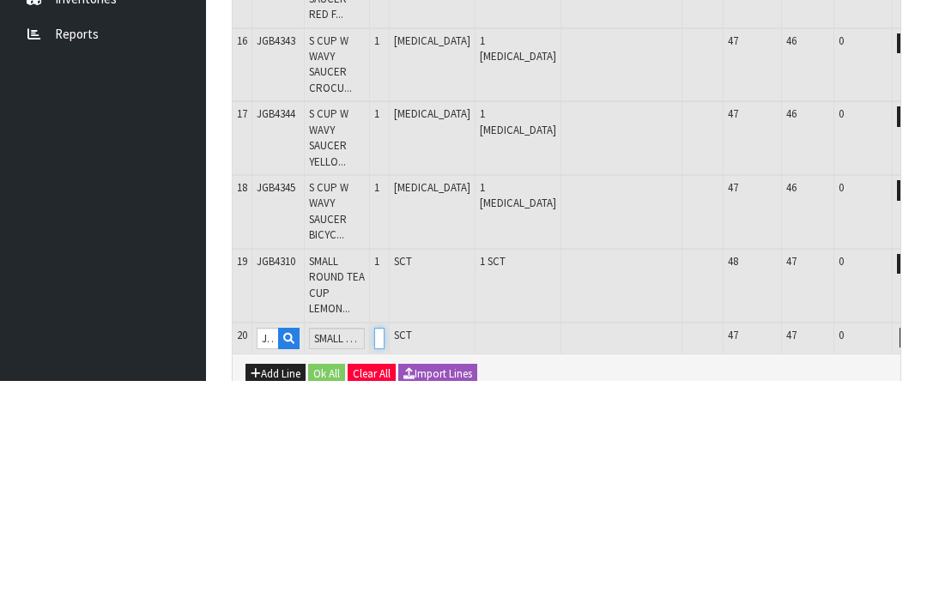
click at [385, 539] on input "0" at bounding box center [379, 549] width 10 height 21
click at [922, 539] on button "OK" at bounding box center [934, 549] width 24 height 21
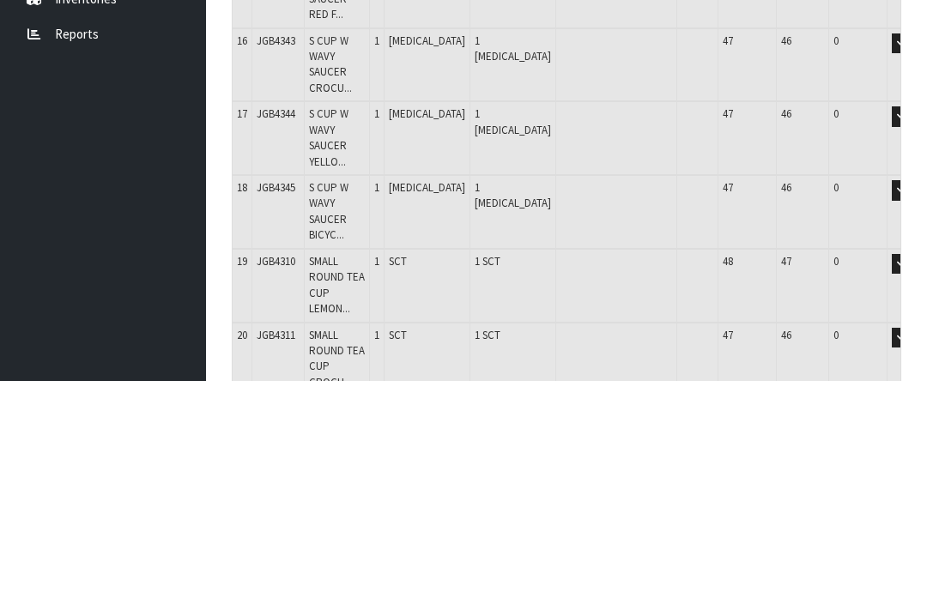
scroll to position [1076, 0]
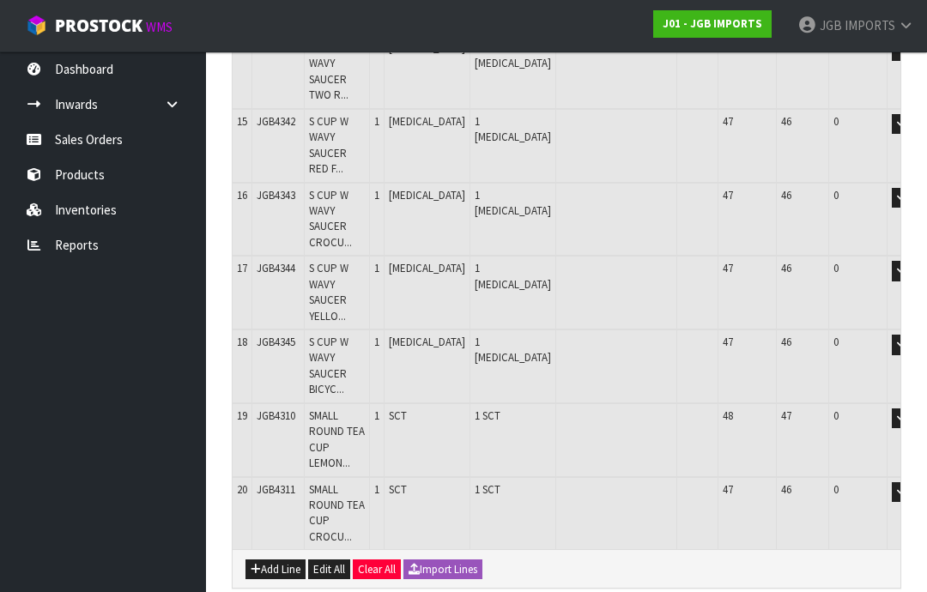
click at [277, 560] on button "Add Line" at bounding box center [275, 570] width 60 height 21
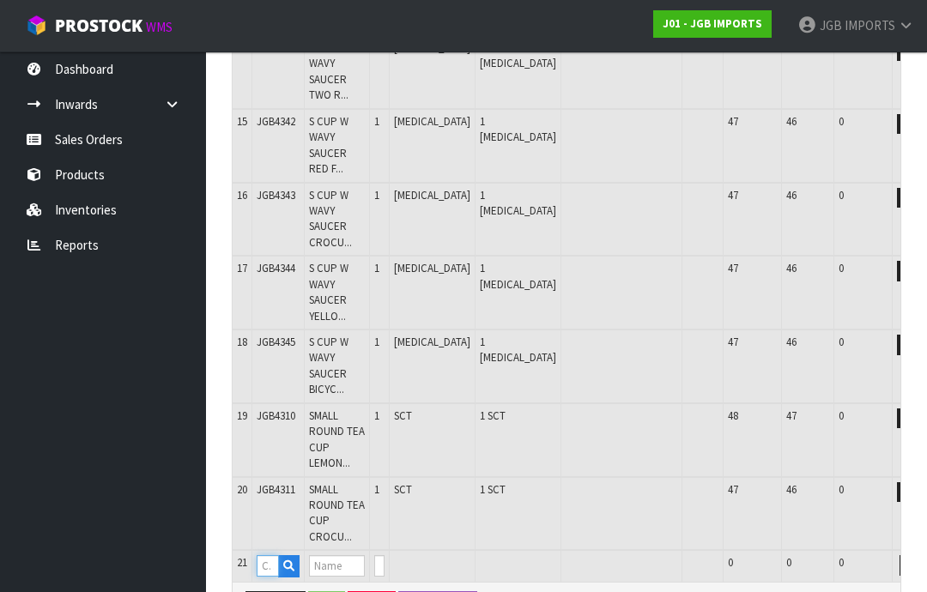
click at [275, 555] on input "text" at bounding box center [268, 565] width 22 height 21
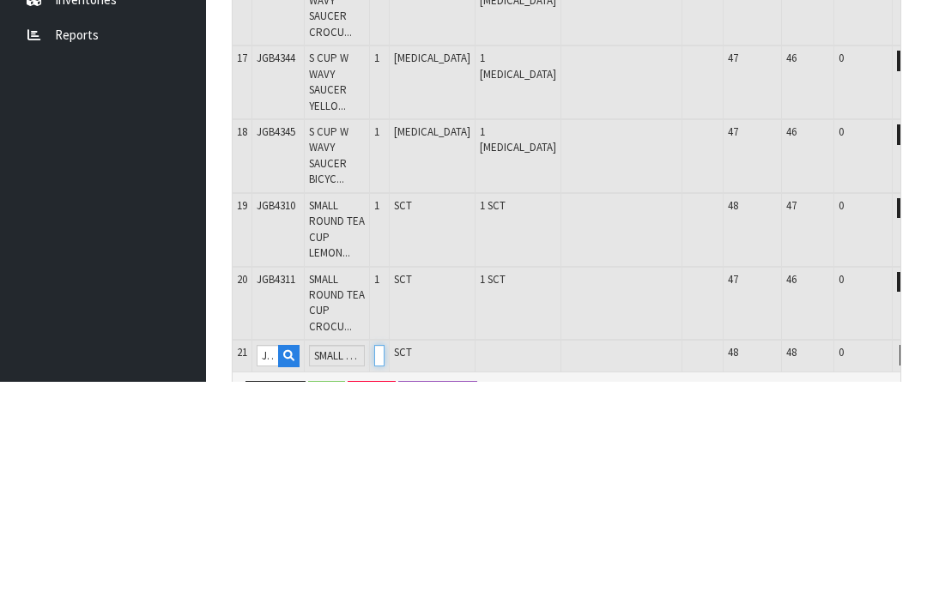
click at [385, 555] on input "0" at bounding box center [379, 565] width 10 height 21
click at [922, 555] on button "OK" at bounding box center [934, 565] width 24 height 21
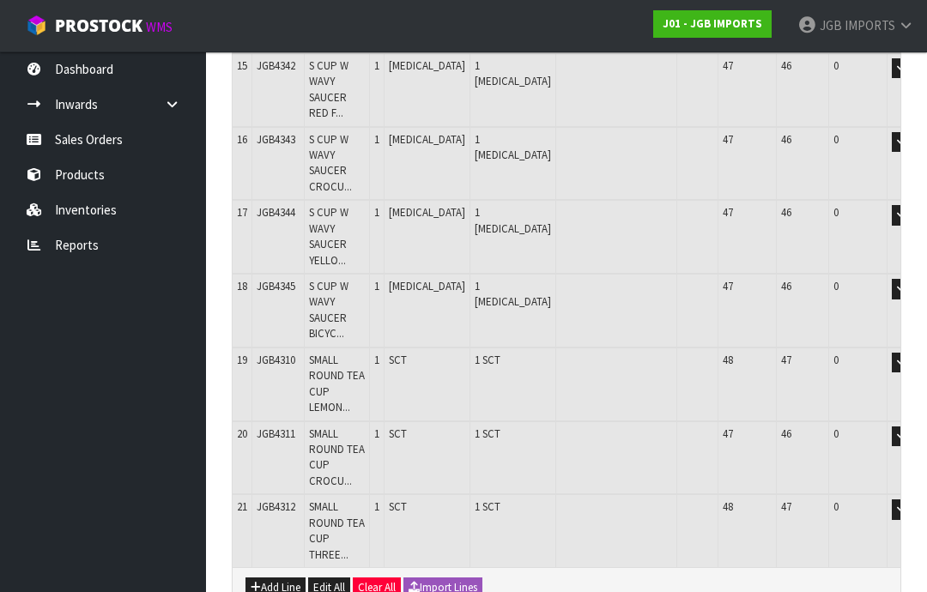
click at [282, 578] on button "Add Line" at bounding box center [275, 588] width 60 height 21
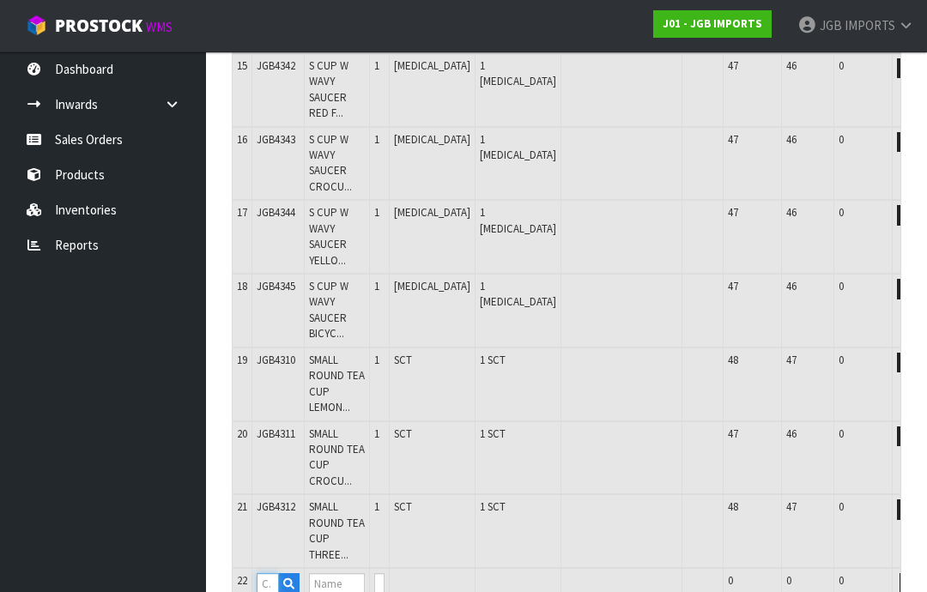
click at [272, 573] on input "text" at bounding box center [268, 583] width 22 height 21
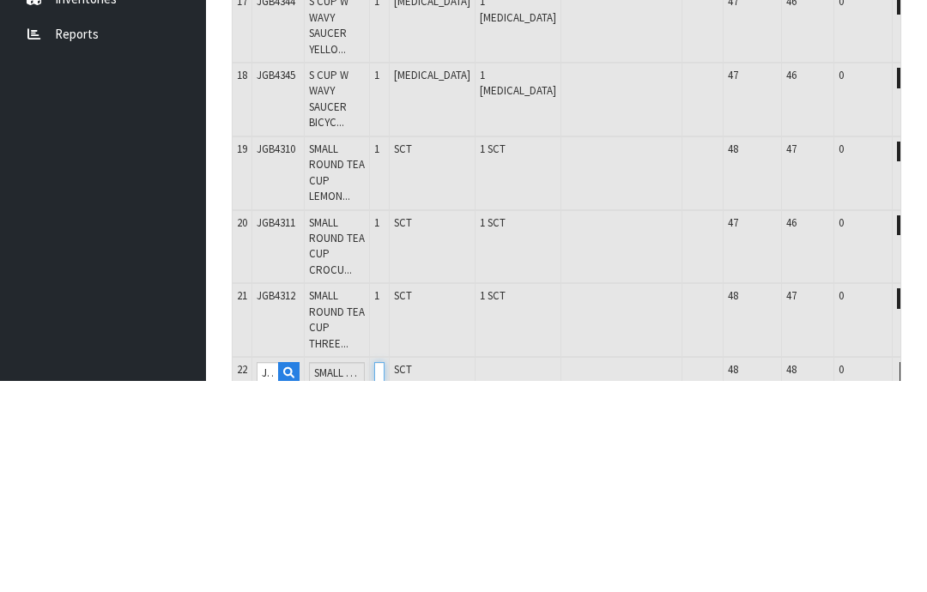
click at [385, 573] on input "0" at bounding box center [379, 583] width 10 height 21
click at [922, 573] on button "OK" at bounding box center [934, 583] width 24 height 21
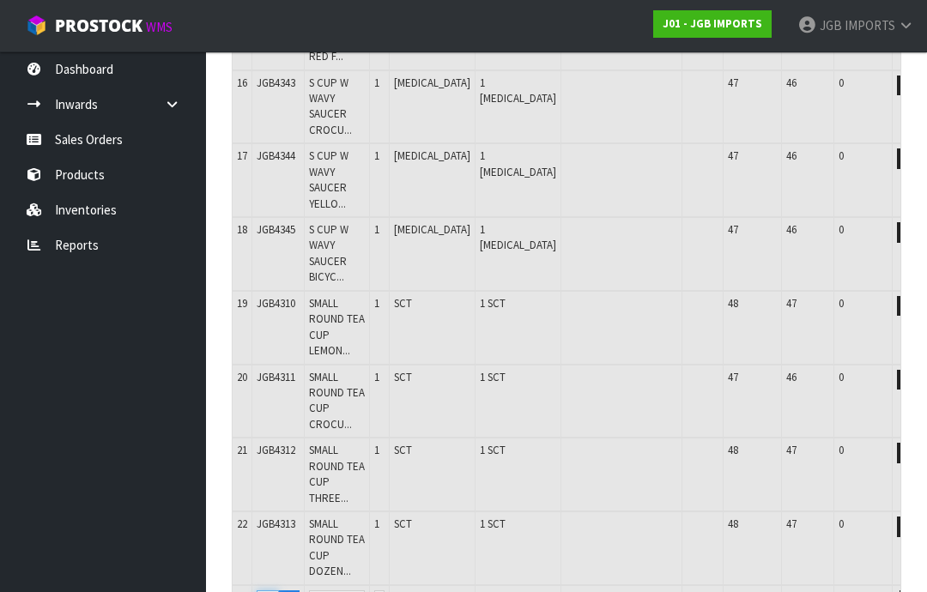
click at [276, 591] on input "text" at bounding box center [268, 601] width 22 height 21
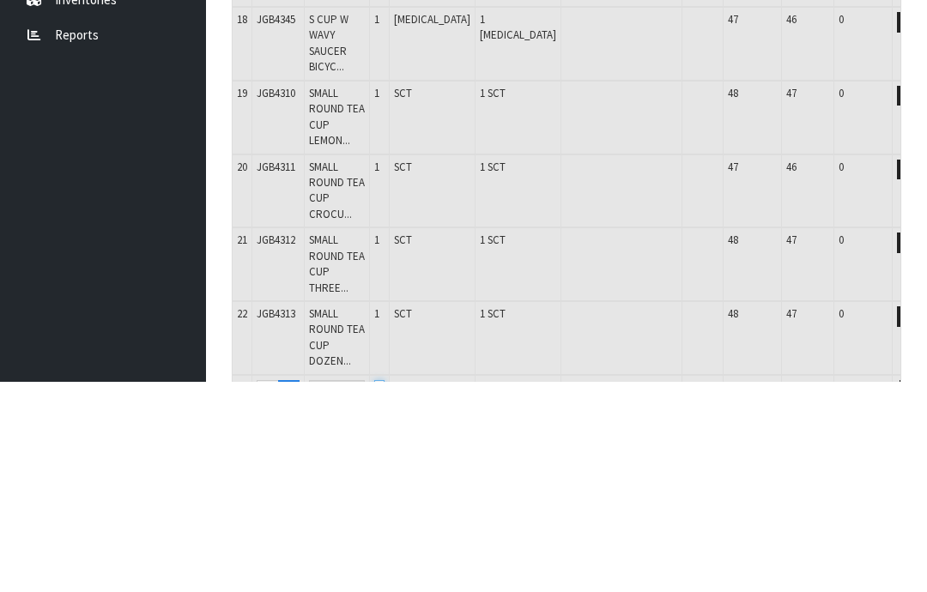
click at [385, 591] on input "0" at bounding box center [379, 601] width 10 height 21
click at [922, 591] on button "OK" at bounding box center [934, 601] width 24 height 21
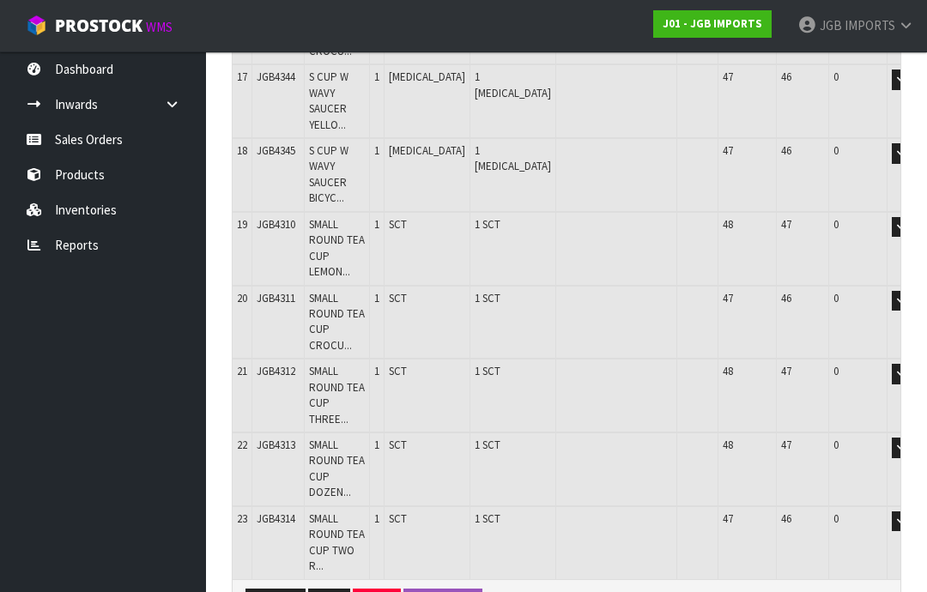
scroll to position [1270, 0]
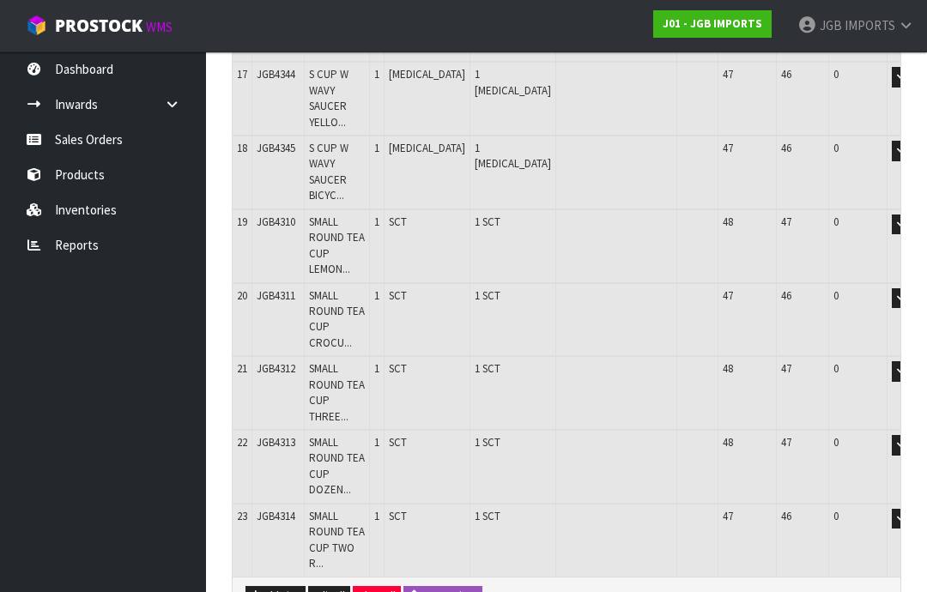
click at [278, 586] on button "Add Line" at bounding box center [275, 596] width 60 height 21
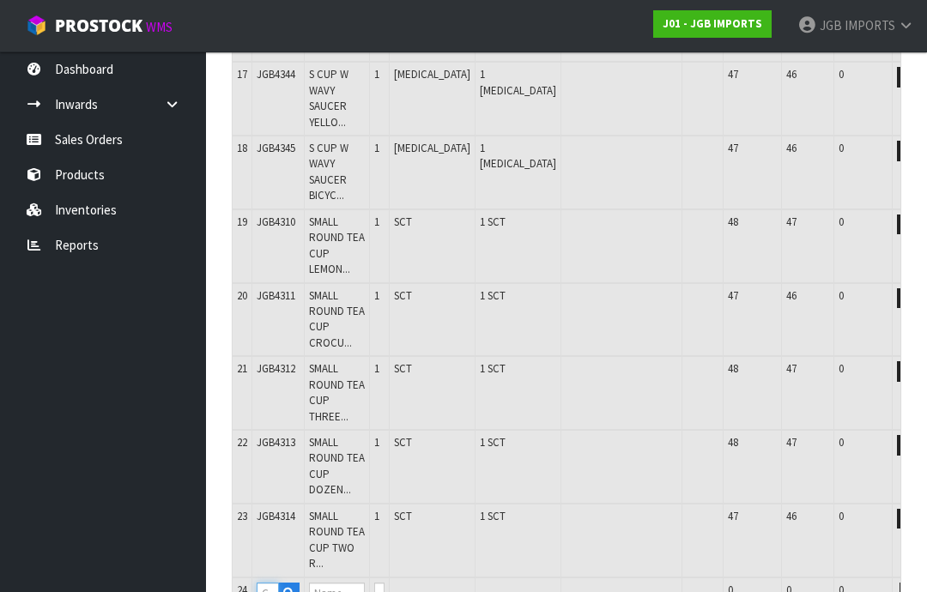
click at [272, 583] on input "text" at bounding box center [268, 593] width 22 height 21
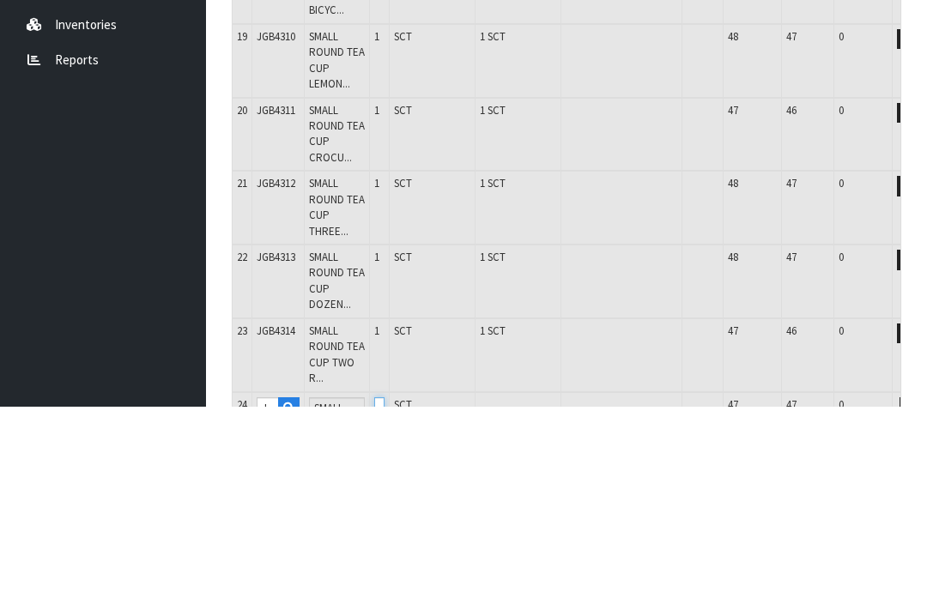
click at [385, 583] on input "0" at bounding box center [379, 593] width 10 height 21
click at [922, 583] on button "OK" at bounding box center [934, 593] width 24 height 21
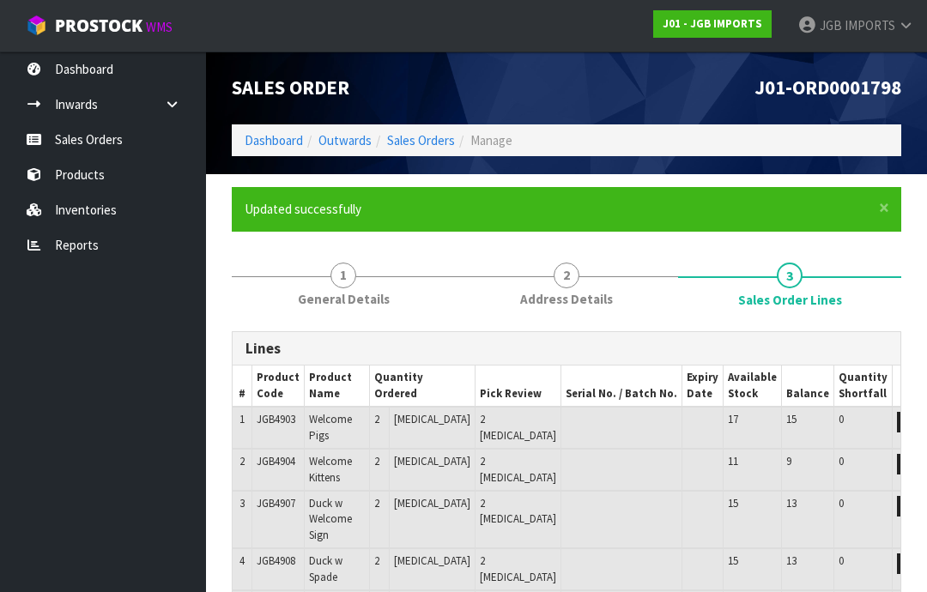
scroll to position [1624, 0]
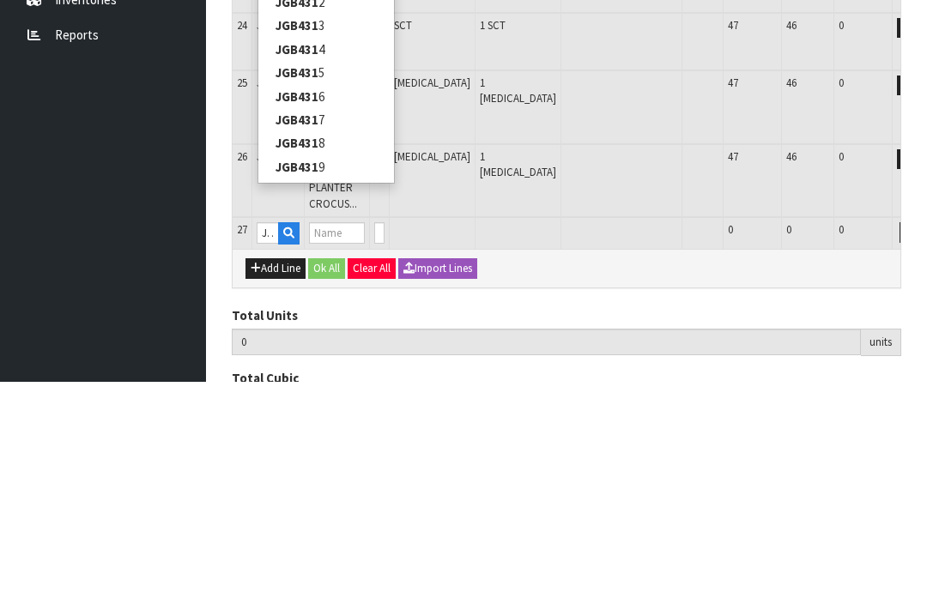
type input "JGB4318"
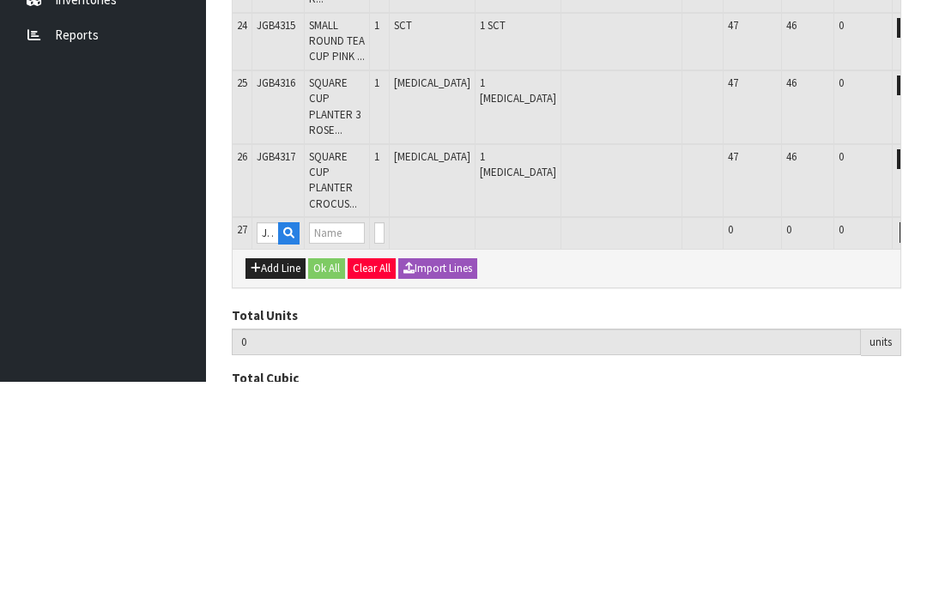
type input "SQUARE CUP PLANTER 3 PINK ROSES"
type input "0"
type input "31"
type input "0.223242"
type input "37.134"
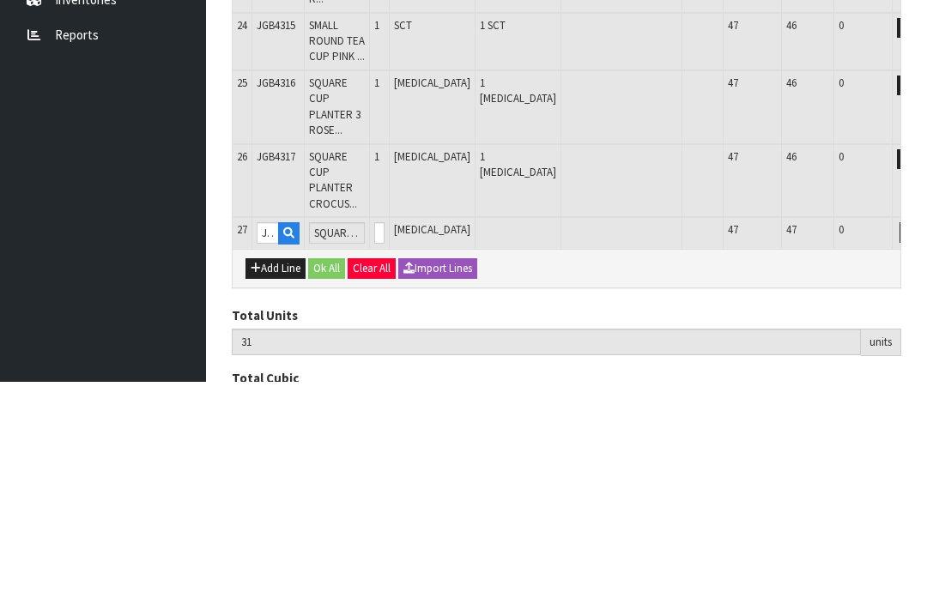
type input "JGB4318"
click at [385, 433] on input "0" at bounding box center [379, 443] width 10 height 21
type input "0"
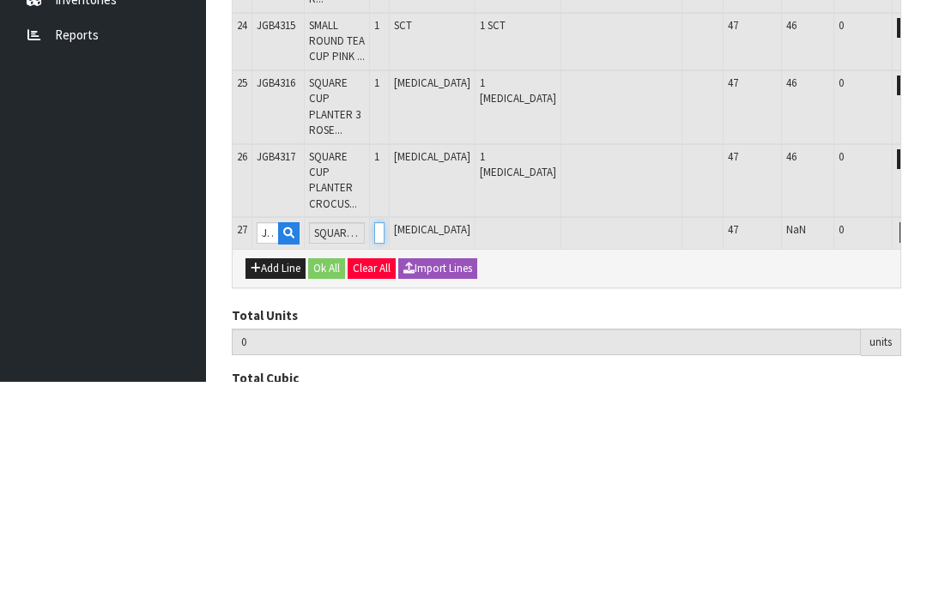
type input "1"
type input "32"
type input "0.227162"
type input "37.884"
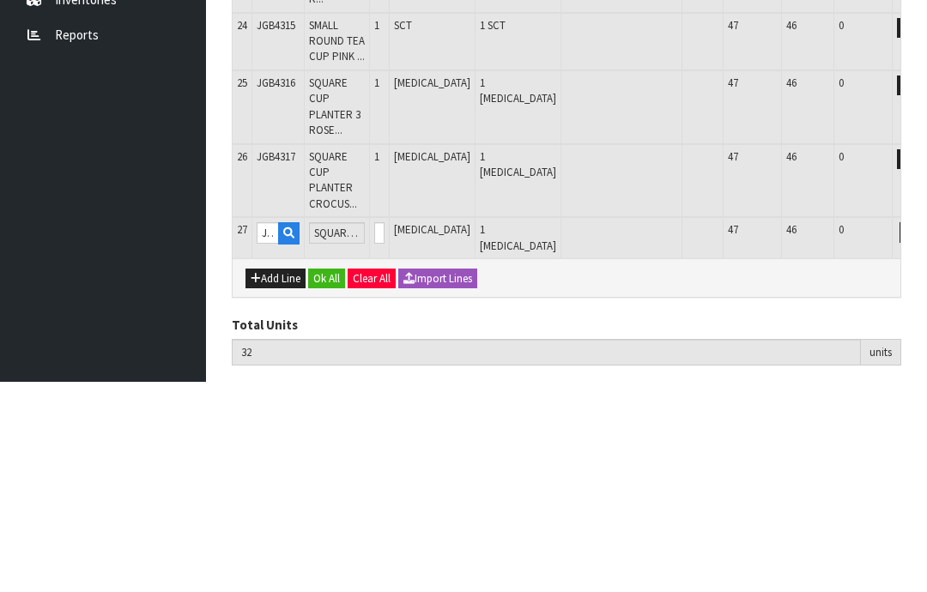
click at [922, 433] on button "OK" at bounding box center [934, 443] width 24 height 21
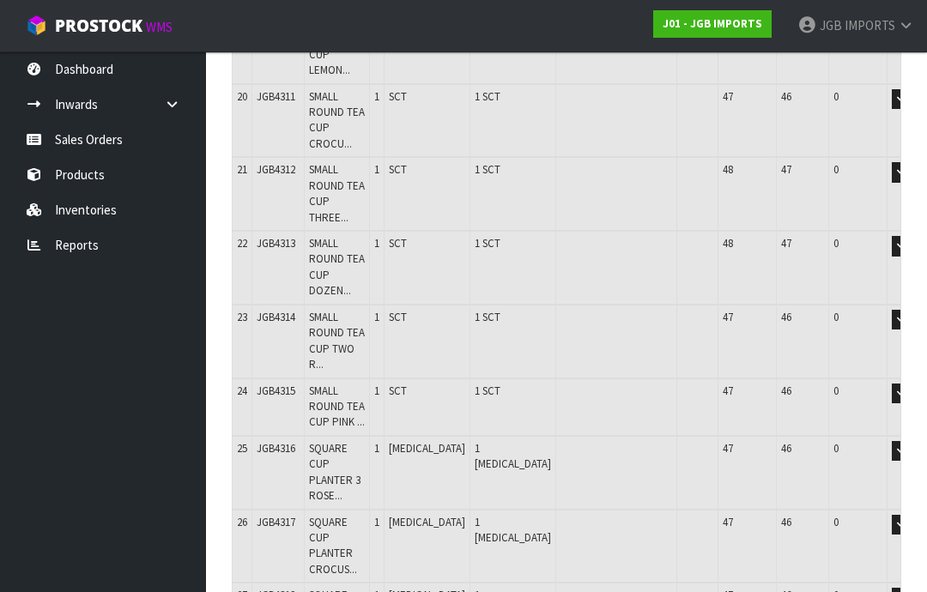
type input "0"
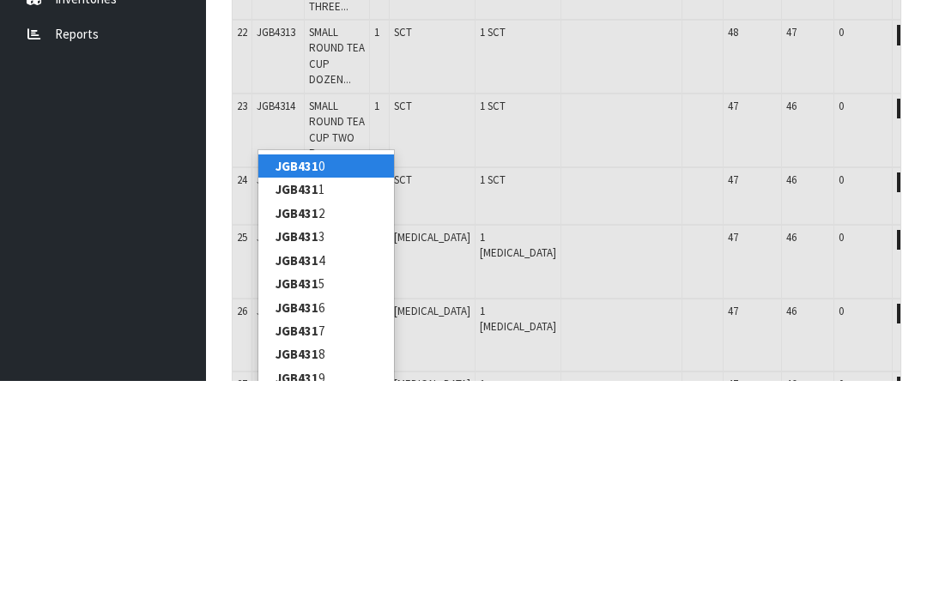
type input "JGB4319"
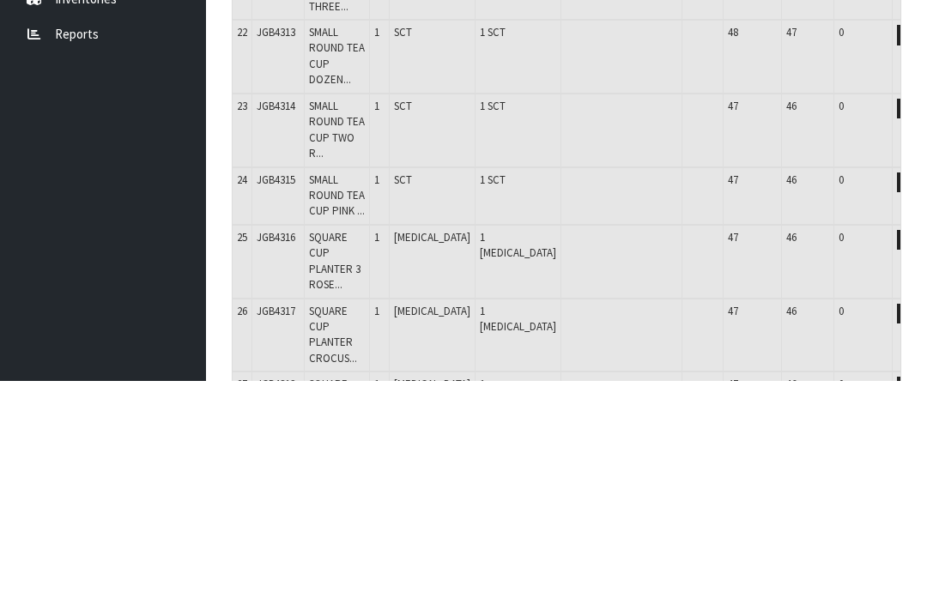
type input "32"
type input "0.227162"
type input "37.884"
type input "SQUARE CUP PLANTER DOZEN ROSES"
type input "0"
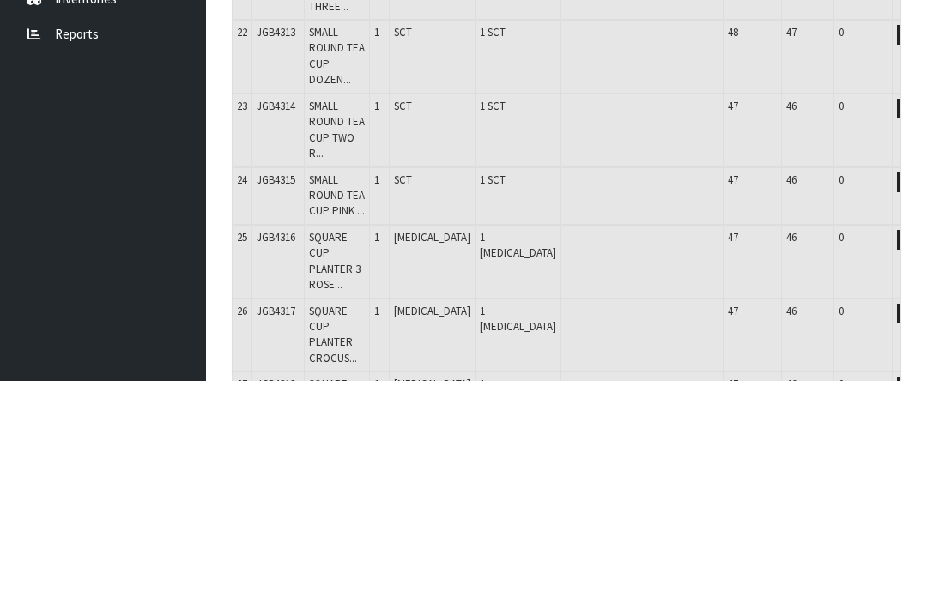
type input "JGB4319"
type input "0"
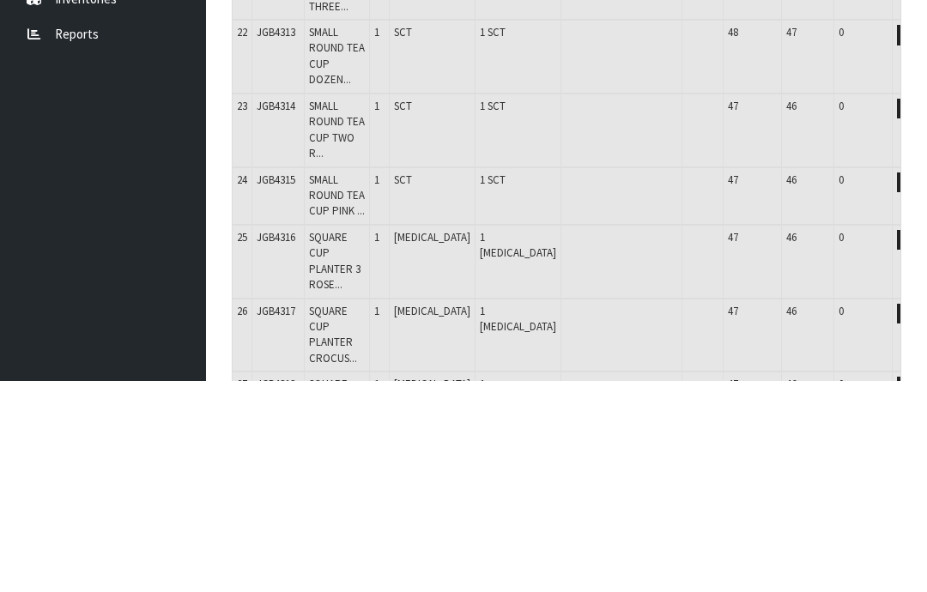
type input "1"
type input "33"
type input "0.231152"
type input "38.684"
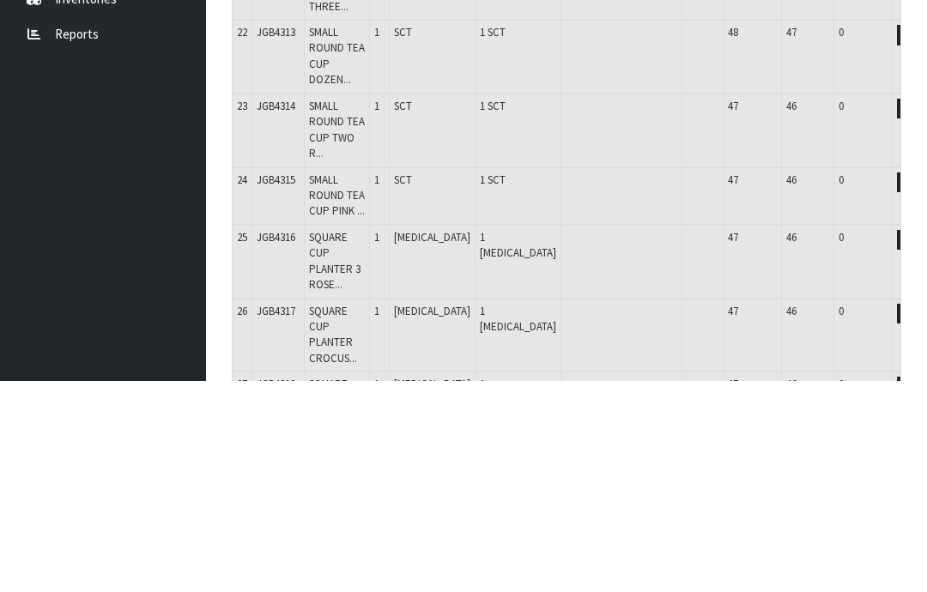
scroll to position [1525, 0]
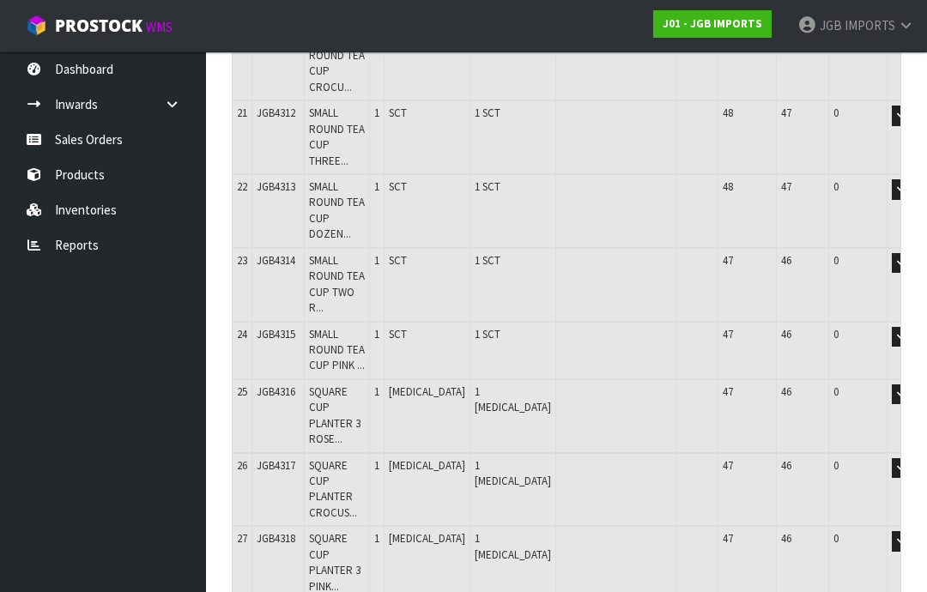
type input "0"
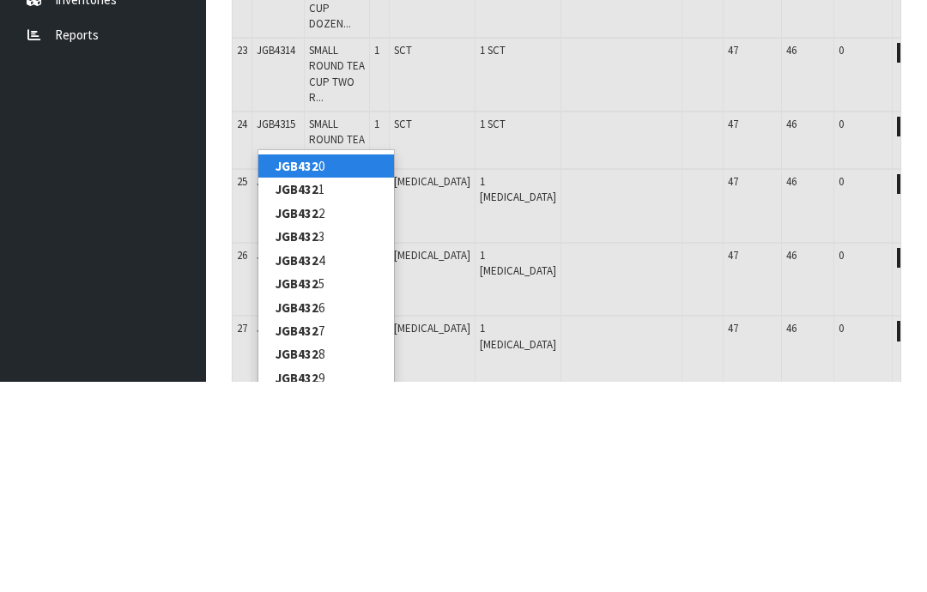
type input "JGB4320"
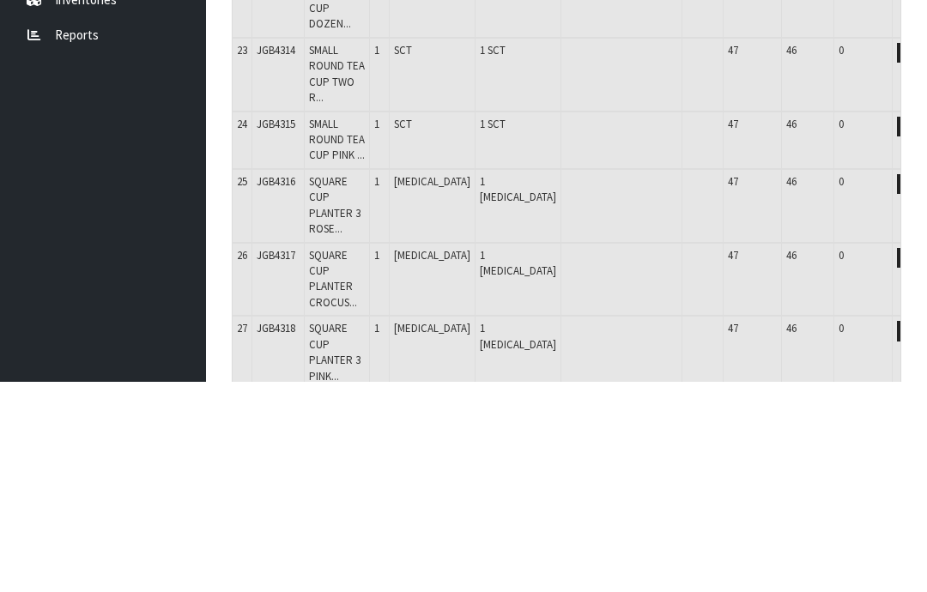
type input "33"
type input "0.231152"
type input "38.684"
type input "SQUARE CUP PLANTER TWO ROSES PARIS"
type input "0"
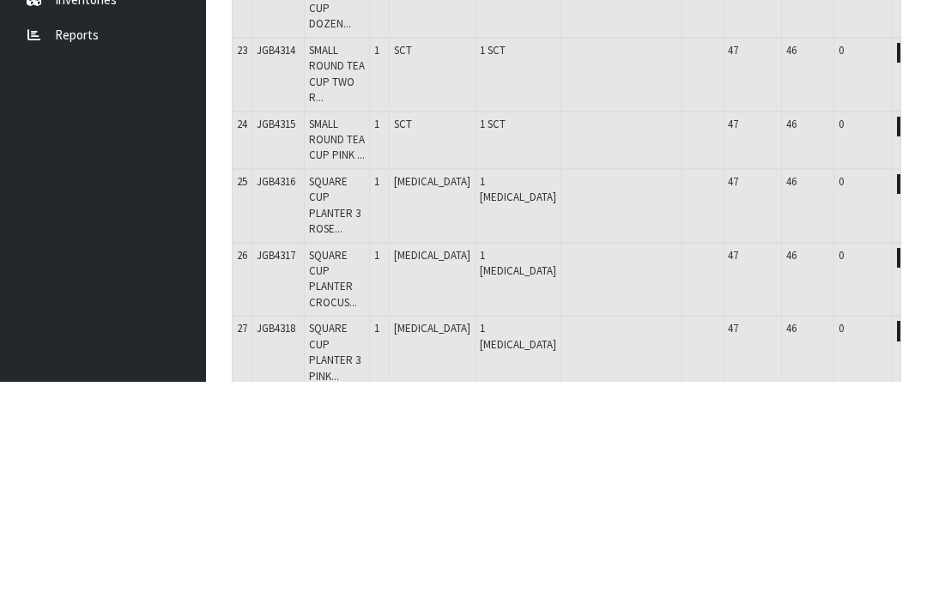
type input "JGB4320"
type input "0"
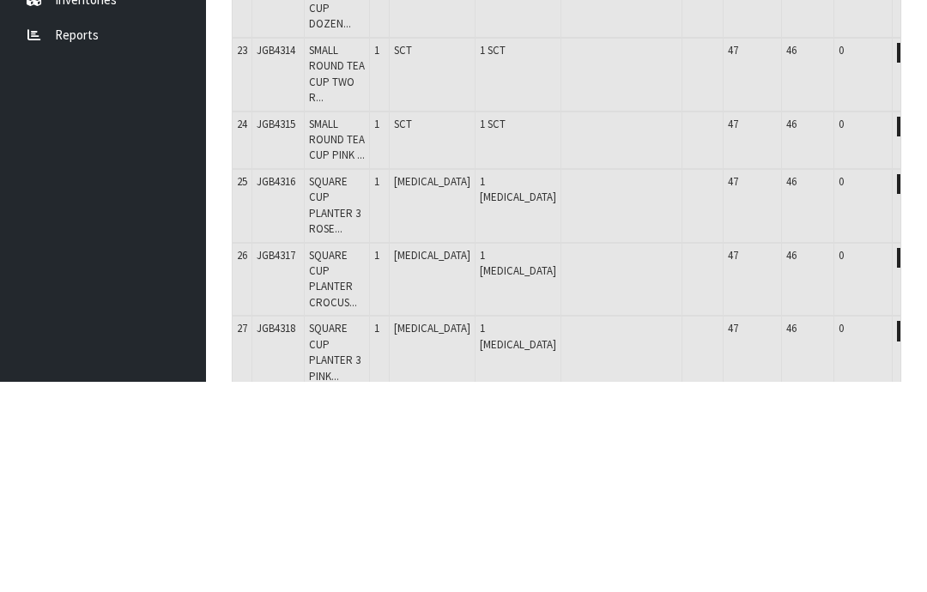
type input "1"
type input "34"
type input "0.235142"
type input "39.484"
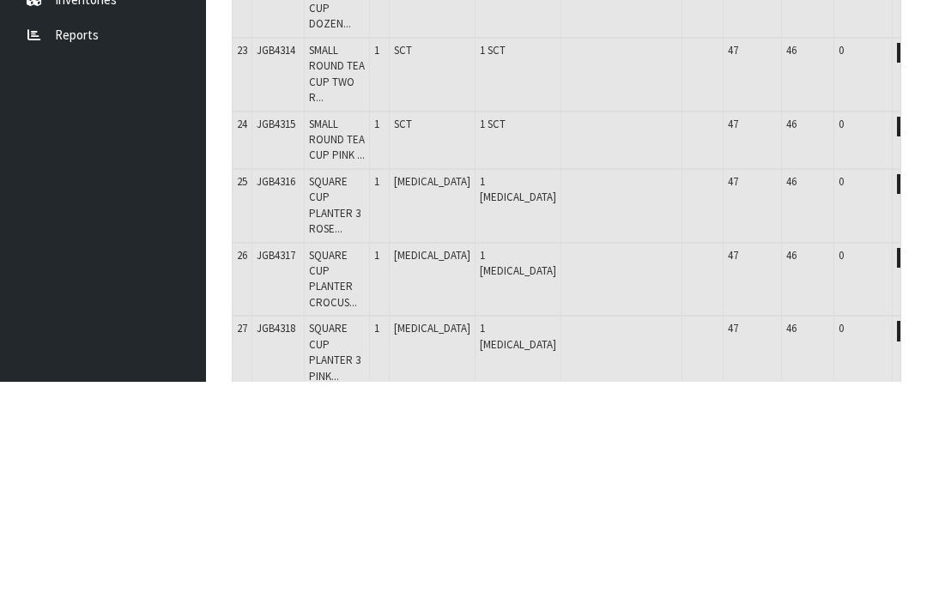
scroll to position [1581, 0]
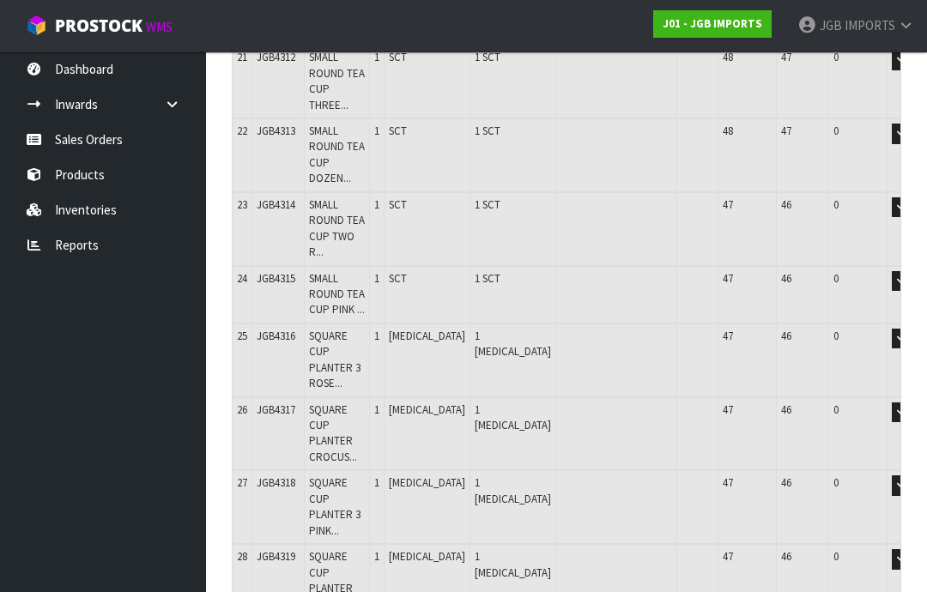
type input "0"
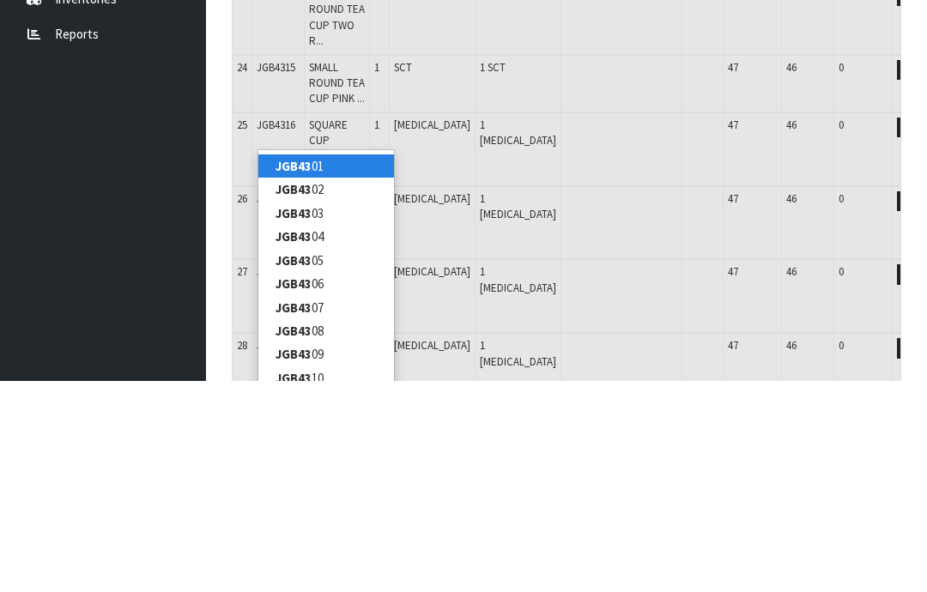
type input "JGB4321"
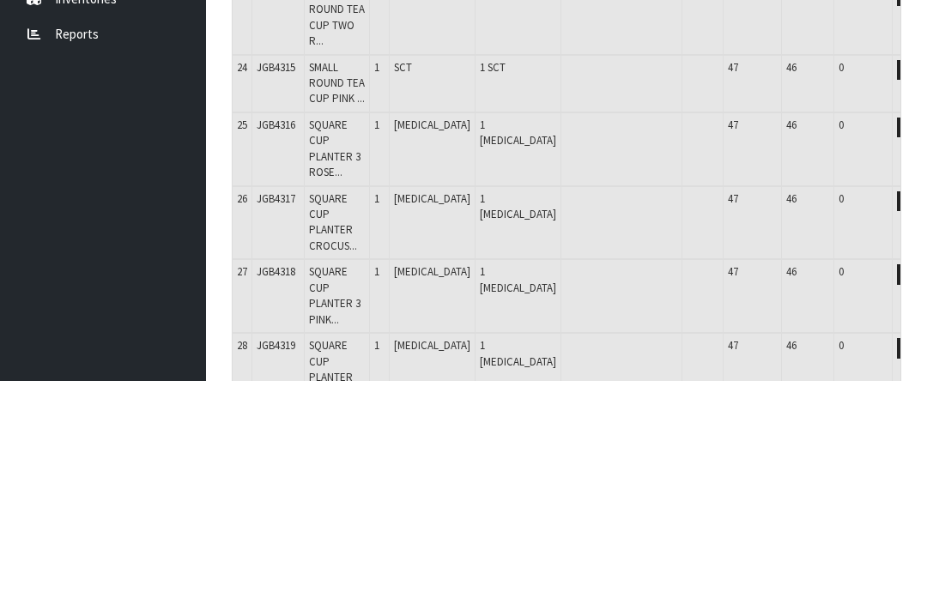
type input "34"
type input "0.235142"
type input "39.484"
type input "SQUARE CUP PLANTER PINK ROSES PARIS"
type input "0"
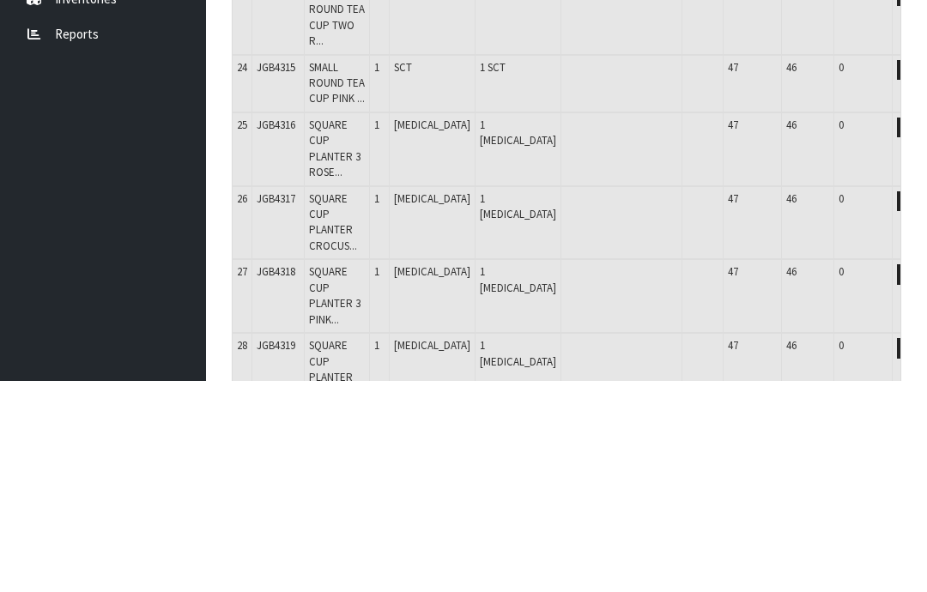
type input "JGB4321"
type input "0"
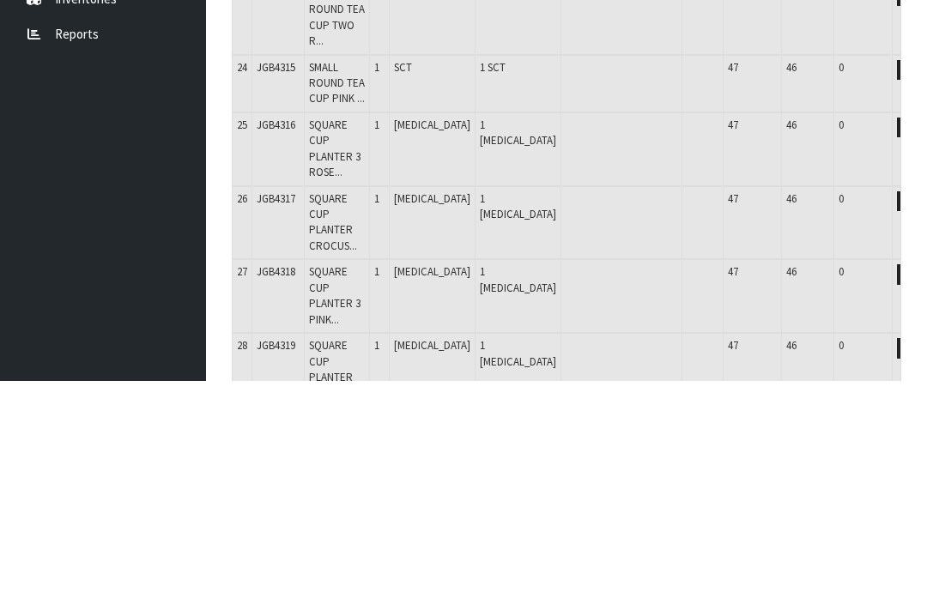
type input "1"
type input "35"
type input "0.239132"
type input "40.234"
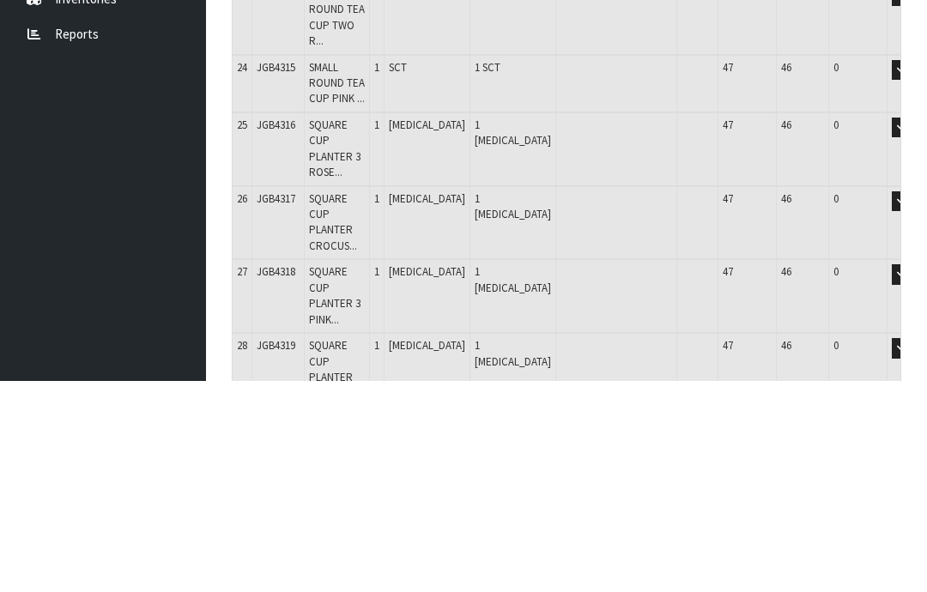
scroll to position [1638, 0]
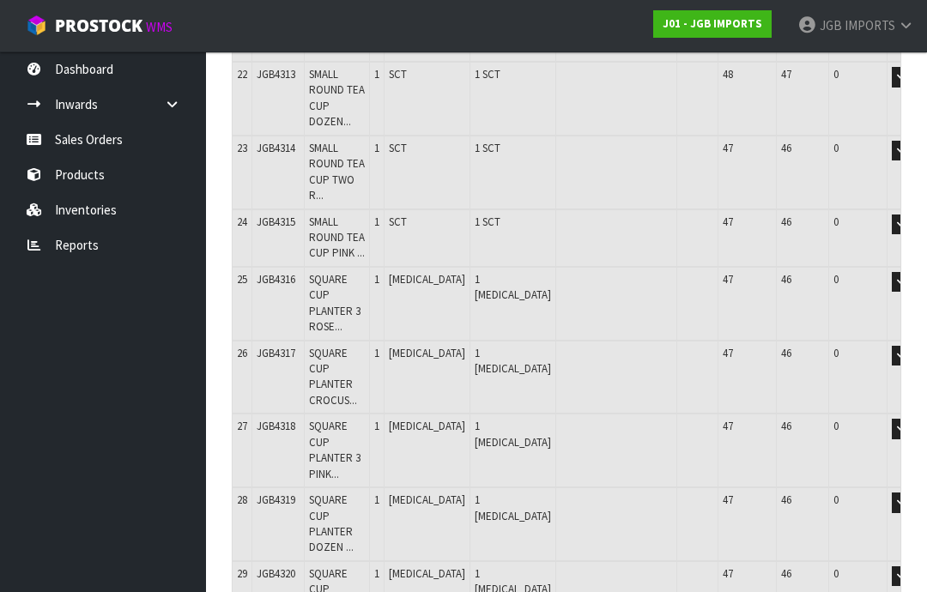
type input "0"
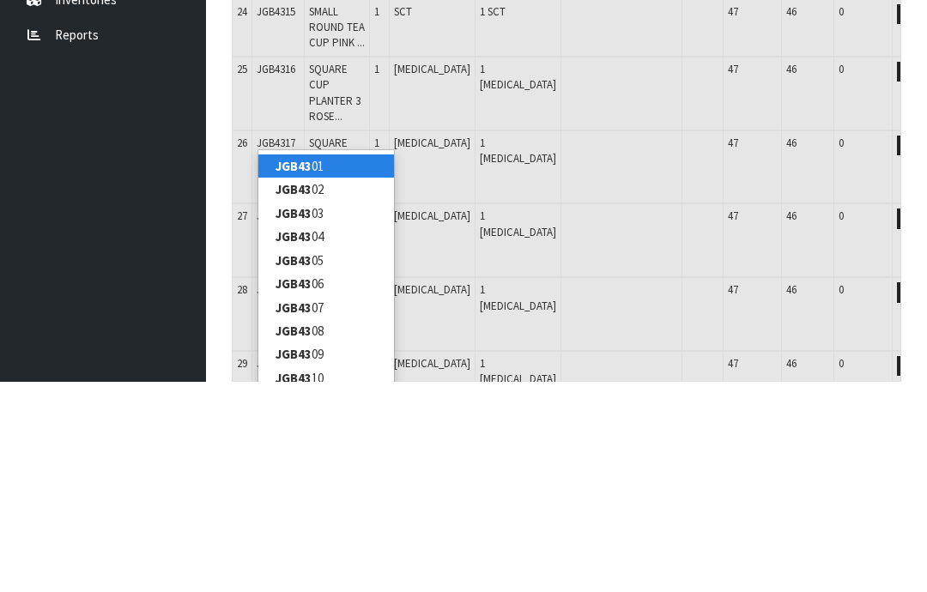
type input "JGB4322"
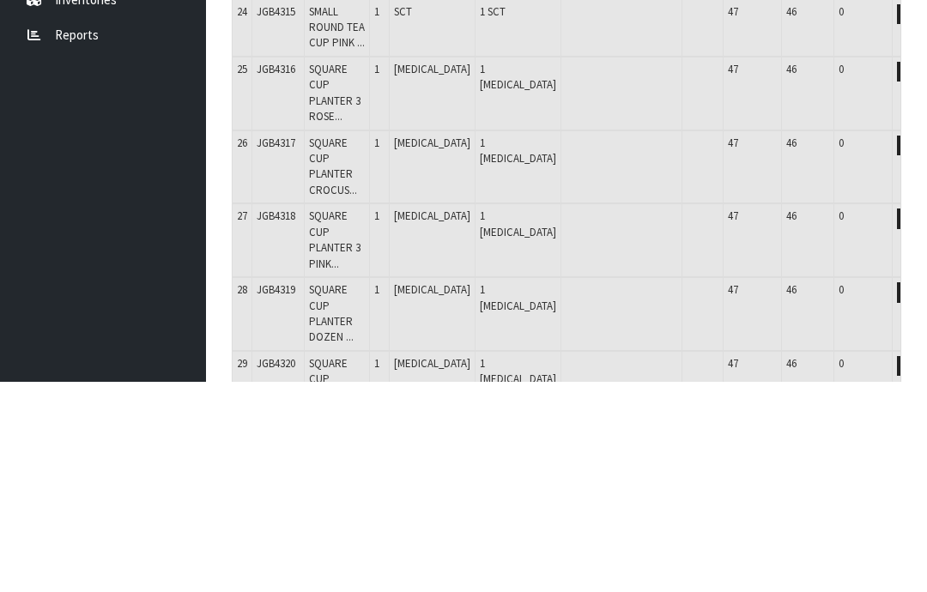
type input "35"
type input "0.239132"
type input "40.234"
type input "MEDIUM ROUND CUP CROCUS W GARDEN TOOLS"
type input "0"
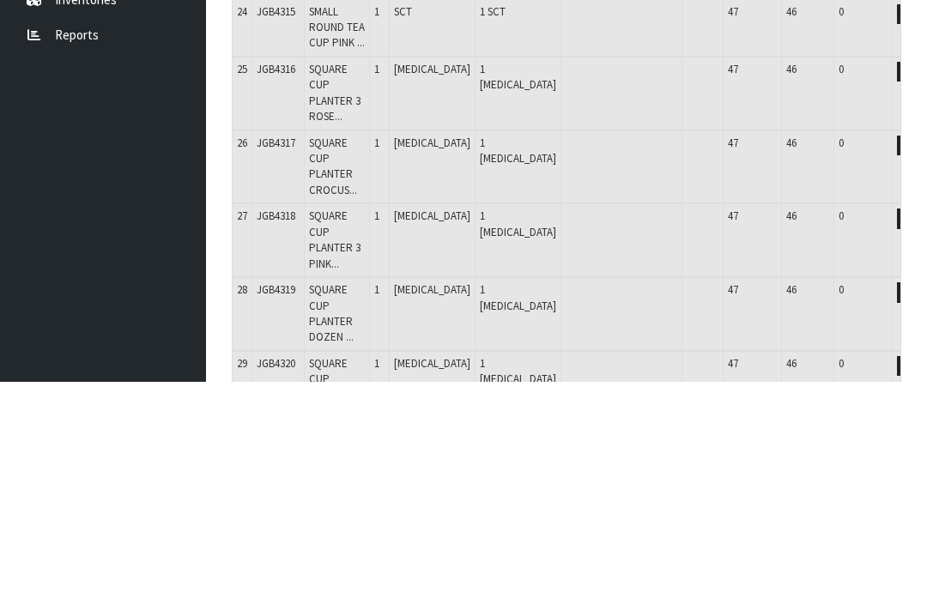
type input "JGB4322"
type input "0"
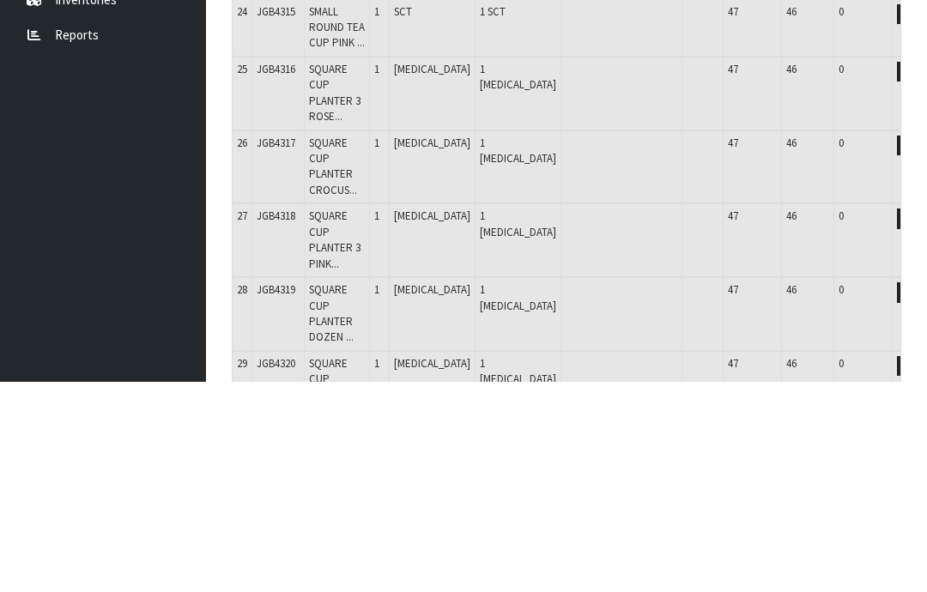
type input "1"
type input "36"
type input "0.245747"
type input "41.584"
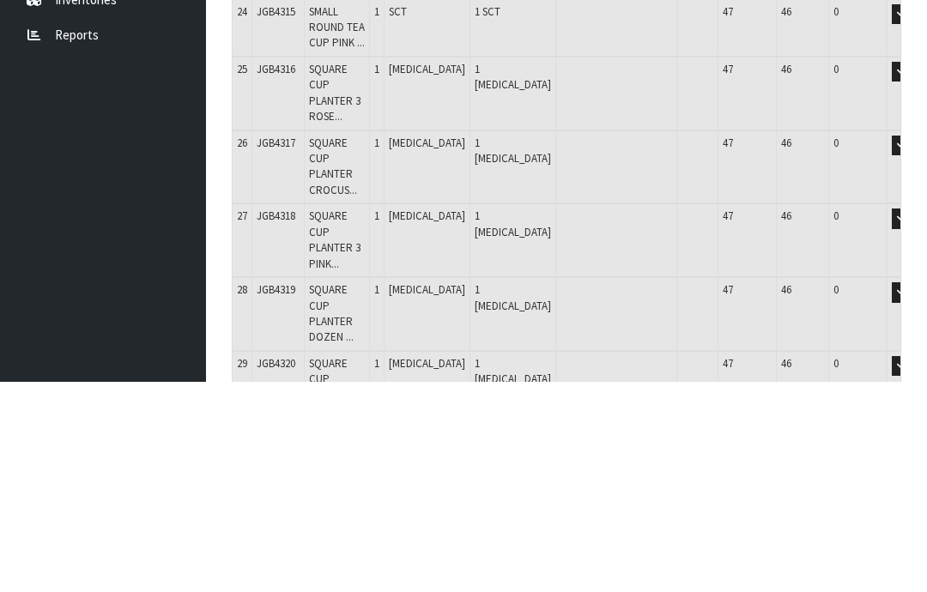
scroll to position [1694, 0]
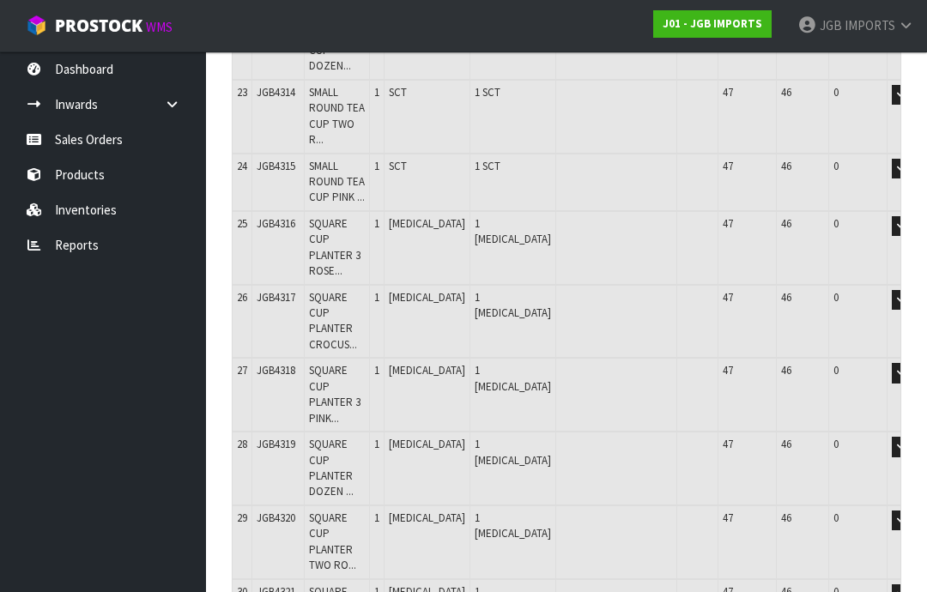
type input "0"
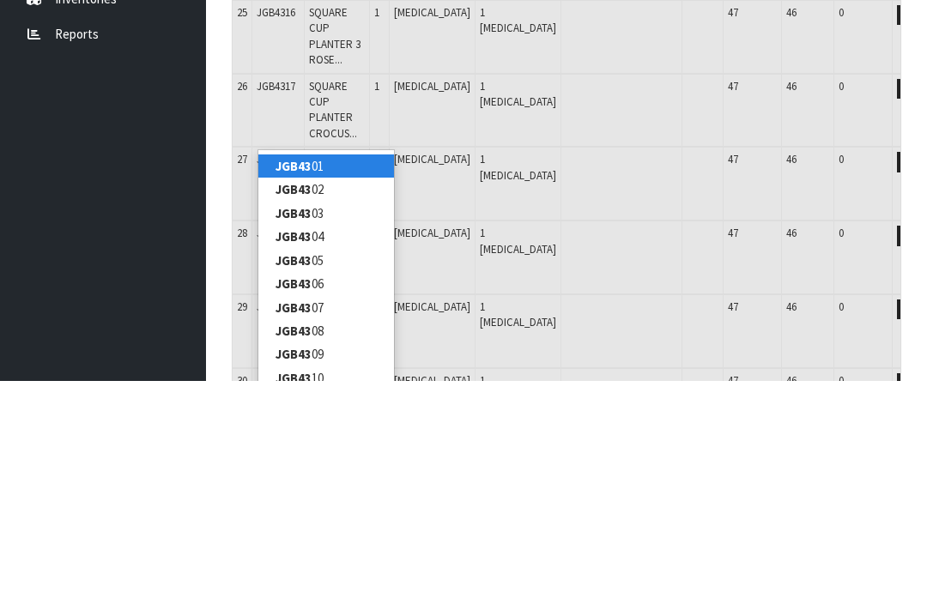
type input "JGB4323"
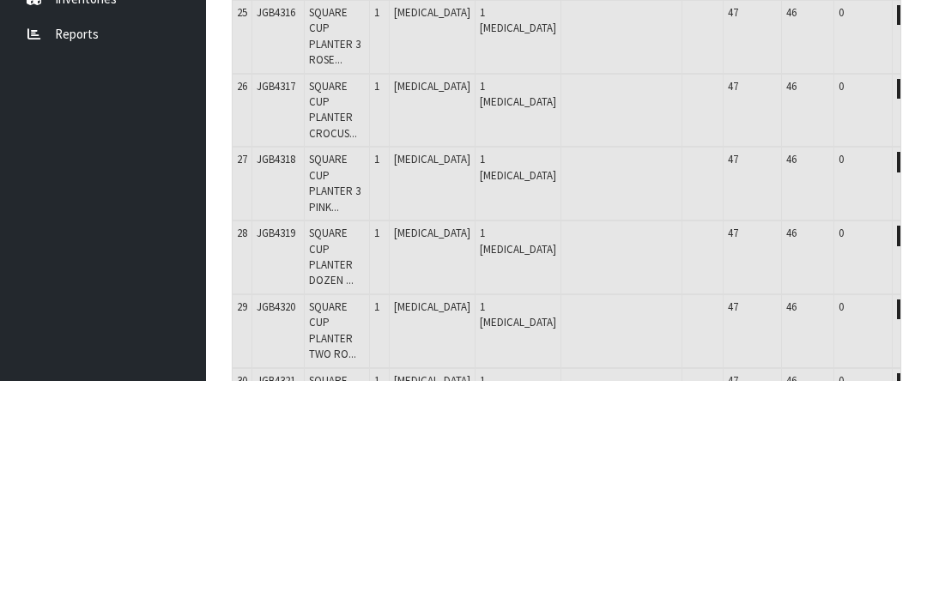
type input "36"
type input "0.245747"
type input "41.584"
type input "MEDIUM ROUND CUP RED BICYCLE"
type input "0"
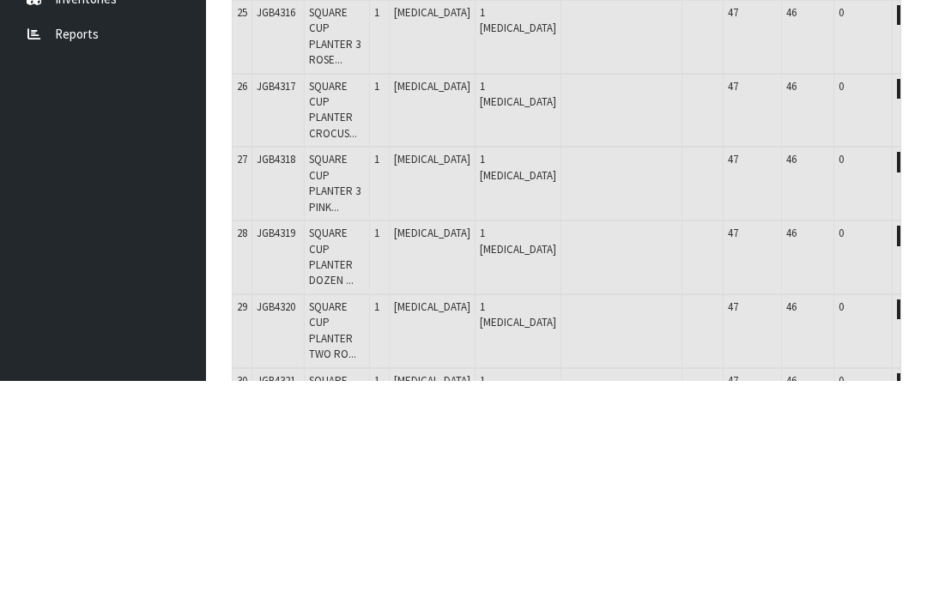
type input "JGB4323"
type input "0"
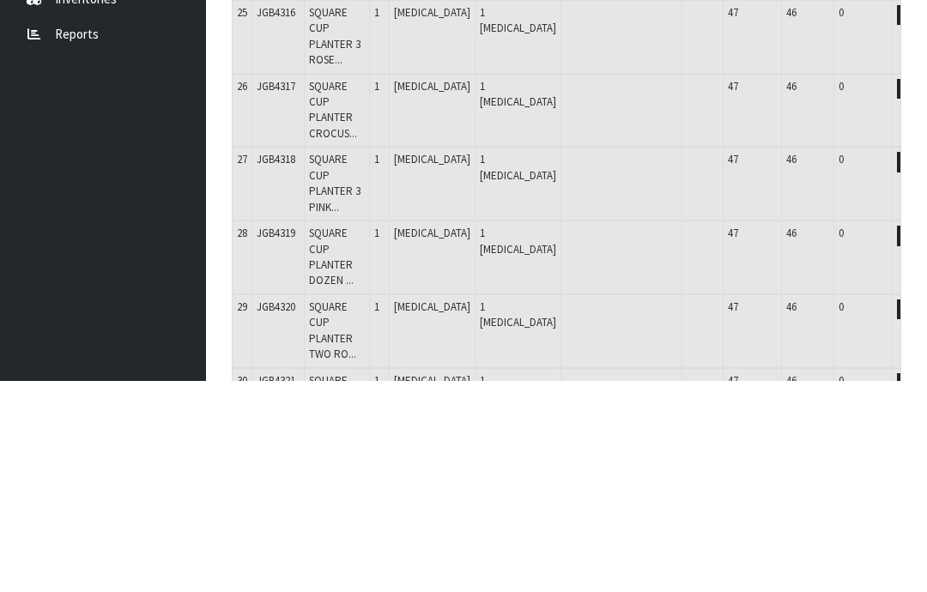
type input "1"
type input "37"
type input "0.252362"
type input "42.884"
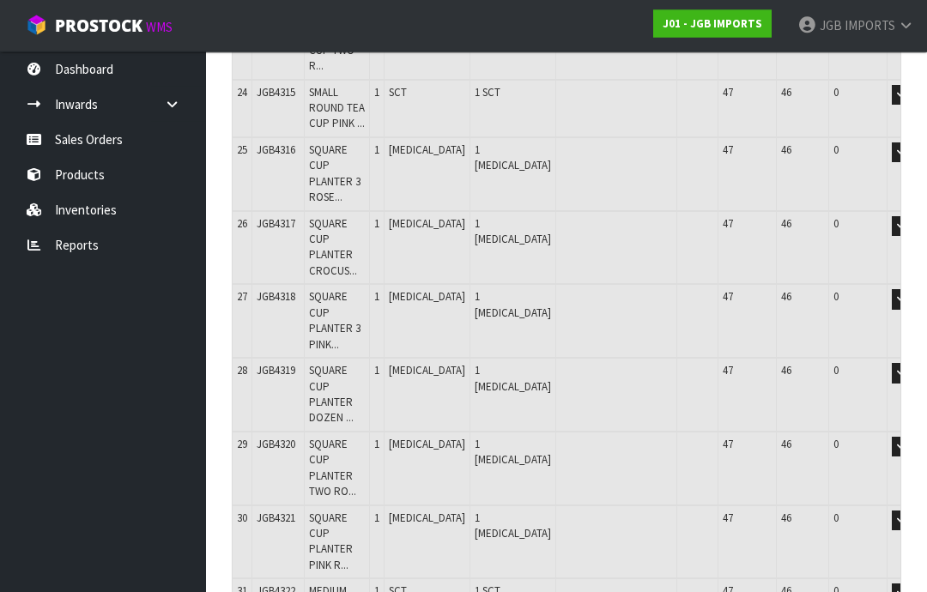
scroll to position [1767, 0]
type input "0"
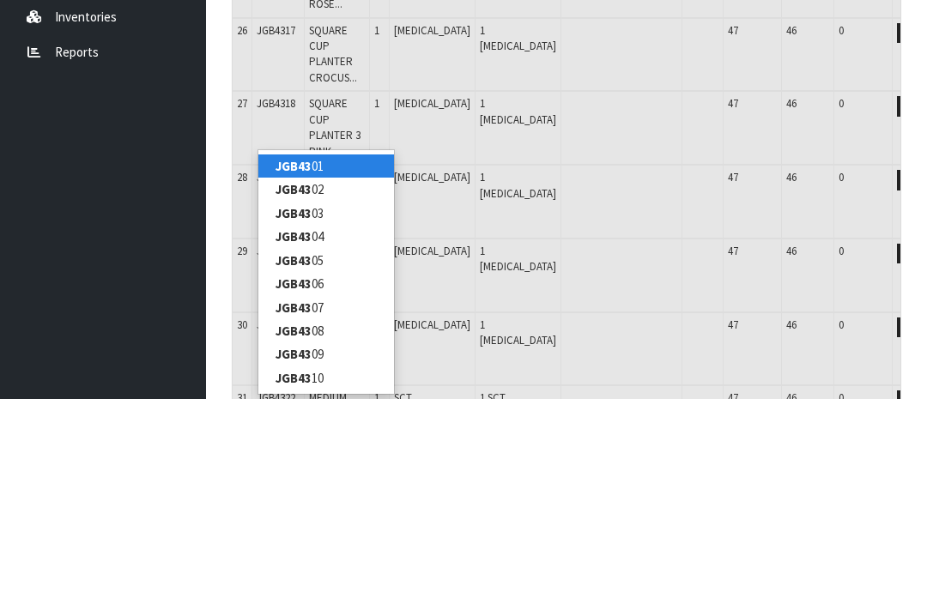
type input "JGB4324"
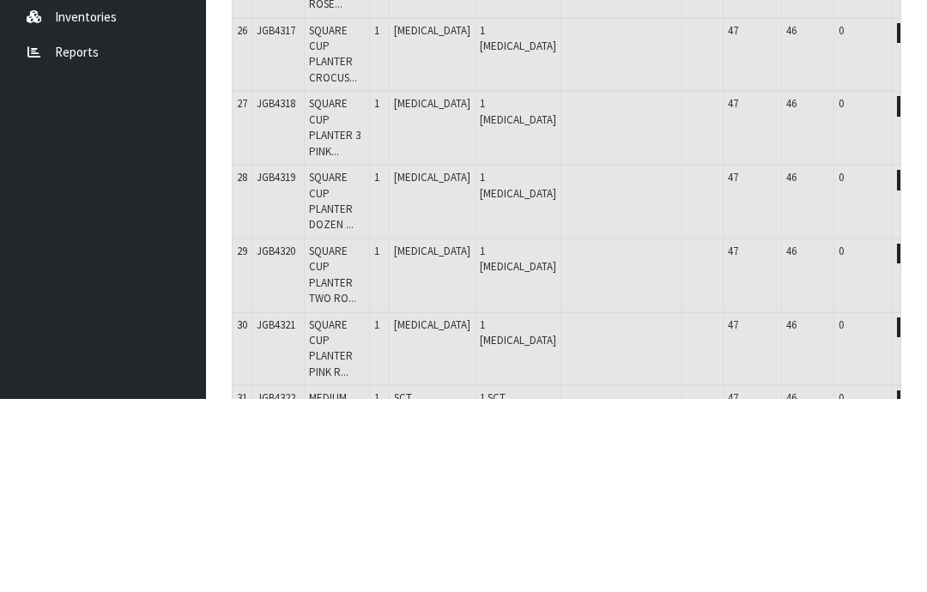
type input "37"
type input "0.252362"
type input "42.884"
type input "MEDIUM ROUND CUP LAVENDER IN BRONZE CONTAINER"
type input "0"
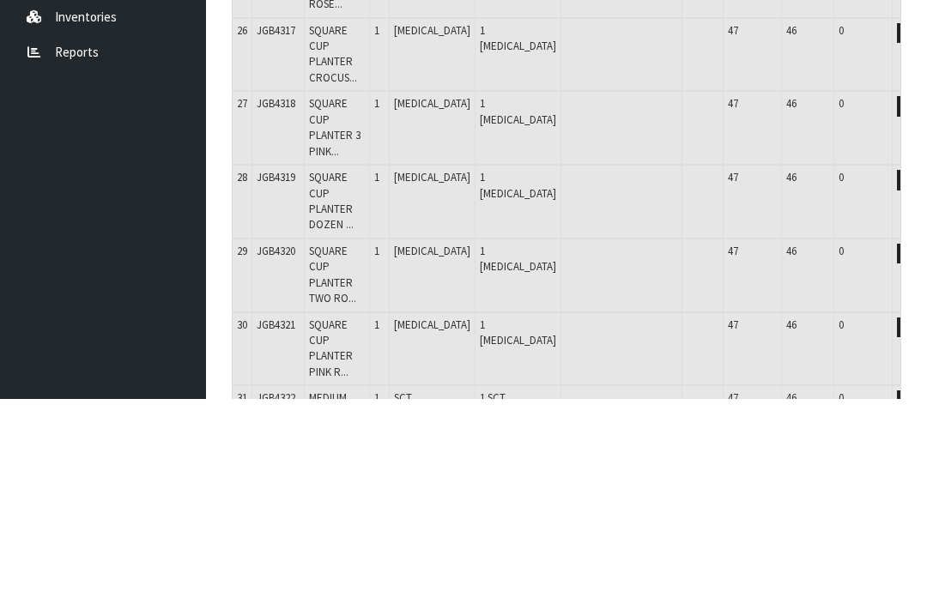
type input "JGB4324"
type input "0"
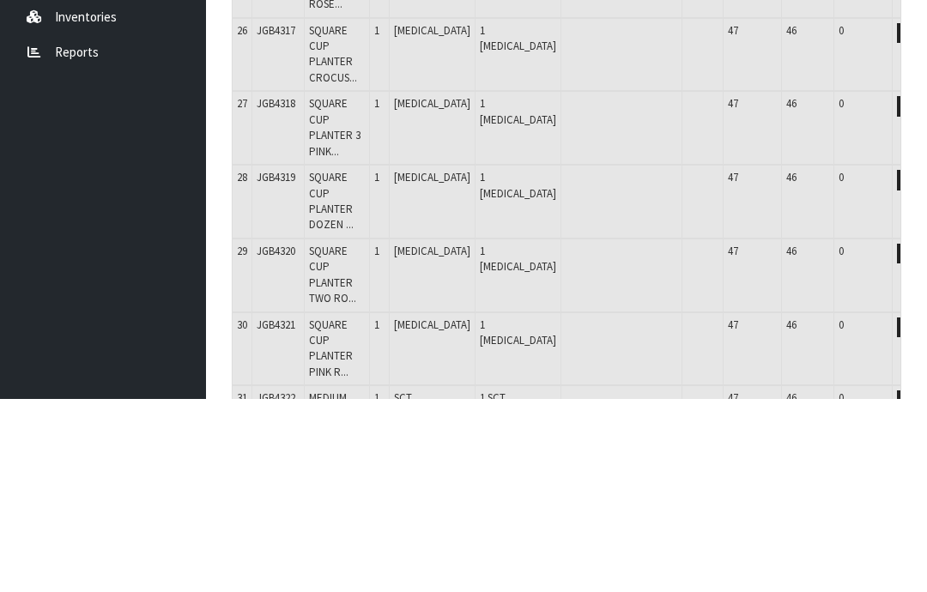
type input "1"
type input "38"
type input "0.258977"
type input "44.184"
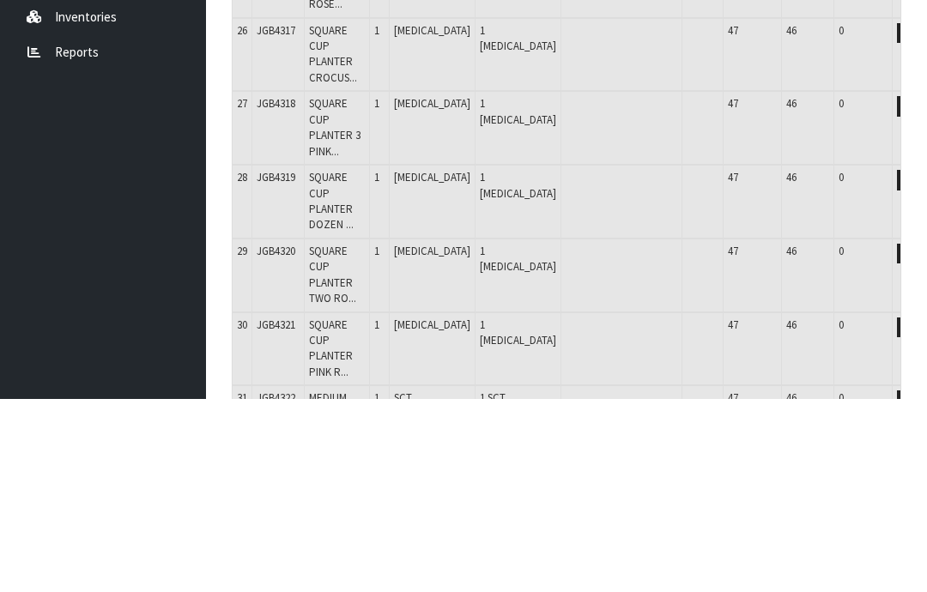
scroll to position [1806, 0]
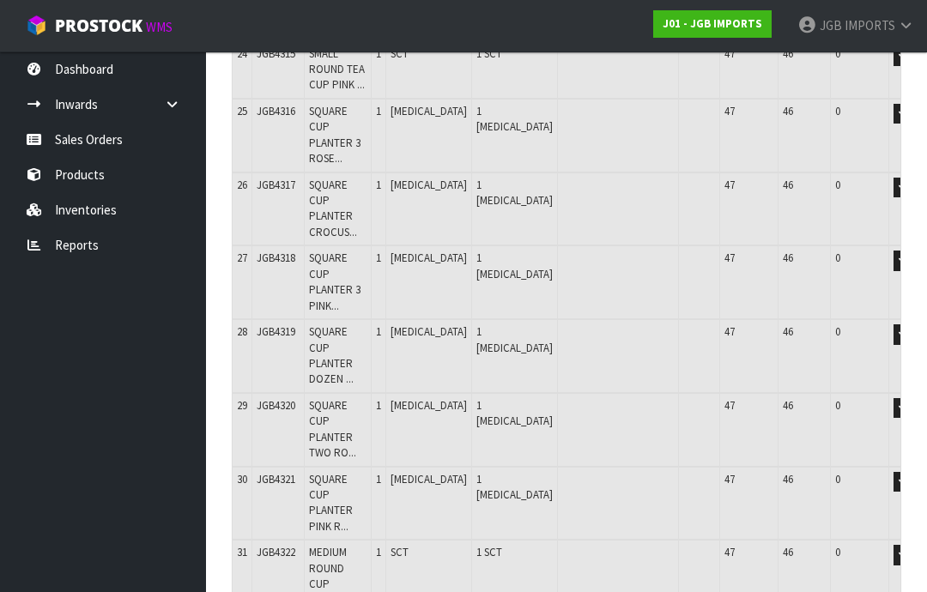
type input "0"
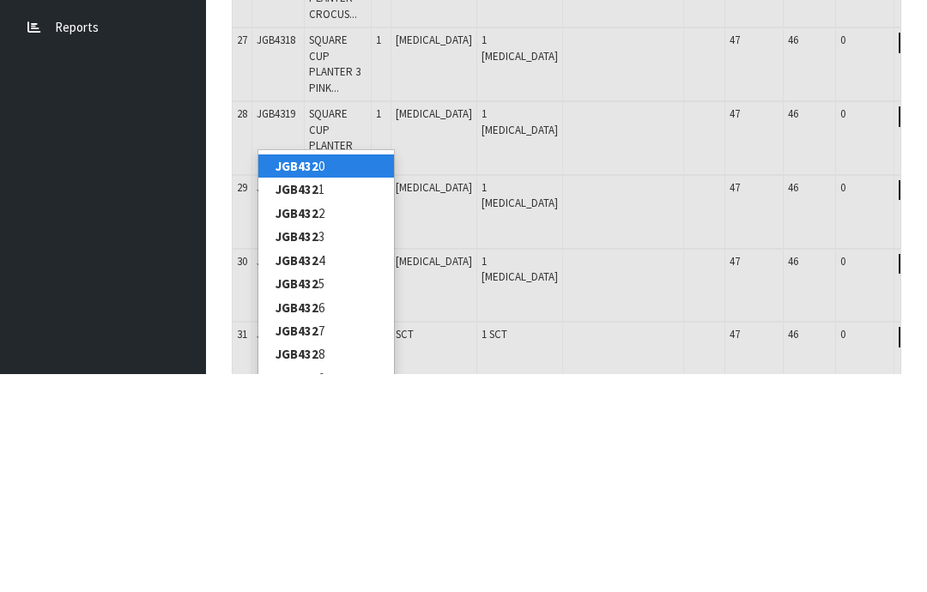
type input "JGB4325"
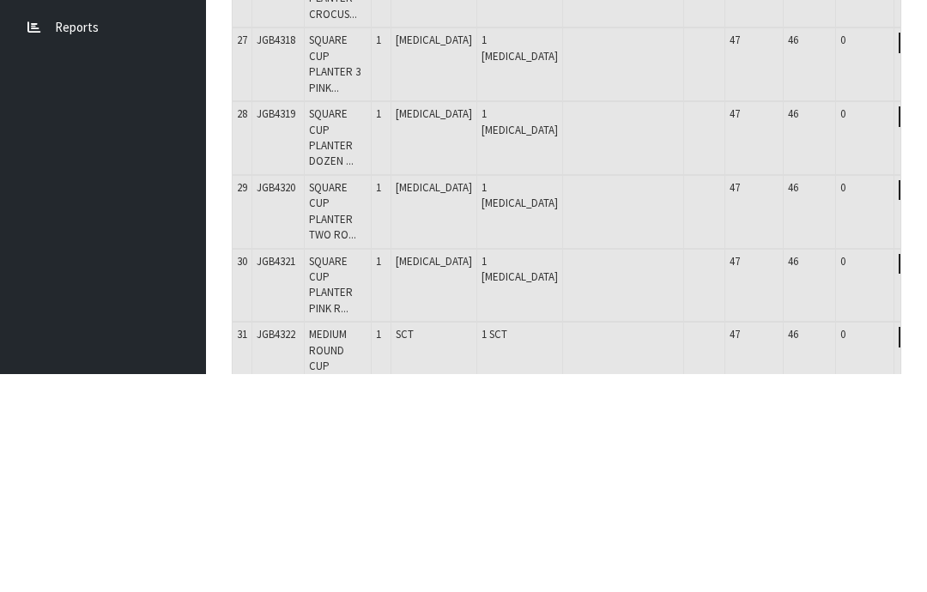
type input "38"
type input "0.258977"
type input "44.184"
type input "MEDIUM ROUND CUP FLOWERS IN BASKET"
type input "0"
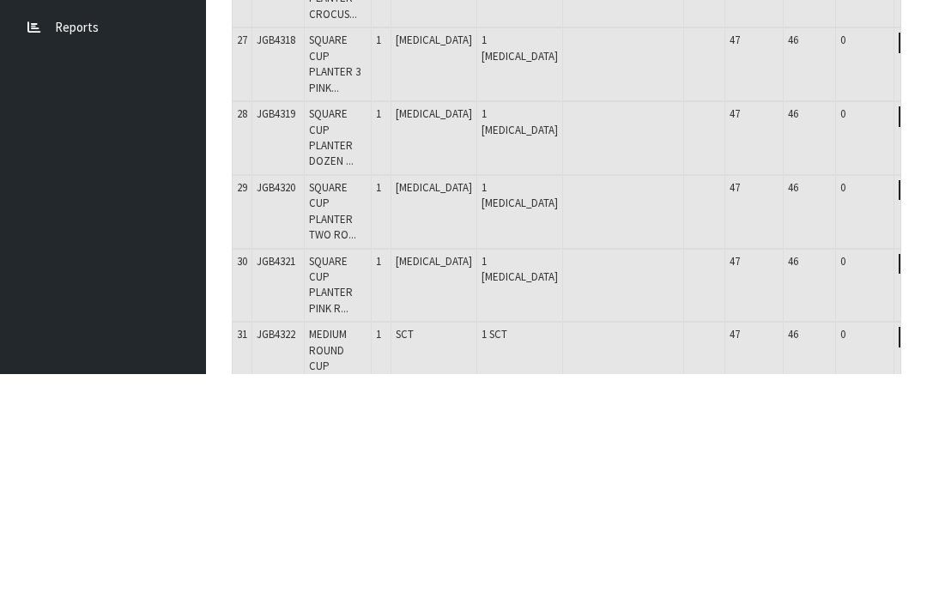
type input "JGB4325"
type input "0"
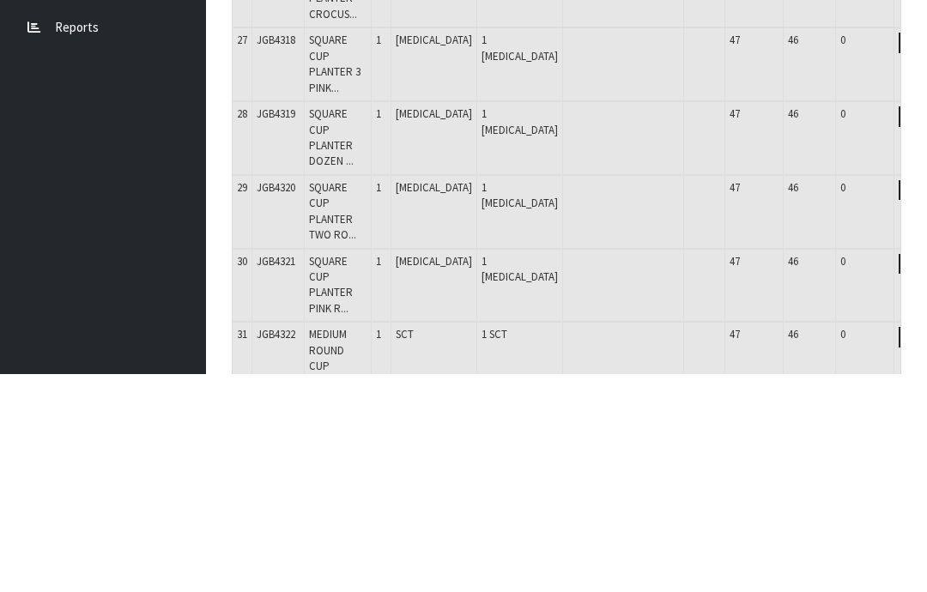
type input "1"
type input "39"
type input "0.265592"
type input "45.484"
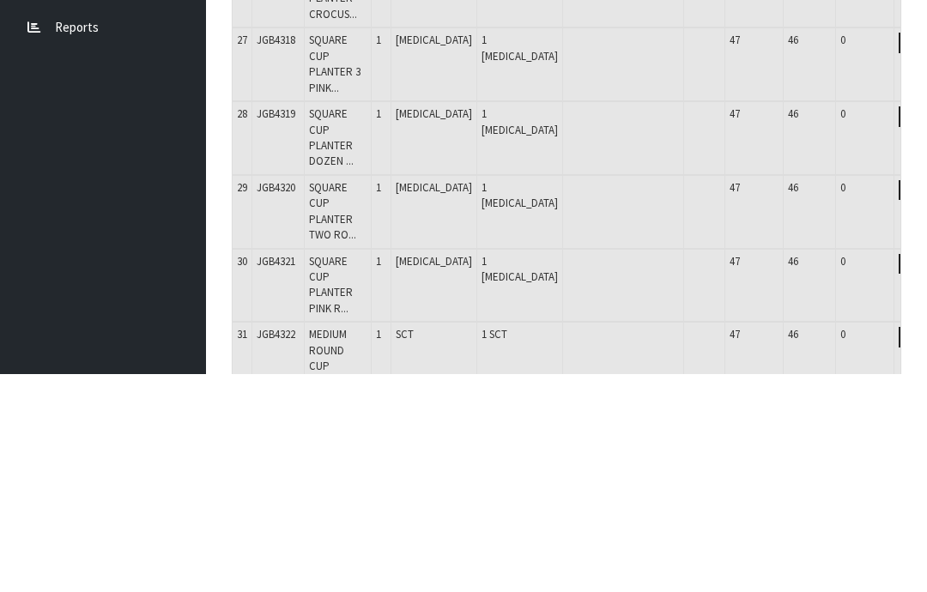
scroll to position [1870, 0]
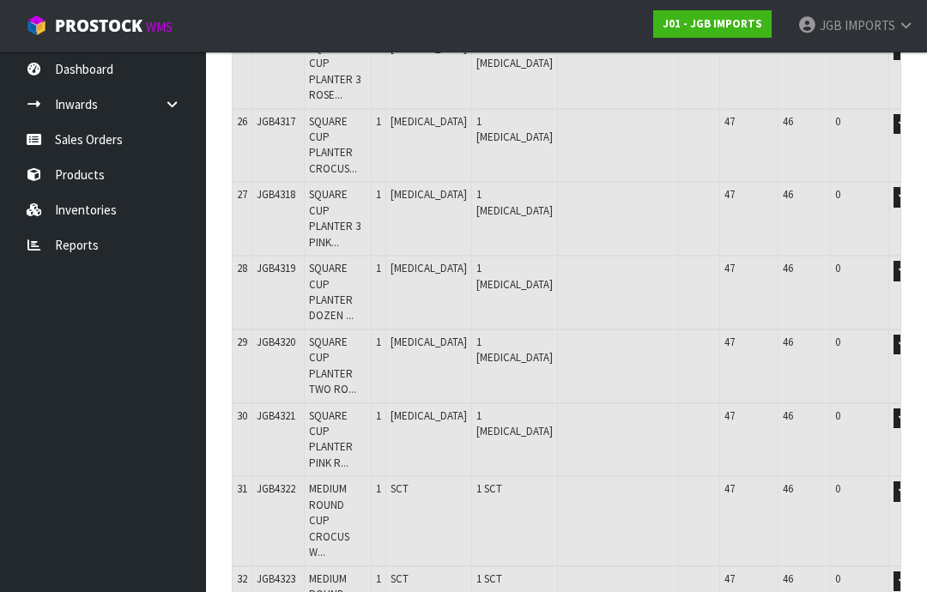
type input "0"
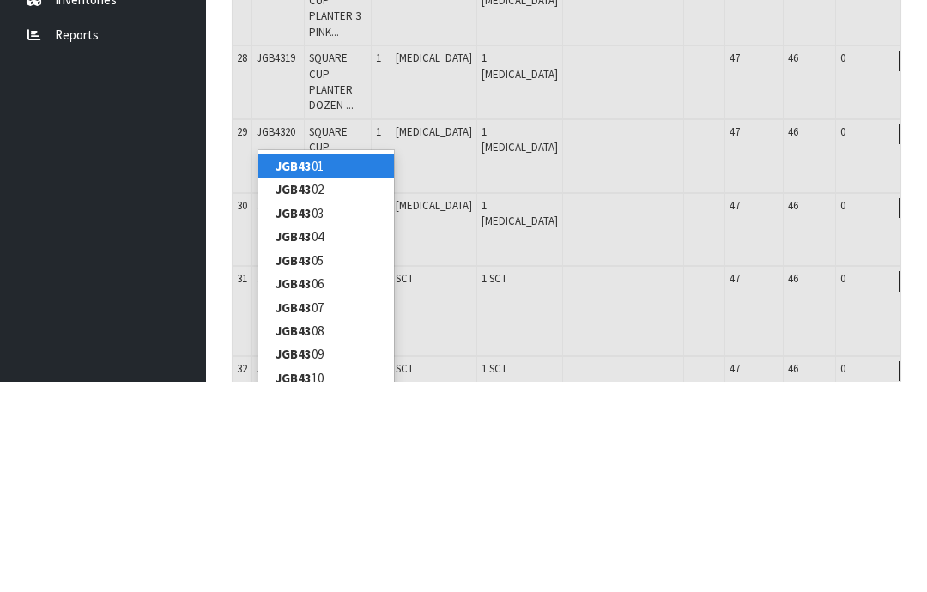
type input "JGB4326"
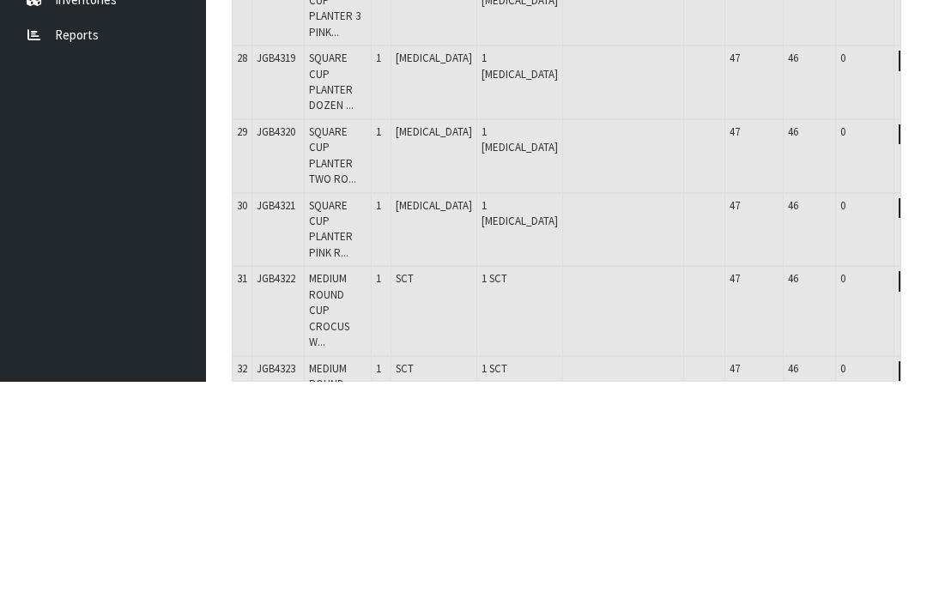
type input "39"
type input "0.265592"
type input "45.484"
type input "MEDIUM ROUND CUP THREE PINK FLOWERS"
type input "0"
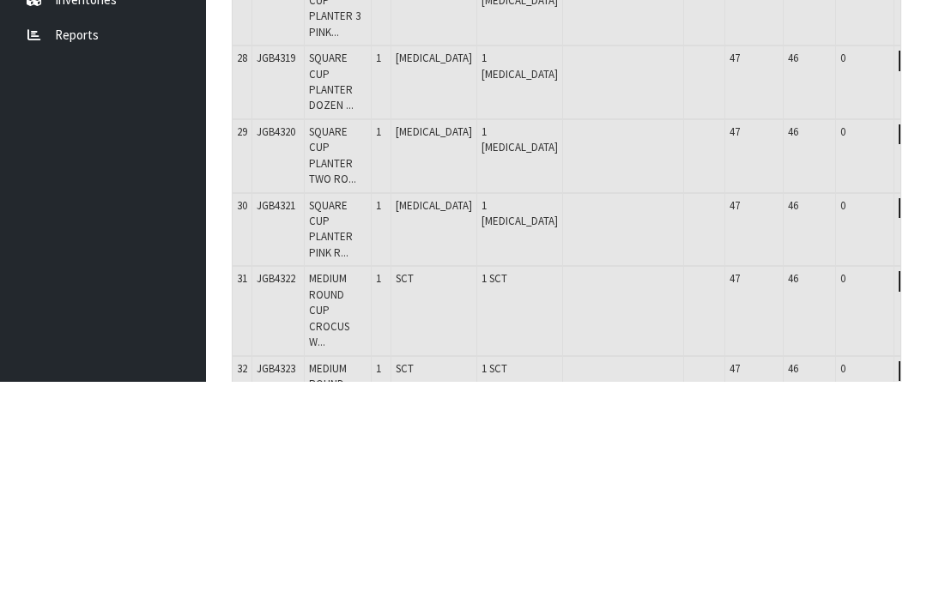
type input "JGB4326"
type input "0"
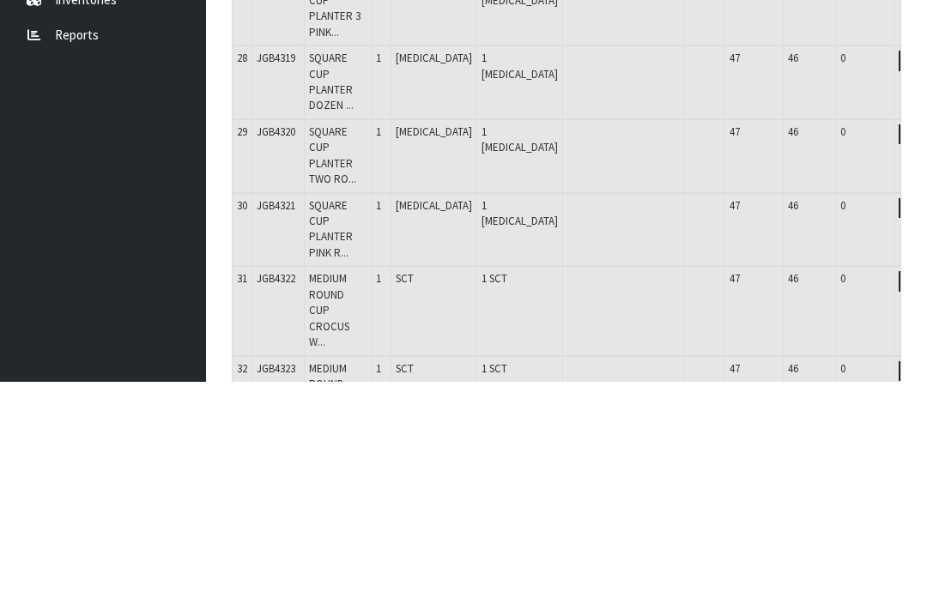
type input "1"
type input "40"
type input "0.272852"
type input "46.784"
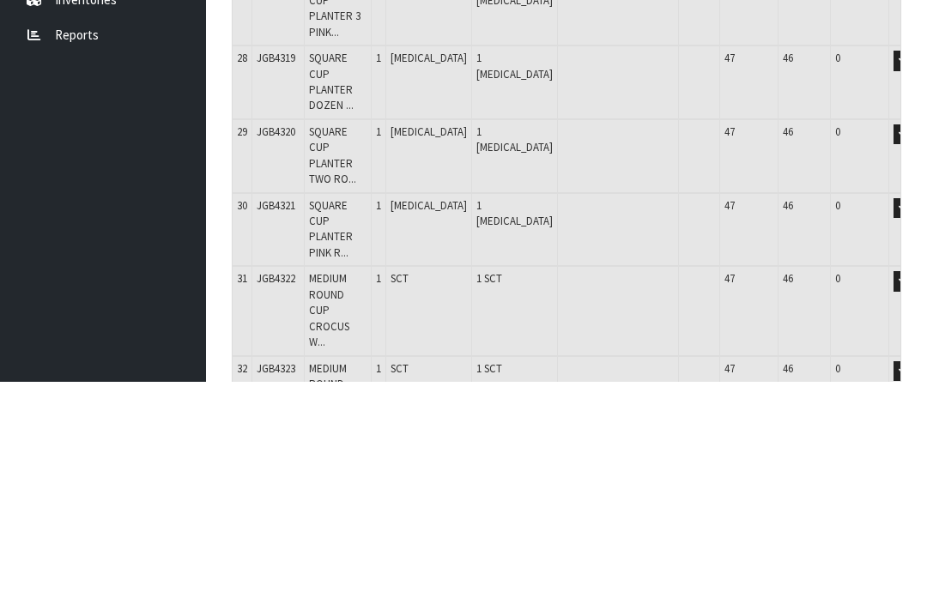
scroll to position [1925, 0]
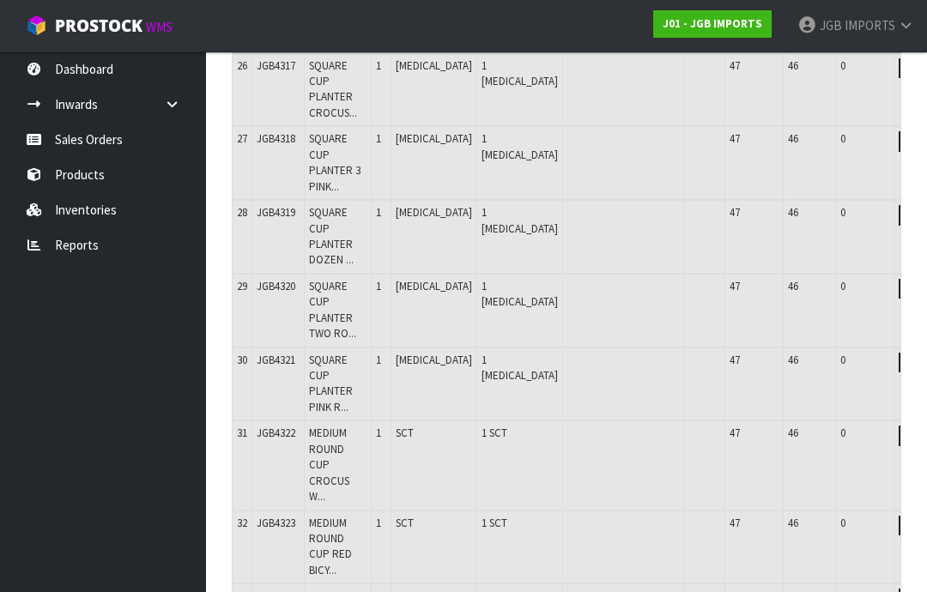
type input "0"
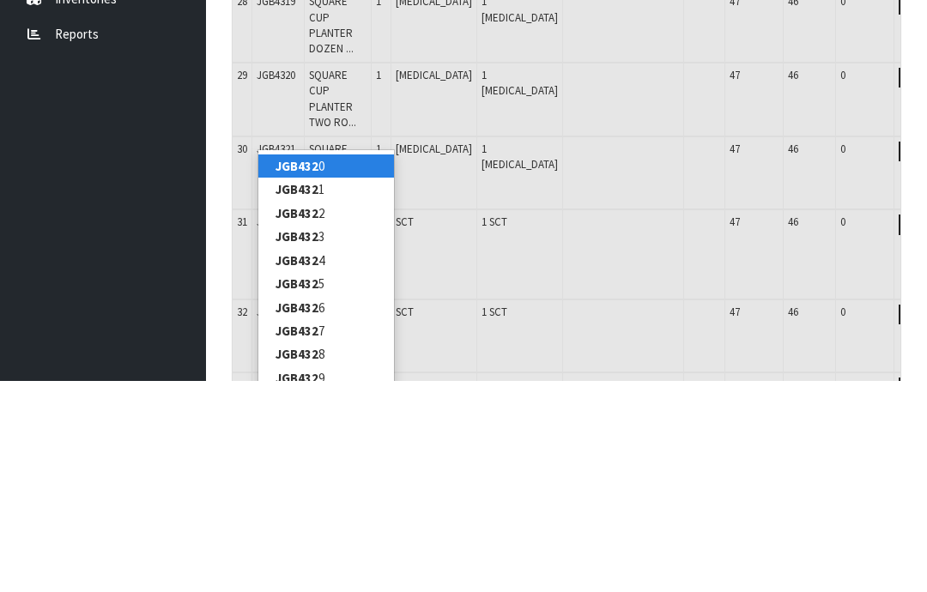
type input "JGB4327"
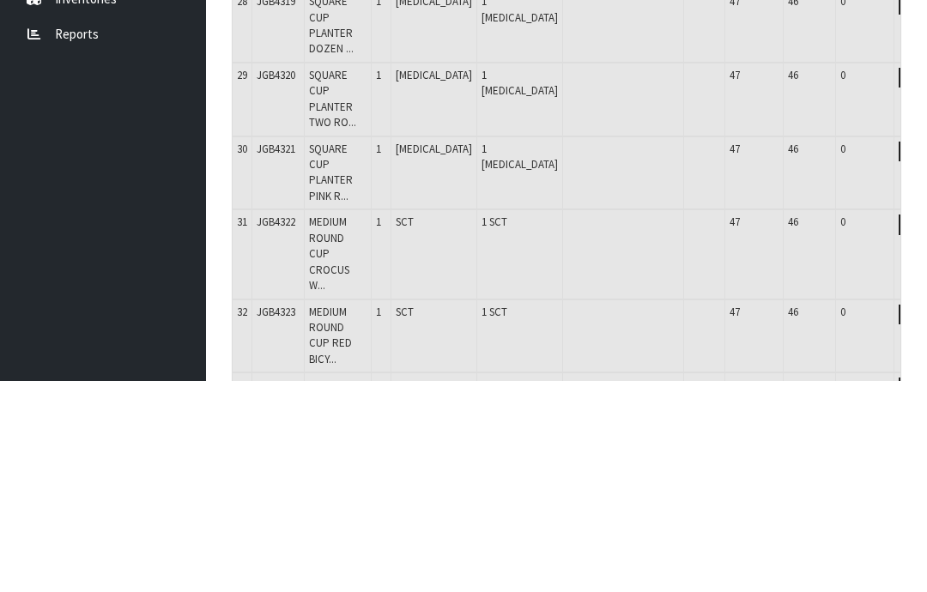
type input "40"
type input "0.272852"
type input "46.784"
type input "MEDIUM ROUND CUP TWO ROSES PARIS"
type input "0"
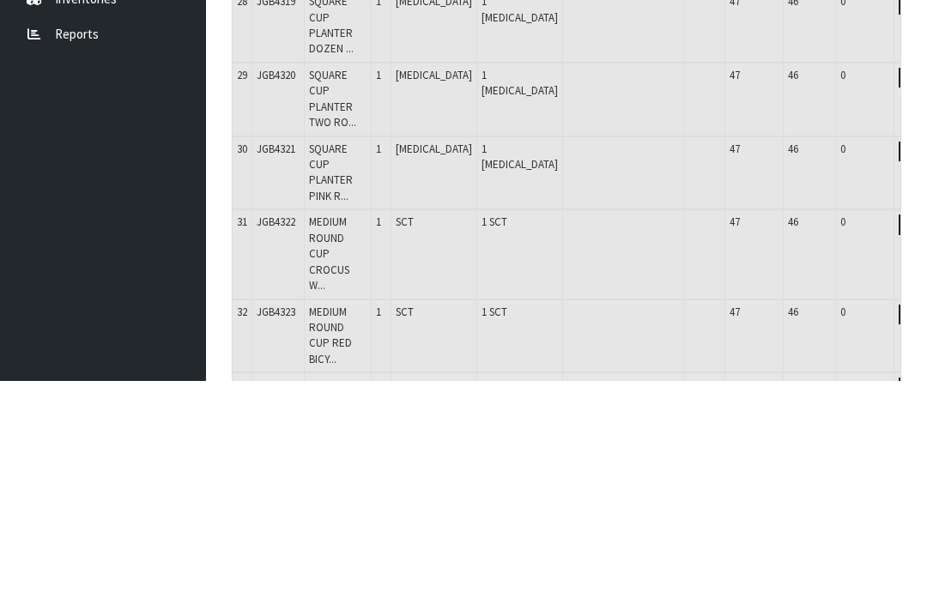
type input "JGB4327"
type input "0"
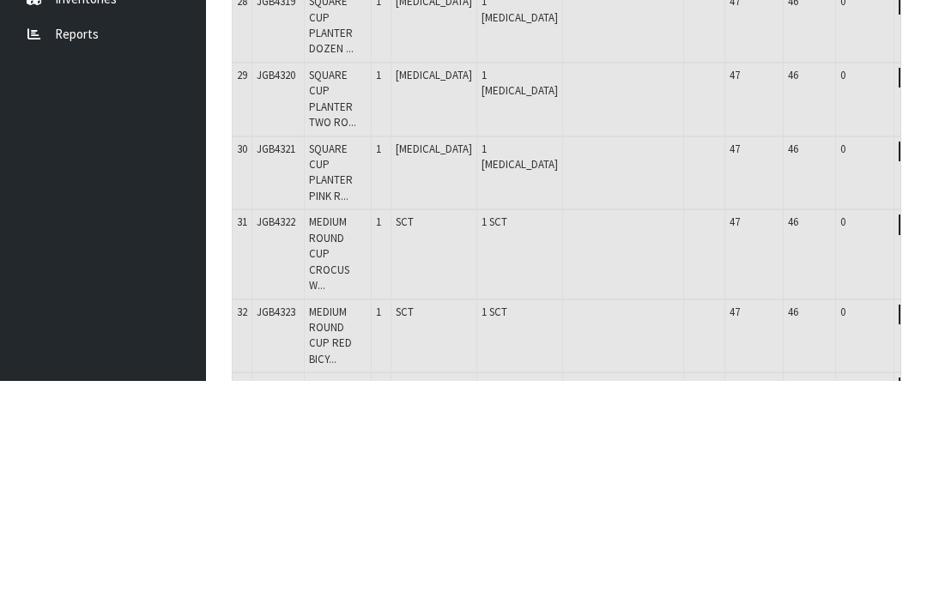
type input "1"
type input "41"
type input "0.279467"
type input "48.034"
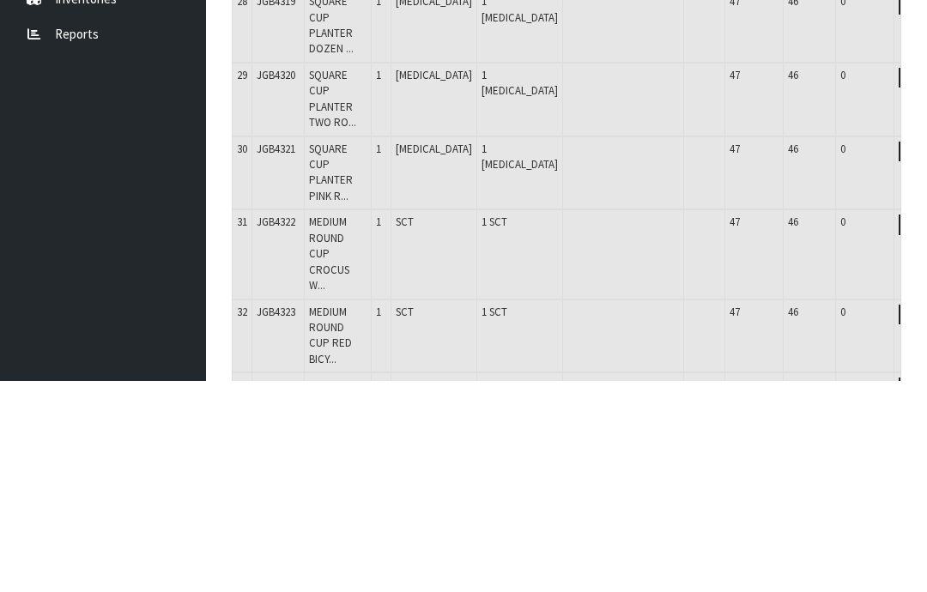
scroll to position [1982, 0]
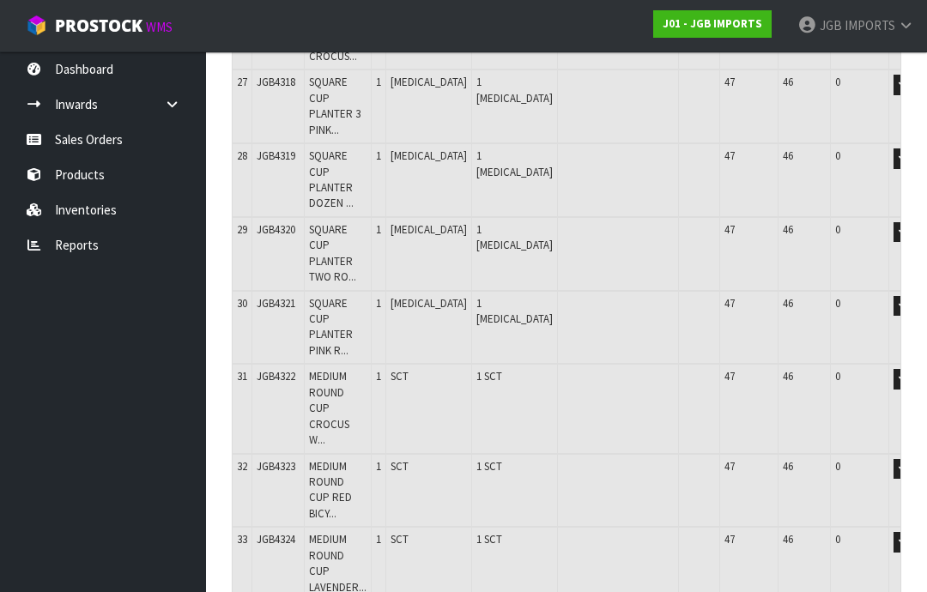
type input "0"
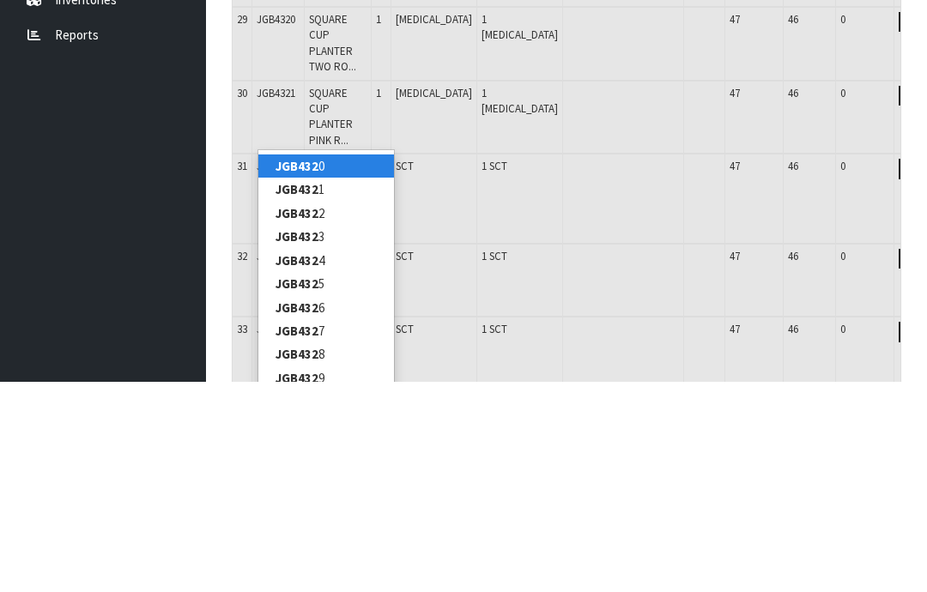
type input "JGB4328"
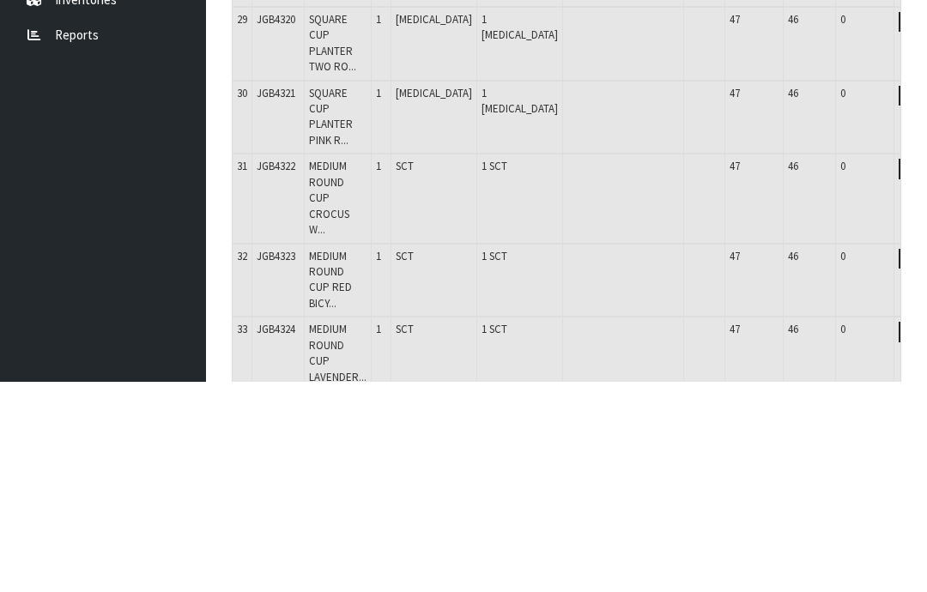
type input "41"
type input "0.279467"
type input "48.034"
type input "LARGE ROUND TEA CUP CROCUS W GARDEN TOOLS"
type input "0"
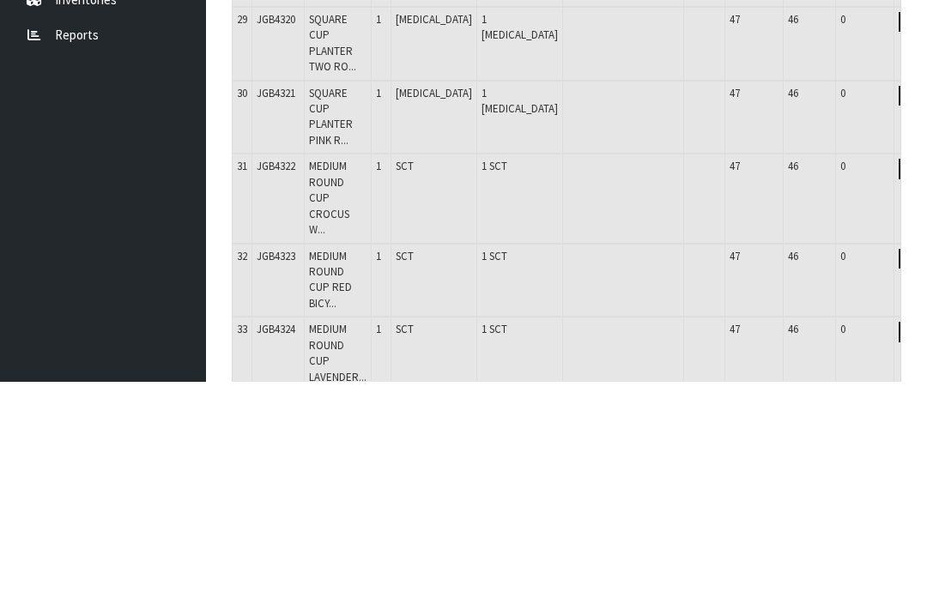
type input "JGB4328"
type input "0"
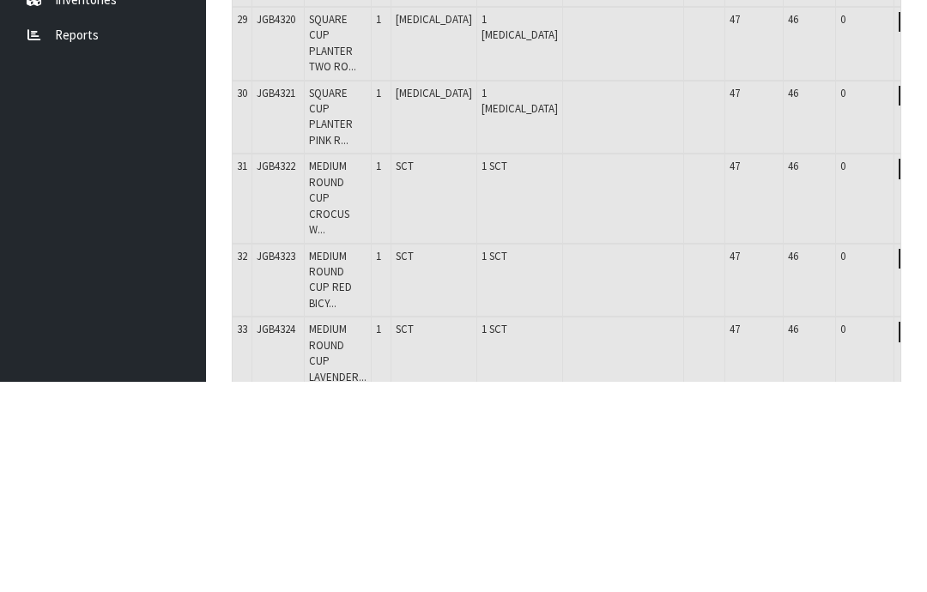
type input "1"
type input "42"
type input "0.290517"
type input "50.034"
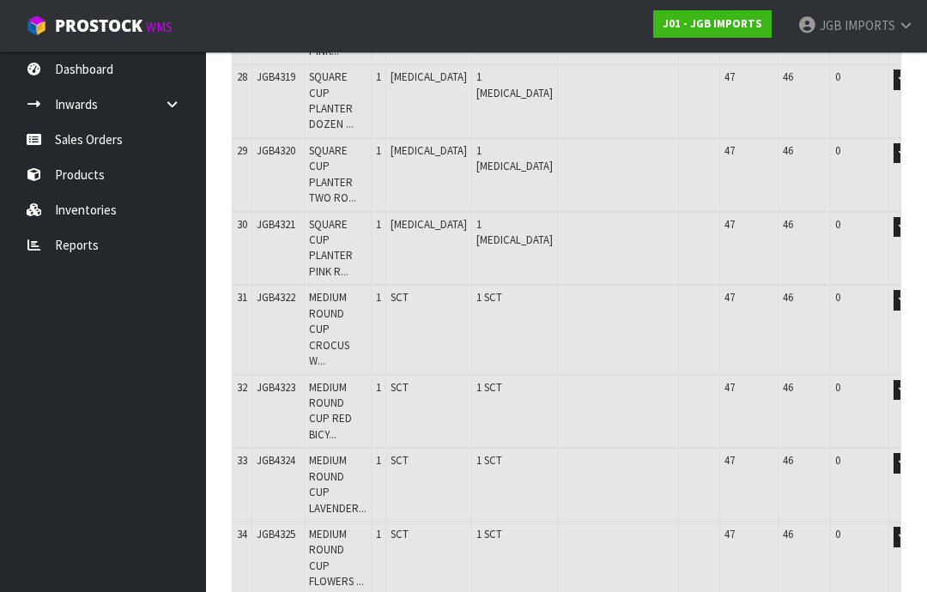
scroll to position [2064, 0]
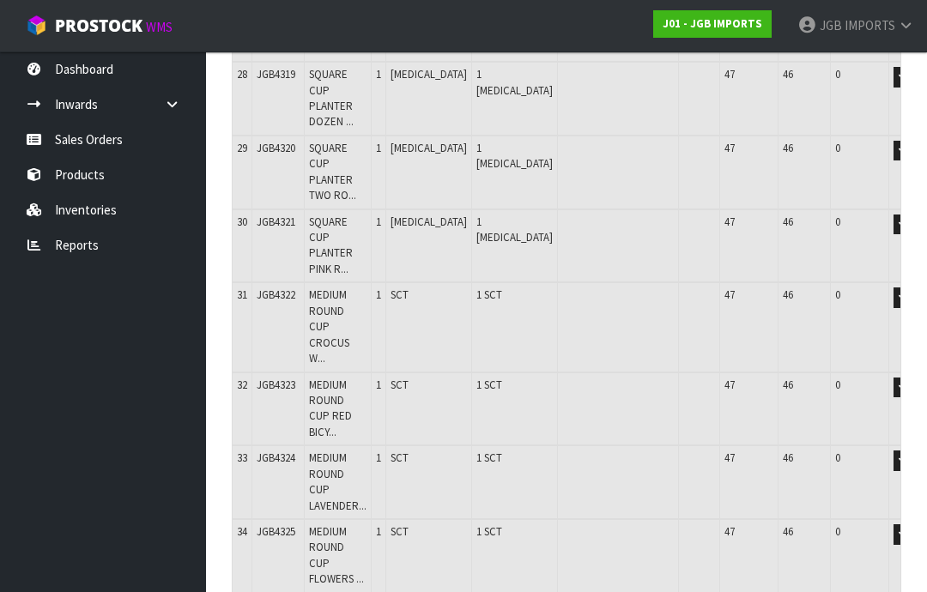
type input "0"
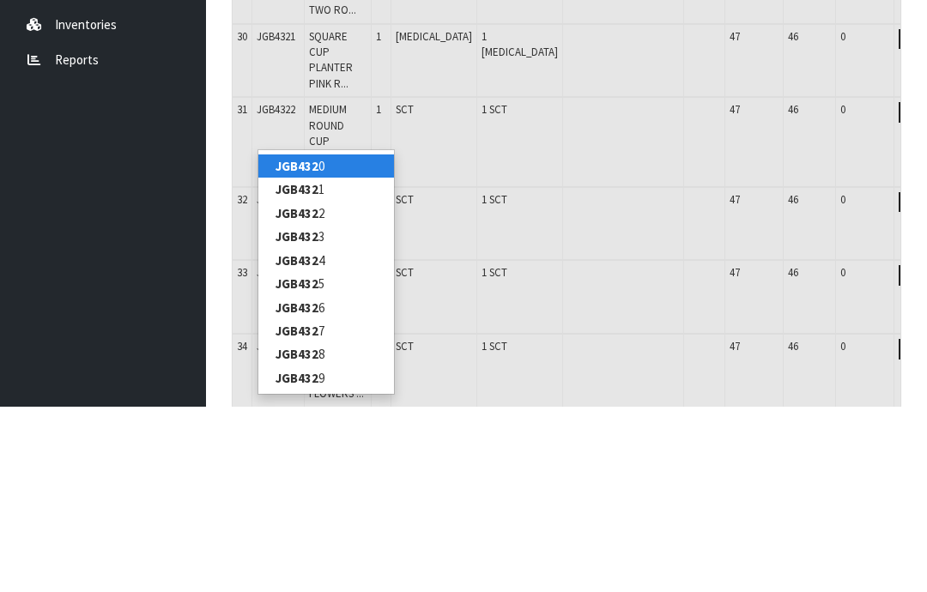
type input "JGB4329"
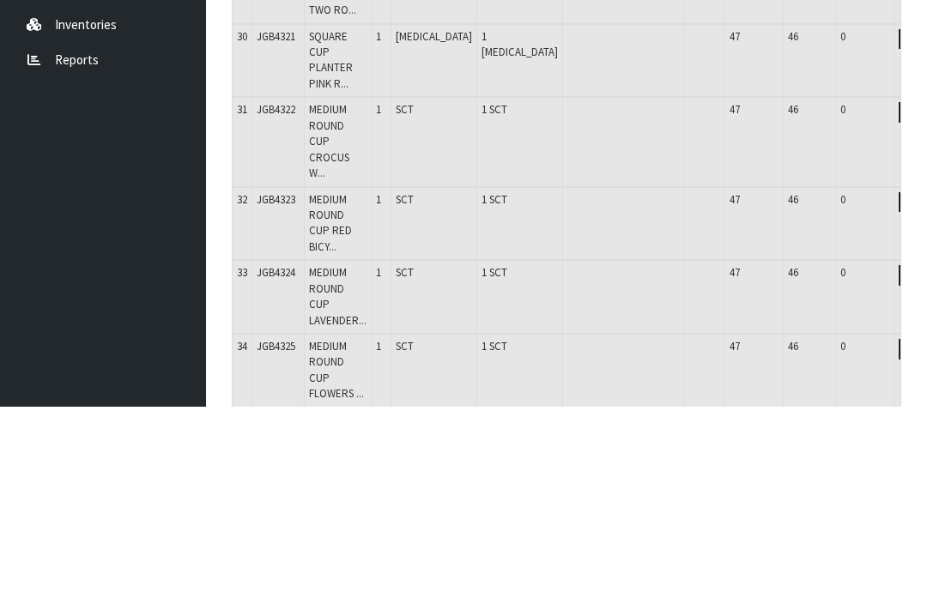
type input "42"
type input "0.290517"
type input "50.034"
type input "LARGE ROUND TEA CUP RED BICYCLE"
type input "0"
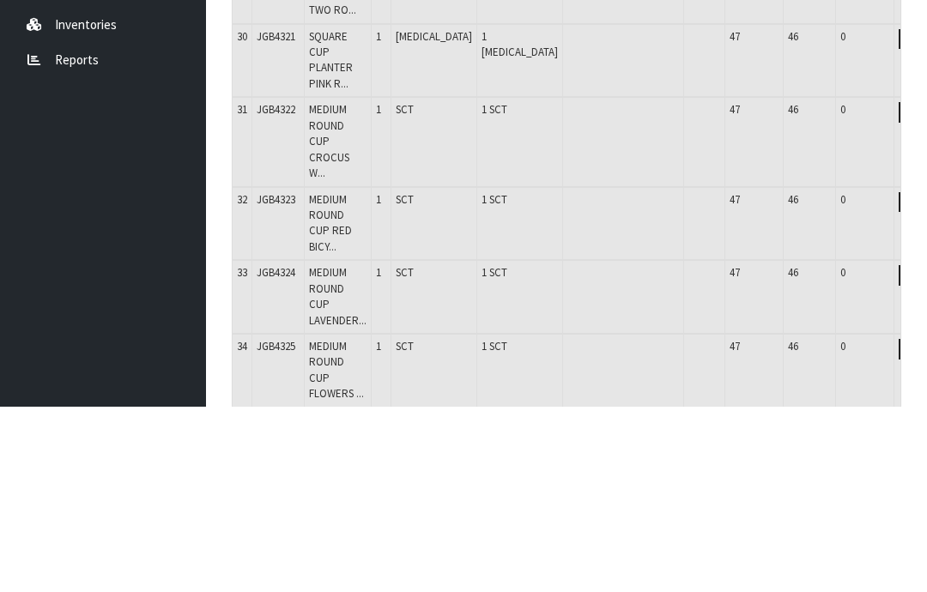
type input "JGB4329"
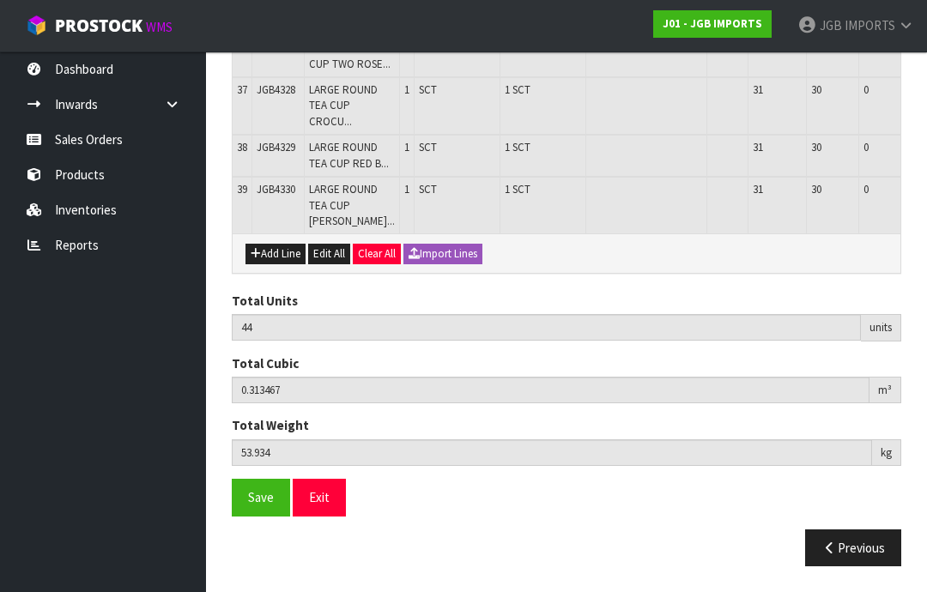
click at [275, 264] on button "Add Line" at bounding box center [275, 254] width 60 height 21
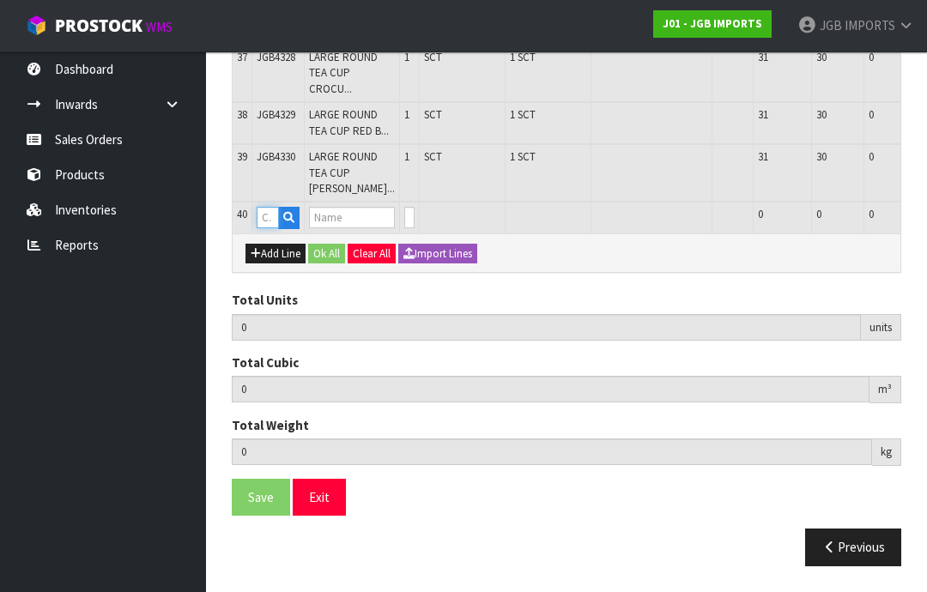
click at [276, 228] on input "text" at bounding box center [268, 217] width 22 height 21
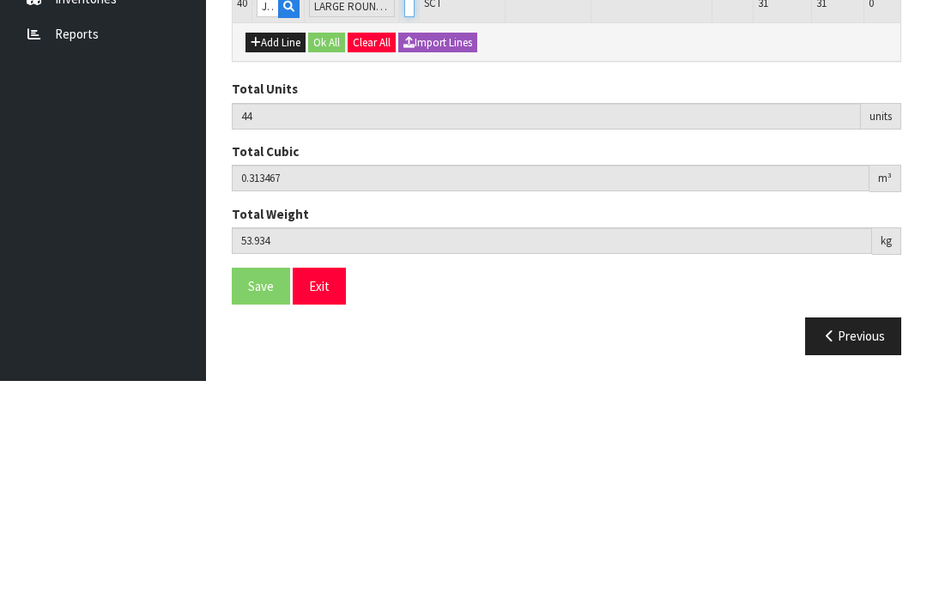
click at [409, 207] on input "0" at bounding box center [409, 217] width 10 height 21
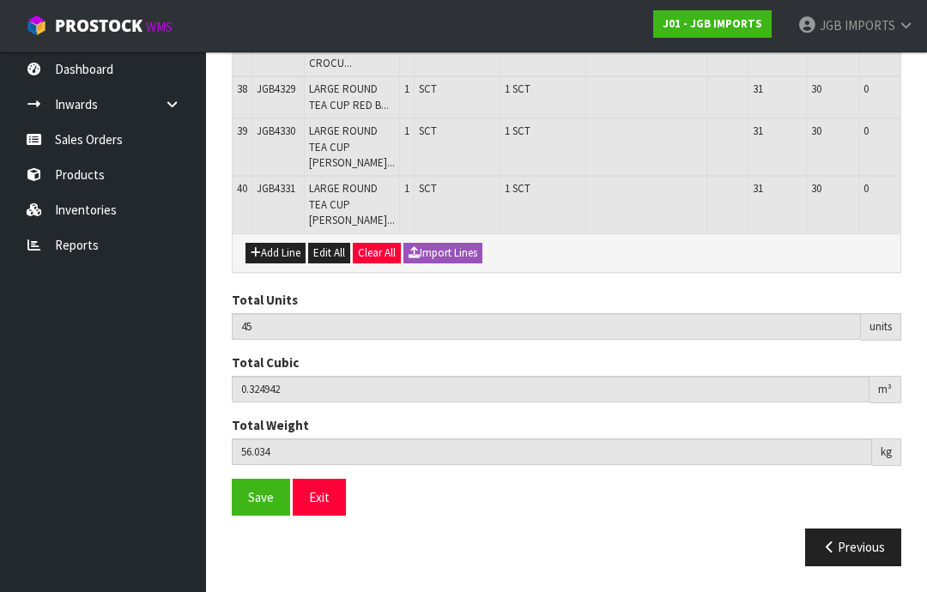
click at [278, 264] on button "Add Line" at bounding box center [275, 253] width 60 height 21
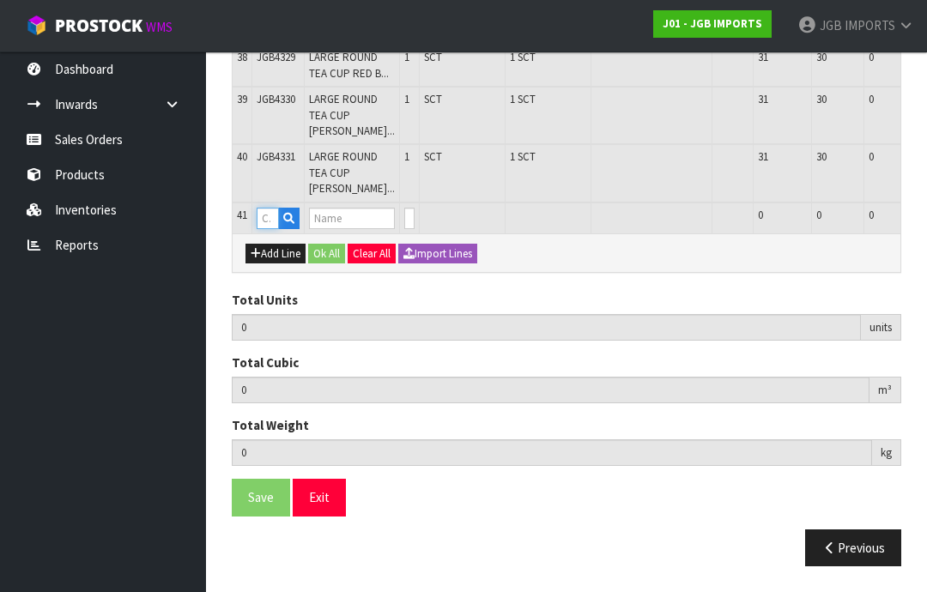
click at [276, 229] on input "text" at bounding box center [268, 218] width 22 height 21
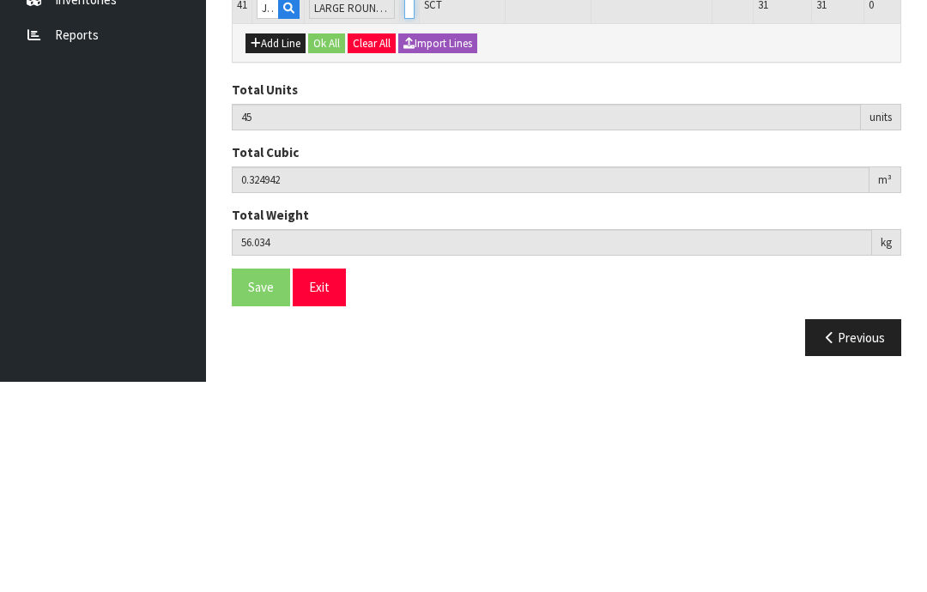
click at [413, 208] on input "0" at bounding box center [409, 218] width 10 height 21
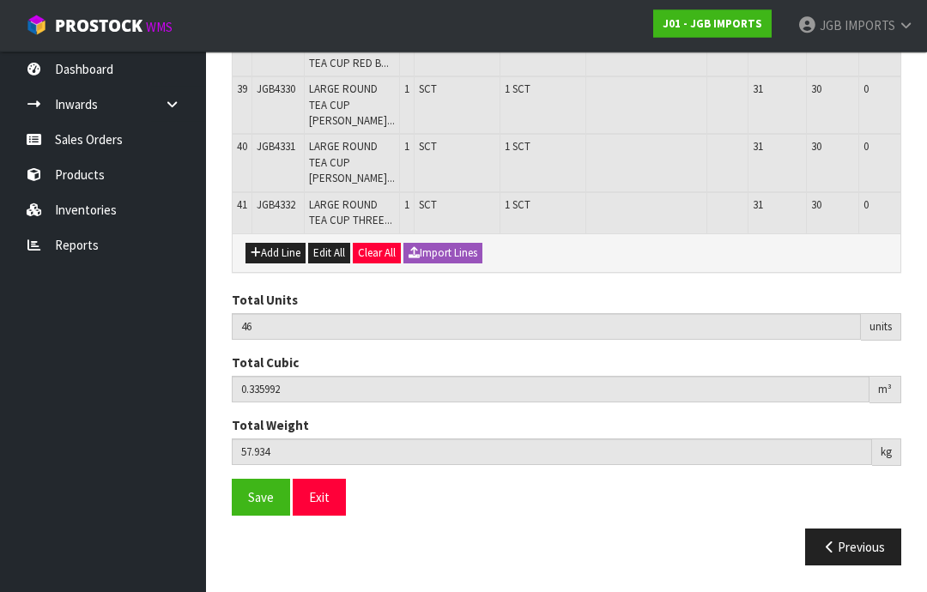
scroll to position [2288, 0]
click at [276, 264] on button "Add Line" at bounding box center [275, 254] width 60 height 21
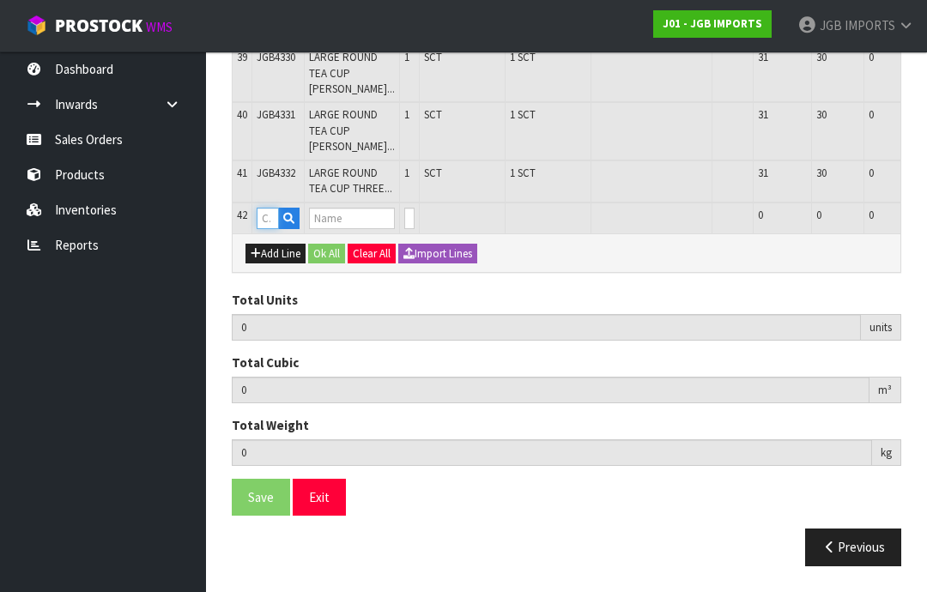
click at [271, 229] on input "text" at bounding box center [268, 218] width 22 height 21
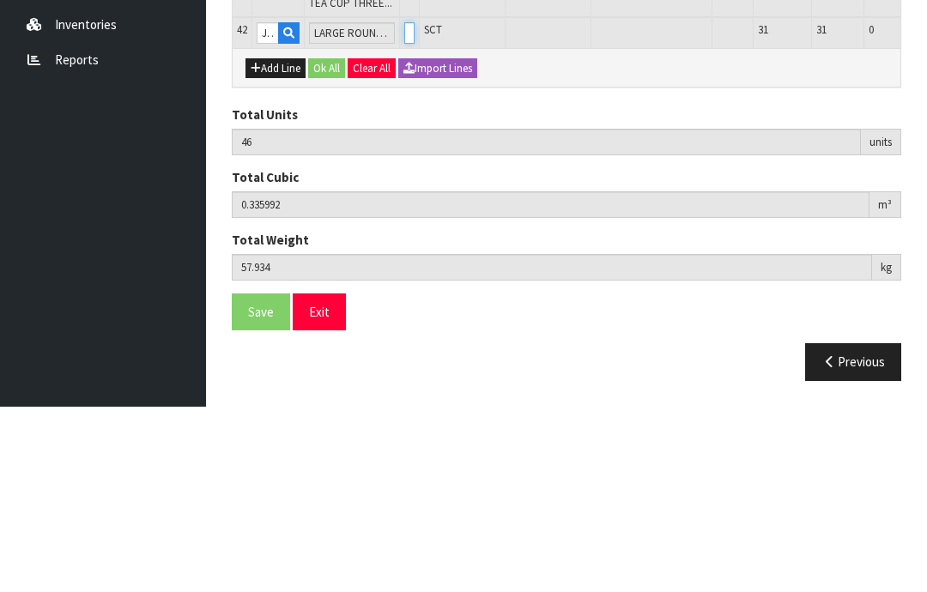
click at [409, 208] on input "0" at bounding box center [409, 218] width 10 height 21
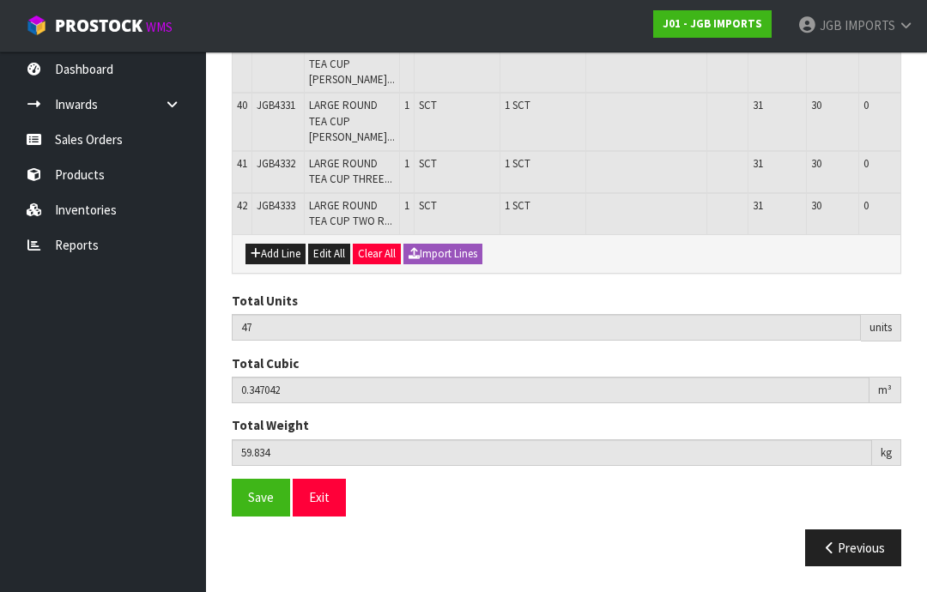
scroll to position [2316, 0]
click at [278, 264] on button "Add Line" at bounding box center [275, 254] width 60 height 21
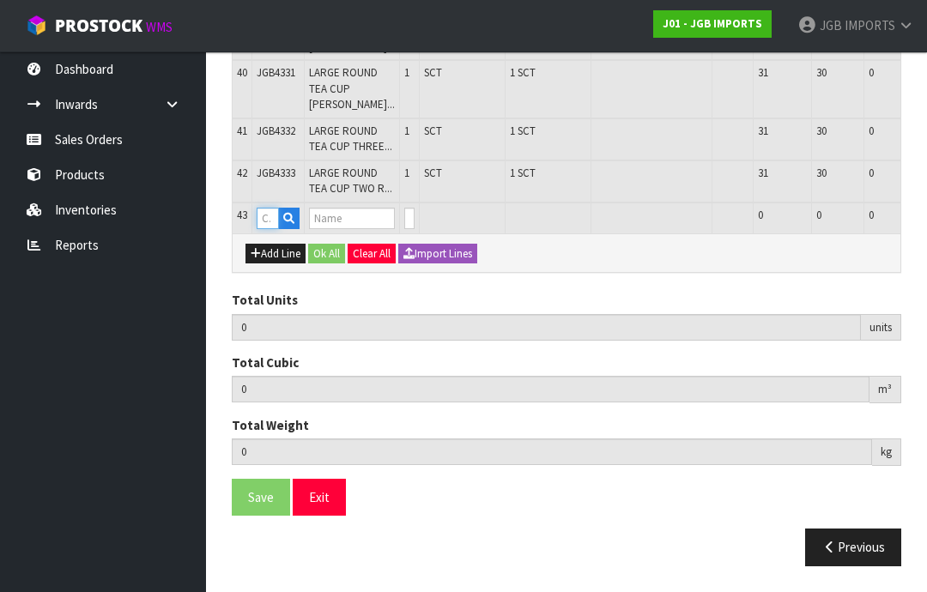
click at [272, 229] on input "text" at bounding box center [268, 218] width 22 height 21
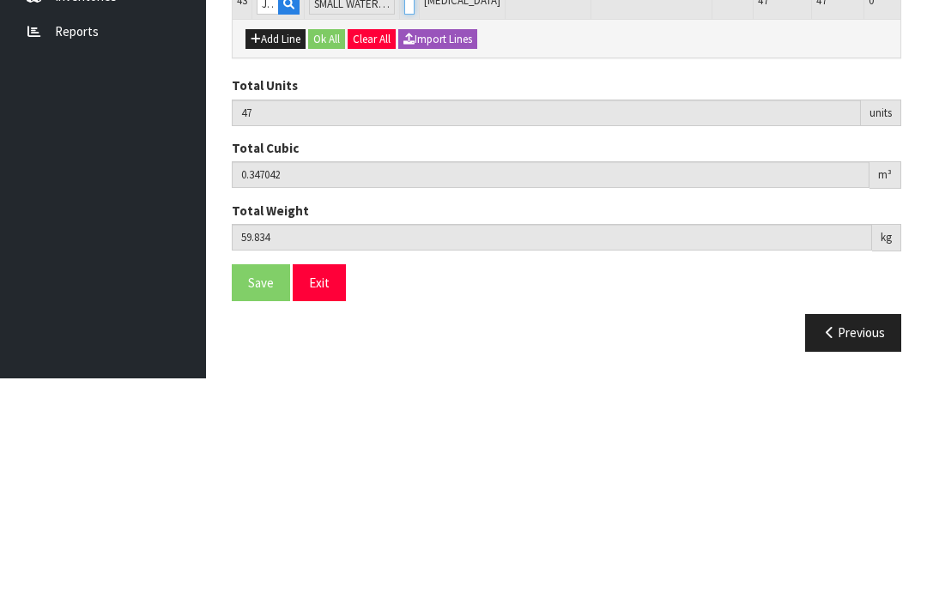
click at [405, 208] on input "0" at bounding box center [409, 218] width 10 height 21
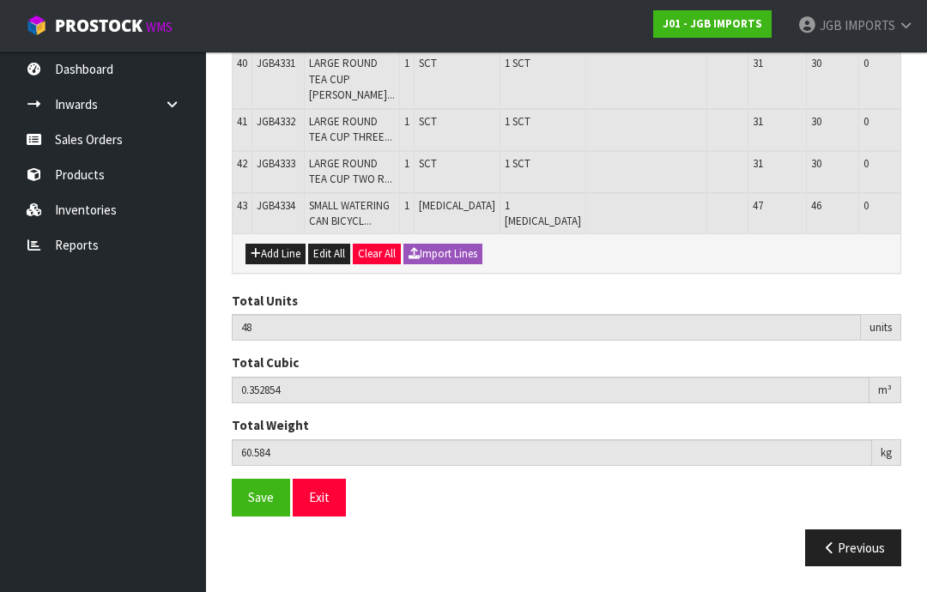
click at [287, 264] on button "Add Line" at bounding box center [275, 254] width 60 height 21
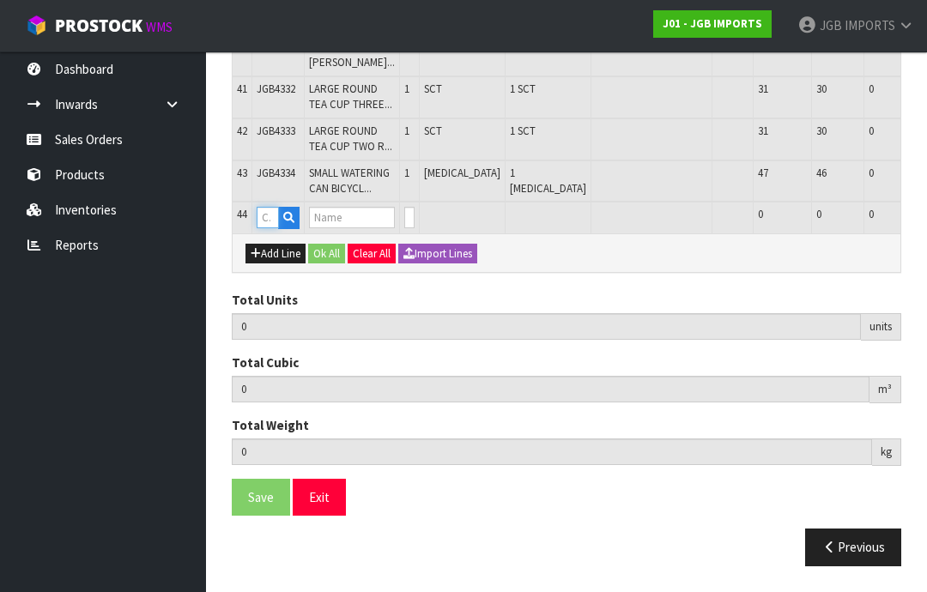
click at [274, 228] on input "text" at bounding box center [268, 217] width 22 height 21
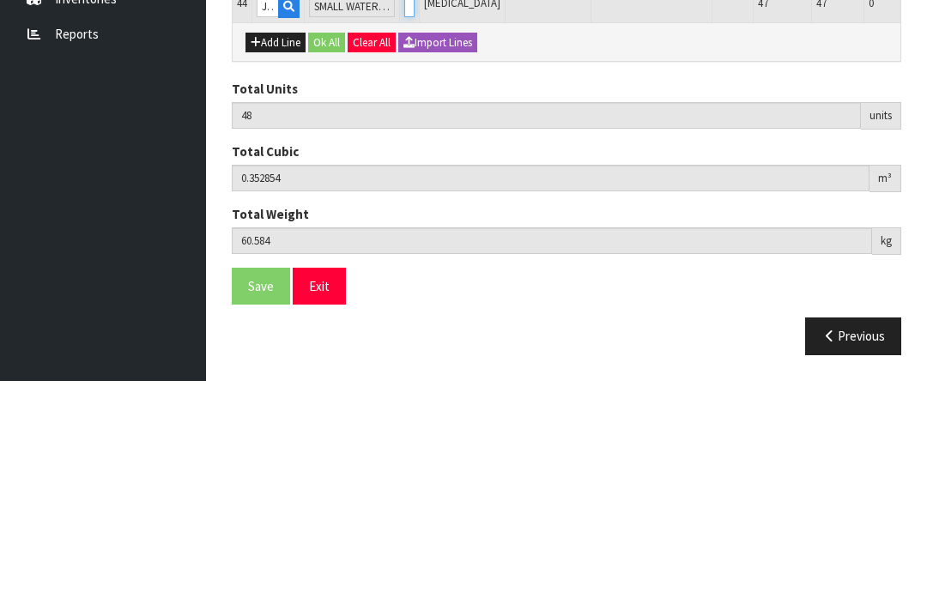
click at [413, 207] on input "0" at bounding box center [409, 217] width 10 height 21
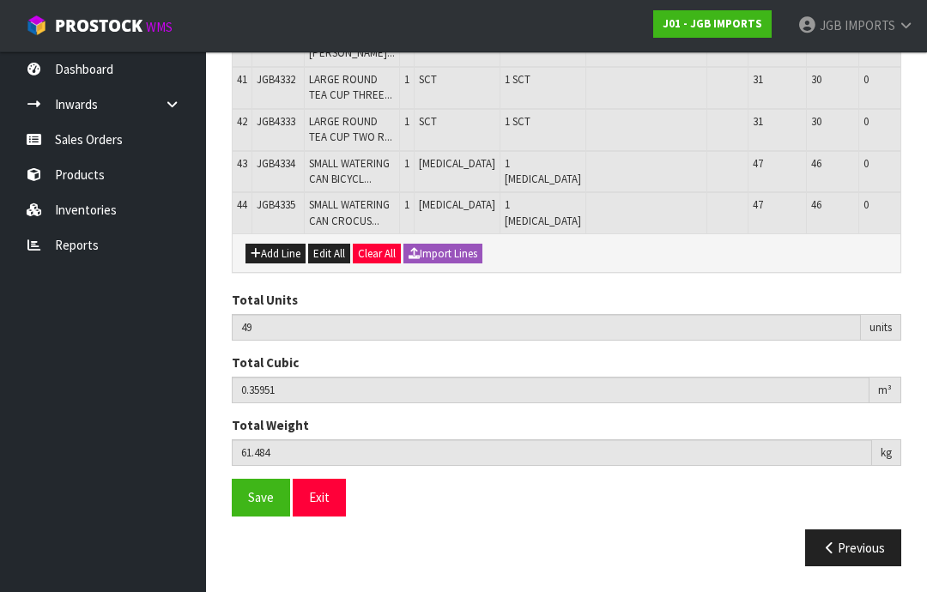
click at [277, 264] on button "Add Line" at bounding box center [275, 254] width 60 height 21
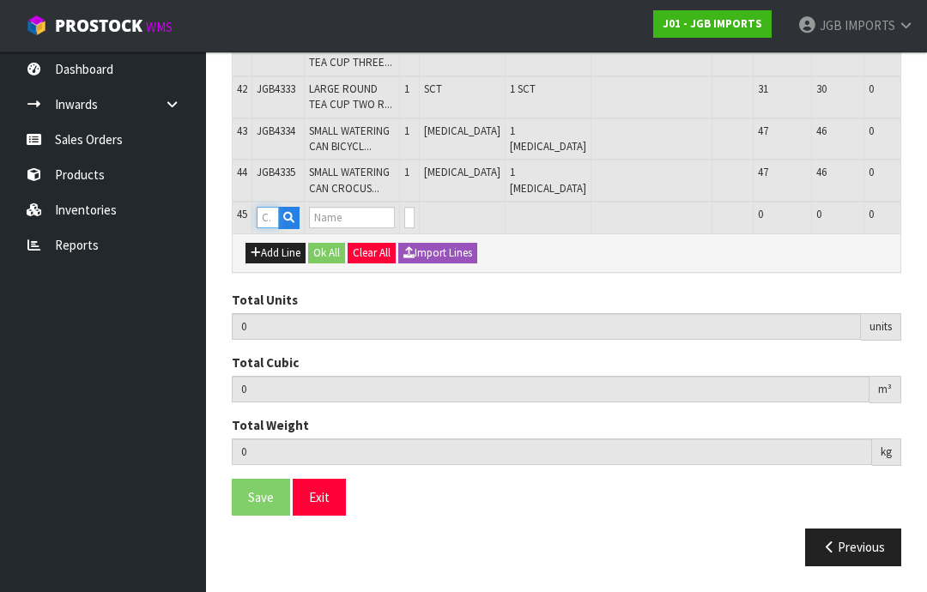
click at [276, 228] on input "text" at bounding box center [268, 217] width 22 height 21
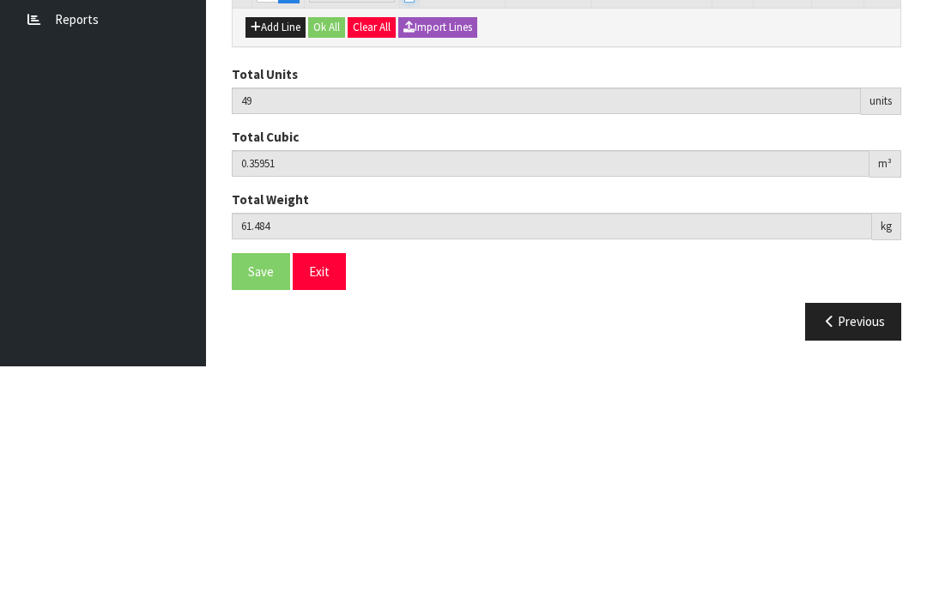
click at [409, 207] on input "0" at bounding box center [409, 217] width 10 height 21
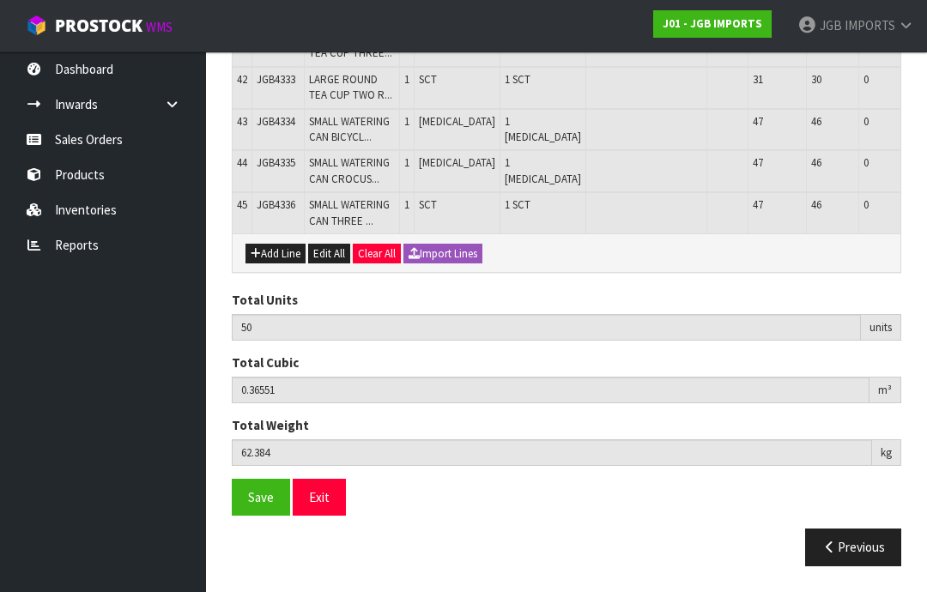
click at [279, 264] on button "Add Line" at bounding box center [275, 254] width 60 height 21
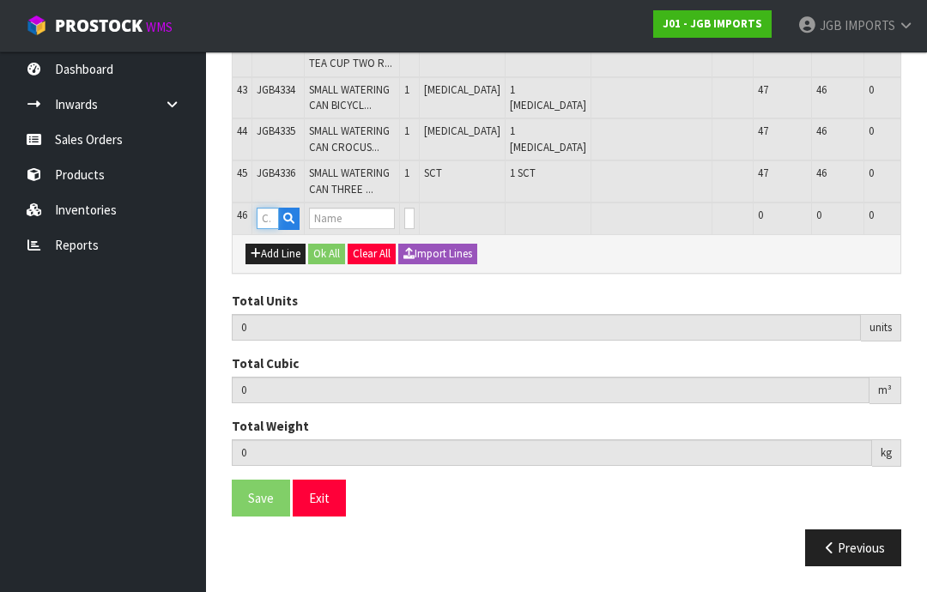
click at [277, 229] on input "text" at bounding box center [268, 218] width 22 height 21
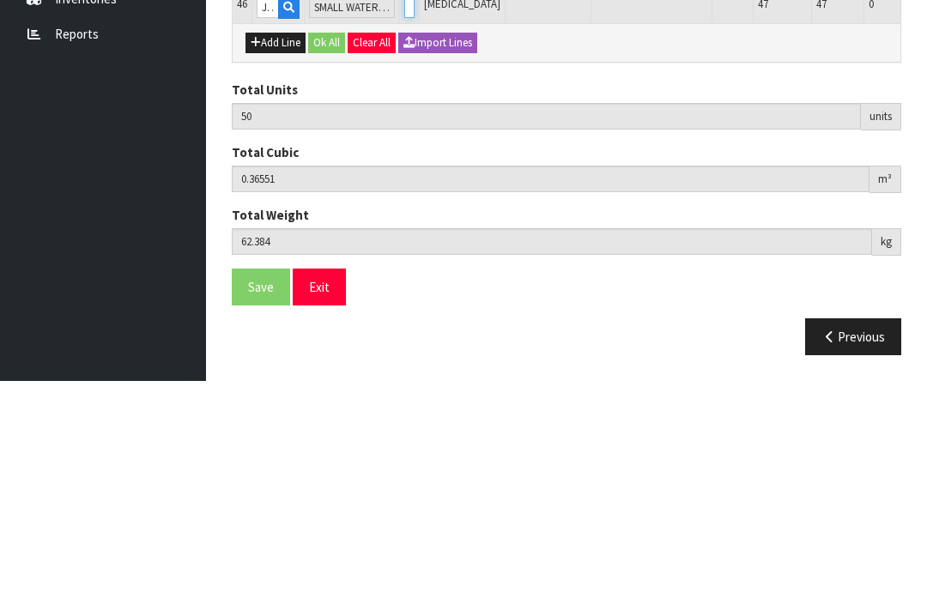
click at [414, 208] on input "0" at bounding box center [409, 218] width 10 height 21
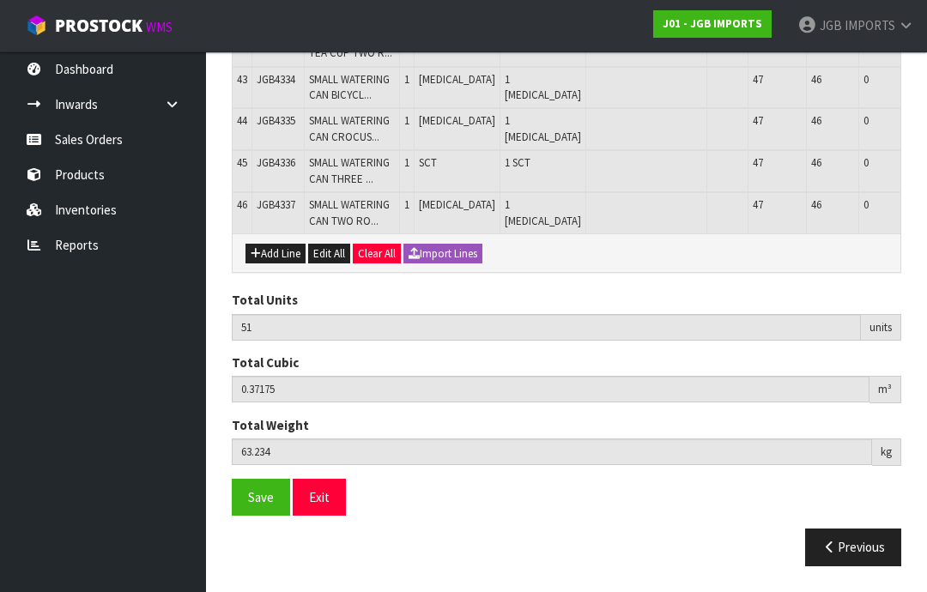
click at [277, 264] on button "Add Line" at bounding box center [275, 254] width 60 height 21
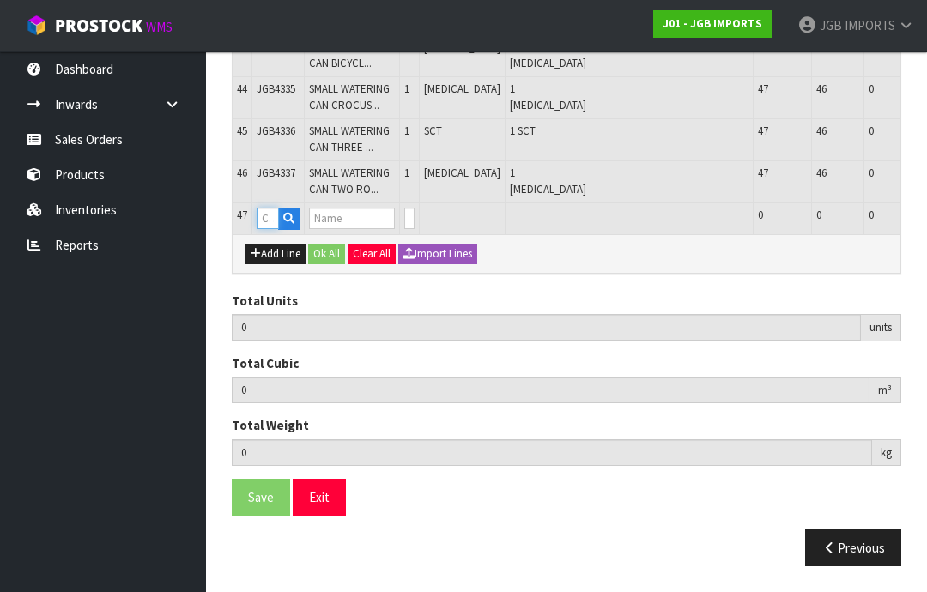
click at [271, 229] on input "text" at bounding box center [268, 218] width 22 height 21
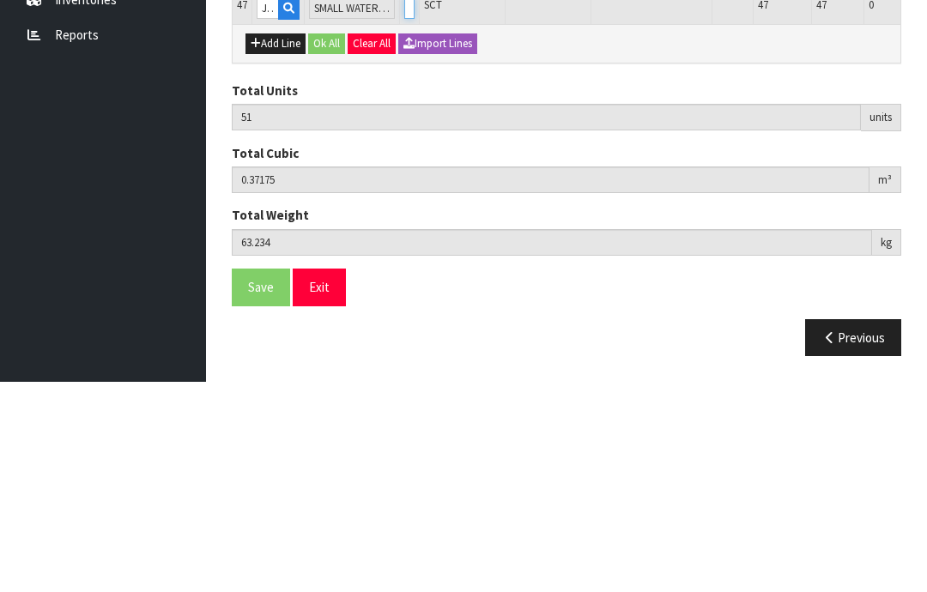
click at [411, 208] on input "0" at bounding box center [409, 218] width 10 height 21
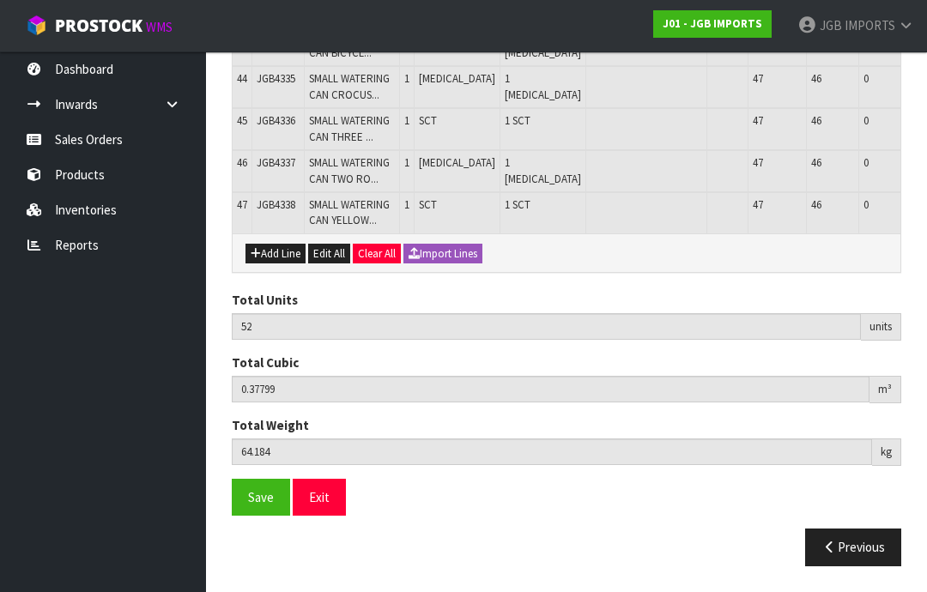
click at [279, 264] on button "Add Line" at bounding box center [275, 254] width 60 height 21
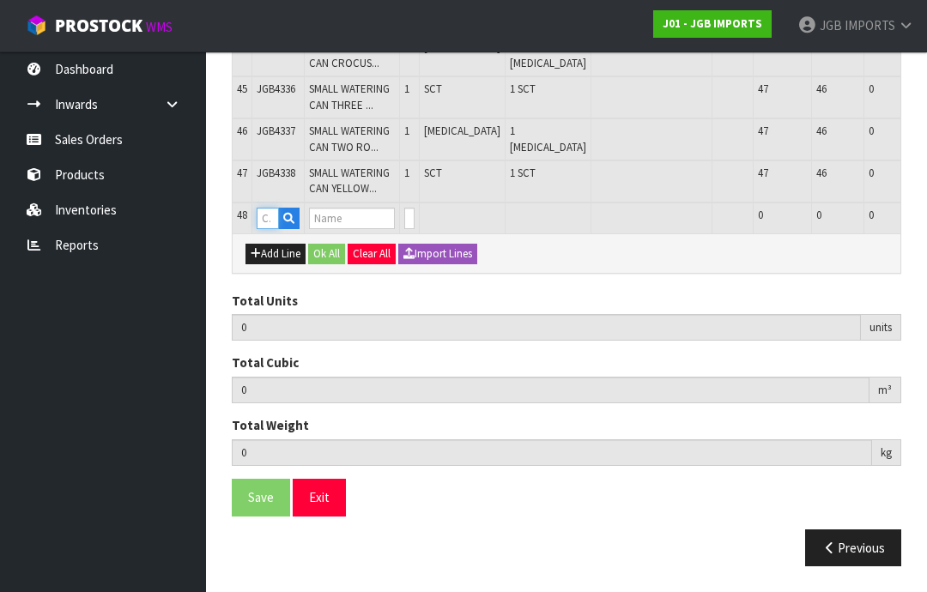
click at [270, 229] on input "text" at bounding box center [268, 218] width 22 height 21
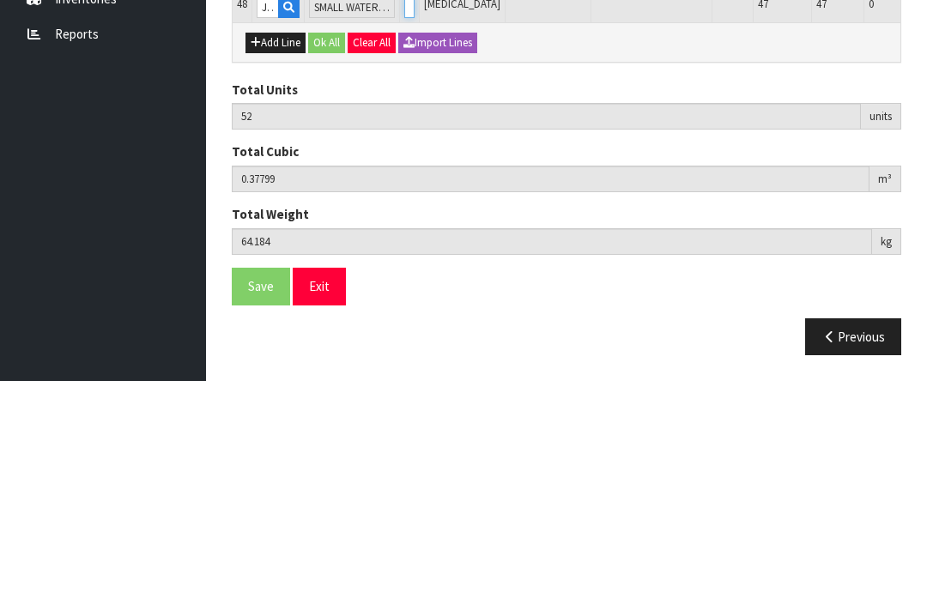
click at [411, 208] on input "0" at bounding box center [409, 218] width 10 height 21
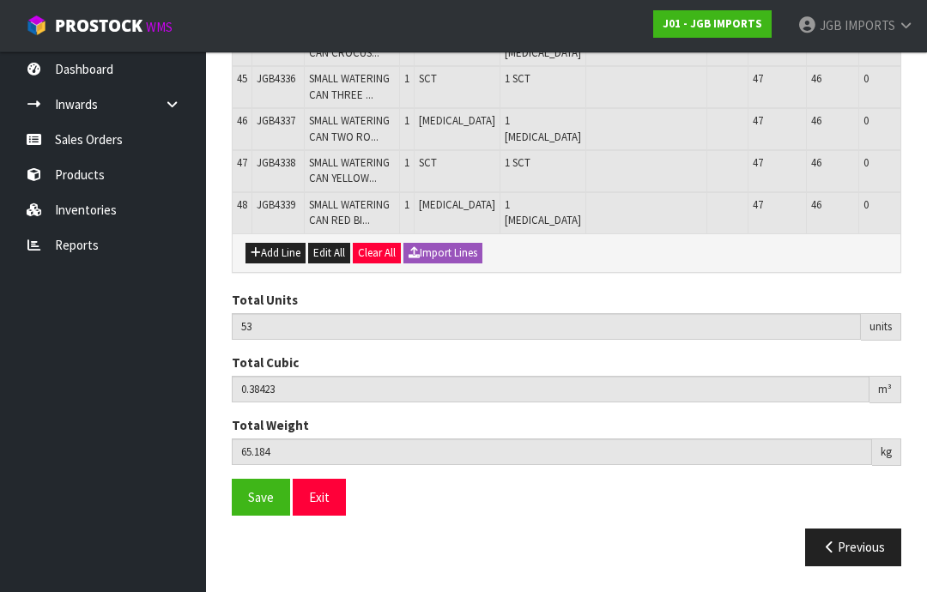
click at [275, 264] on button "Add Line" at bounding box center [275, 253] width 60 height 21
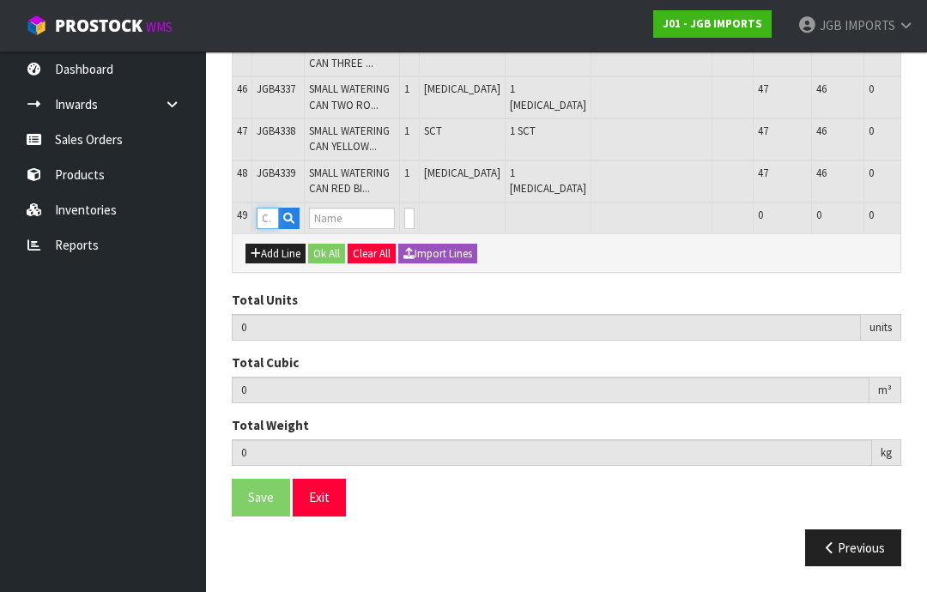
click at [272, 229] on input "text" at bounding box center [268, 218] width 22 height 21
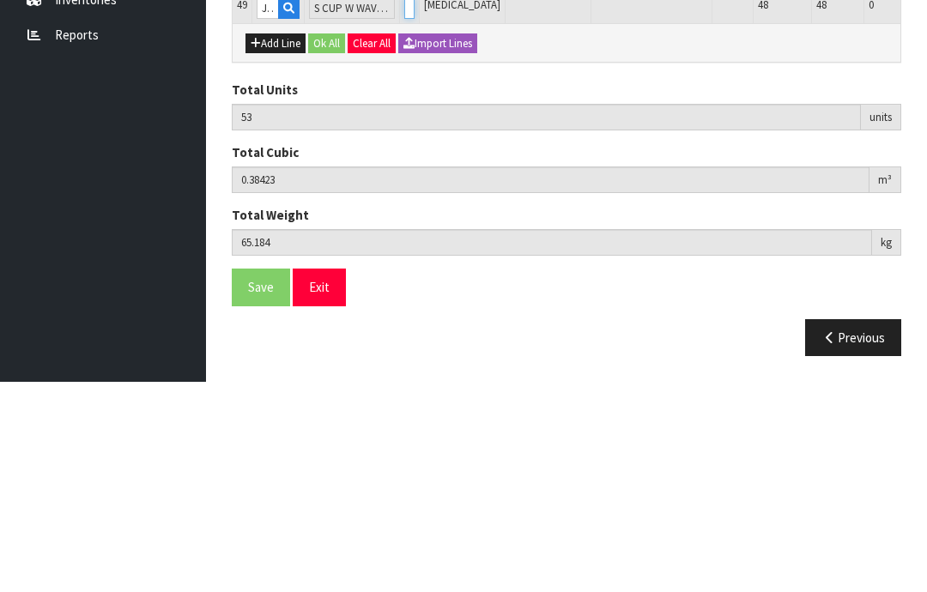
click at [407, 208] on input "0" at bounding box center [409, 218] width 10 height 21
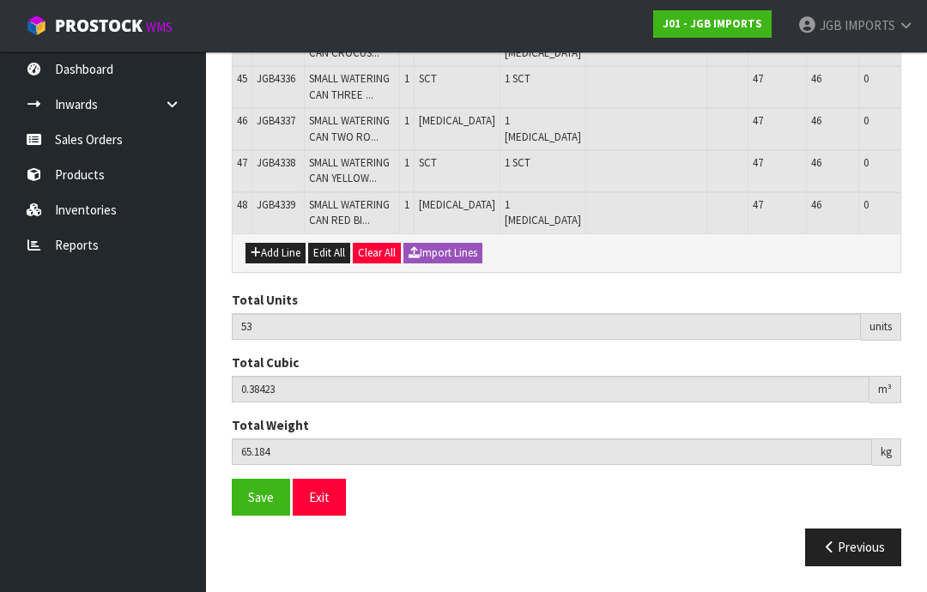
scroll to position [2697, 0]
click at [276, 264] on button "Add Line" at bounding box center [275, 253] width 60 height 21
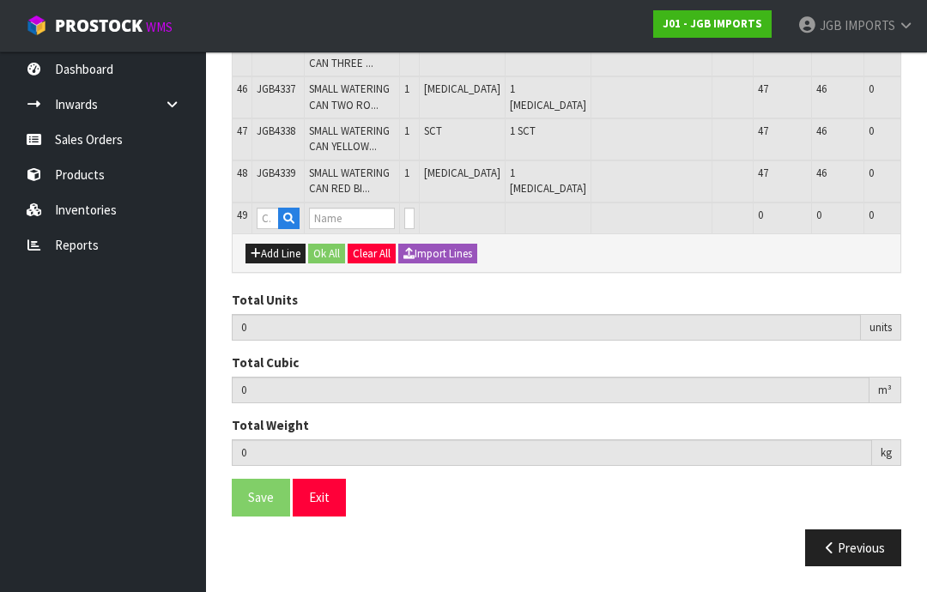
scroll to position [2766, 0]
click at [270, 229] on input "text" at bounding box center [268, 218] width 22 height 21
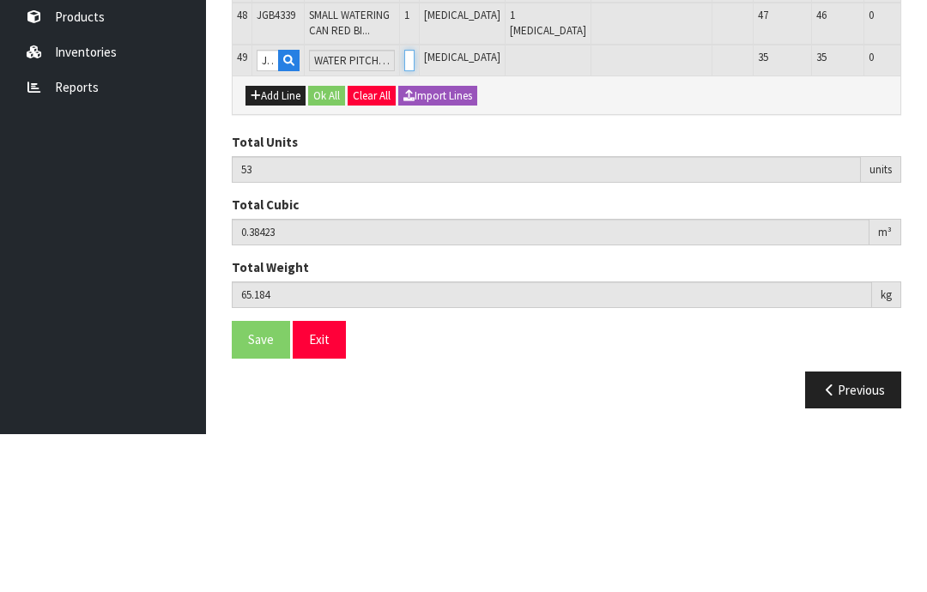
click at [404, 208] on input "0" at bounding box center [409, 218] width 10 height 21
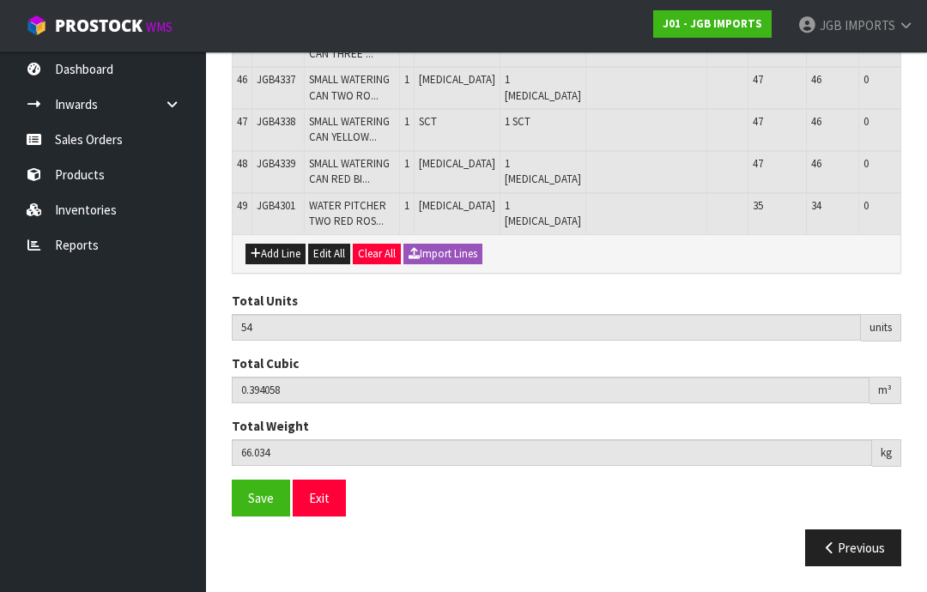
click at [275, 264] on button "Add Line" at bounding box center [275, 254] width 60 height 21
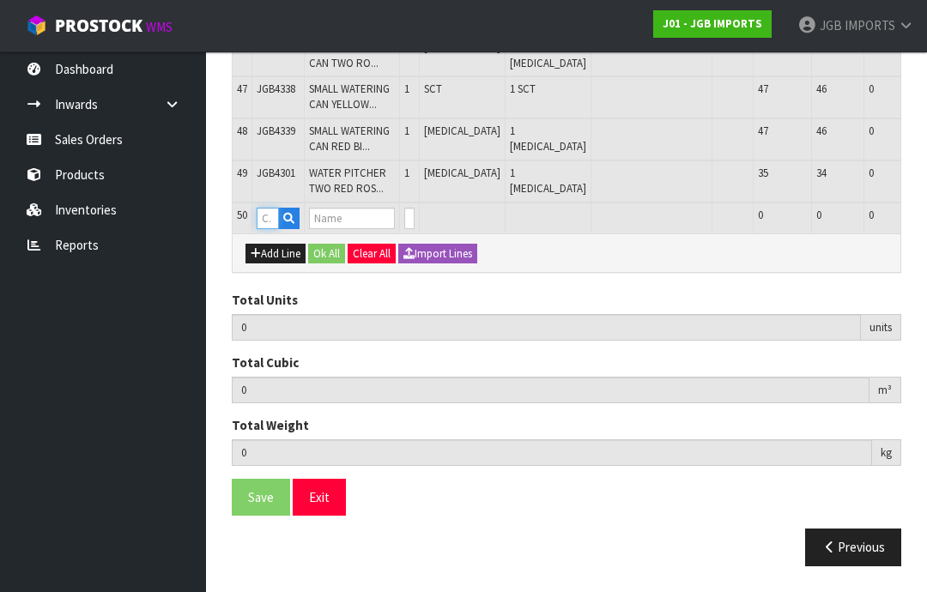
click at [271, 229] on input "text" at bounding box center [268, 218] width 22 height 21
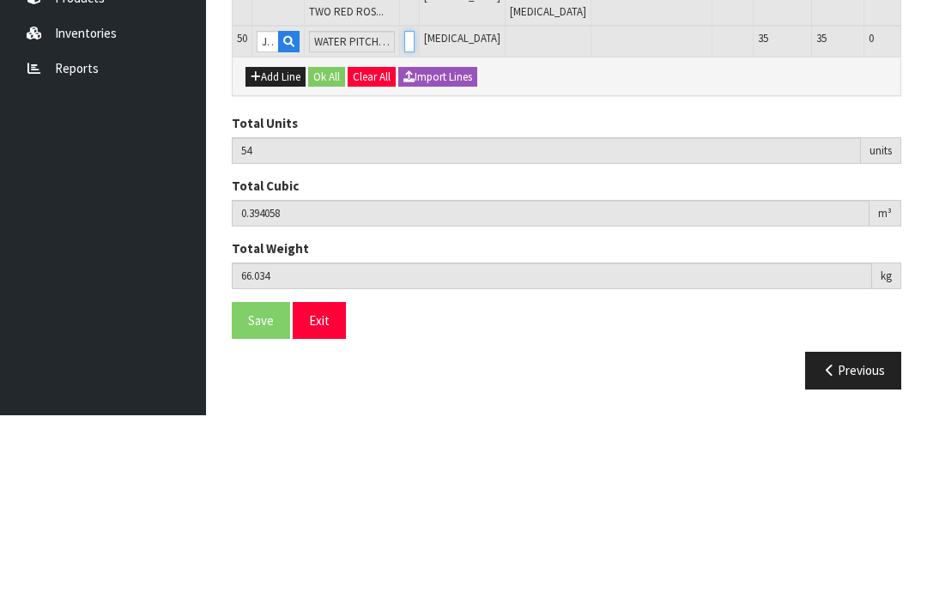
click at [411, 208] on input "0" at bounding box center [409, 218] width 10 height 21
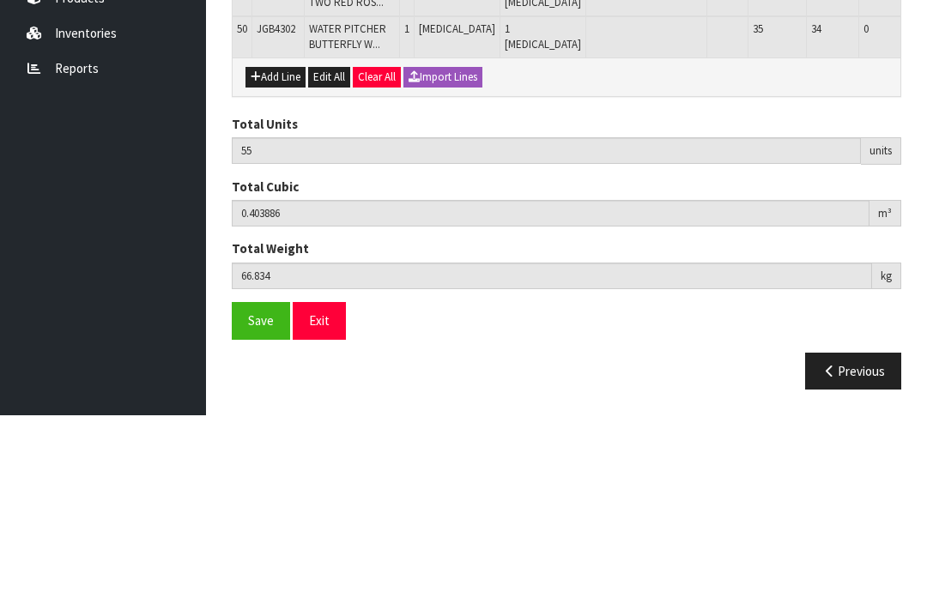
scroll to position [2860, 0]
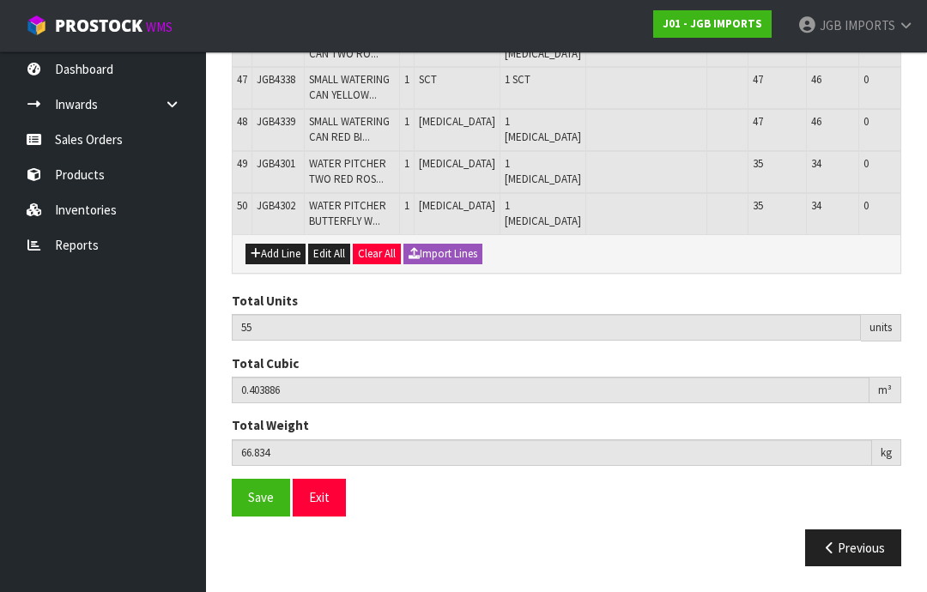
click at [278, 264] on button "Add Line" at bounding box center [275, 254] width 60 height 21
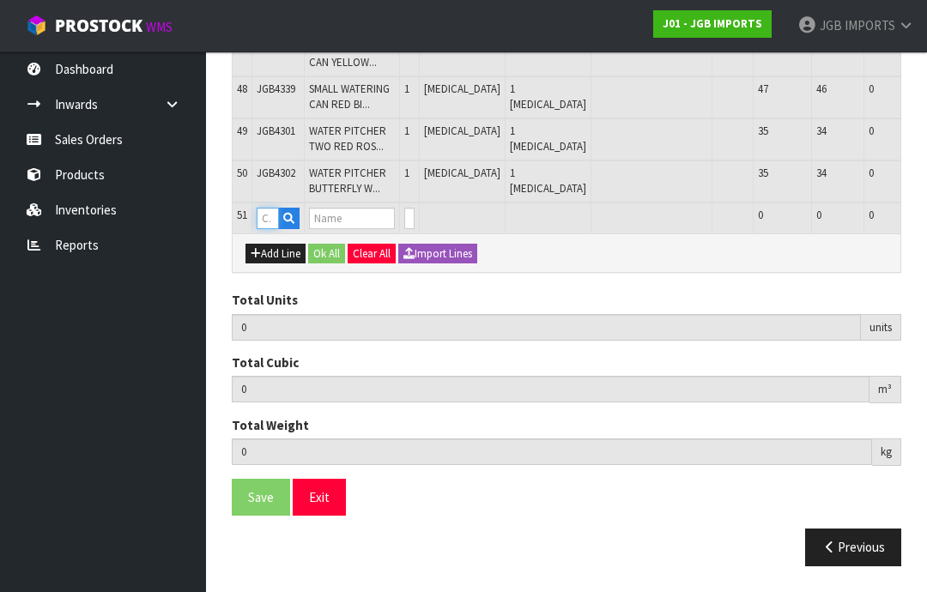
click at [274, 229] on input "text" at bounding box center [268, 218] width 22 height 21
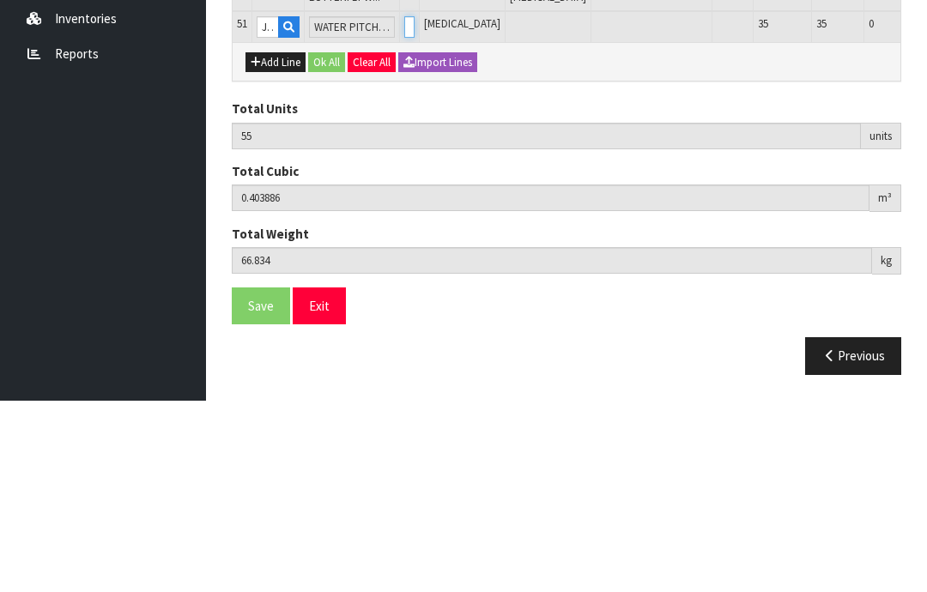
click at [414, 208] on input "0" at bounding box center [409, 218] width 10 height 21
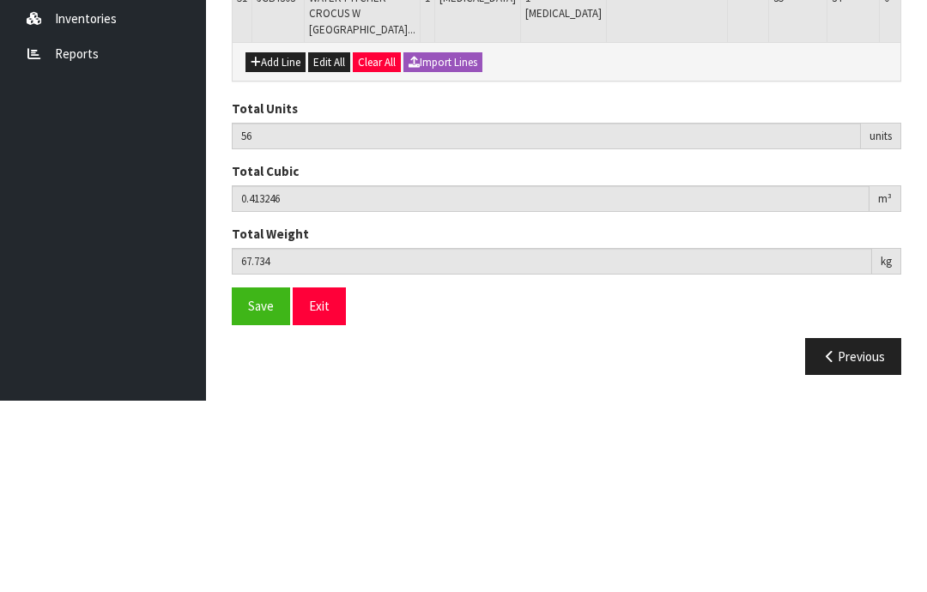
scroll to position [2931, 0]
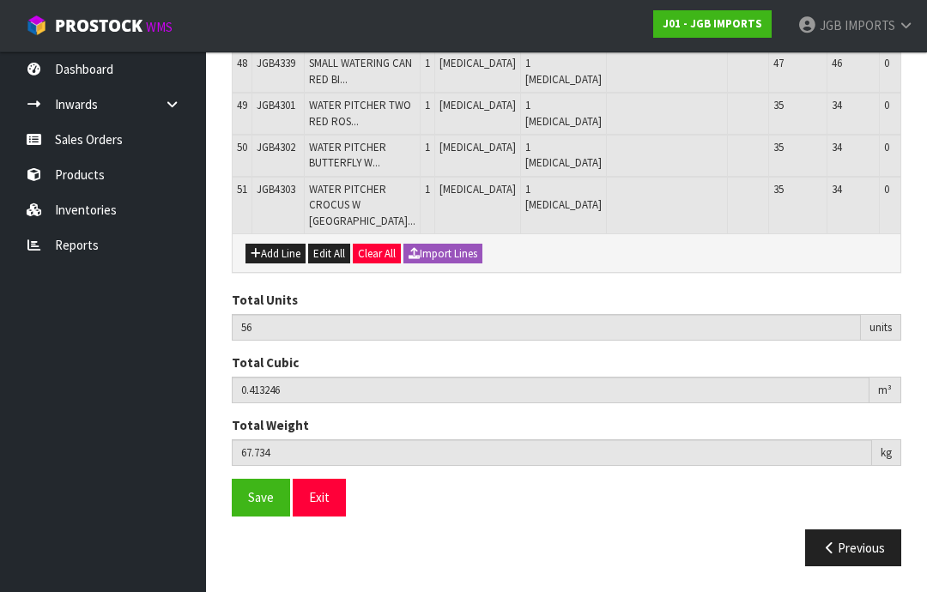
click at [276, 264] on button "Add Line" at bounding box center [275, 254] width 60 height 21
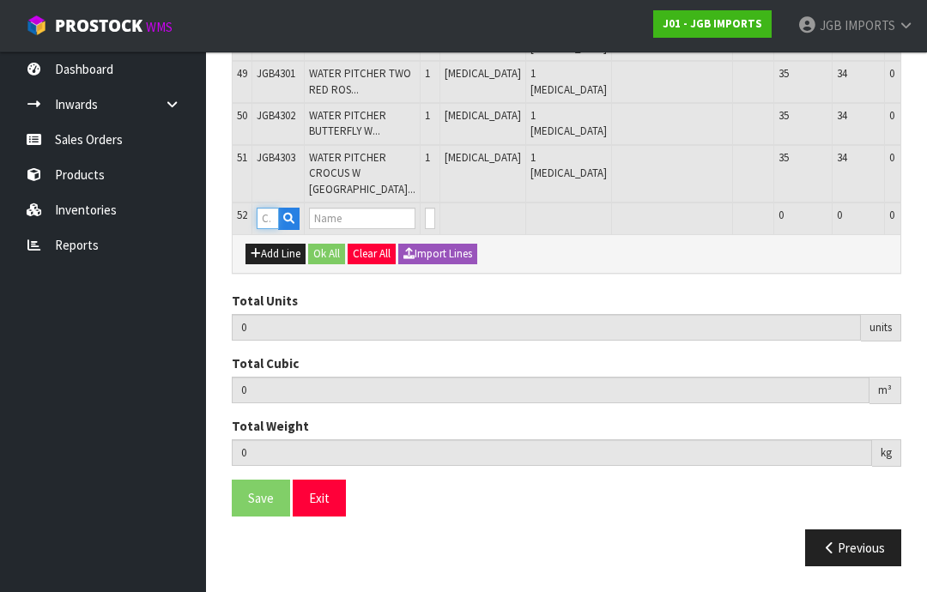
click at [275, 229] on input "text" at bounding box center [268, 218] width 22 height 21
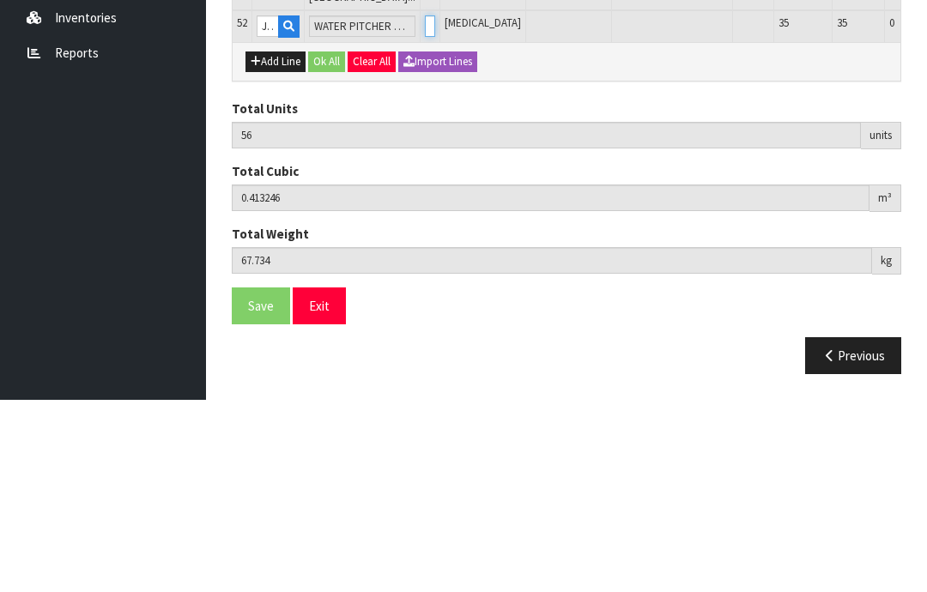
click at [425, 208] on input "0" at bounding box center [430, 218] width 10 height 21
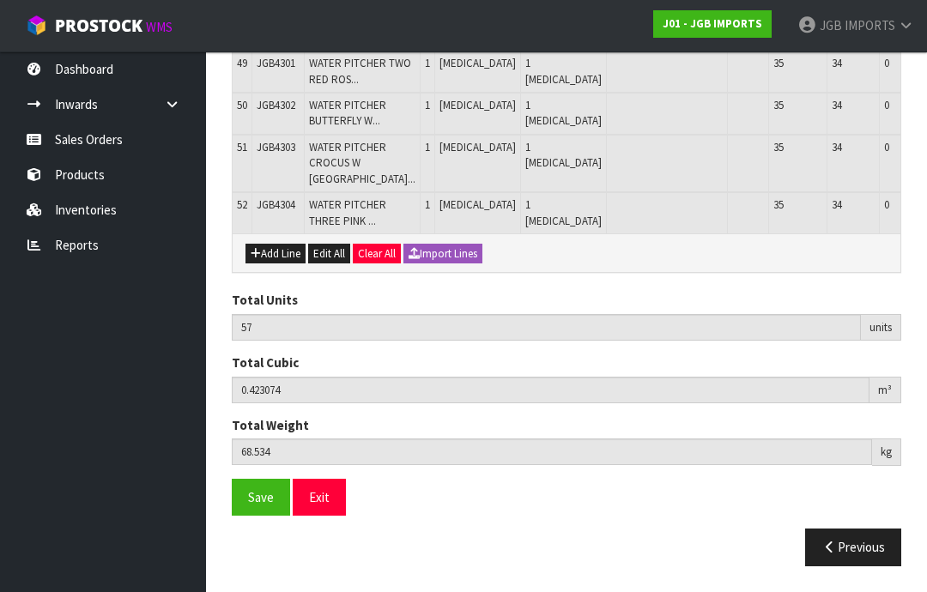
scroll to position [2960, 0]
click at [277, 264] on button "Add Line" at bounding box center [275, 254] width 60 height 21
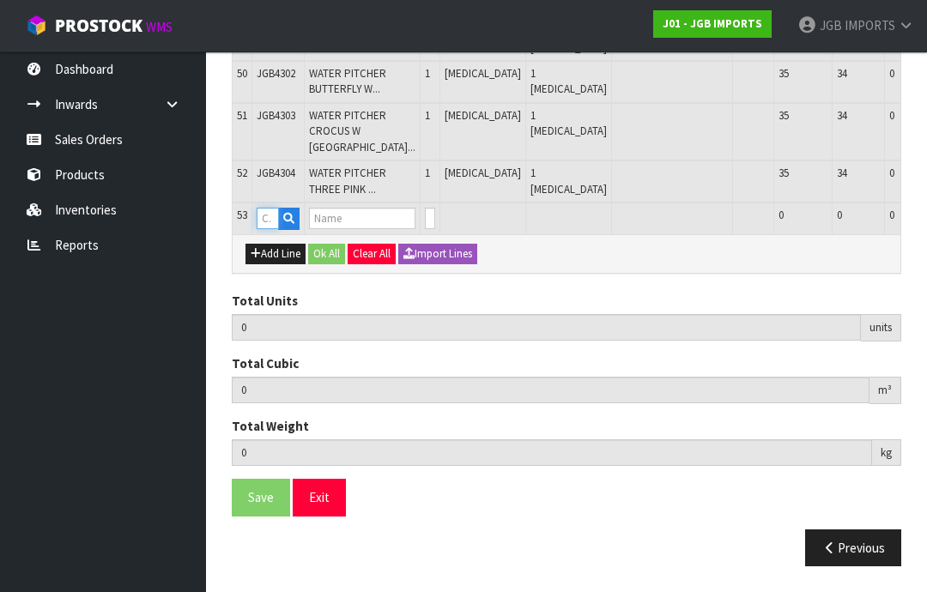
click at [273, 229] on input "text" at bounding box center [268, 218] width 22 height 21
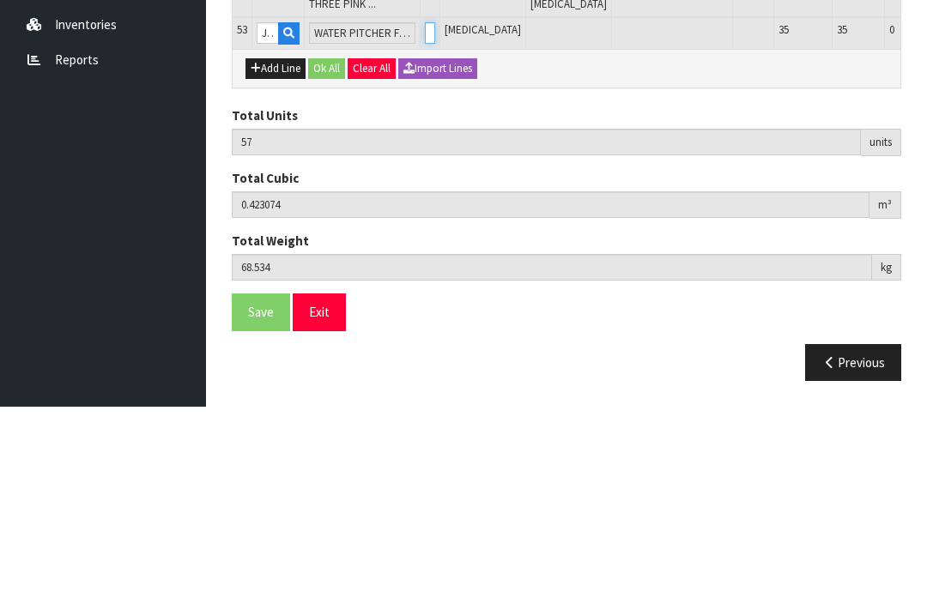
click at [425, 208] on input "0" at bounding box center [430, 218] width 10 height 21
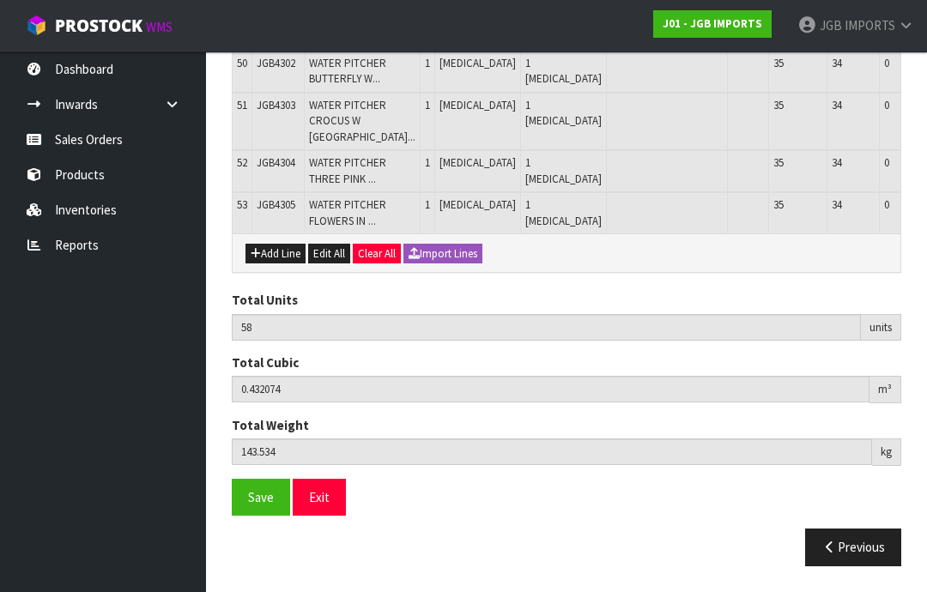
click at [278, 264] on button "Add Line" at bounding box center [275, 254] width 60 height 21
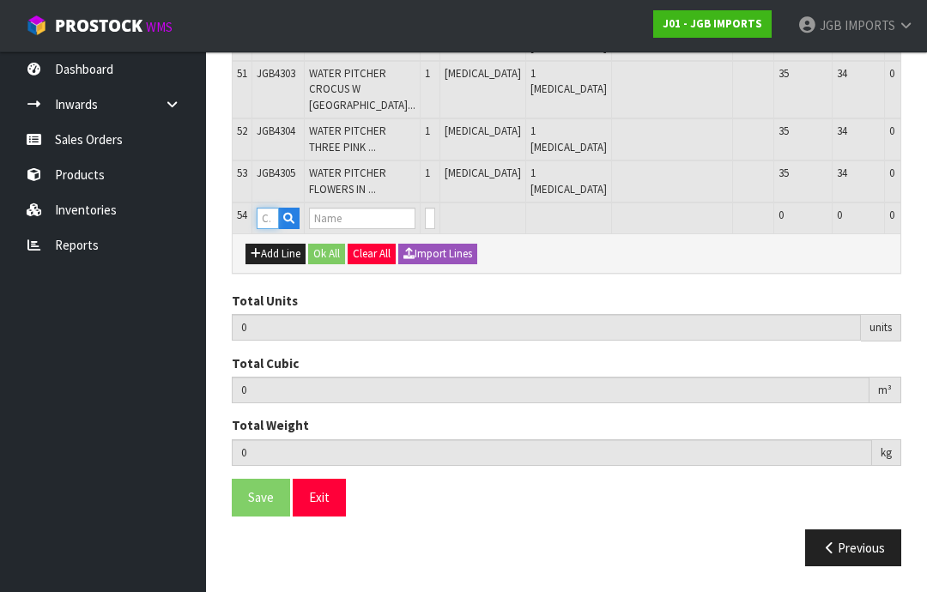
click at [276, 229] on input "text" at bounding box center [268, 218] width 22 height 21
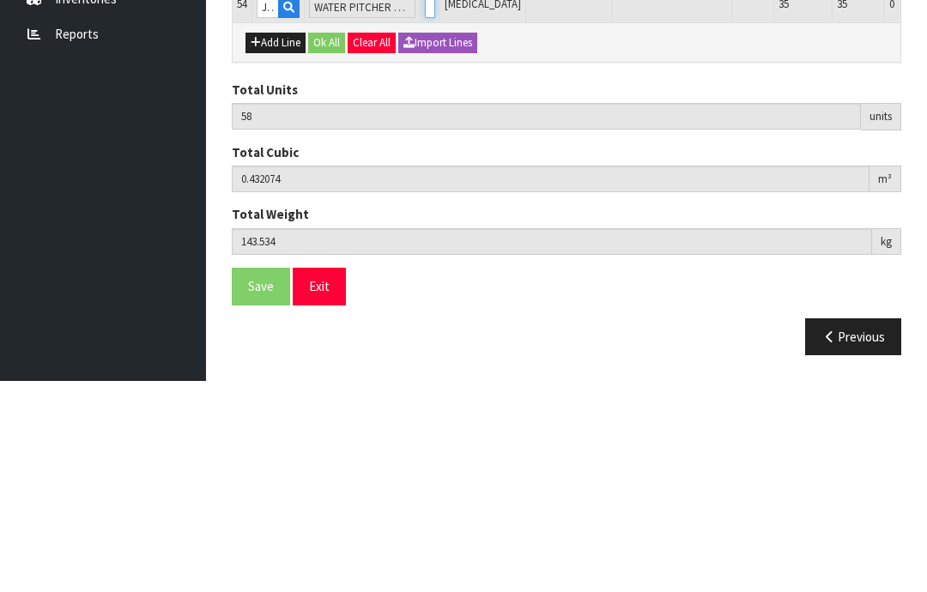
click at [425, 208] on input "0" at bounding box center [430, 218] width 10 height 21
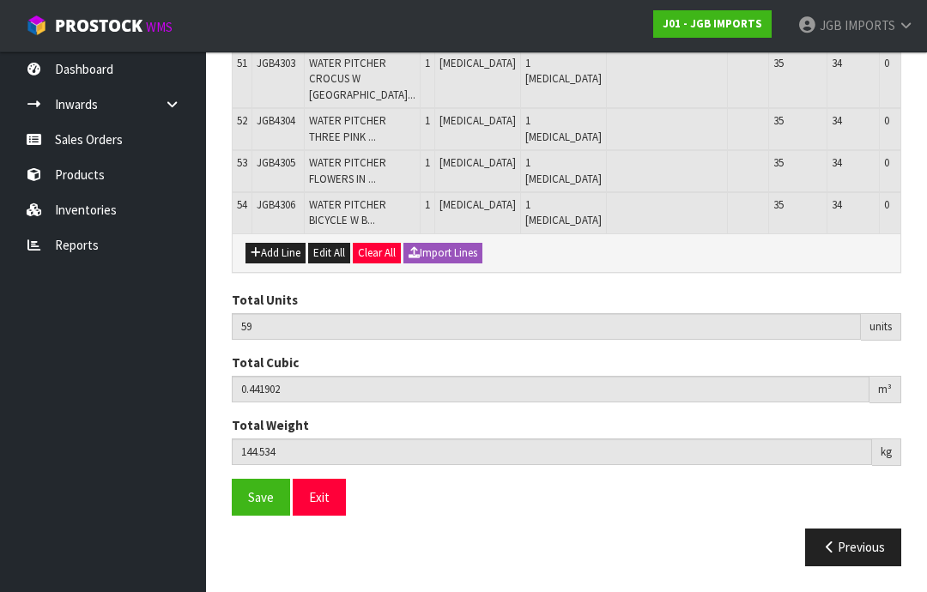
scroll to position [3116, 0]
click at [277, 264] on button "Add Line" at bounding box center [275, 253] width 60 height 21
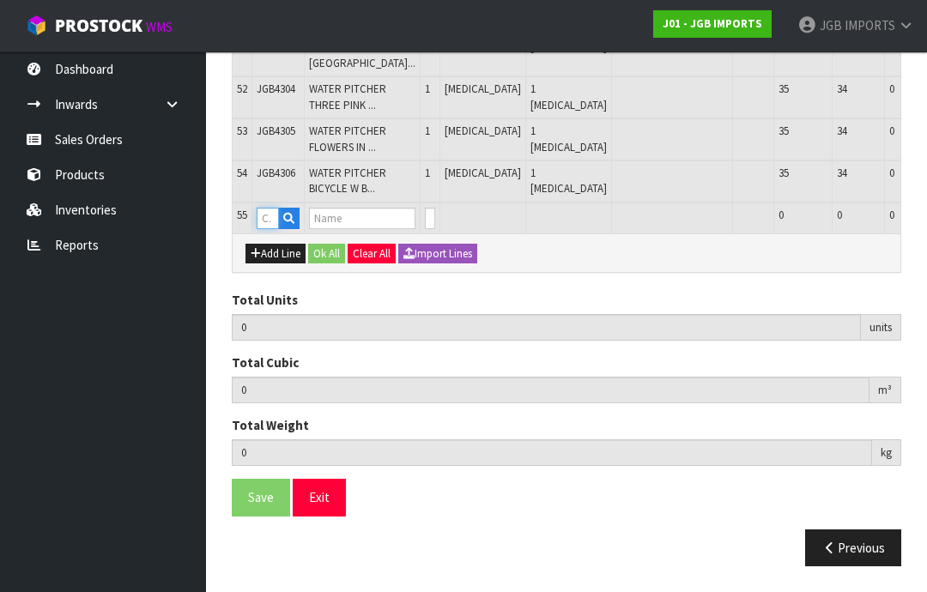
click at [270, 229] on input "text" at bounding box center [268, 218] width 22 height 21
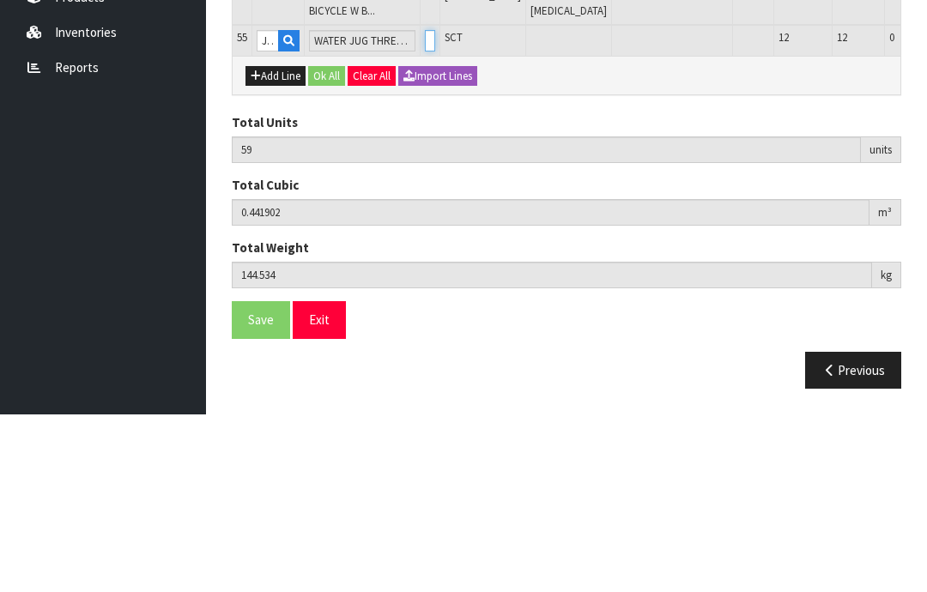
click at [425, 208] on input "0" at bounding box center [430, 218] width 10 height 21
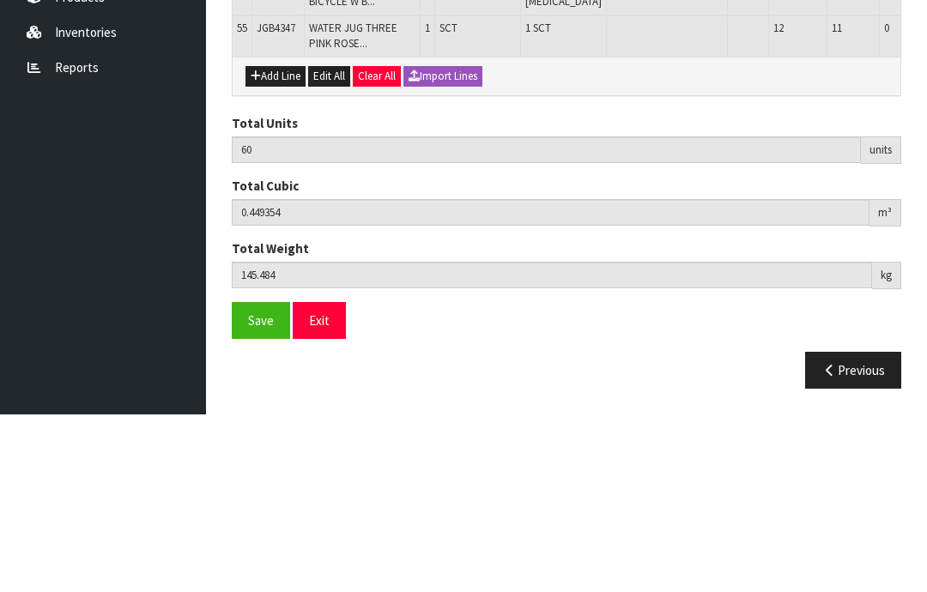
scroll to position [3173, 0]
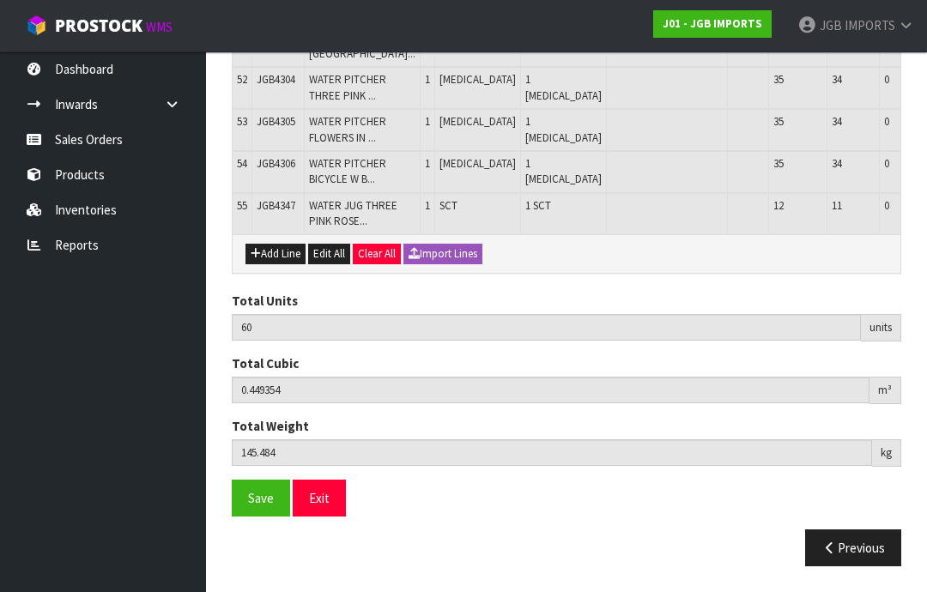
click at [276, 264] on button "Add Line" at bounding box center [275, 254] width 60 height 21
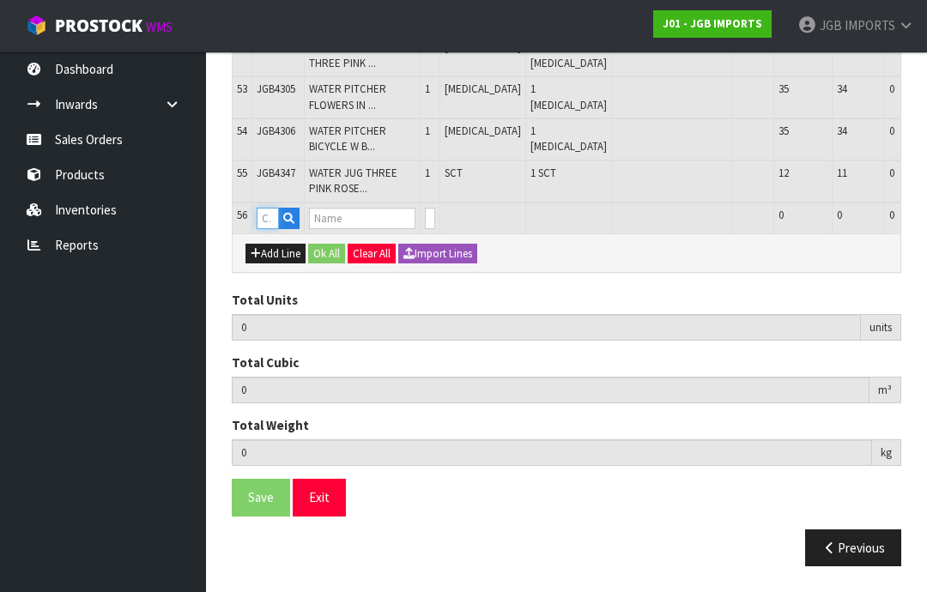
click at [270, 229] on input "text" at bounding box center [268, 218] width 22 height 21
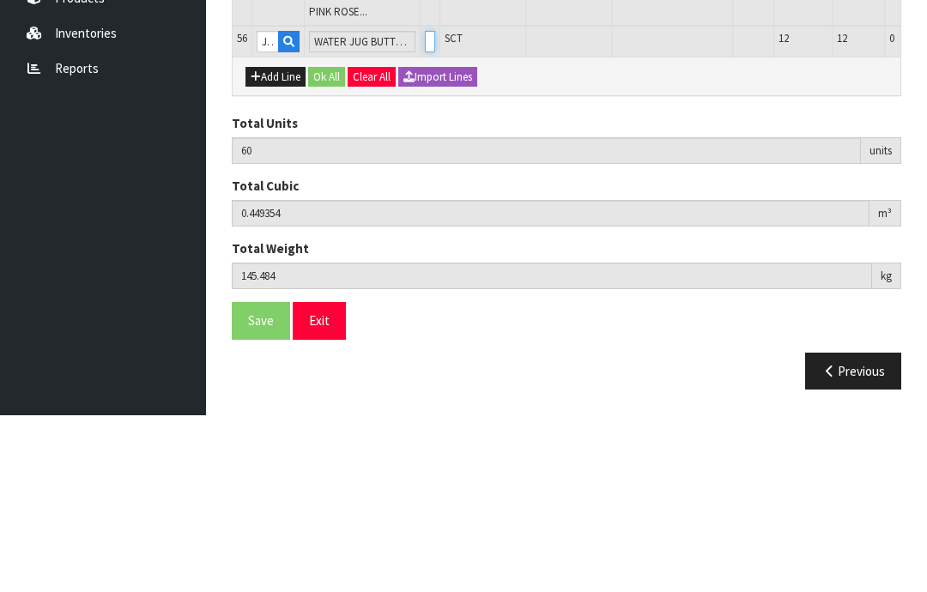
click at [425, 208] on input "0" at bounding box center [430, 218] width 10 height 21
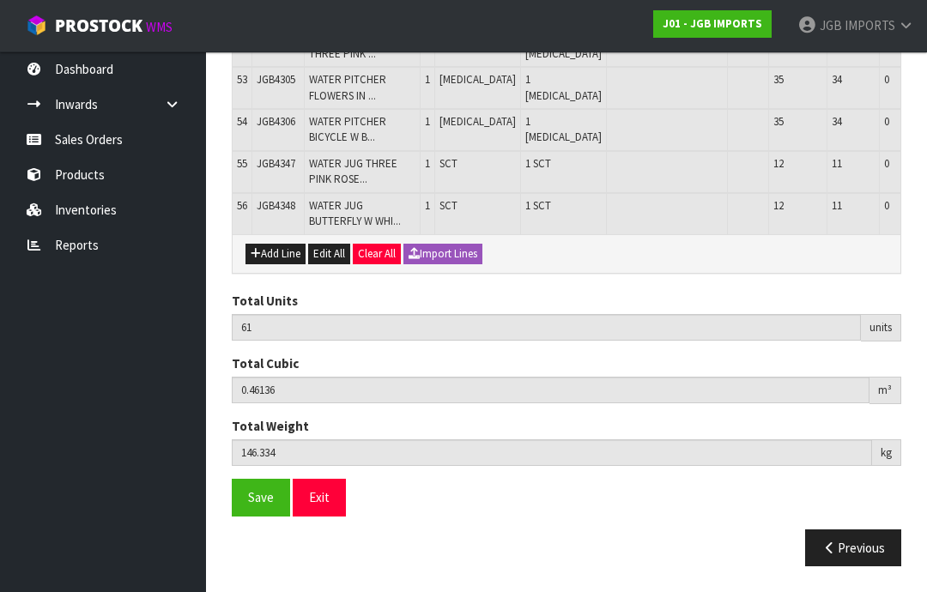
click at [278, 264] on button "Add Line" at bounding box center [275, 254] width 60 height 21
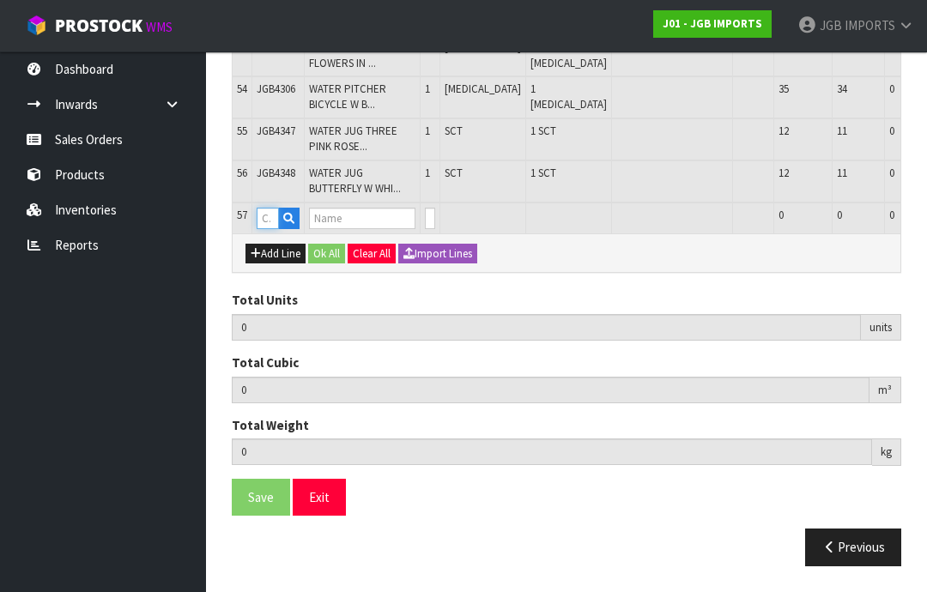
click at [272, 229] on input "text" at bounding box center [268, 218] width 22 height 21
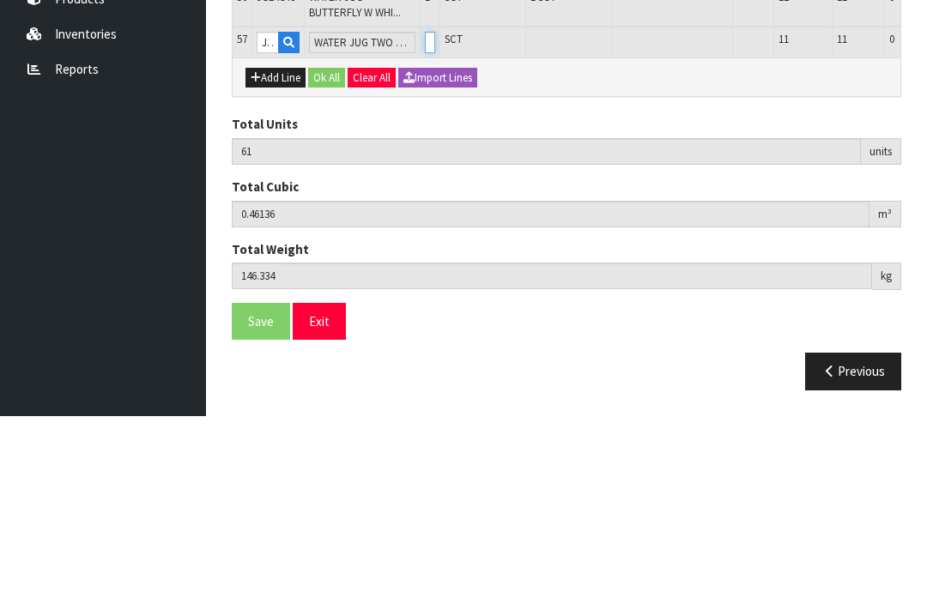
click at [425, 208] on input "0" at bounding box center [430, 218] width 10 height 21
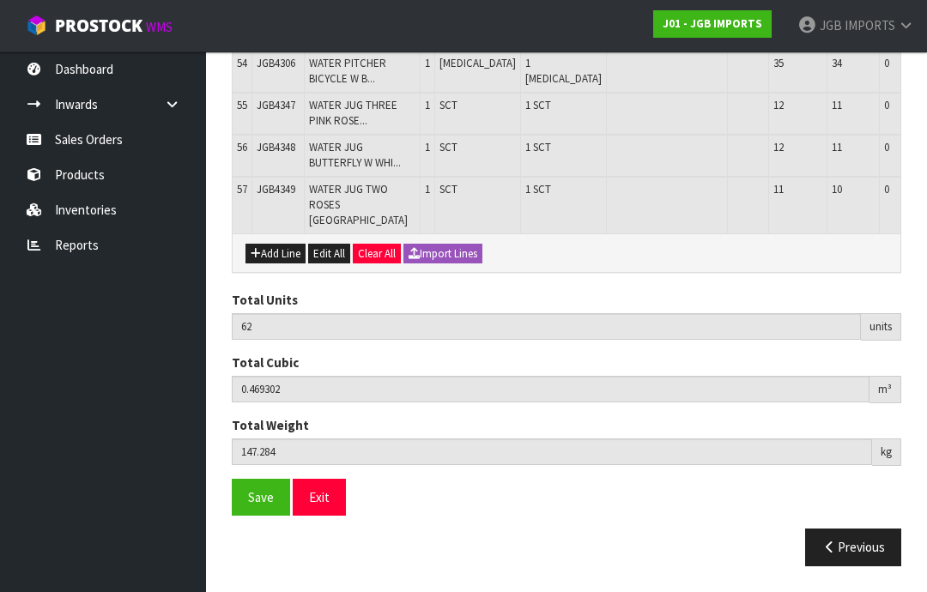
click at [276, 264] on button "Add Line" at bounding box center [275, 254] width 60 height 21
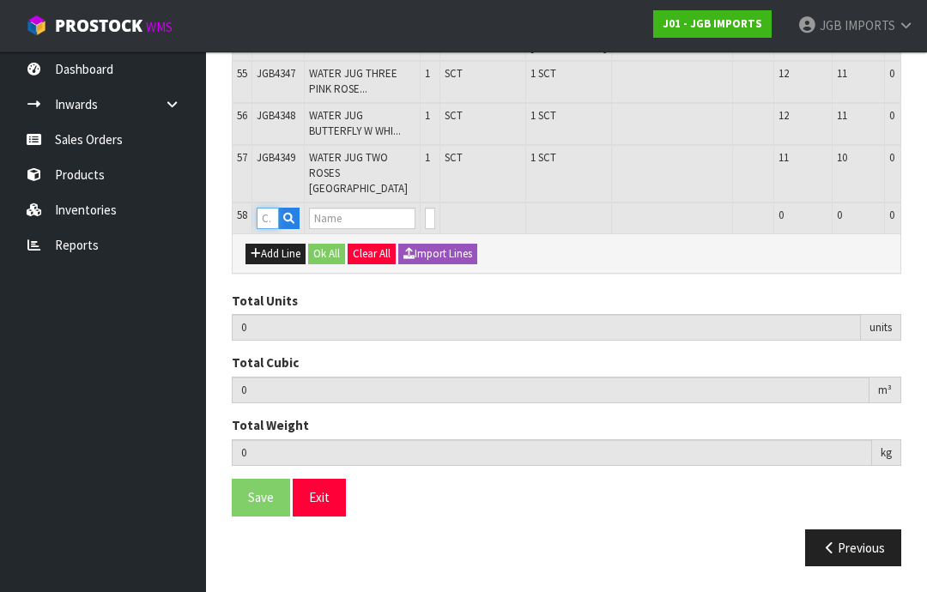
click at [272, 229] on input "text" at bounding box center [268, 218] width 22 height 21
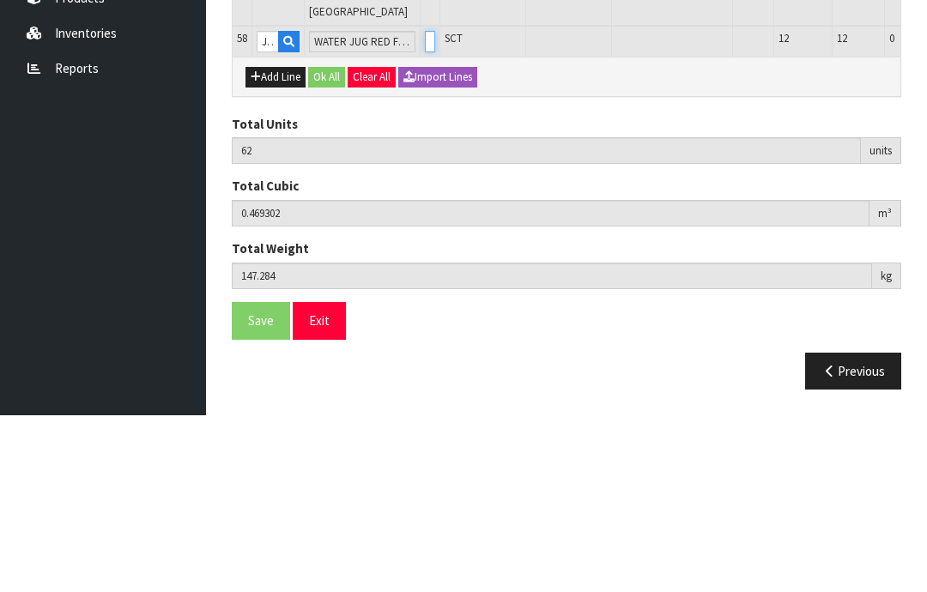
click at [425, 208] on input "0" at bounding box center [430, 218] width 10 height 21
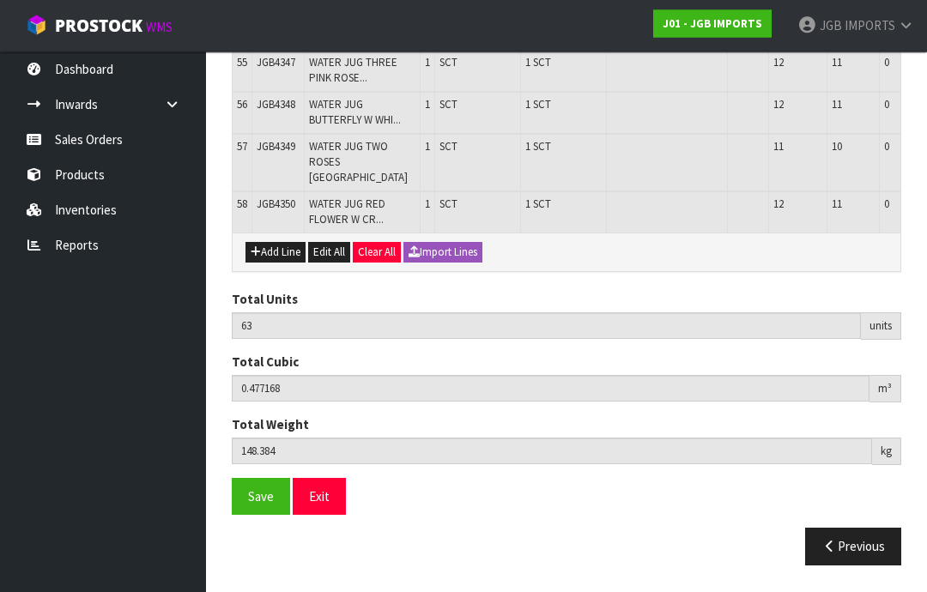
scroll to position [3115, 0]
click at [281, 264] on button "Add Line" at bounding box center [275, 253] width 60 height 21
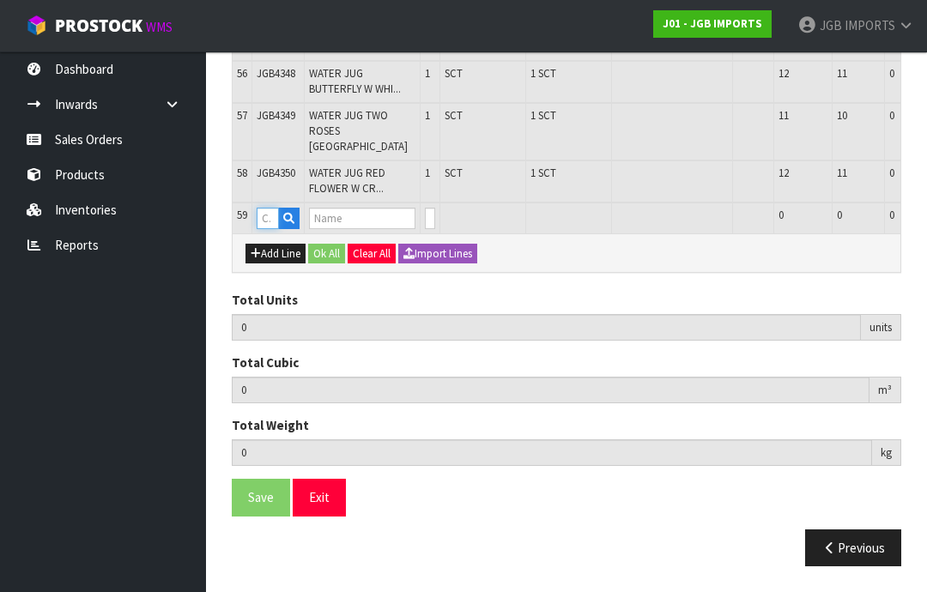
click at [270, 229] on input "text" at bounding box center [268, 218] width 22 height 21
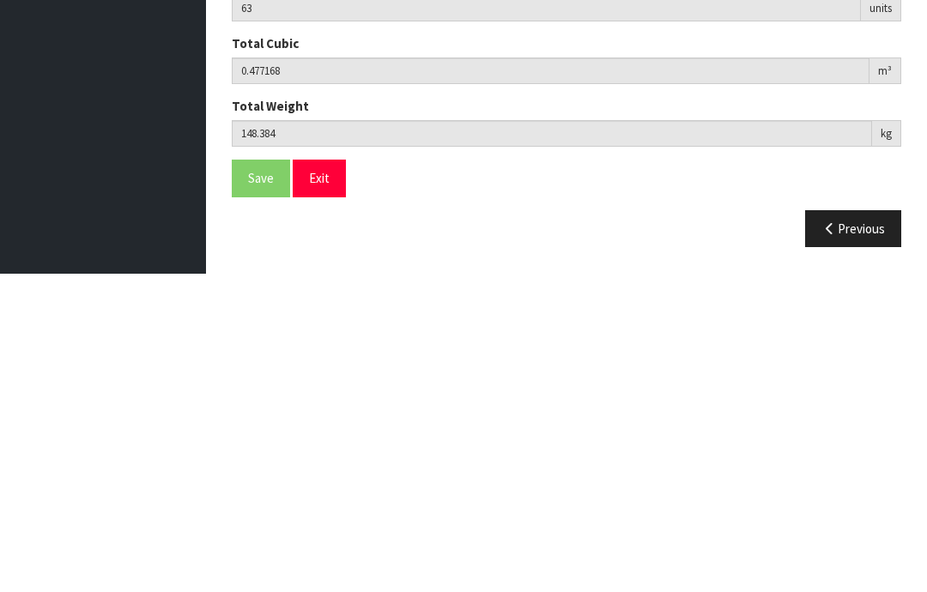
click at [425, 208] on input "0" at bounding box center [430, 218] width 10 height 21
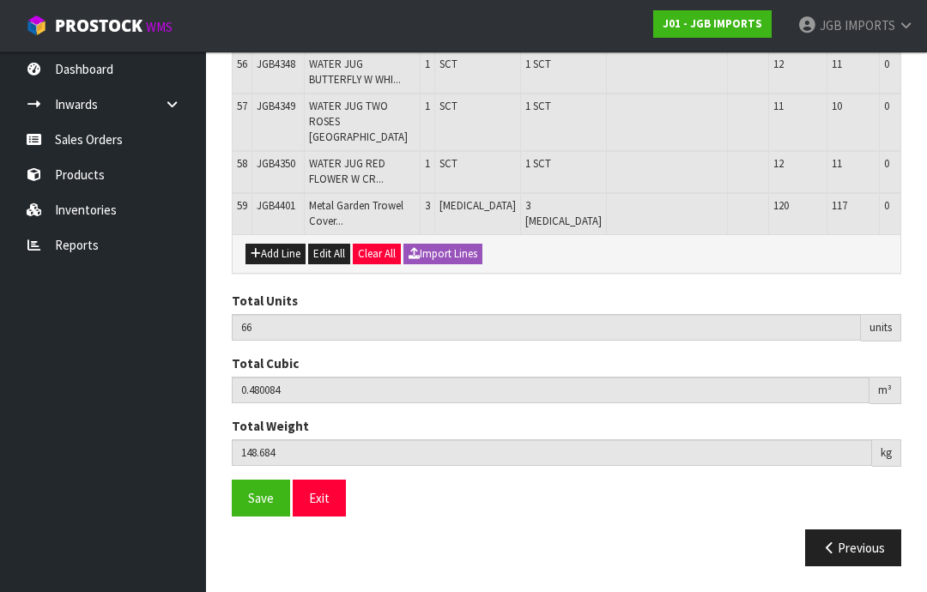
click at [282, 264] on button "Add Line" at bounding box center [275, 254] width 60 height 21
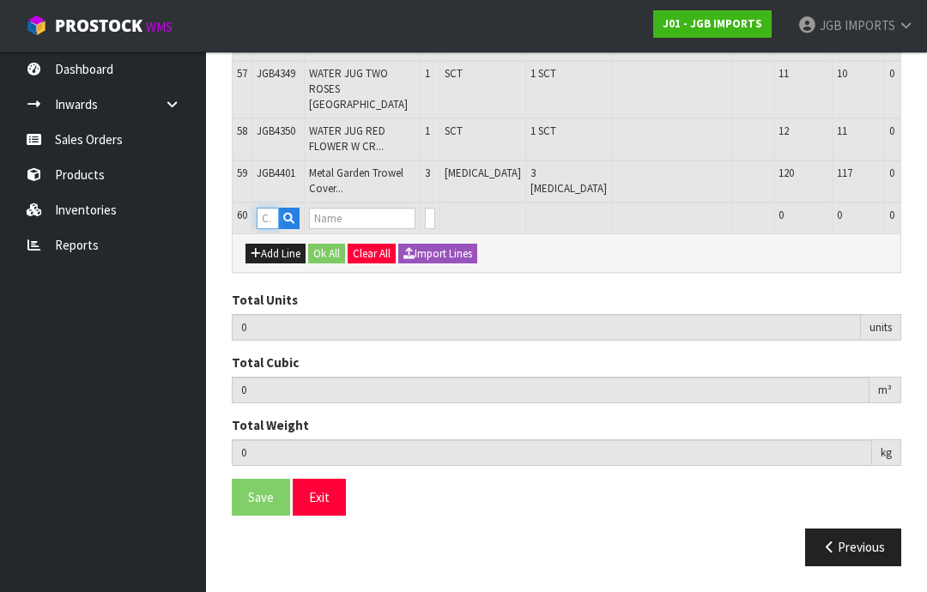
click at [279, 229] on input "text" at bounding box center [268, 218] width 22 height 21
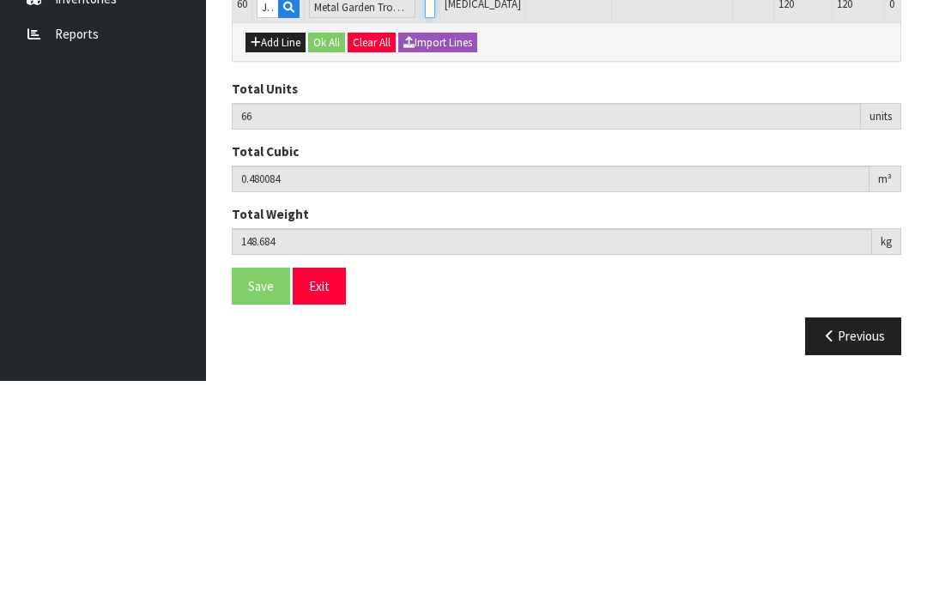
click at [425, 208] on input "0" at bounding box center [430, 218] width 10 height 21
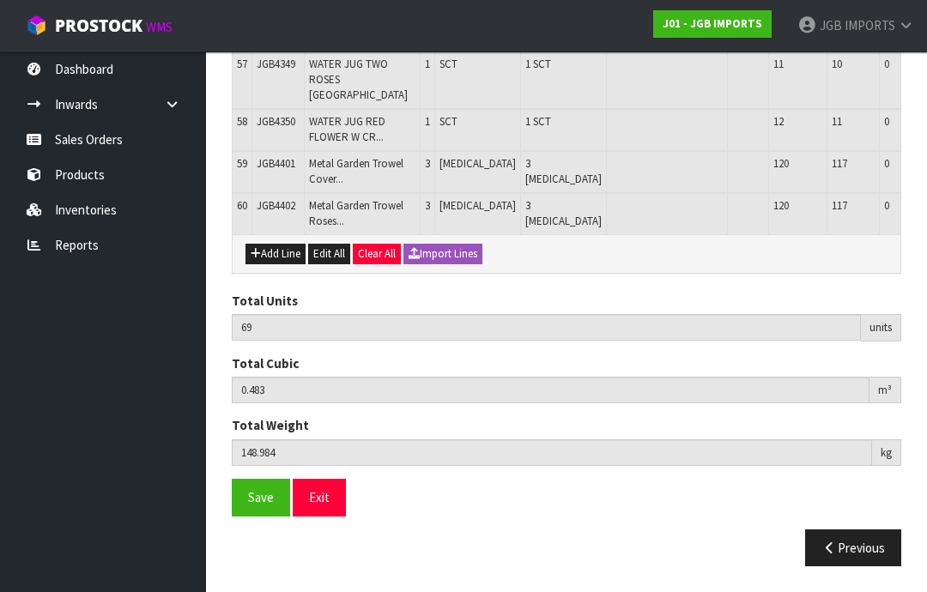
click at [286, 264] on button "Add Line" at bounding box center [275, 254] width 60 height 21
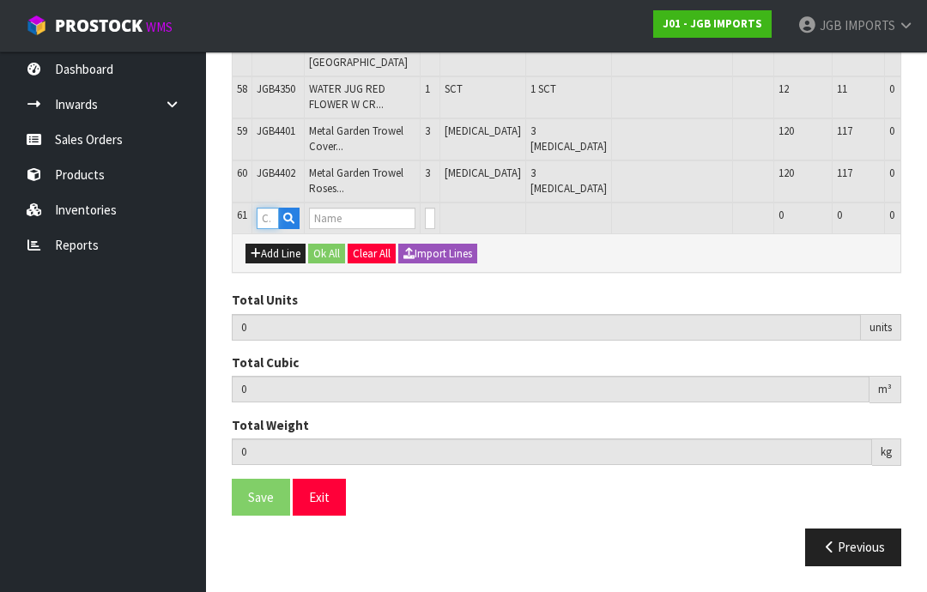
click at [274, 229] on input "text" at bounding box center [268, 218] width 22 height 21
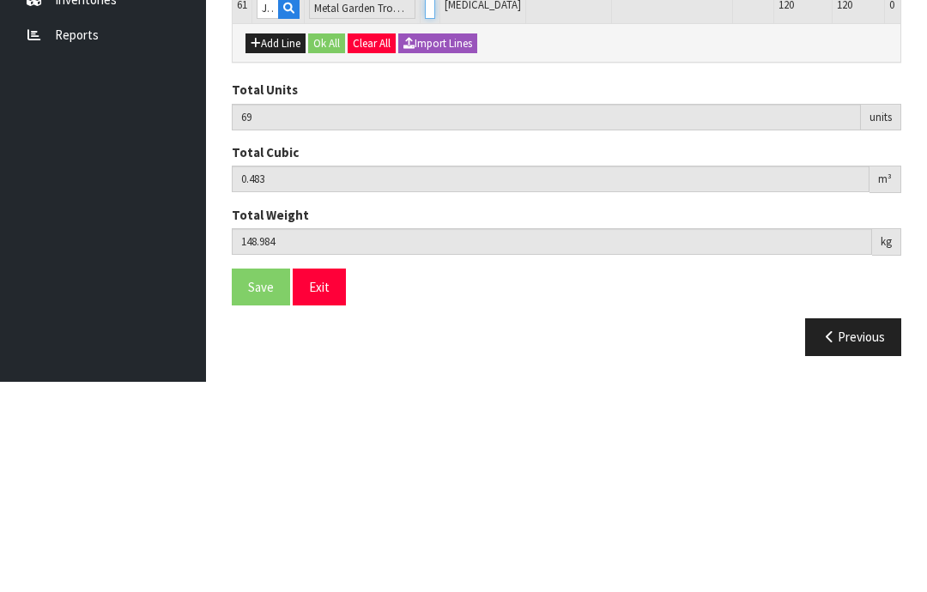
click at [425, 208] on input "0" at bounding box center [430, 218] width 10 height 21
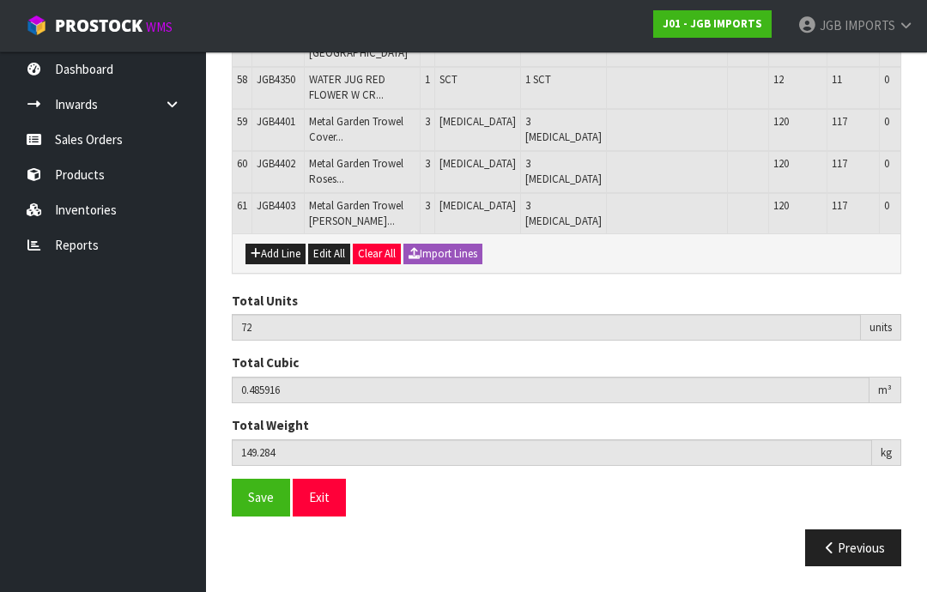
click at [278, 264] on button "Add Line" at bounding box center [275, 254] width 60 height 21
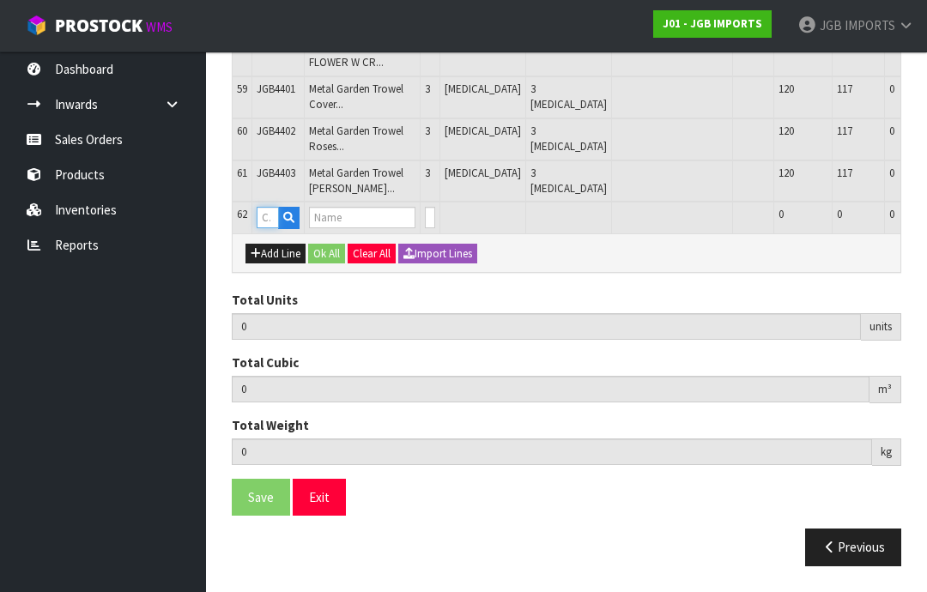
click at [274, 228] on input "text" at bounding box center [268, 217] width 22 height 21
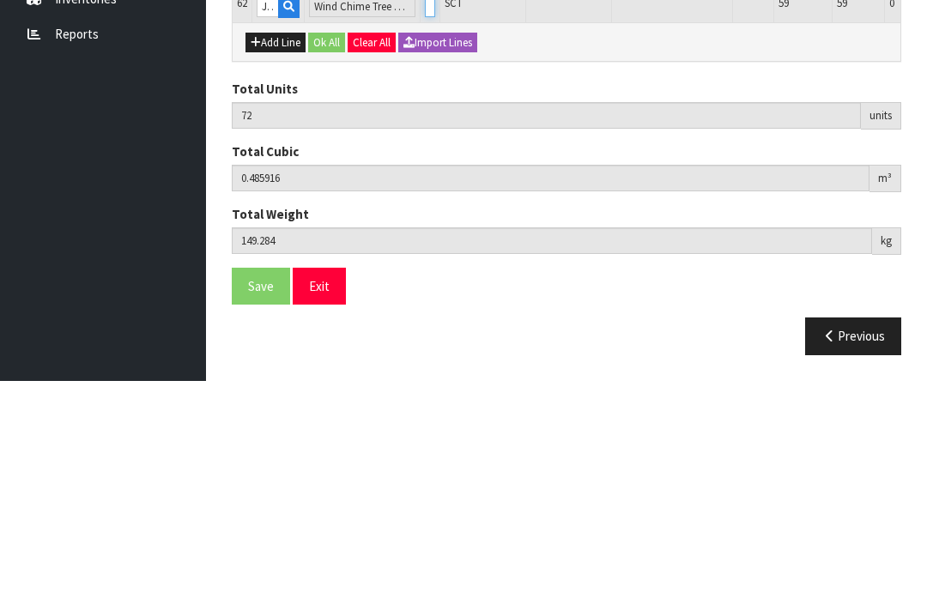
click at [425, 207] on input "0" at bounding box center [430, 217] width 10 height 21
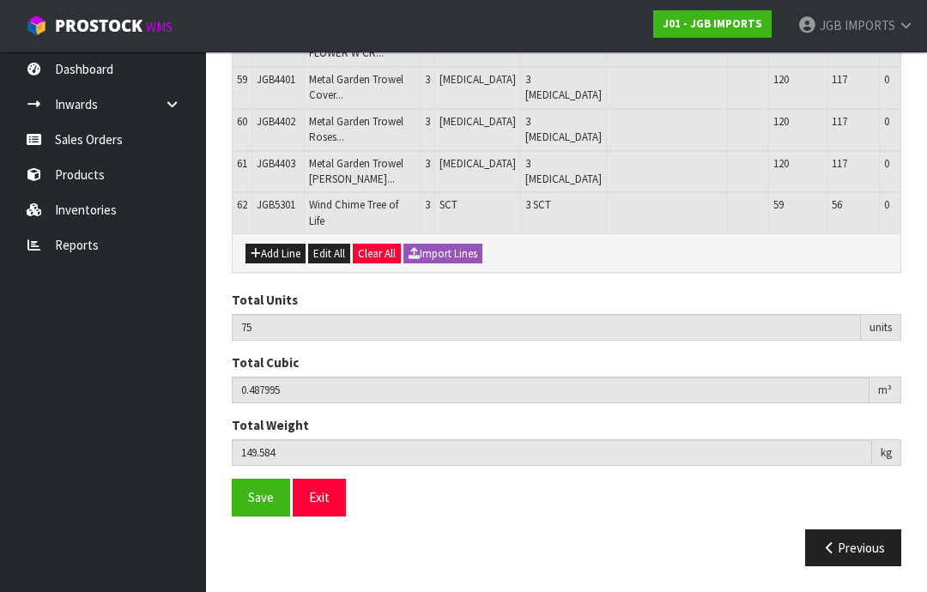
click at [276, 264] on button "Add Line" at bounding box center [275, 254] width 60 height 21
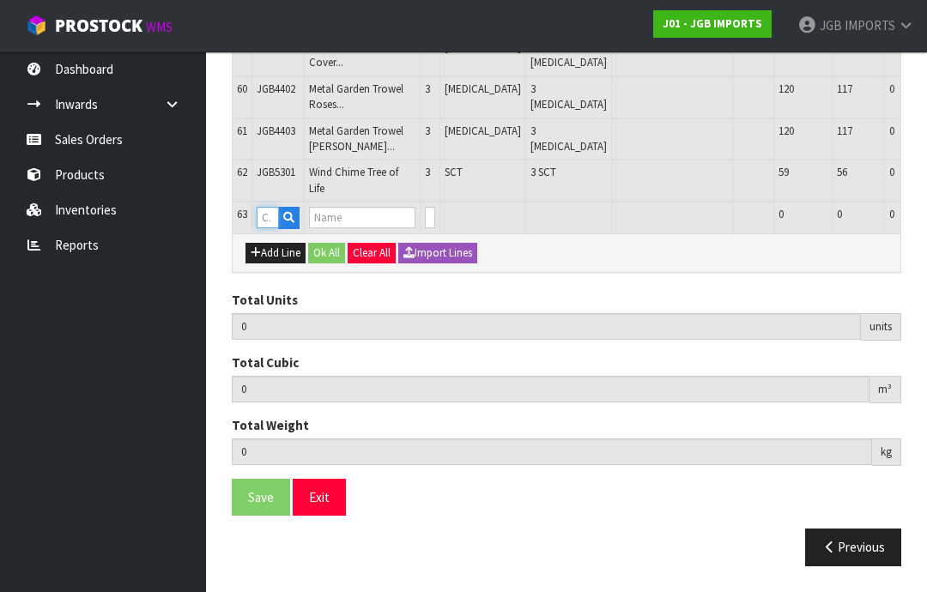
click at [274, 228] on input "text" at bounding box center [268, 217] width 22 height 21
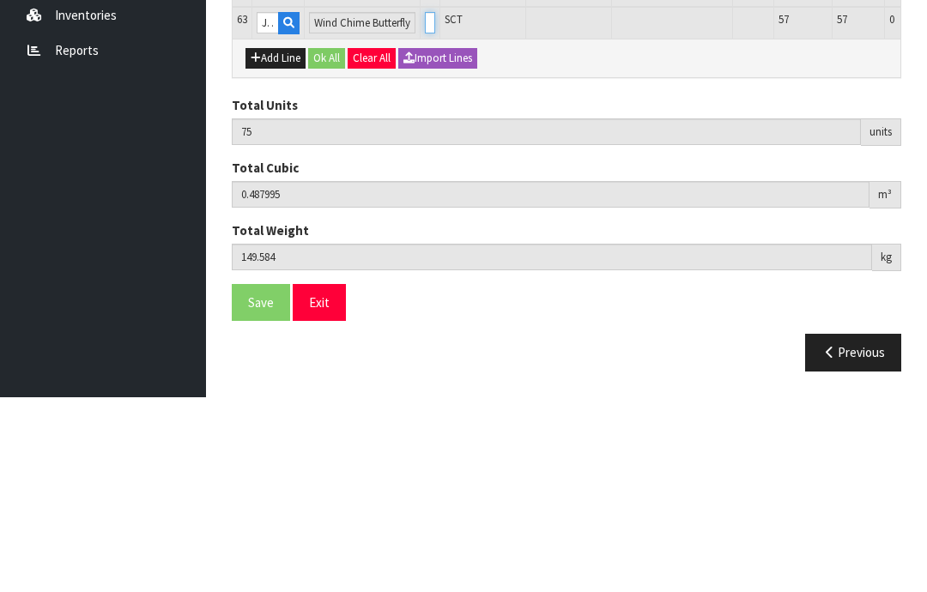
click at [425, 207] on input "0" at bounding box center [430, 217] width 10 height 21
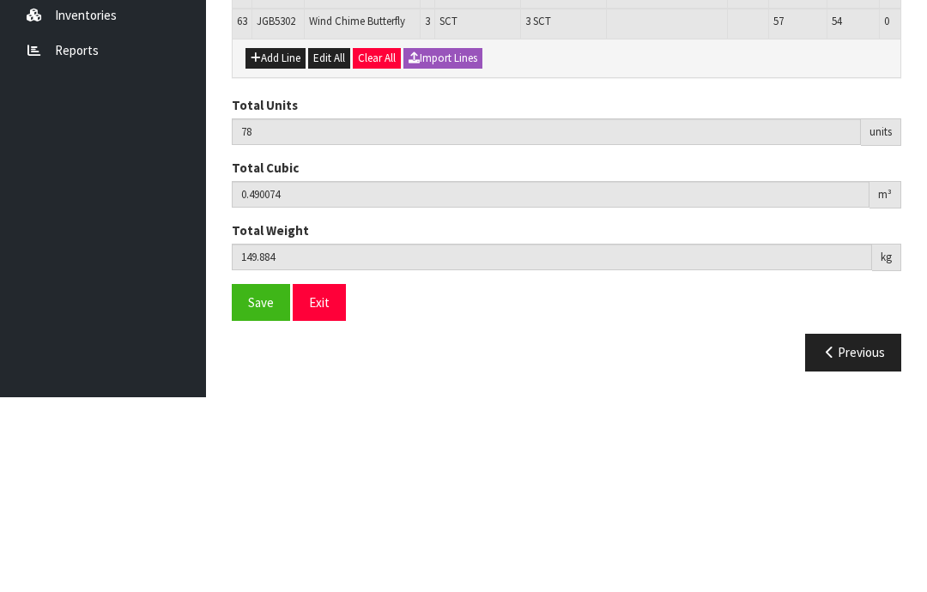
scroll to position [3539, 0]
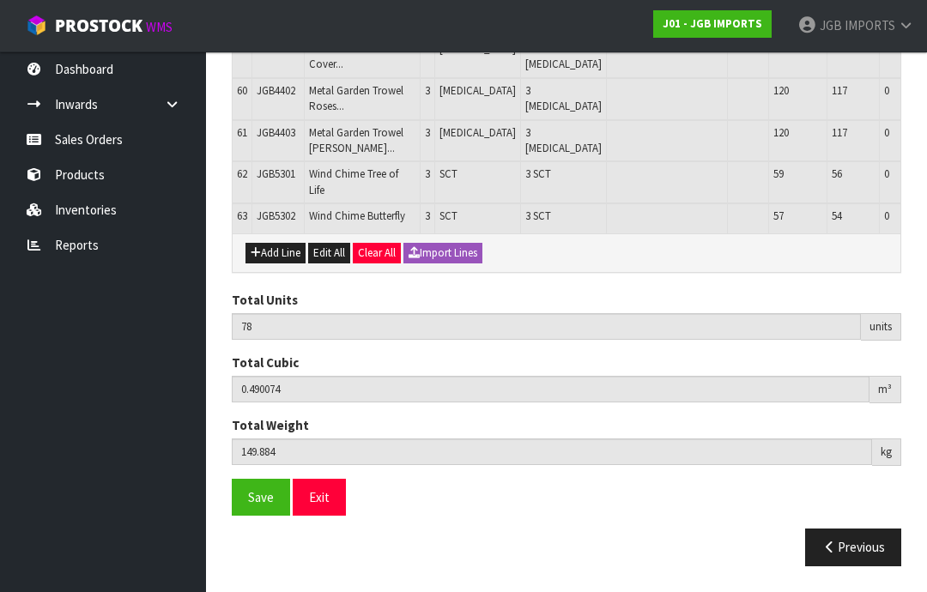
click at [279, 264] on button "Add Line" at bounding box center [275, 253] width 60 height 21
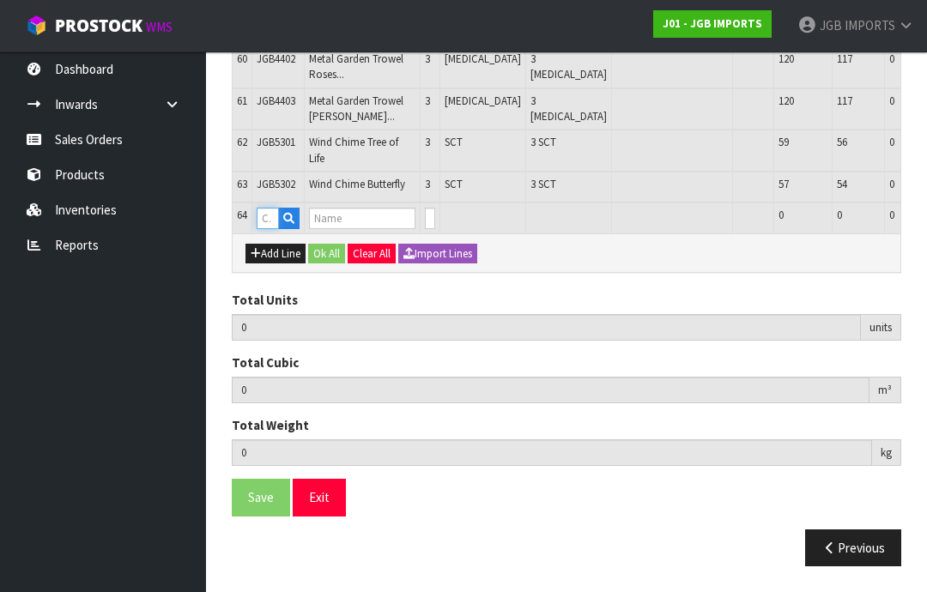
click at [275, 229] on input "text" at bounding box center [268, 218] width 22 height 21
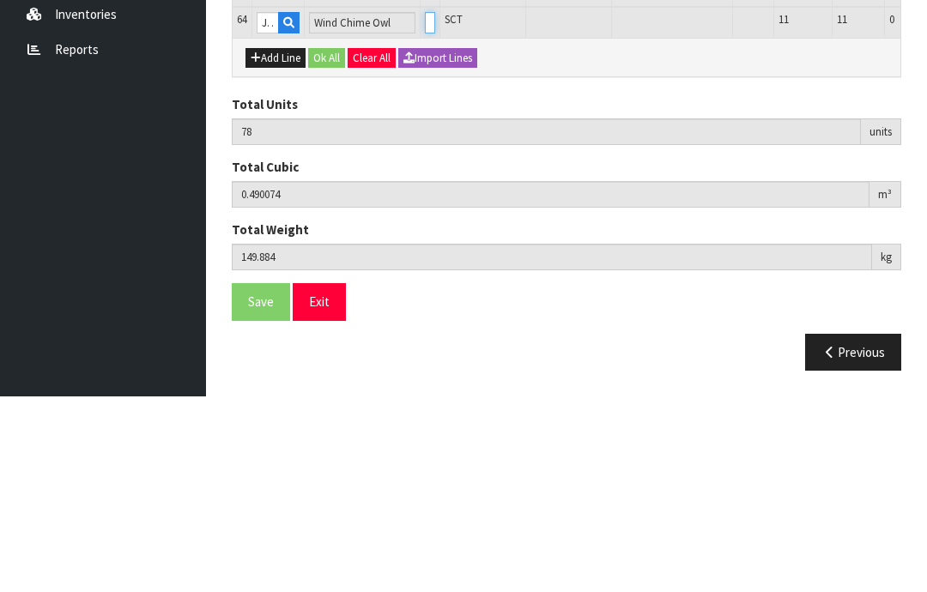
click at [425, 208] on input "0" at bounding box center [430, 218] width 10 height 21
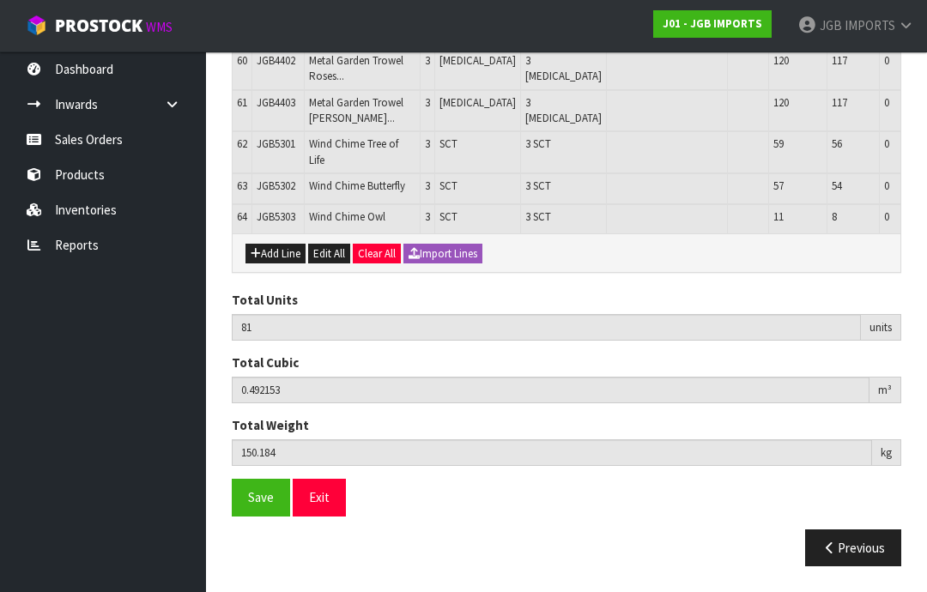
click at [280, 264] on button "Add Line" at bounding box center [275, 254] width 60 height 21
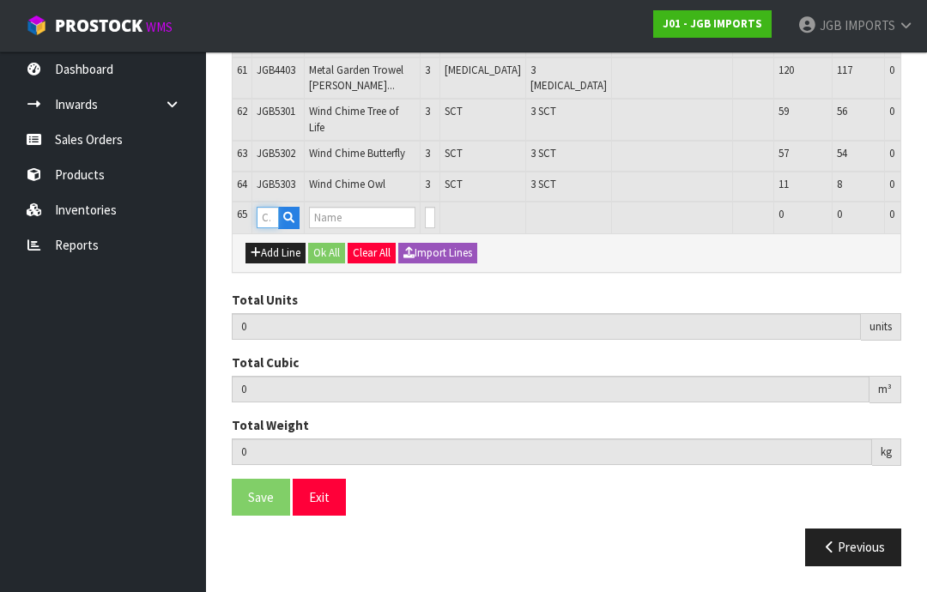
click at [270, 228] on input "text" at bounding box center [268, 217] width 22 height 21
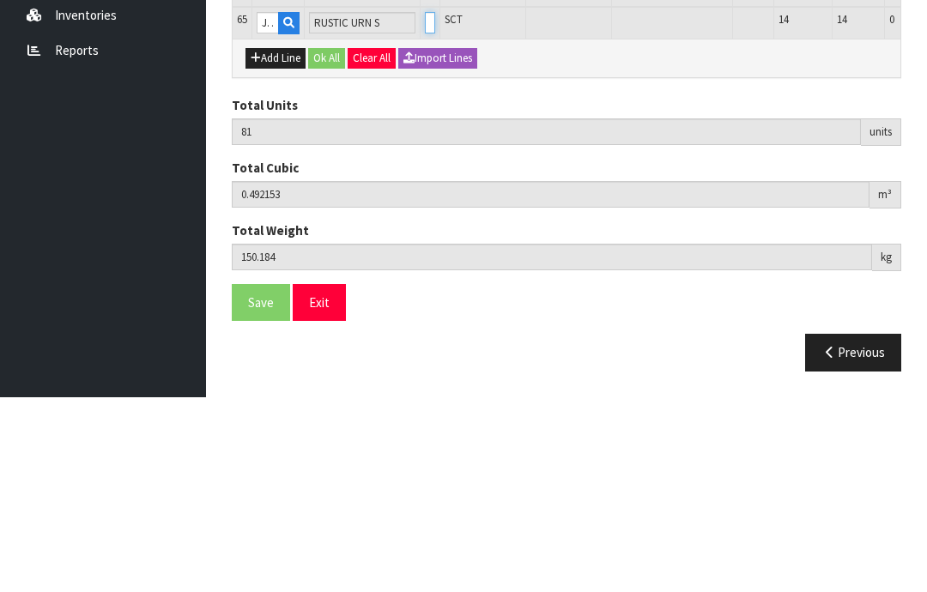
click at [425, 207] on input "0" at bounding box center [430, 217] width 10 height 21
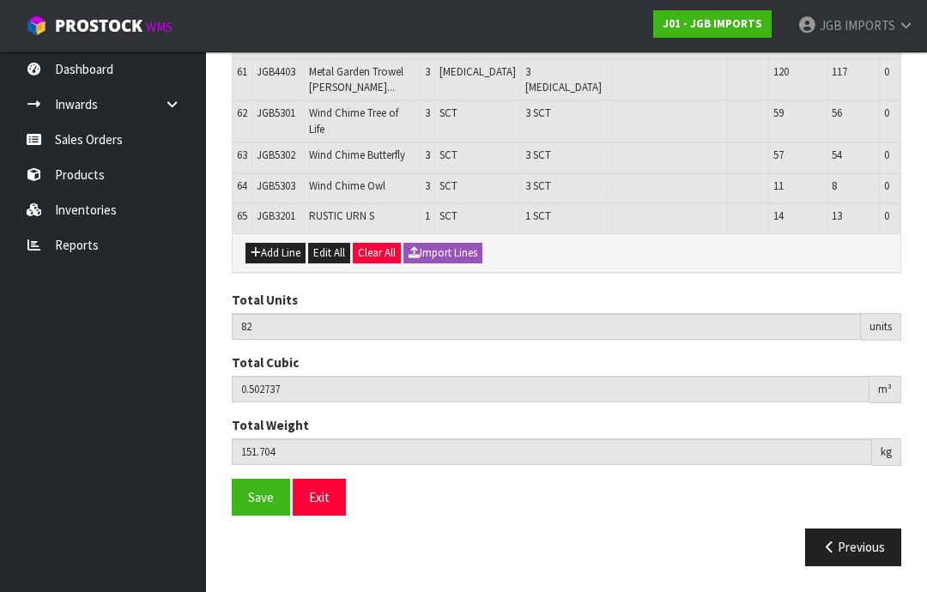
click at [290, 264] on button "Add Line" at bounding box center [275, 253] width 60 height 21
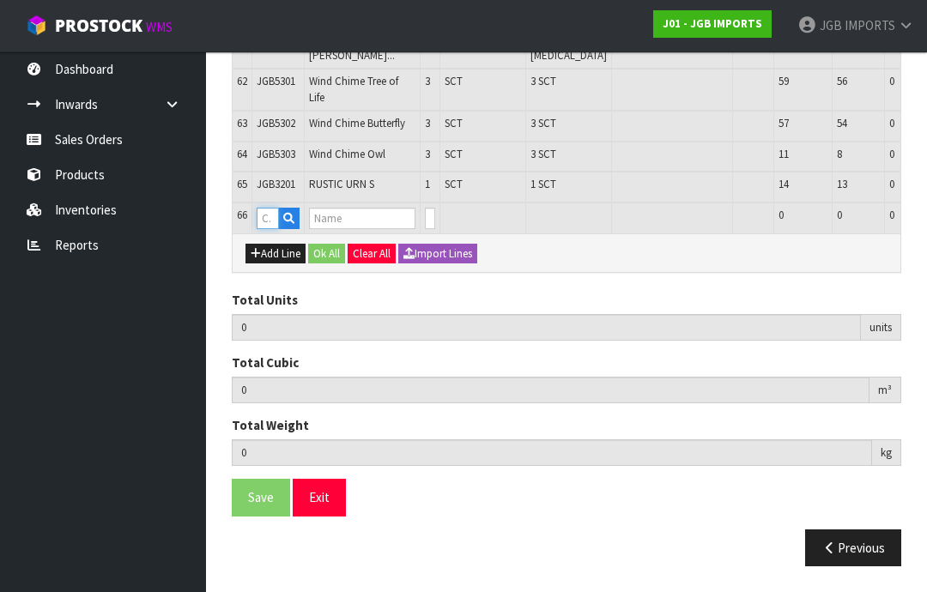
click at [268, 229] on input "text" at bounding box center [268, 218] width 22 height 21
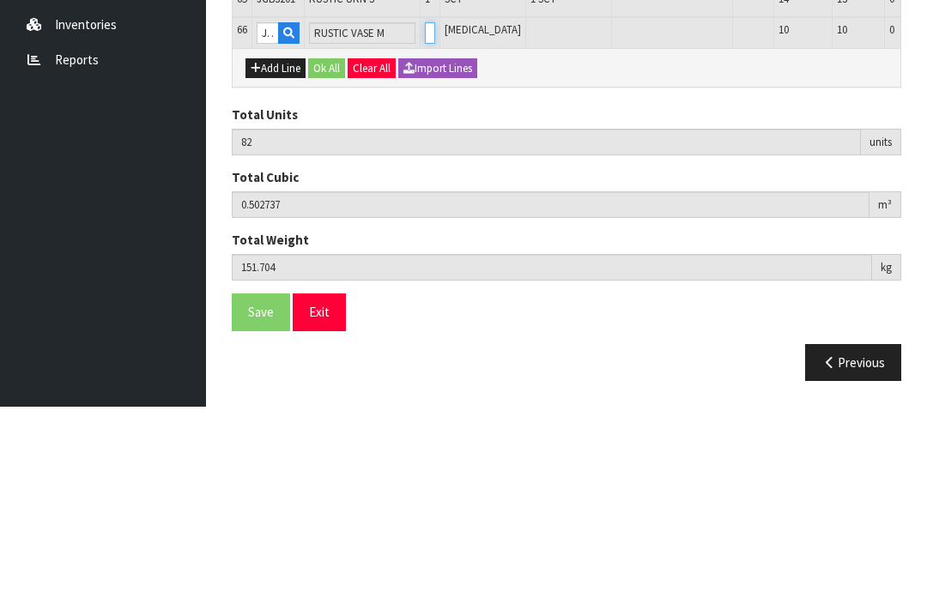
click at [425, 208] on input "0" at bounding box center [430, 218] width 10 height 21
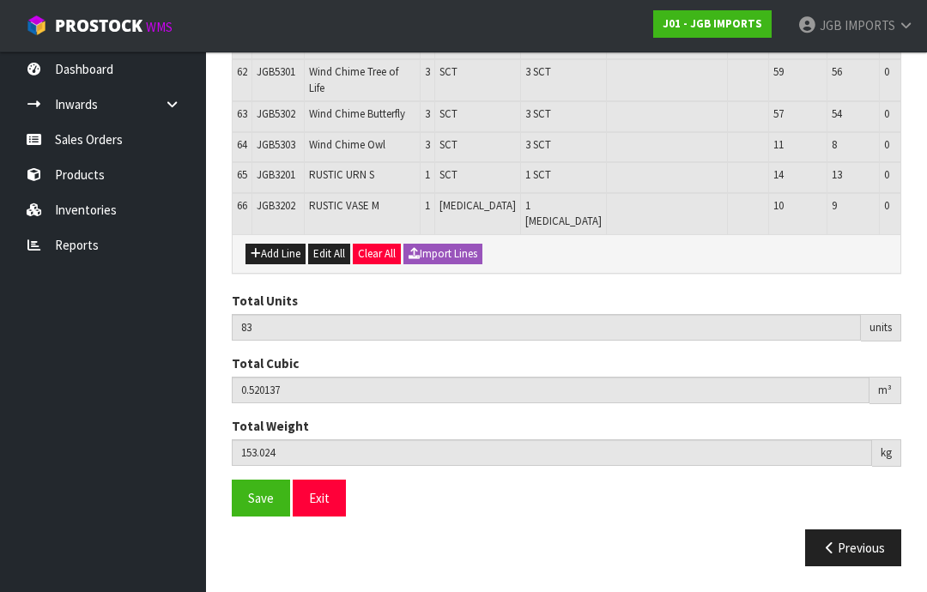
click at [281, 264] on button "Add Line" at bounding box center [275, 254] width 60 height 21
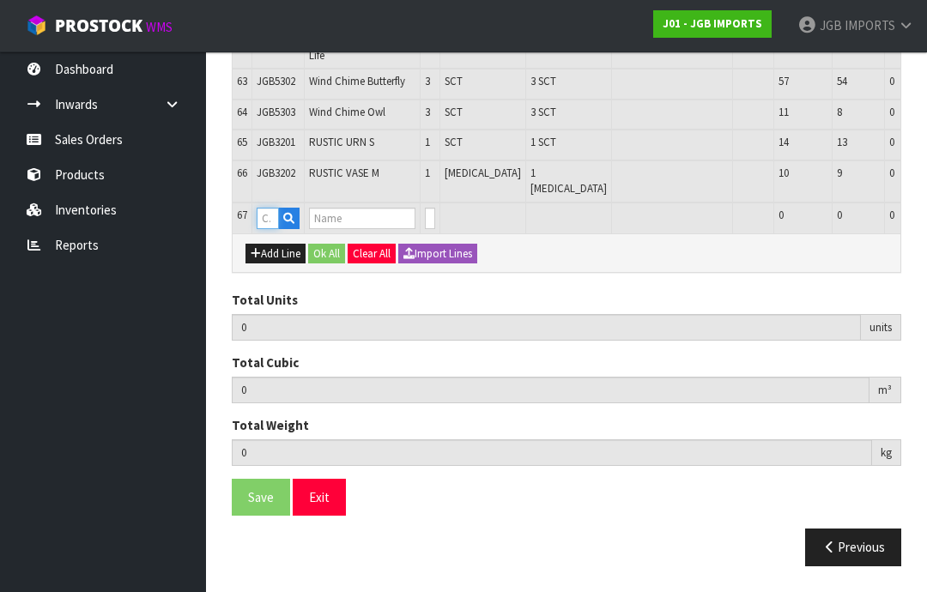
click at [276, 229] on input "text" at bounding box center [268, 218] width 22 height 21
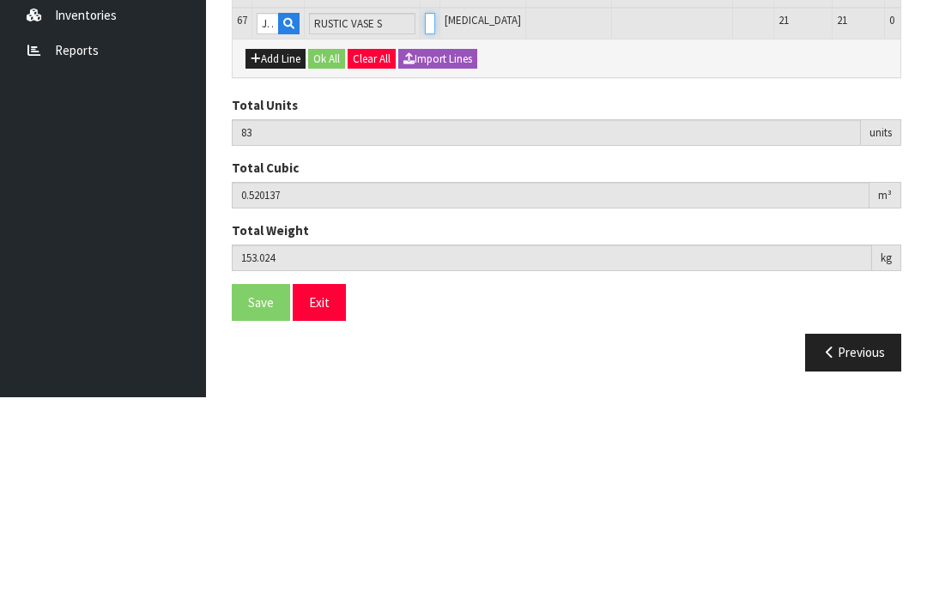
click at [425, 208] on input "0" at bounding box center [430, 218] width 10 height 21
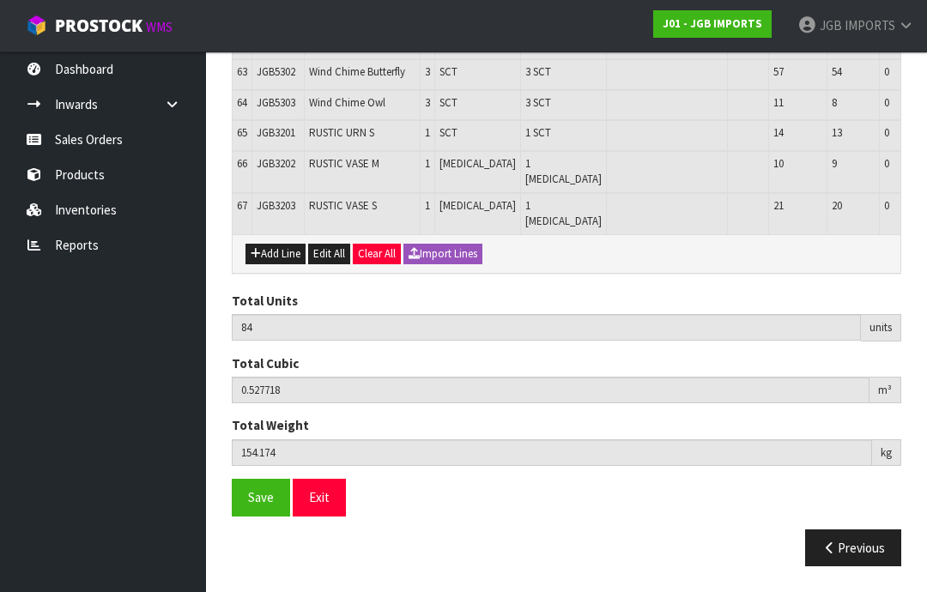
click at [277, 264] on button "Add Line" at bounding box center [275, 254] width 60 height 21
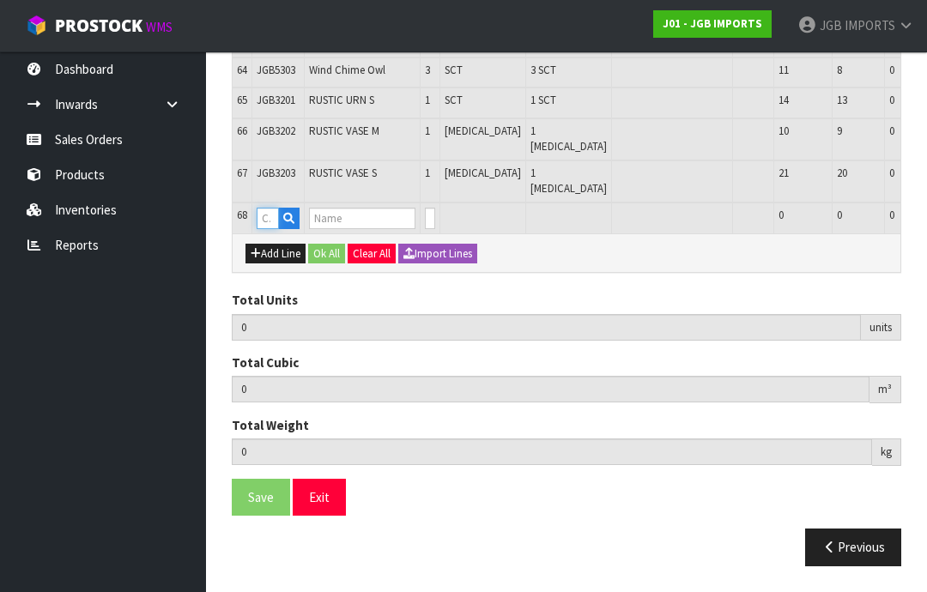
click at [272, 229] on input "text" at bounding box center [268, 218] width 22 height 21
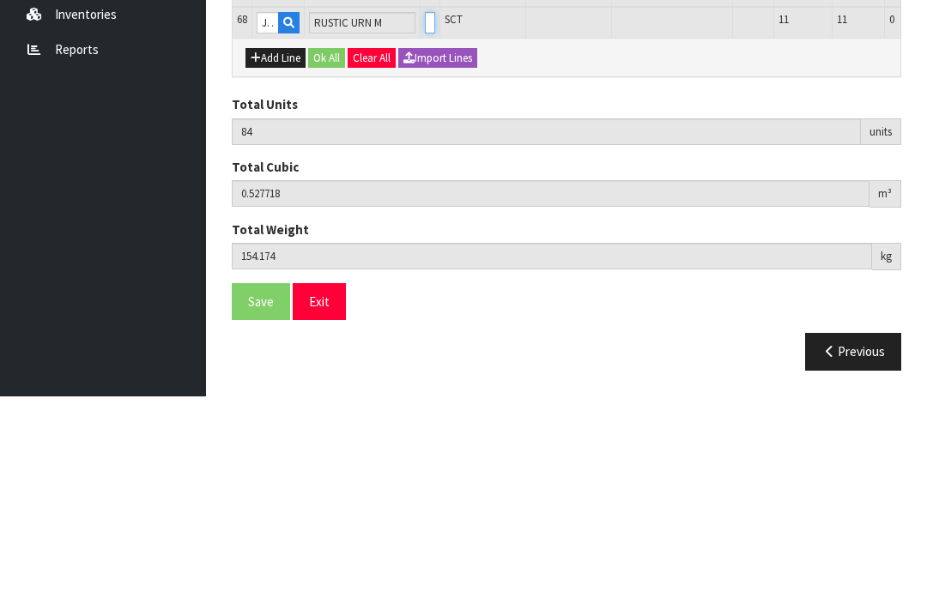
click at [425, 208] on input "0" at bounding box center [430, 218] width 10 height 21
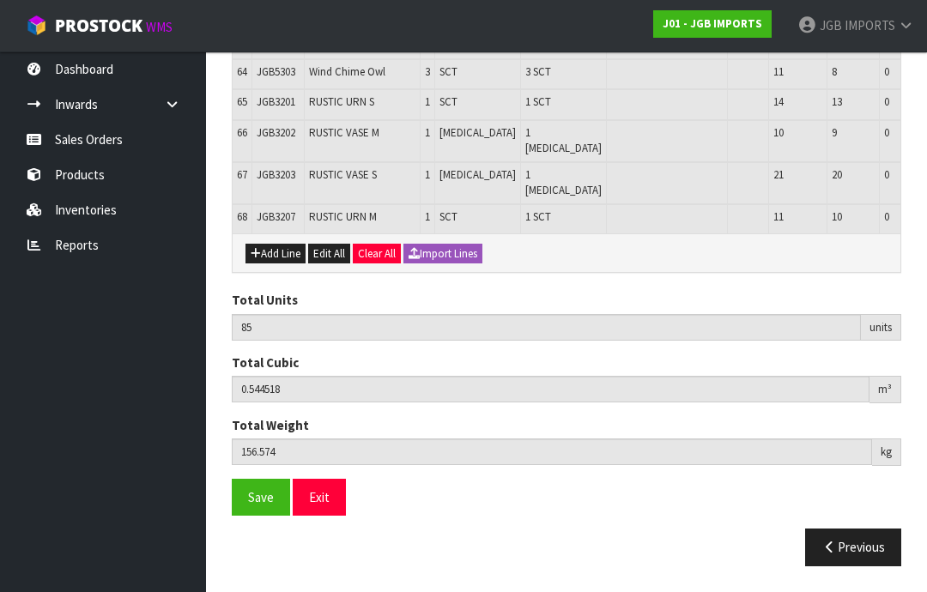
click at [282, 264] on button "Add Line" at bounding box center [275, 254] width 60 height 21
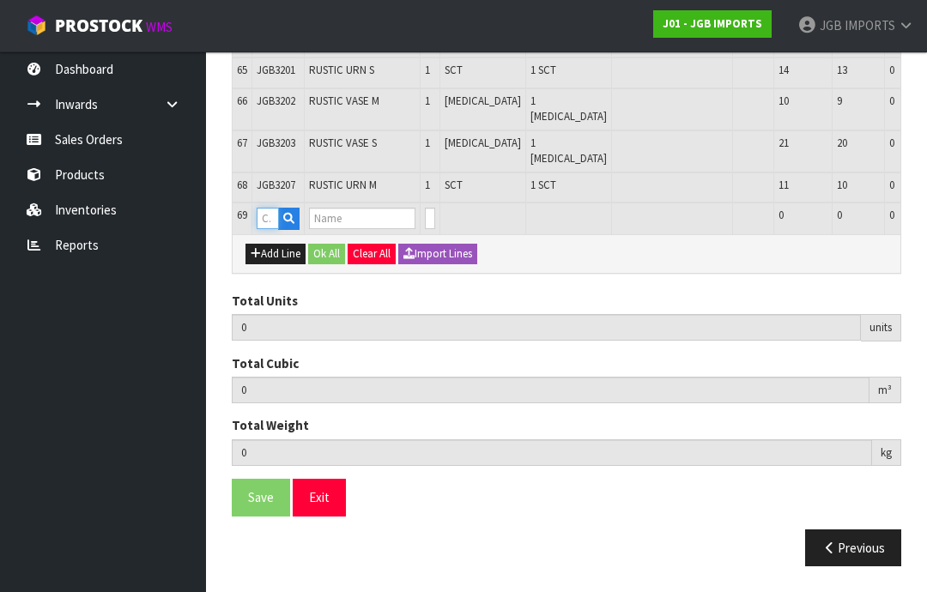
click at [275, 229] on input "text" at bounding box center [268, 218] width 22 height 21
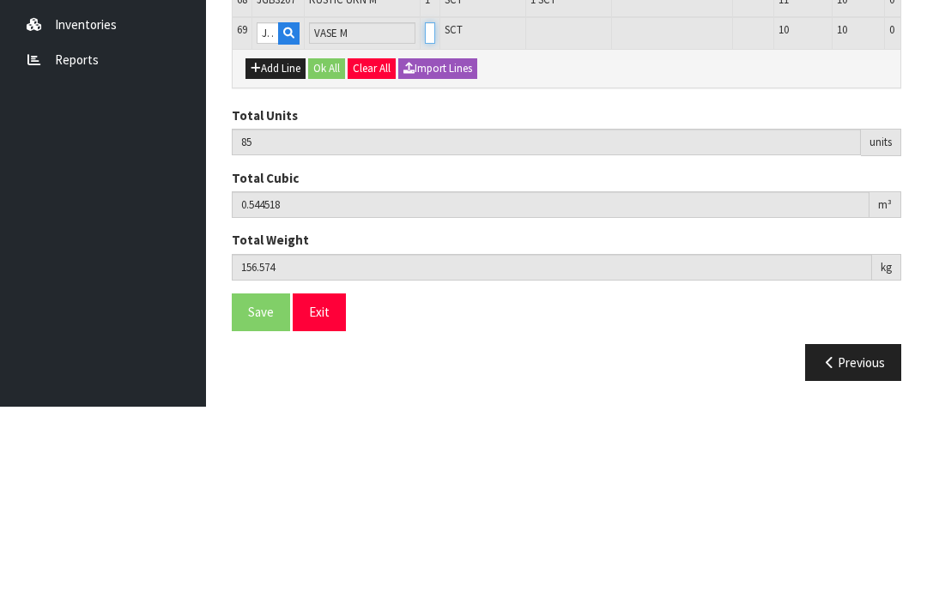
click at [425, 208] on input "0" at bounding box center [430, 218] width 10 height 21
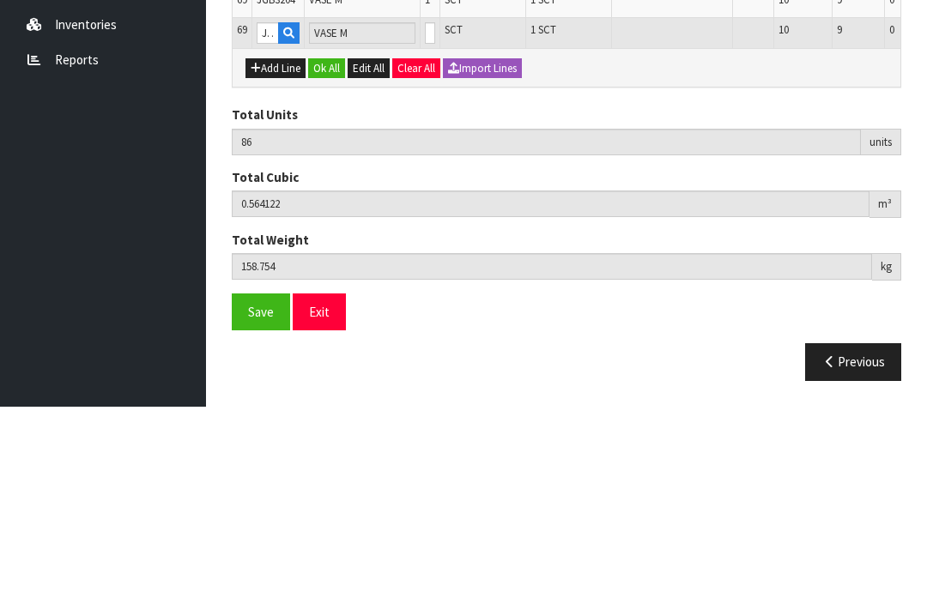
scroll to position [3761, 0]
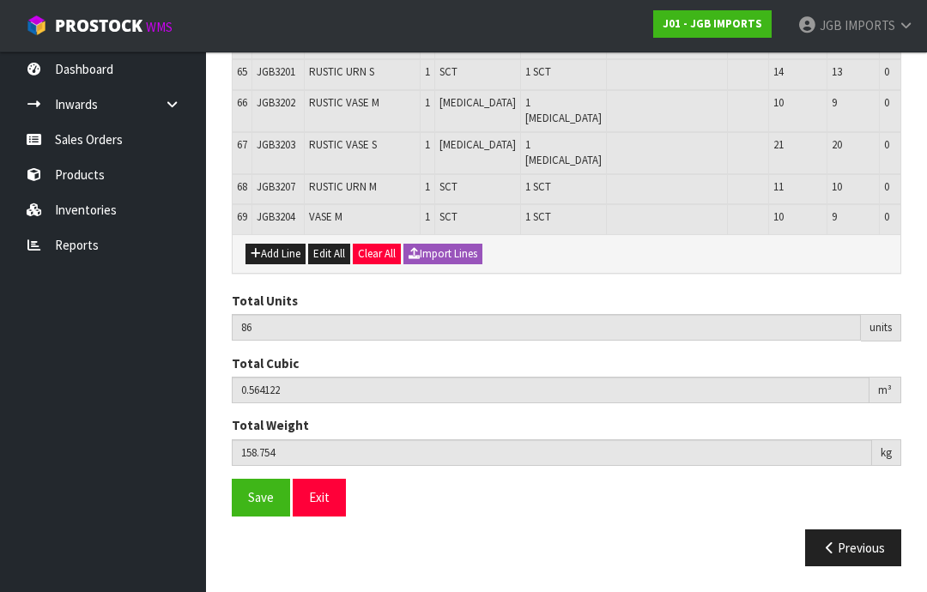
click at [282, 264] on button "Add Line" at bounding box center [275, 254] width 60 height 21
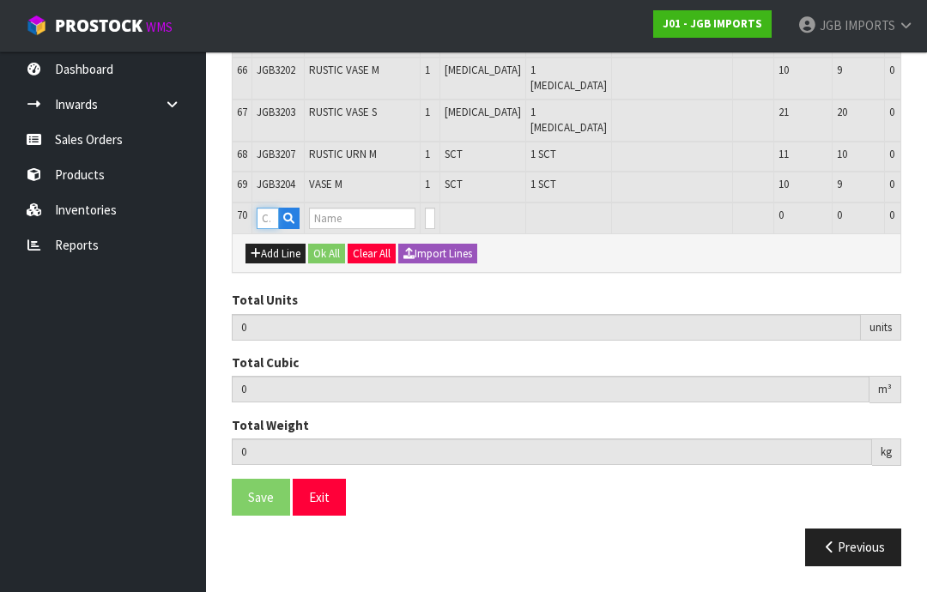
click at [276, 229] on input "text" at bounding box center [268, 218] width 22 height 21
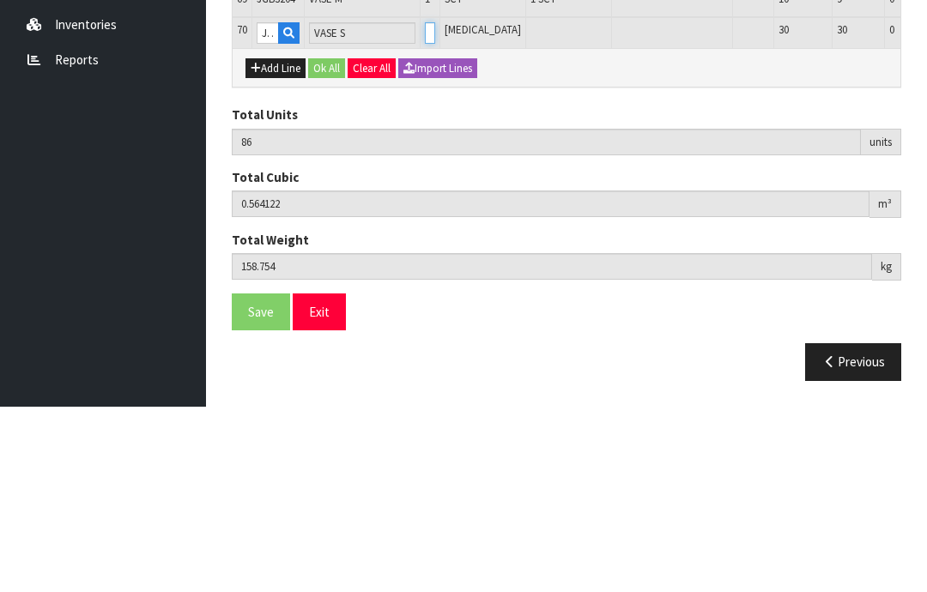
click at [425, 208] on input "0" at bounding box center [430, 218] width 10 height 21
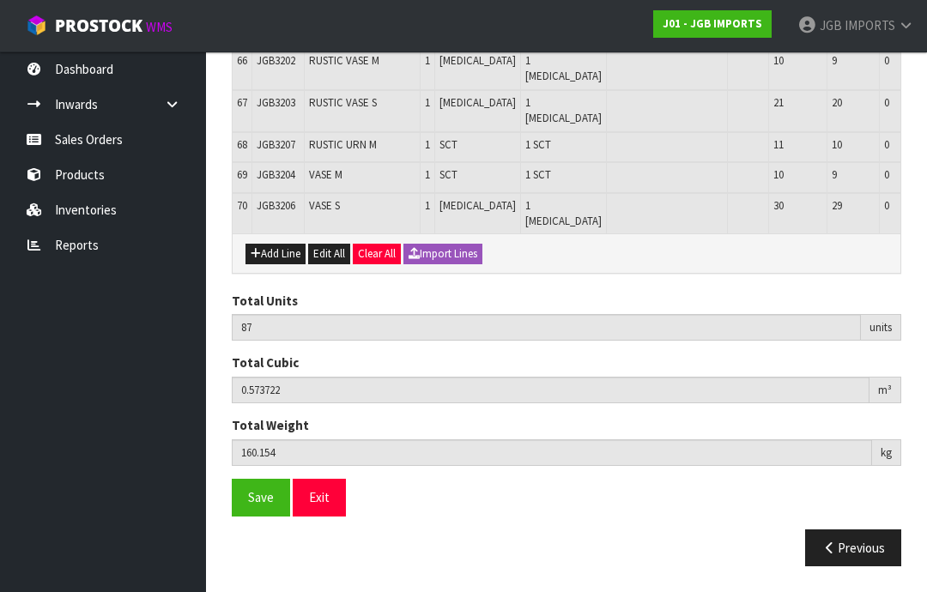
click at [286, 264] on button "Add Line" at bounding box center [275, 254] width 60 height 21
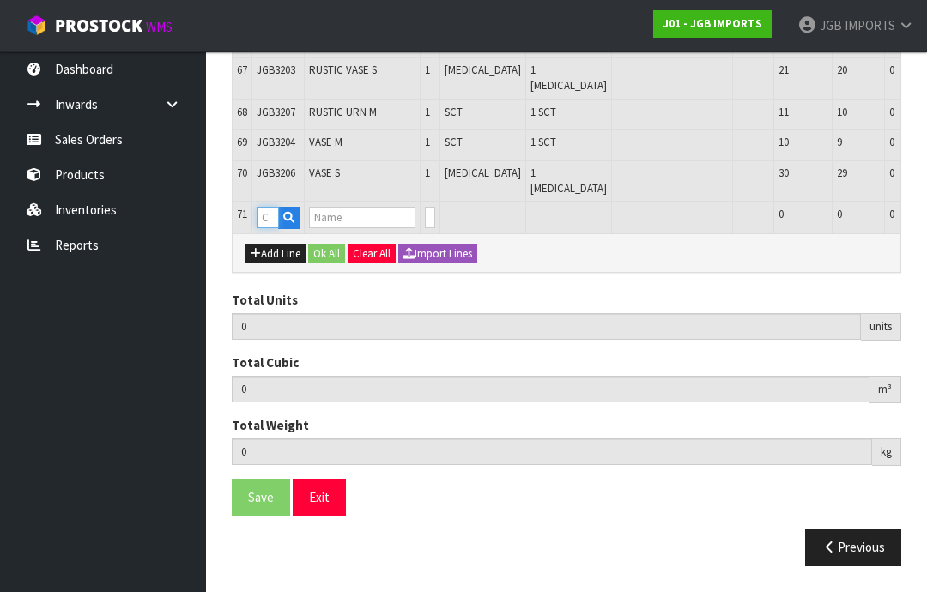
click at [279, 228] on input "text" at bounding box center [268, 217] width 22 height 21
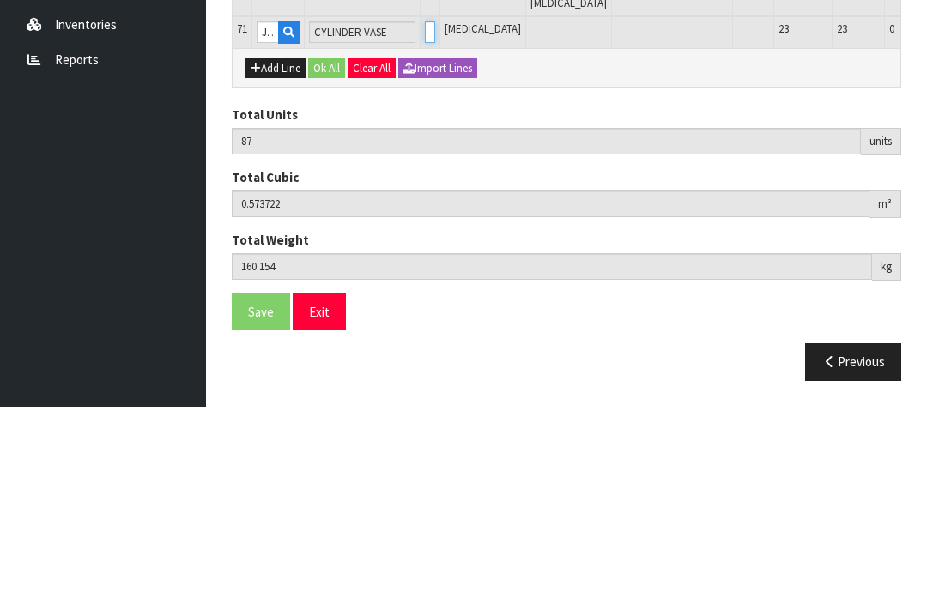
click at [425, 207] on input "0" at bounding box center [430, 217] width 10 height 21
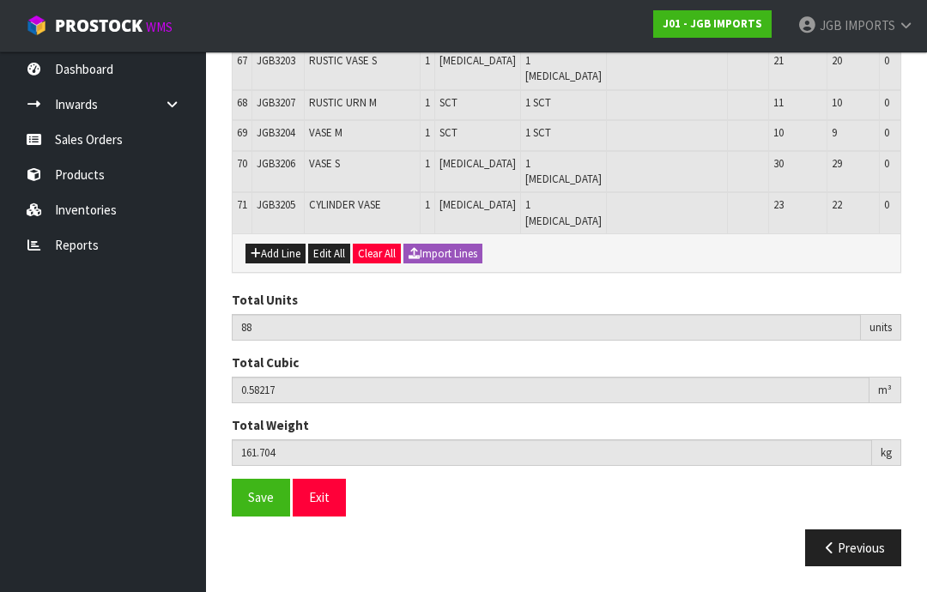
click at [279, 264] on button "Add Line" at bounding box center [275, 254] width 60 height 21
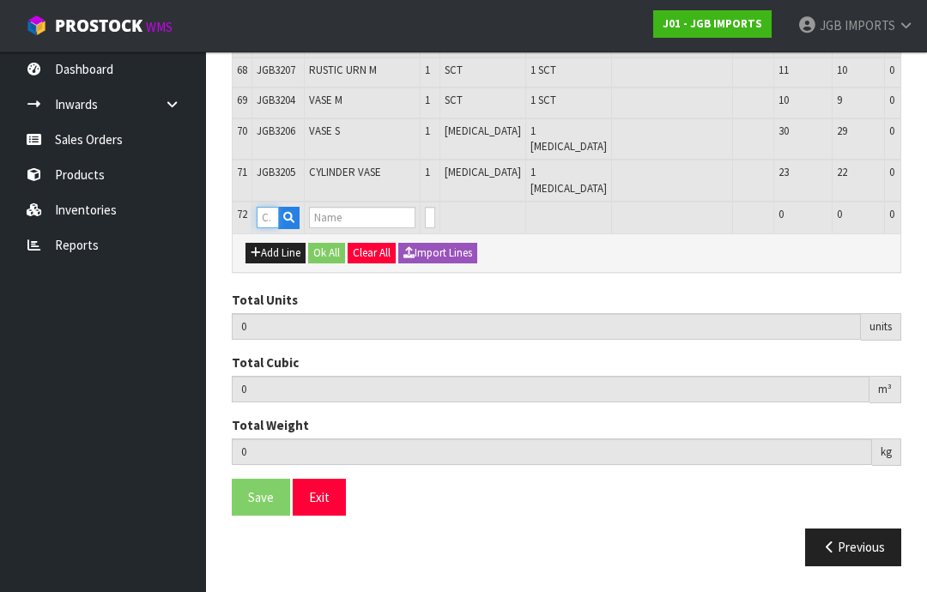
click at [271, 228] on input "text" at bounding box center [268, 217] width 22 height 21
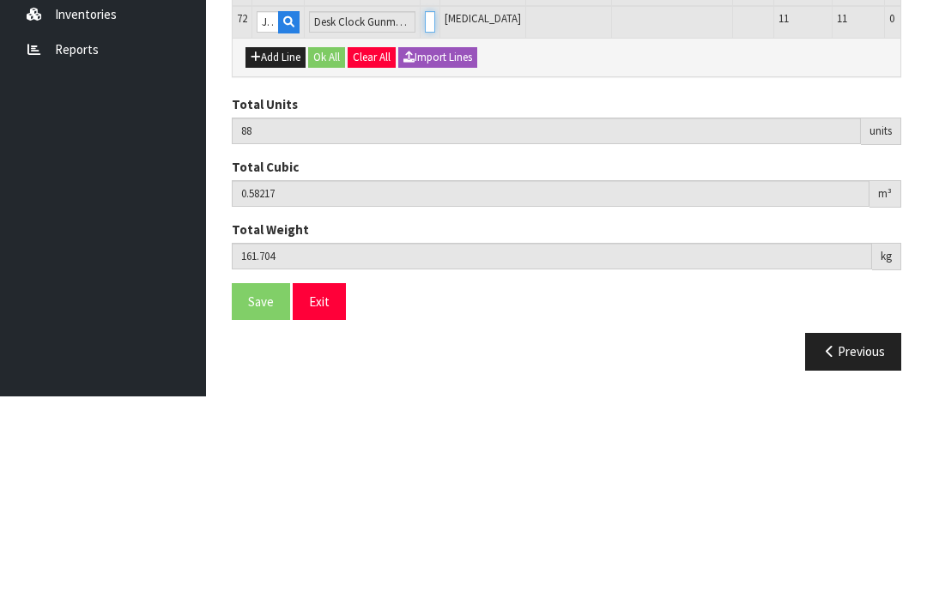
click at [425, 207] on input "0" at bounding box center [430, 217] width 10 height 21
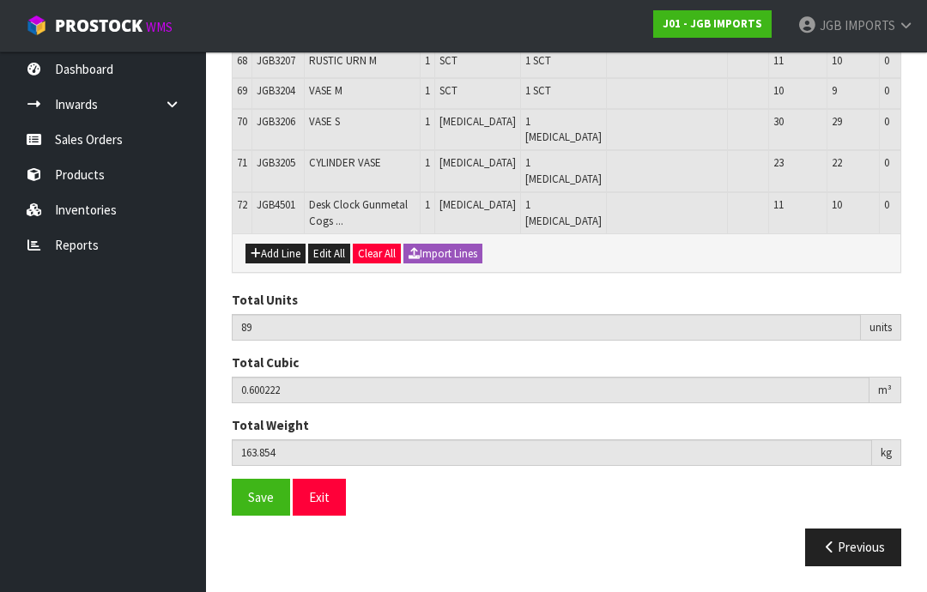
click at [280, 264] on button "Add Line" at bounding box center [275, 254] width 60 height 21
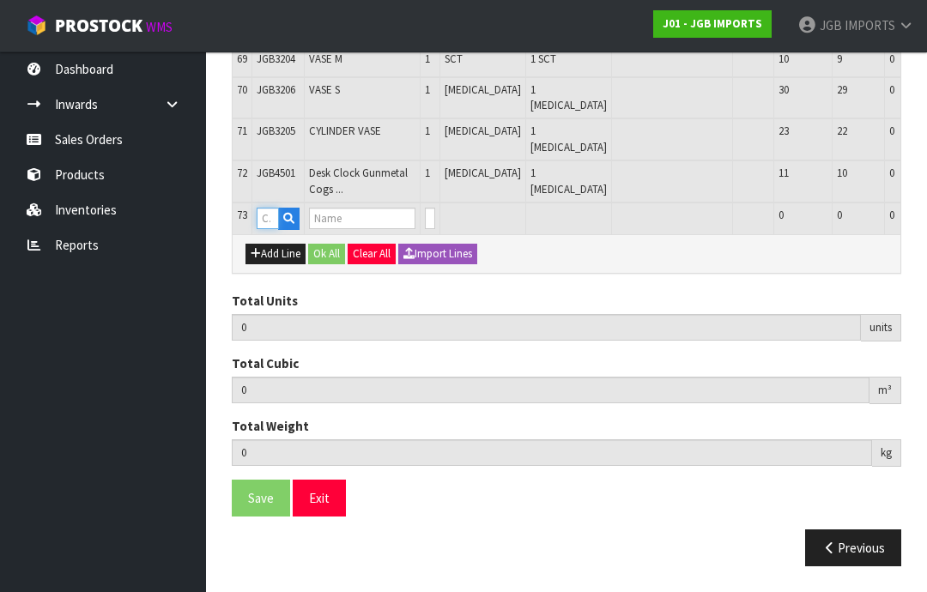
click at [271, 229] on input "text" at bounding box center [268, 218] width 22 height 21
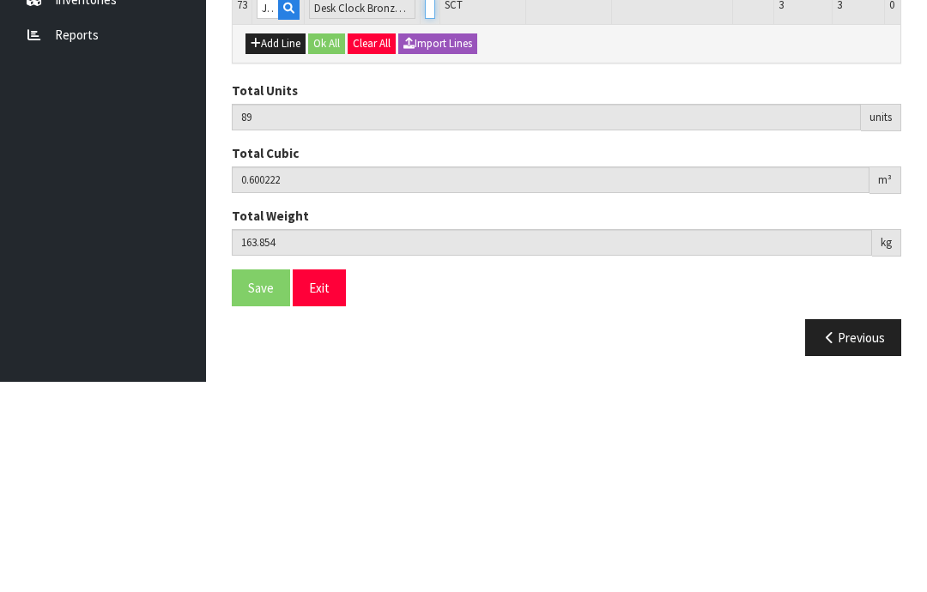
click at [425, 208] on input "0" at bounding box center [430, 218] width 10 height 21
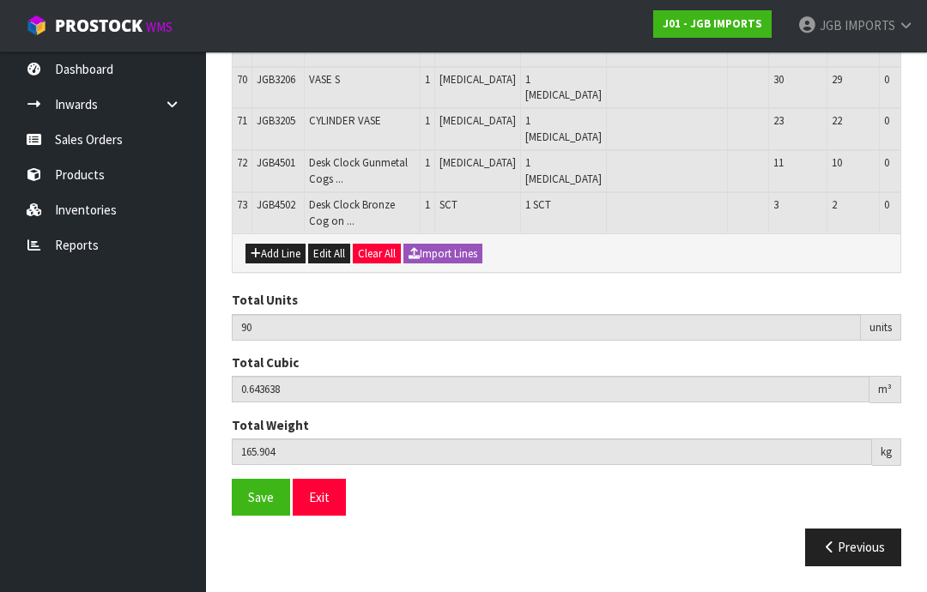
click at [283, 264] on button "Add Line" at bounding box center [275, 254] width 60 height 21
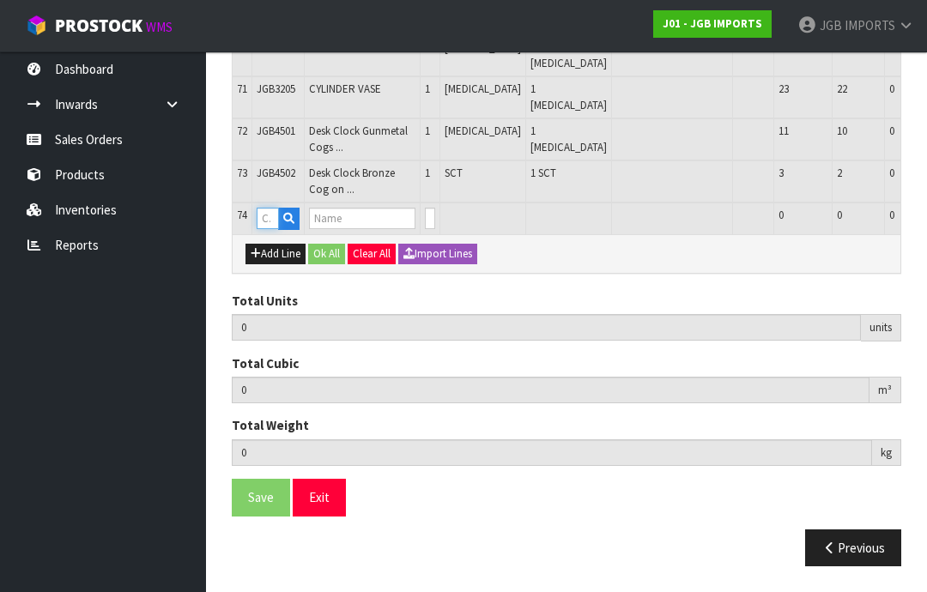
click at [272, 229] on input "text" at bounding box center [268, 218] width 22 height 21
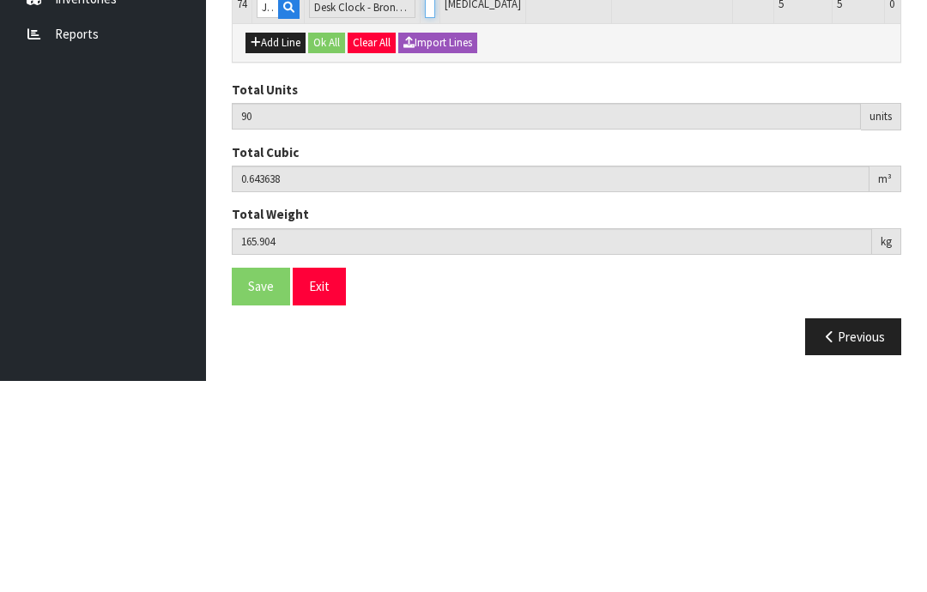
click at [425, 208] on input "0" at bounding box center [430, 218] width 10 height 21
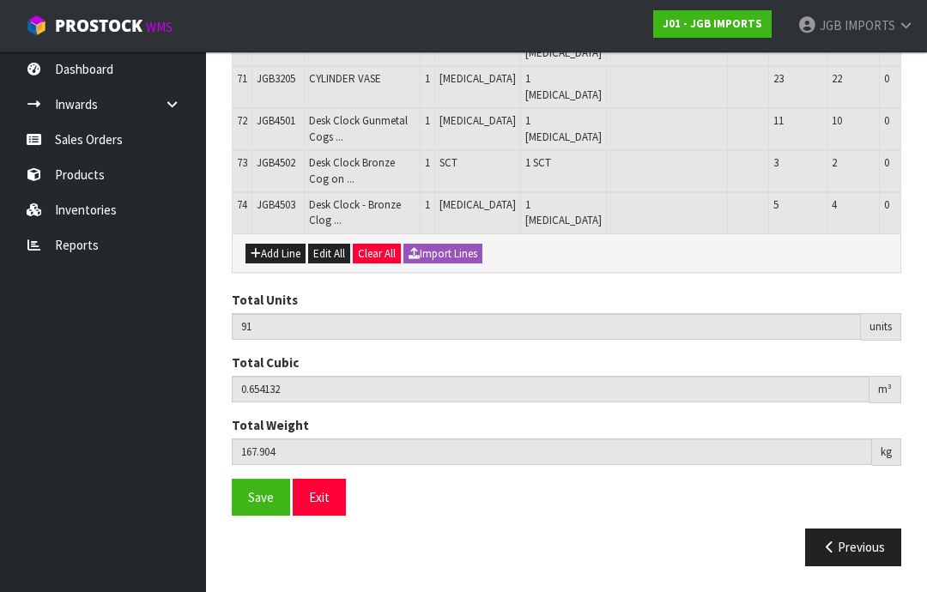
click at [286, 264] on button "Add Line" at bounding box center [275, 254] width 60 height 21
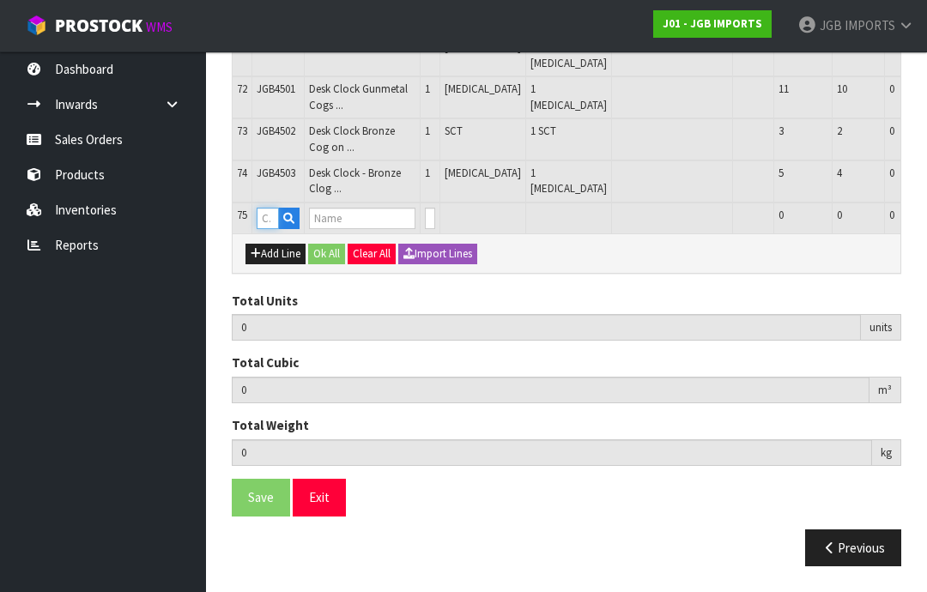
click at [273, 229] on input "text" at bounding box center [268, 218] width 22 height 21
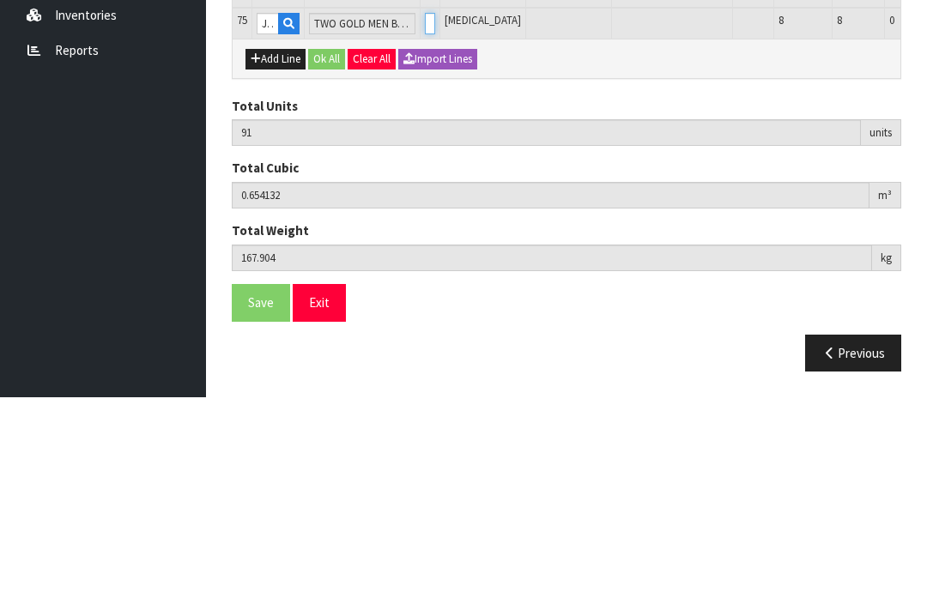
click at [425, 208] on input "0" at bounding box center [430, 218] width 10 height 21
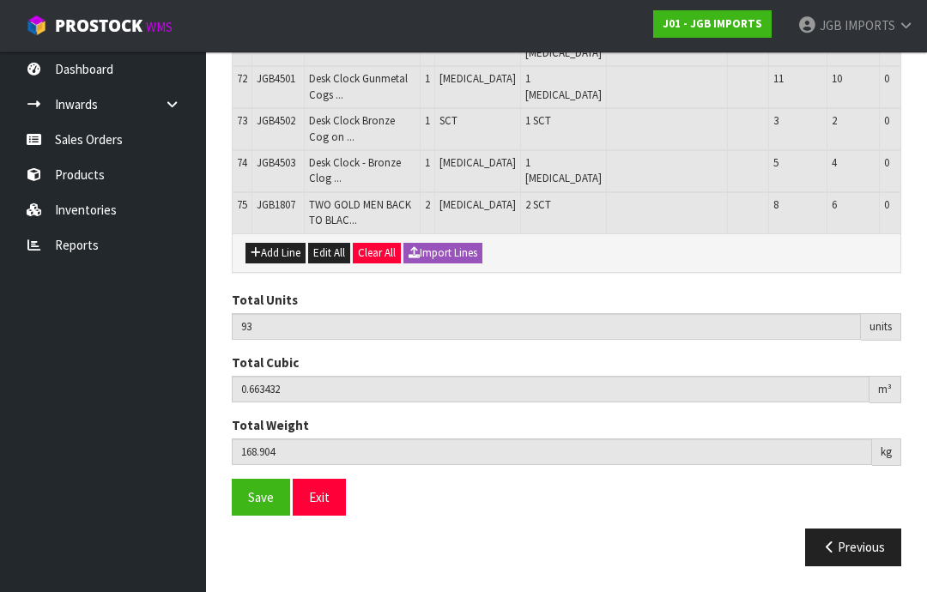
click at [276, 264] on button "Add Line" at bounding box center [275, 253] width 60 height 21
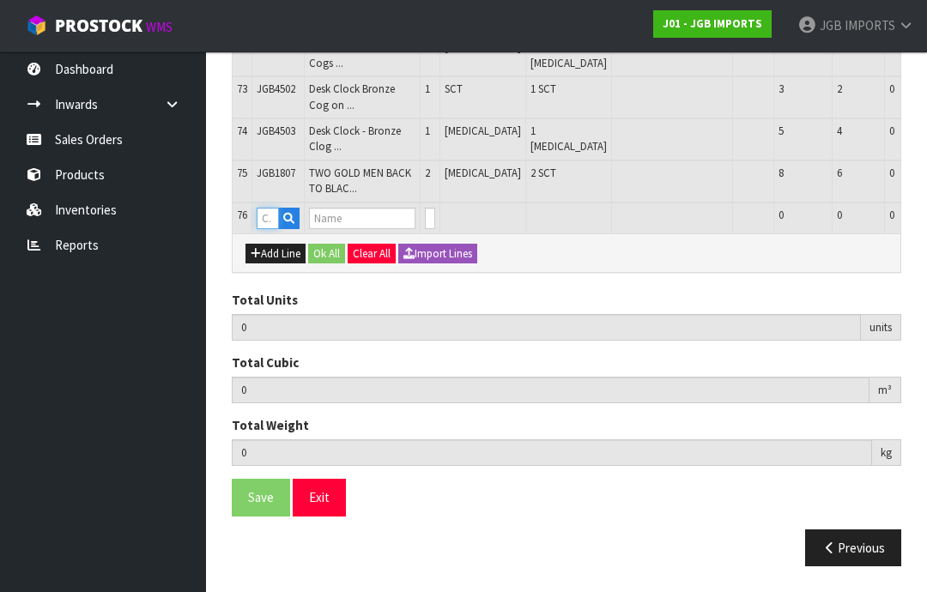
click at [272, 229] on input "text" at bounding box center [268, 218] width 22 height 21
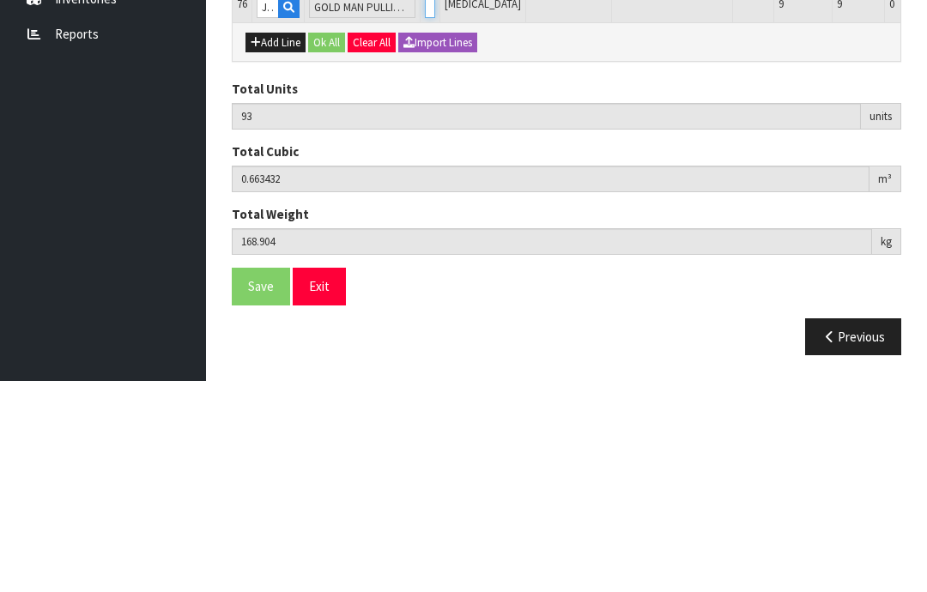
click at [425, 208] on input "0" at bounding box center [430, 218] width 10 height 21
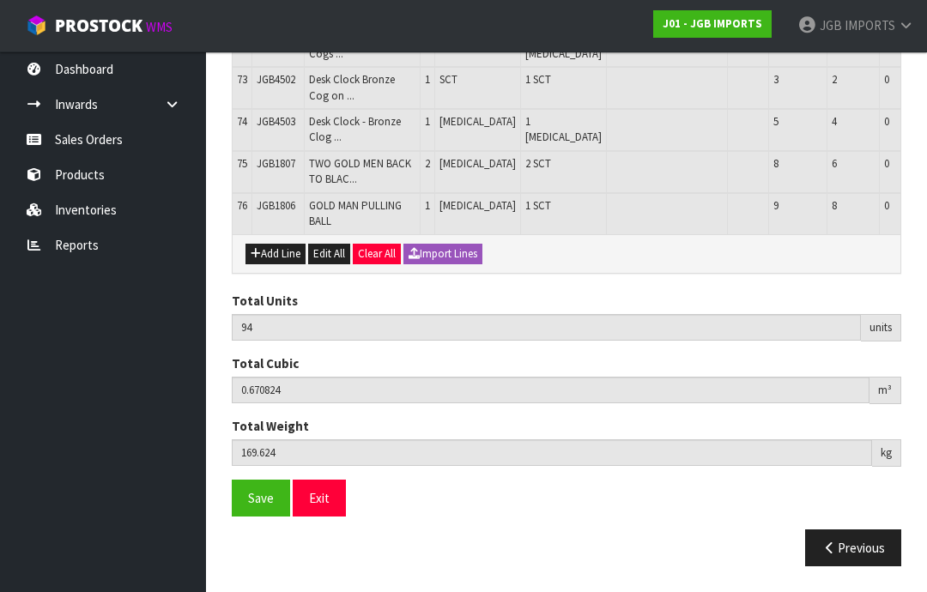
click at [283, 264] on button "Add Line" at bounding box center [275, 254] width 60 height 21
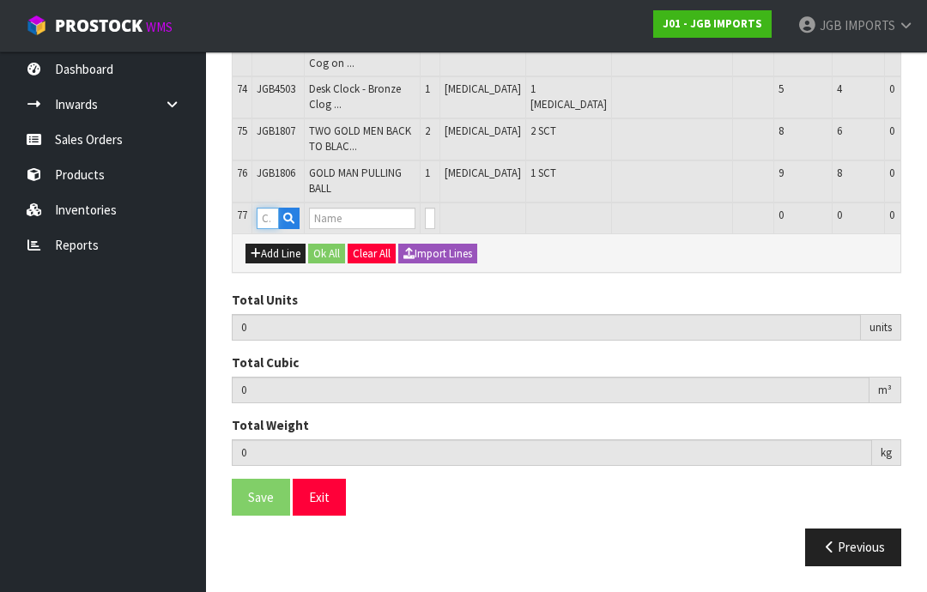
click at [275, 229] on input "text" at bounding box center [268, 218] width 22 height 21
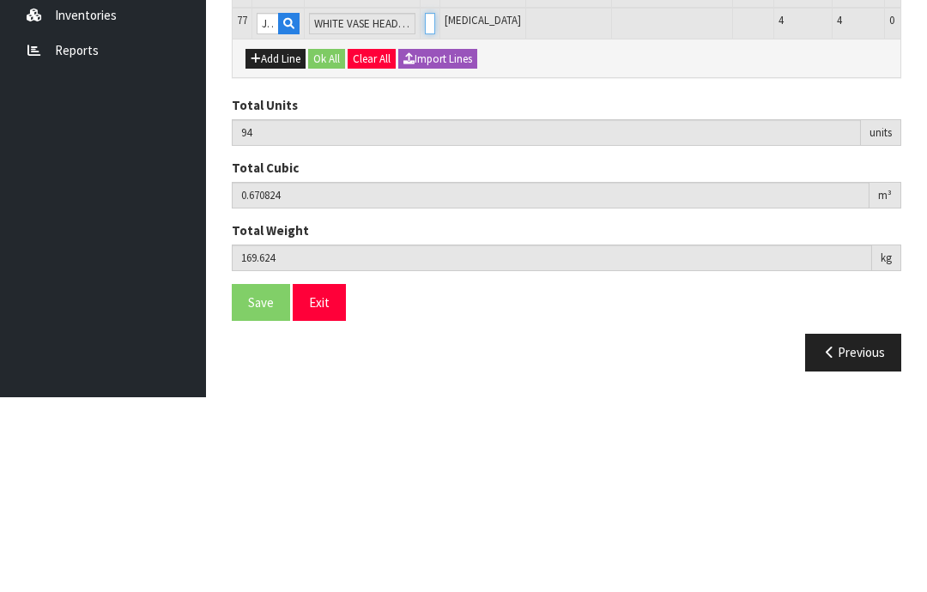
click at [425, 208] on input "0" at bounding box center [430, 218] width 10 height 21
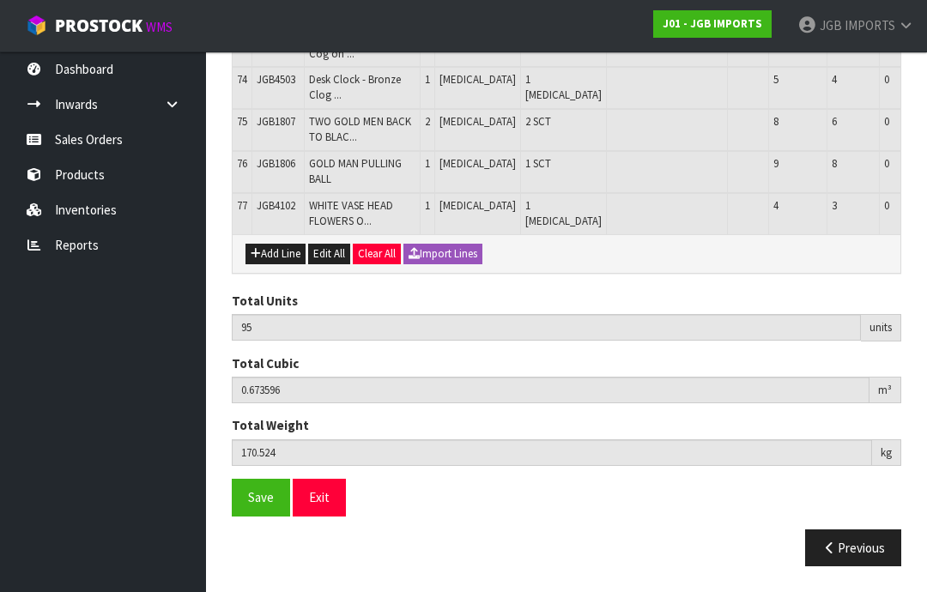
click at [278, 264] on button "Add Line" at bounding box center [275, 254] width 60 height 21
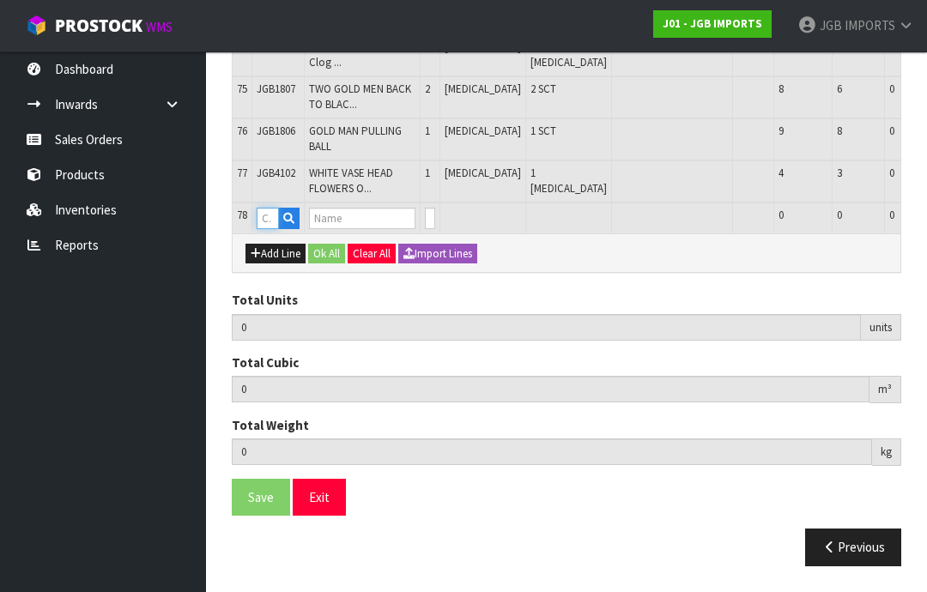
click at [274, 229] on input "text" at bounding box center [268, 218] width 22 height 21
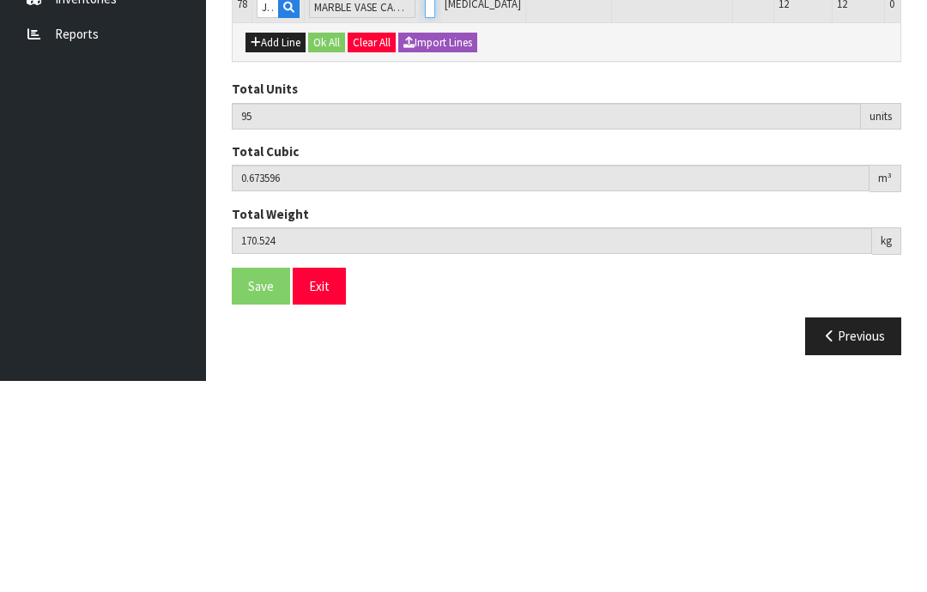
click at [425, 208] on input "0" at bounding box center [430, 218] width 10 height 21
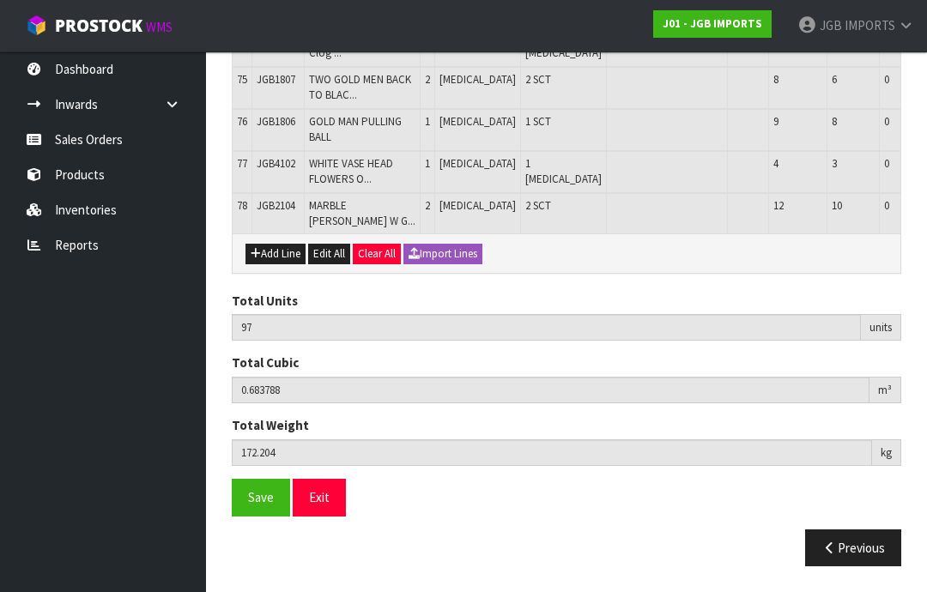
click at [286, 264] on button "Add Line" at bounding box center [275, 254] width 60 height 21
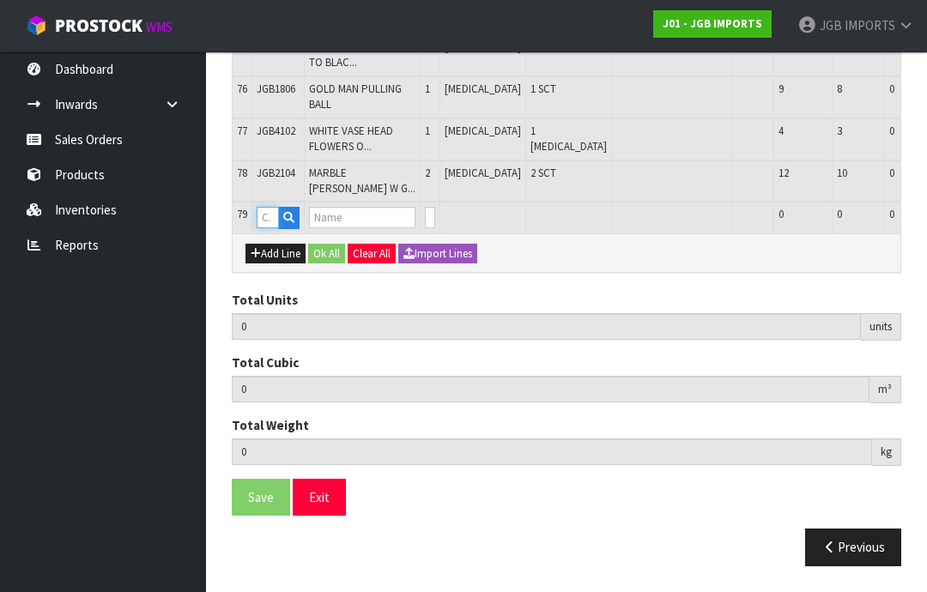
click at [273, 228] on input "text" at bounding box center [268, 217] width 22 height 21
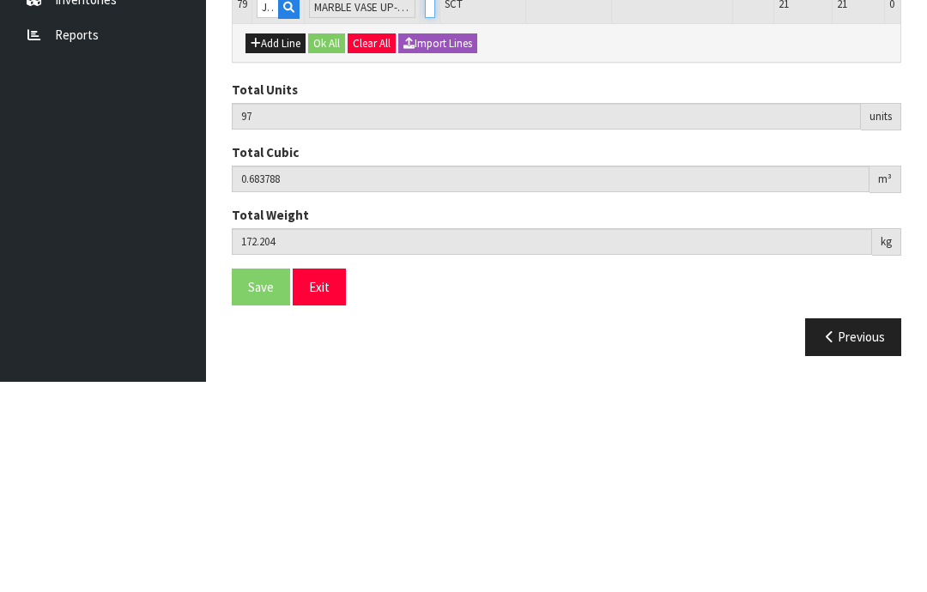
click at [425, 207] on input "0" at bounding box center [430, 217] width 10 height 21
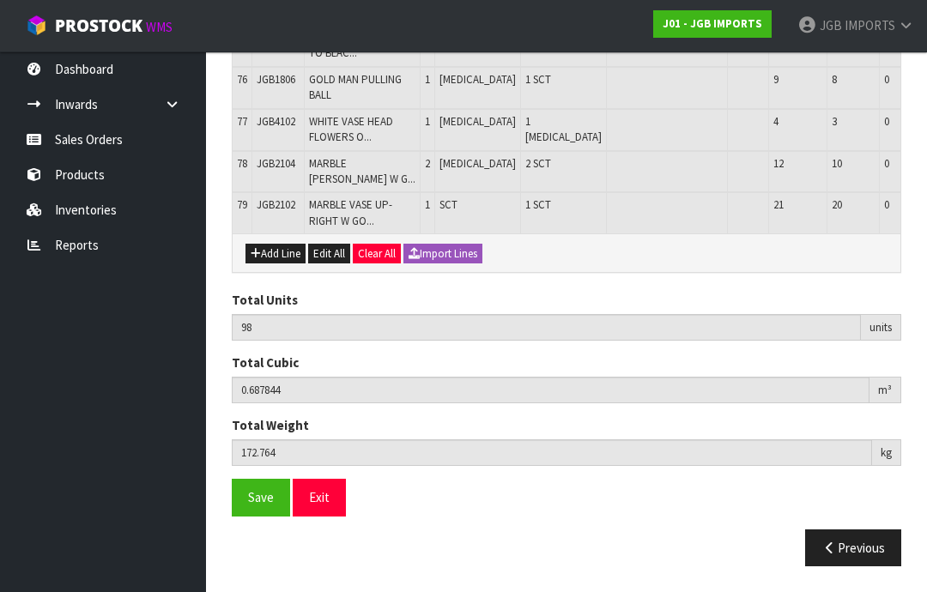
click at [282, 264] on button "Add Line" at bounding box center [275, 254] width 60 height 21
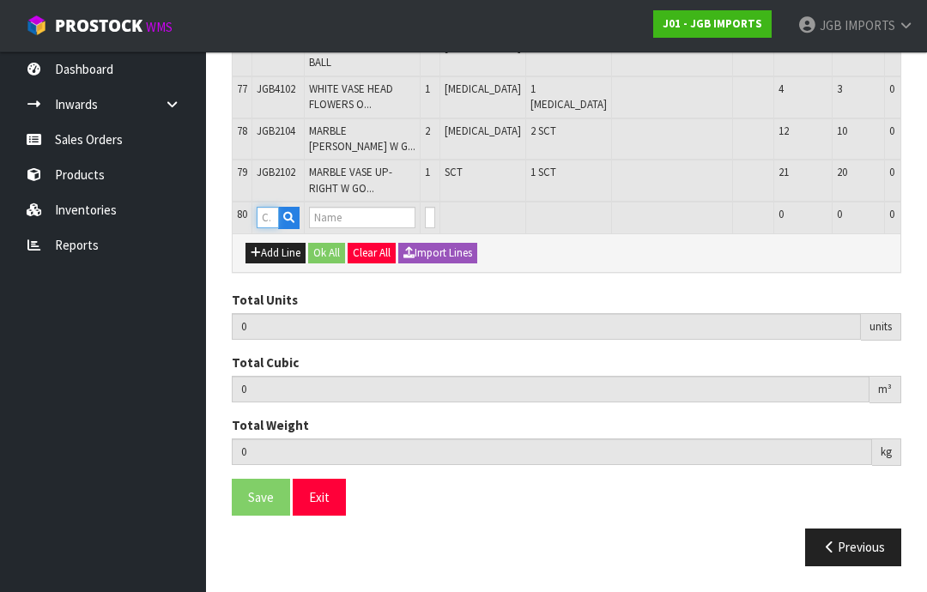
click at [274, 228] on input "text" at bounding box center [268, 217] width 22 height 21
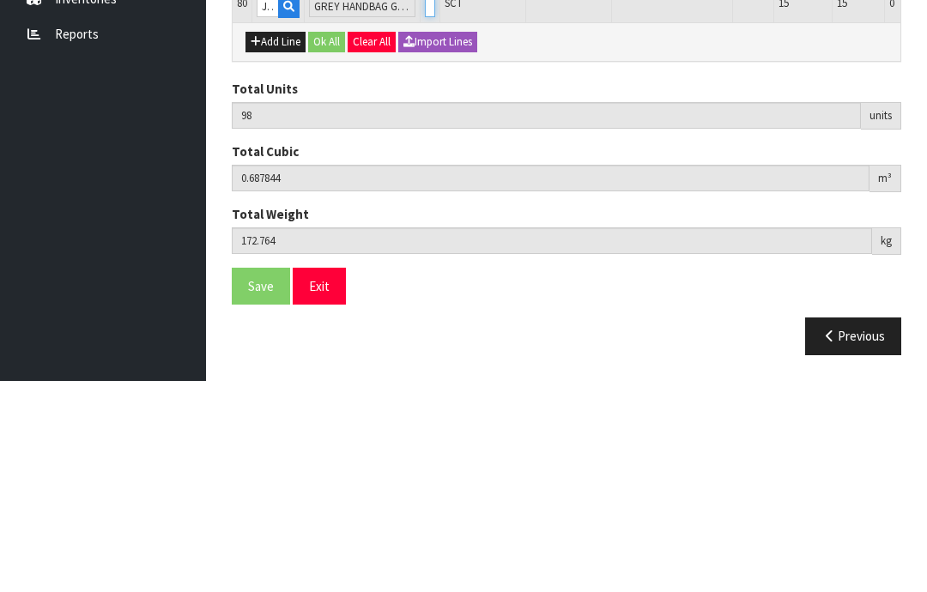
click at [425, 207] on input "0" at bounding box center [430, 217] width 10 height 21
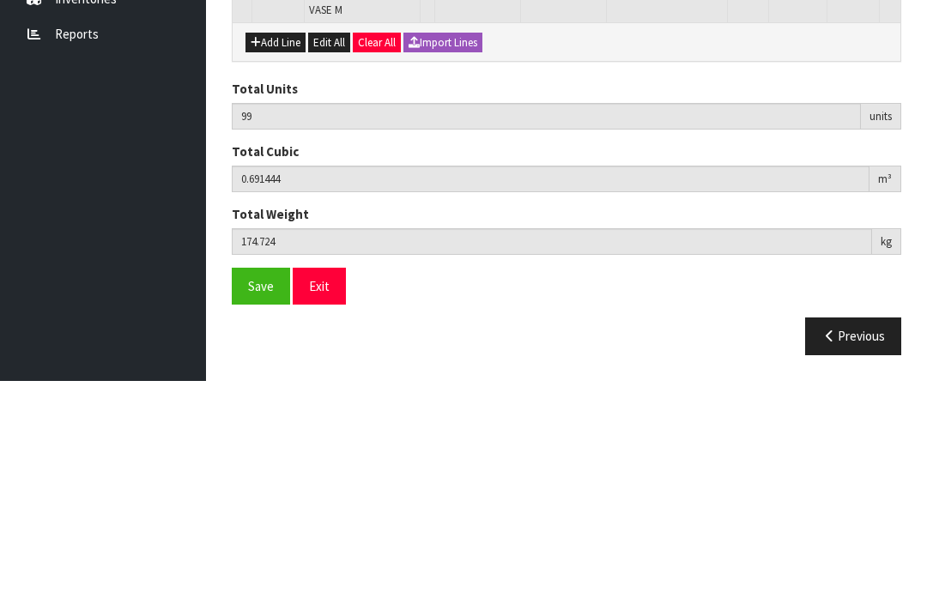
scroll to position [4281, 0]
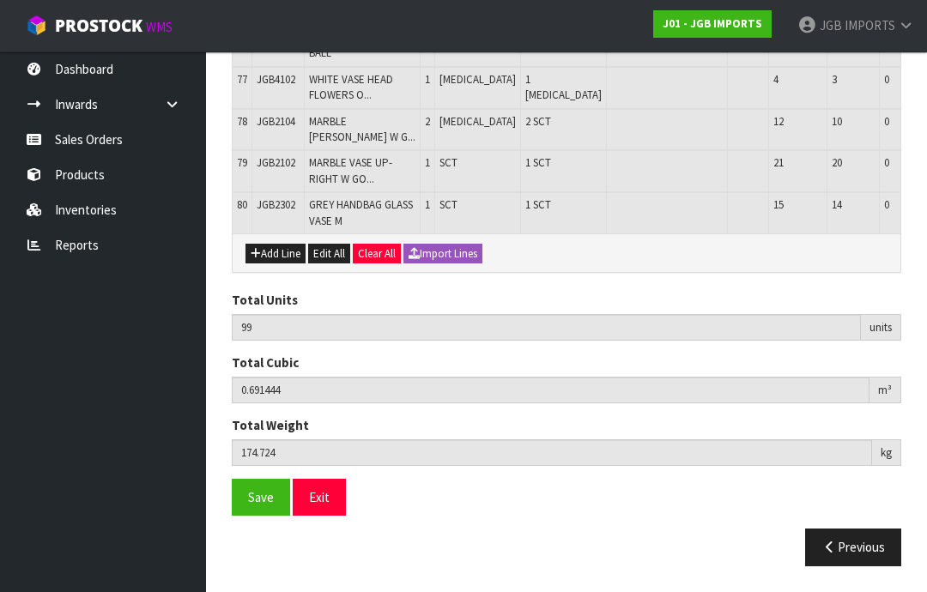
click at [285, 264] on button "Add Line" at bounding box center [275, 254] width 60 height 21
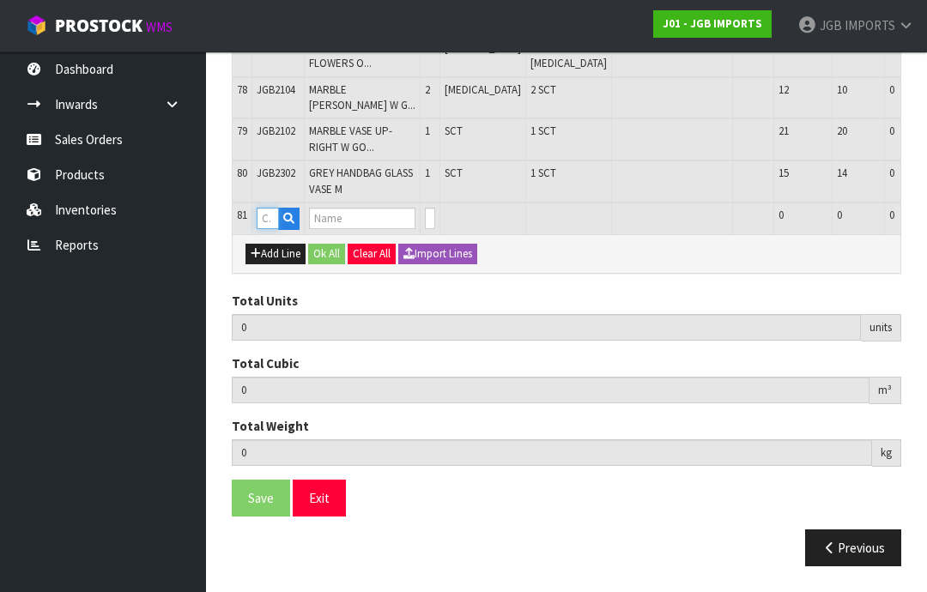
click at [276, 229] on input "text" at bounding box center [268, 218] width 22 height 21
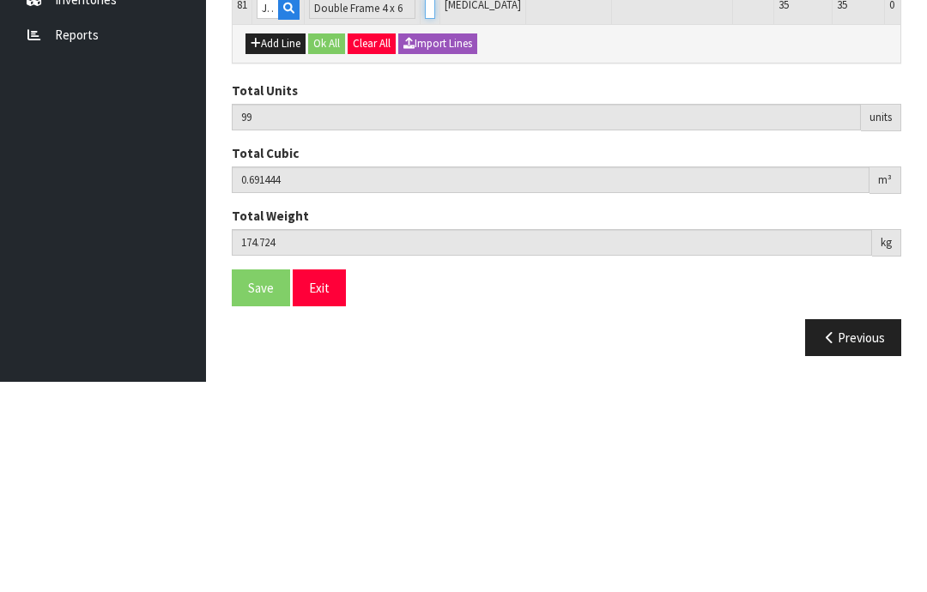
click at [425, 208] on input "0" at bounding box center [430, 218] width 10 height 21
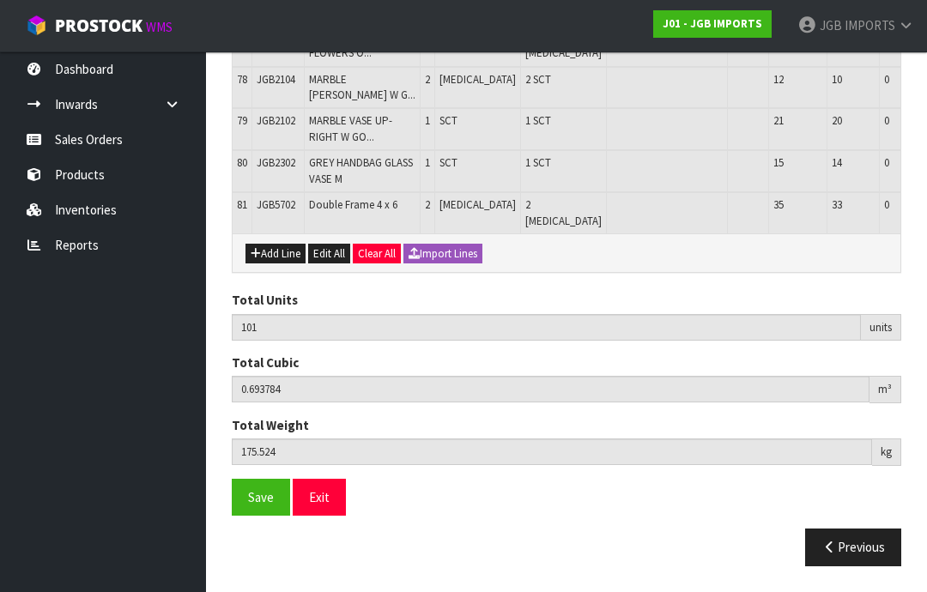
click at [282, 264] on button "Add Line" at bounding box center [275, 254] width 60 height 21
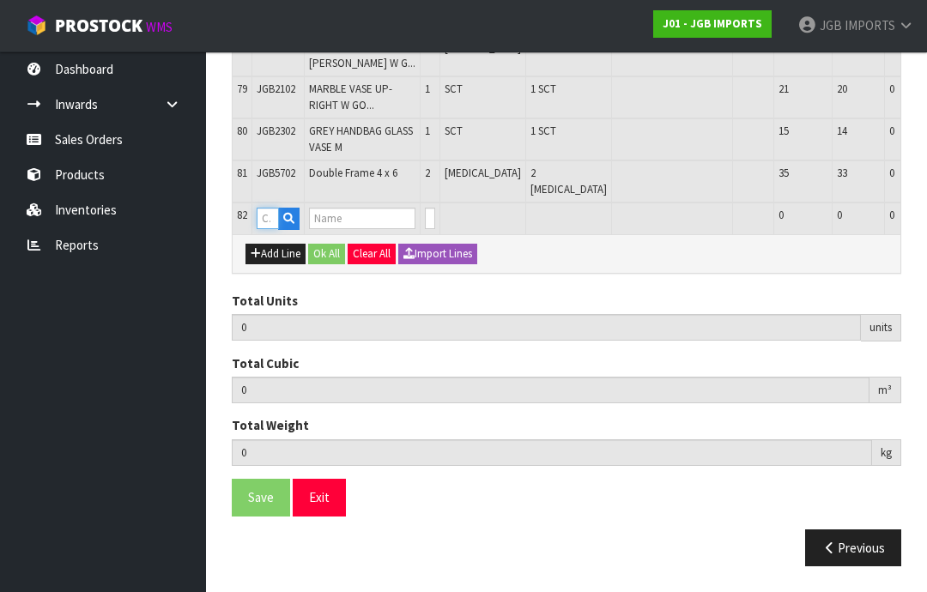
click at [276, 229] on input "text" at bounding box center [268, 218] width 22 height 21
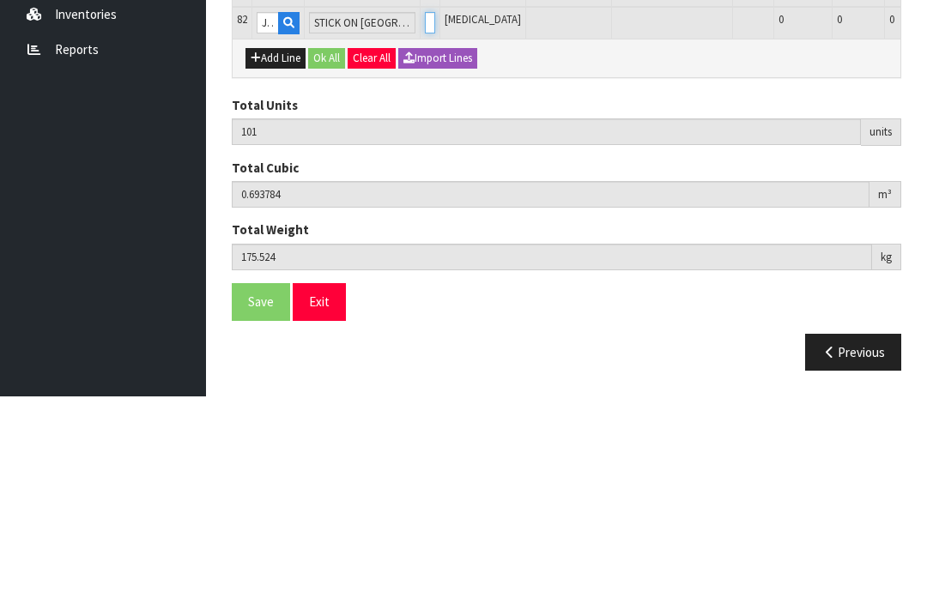
click at [425, 208] on input "0" at bounding box center [430, 218] width 10 height 21
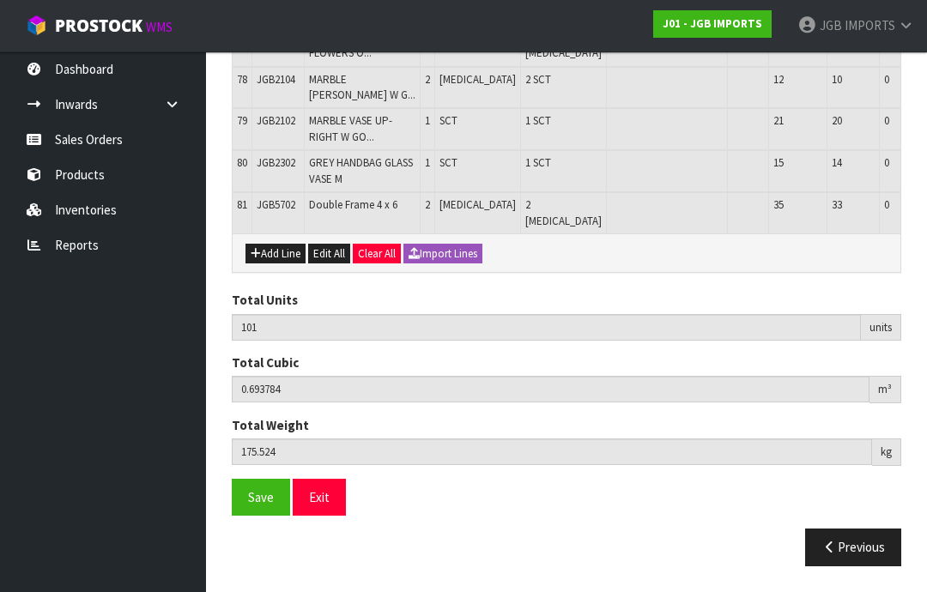
scroll to position [4416, 0]
click at [287, 264] on button "Add Line" at bounding box center [275, 254] width 60 height 21
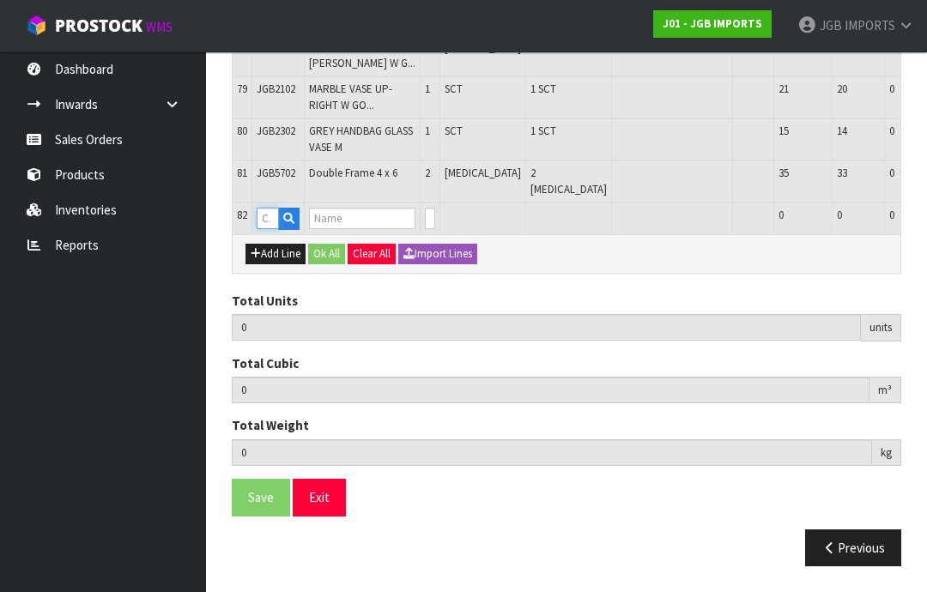
click at [276, 229] on input "text" at bounding box center [268, 218] width 22 height 21
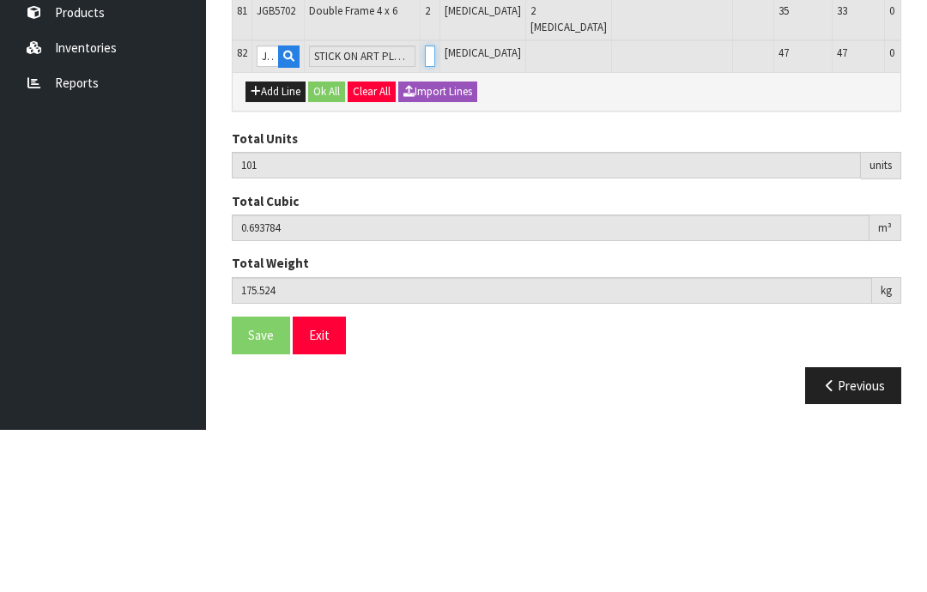
click at [425, 208] on input "0" at bounding box center [430, 218] width 10 height 21
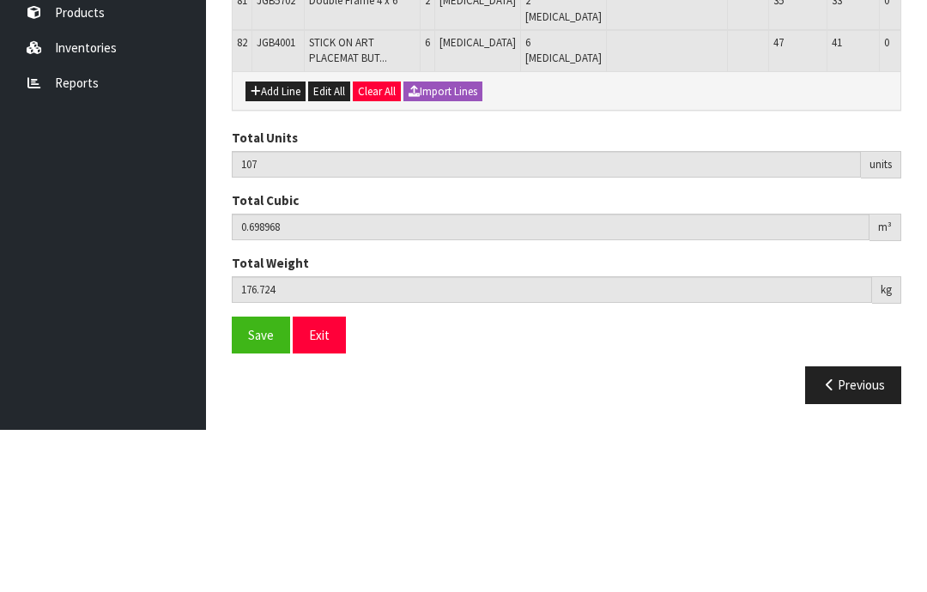
scroll to position [4458, 0]
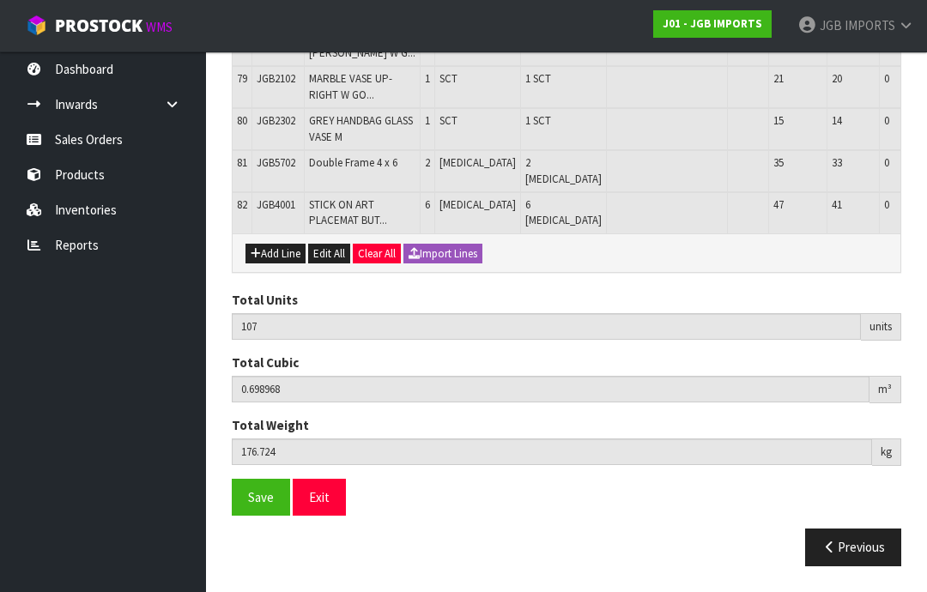
click at [287, 264] on button "Add Line" at bounding box center [275, 254] width 60 height 21
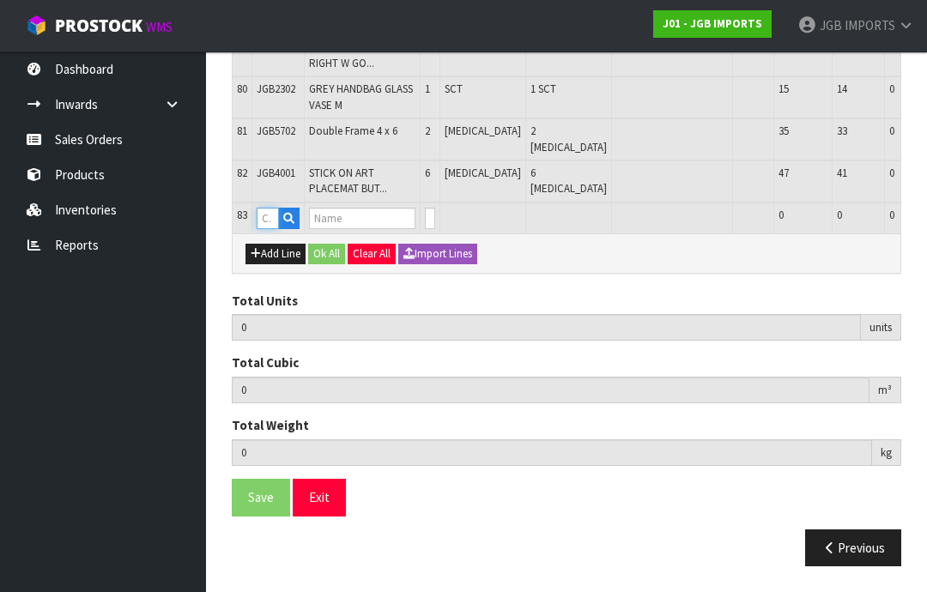
click at [273, 229] on input "text" at bounding box center [268, 218] width 22 height 21
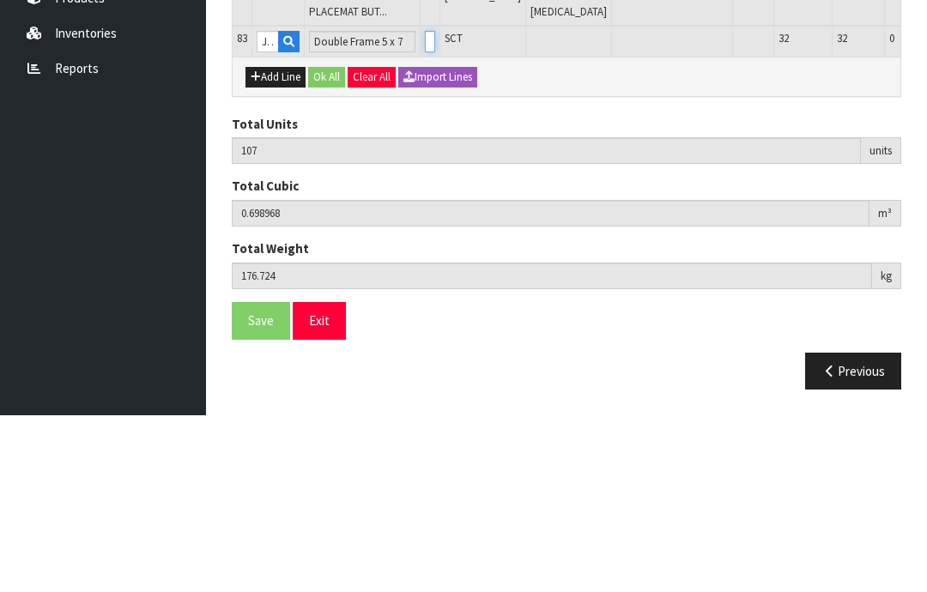
click at [425, 208] on input "0" at bounding box center [430, 218] width 10 height 21
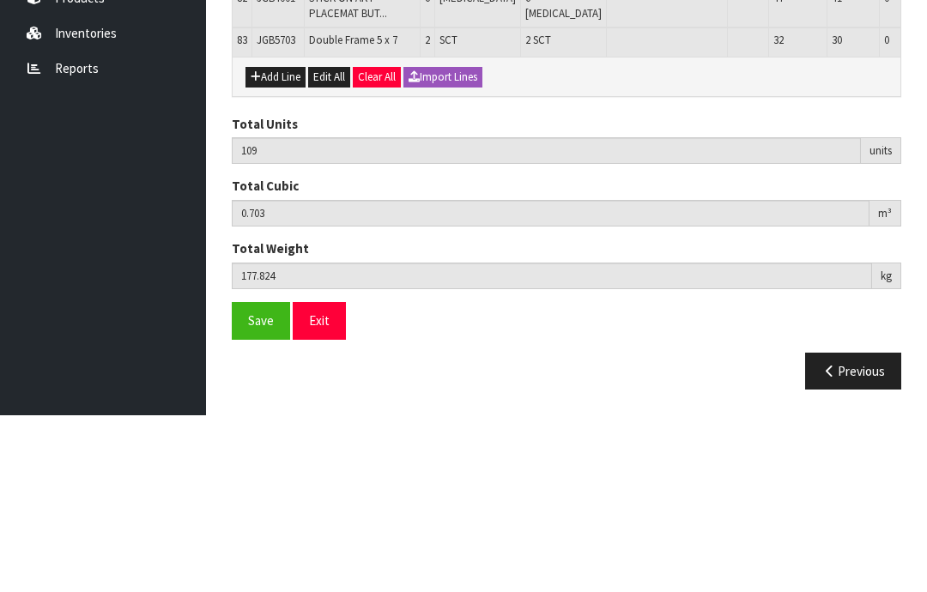
scroll to position [4514, 0]
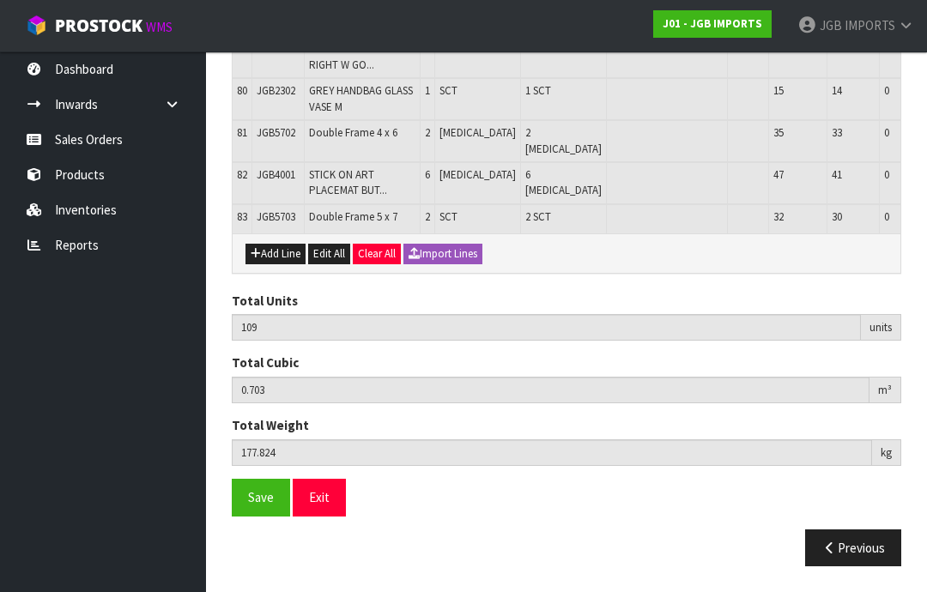
click at [276, 264] on button "Add Line" at bounding box center [275, 254] width 60 height 21
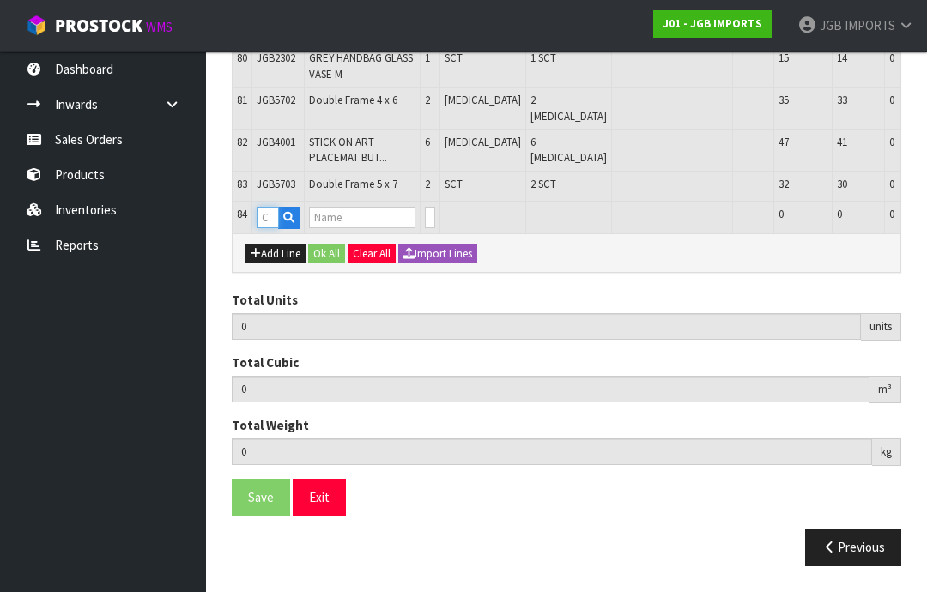
click at [272, 228] on input "text" at bounding box center [268, 217] width 22 height 21
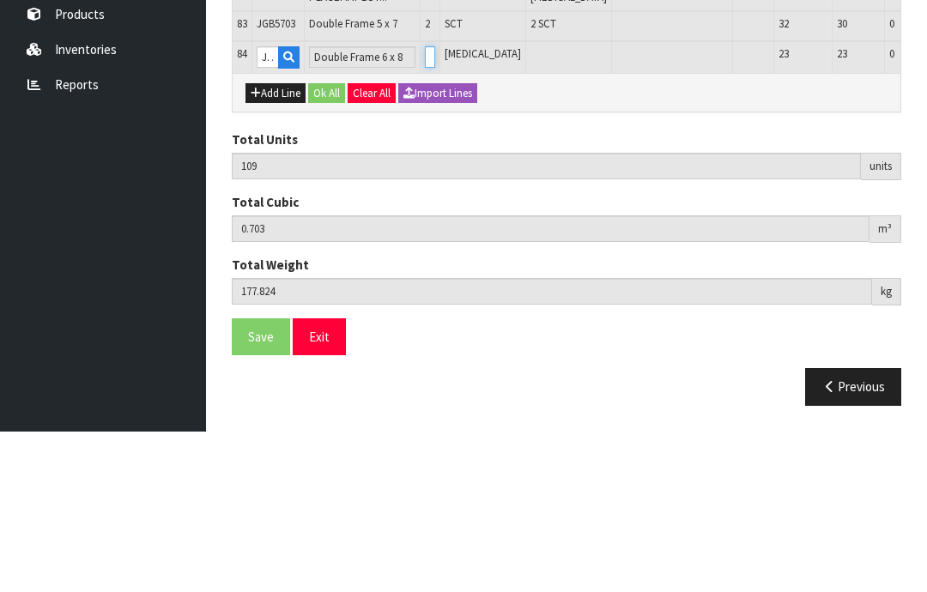
click at [425, 207] on input "0" at bounding box center [430, 217] width 10 height 21
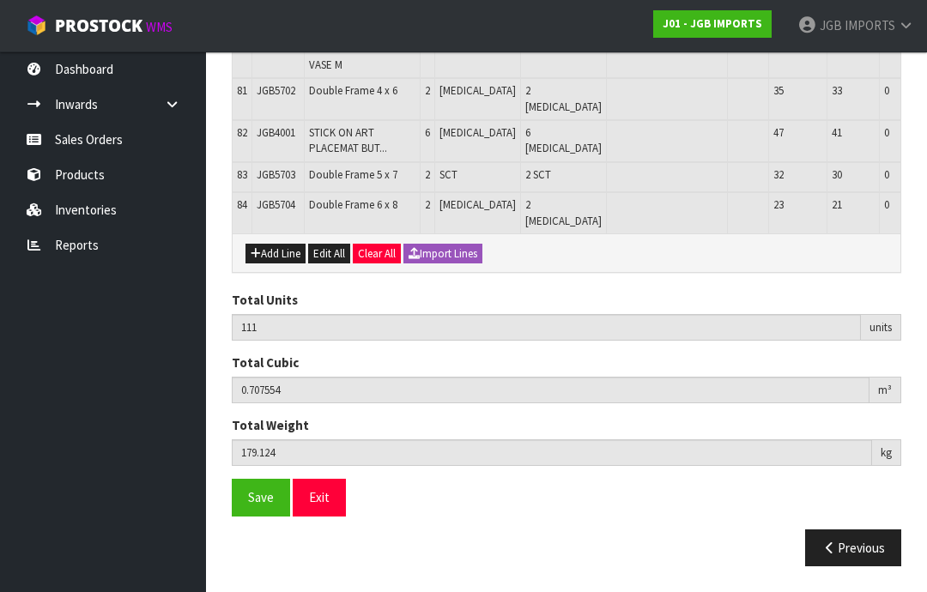
click at [283, 264] on button "Add Line" at bounding box center [275, 254] width 60 height 21
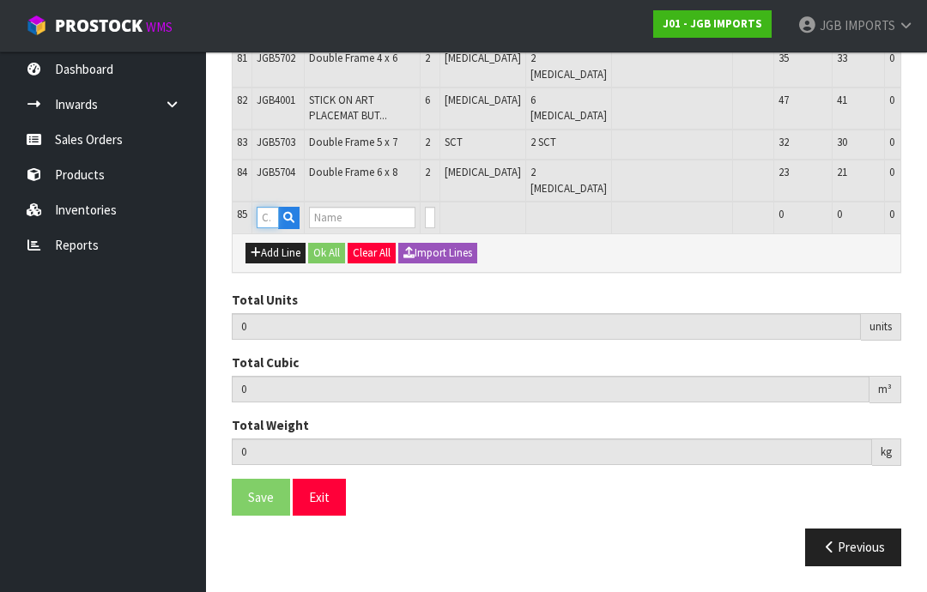
click at [275, 228] on input "text" at bounding box center [268, 217] width 22 height 21
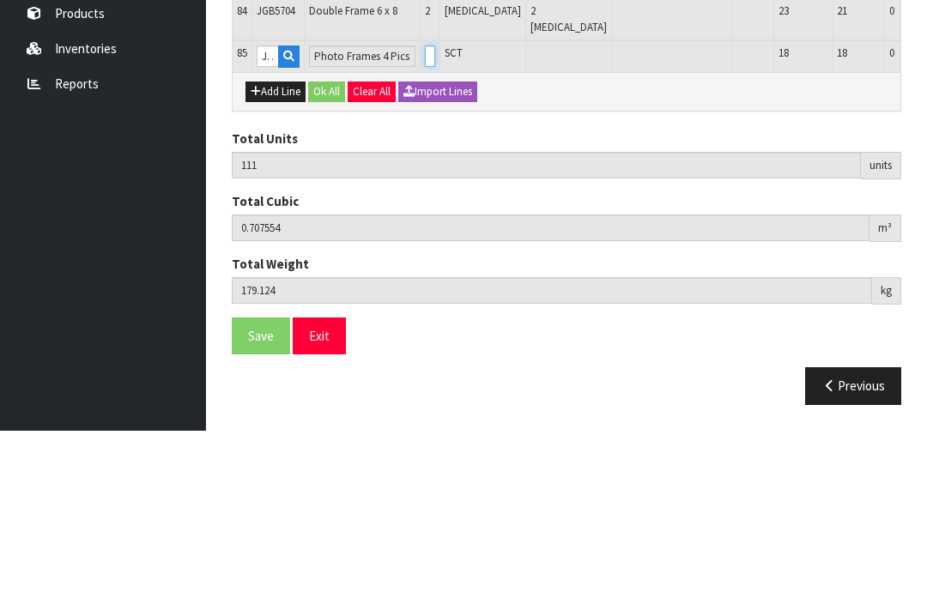
click at [425, 207] on input "0" at bounding box center [430, 217] width 10 height 21
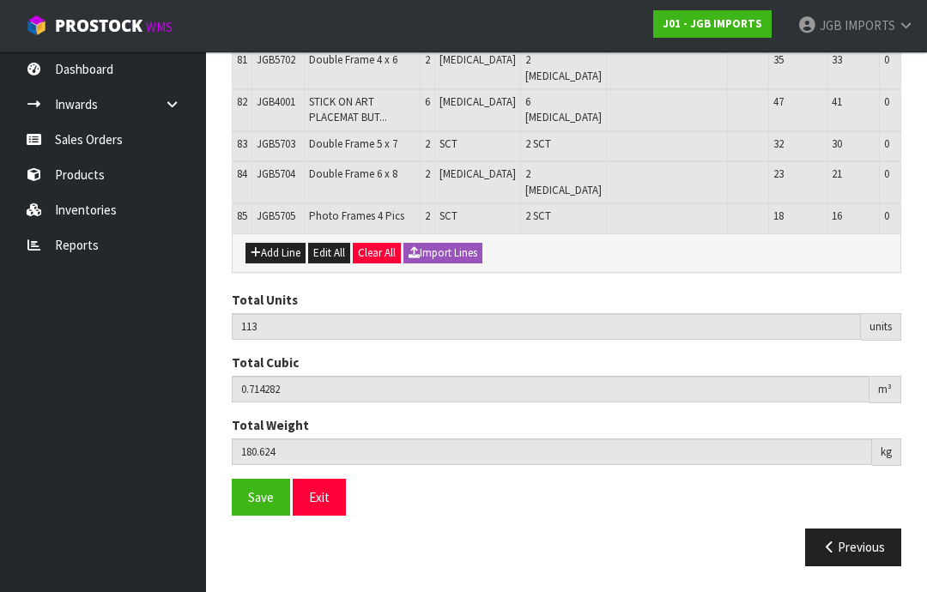
click at [282, 264] on button "Add Line" at bounding box center [275, 253] width 60 height 21
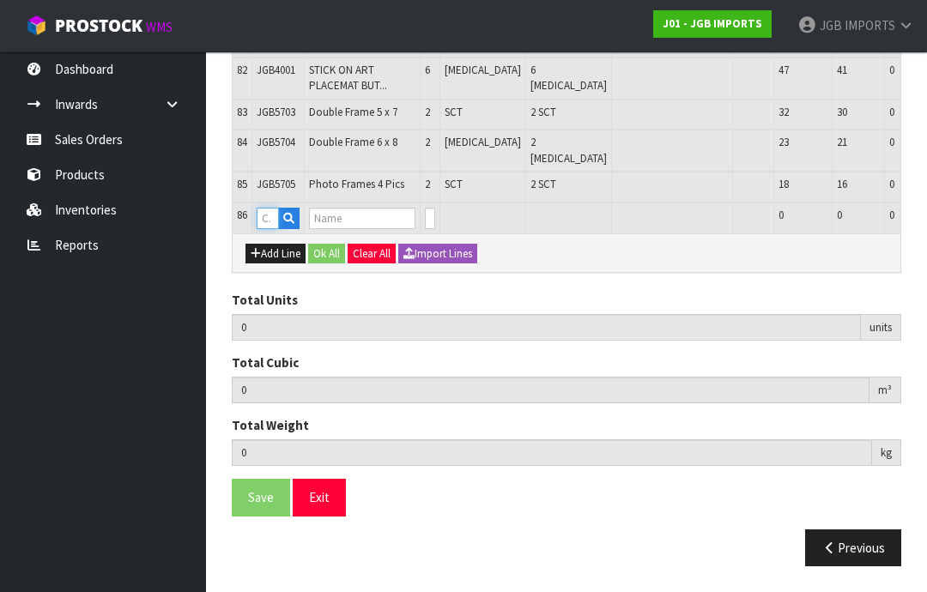
click at [271, 229] on input "text" at bounding box center [268, 218] width 22 height 21
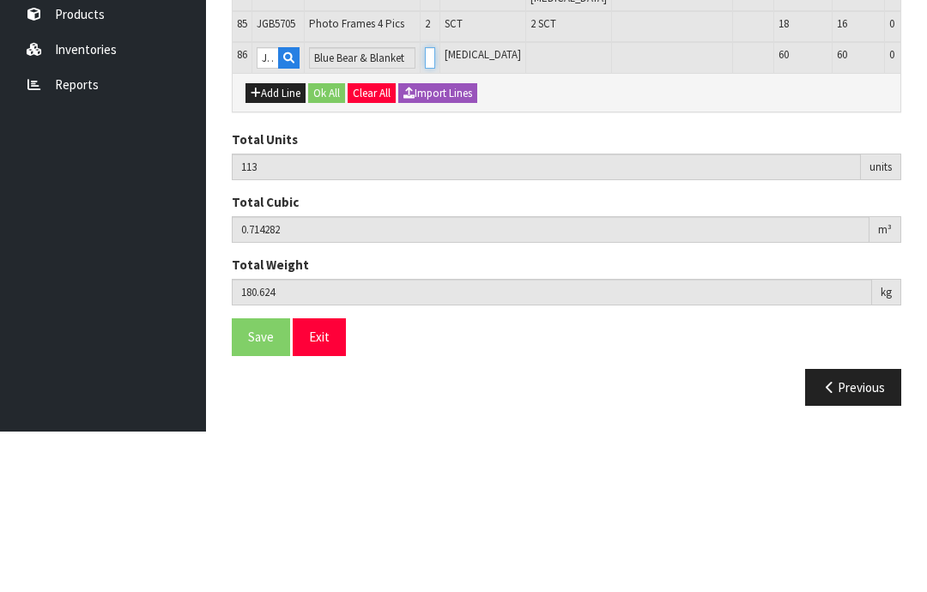
click at [425, 208] on input "0" at bounding box center [430, 218] width 10 height 21
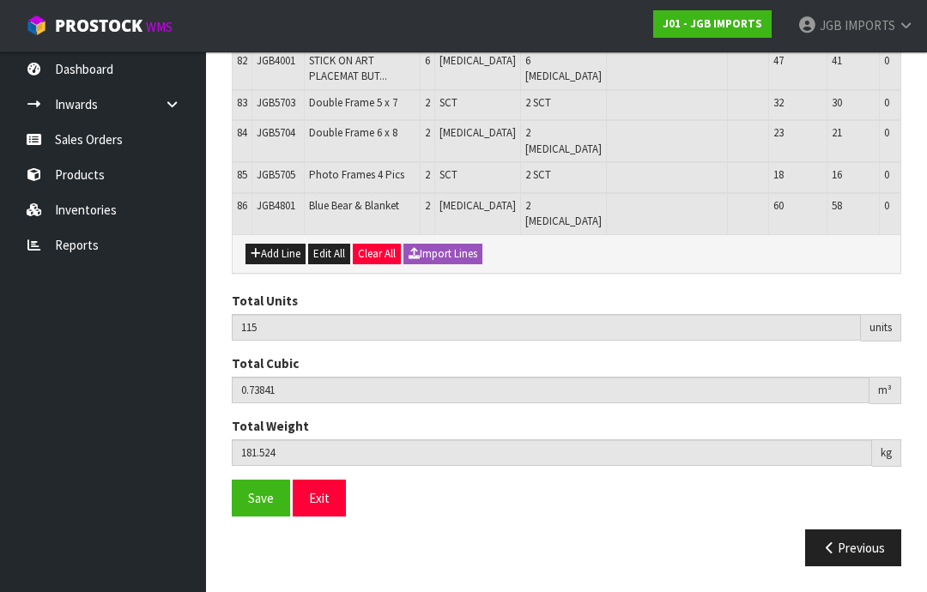
click at [282, 264] on button "Add Line" at bounding box center [275, 254] width 60 height 21
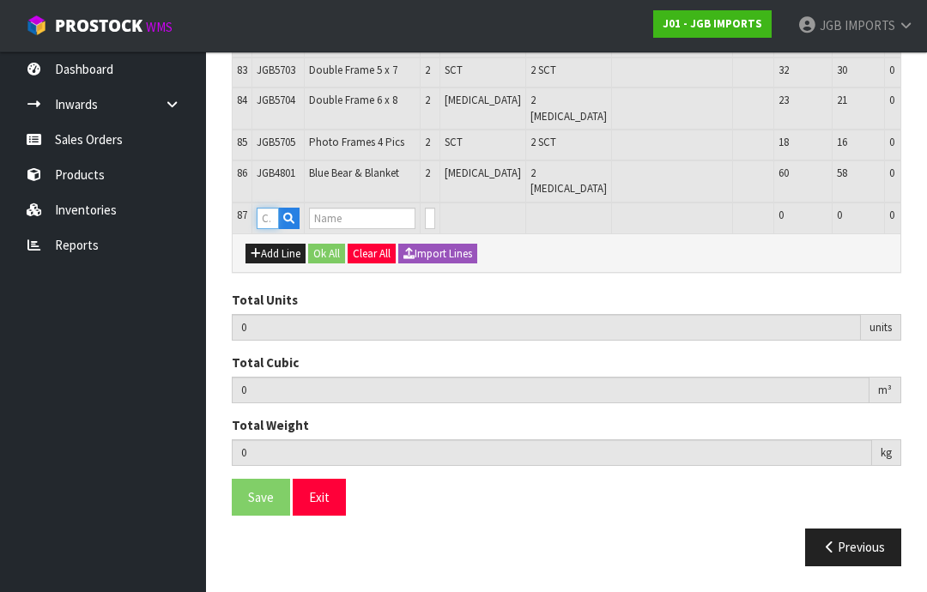
click at [276, 229] on input "text" at bounding box center [268, 218] width 22 height 21
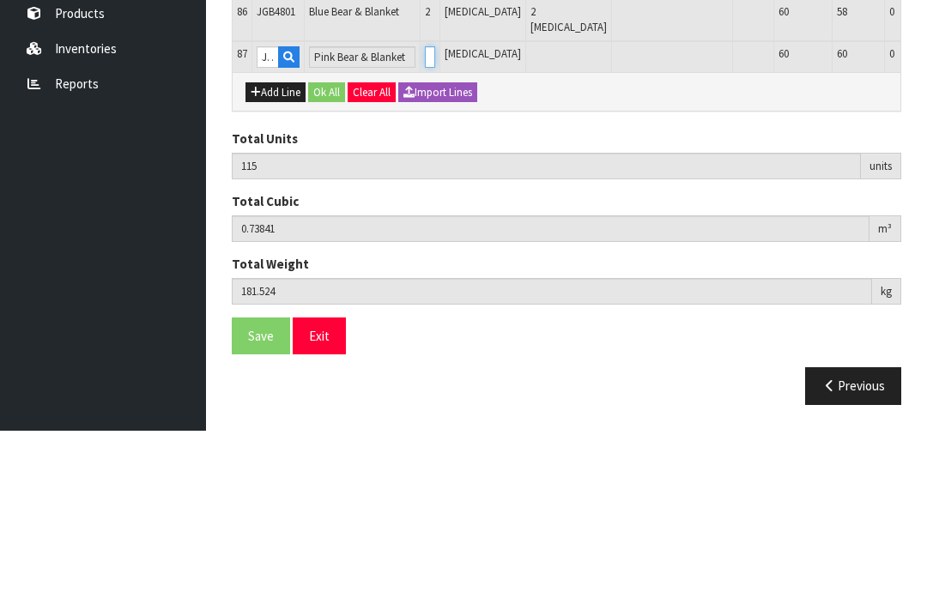
click at [425, 208] on input "0" at bounding box center [430, 218] width 10 height 21
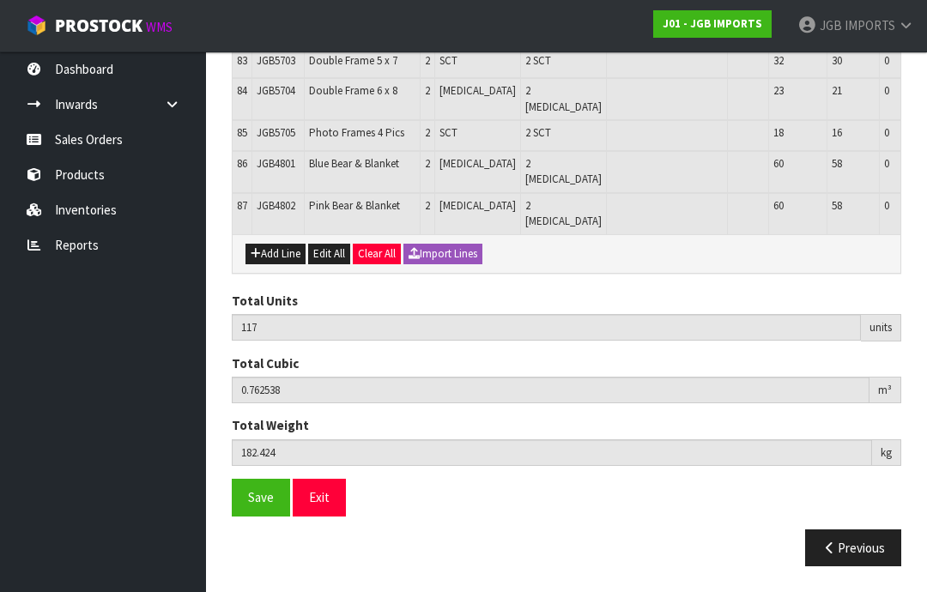
click at [256, 506] on span "Save" at bounding box center [261, 497] width 26 height 16
click at [259, 506] on span "Save" at bounding box center [261, 497] width 26 height 16
click at [324, 516] on button "Exit" at bounding box center [319, 497] width 53 height 37
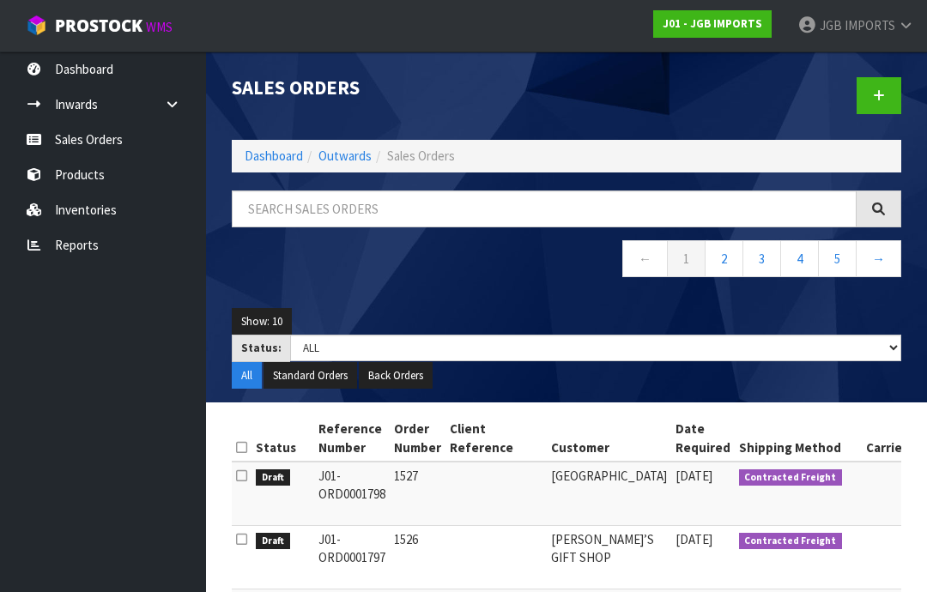
click at [882, 32] on span "IMPORTS" at bounding box center [870, 25] width 51 height 16
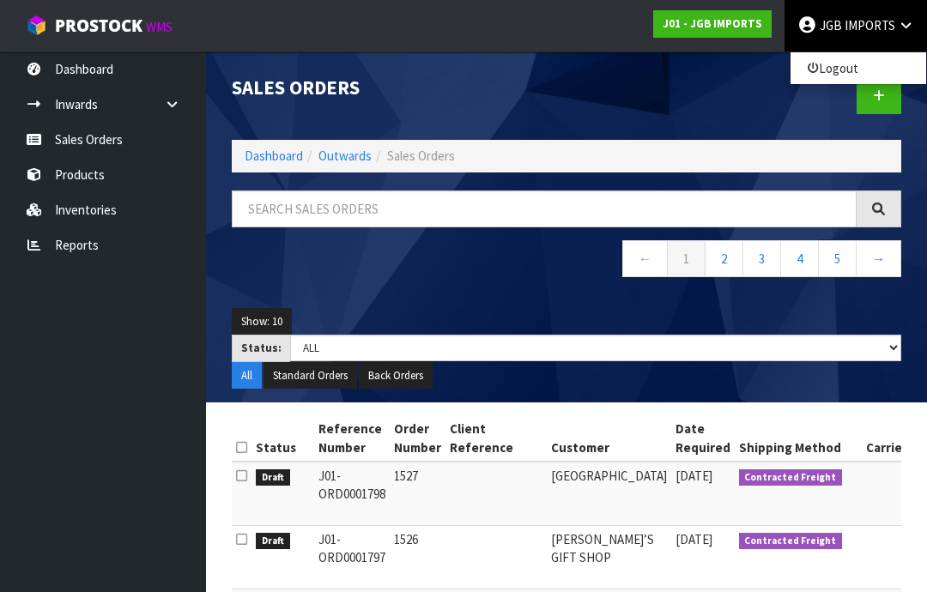
click at [846, 65] on link "Logout" at bounding box center [859, 68] width 136 height 23
